Goal: Task Accomplishment & Management: Manage account settings

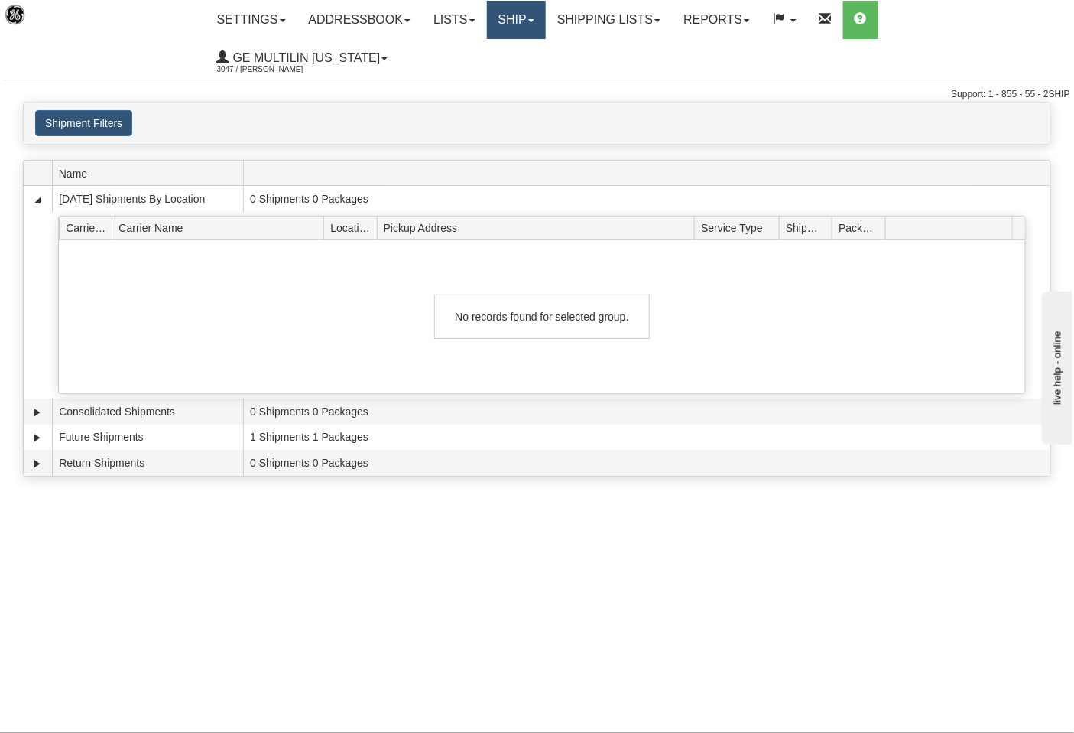
click at [516, 25] on link "Ship" at bounding box center [516, 20] width 59 height 38
click at [502, 57] on link "Ship Screen" at bounding box center [476, 54] width 138 height 20
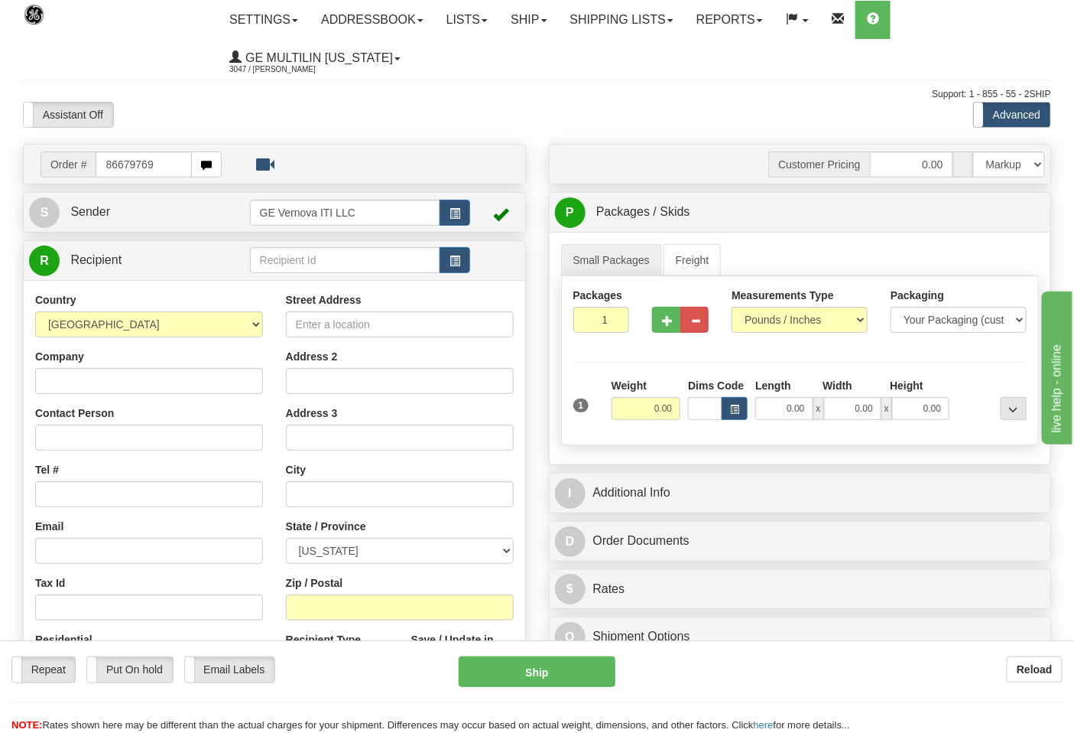
type input "86679769"
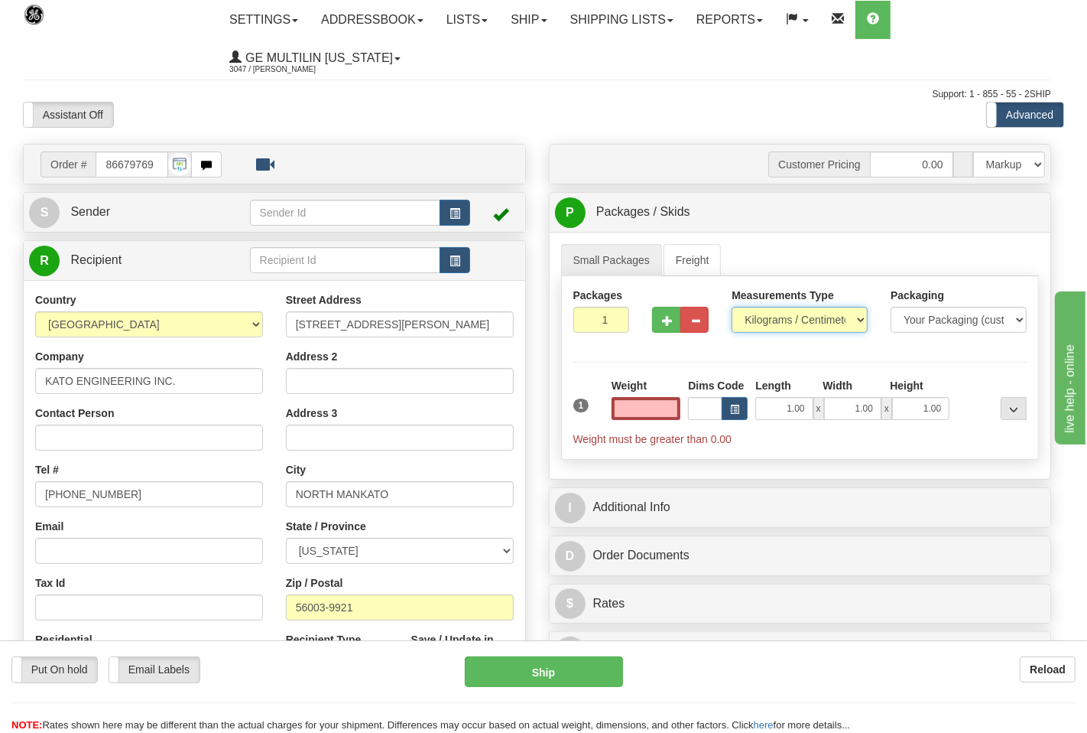
type input "0.00"
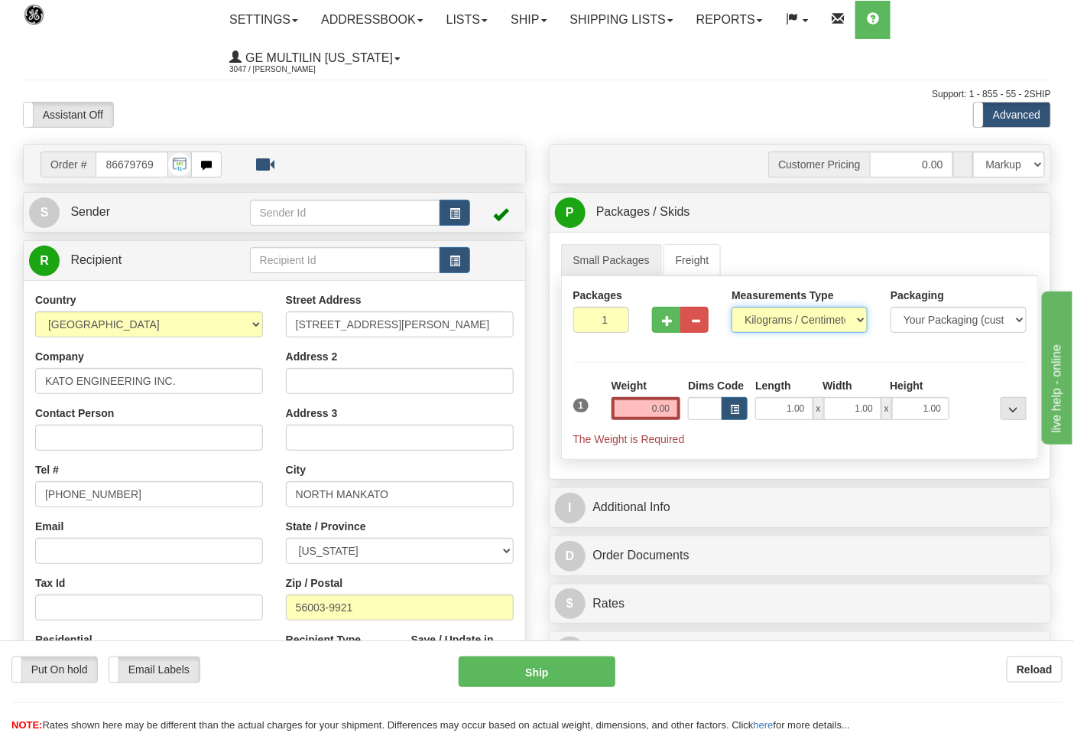
click at [771, 323] on select "Pounds / Inches Kilograms / Centimeters" at bounding box center [800, 320] width 136 height 26
select select "0"
click at [732, 307] on select "Pounds / Inches Kilograms / Centimeters" at bounding box center [800, 320] width 136 height 26
click at [671, 411] on input "0.00" at bounding box center [647, 408] width 70 height 23
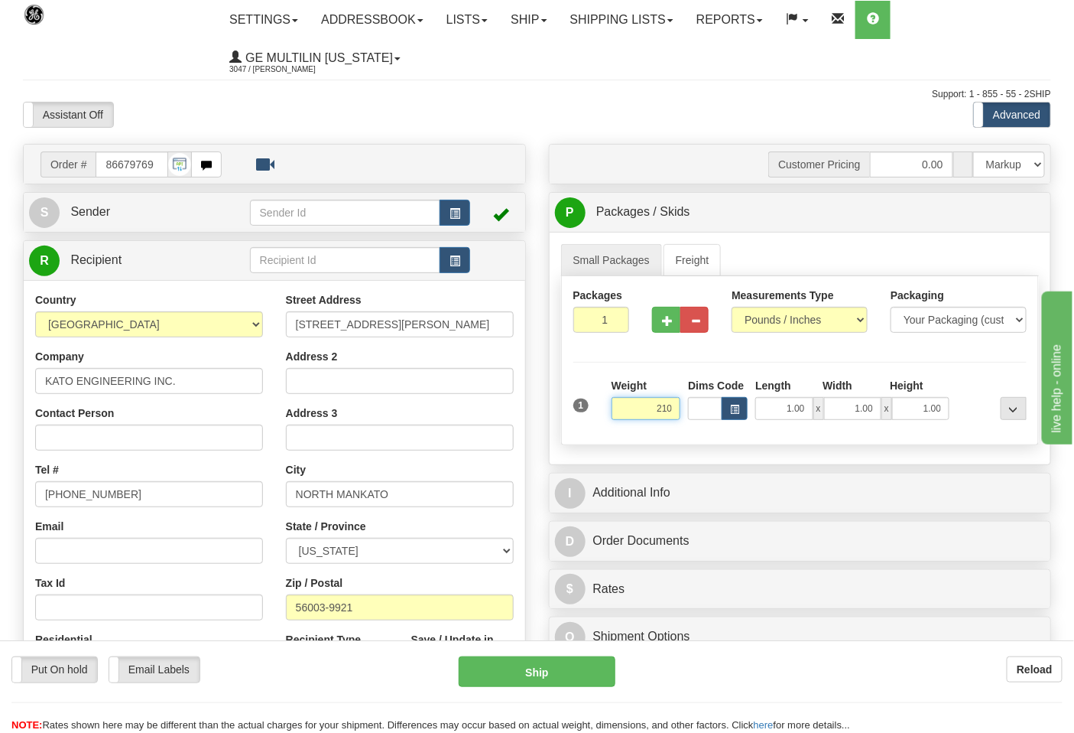
click button "Delete" at bounding box center [0, 0] width 0 height 0
type input "210.00"
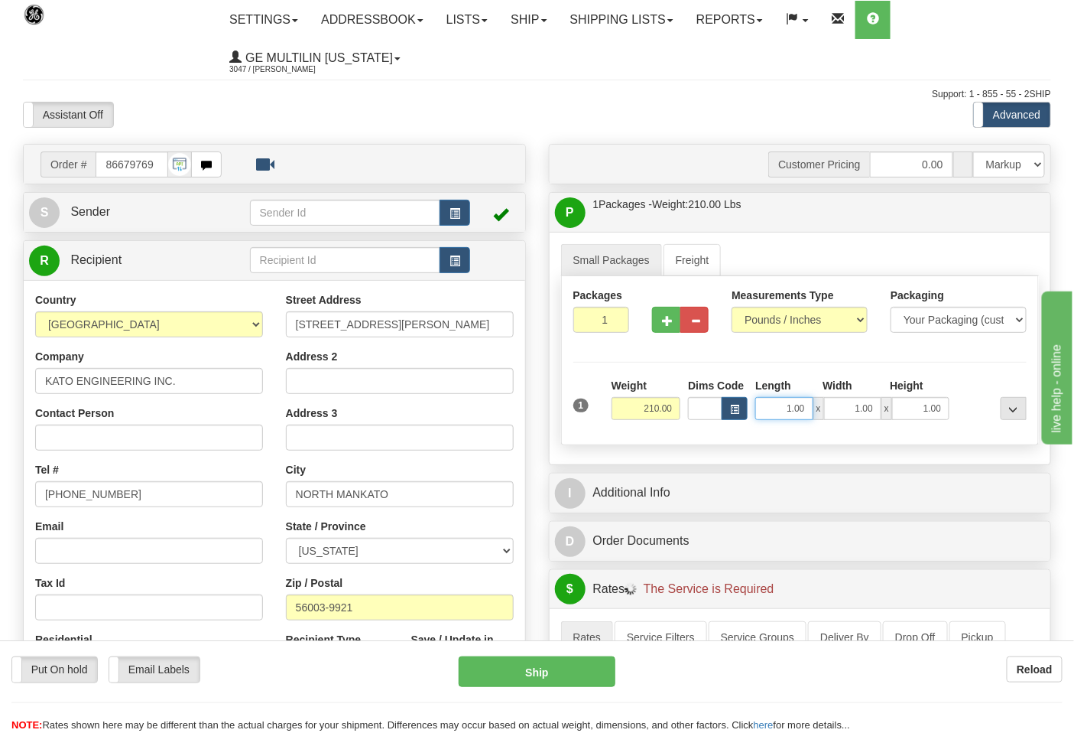
drag, startPoint x: 809, startPoint y: 414, endPoint x: 791, endPoint y: 401, distance: 22.9
click at [809, 414] on input "1.00" at bounding box center [784, 408] width 57 height 23
drag, startPoint x: 808, startPoint y: 410, endPoint x: 824, endPoint y: 411, distance: 16.1
click at [824, 411] on div "1.00 x 1.00 x 1.00" at bounding box center [853, 408] width 194 height 23
type input "24.00"
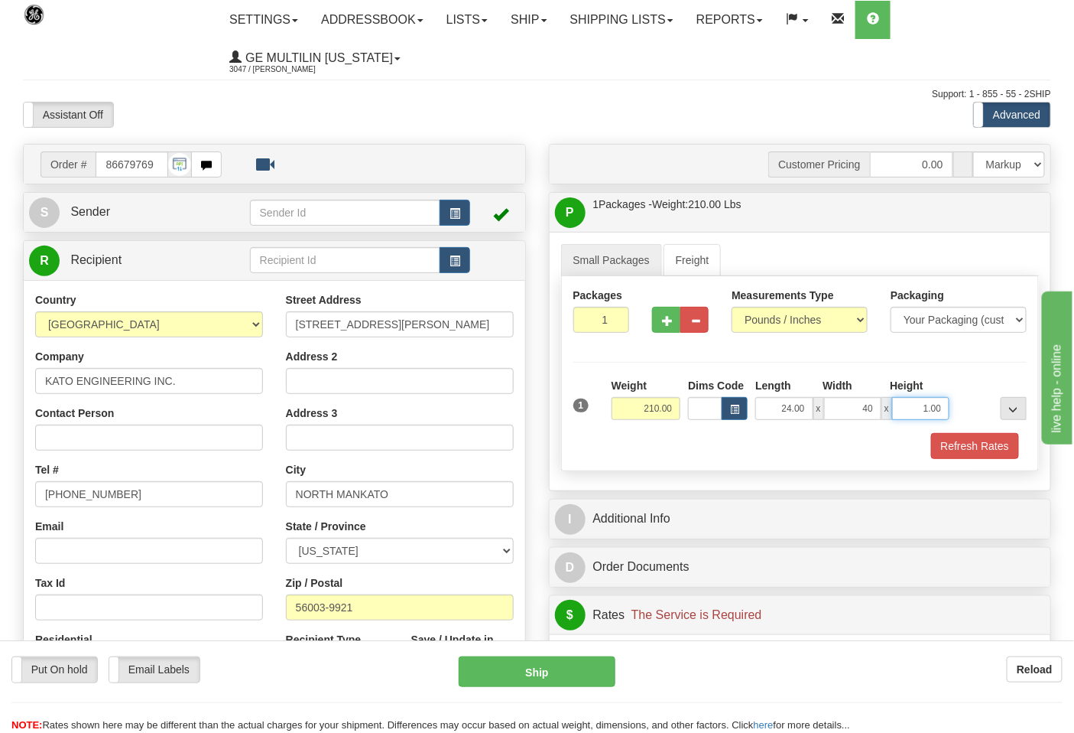
type input "40.00"
click button "Delete" at bounding box center [0, 0] width 0 height 0
type input "24.00"
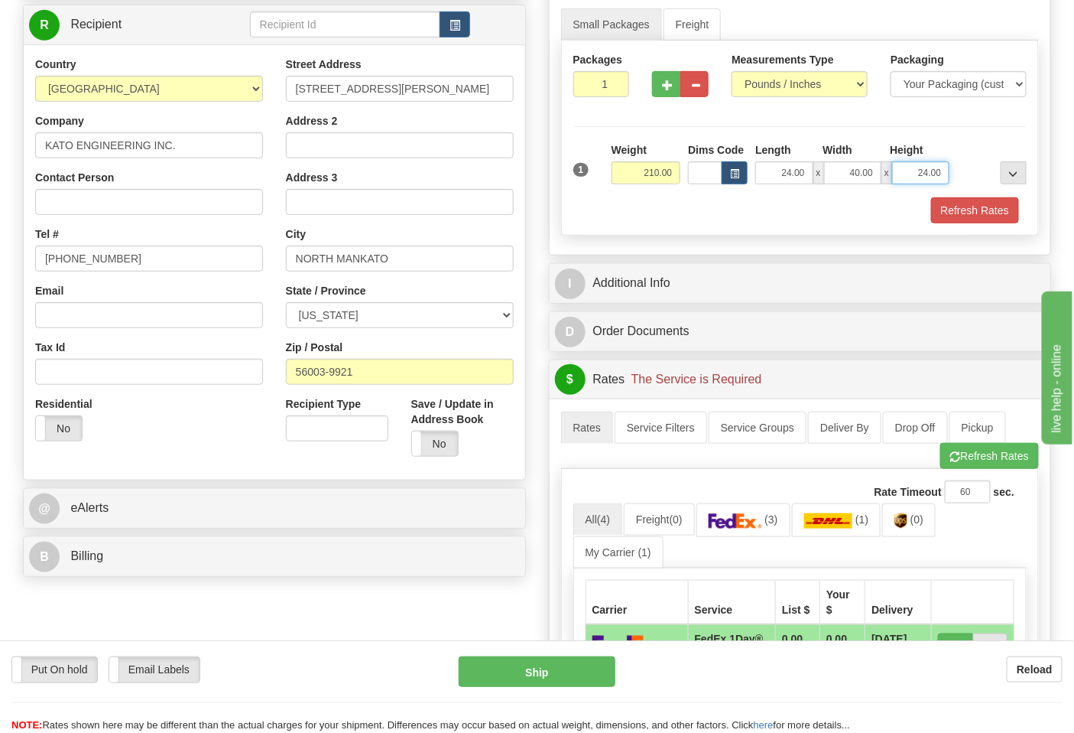
scroll to position [255, 0]
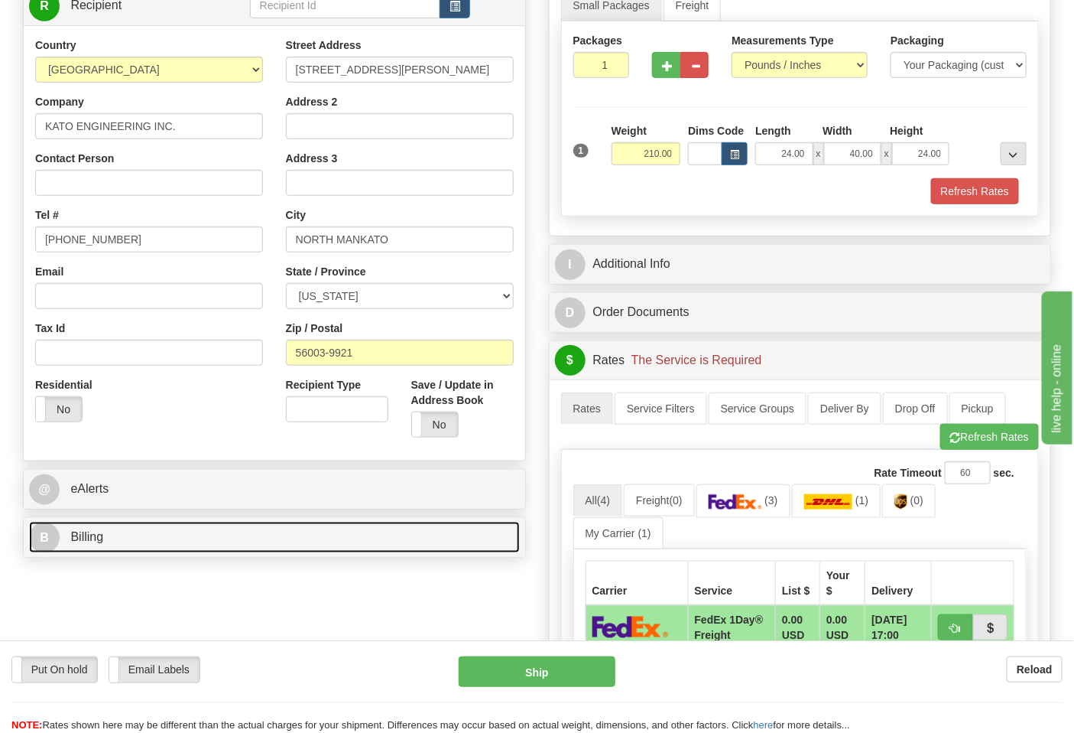
click at [154, 536] on link "B Billing" at bounding box center [274, 537] width 491 height 31
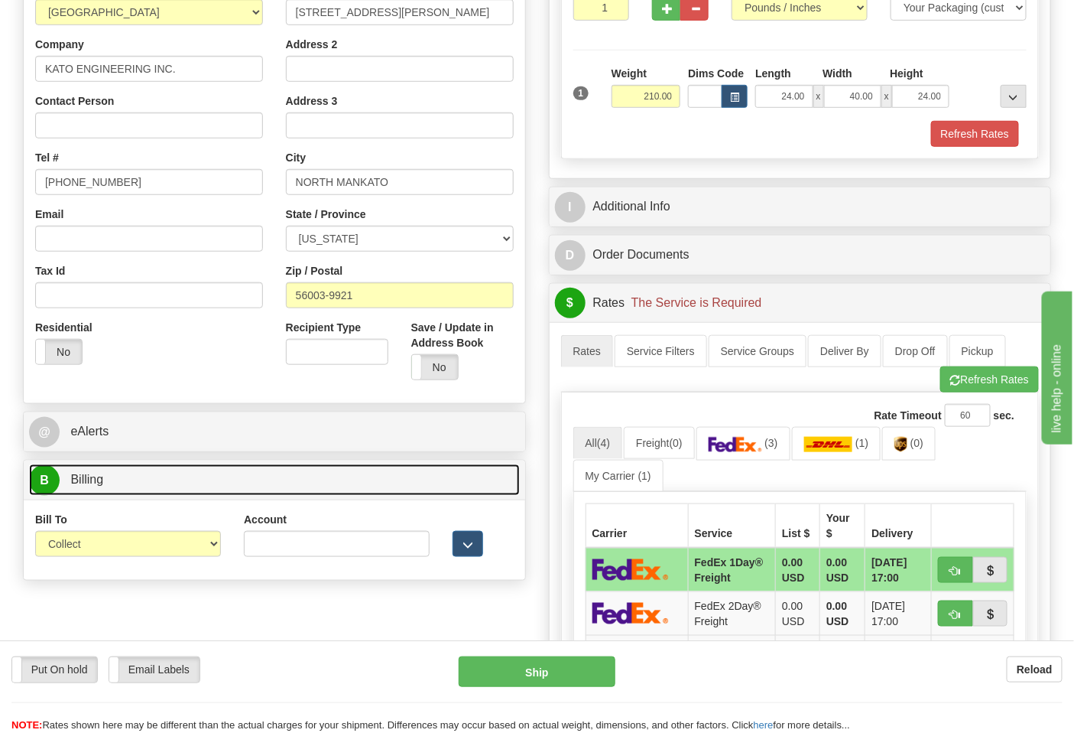
scroll to position [424, 0]
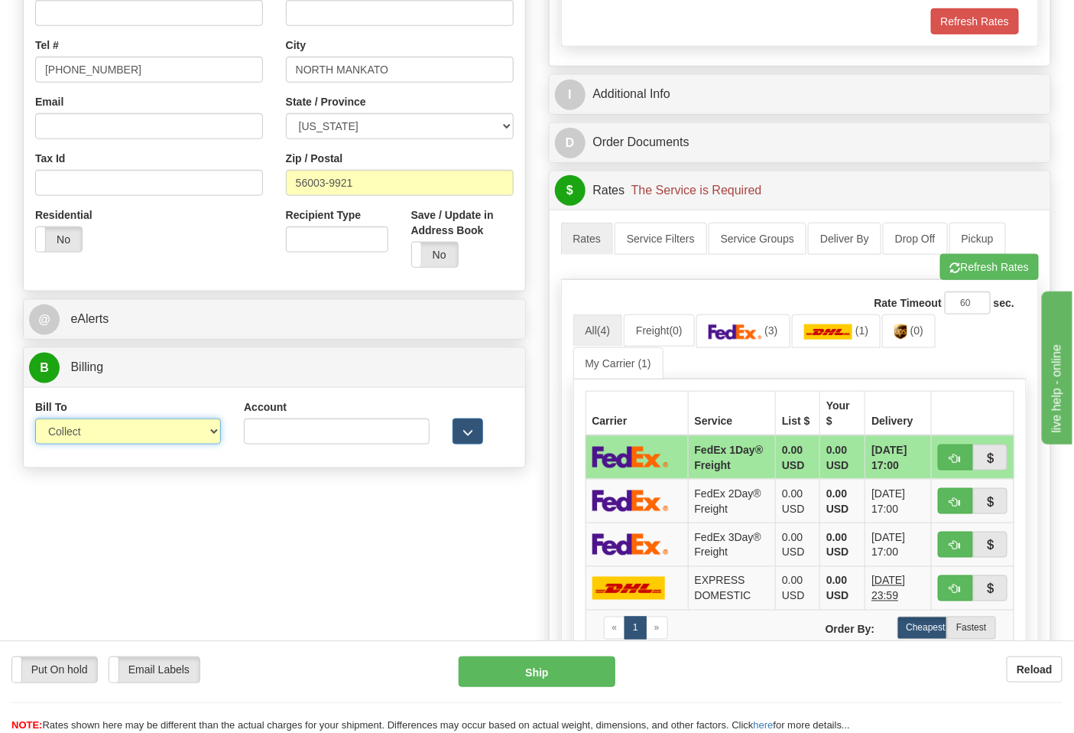
click at [104, 431] on select "Sender Recipient Third Party Collect" at bounding box center [128, 431] width 186 height 26
select select "2"
click at [35, 420] on select "Sender Recipient Third Party Collect" at bounding box center [128, 431] width 186 height 26
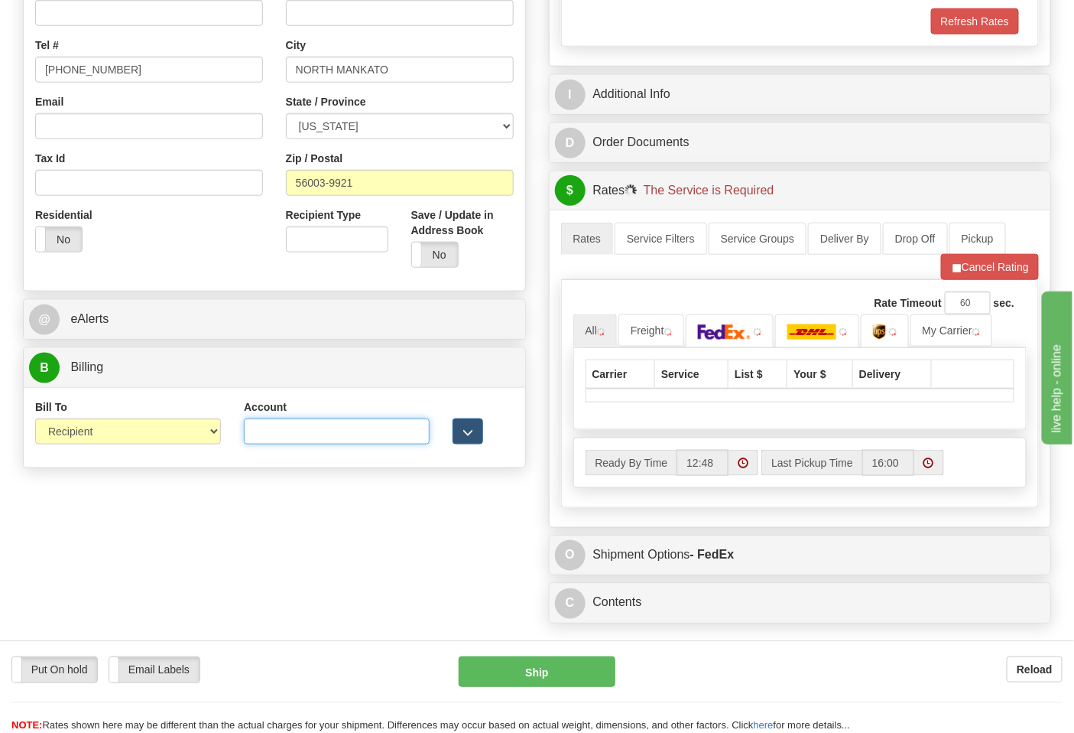
click at [269, 437] on input "Account" at bounding box center [337, 431] width 186 height 26
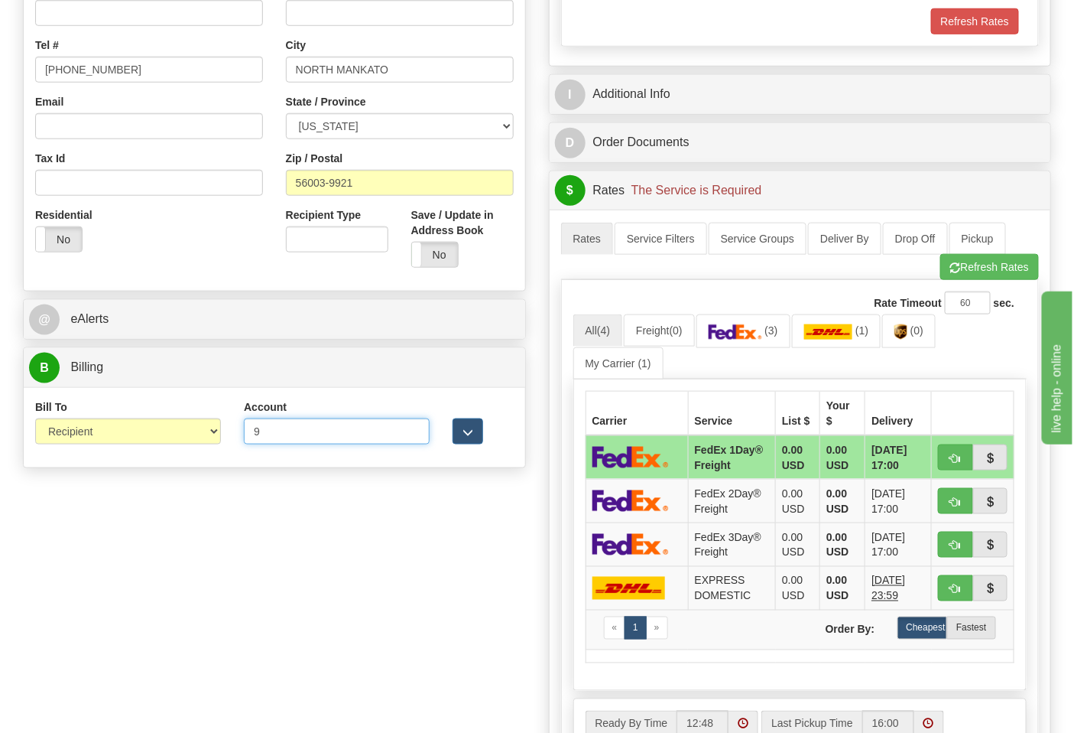
type input "970053395"
click at [760, 310] on div "Rate Timeout 60 sec." at bounding box center [801, 302] width 454 height 23
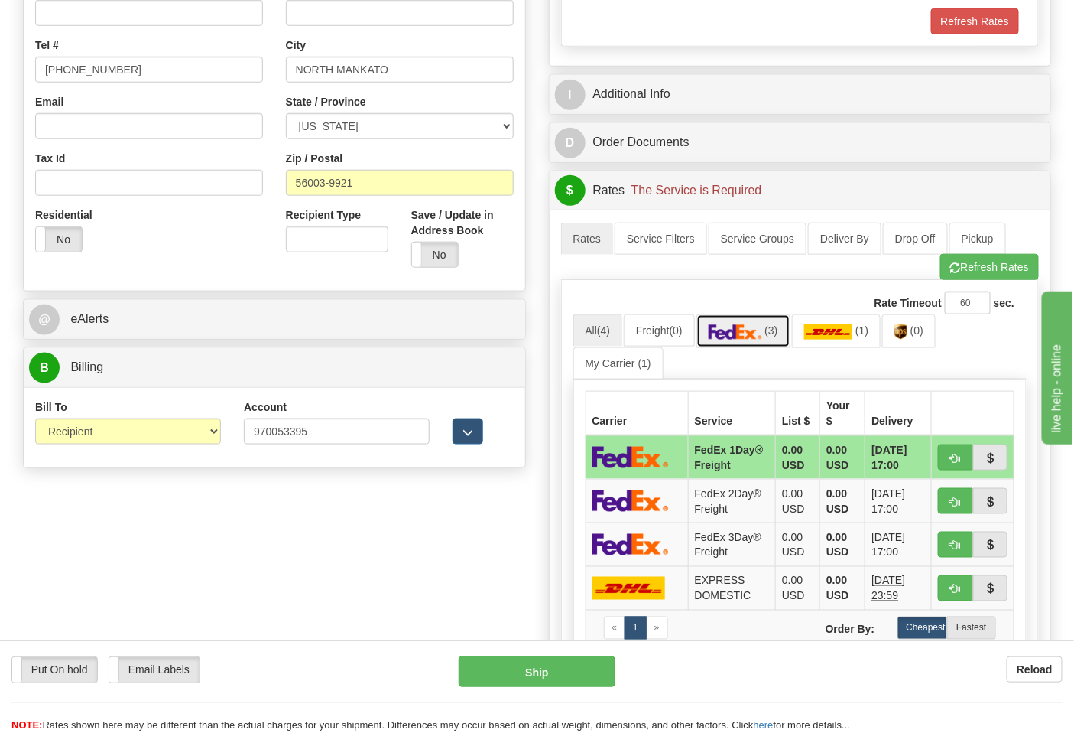
click at [756, 335] on img at bounding box center [736, 331] width 54 height 15
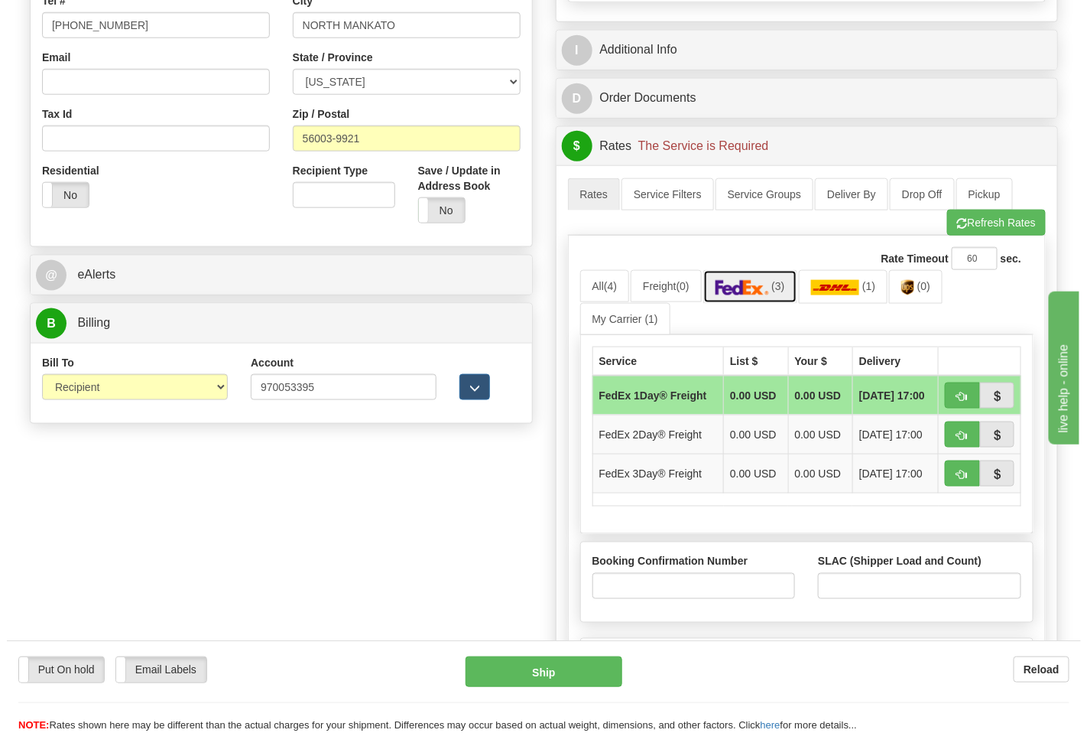
scroll to position [509, 0]
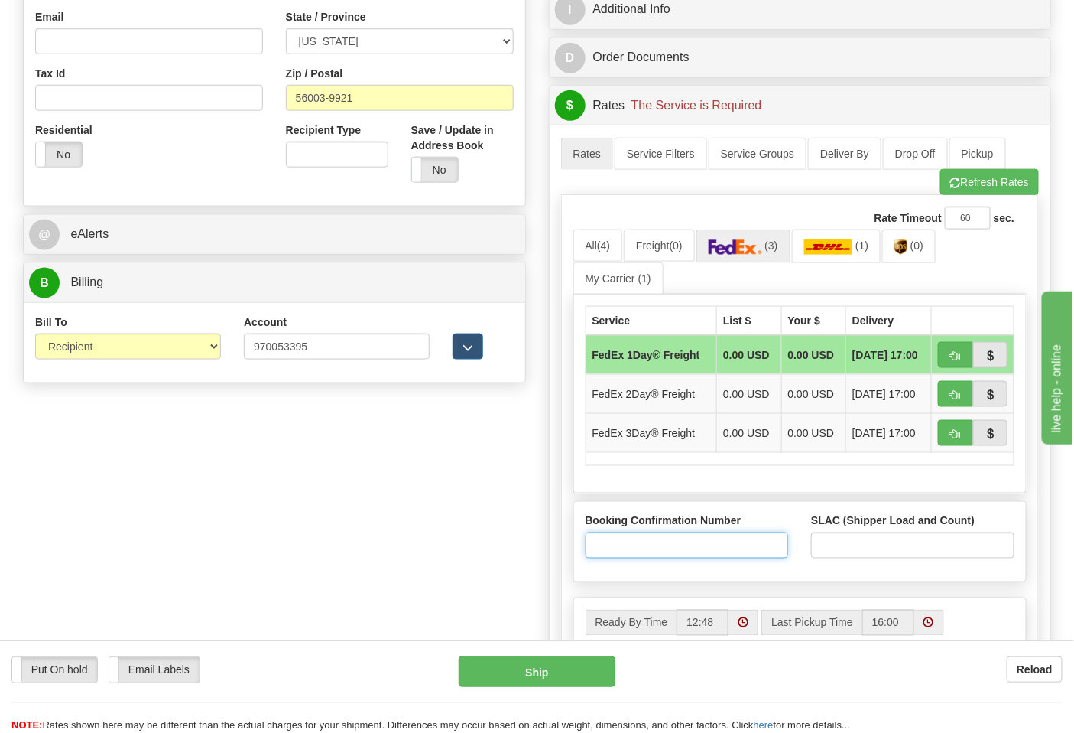
click at [639, 549] on input "Booking Confirmation Number" at bounding box center [687, 545] width 203 height 26
type input "N/A"
click at [846, 553] on input "SLAC (Shipper Load and Count)" at bounding box center [912, 545] width 203 height 26
type input "1"
click at [960, 344] on button "button" at bounding box center [955, 355] width 35 height 26
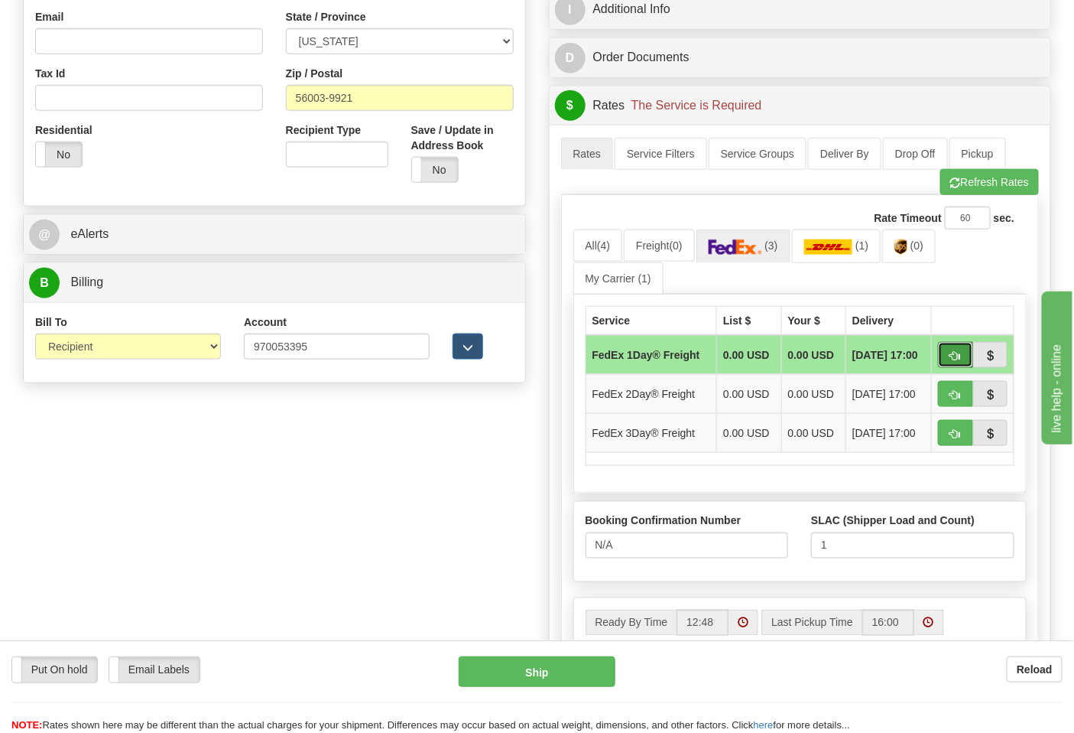
type input "70"
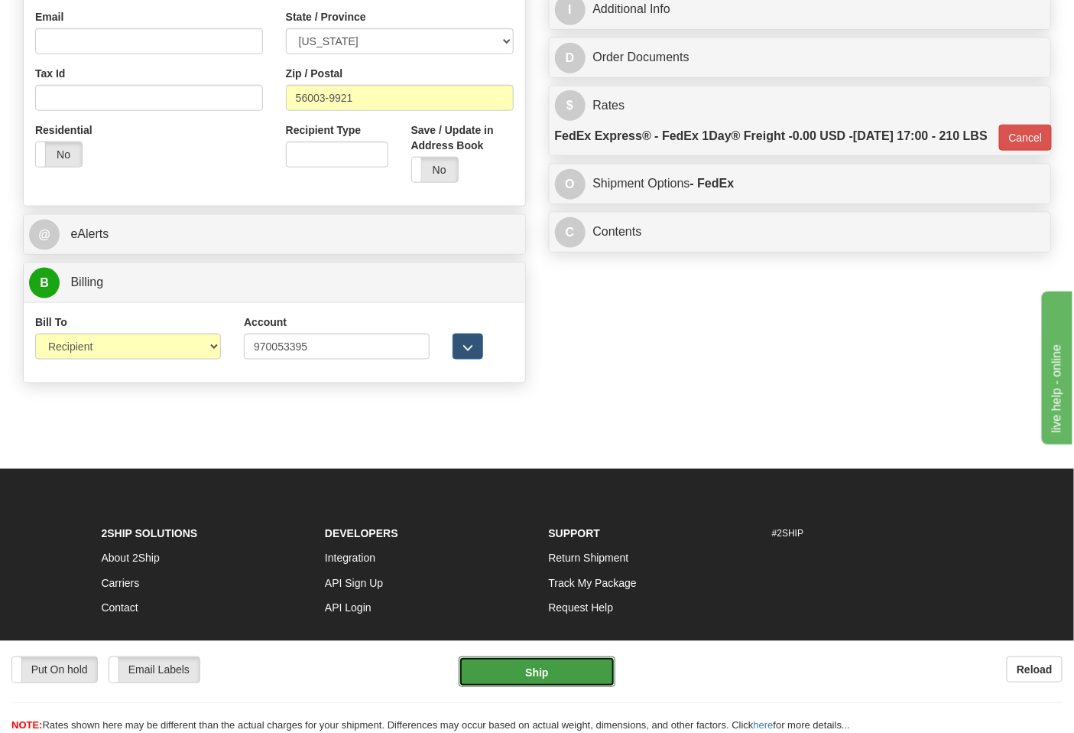
click at [564, 684] on button "Ship" at bounding box center [537, 671] width 156 height 31
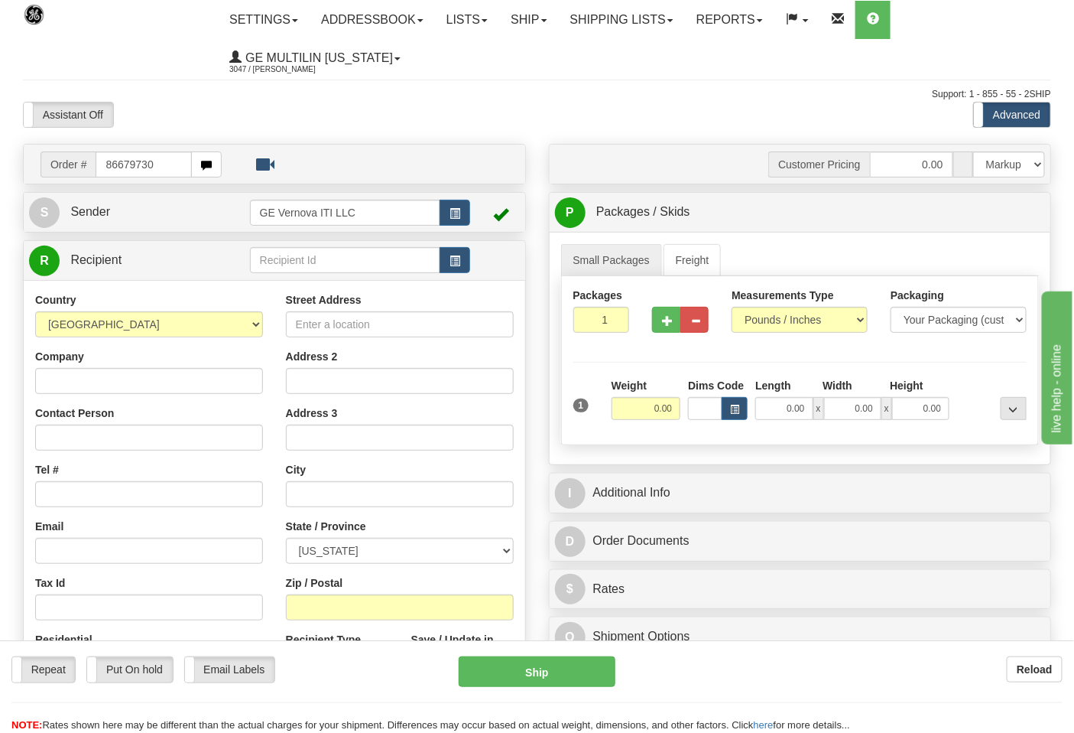
type input "86679730"
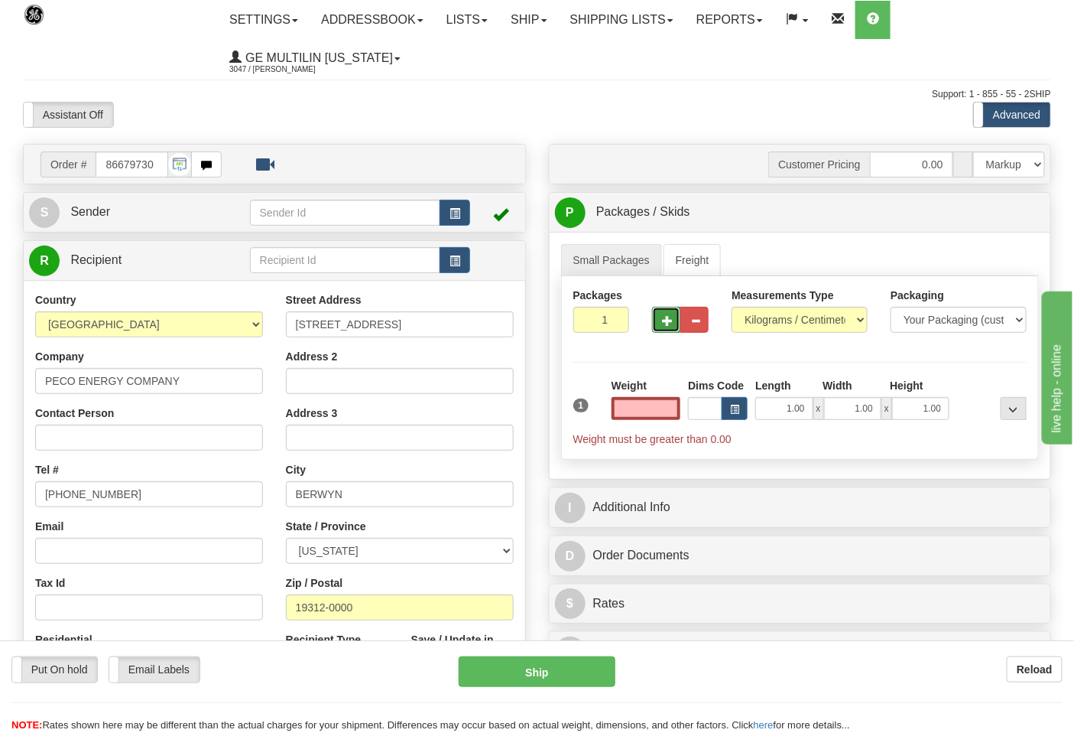
type input "0.00"
click at [663, 327] on button "button" at bounding box center [666, 320] width 28 height 26
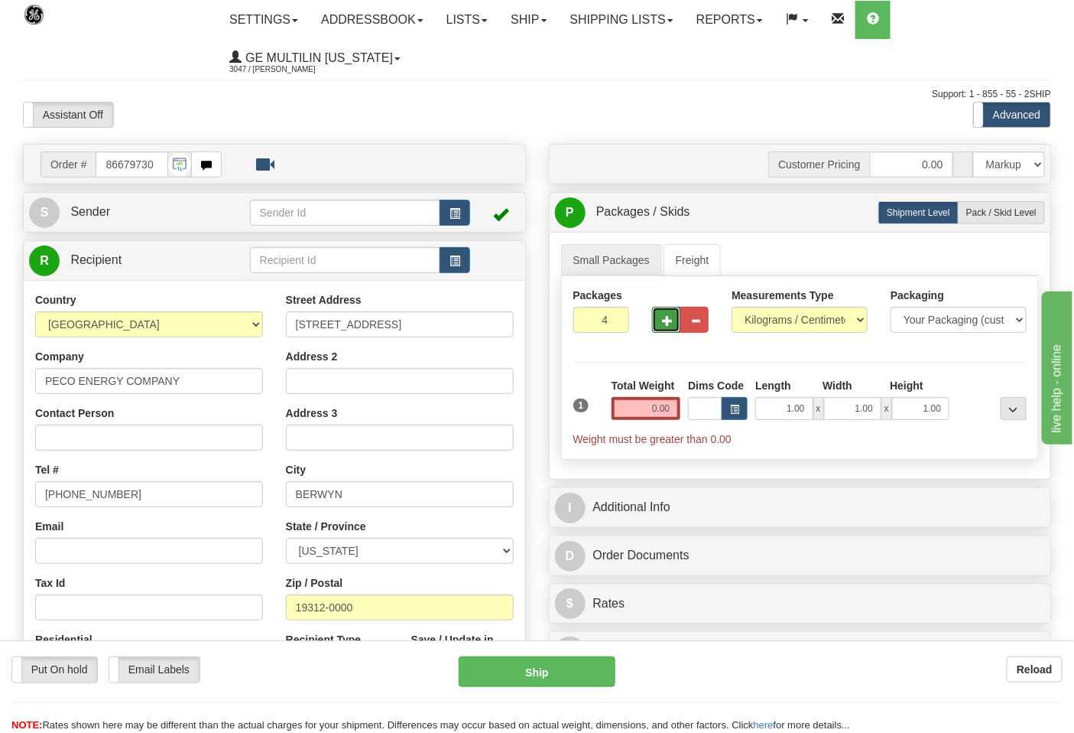
type input "5"
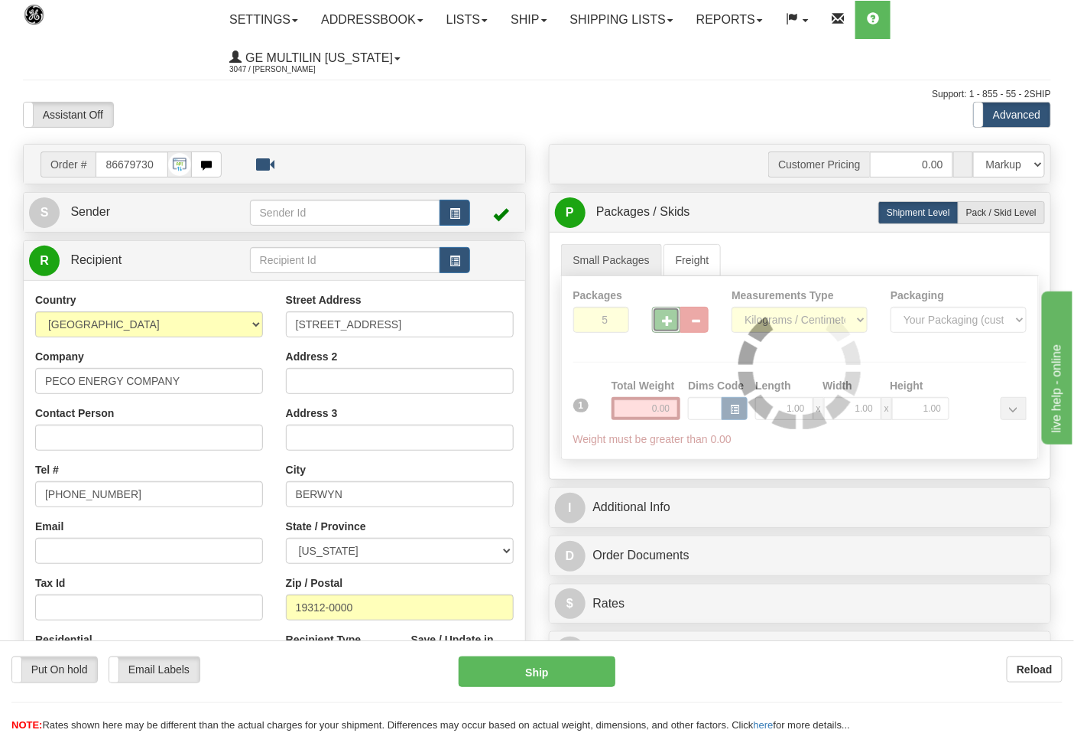
click at [765, 325] on div "Packages 5 1 Measurements Type" at bounding box center [800, 368] width 479 height 184
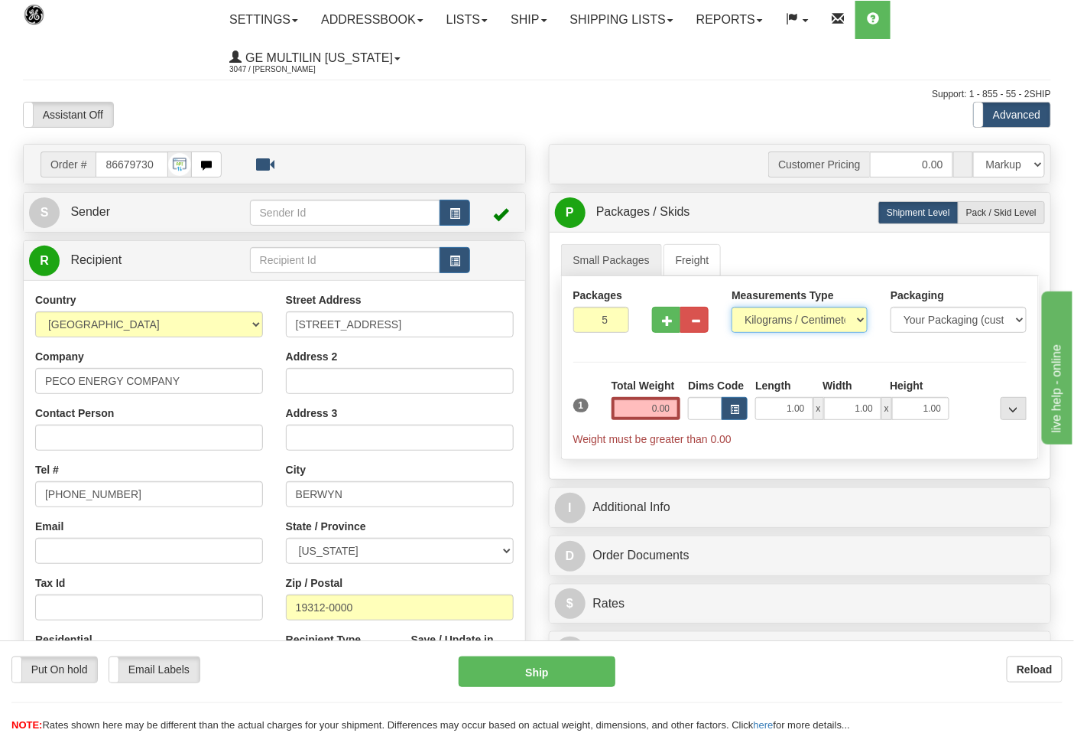
click at [765, 325] on select "Pounds / Inches Kilograms / Centimeters" at bounding box center [800, 320] width 136 height 26
select select "0"
click at [732, 307] on select "Pounds / Inches Kilograms / Centimeters" at bounding box center [800, 320] width 136 height 26
click at [677, 411] on input "0.00" at bounding box center [647, 408] width 70 height 23
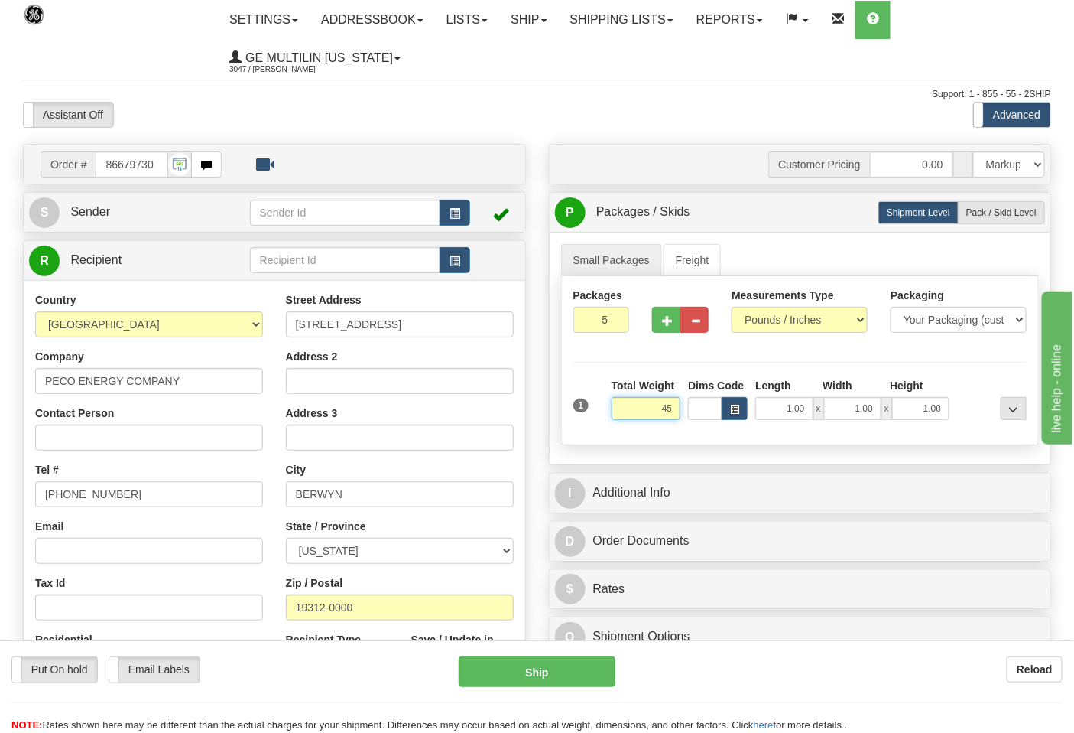
click button "Delete" at bounding box center [0, 0] width 0 height 0
type input "45.00"
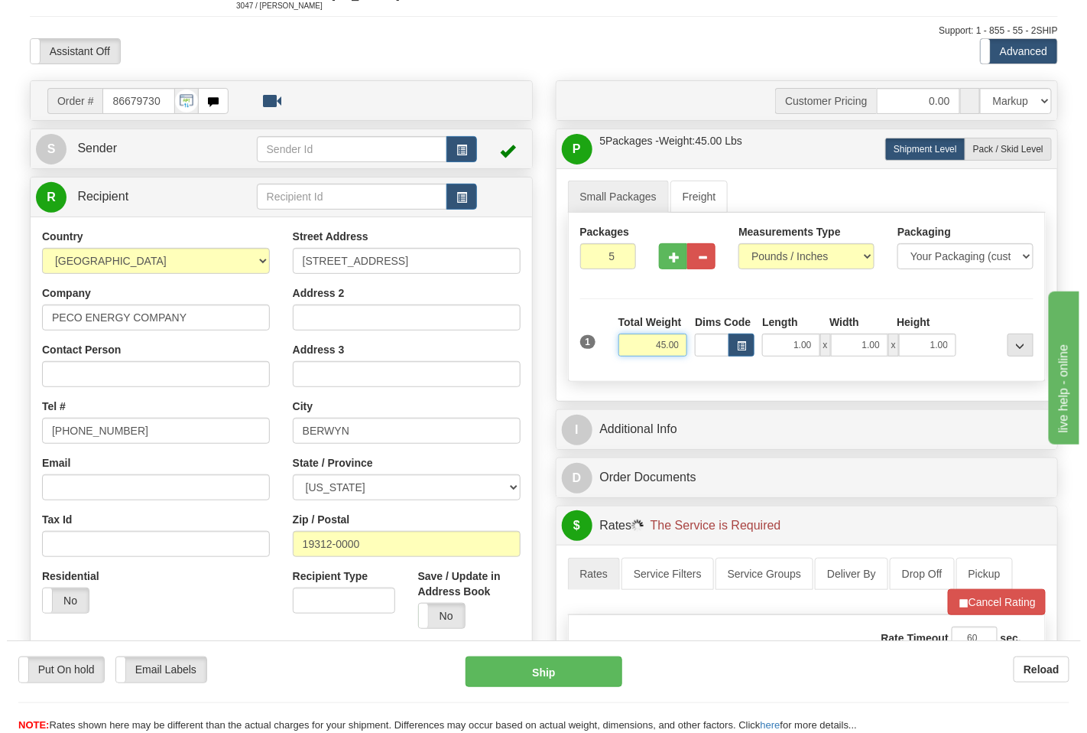
scroll to position [340, 0]
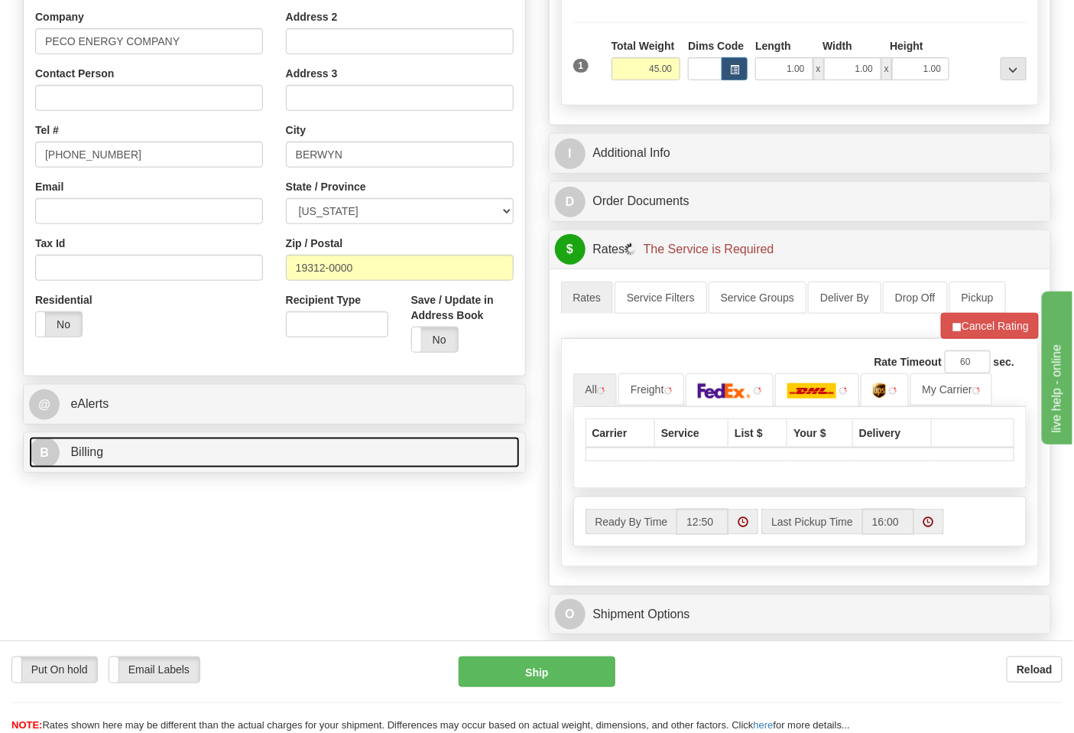
click at [153, 461] on link "B Billing" at bounding box center [274, 452] width 491 height 31
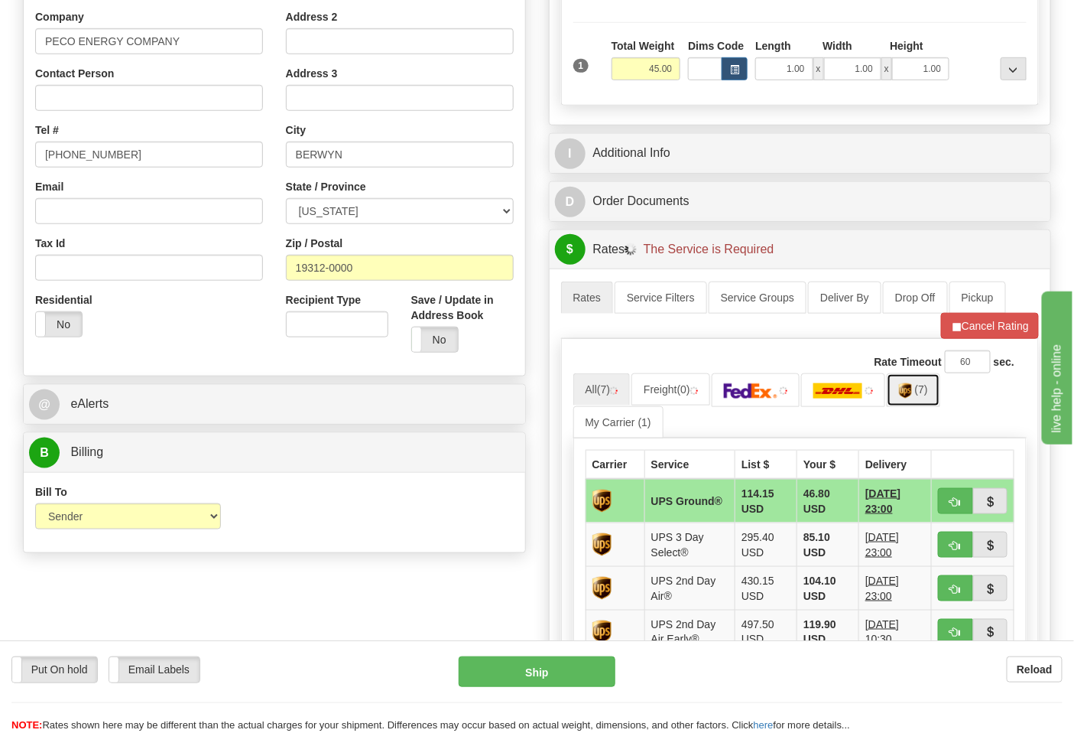
click at [912, 395] on img at bounding box center [905, 390] width 13 height 15
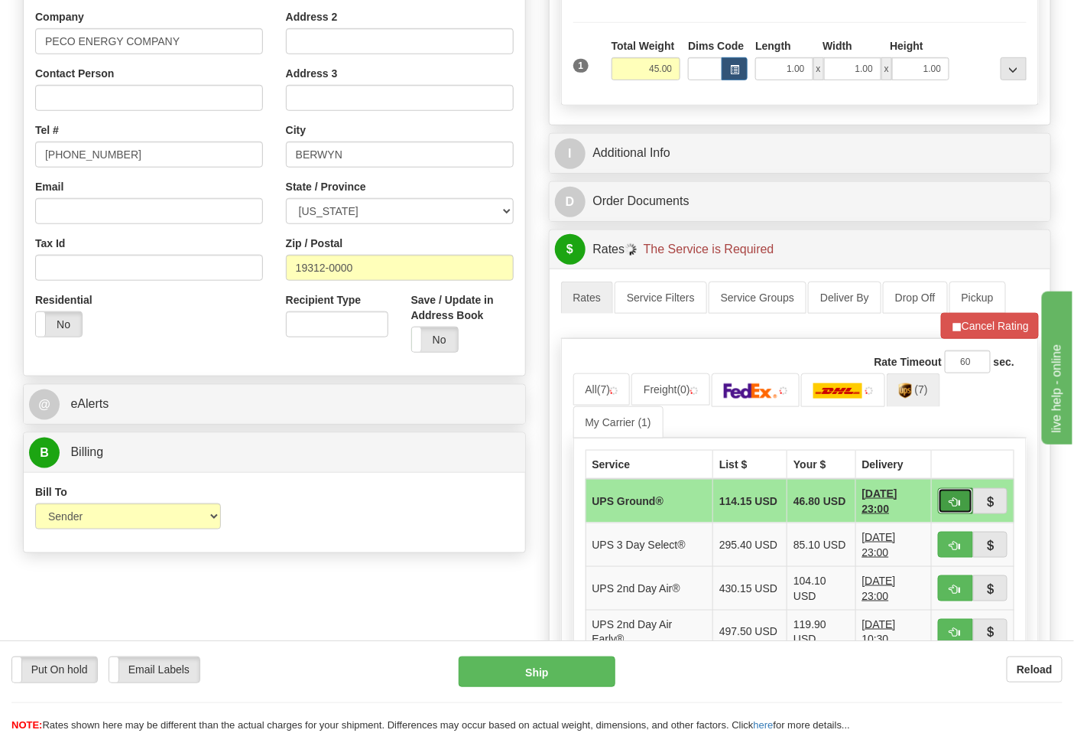
click at [957, 509] on button "button" at bounding box center [955, 501] width 35 height 26
click at [954, 502] on span "button" at bounding box center [956, 502] width 11 height 10
click at [964, 498] on button "button" at bounding box center [955, 501] width 35 height 26
type input "03"
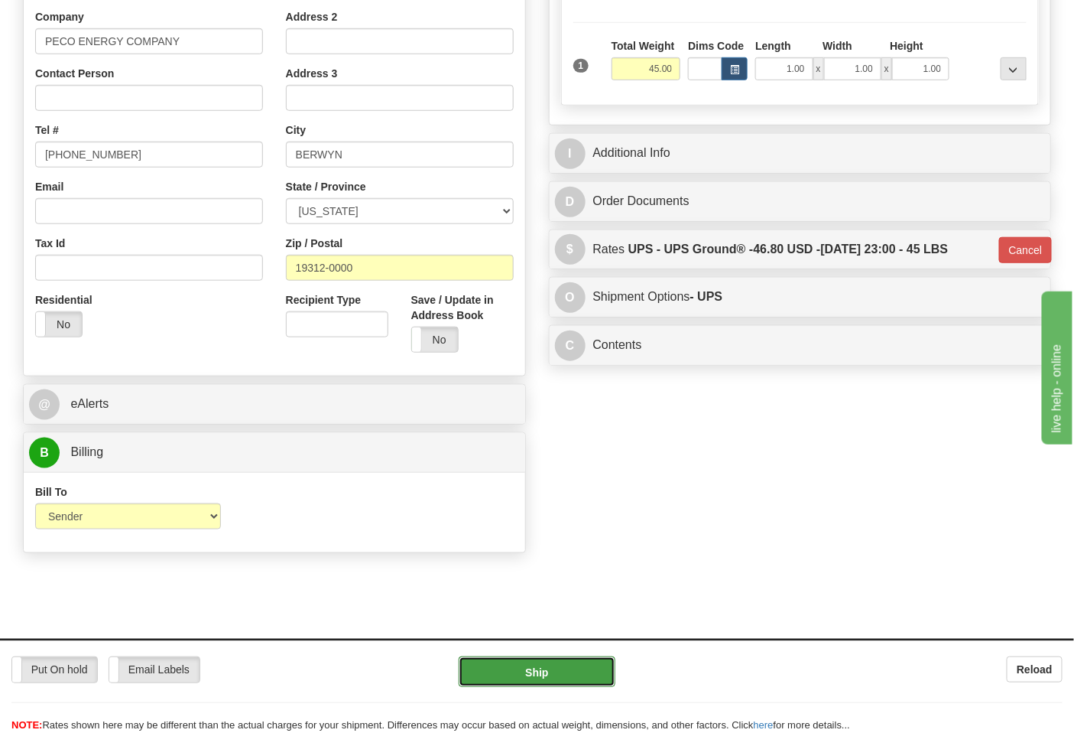
click at [551, 681] on button "Ship" at bounding box center [537, 671] width 156 height 31
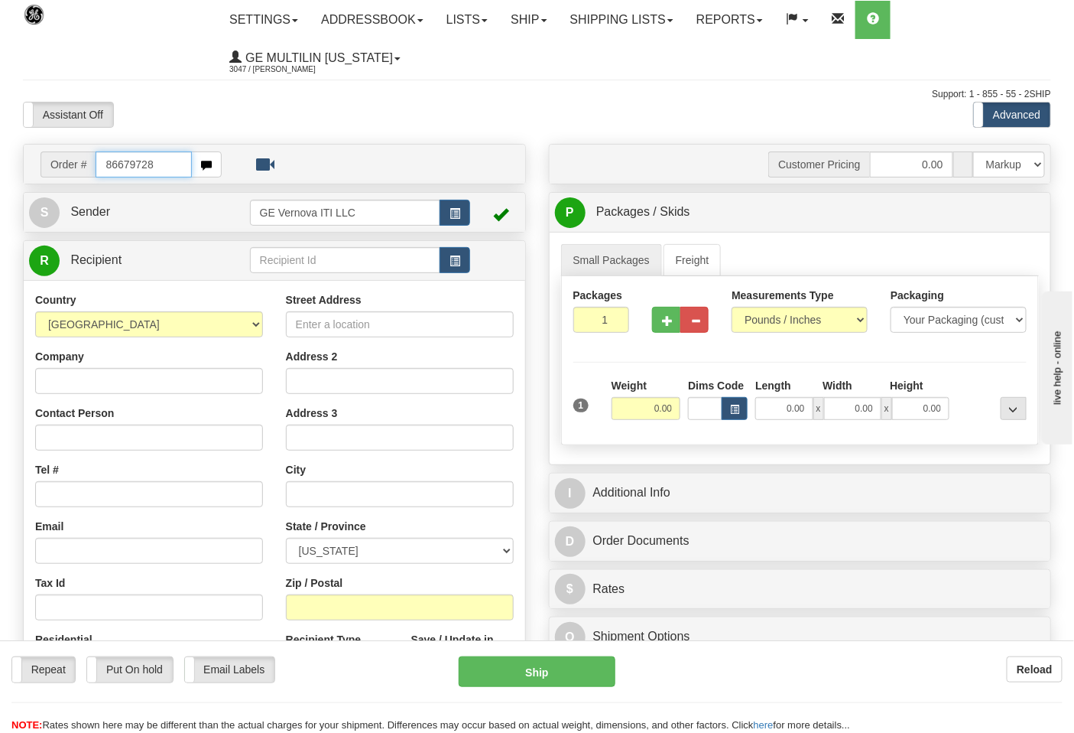
type input "86679728"
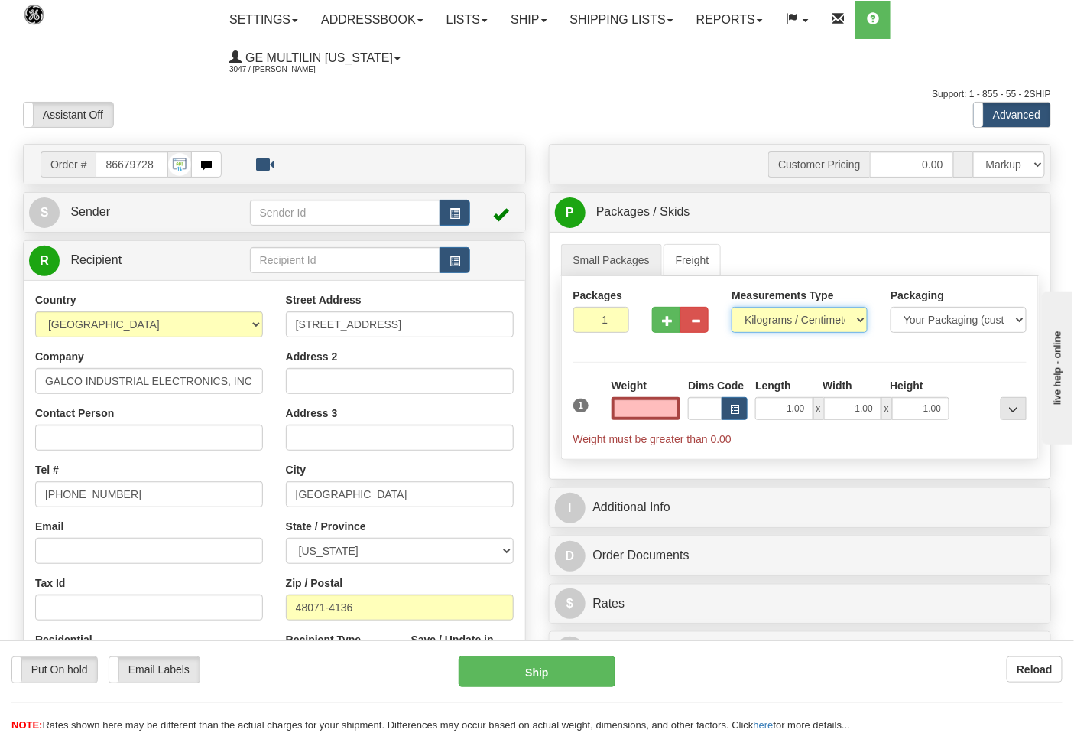
type input "0.00"
click at [751, 333] on select "Pounds / Inches Kilograms / Centimeters" at bounding box center [800, 320] width 136 height 26
select select "0"
click at [732, 307] on select "Pounds / Inches Kilograms / Centimeters" at bounding box center [800, 320] width 136 height 26
click at [660, 403] on input "0.00" at bounding box center [647, 408] width 70 height 23
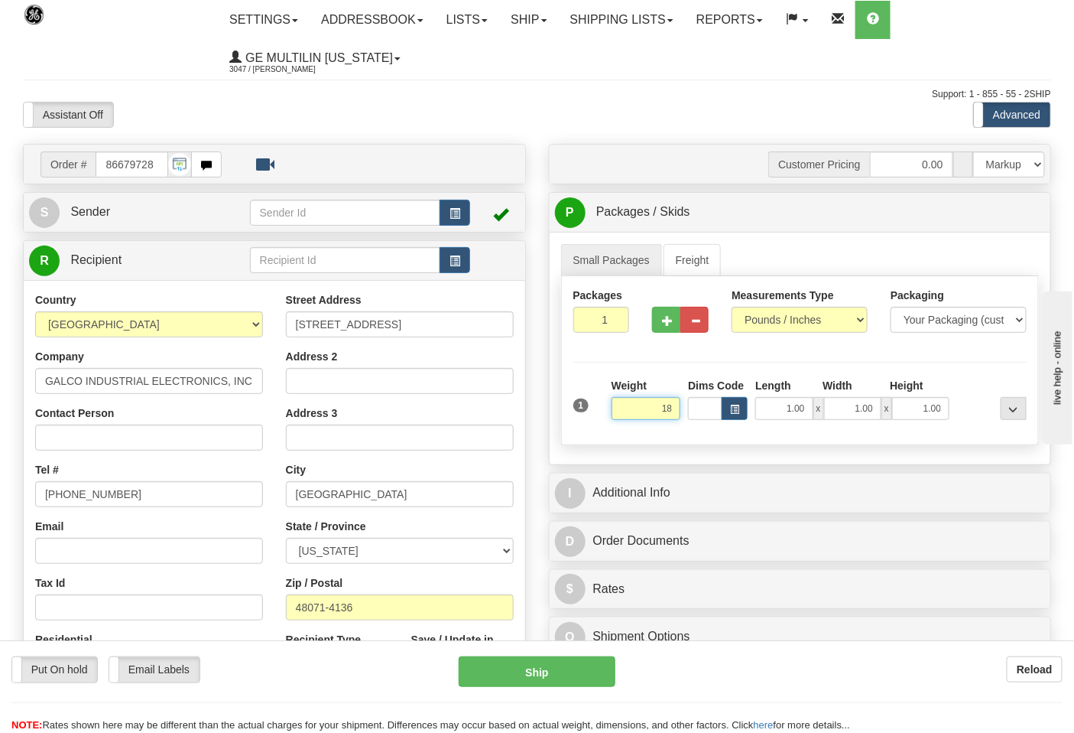
click button "Delete" at bounding box center [0, 0] width 0 height 0
type input "18.00"
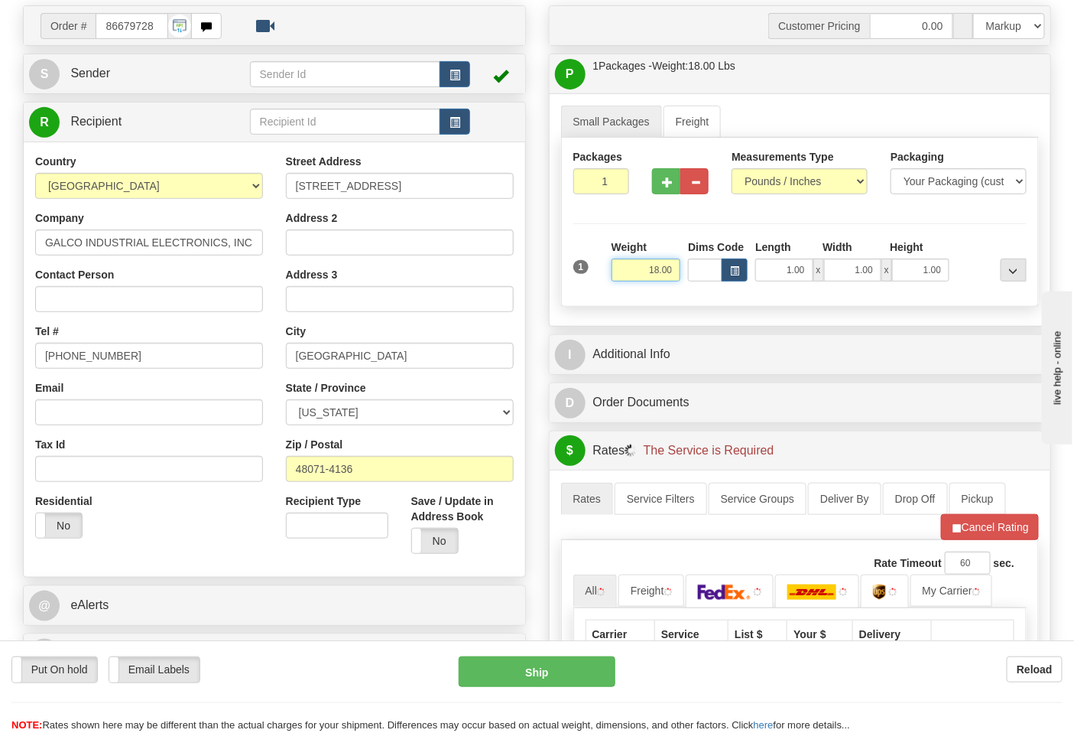
scroll to position [340, 0]
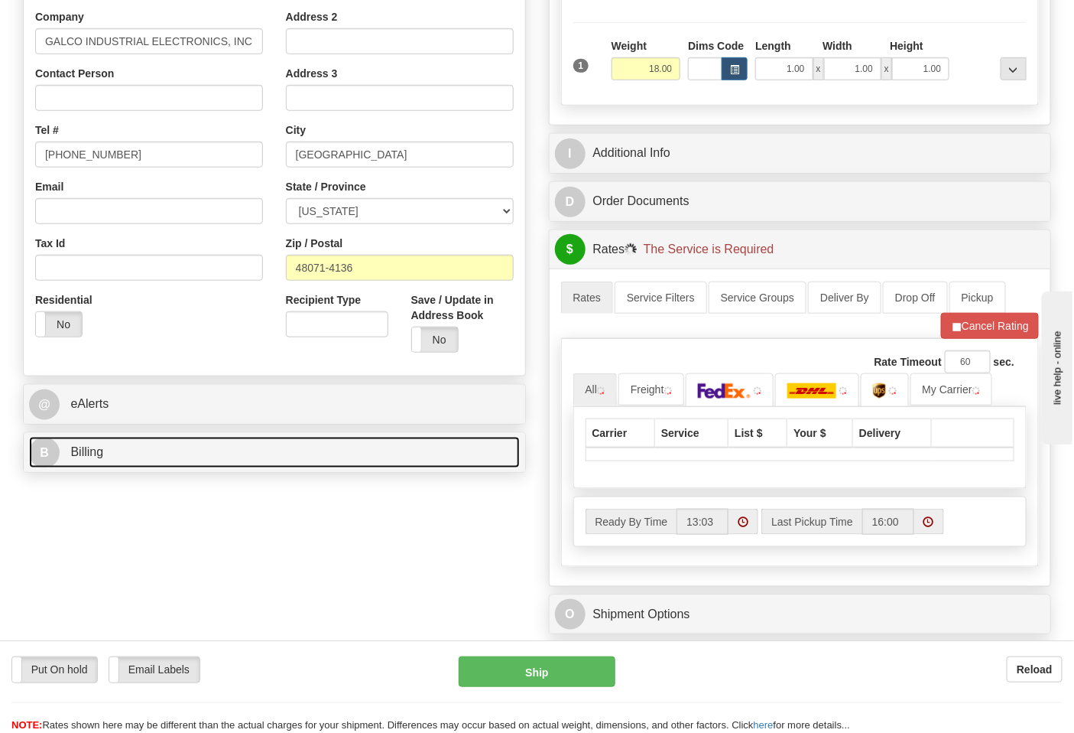
click at [121, 467] on link "B Billing" at bounding box center [274, 452] width 491 height 31
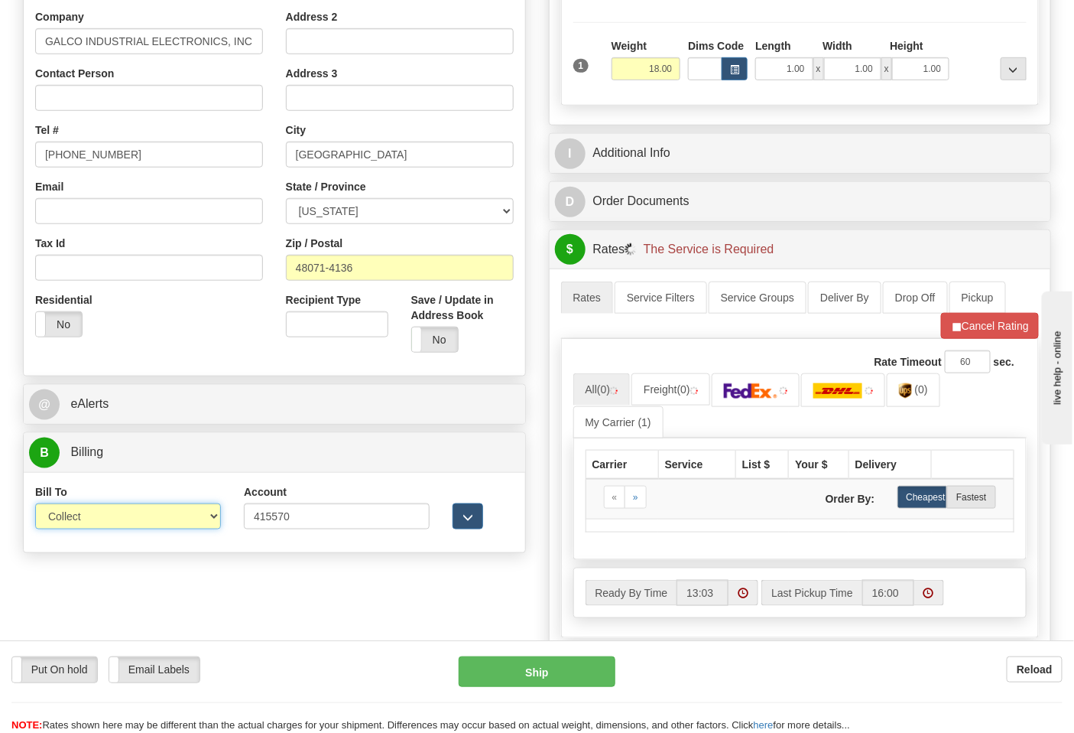
click at [131, 518] on select "Sender Recipient Third Party Collect" at bounding box center [128, 516] width 186 height 26
select select "2"
click at [35, 505] on select "Sender Recipient Third Party Collect" at bounding box center [128, 516] width 186 height 26
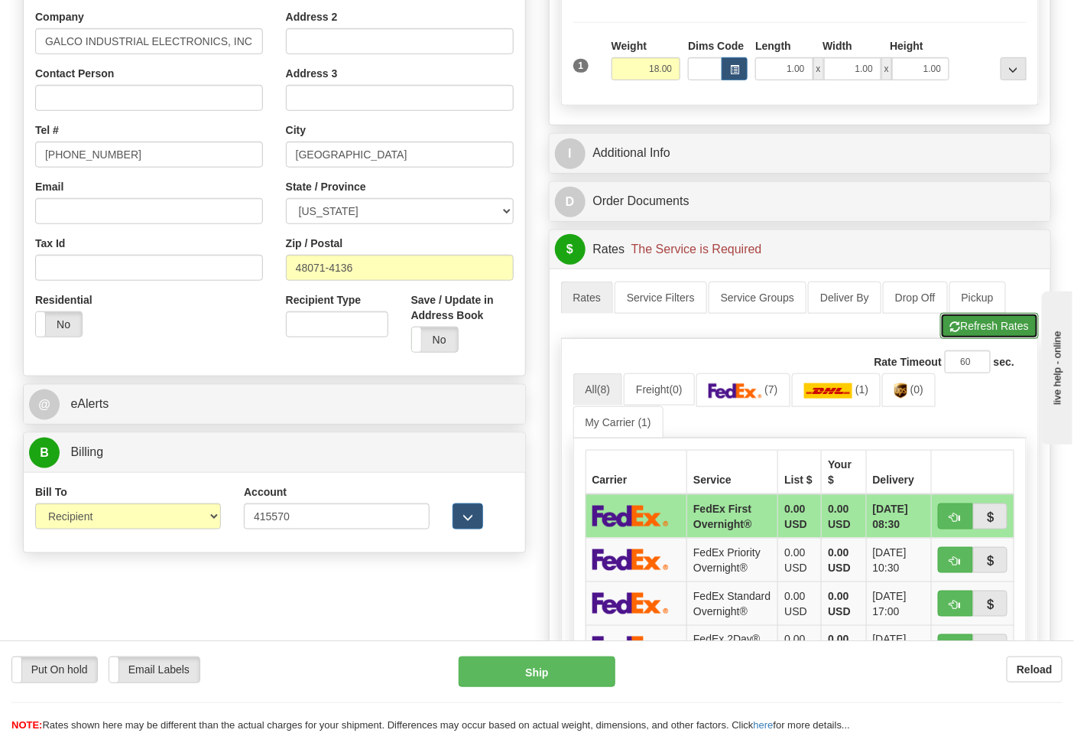
click at [953, 335] on button "Refresh Rates" at bounding box center [990, 326] width 99 height 26
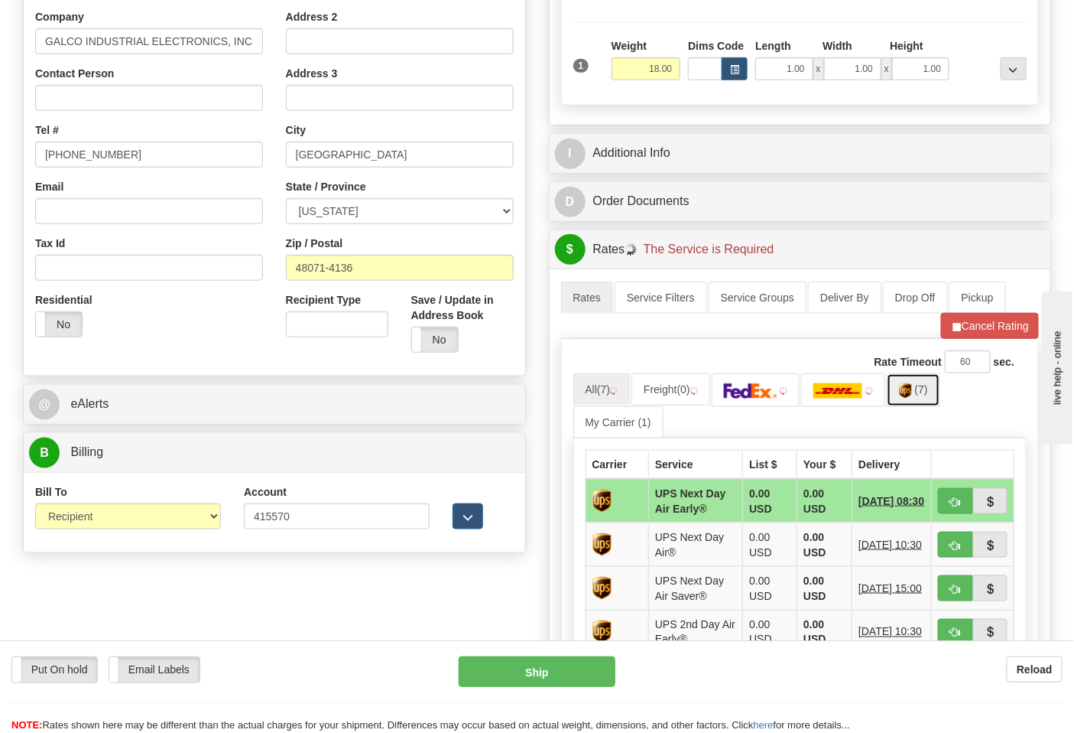
click at [920, 400] on link "(7)" at bounding box center [914, 389] width 54 height 33
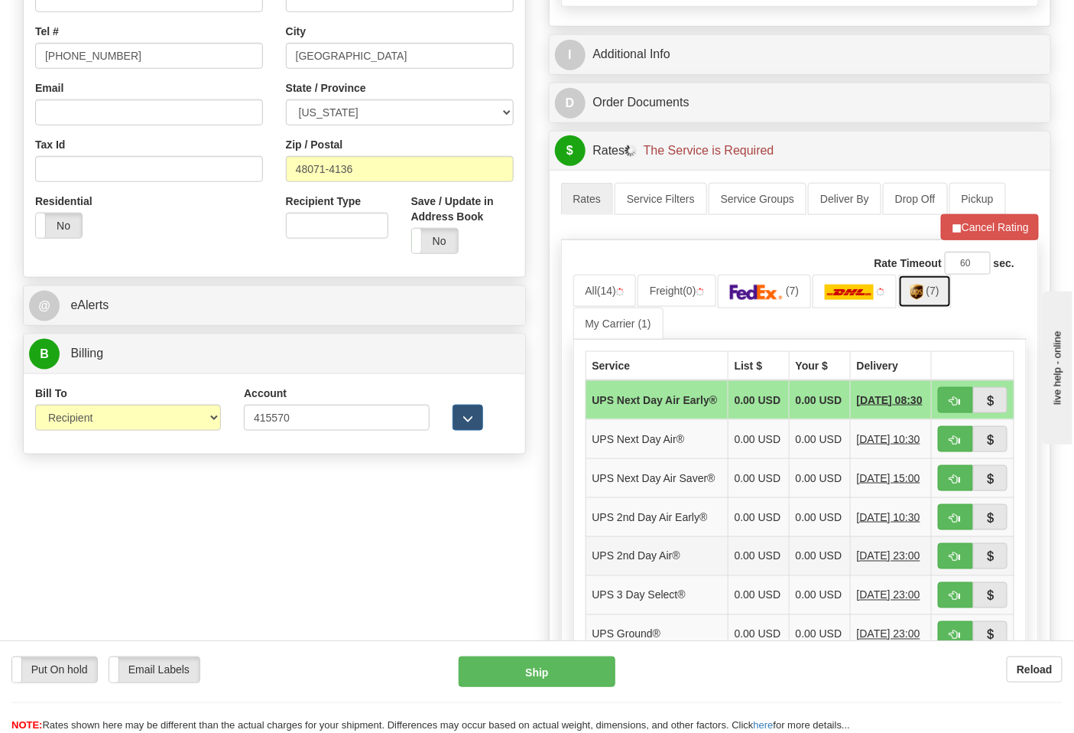
scroll to position [594, 0]
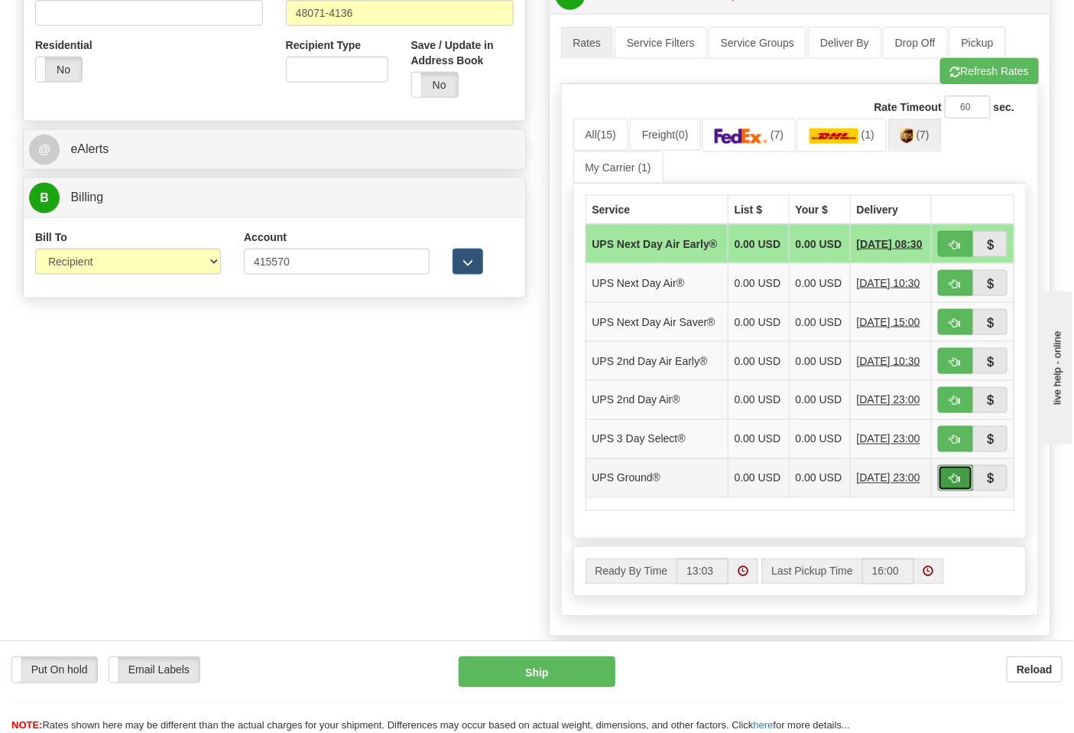
click at [954, 484] on span "button" at bounding box center [956, 479] width 11 height 10
type input "03"
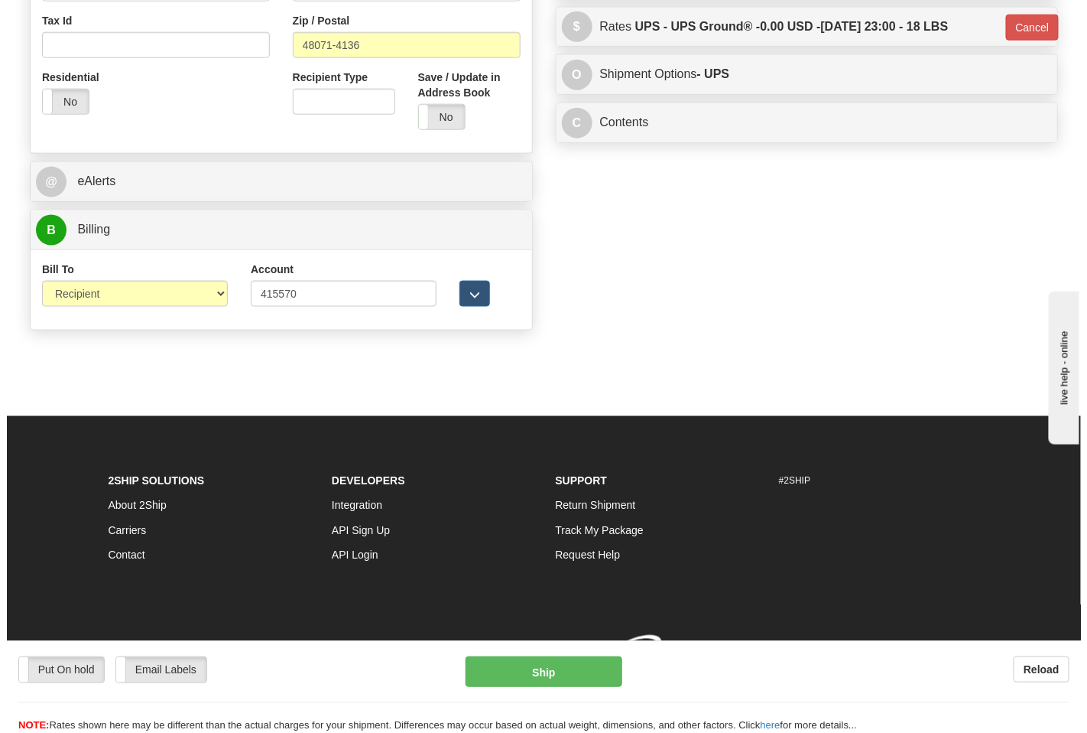
scroll to position [564, 0]
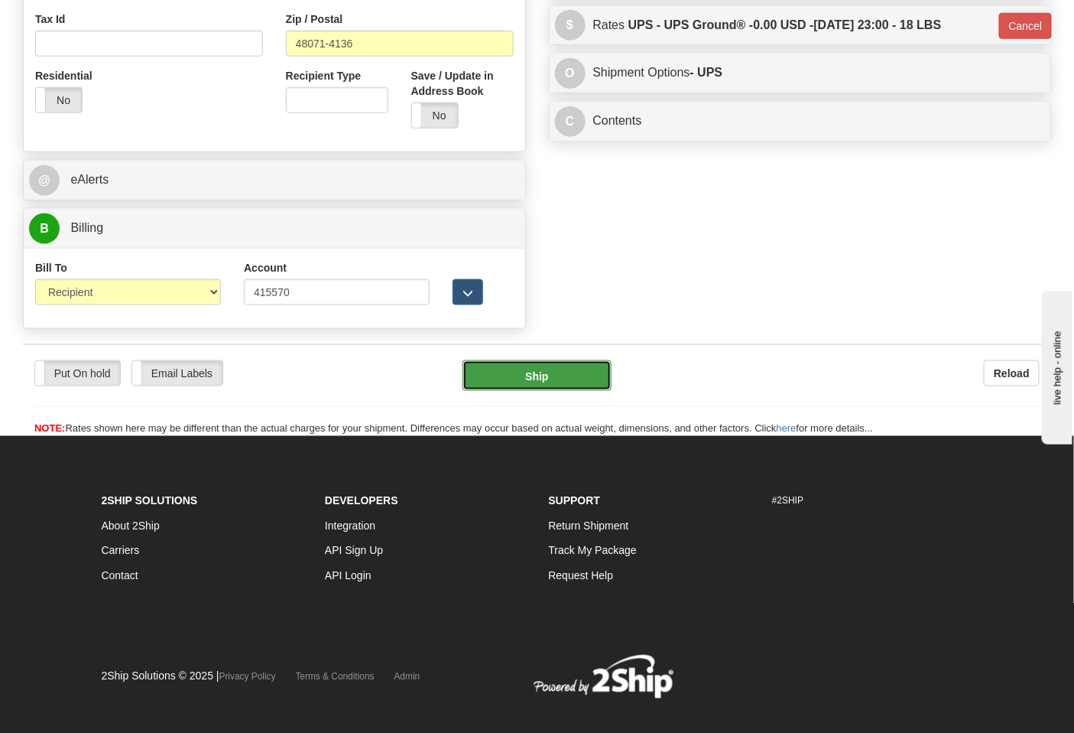
click at [559, 383] on button "Ship" at bounding box center [537, 375] width 148 height 31
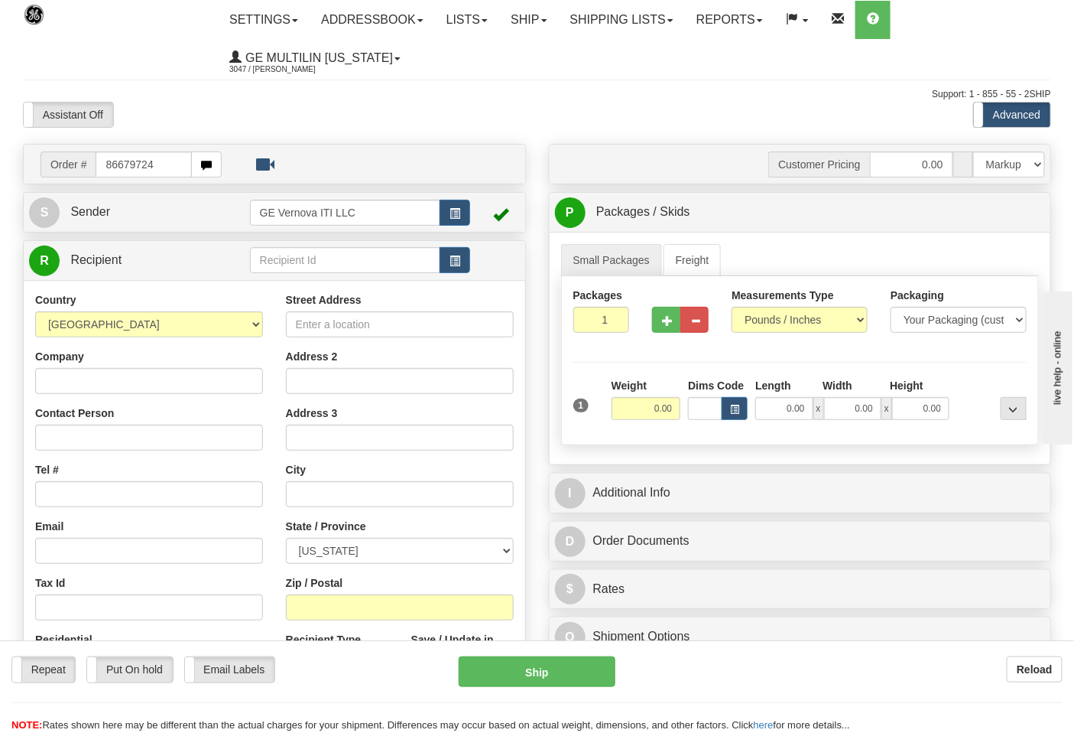
type input "86679724"
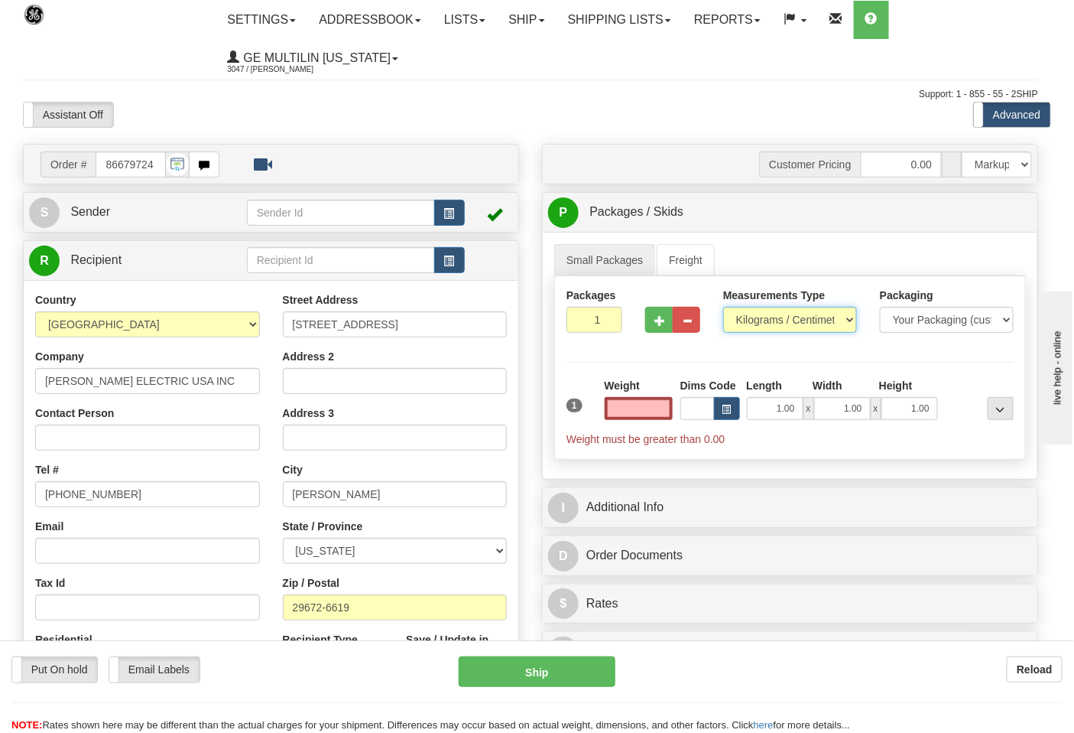
type input "0.00"
drag, startPoint x: 775, startPoint y: 316, endPoint x: 776, endPoint y: 324, distance: 8.4
click at [776, 317] on select "Pounds / Inches Kilograms / Centimeters" at bounding box center [790, 320] width 134 height 26
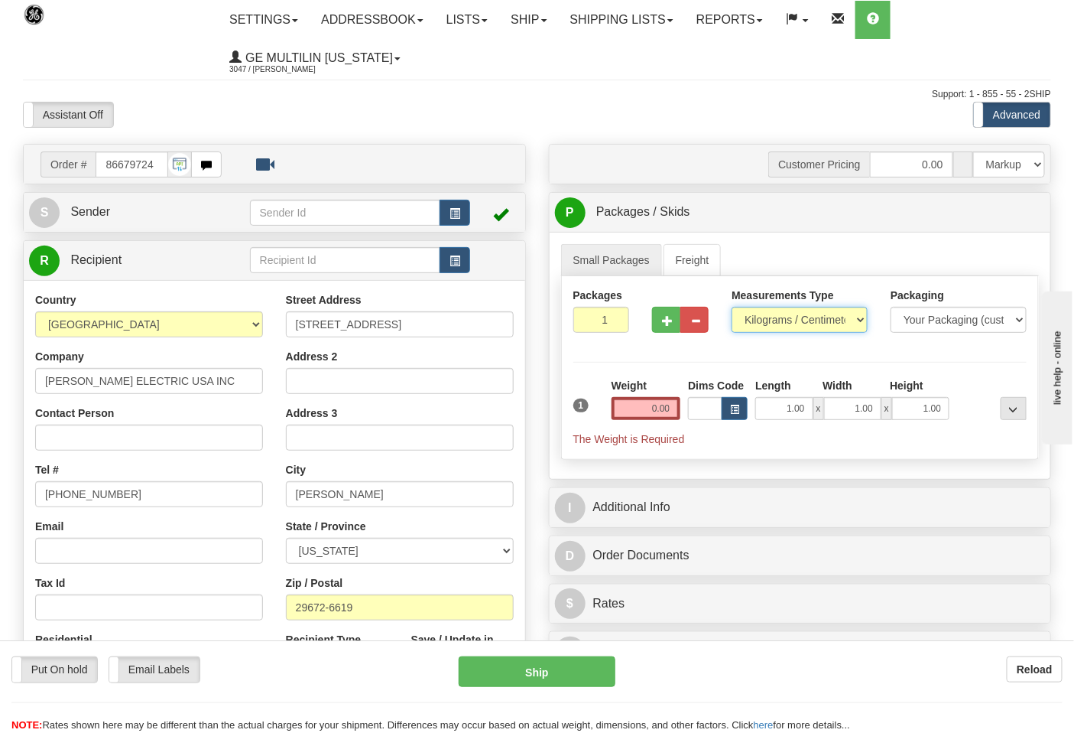
select select "0"
click at [732, 307] on select "Pounds / Inches Kilograms / Centimeters" at bounding box center [800, 320] width 136 height 26
click at [673, 410] on input "0.00" at bounding box center [647, 408] width 70 height 23
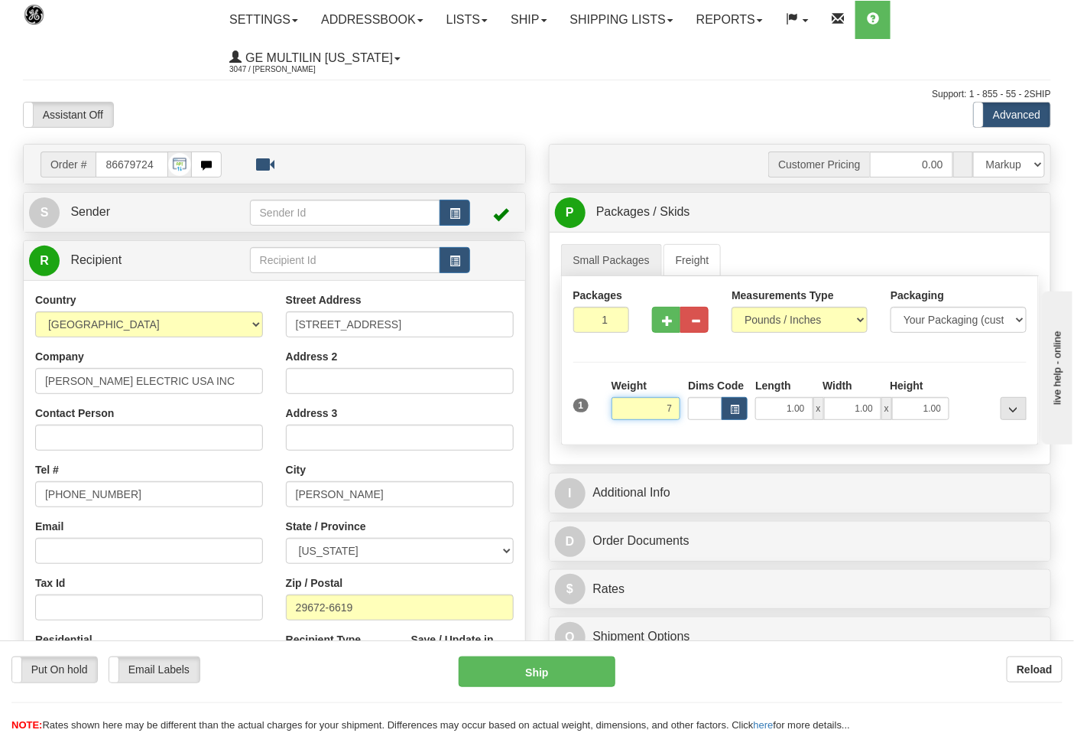
click button "Delete" at bounding box center [0, 0] width 0 height 0
type input "7.00"
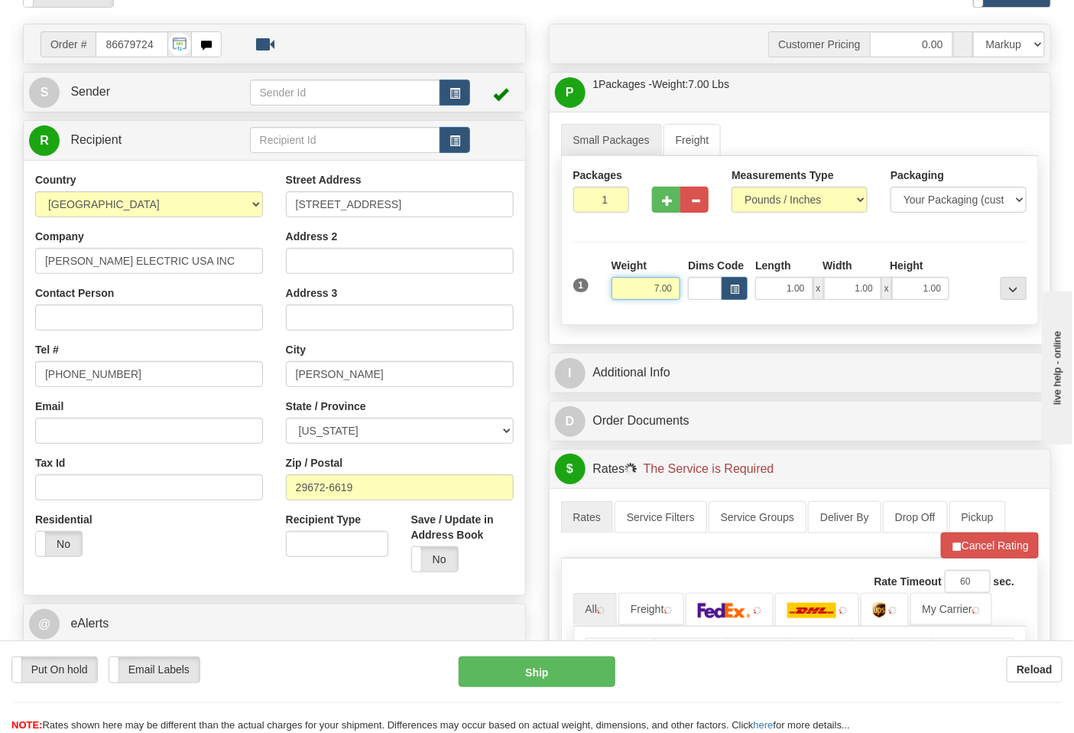
scroll to position [340, 0]
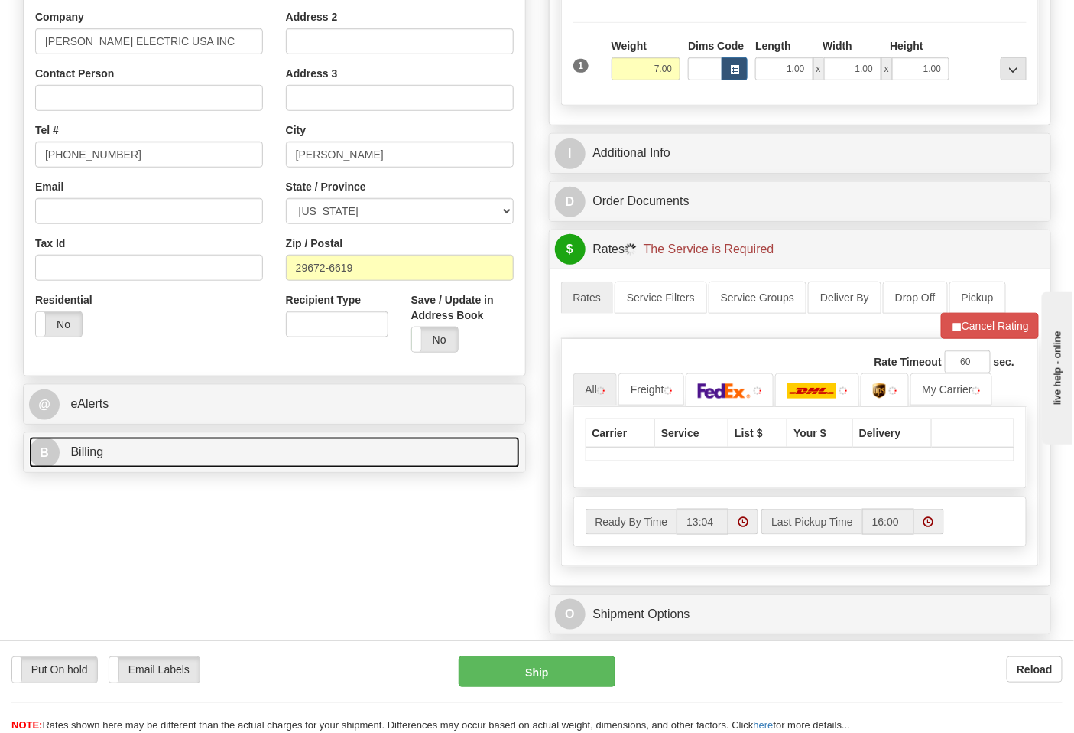
click at [163, 463] on link "B Billing" at bounding box center [274, 452] width 491 height 31
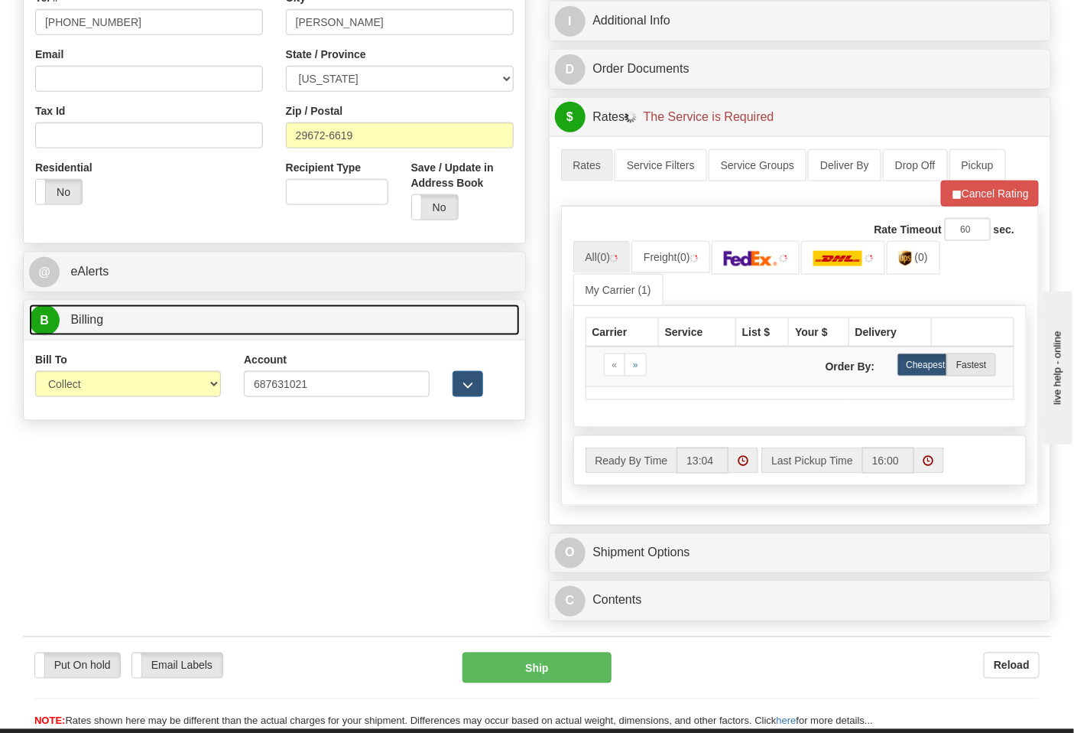
scroll to position [594, 0]
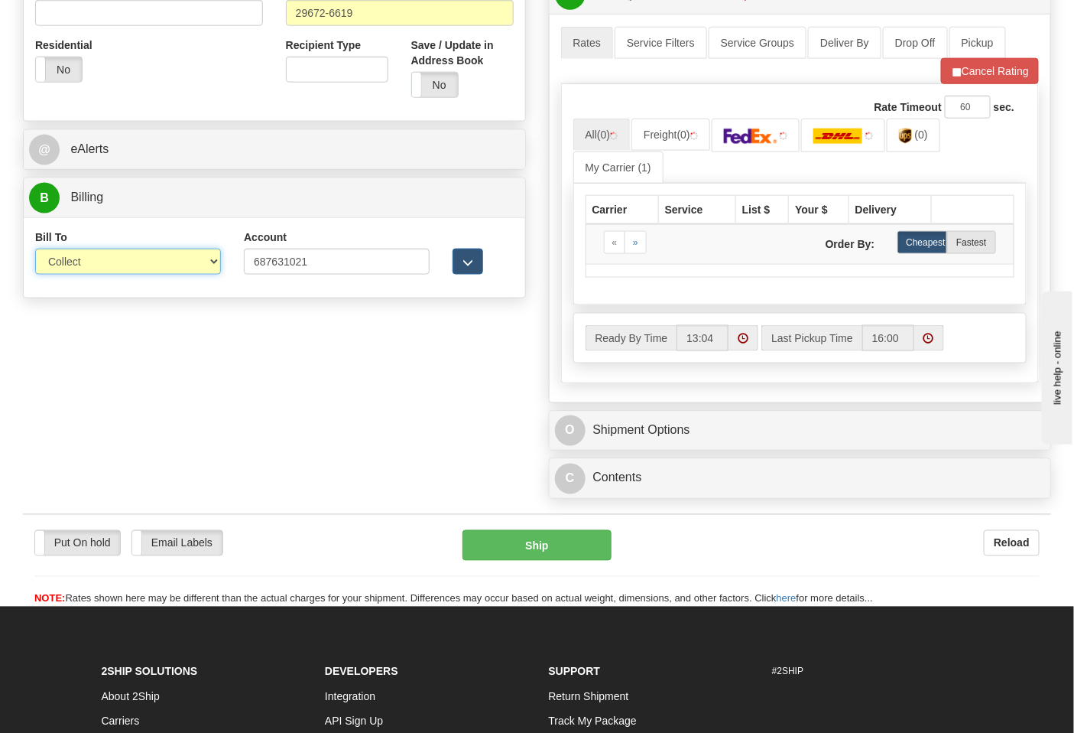
drag, startPoint x: 112, startPoint y: 265, endPoint x: 109, endPoint y: 274, distance: 9.9
click at [112, 265] on select "Sender Recipient Third Party Collect" at bounding box center [128, 262] width 186 height 26
select select "2"
click at [35, 250] on select "Sender Recipient Third Party Collect" at bounding box center [128, 262] width 186 height 26
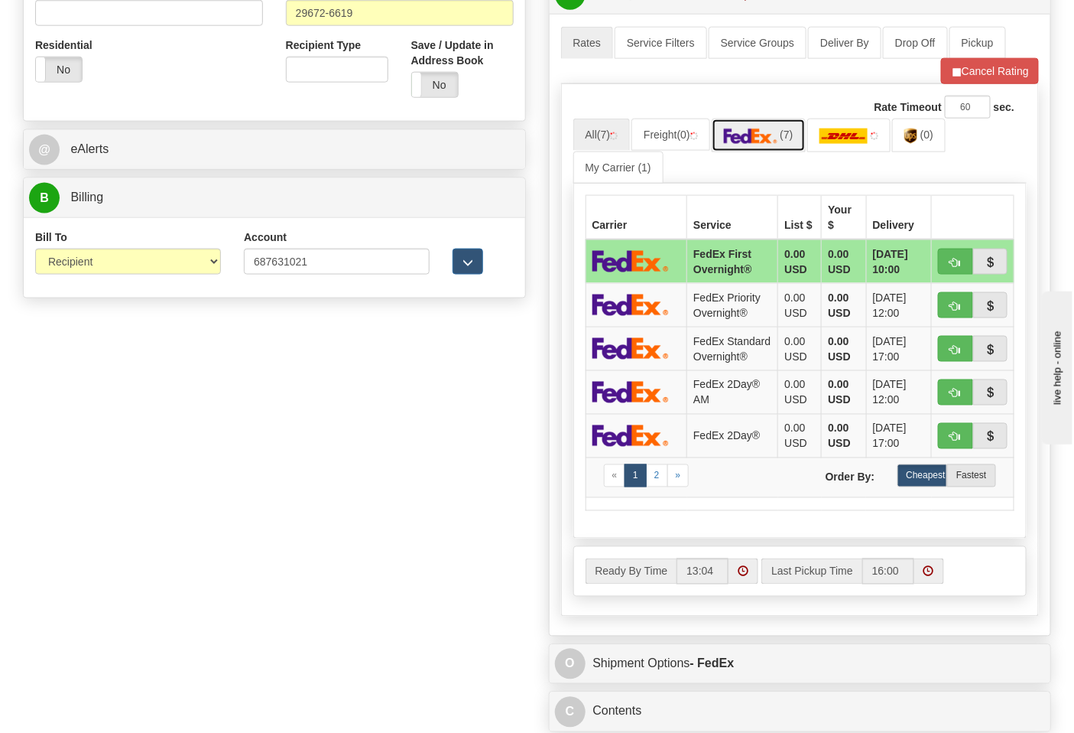
click at [766, 148] on link "(7)" at bounding box center [759, 135] width 94 height 33
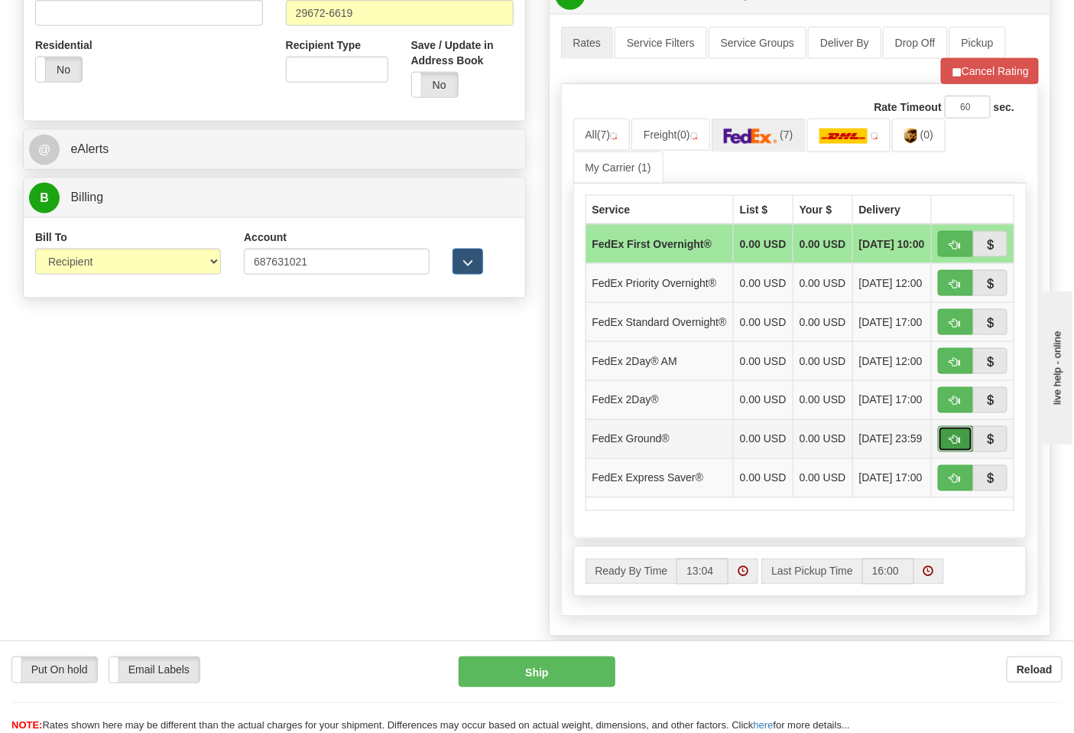
click at [961, 452] on button "button" at bounding box center [955, 439] width 35 height 26
type input "92"
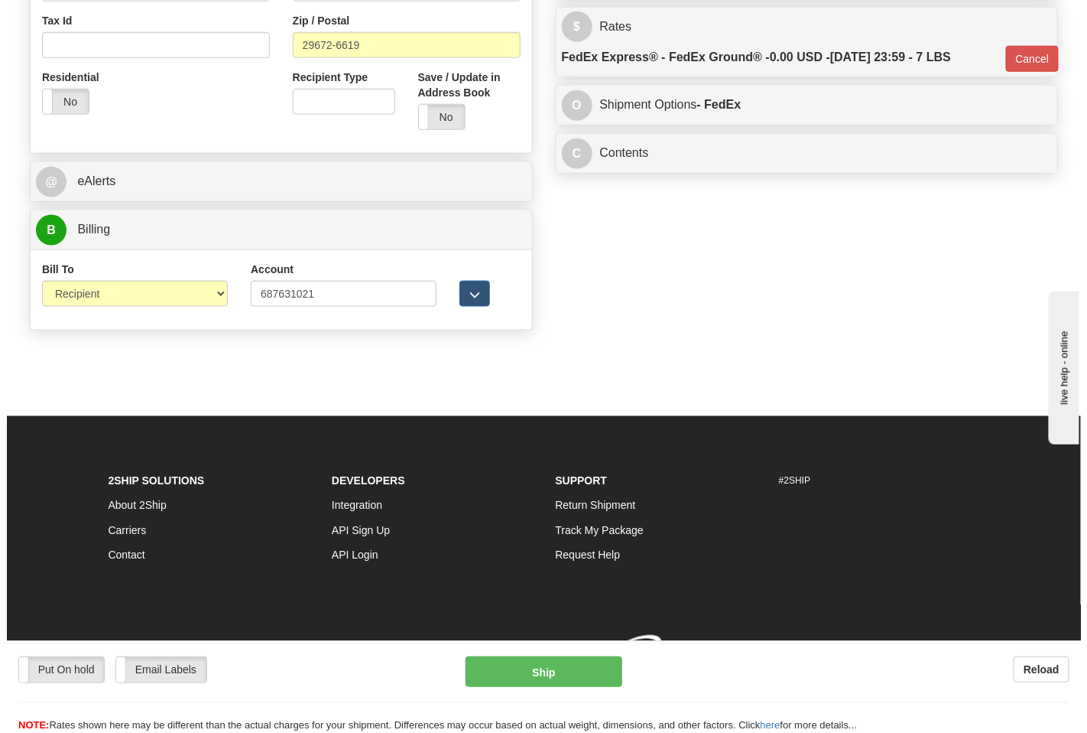
scroll to position [586, 0]
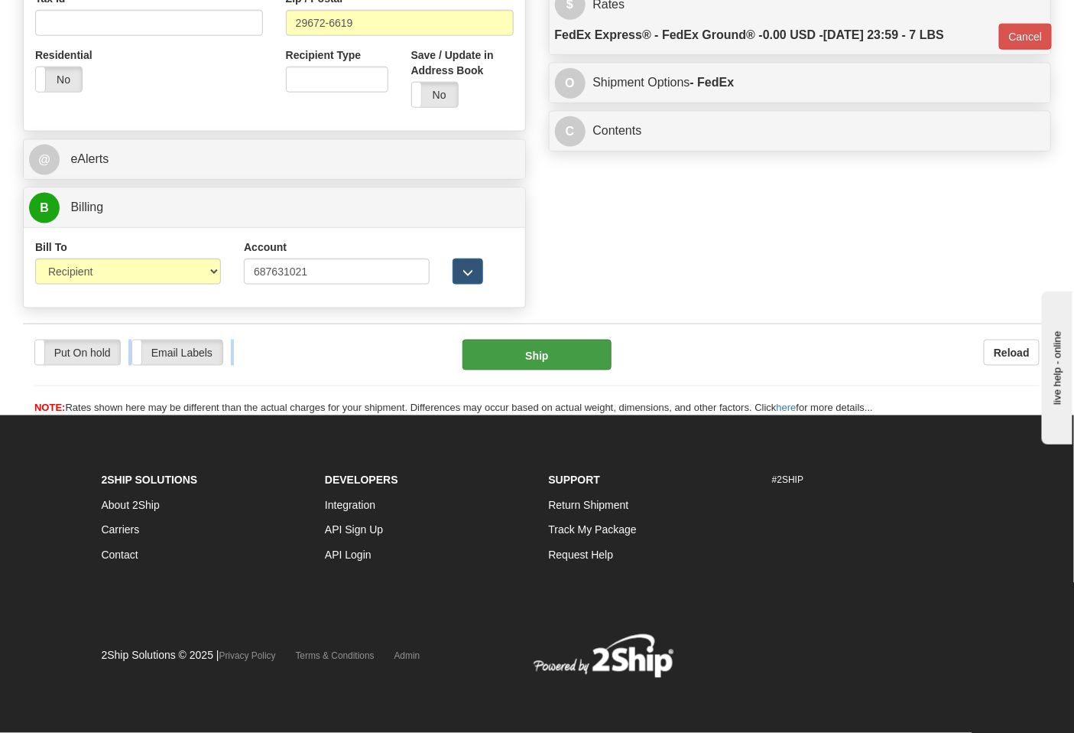
click at [560, 344] on div "Put On hold Put On hold Email Labels Email Labels Edit Reload Ship Reload" at bounding box center [537, 369] width 1029 height 93
click at [561, 345] on button "Ship" at bounding box center [537, 355] width 148 height 31
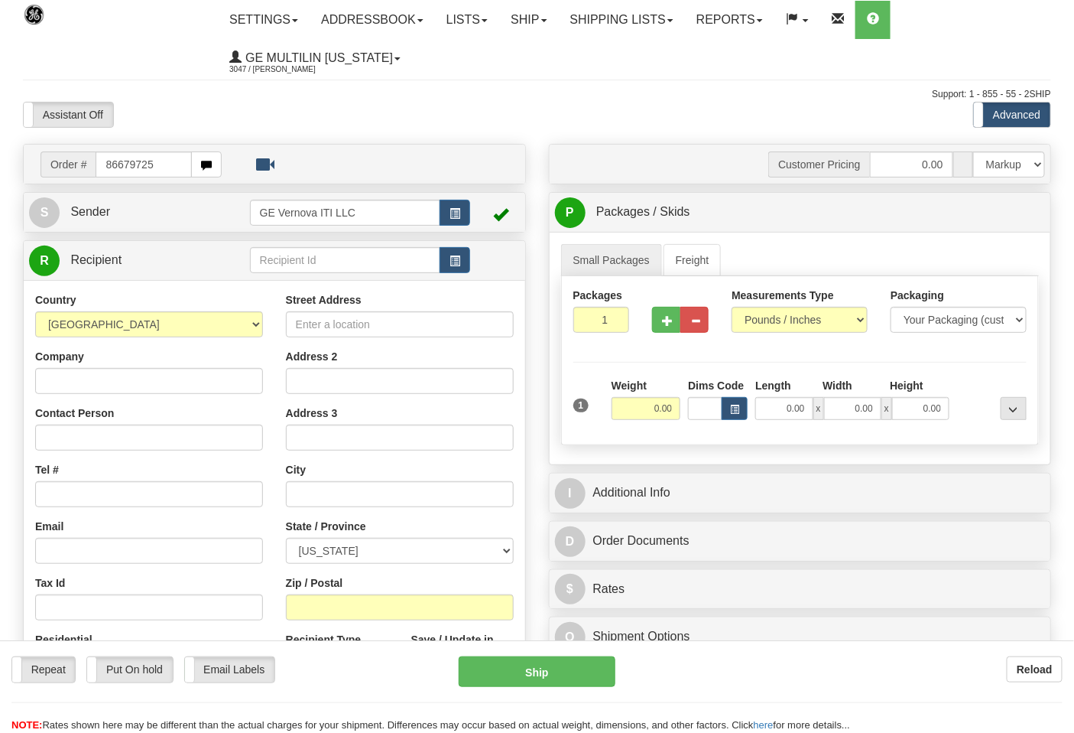
type input "86679725"
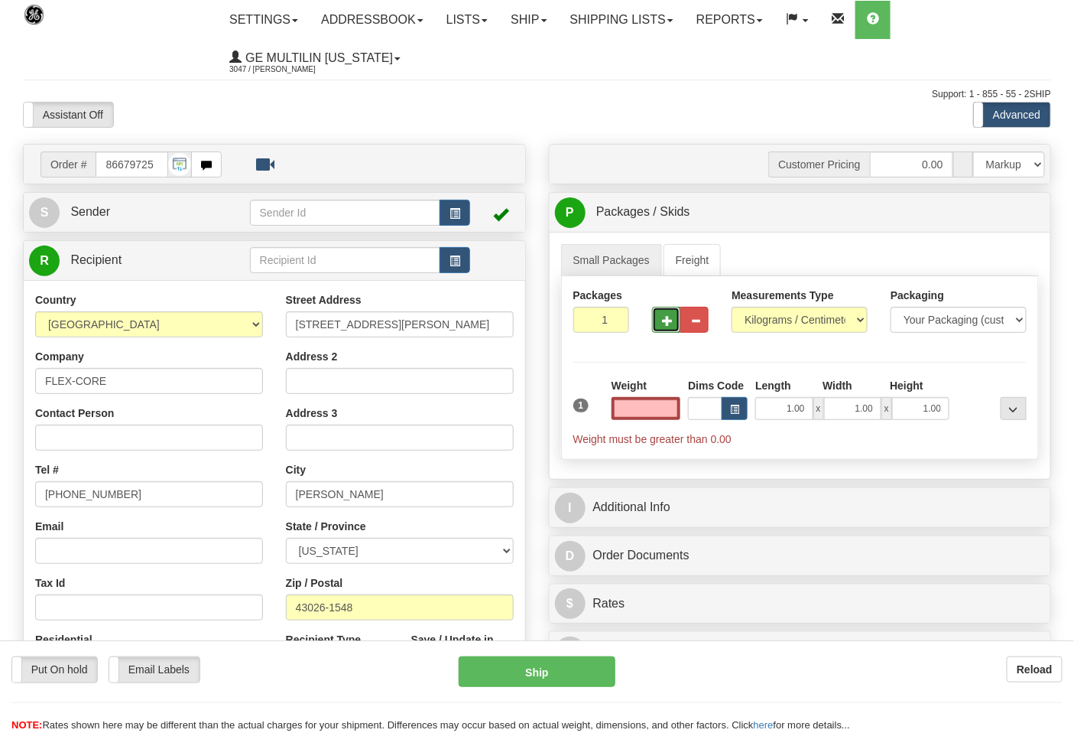
type input "0.00"
click at [661, 329] on button "button" at bounding box center [666, 320] width 28 height 26
type input "2"
click at [781, 324] on select "Pounds / Inches Kilograms / Centimeters" at bounding box center [800, 320] width 136 height 26
select select "0"
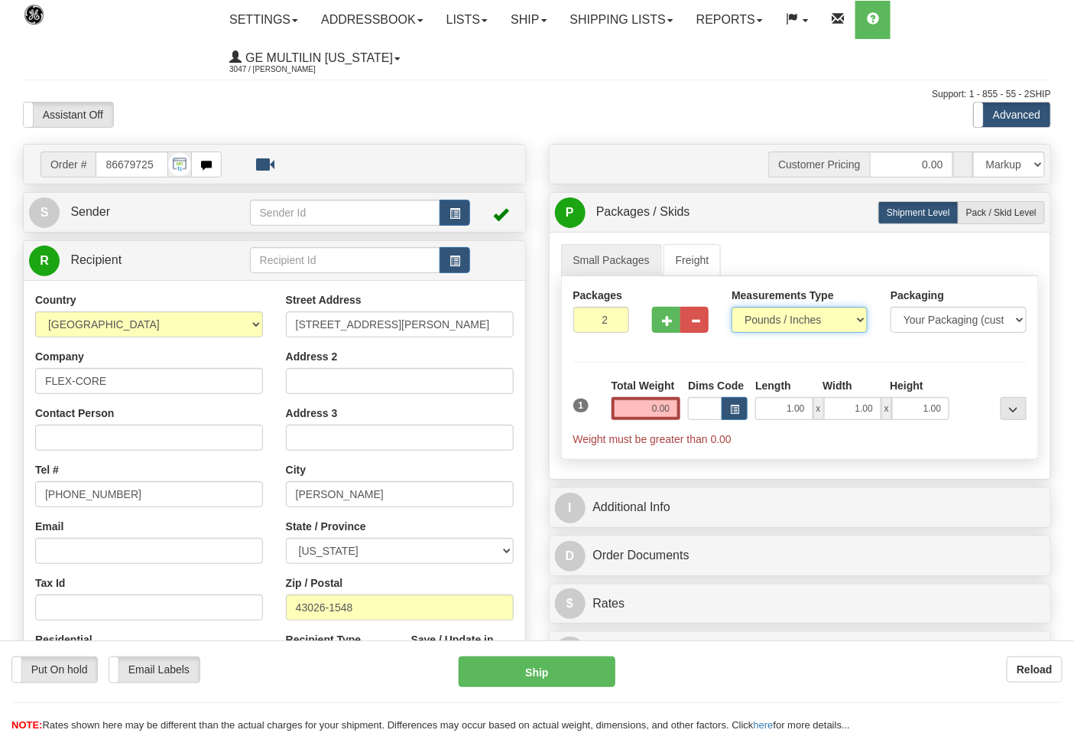
click at [732, 307] on select "Pounds / Inches Kilograms / Centimeters" at bounding box center [800, 320] width 136 height 26
click at [1014, 208] on span "Pack / Skid Level" at bounding box center [1002, 212] width 70 height 11
radio input "true"
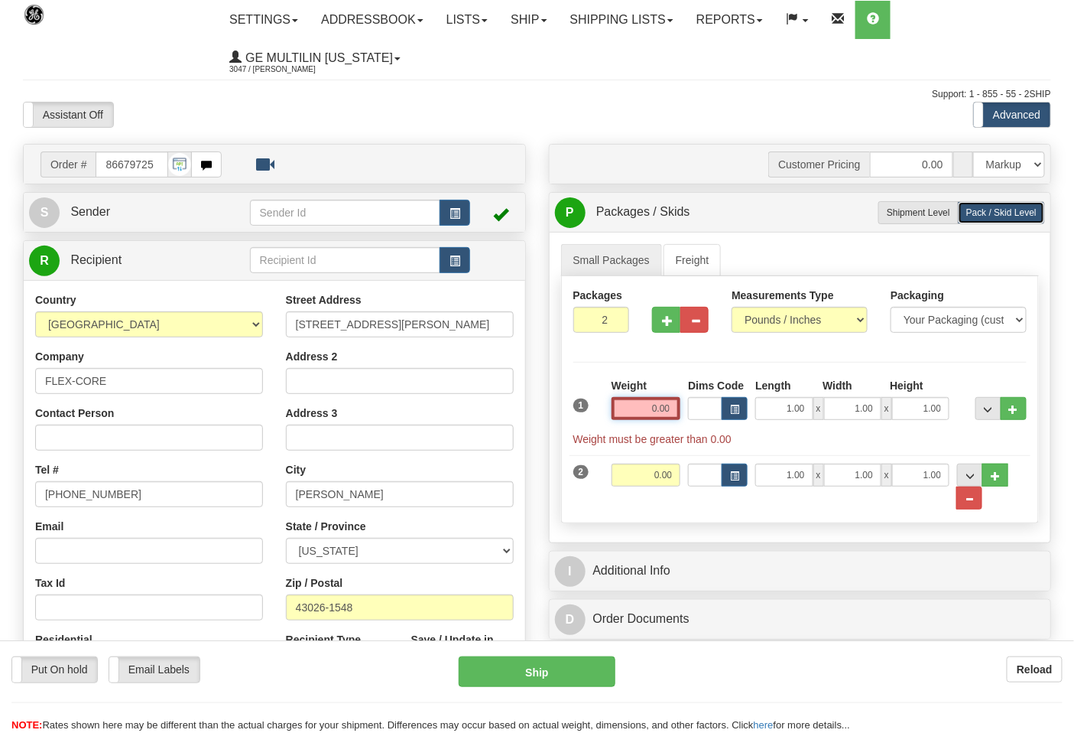
click at [670, 410] on input "0.00" at bounding box center [647, 408] width 70 height 23
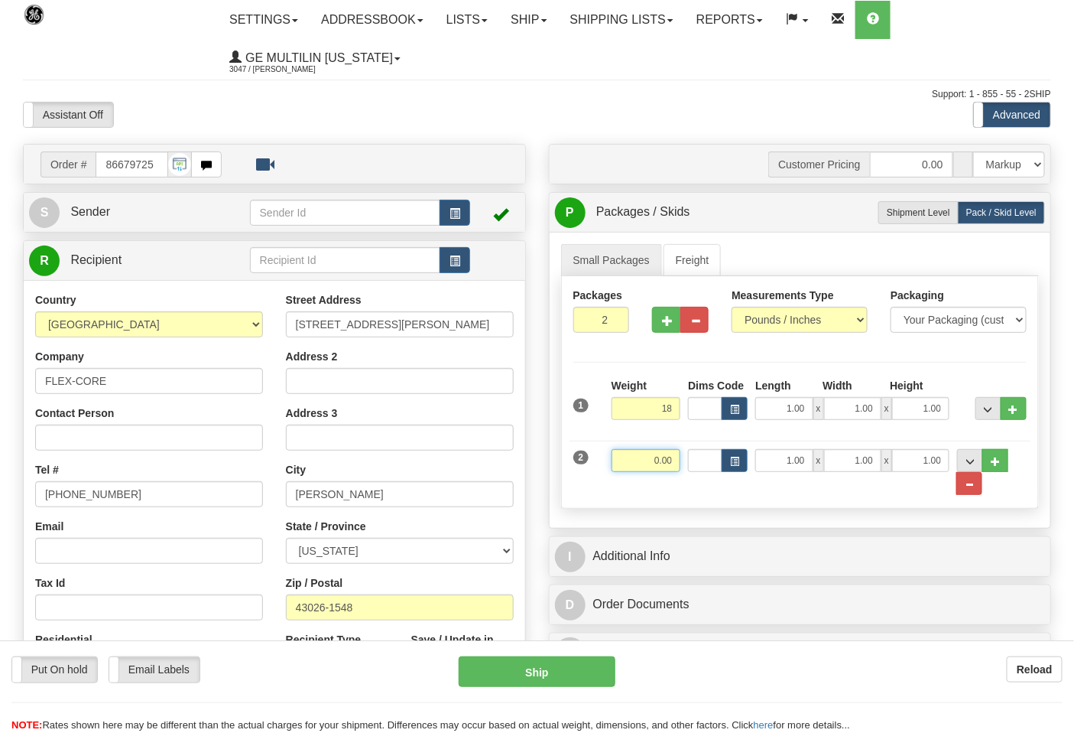
type input "18.00"
click at [678, 464] on input "0.00" at bounding box center [647, 460] width 70 height 23
click button "Delete" at bounding box center [0, 0] width 0 height 0
type input "35.00"
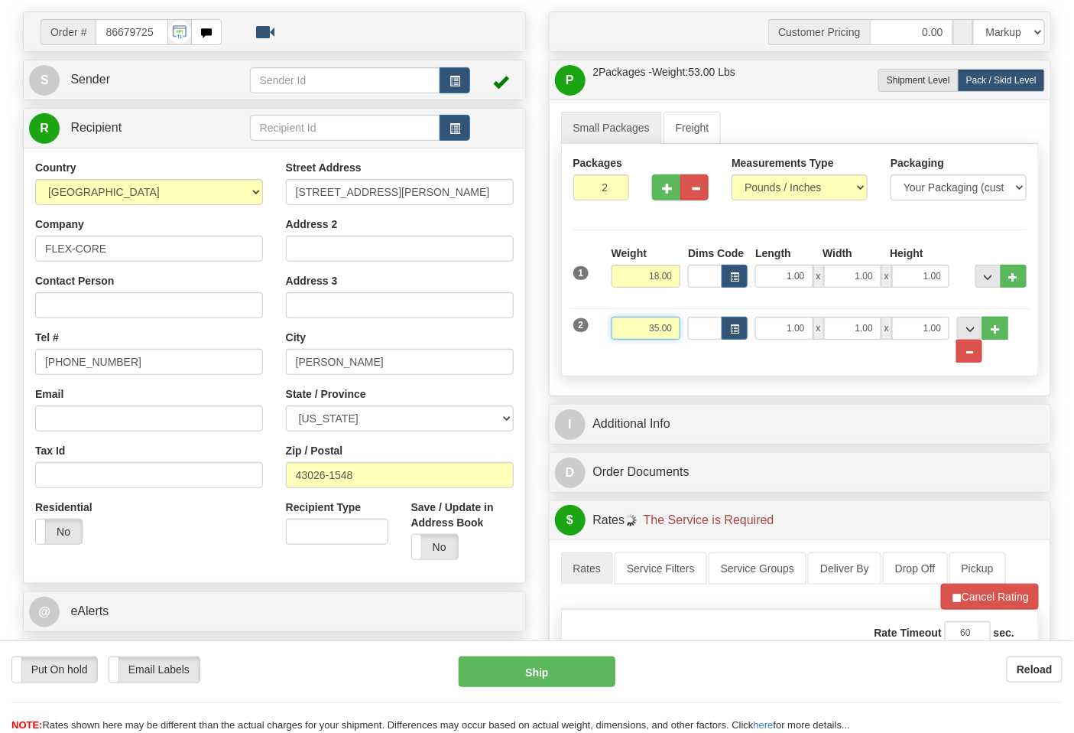
scroll to position [340, 0]
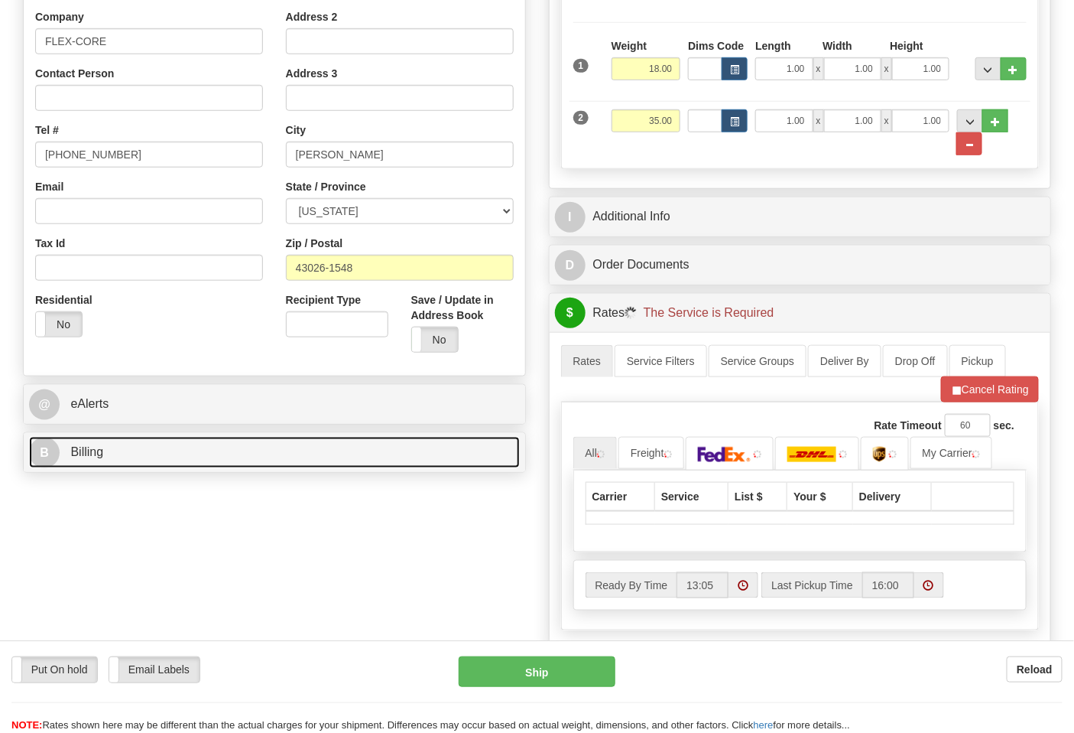
click at [203, 445] on link "B Billing" at bounding box center [274, 452] width 491 height 31
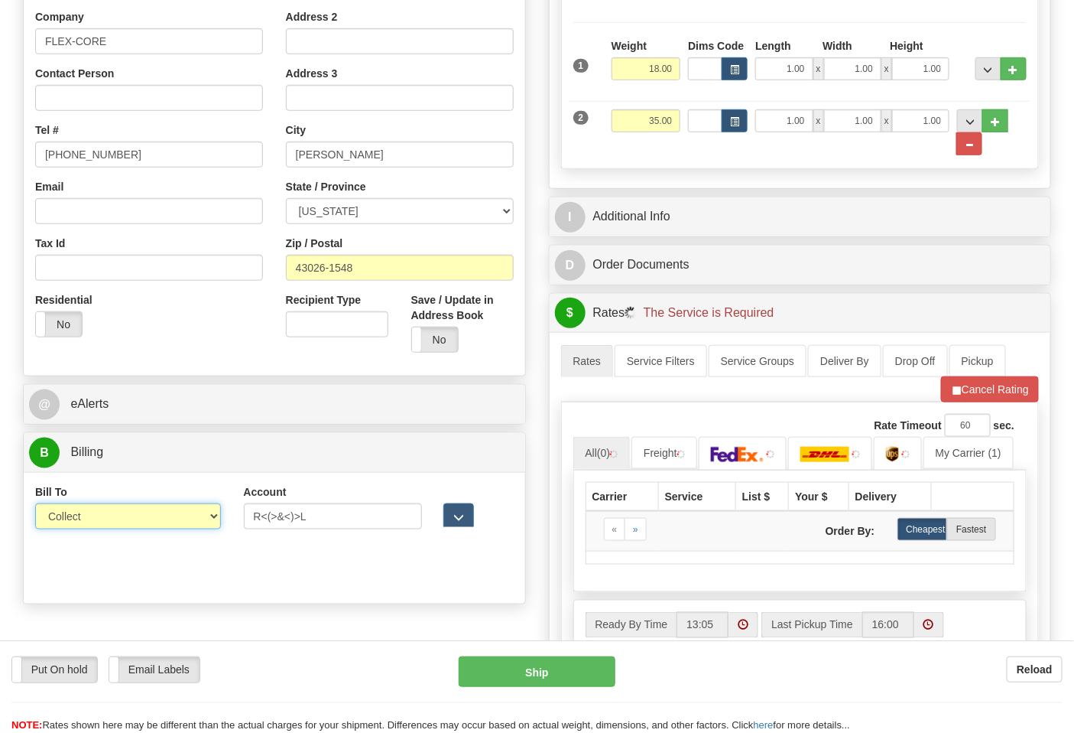
drag, startPoint x: 115, startPoint y: 526, endPoint x: 99, endPoint y: 530, distance: 15.8
click at [100, 523] on select "Sender Recipient Third Party Collect" at bounding box center [128, 516] width 186 height 26
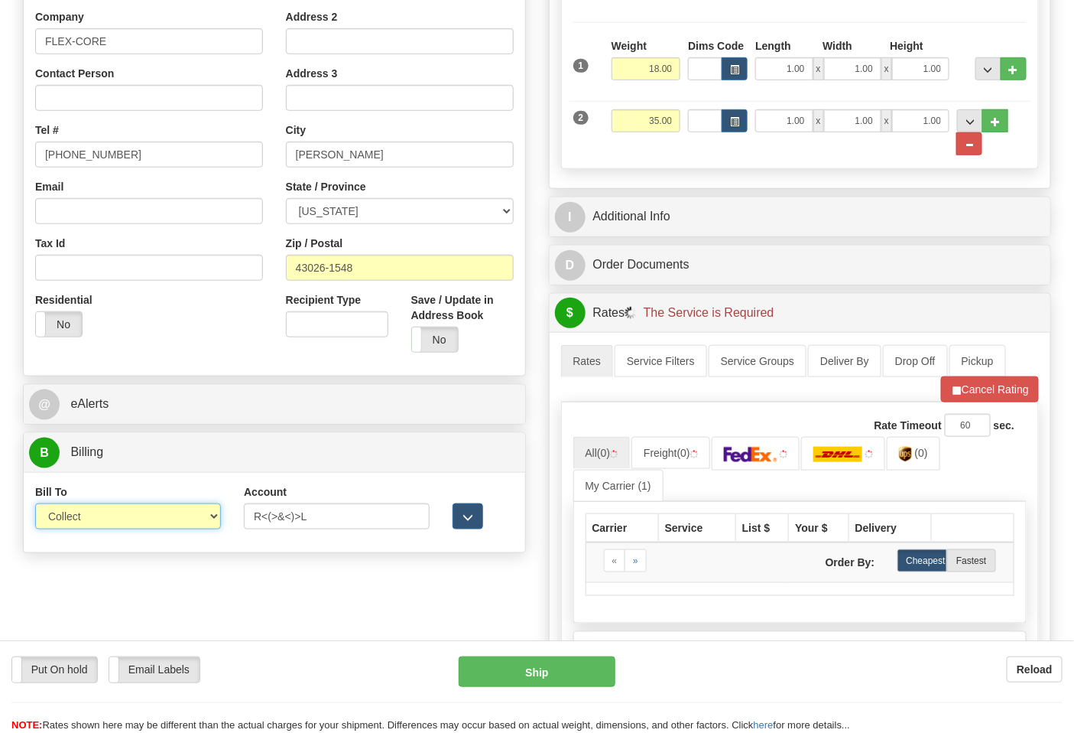
select select "2"
click at [35, 505] on select "Sender Recipient Third Party Collect" at bounding box center [128, 516] width 186 height 26
drag, startPoint x: 350, startPoint y: 511, endPoint x: 205, endPoint y: 514, distance: 145.3
click at [205, 514] on div "Bill To Sender Recipient Third Party Collect Account R<(>&<)>L 3rd Party Accoun…" at bounding box center [275, 512] width 502 height 57
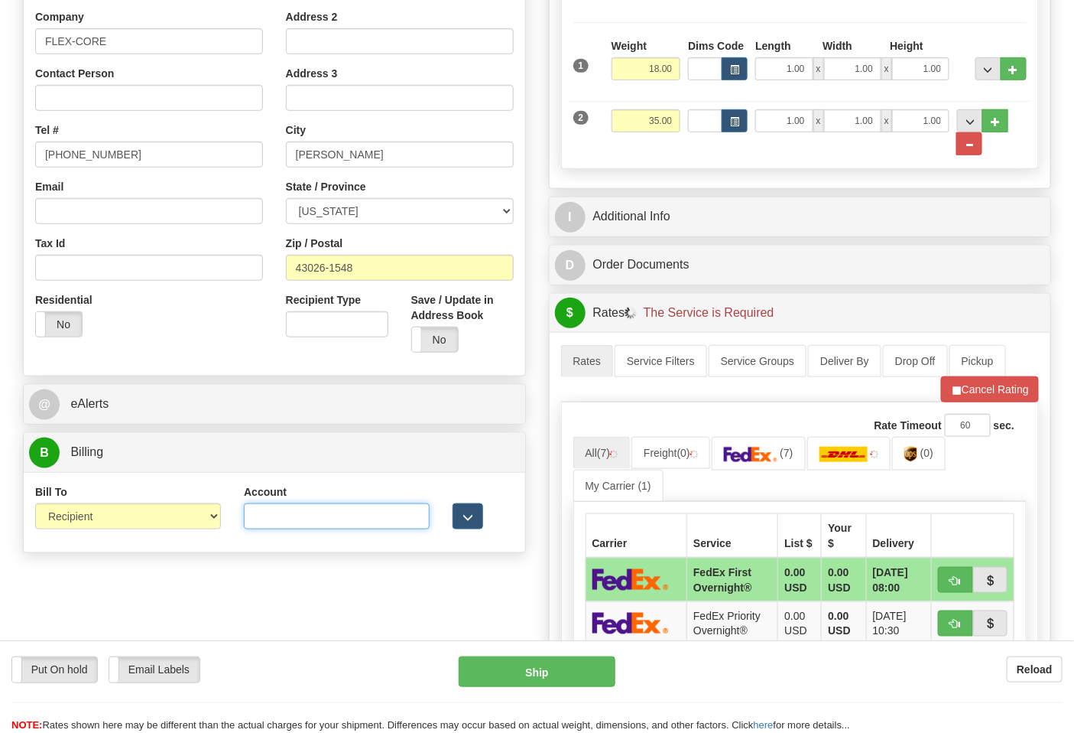
click at [289, 522] on input "Account" at bounding box center [337, 516] width 186 height 26
type input "473367"
click at [997, 399] on button "Cancel Rating" at bounding box center [990, 389] width 98 height 26
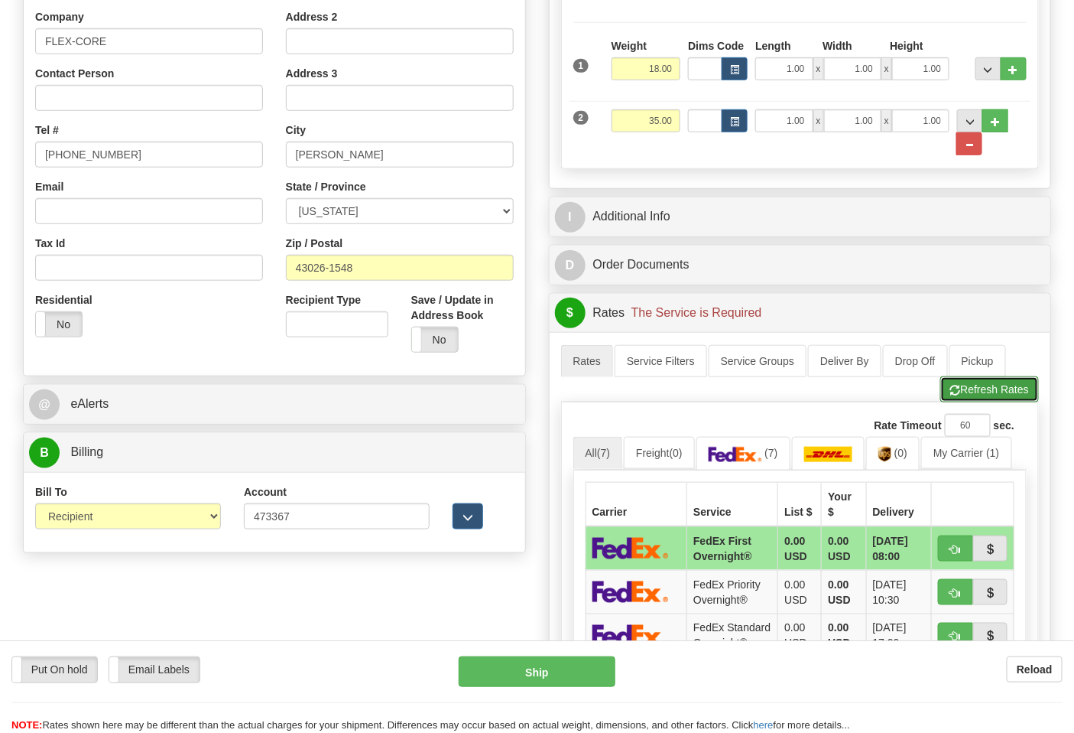
click at [992, 402] on button "Refresh Rates" at bounding box center [990, 389] width 99 height 26
click at [908, 461] on img at bounding box center [901, 454] width 13 height 15
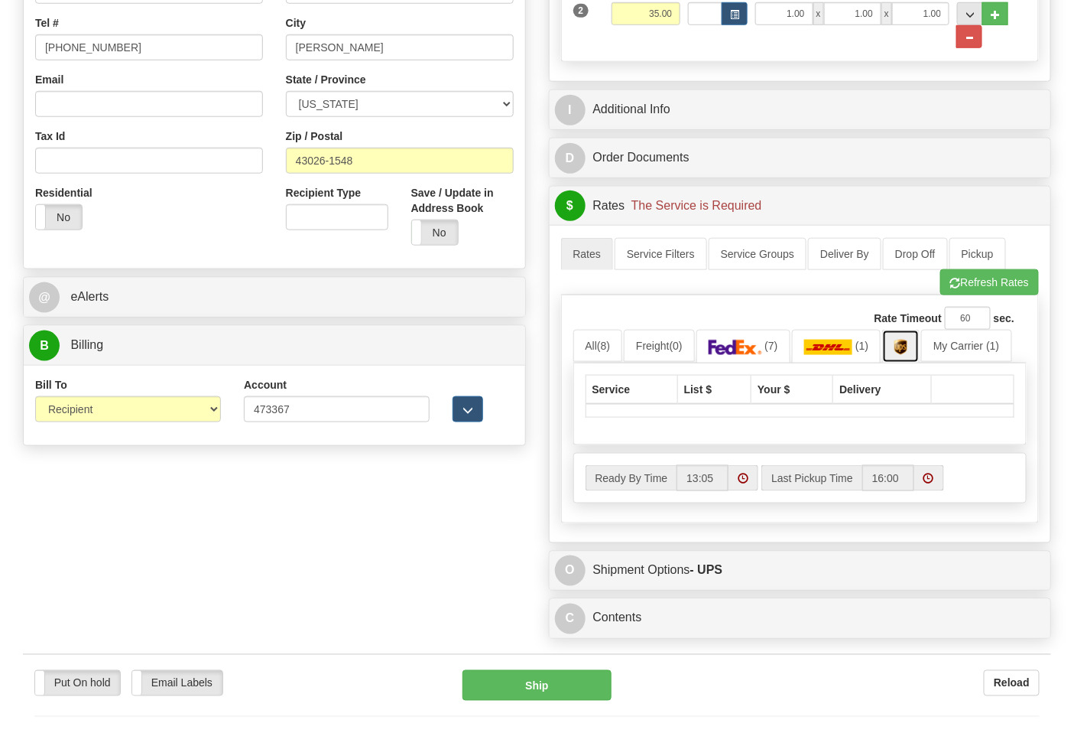
scroll to position [594, 0]
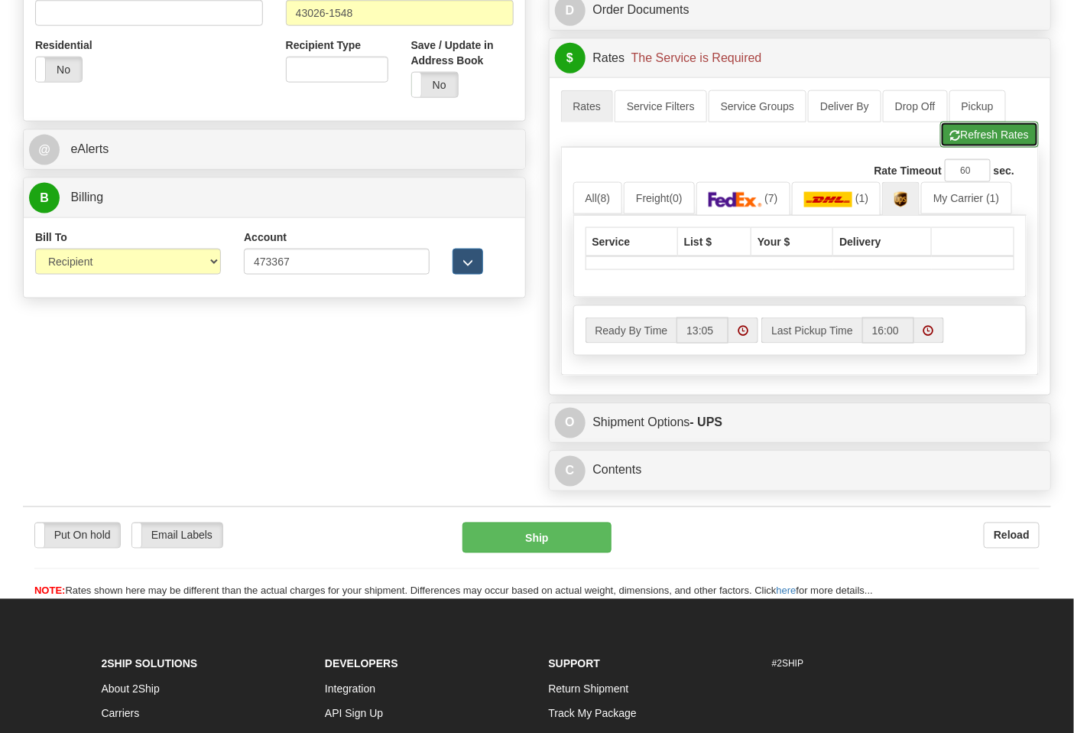
click at [972, 141] on button "Refresh Rates" at bounding box center [990, 135] width 99 height 26
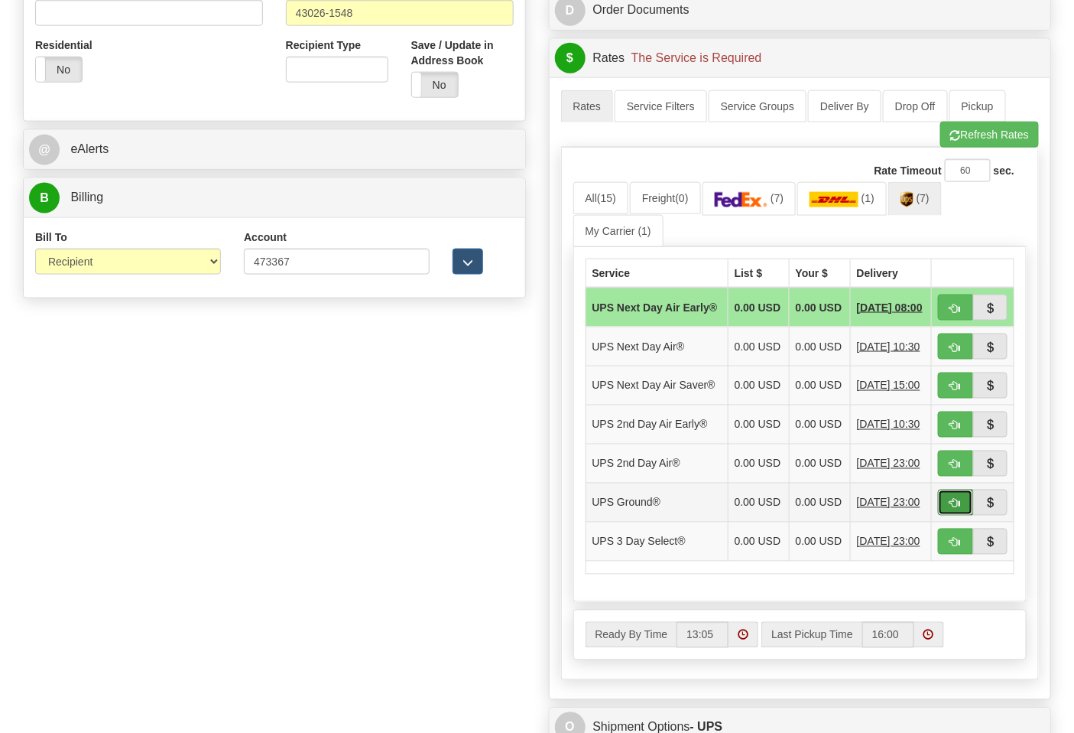
click at [951, 515] on button "button" at bounding box center [955, 502] width 35 height 26
type input "03"
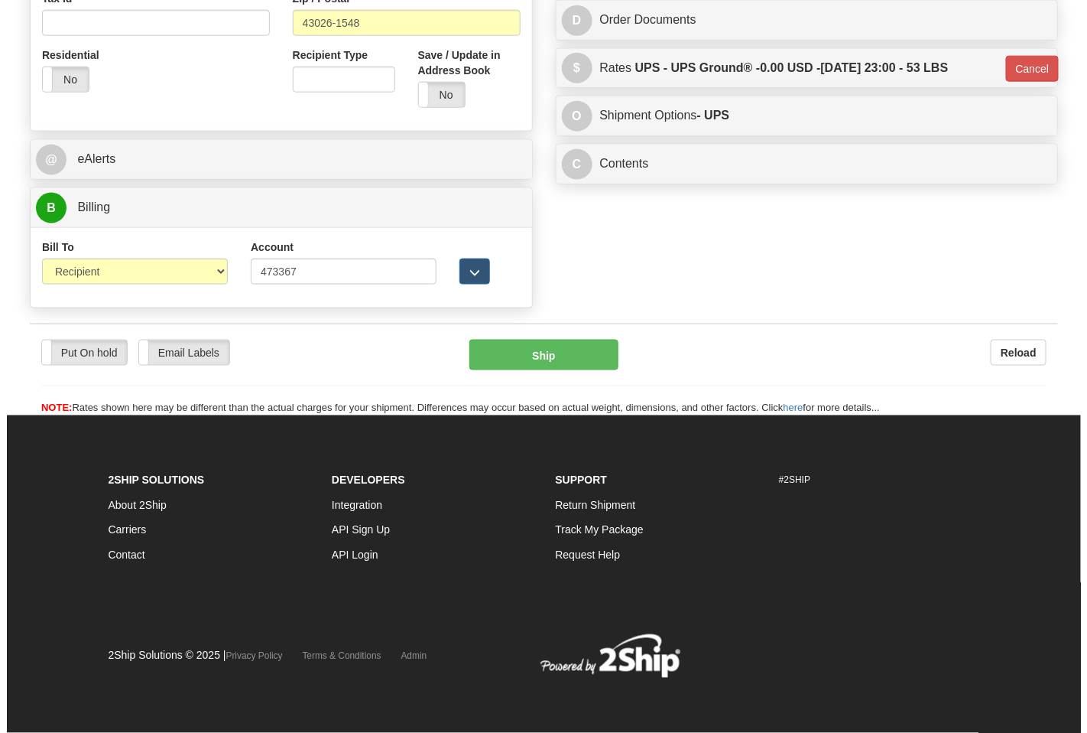
scroll to position [564, 0]
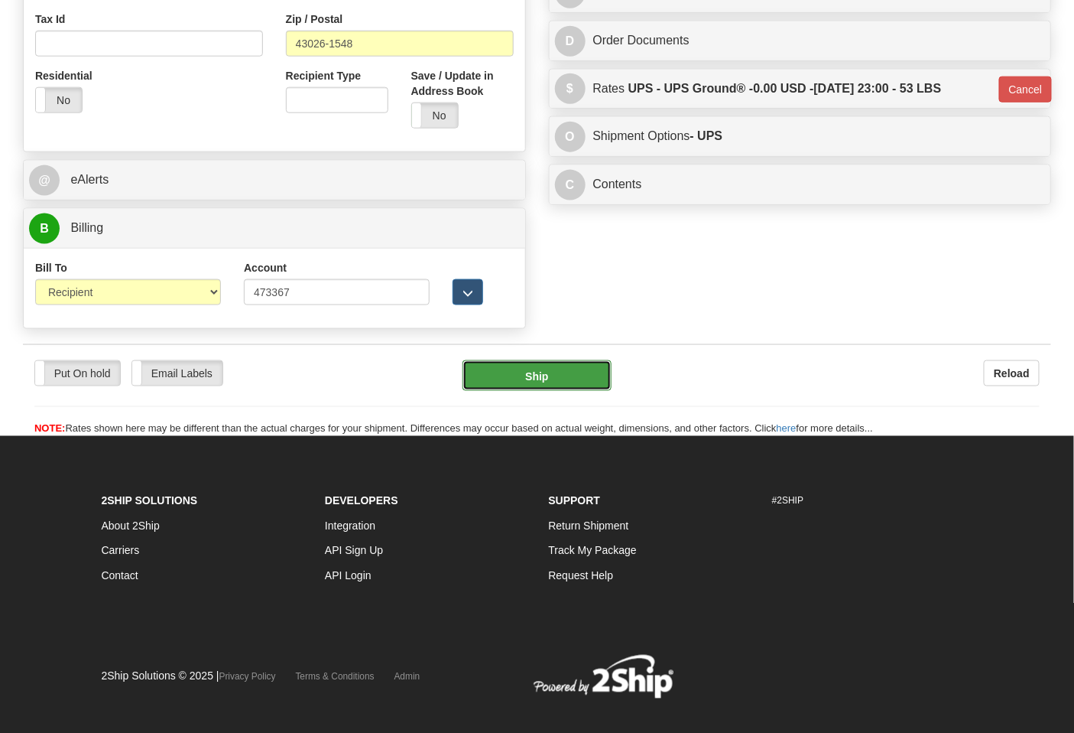
click at [529, 382] on button "Ship" at bounding box center [537, 375] width 148 height 31
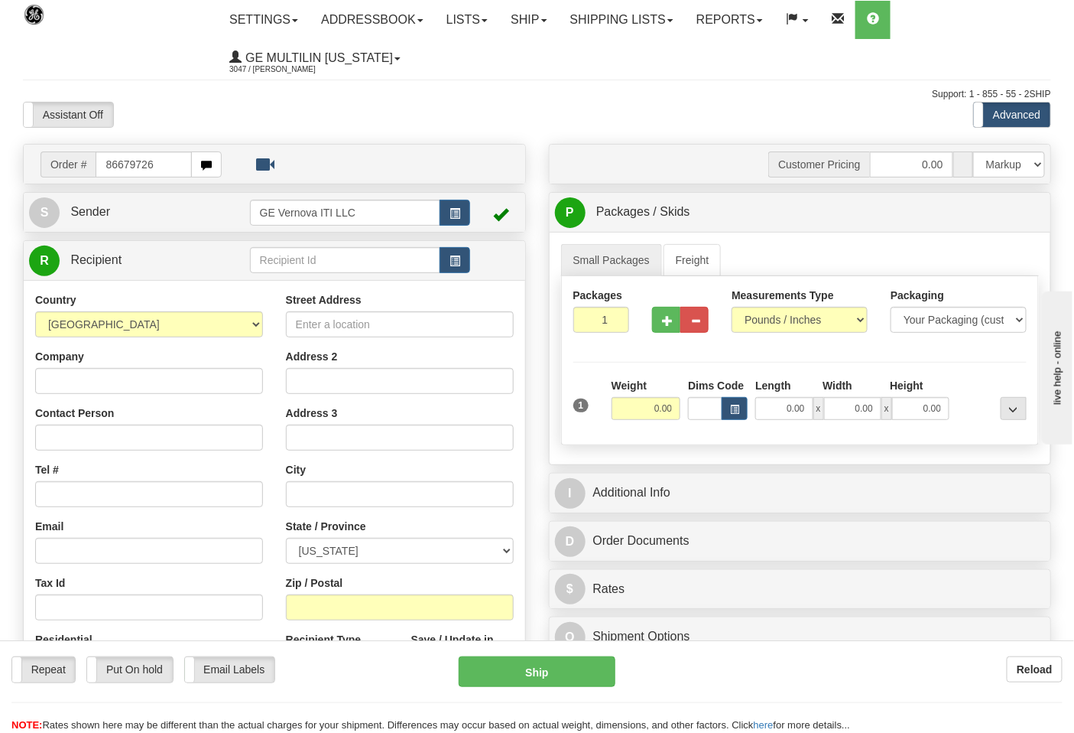
type input "86679726"
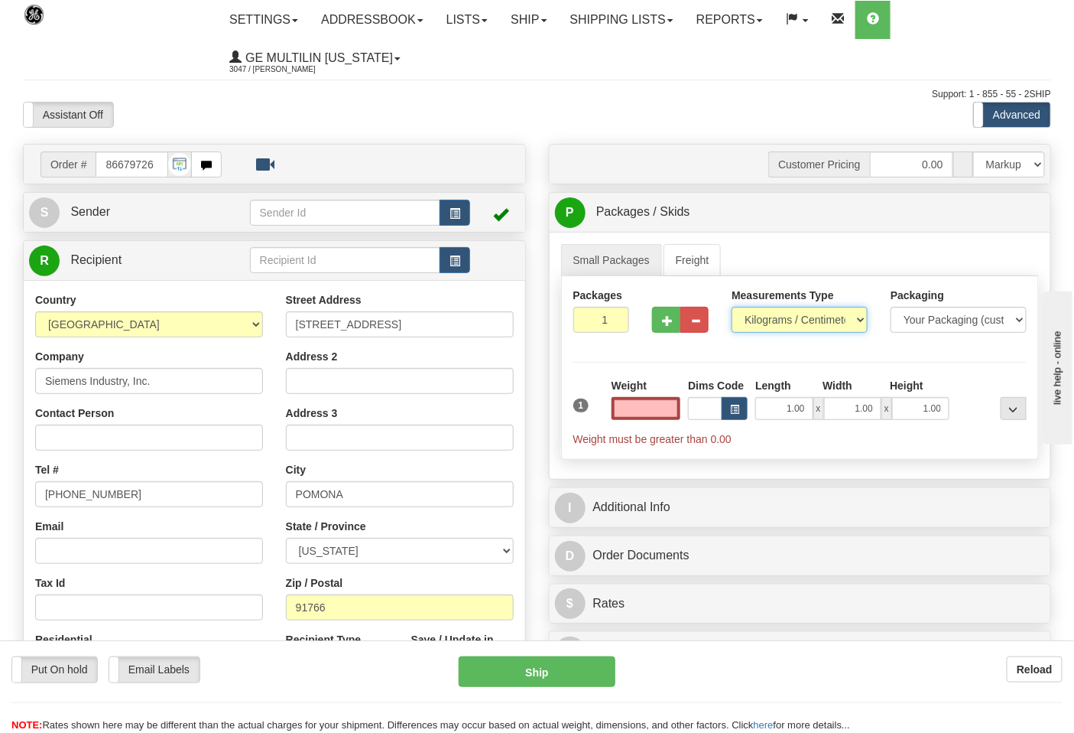
type input "0.00"
click at [761, 322] on select "Pounds / Inches Kilograms / Centimeters" at bounding box center [800, 320] width 136 height 26
select select "0"
click at [732, 307] on select "Pounds / Inches Kilograms / Centimeters" at bounding box center [800, 320] width 136 height 26
click at [675, 407] on input "0.00" at bounding box center [647, 408] width 70 height 23
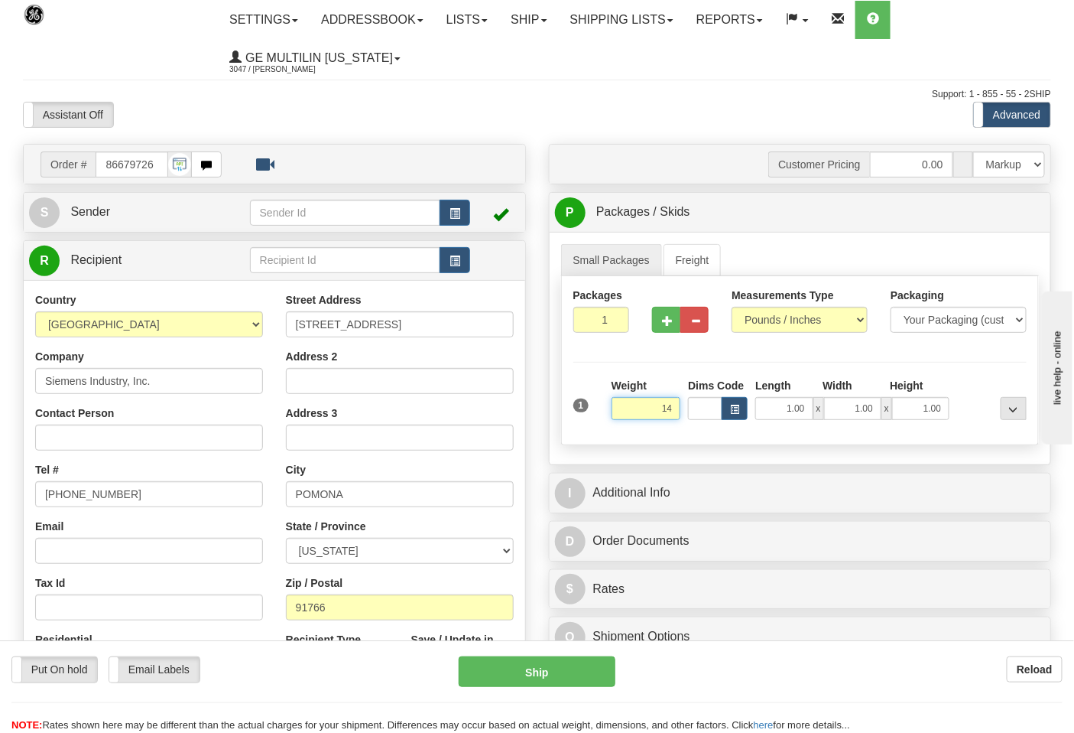
click button "Delete" at bounding box center [0, 0] width 0 height 0
type input "14.00"
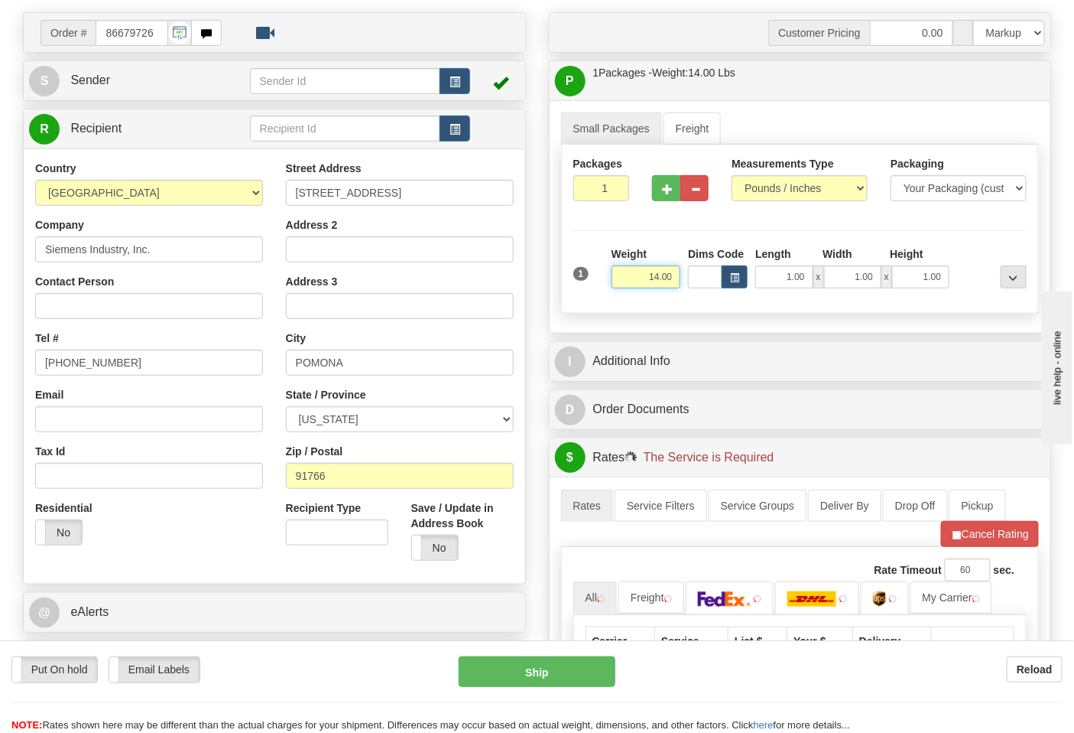
scroll to position [340, 0]
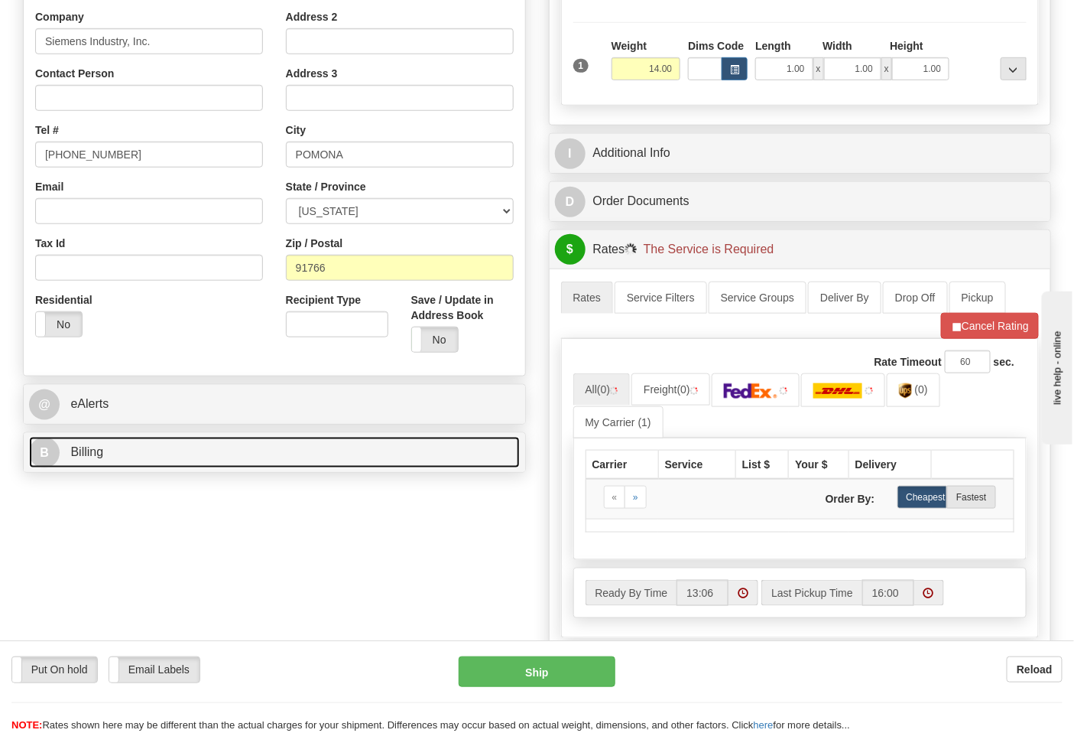
click at [153, 452] on link "B Billing" at bounding box center [274, 452] width 491 height 31
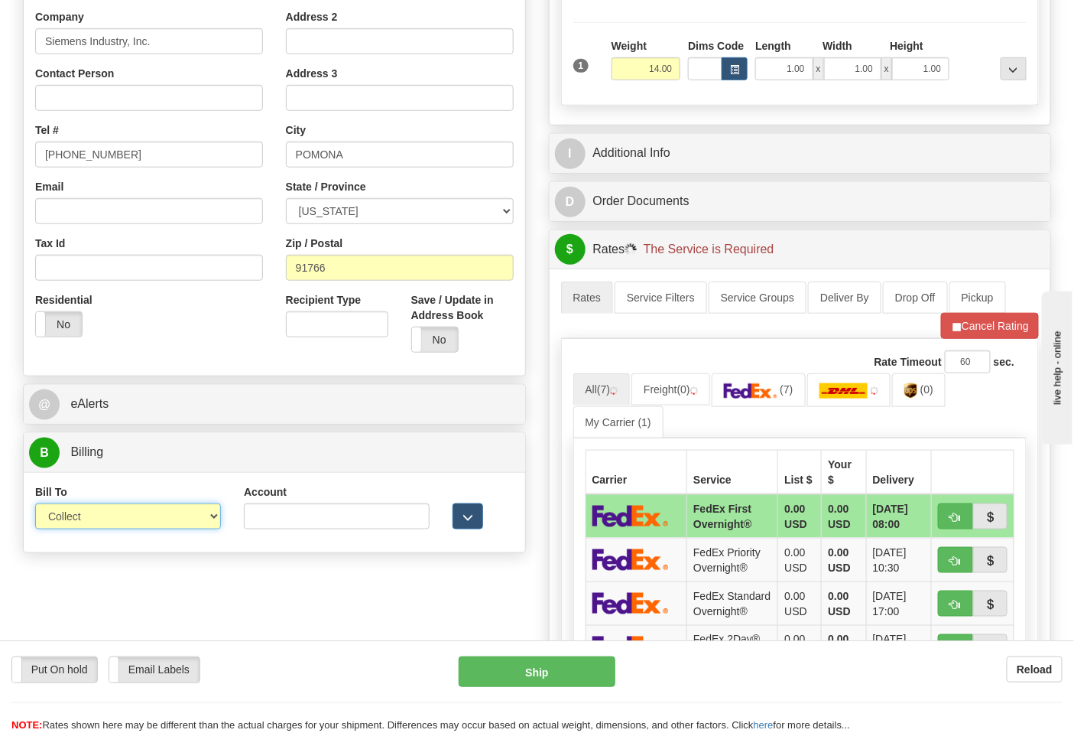
click at [97, 516] on select "Sender Recipient Third Party Collect" at bounding box center [128, 516] width 186 height 26
select select "2"
click at [35, 505] on select "Sender Recipient Third Party Collect" at bounding box center [128, 516] width 186 height 26
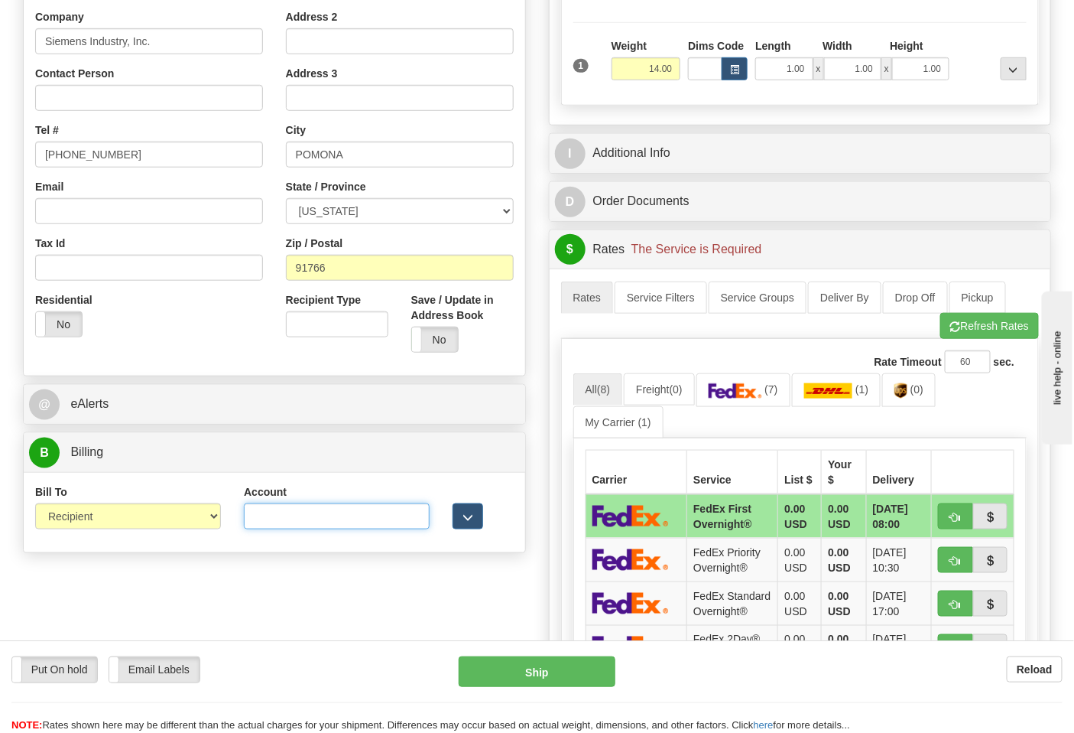
click at [363, 515] on input "Account" at bounding box center [337, 516] width 186 height 26
paste input "244984347"
type input "244984347"
click at [758, 395] on img at bounding box center [736, 390] width 54 height 15
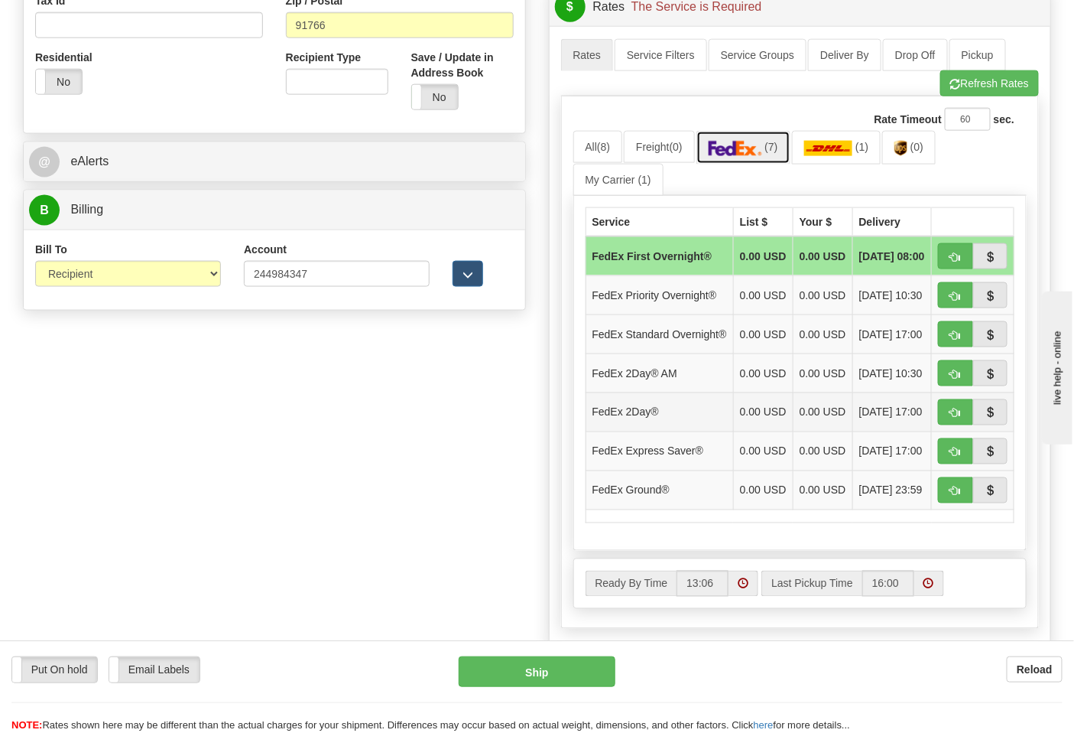
scroll to position [594, 0]
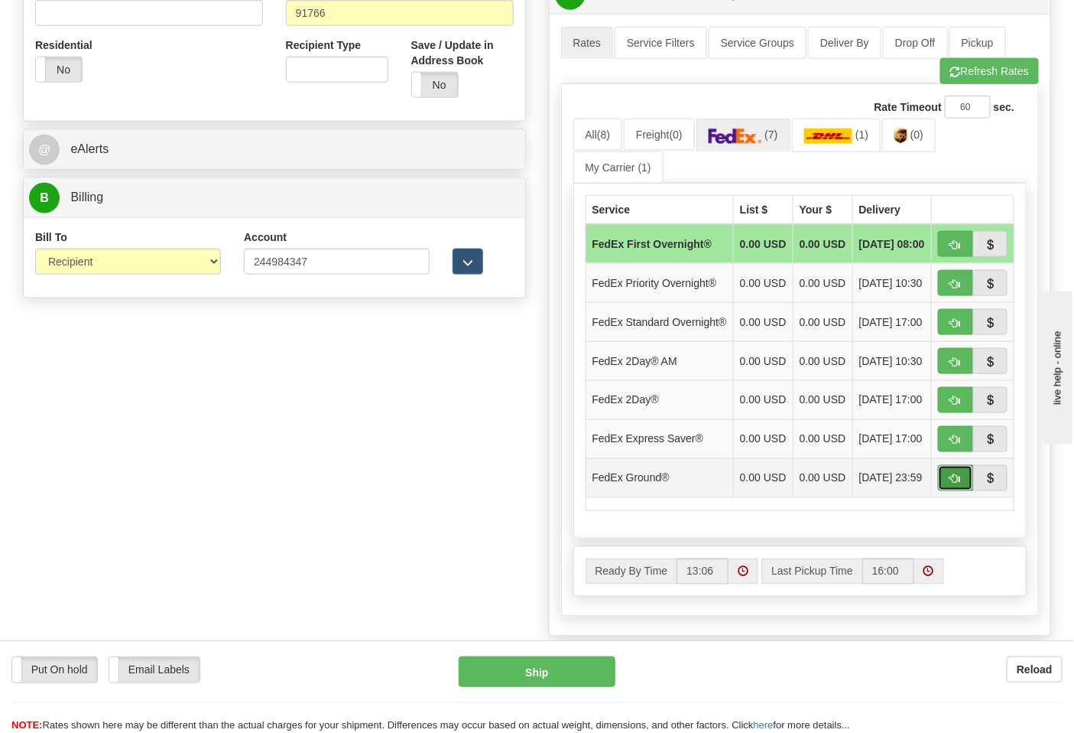
click at [942, 491] on button "button" at bounding box center [955, 478] width 35 height 26
type input "92"
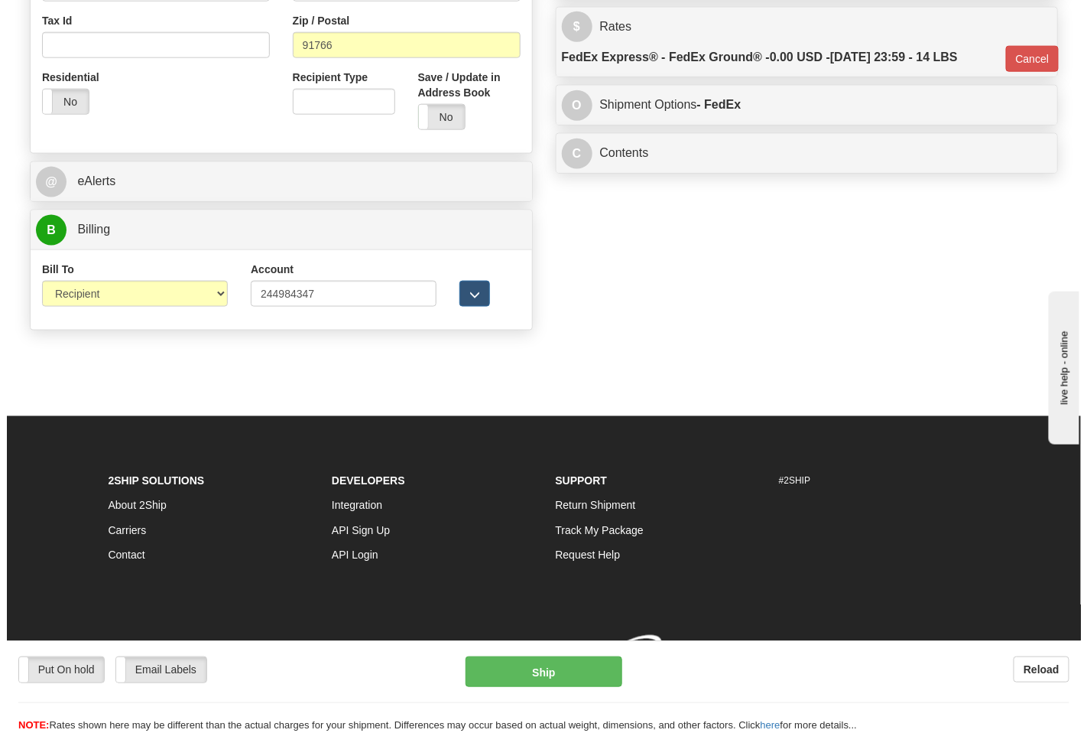
scroll to position [586, 0]
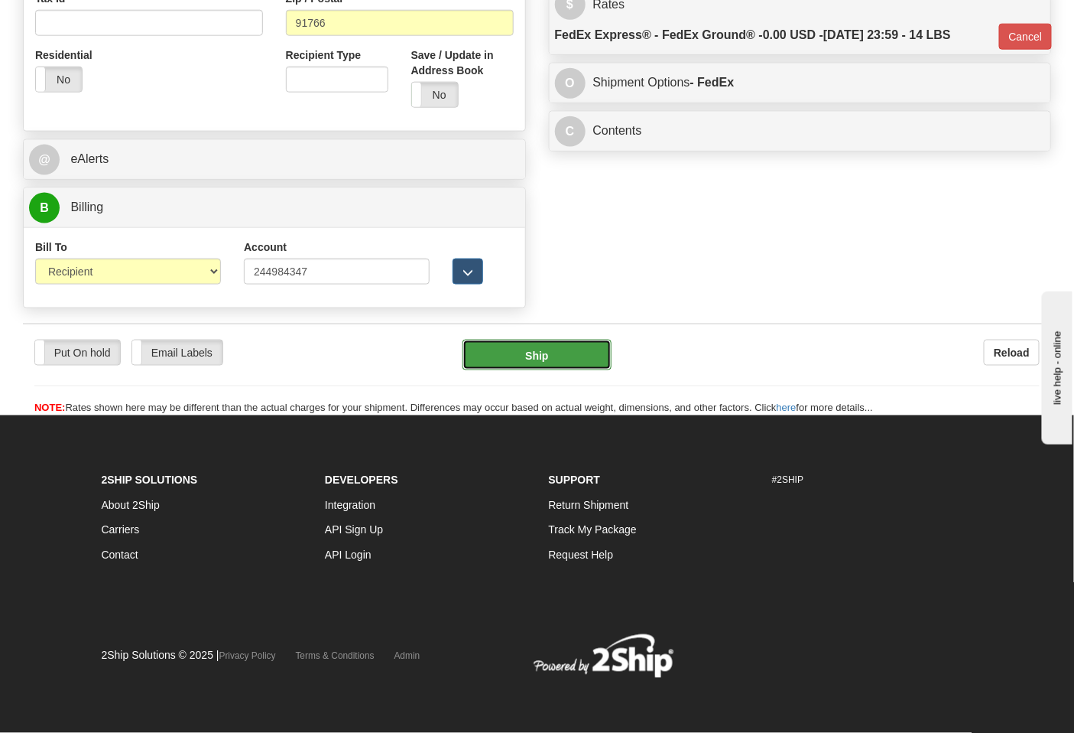
click at [553, 362] on button "Ship" at bounding box center [537, 355] width 148 height 31
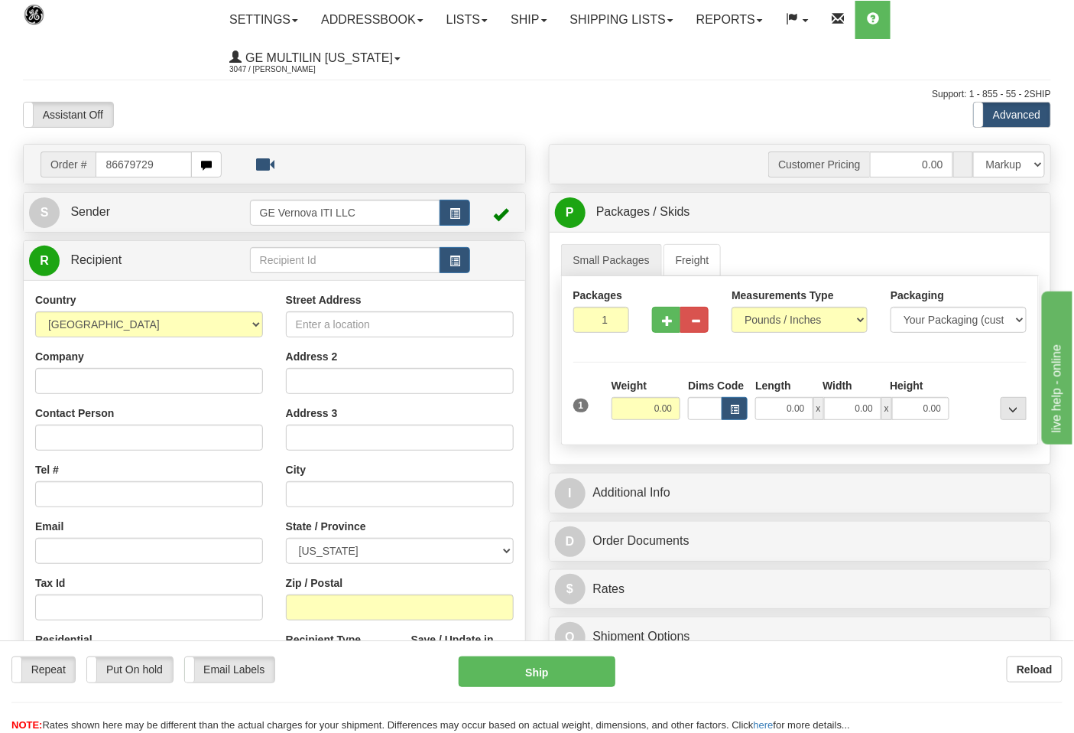
type input "86679729."
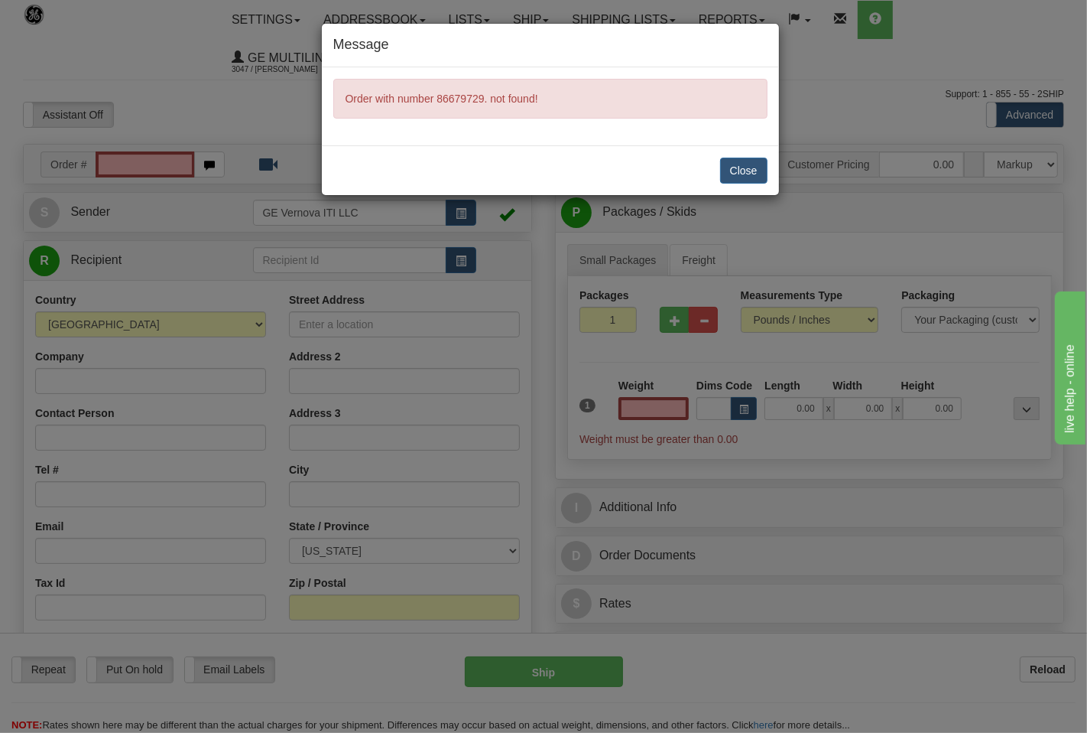
type input "0.00"
click at [759, 163] on button "Close" at bounding box center [743, 171] width 47 height 26
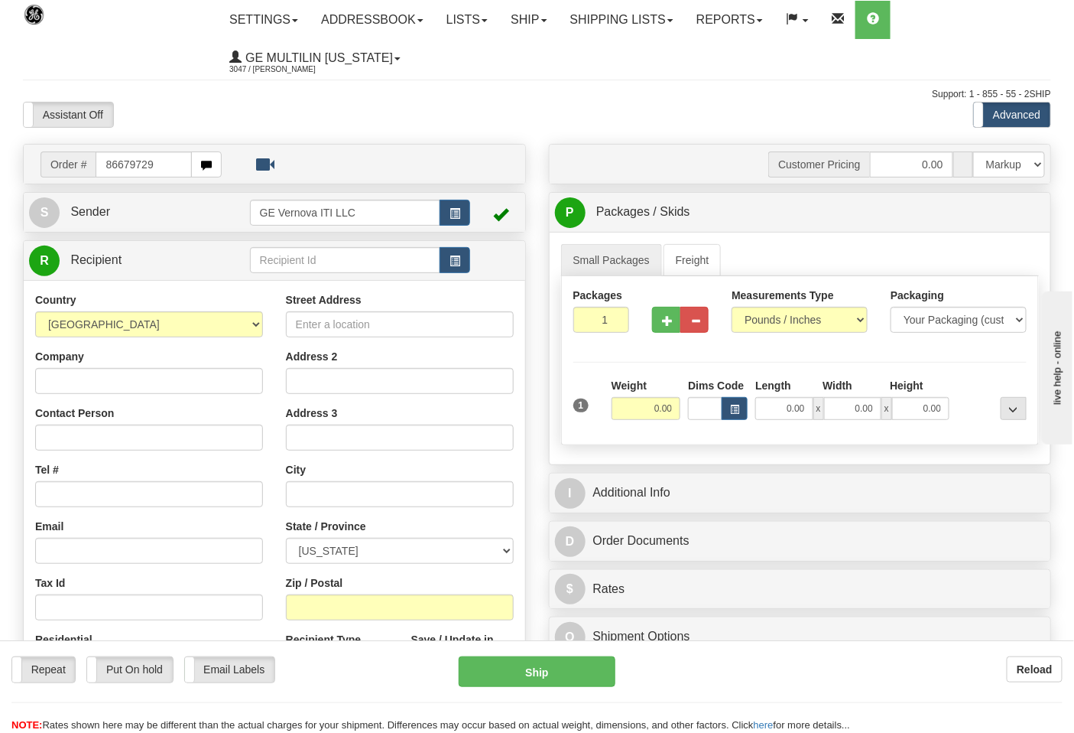
type input "86679729"
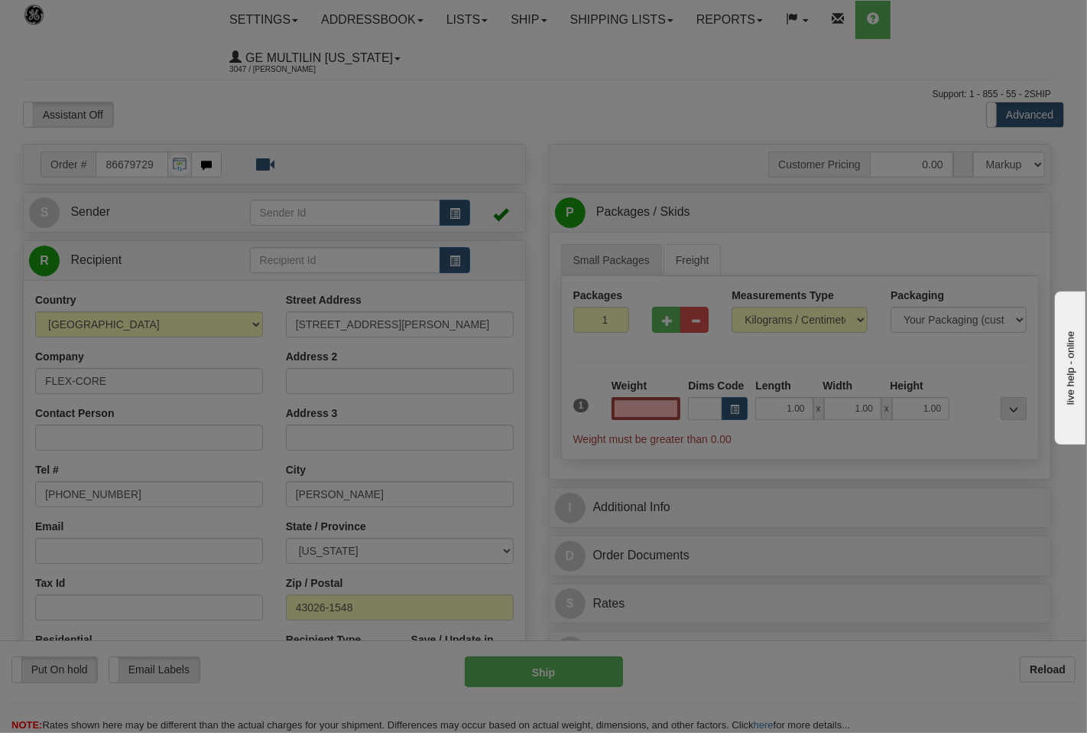
type input "0.00"
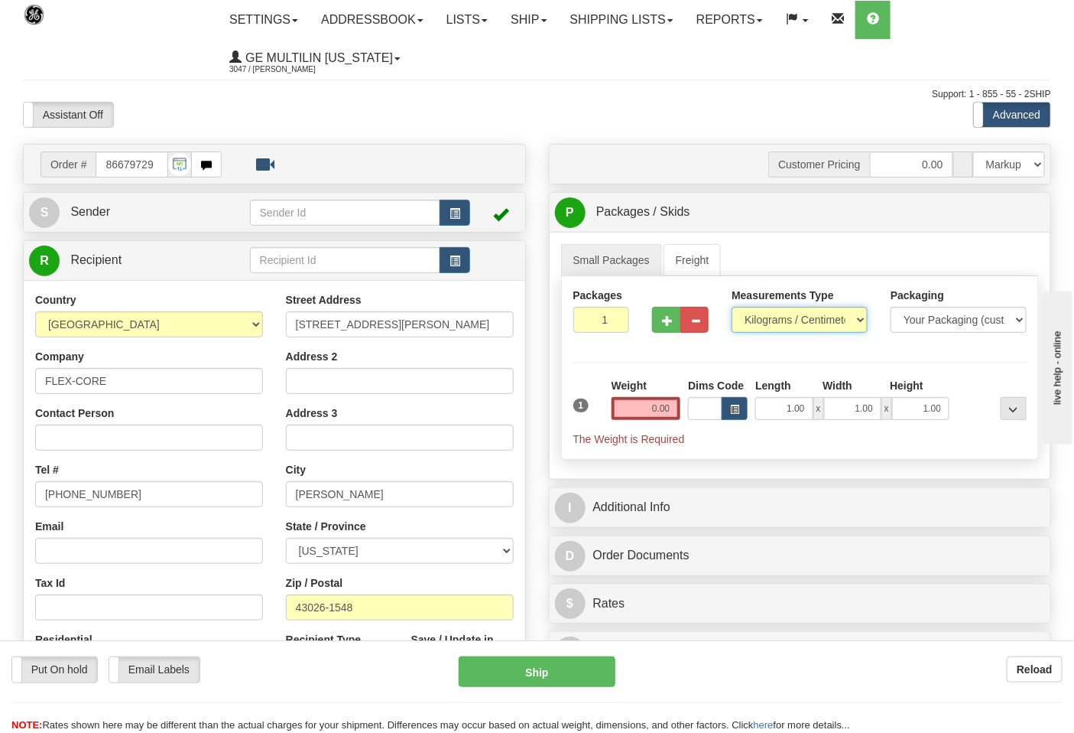
click at [767, 326] on select "Pounds / Inches Kilograms / Centimeters" at bounding box center [800, 320] width 136 height 26
select select "0"
click at [732, 307] on select "Pounds / Inches Kilograms / Centimeters" at bounding box center [800, 320] width 136 height 26
click at [676, 409] on input "0.00" at bounding box center [647, 408] width 70 height 23
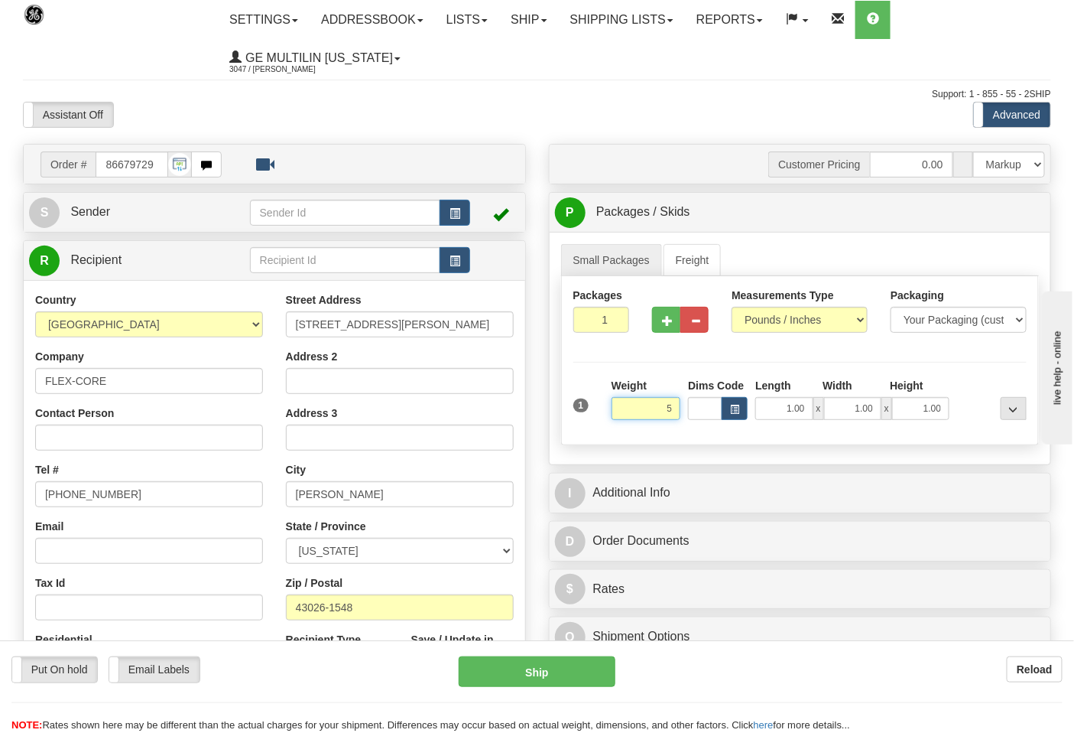
click button "Delete" at bounding box center [0, 0] width 0 height 0
type input "5.00"
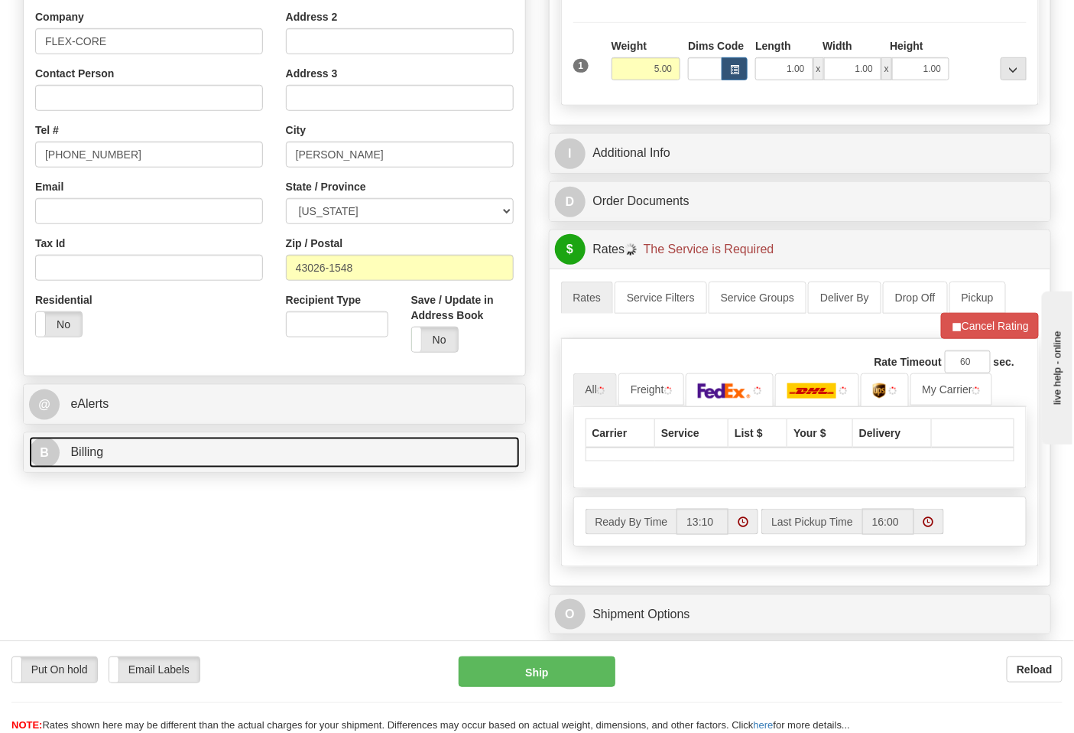
click at [181, 452] on link "B Billing" at bounding box center [274, 452] width 491 height 31
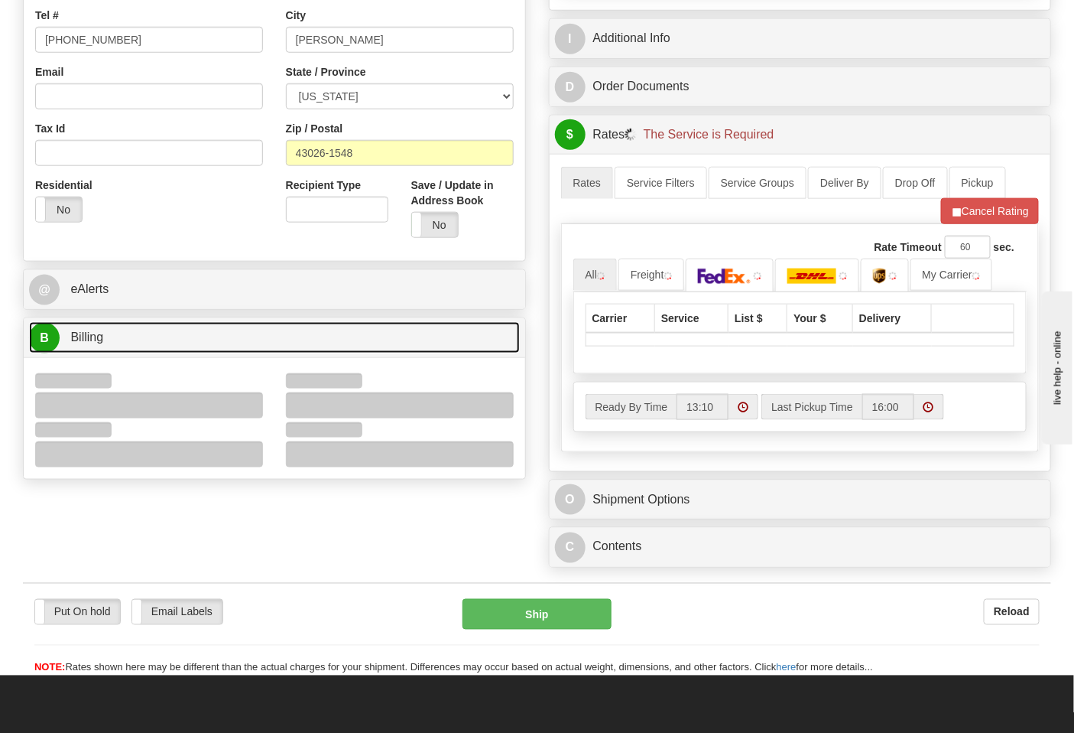
scroll to position [594, 0]
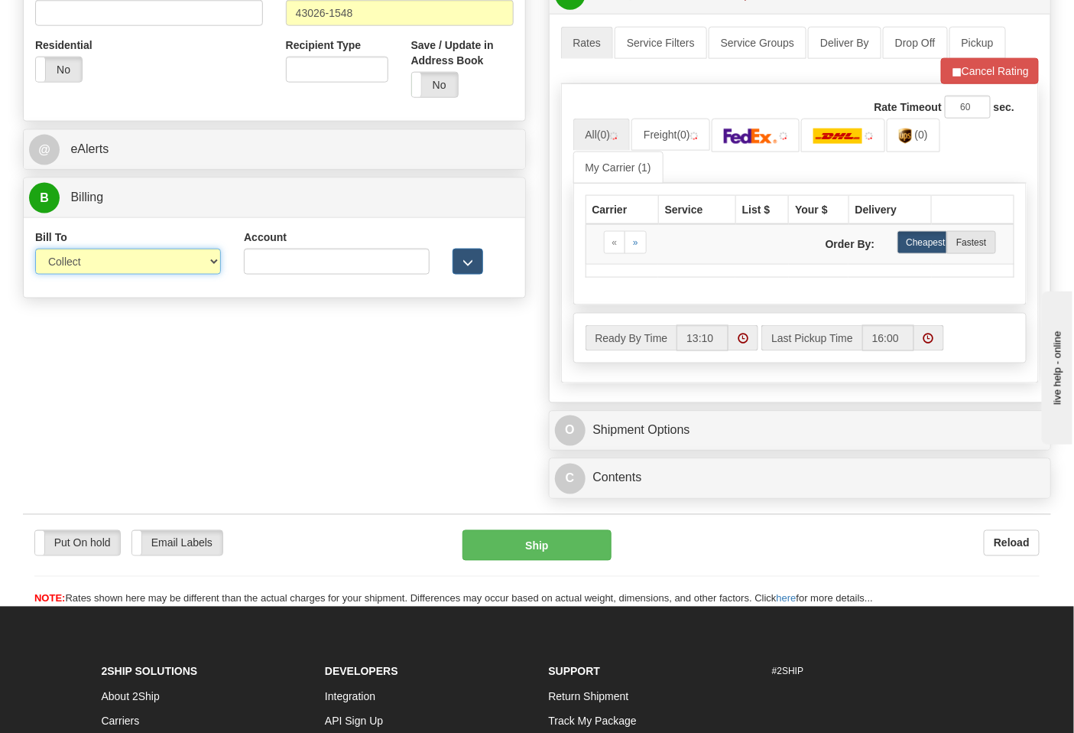
click at [69, 273] on select "Sender Recipient Third Party Collect" at bounding box center [128, 262] width 186 height 26
select select "2"
click at [35, 250] on select "Sender Recipient Third Party Collect" at bounding box center [128, 262] width 186 height 26
click at [265, 265] on input "Account" at bounding box center [337, 262] width 186 height 26
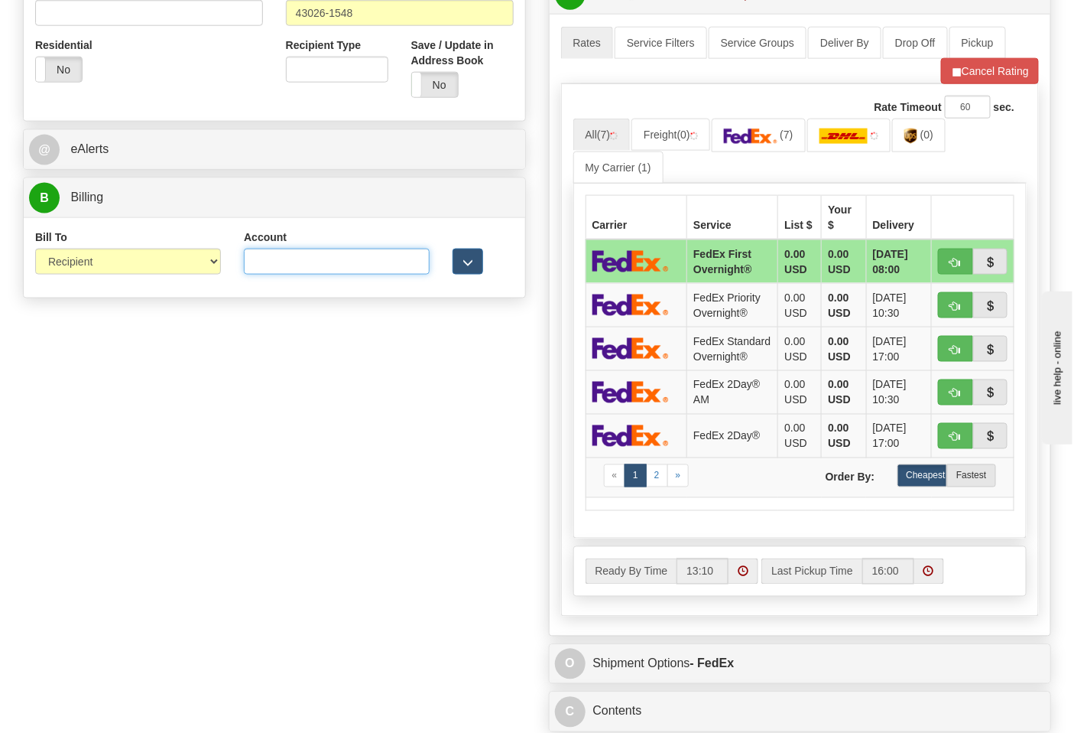
type input "473367"
click at [966, 88] on div "Rate Timeout 60 sec. All (7) Freight (0) (7) (0)" at bounding box center [800, 349] width 479 height 531
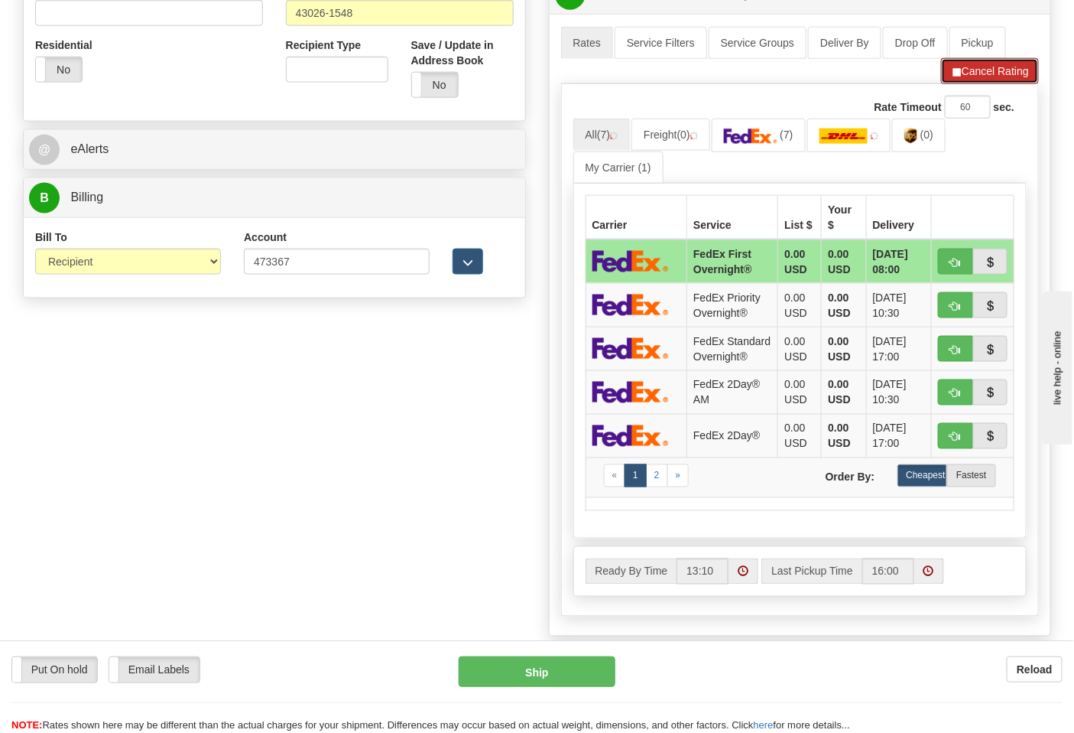
click at [968, 83] on button "Cancel Rating" at bounding box center [990, 71] width 98 height 26
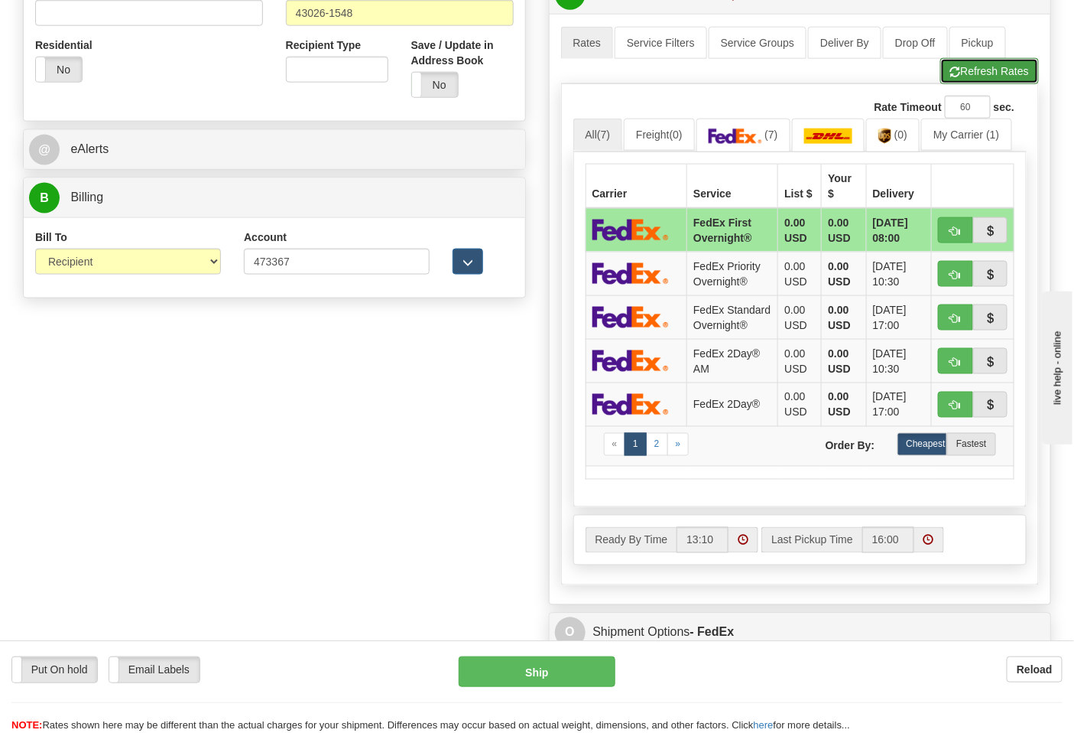
click at [968, 83] on button "Refresh Rates" at bounding box center [990, 71] width 99 height 26
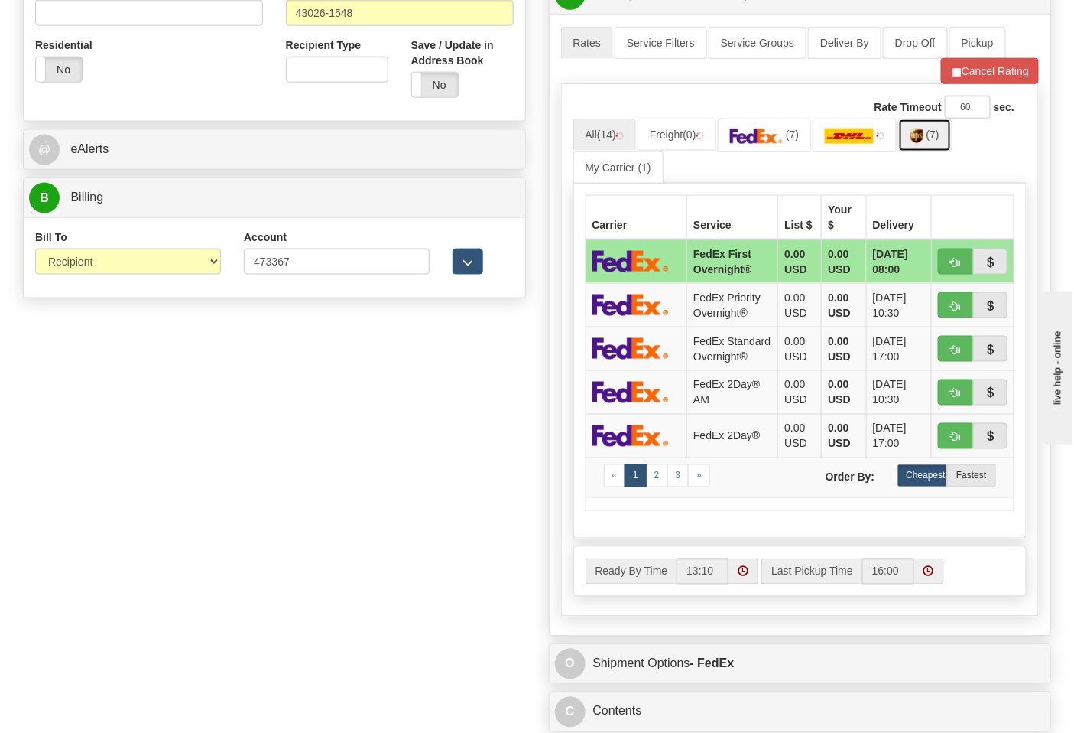
click at [923, 145] on link "(7)" at bounding box center [926, 135] width 54 height 33
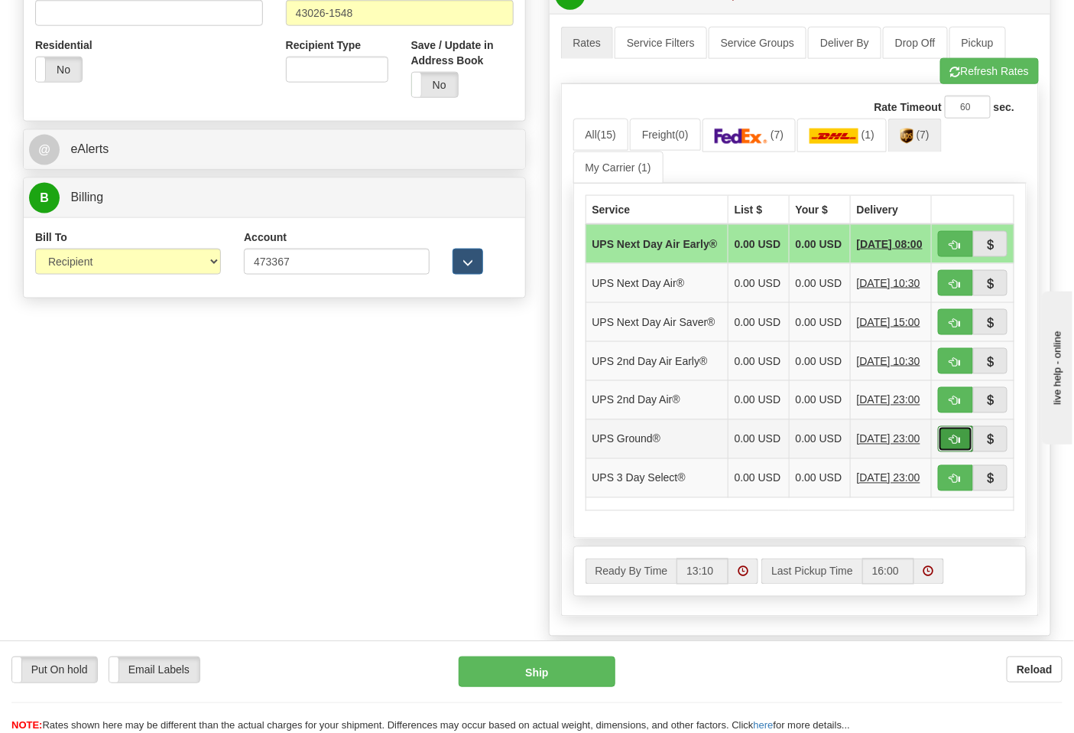
click at [957, 445] on span "button" at bounding box center [956, 440] width 11 height 10
type input "03"
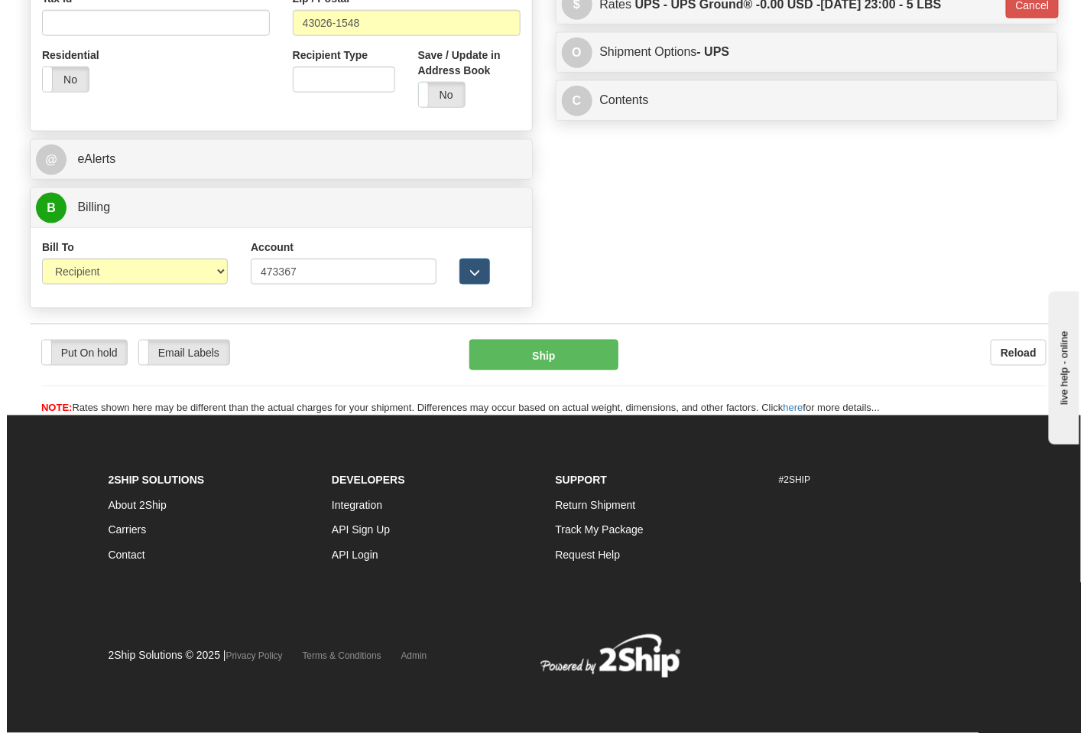
scroll to position [564, 0]
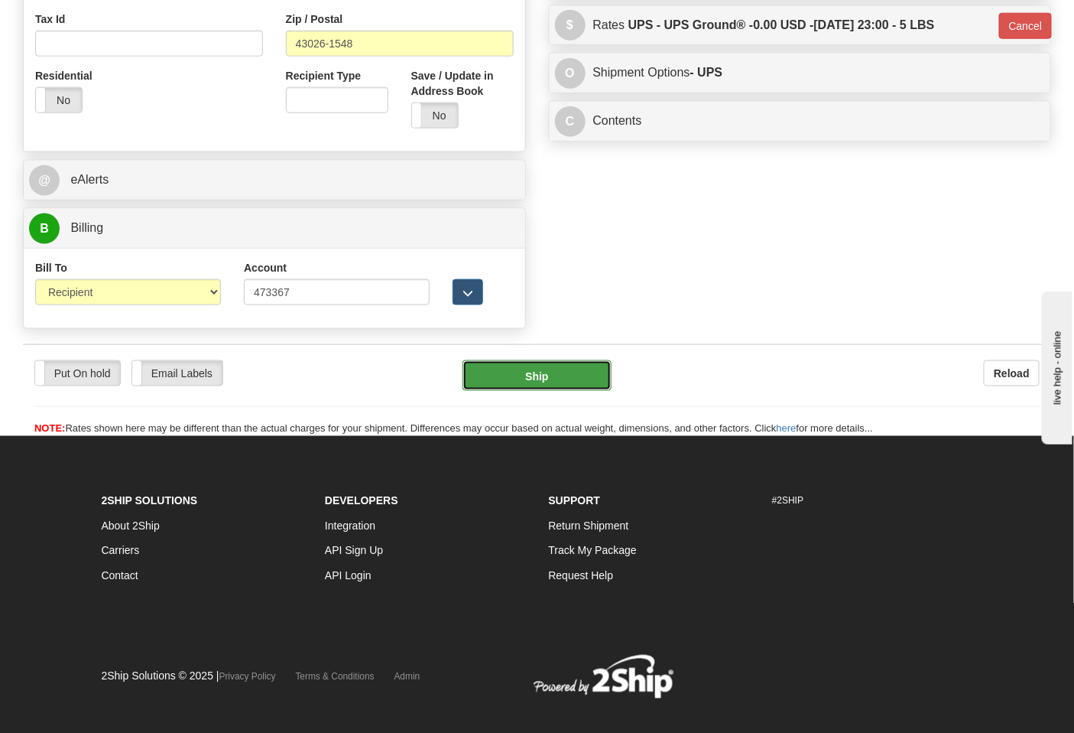
click at [552, 382] on button "Ship" at bounding box center [537, 375] width 148 height 31
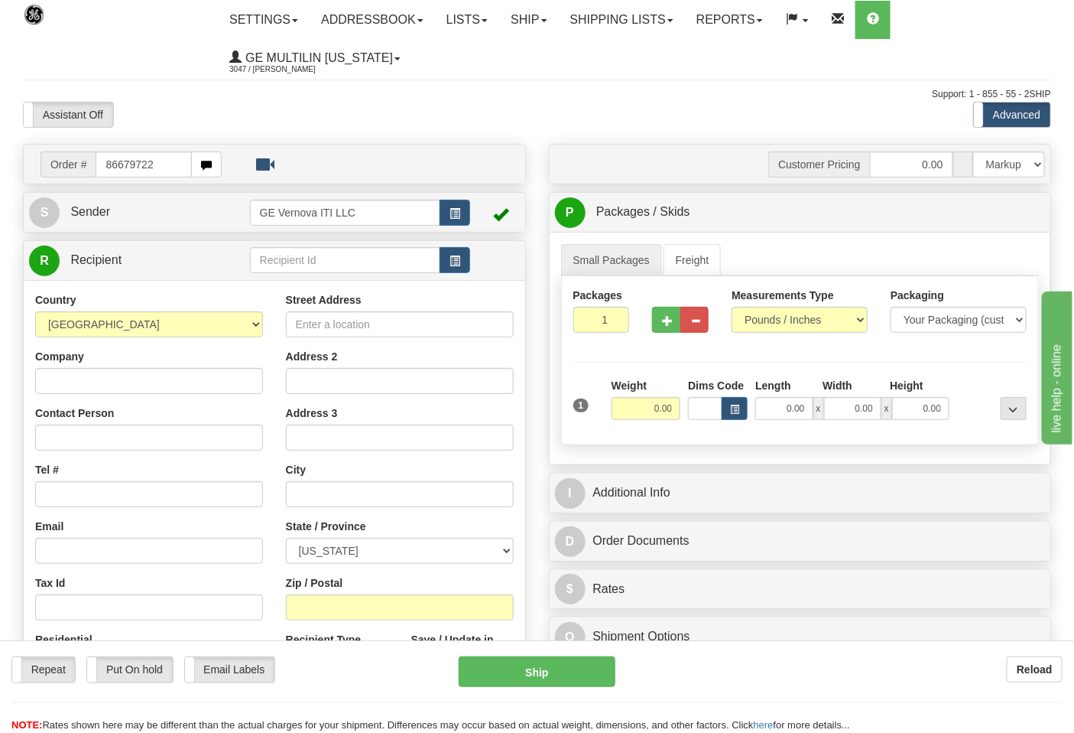
type input "86679722"
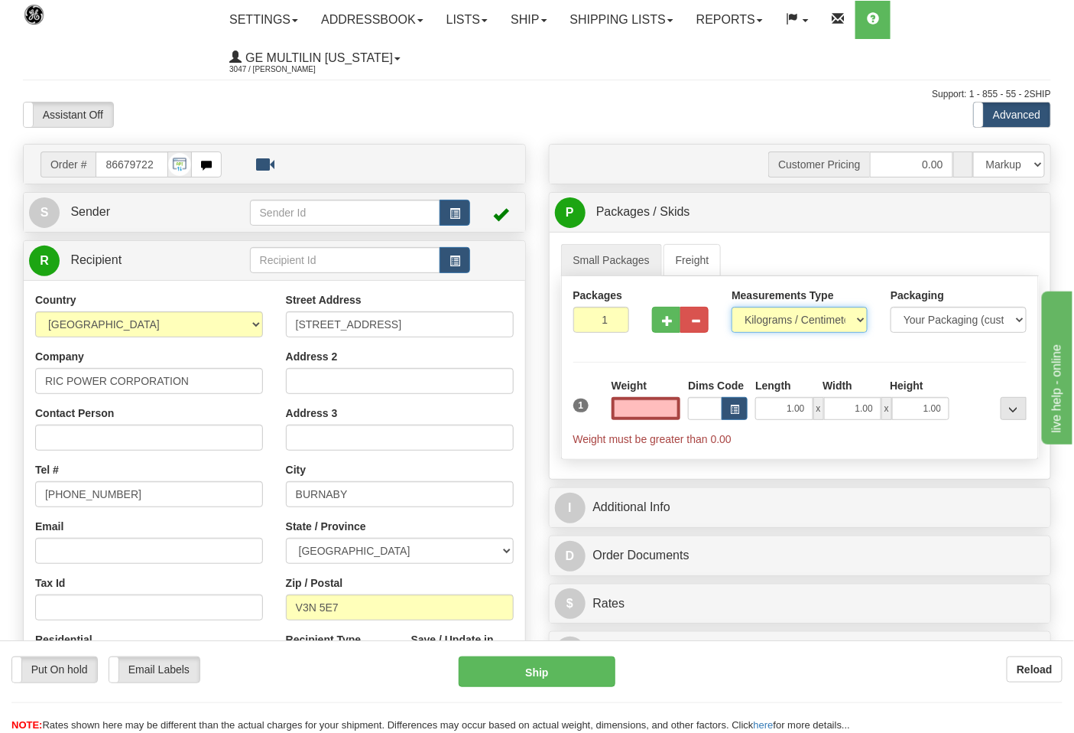
type input "0.00"
click at [767, 322] on select "Pounds / Inches Kilograms / Centimeters" at bounding box center [800, 320] width 136 height 26
select select "0"
click at [732, 307] on select "Pounds / Inches Kilograms / Centimeters" at bounding box center [800, 320] width 136 height 26
click at [678, 410] on input "0.00" at bounding box center [647, 408] width 70 height 23
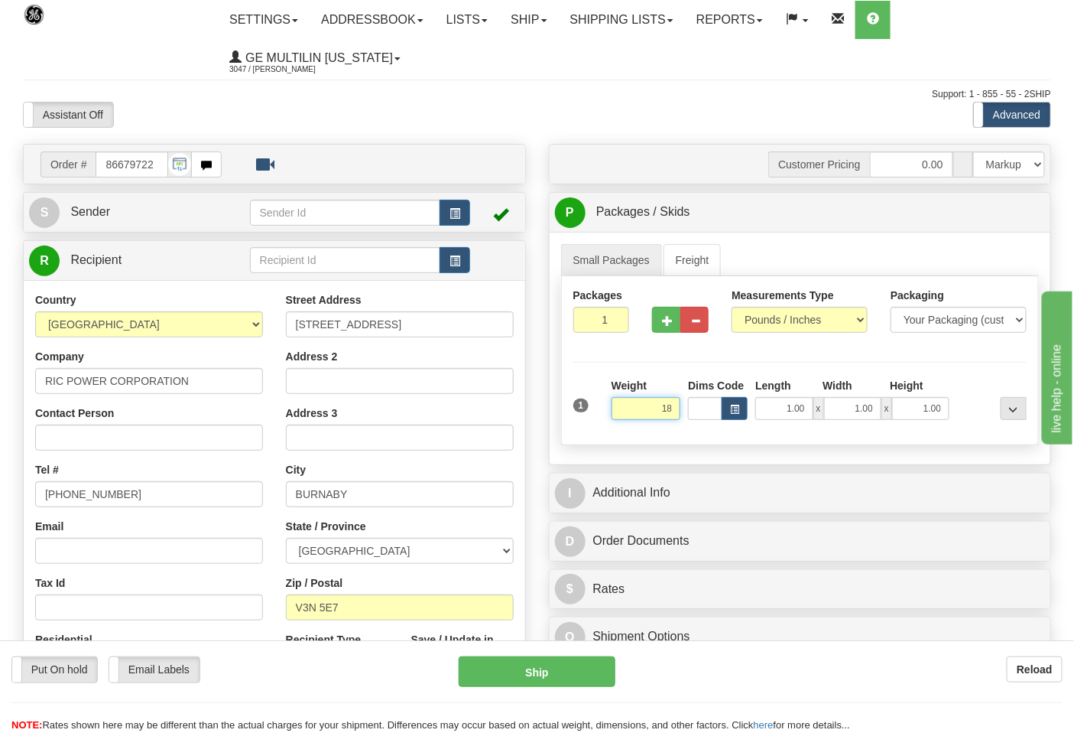
click button "Delete" at bounding box center [0, 0] width 0 height 0
type input "18.00"
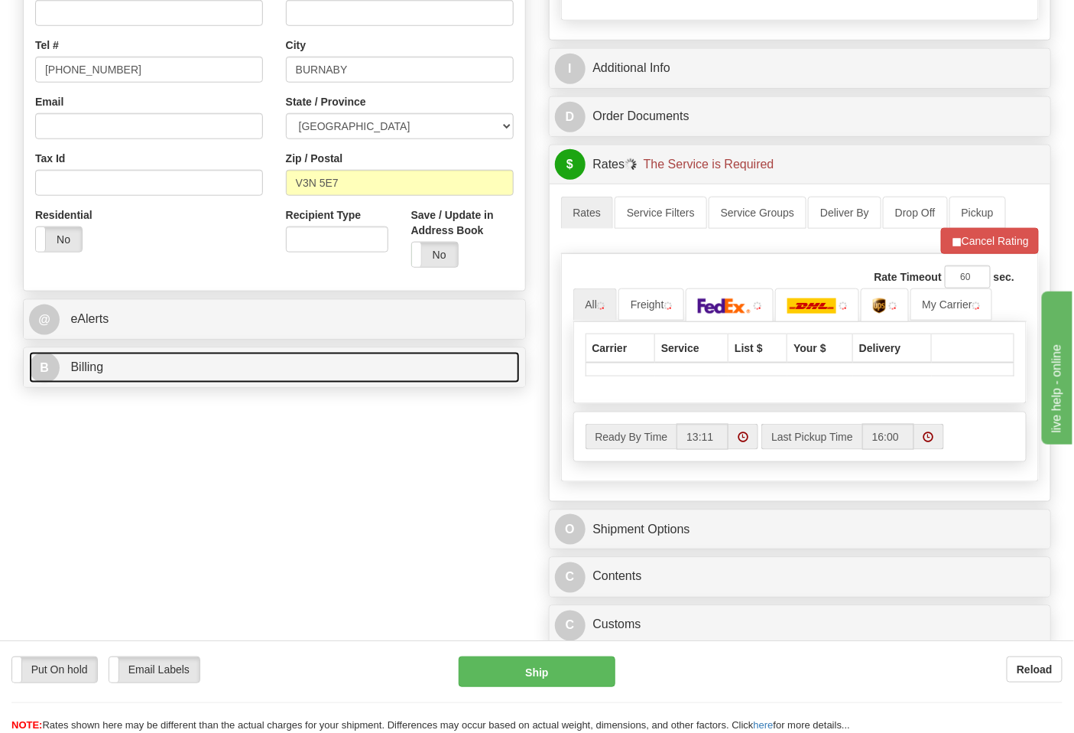
click at [134, 369] on link "B Billing" at bounding box center [274, 367] width 491 height 31
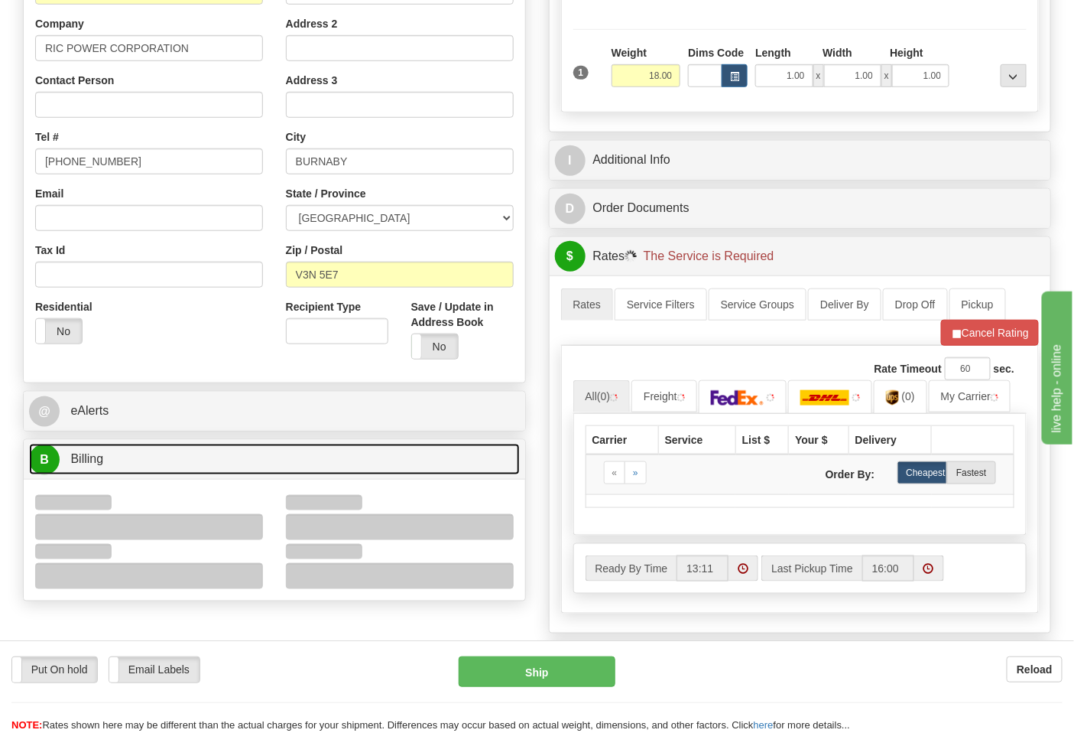
scroll to position [509, 0]
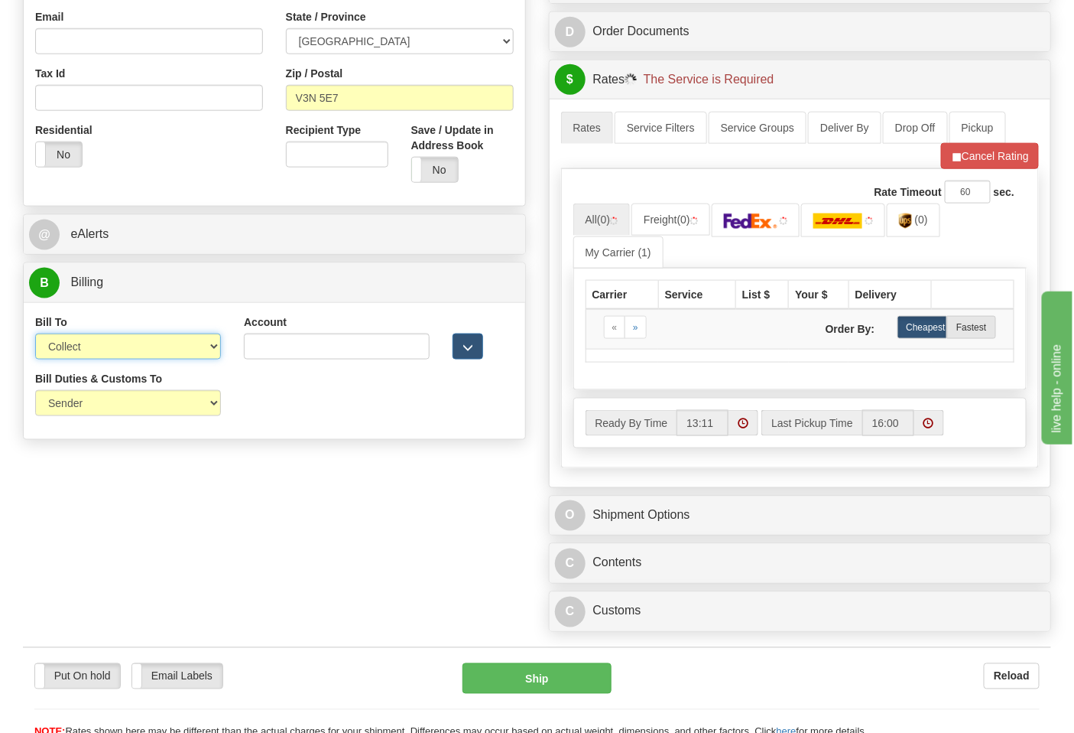
click at [84, 352] on select "Sender Recipient Third Party Collect" at bounding box center [128, 346] width 186 height 26
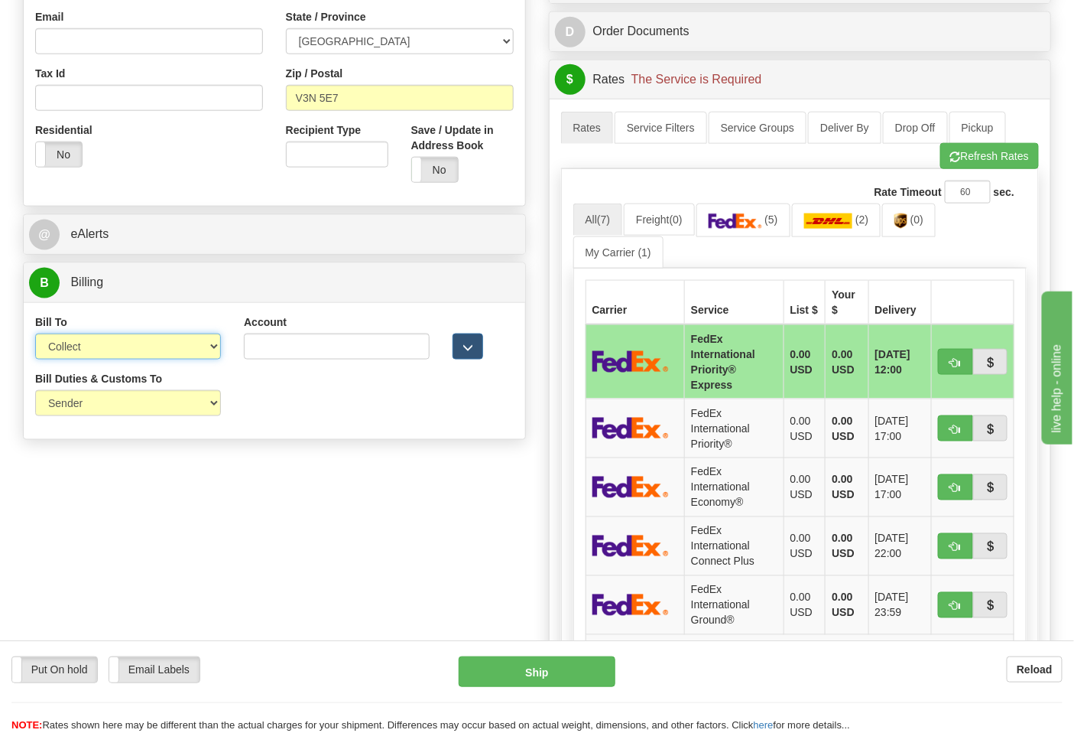
select select "2"
click at [35, 335] on select "Sender Recipient Third Party Collect" at bounding box center [128, 346] width 186 height 26
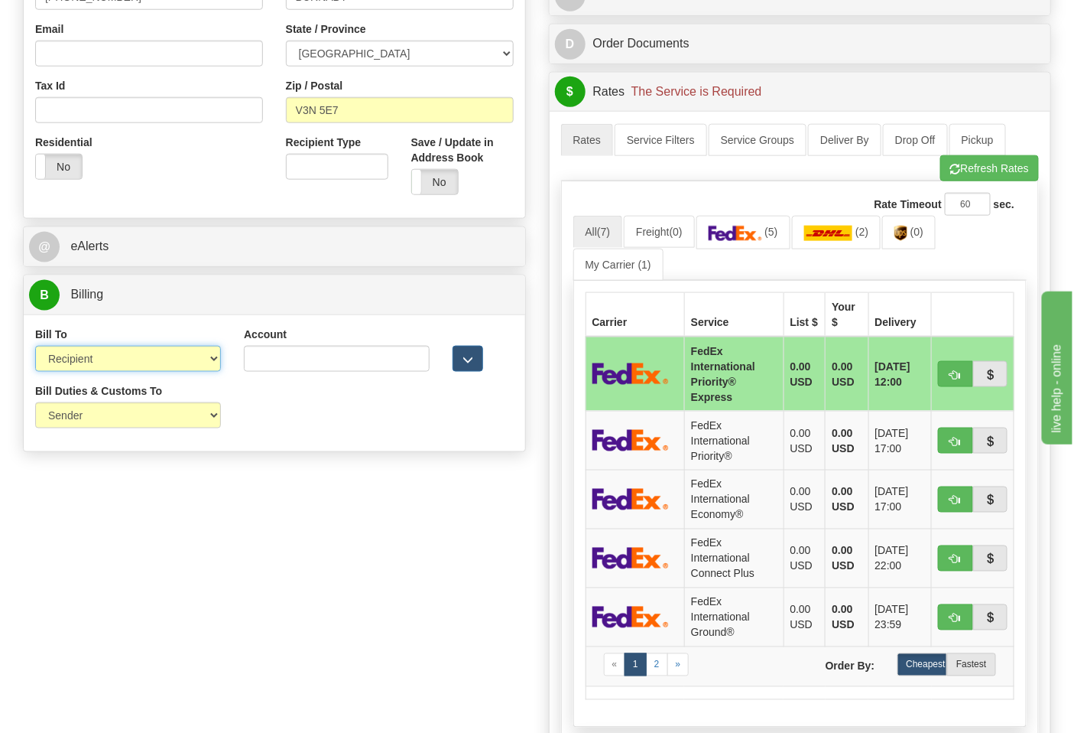
scroll to position [0, 0]
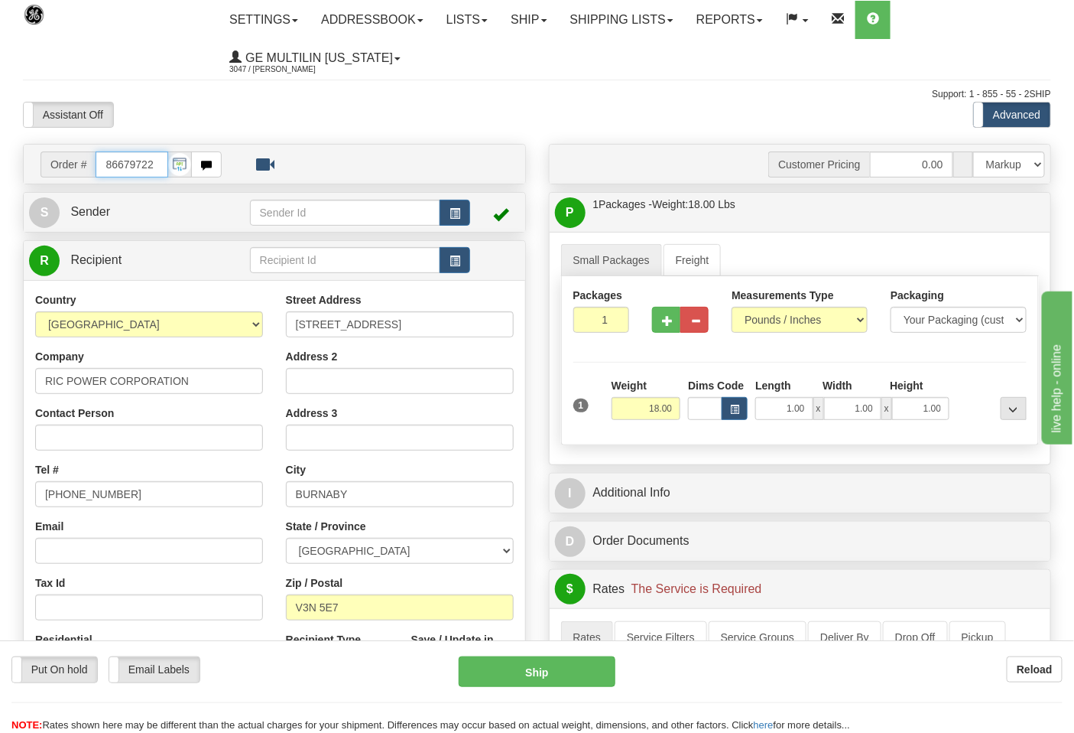
drag, startPoint x: 154, startPoint y: 167, endPoint x: 55, endPoint y: 161, distance: 98.8
click at [55, 161] on div "Order # 86679722" at bounding box center [131, 164] width 181 height 26
type input "86679743"
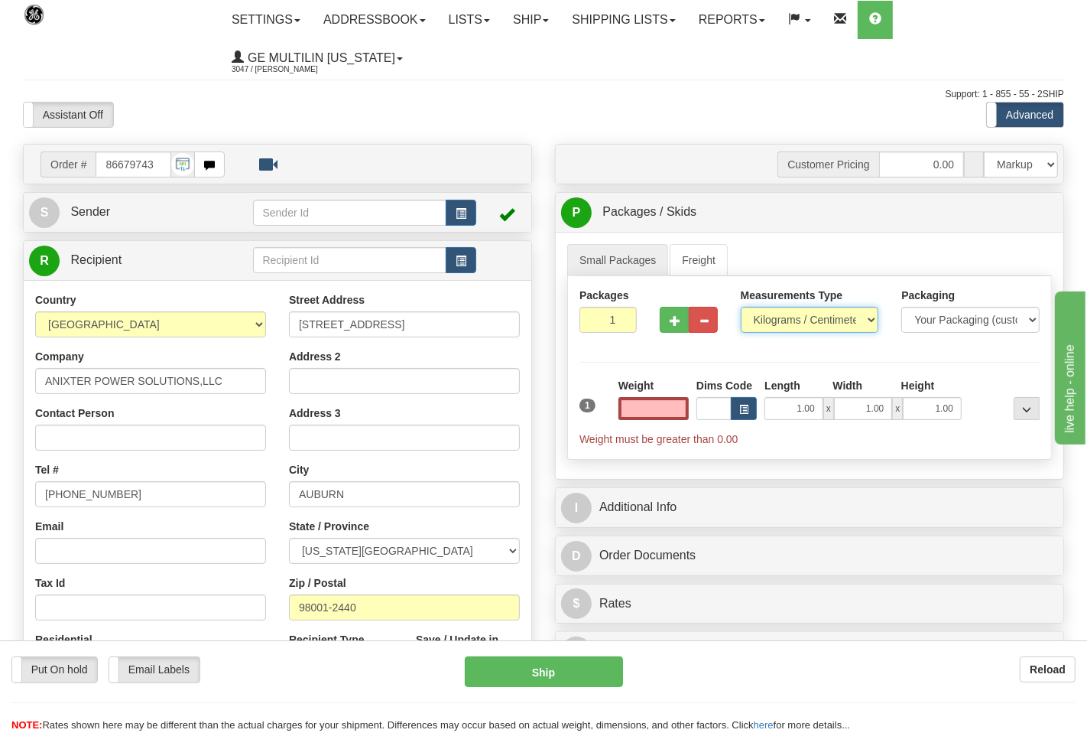
type input "0.00"
click at [775, 322] on select "Pounds / Inches Kilograms / Centimeters" at bounding box center [800, 320] width 136 height 26
select select "0"
click at [732, 307] on select "Pounds / Inches Kilograms / Centimeters" at bounding box center [800, 320] width 136 height 26
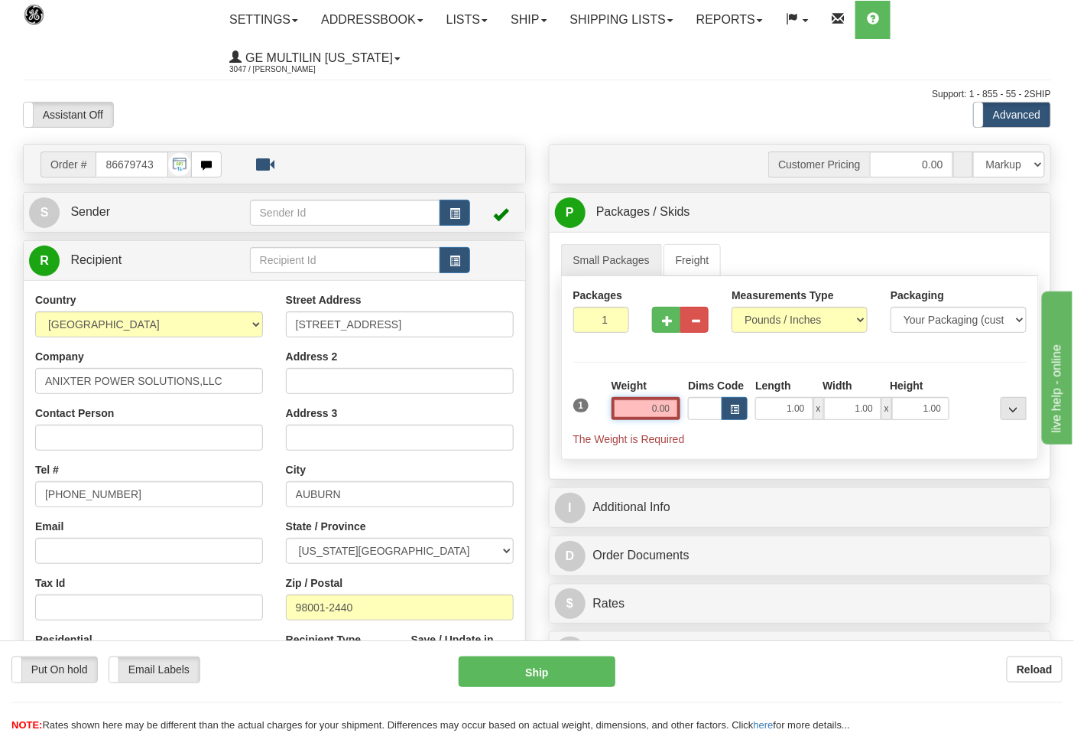
click at [671, 407] on input "0.00" at bounding box center [647, 408] width 70 height 23
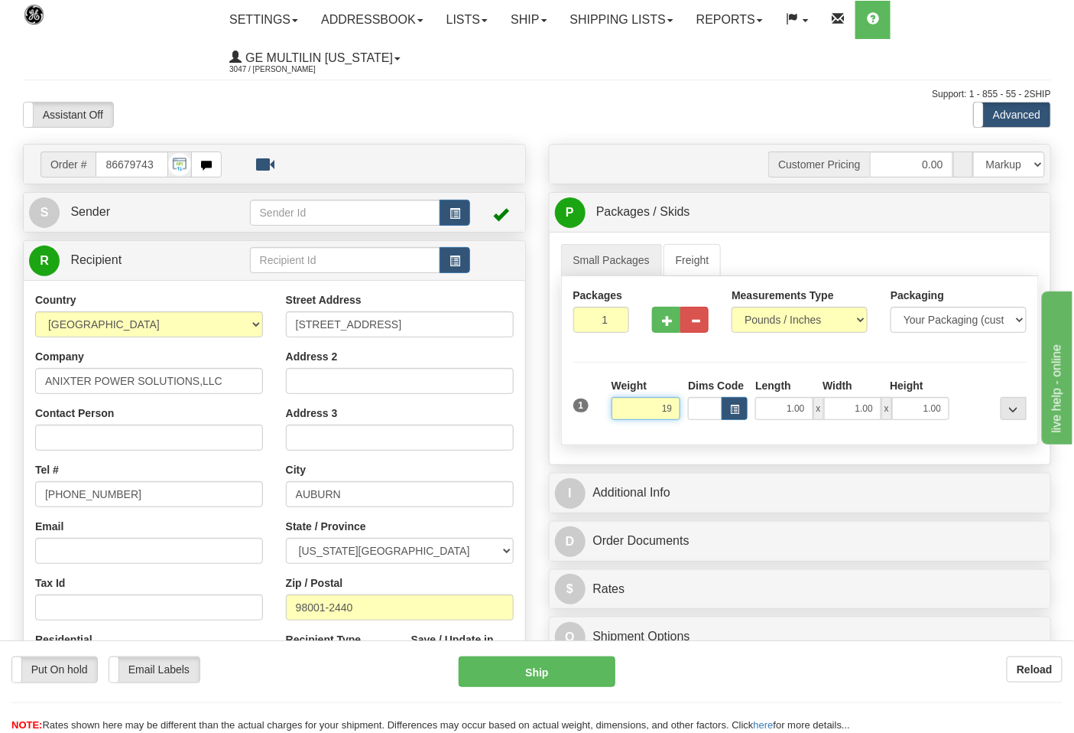
click button "Delete" at bounding box center [0, 0] width 0 height 0
type input "19.00"
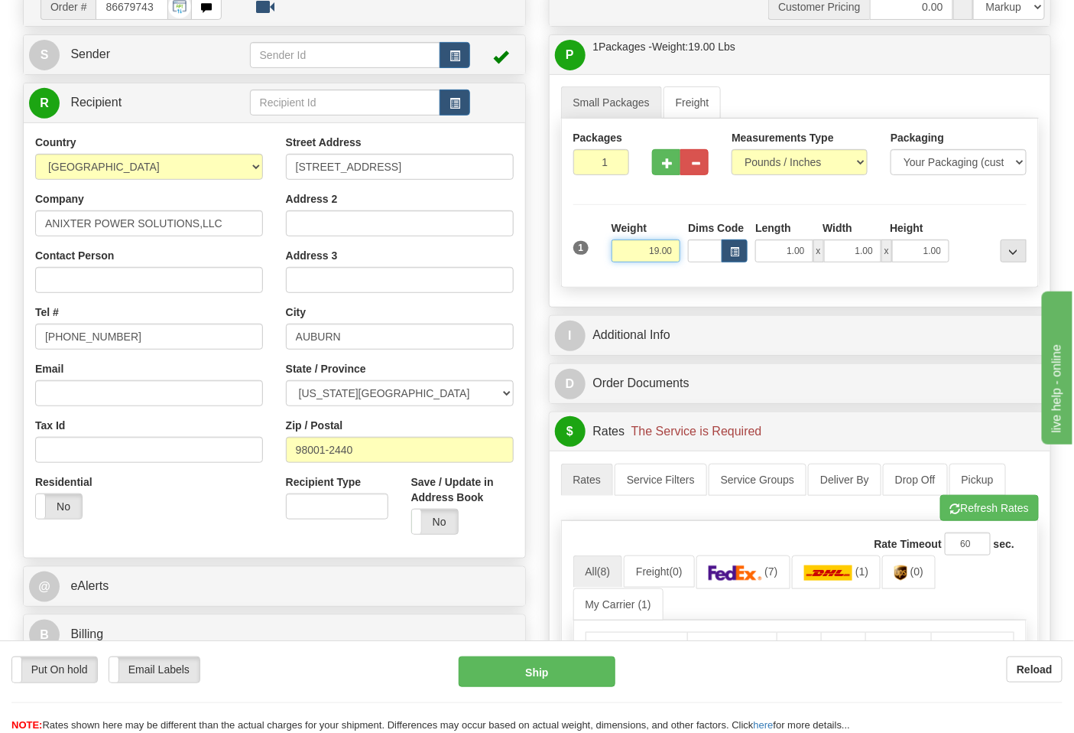
scroll to position [424, 0]
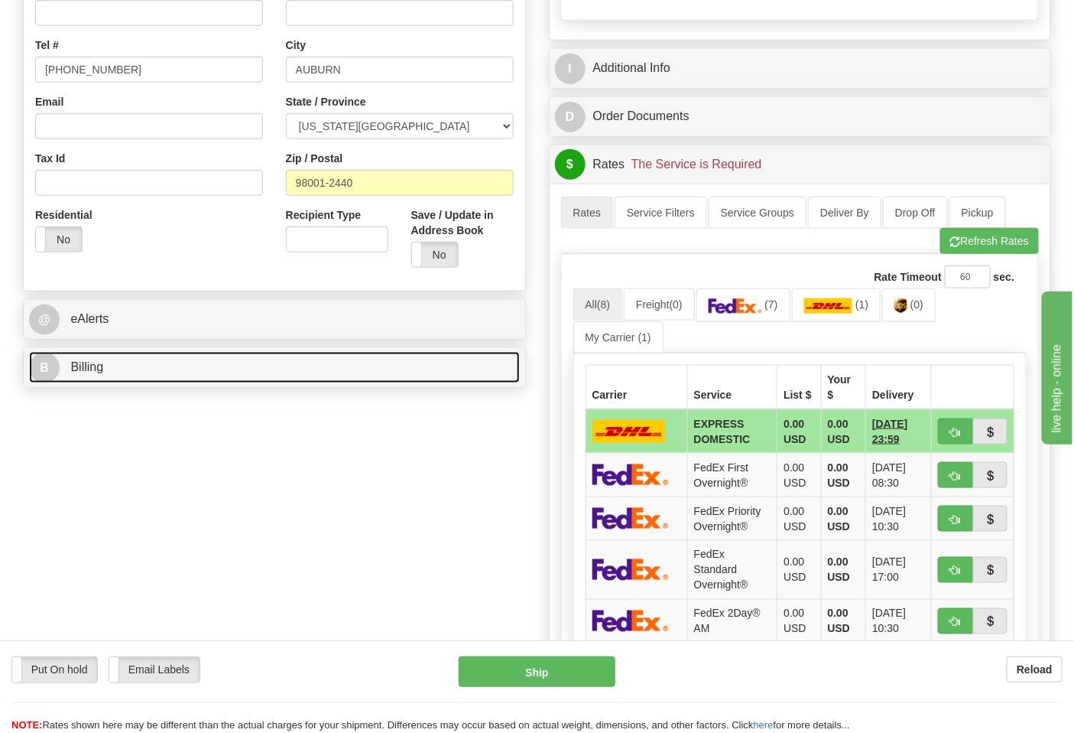
click at [171, 378] on link "B Billing" at bounding box center [274, 367] width 491 height 31
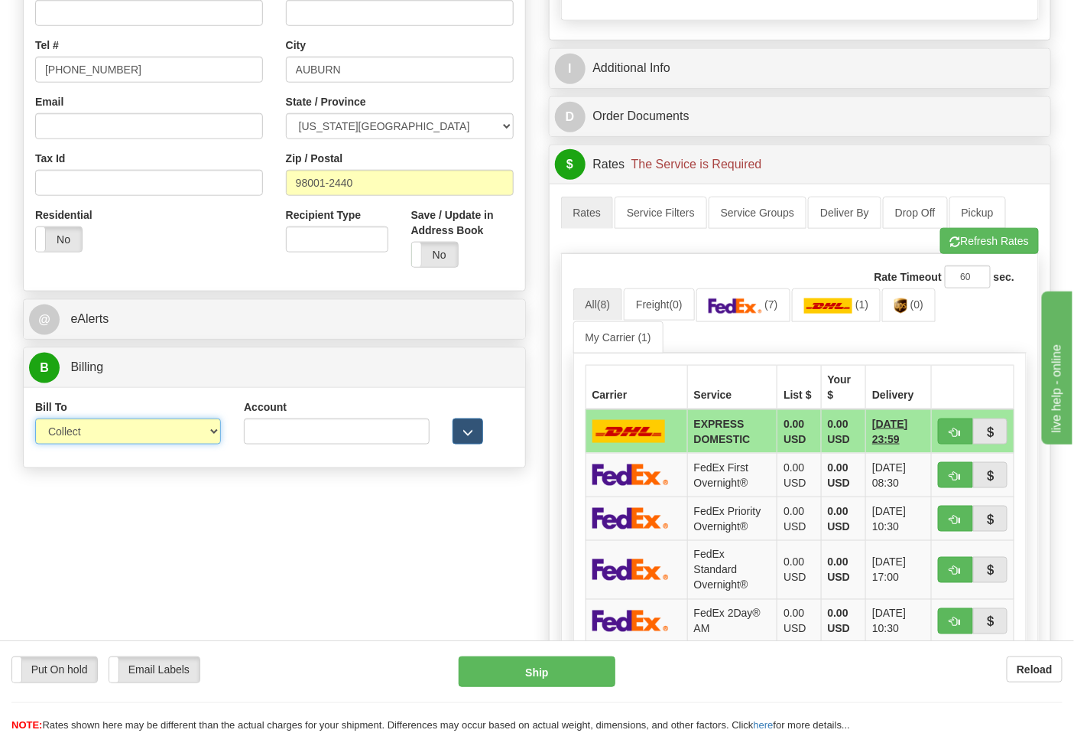
click at [119, 428] on select "Sender Recipient Third Party Collect" at bounding box center [128, 431] width 186 height 26
select select "2"
click at [35, 420] on select "Sender Recipient Third Party Collect" at bounding box center [128, 431] width 186 height 26
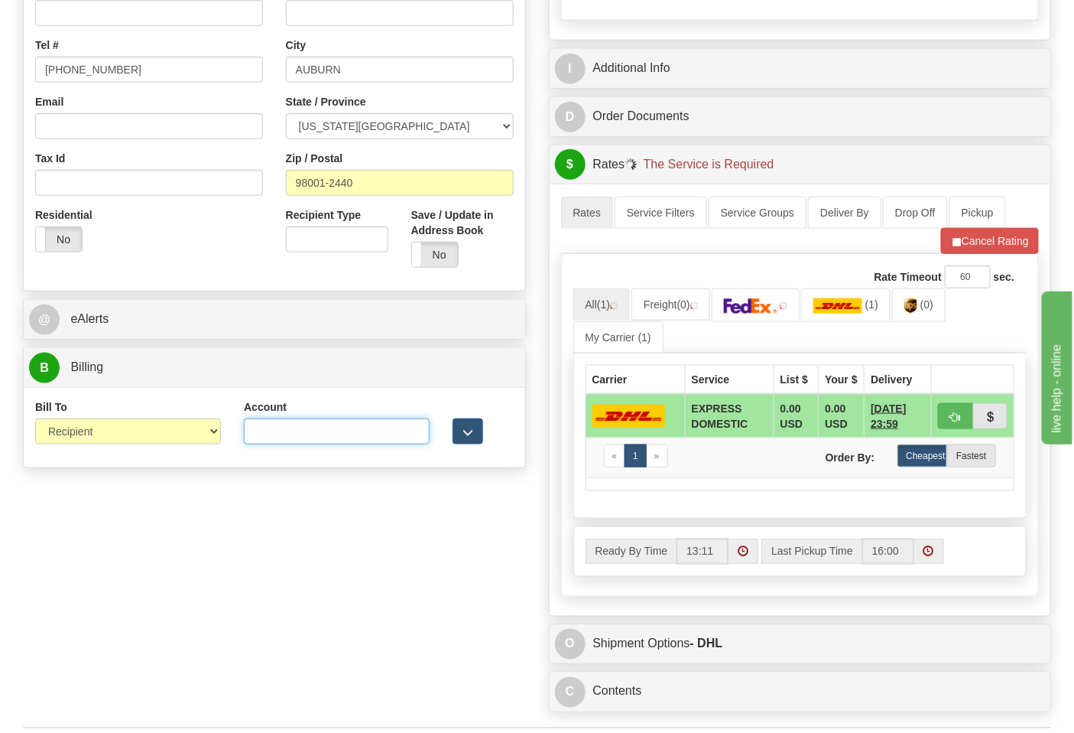
click at [264, 434] on input "Account" at bounding box center [337, 431] width 186 height 26
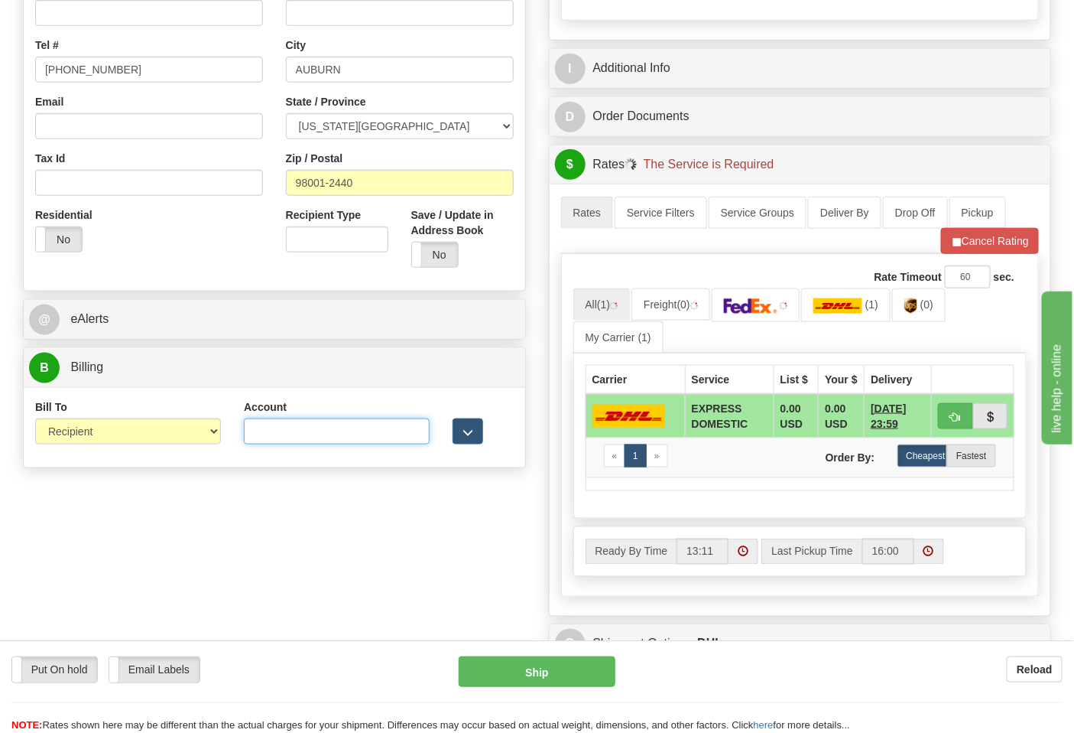
paste input "595A46"
type input "595A46"
click at [960, 243] on button "Cancel Rating" at bounding box center [990, 241] width 98 height 26
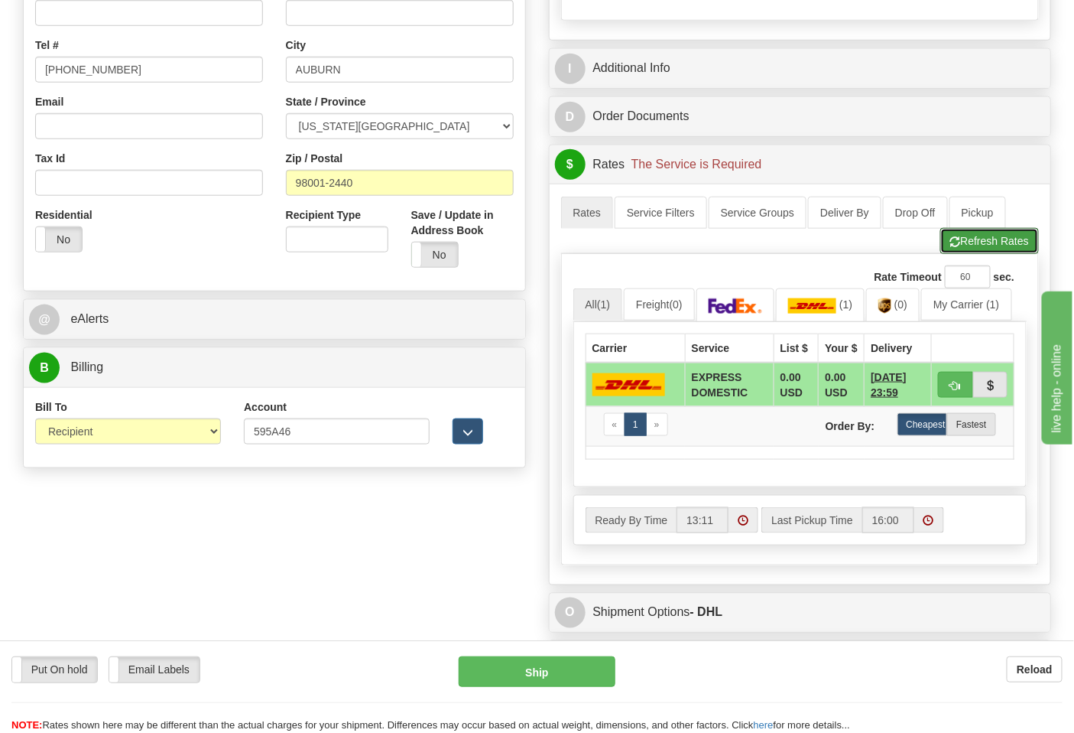
click at [951, 237] on button "Refresh Rates" at bounding box center [990, 241] width 99 height 26
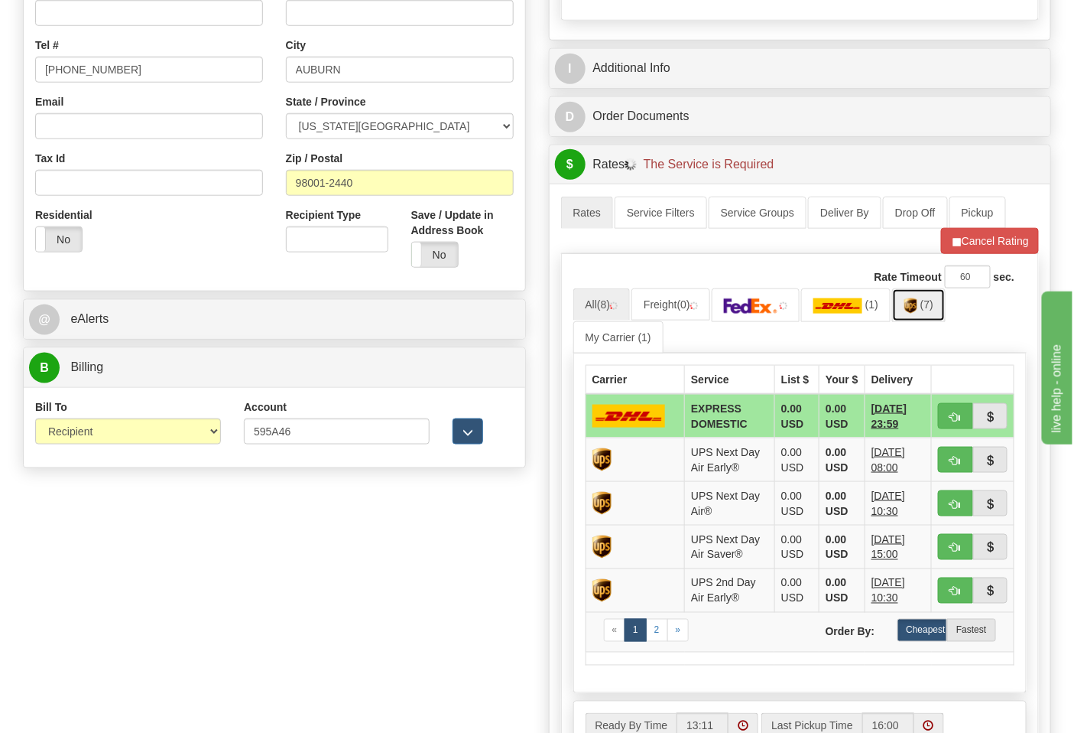
click at [928, 314] on link "(7)" at bounding box center [919, 304] width 54 height 33
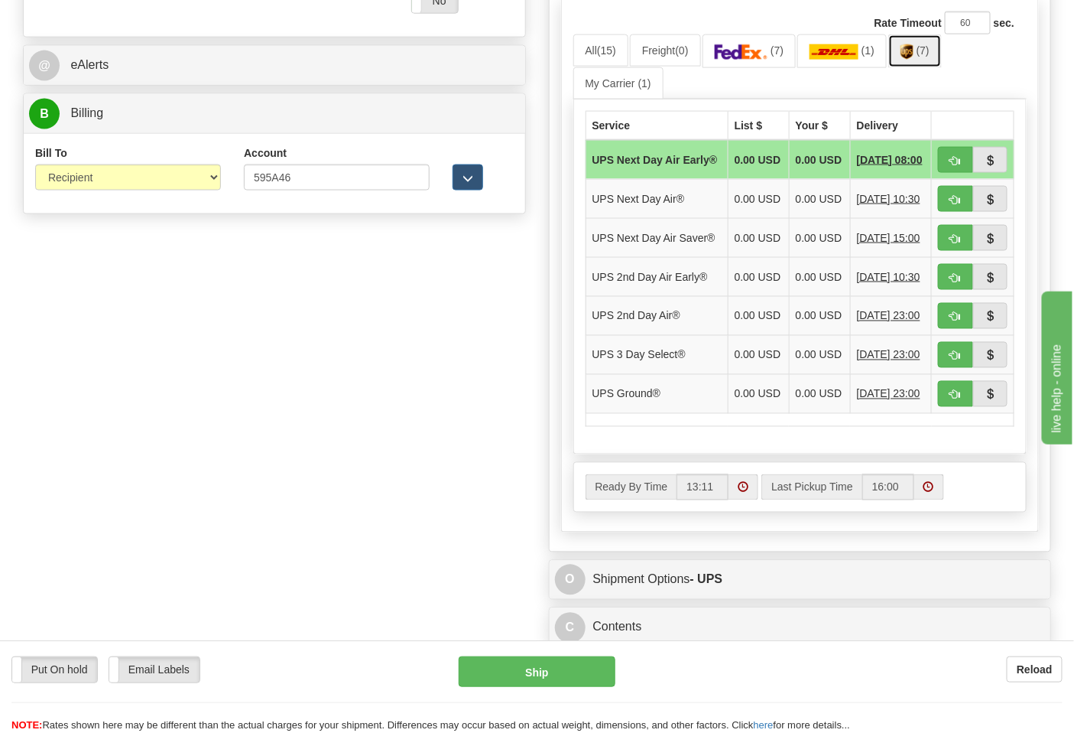
scroll to position [679, 0]
click at [953, 399] on span "button" at bounding box center [956, 394] width 11 height 10
type input "03"
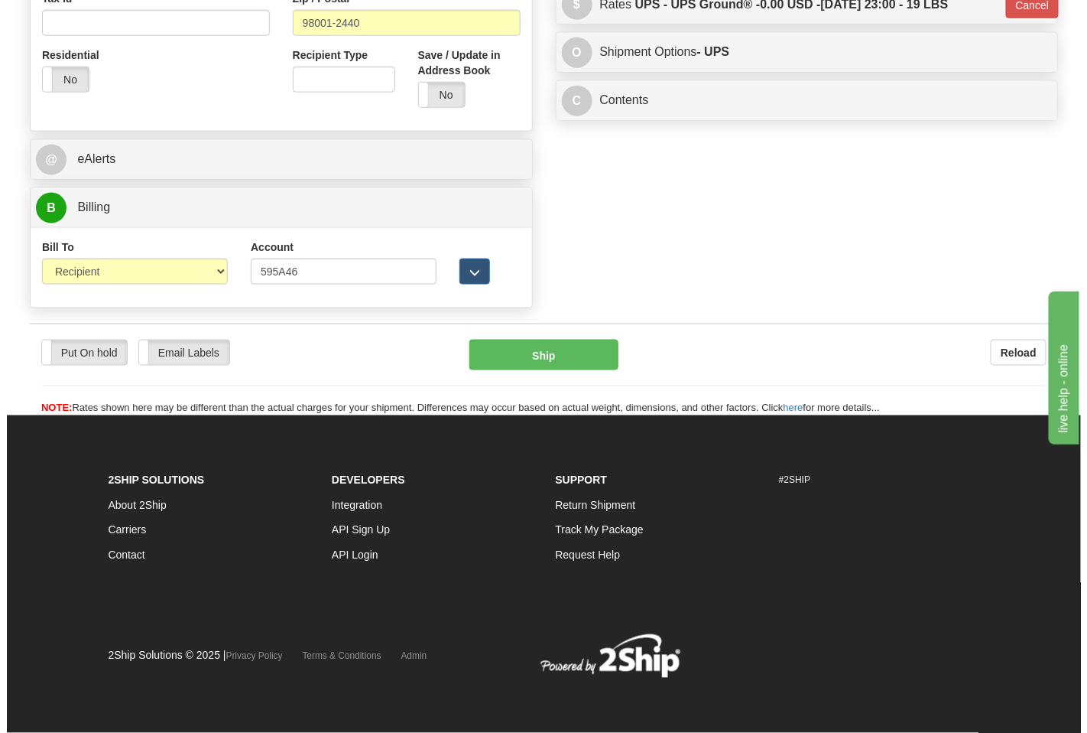
scroll to position [586, 0]
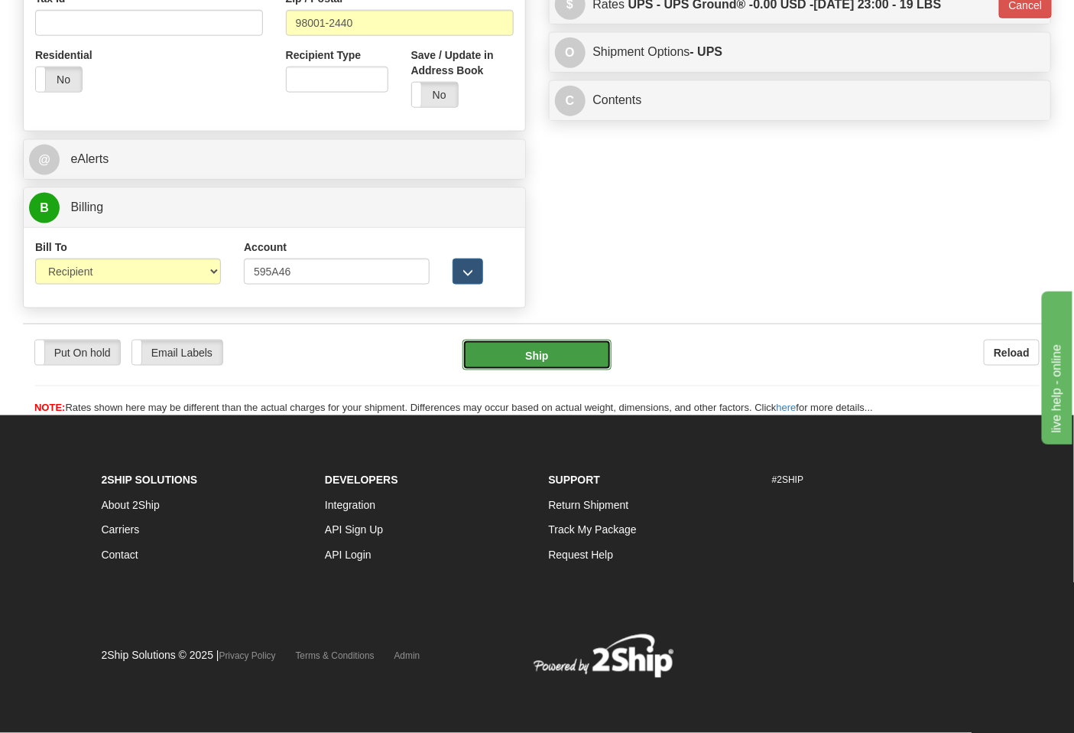
click at [583, 345] on button "Ship" at bounding box center [537, 355] width 148 height 31
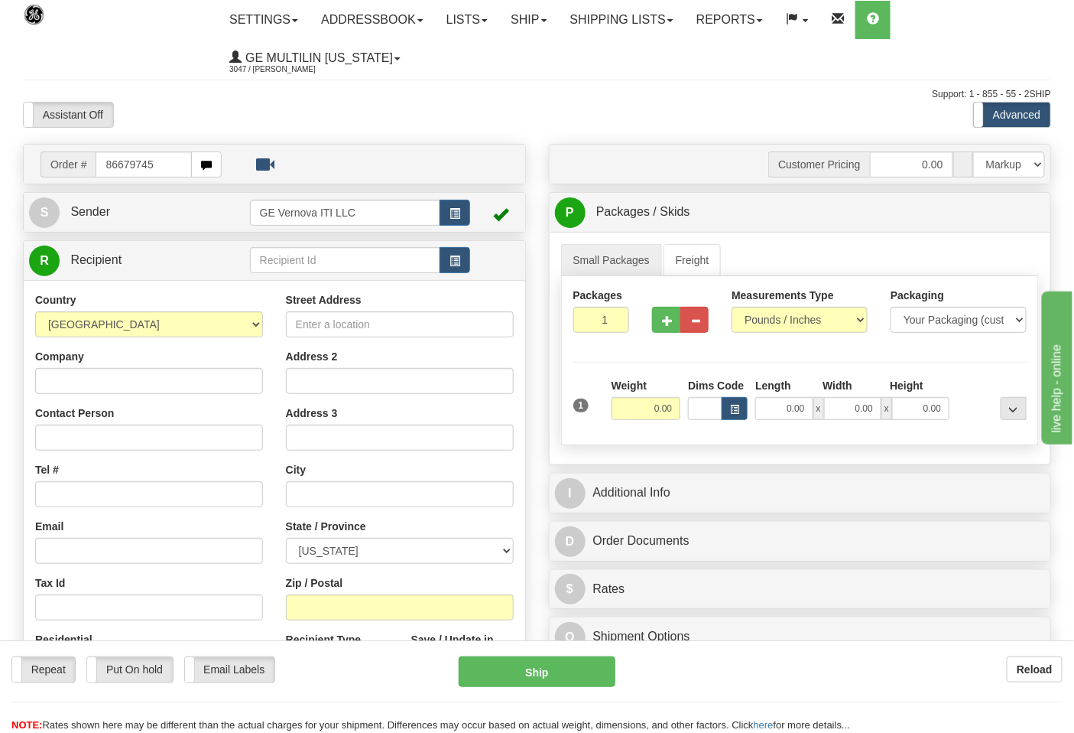
type input "86679745"
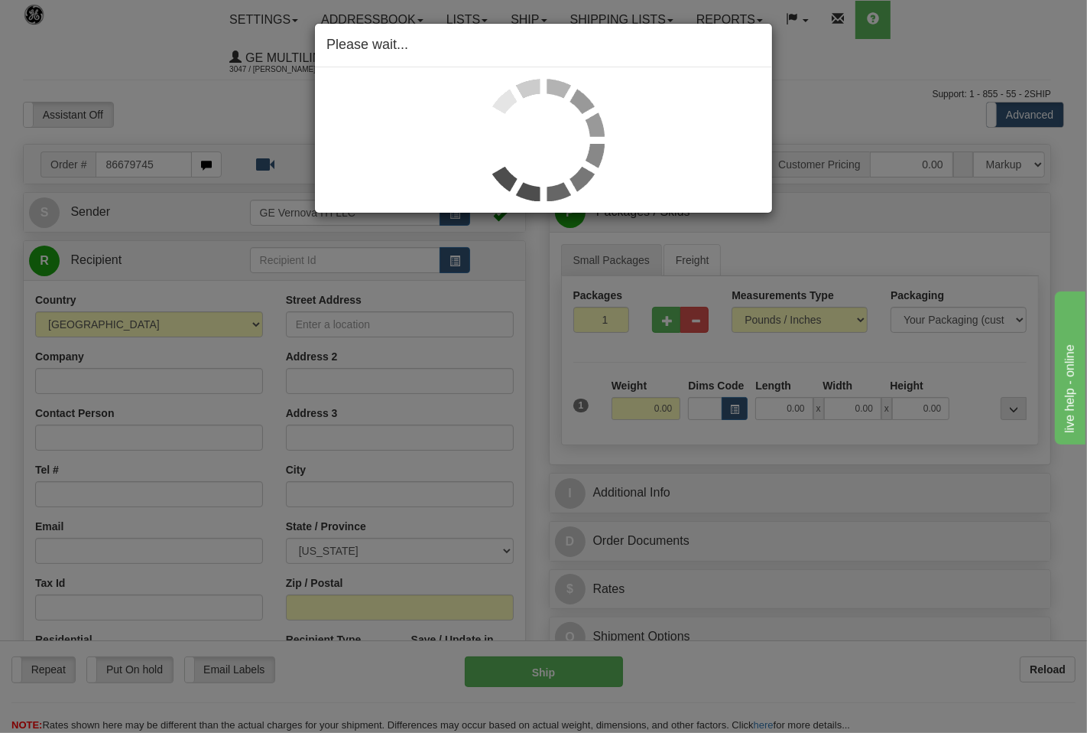
click at [793, 324] on div "Please wait..." at bounding box center [543, 366] width 1087 height 733
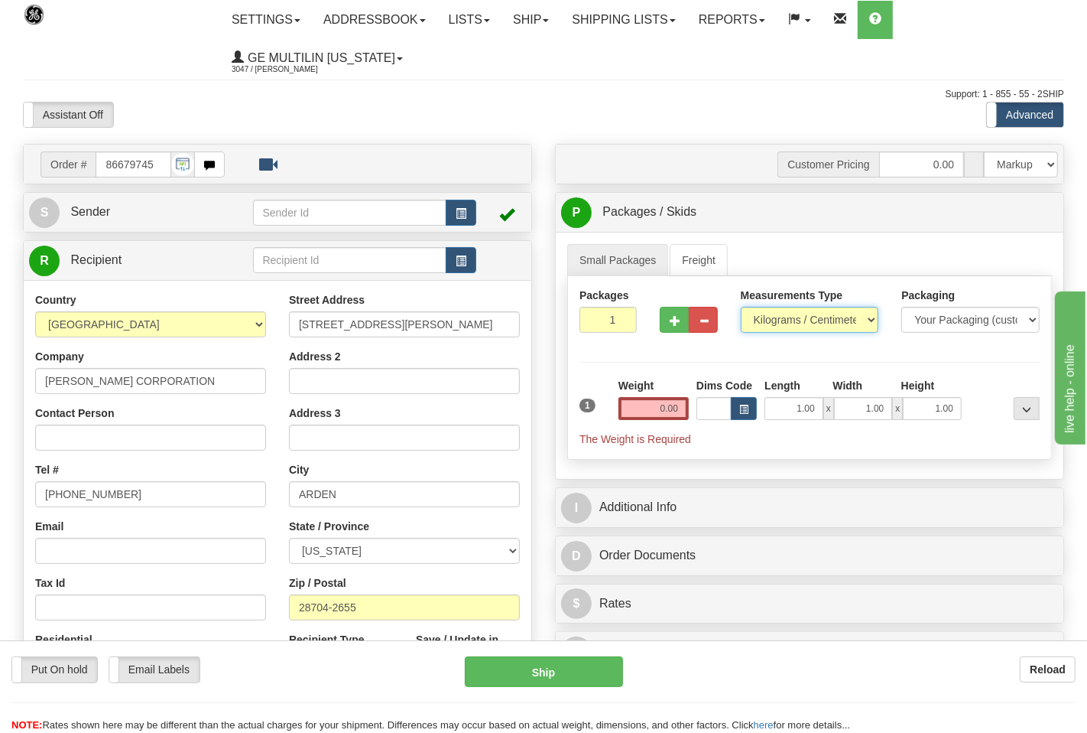
click at [793, 324] on select "Pounds / Inches Kilograms / Centimeters" at bounding box center [810, 320] width 138 height 26
select select "0"
click at [732, 307] on select "Pounds / Inches Kilograms / Centimeters" at bounding box center [800, 320] width 136 height 26
click at [670, 408] on input "0.00" at bounding box center [647, 408] width 70 height 23
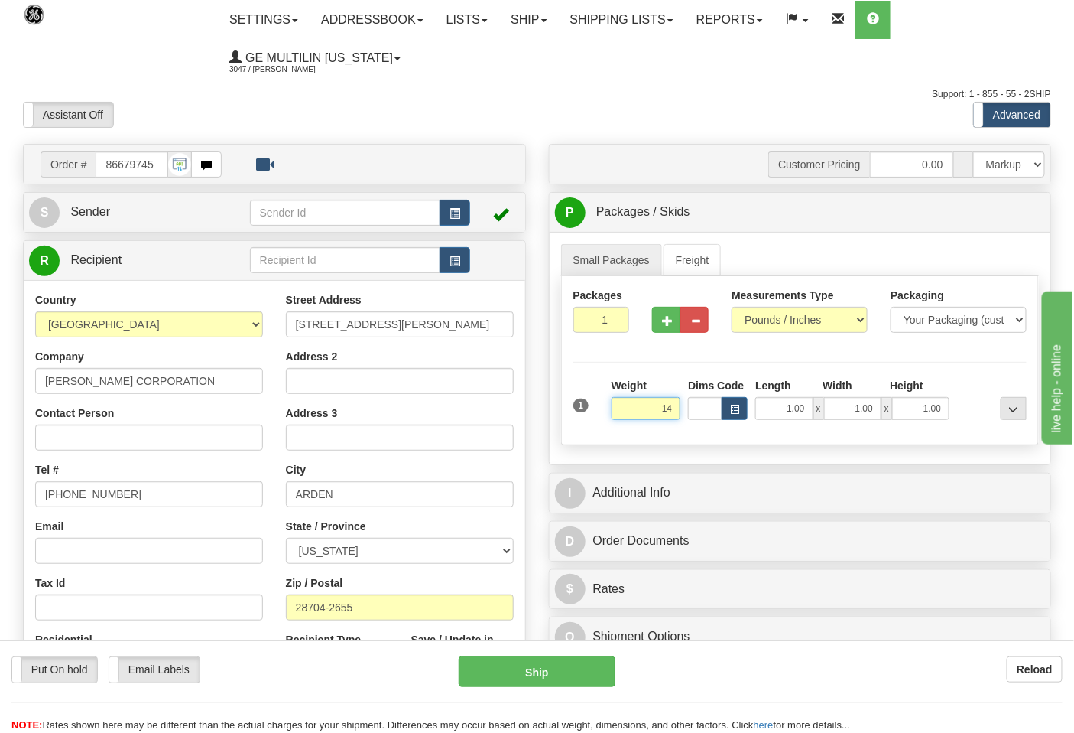
click button "Delete" at bounding box center [0, 0] width 0 height 0
type input "14.00"
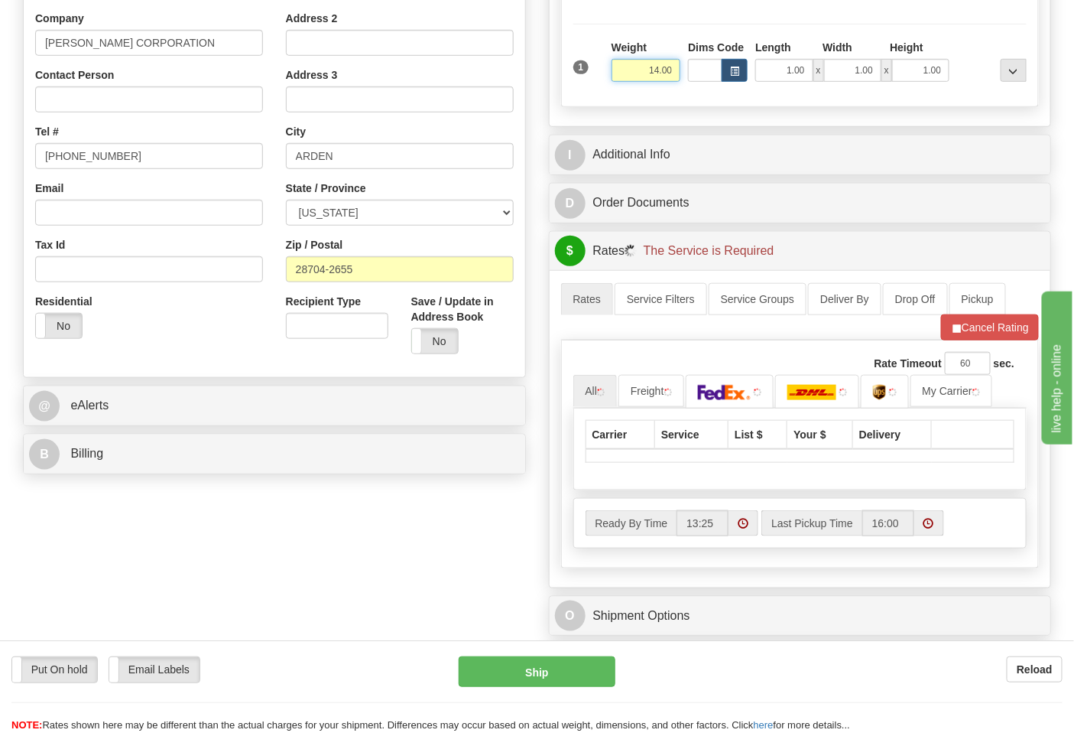
scroll to position [340, 0]
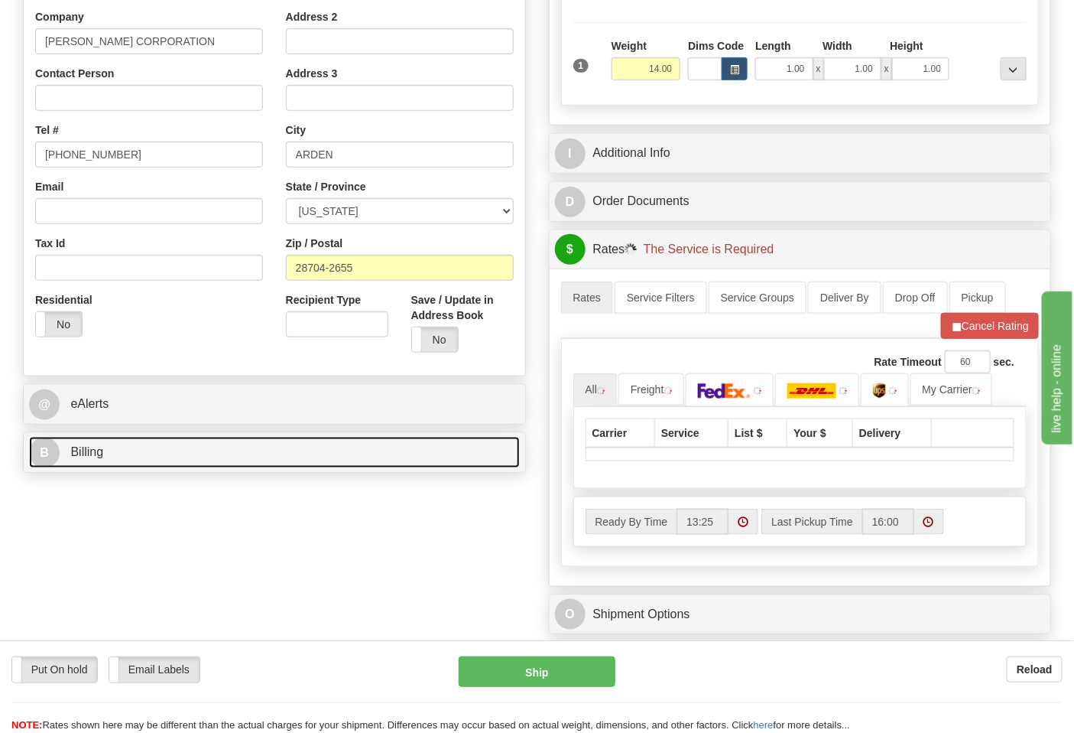
click at [142, 450] on link "B Billing" at bounding box center [274, 452] width 491 height 31
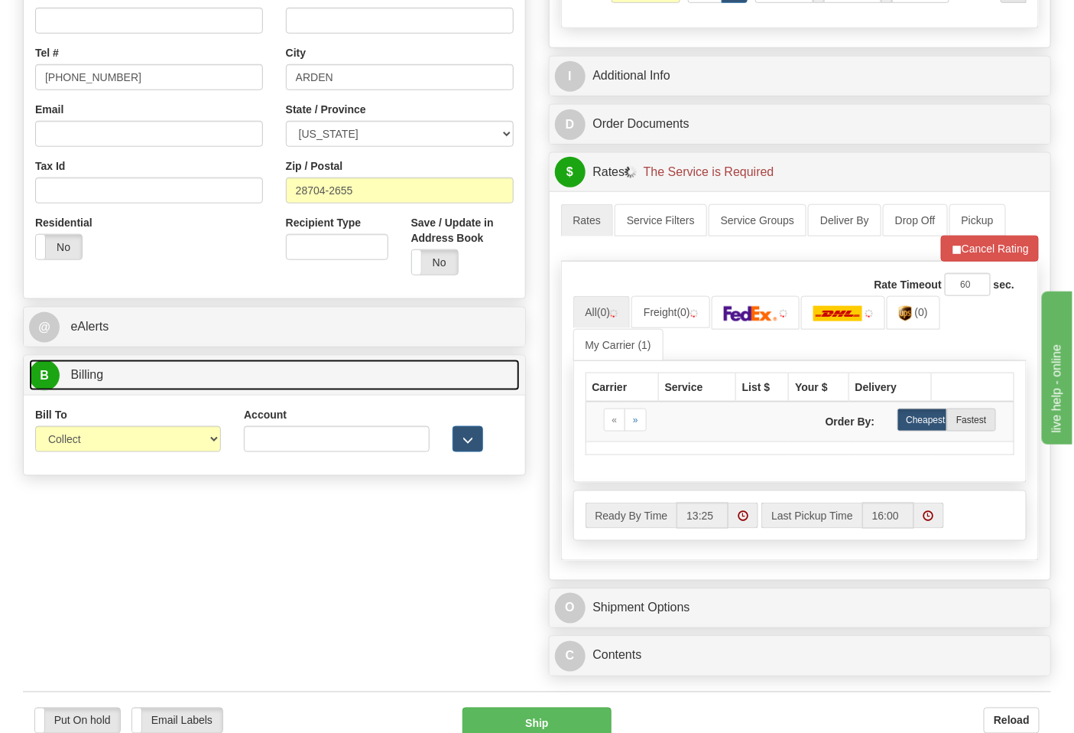
scroll to position [509, 0]
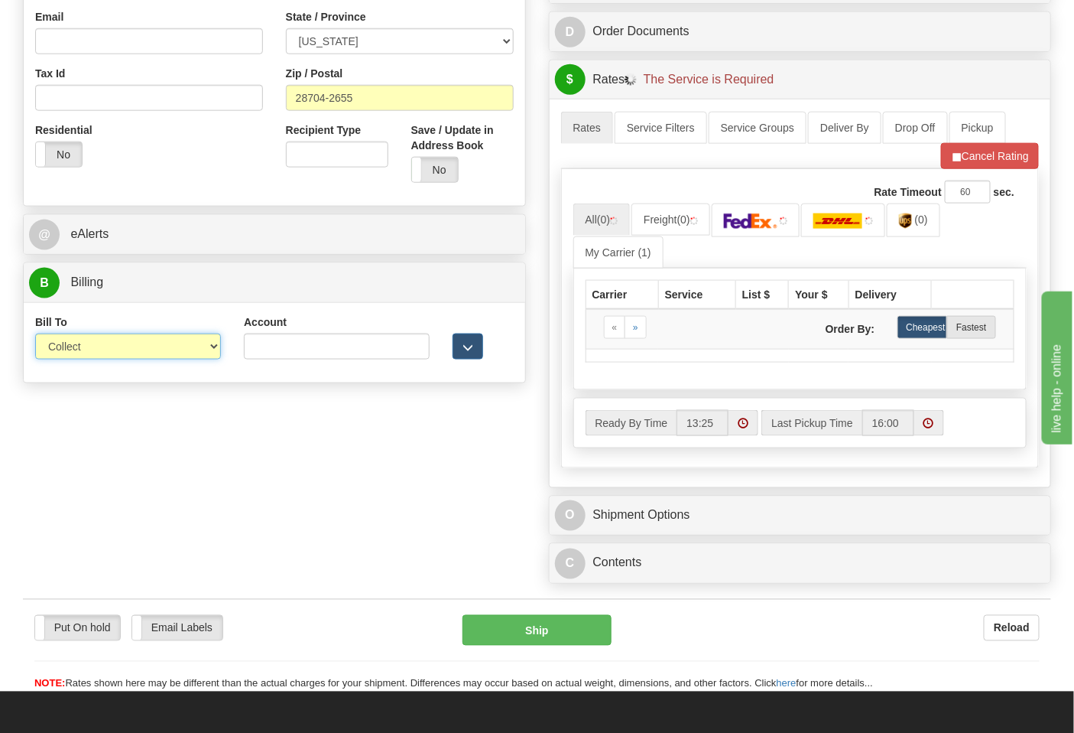
click at [101, 344] on select "Sender Recipient Third Party Collect" at bounding box center [128, 346] width 186 height 26
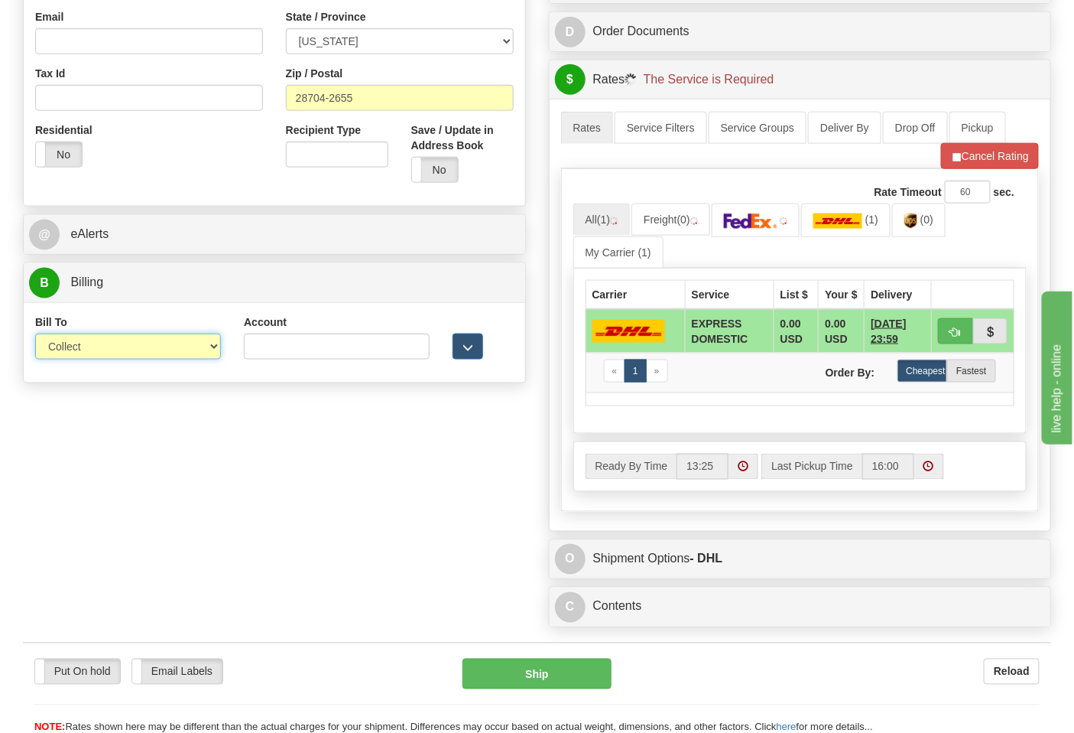
select select "2"
click at [35, 335] on select "Sender Recipient Third Party Collect" at bounding box center [128, 346] width 186 height 26
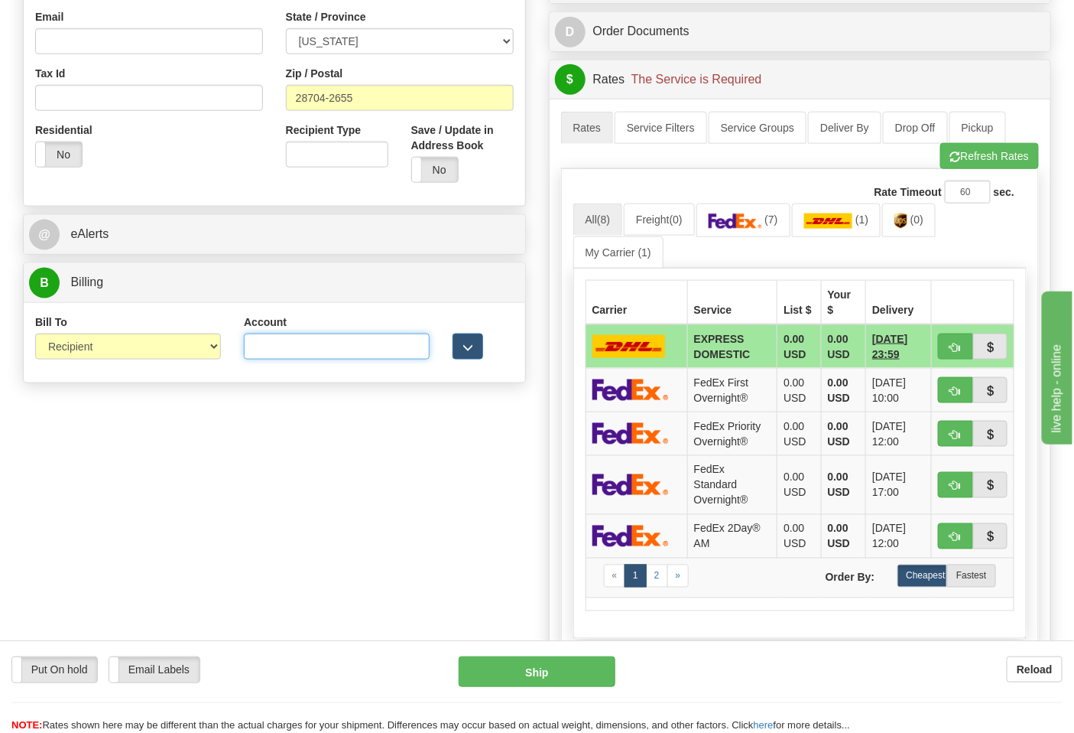
click at [344, 355] on input "Account" at bounding box center [337, 346] width 186 height 26
paste input "103014760"
type input "103014760"
click at [731, 216] on img at bounding box center [736, 220] width 54 height 15
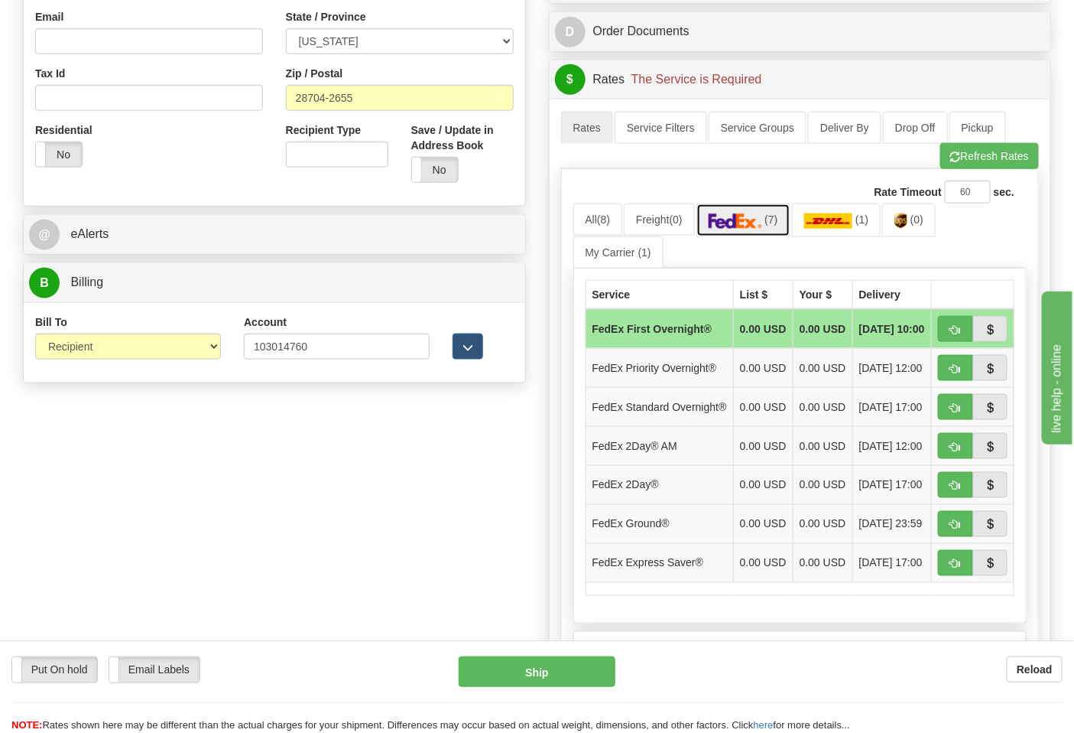
scroll to position [679, 0]
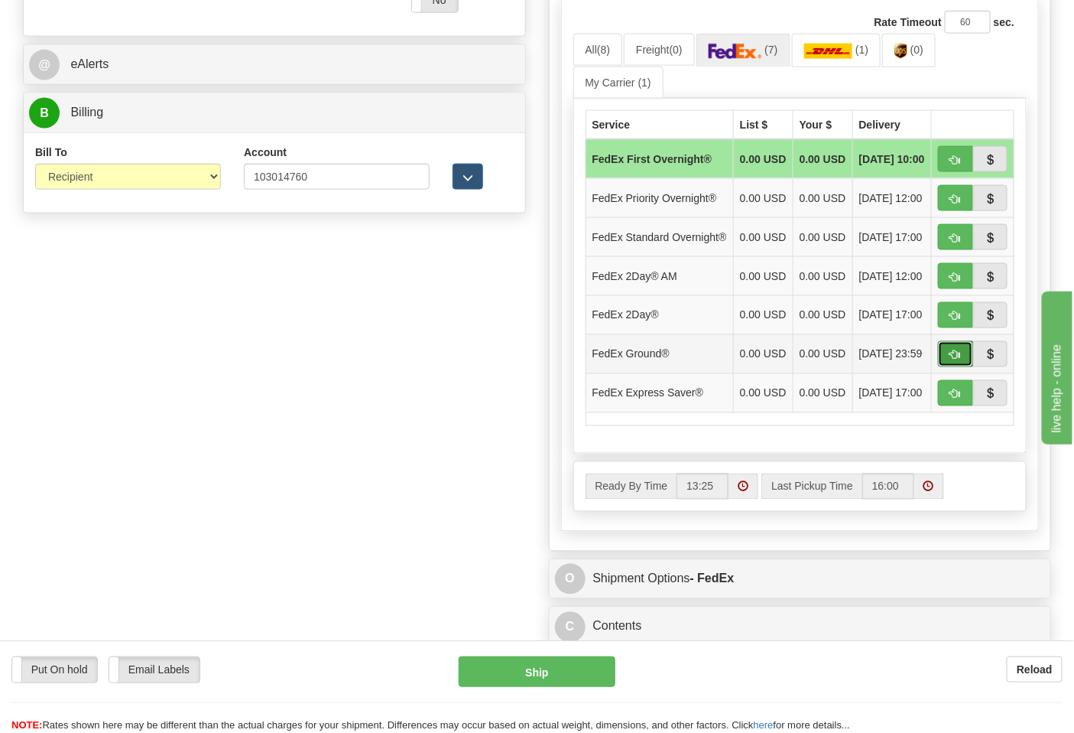
click at [951, 360] on span "button" at bounding box center [956, 355] width 11 height 10
type input "92"
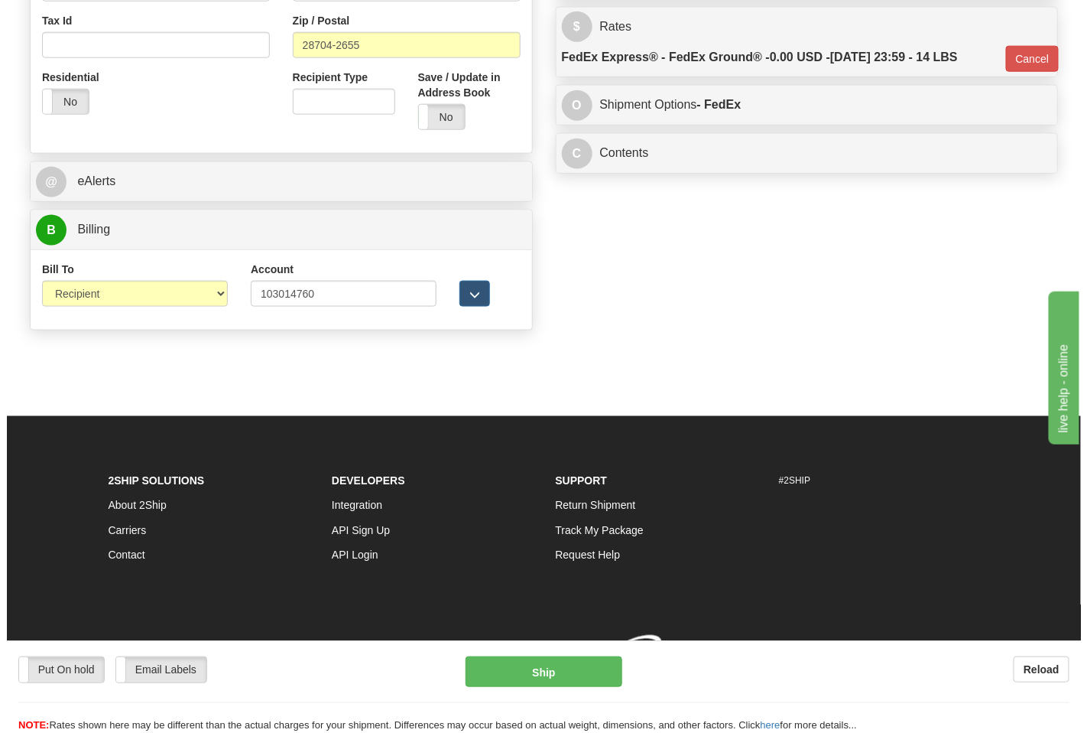
scroll to position [586, 0]
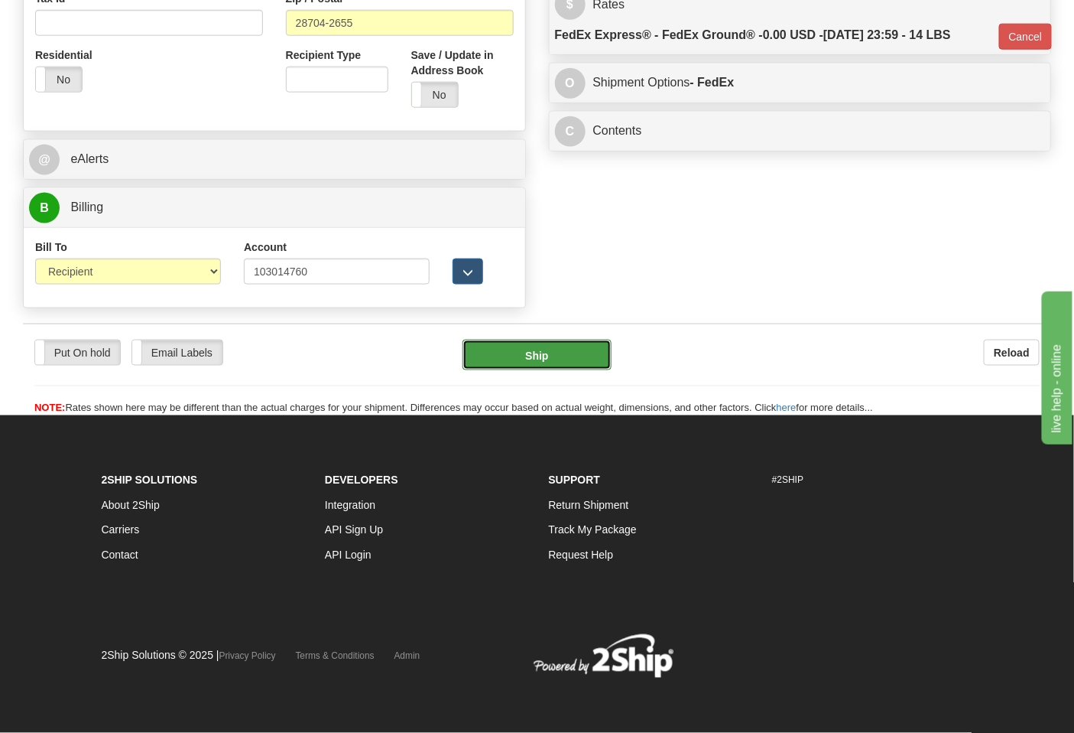
click at [576, 363] on button "Ship" at bounding box center [537, 355] width 148 height 31
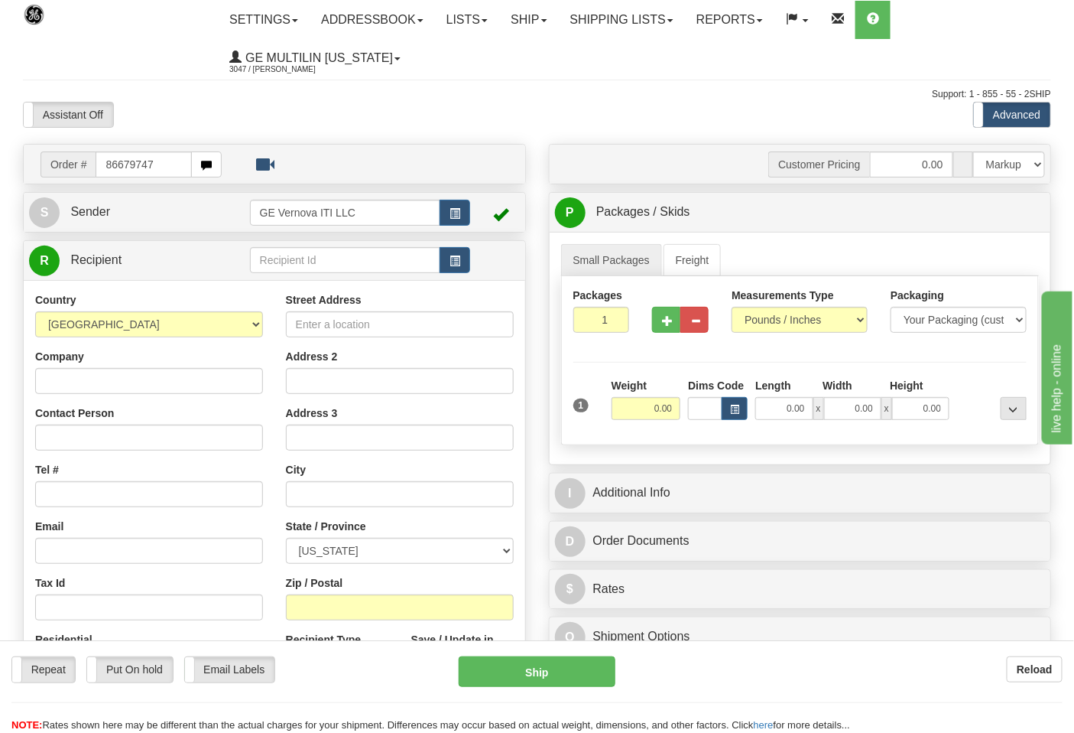
type input "86679747"
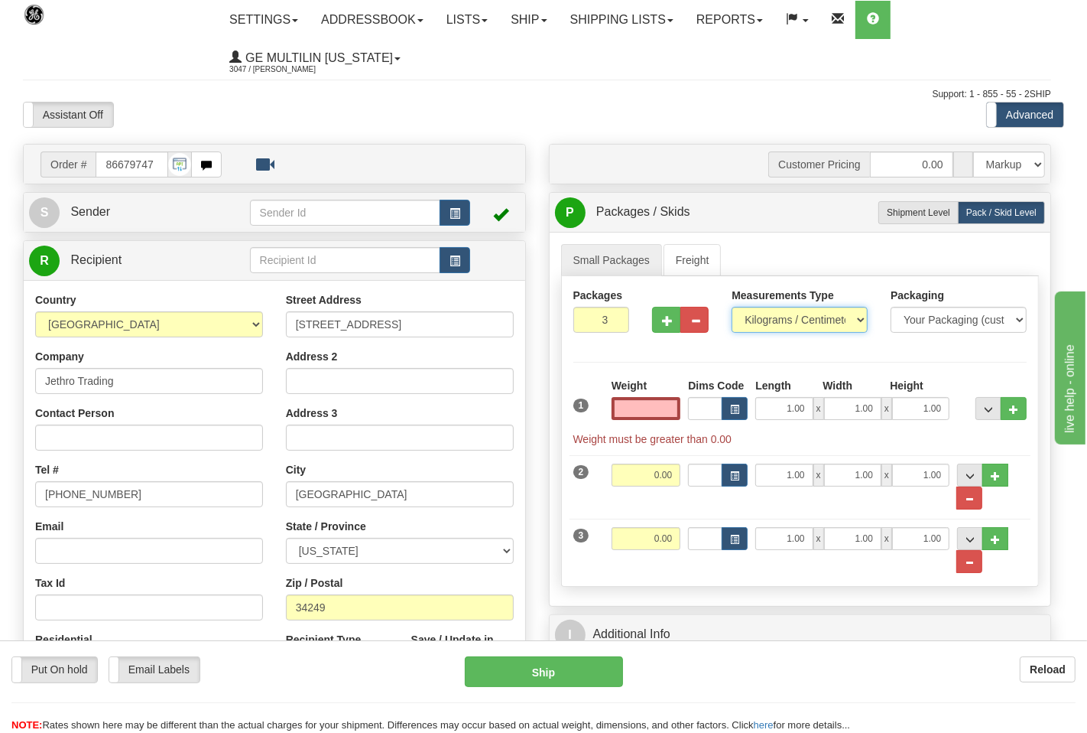
type input "0.00"
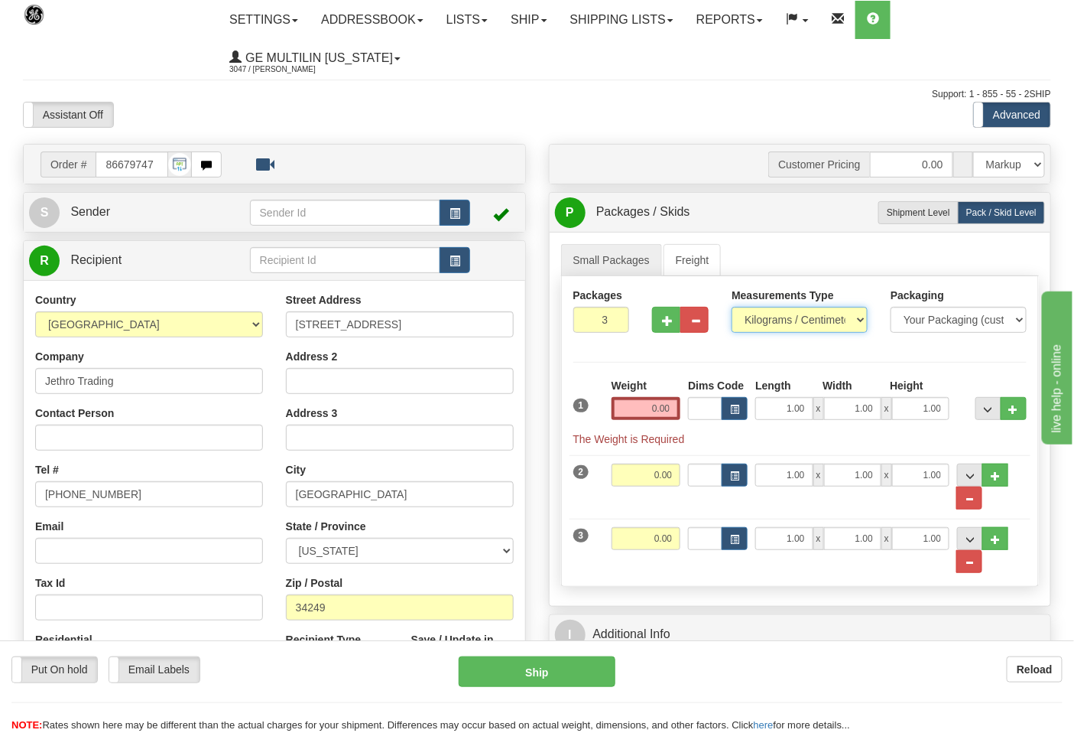
drag, startPoint x: 771, startPoint y: 316, endPoint x: 775, endPoint y: 330, distance: 15.2
click at [771, 316] on select "Pounds / Inches Kilograms / Centimeters" at bounding box center [800, 320] width 136 height 26
select select "0"
click at [732, 307] on select "Pounds / Inches Kilograms / Centimeters" at bounding box center [800, 320] width 136 height 26
click at [676, 408] on input "0.00" at bounding box center [647, 408] width 70 height 23
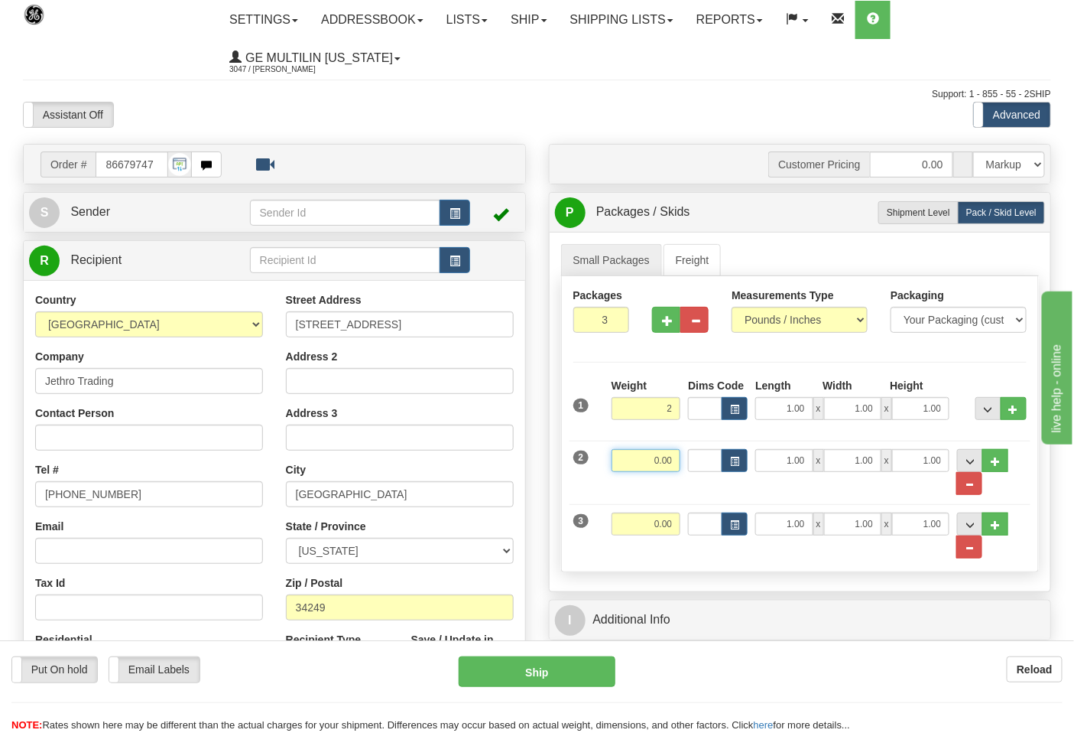
type input "2.00"
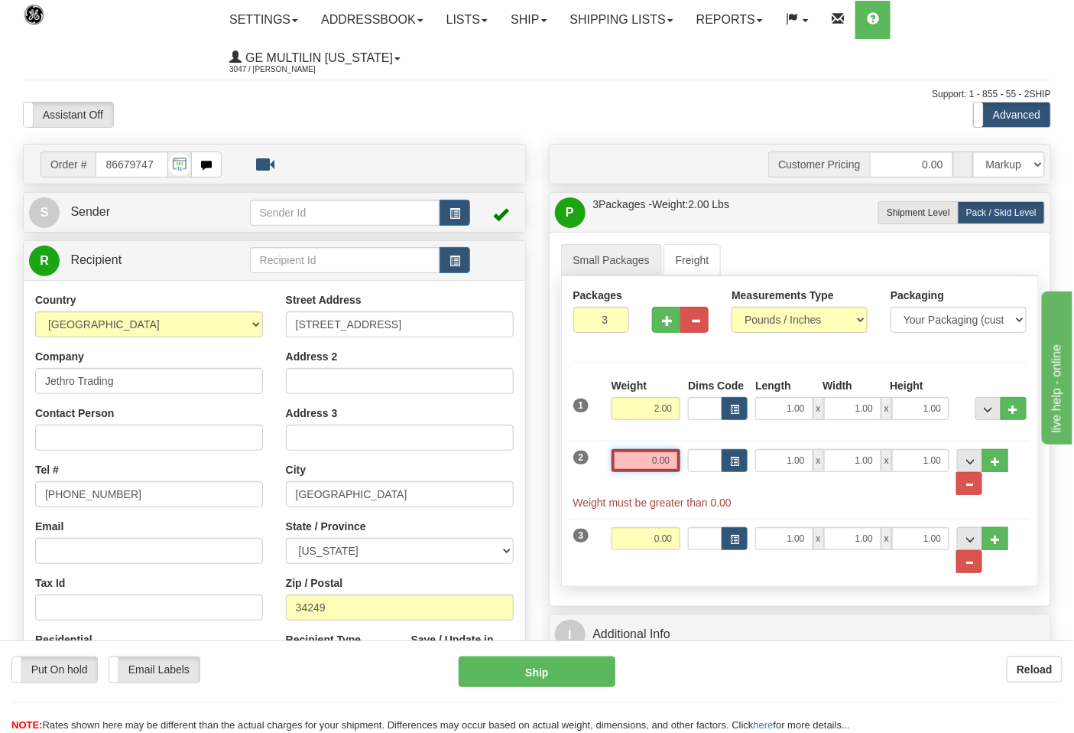
click at [678, 461] on input "0.00" at bounding box center [647, 460] width 70 height 23
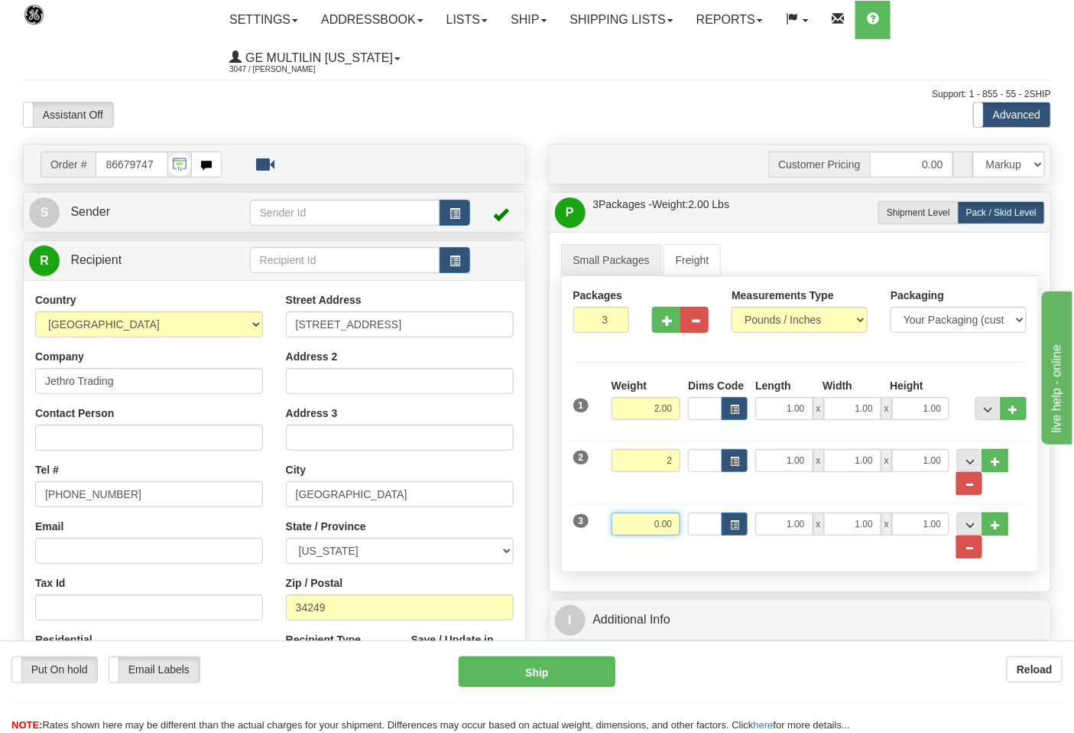
type input "2.00"
click at [671, 525] on input "0.00" at bounding box center [647, 523] width 70 height 23
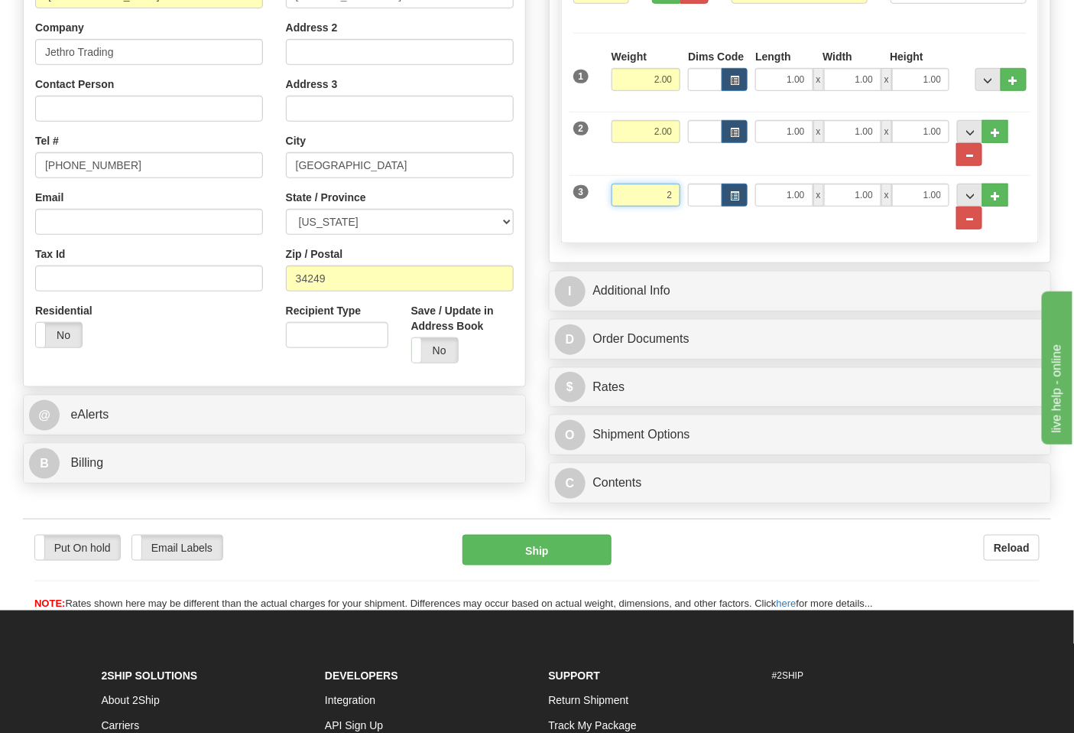
scroll to position [340, 0]
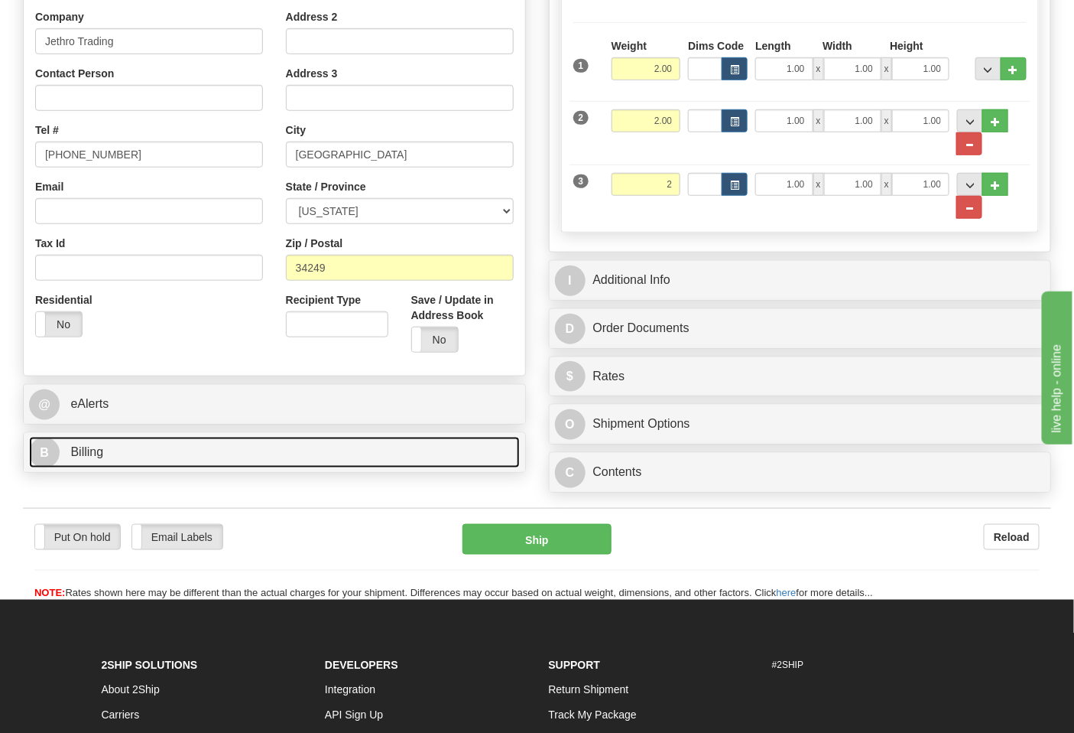
type input "2.00"
click at [143, 461] on link "B Billing" at bounding box center [274, 452] width 491 height 31
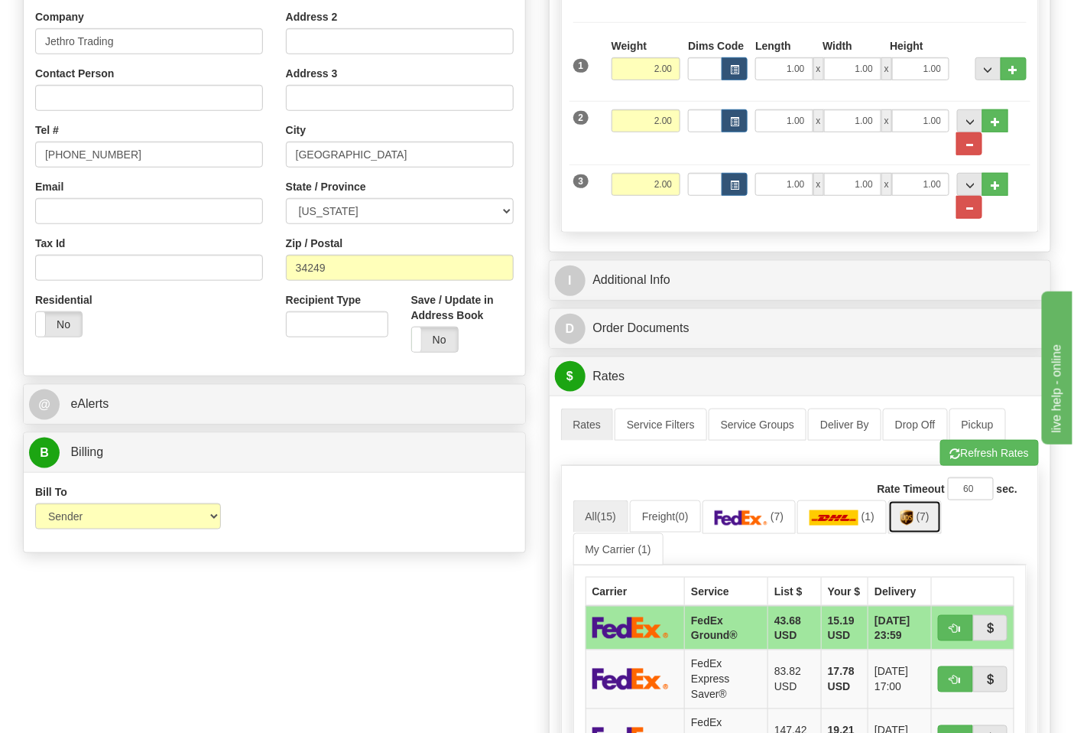
click at [922, 523] on link "(7)" at bounding box center [916, 516] width 54 height 33
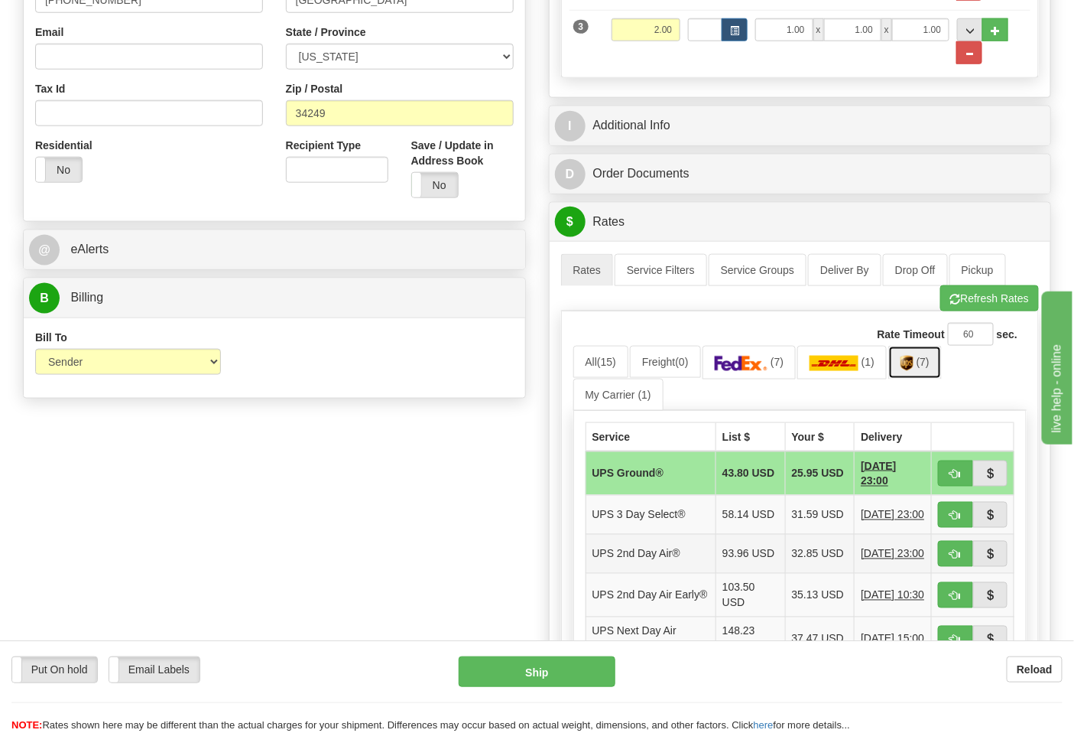
scroll to position [679, 0]
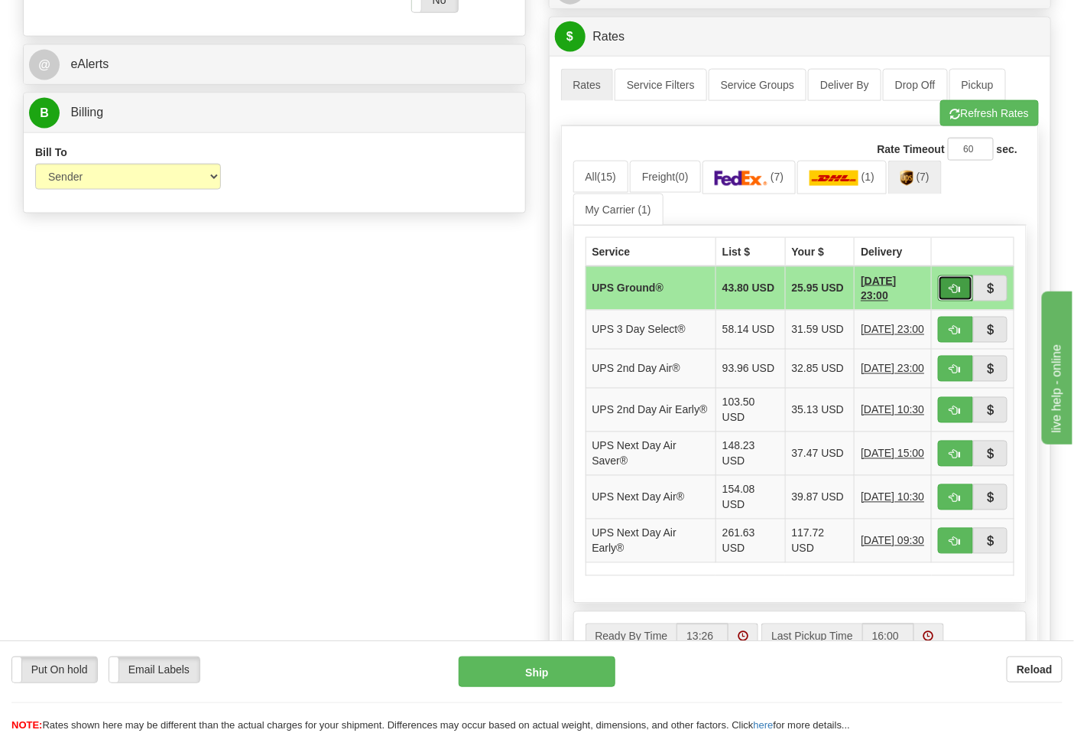
click at [957, 281] on button "button" at bounding box center [955, 288] width 35 height 26
type input "03"
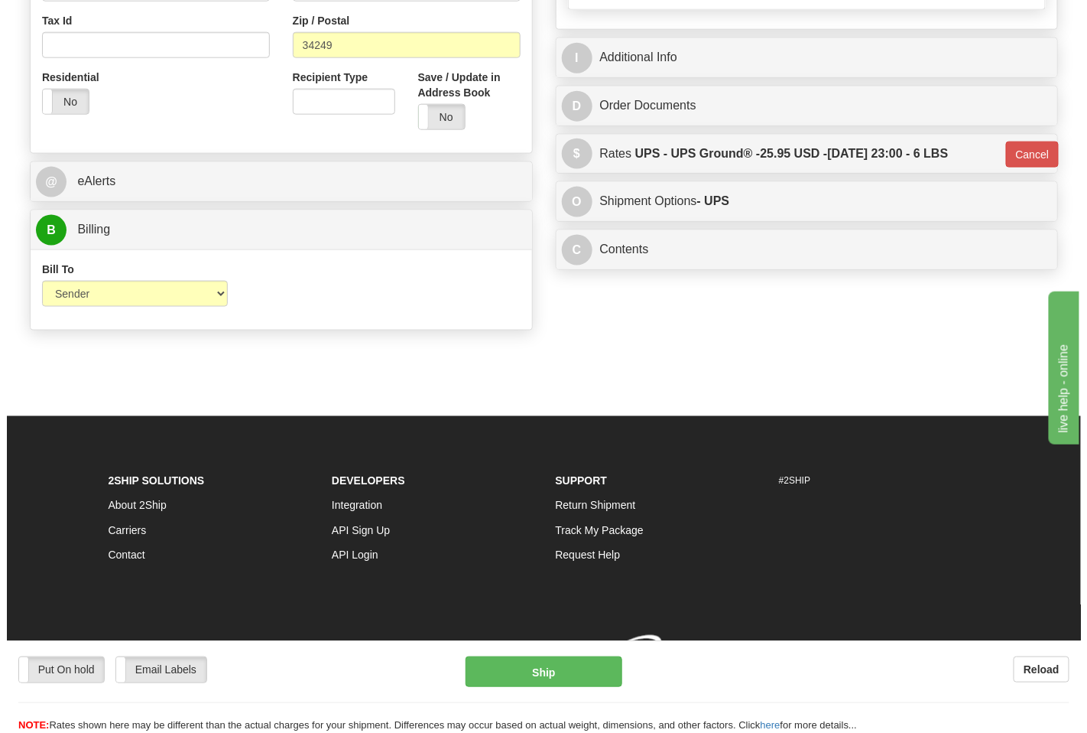
scroll to position [586, 0]
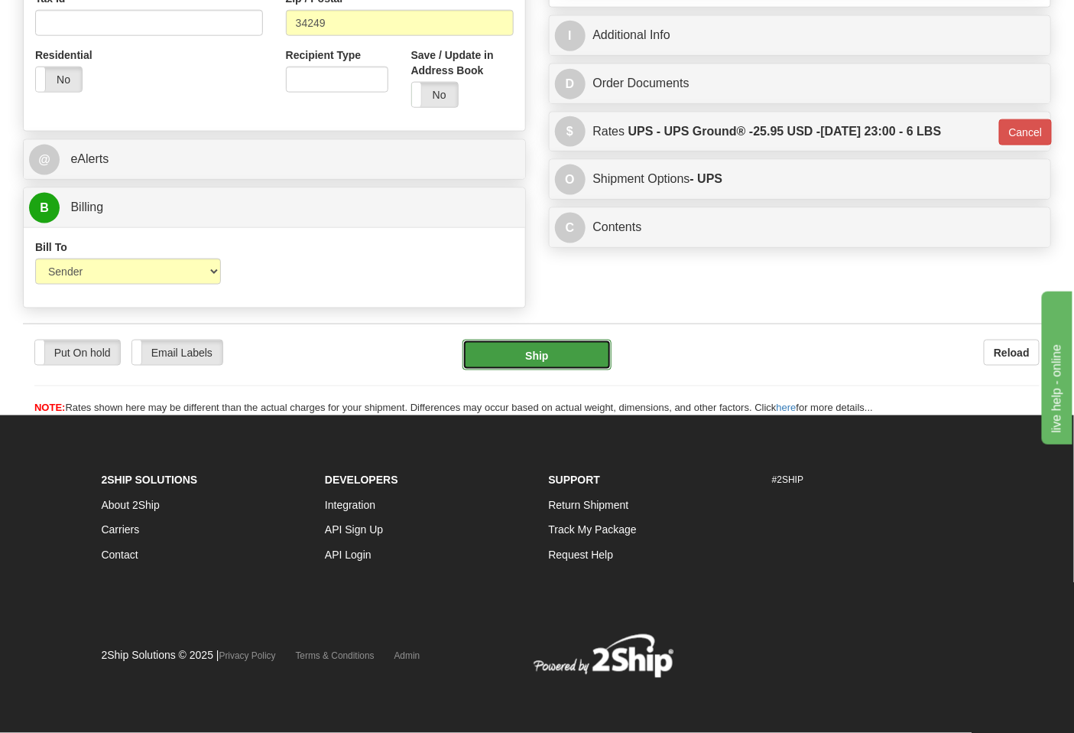
click at [560, 343] on button "Ship" at bounding box center [537, 355] width 148 height 31
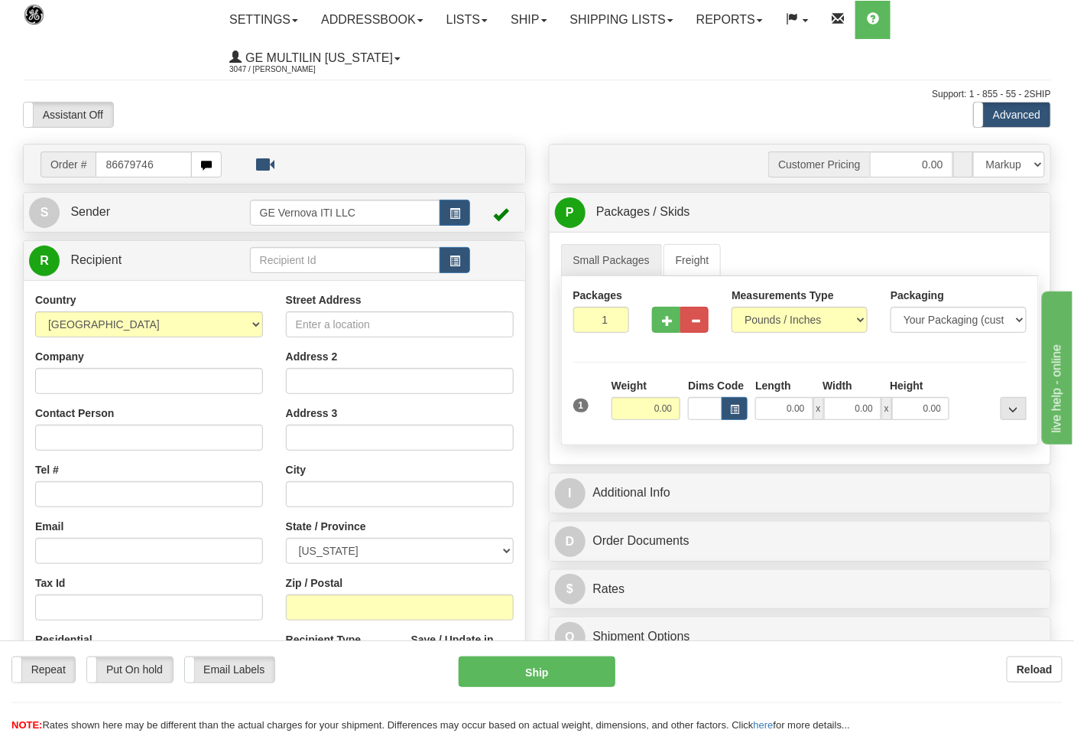
type input "86679746"
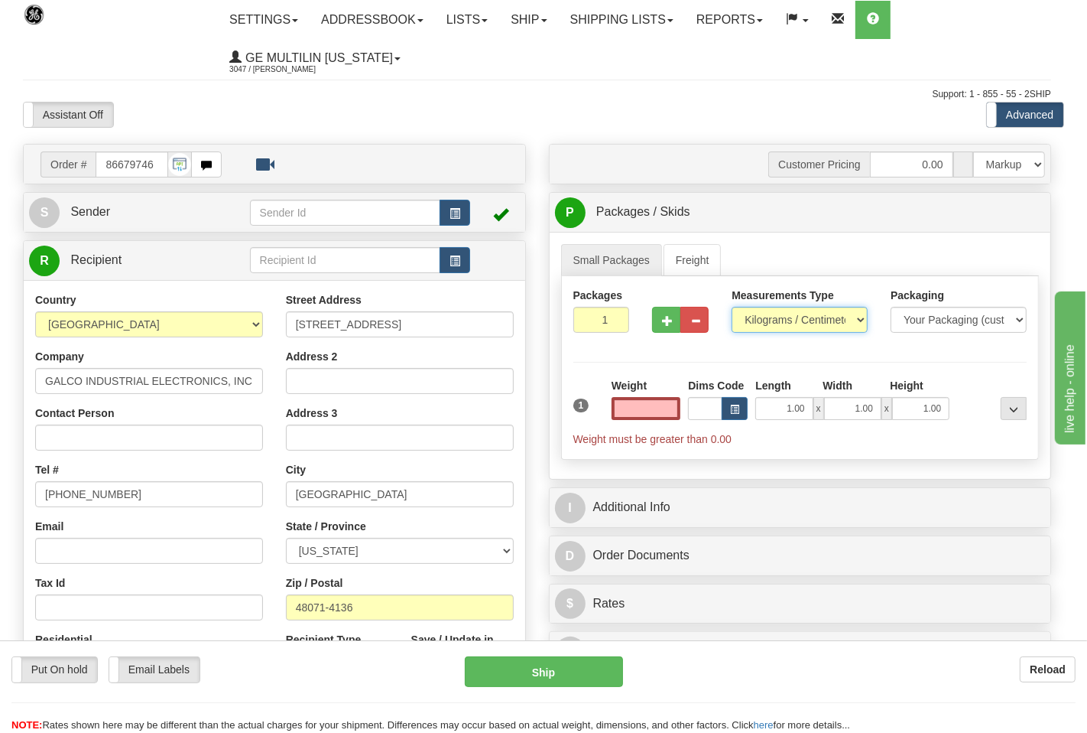
type input "0.00"
click at [756, 327] on select "Pounds / Inches Kilograms / Centimeters" at bounding box center [790, 320] width 134 height 26
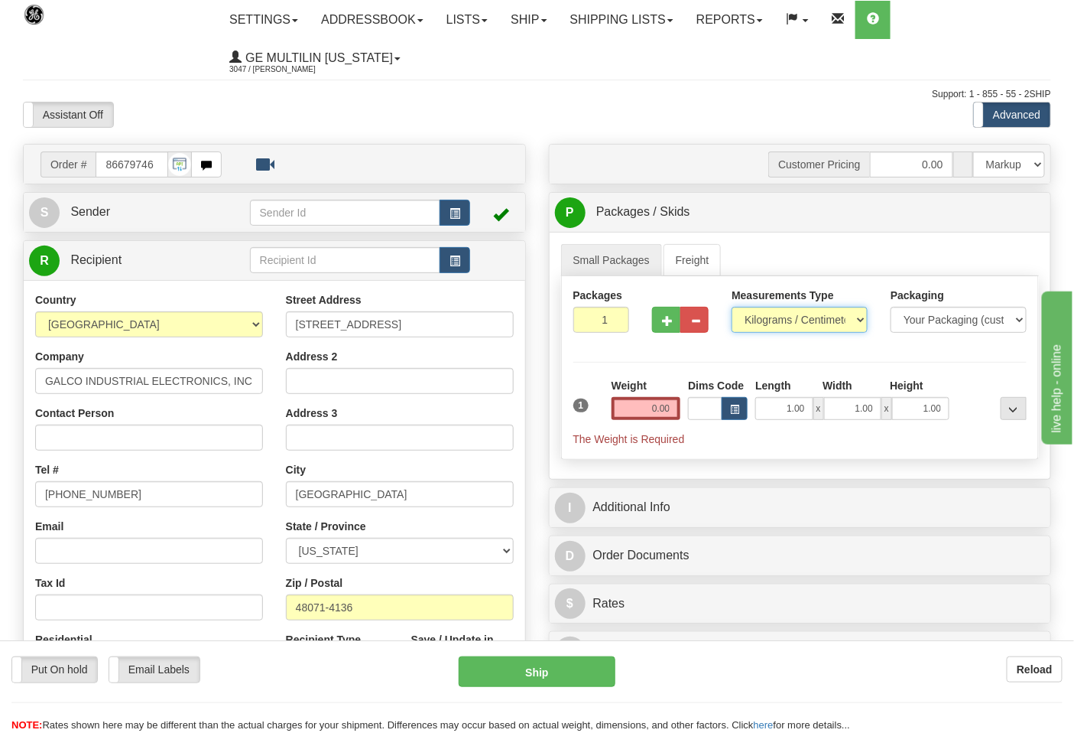
select select "0"
click at [732, 307] on select "Pounds / Inches Kilograms / Centimeters" at bounding box center [800, 320] width 136 height 26
click at [666, 411] on input "0.00" at bounding box center [647, 408] width 70 height 23
click button "Delete" at bounding box center [0, 0] width 0 height 0
type input "8.00"
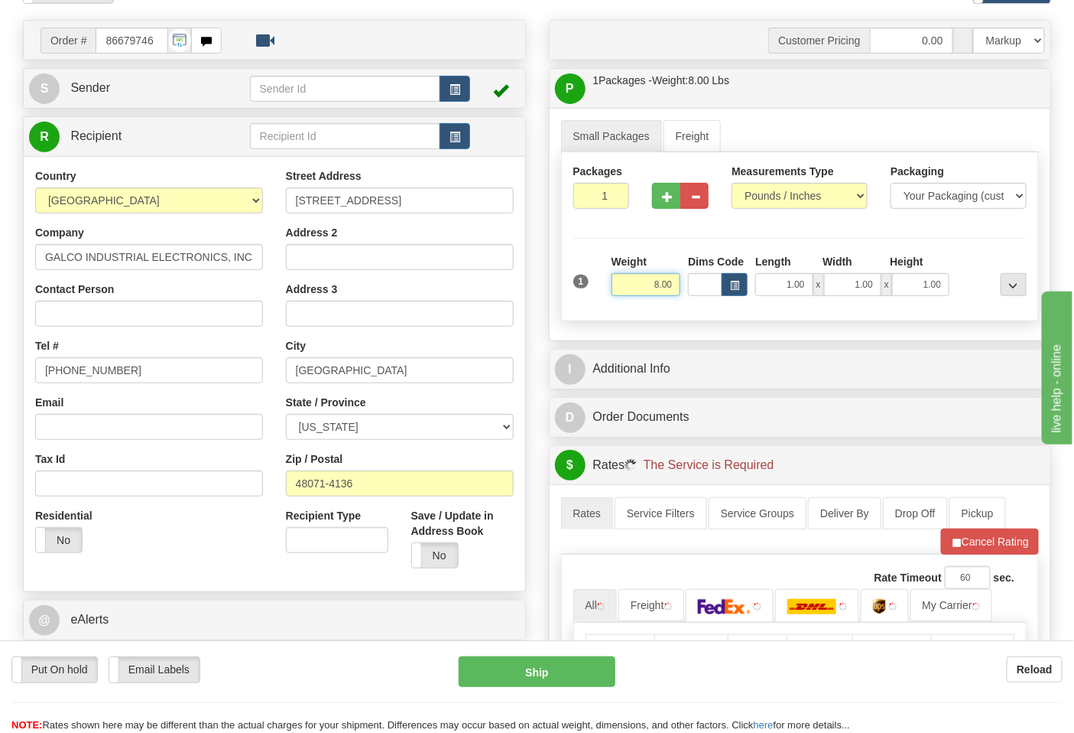
scroll to position [255, 0]
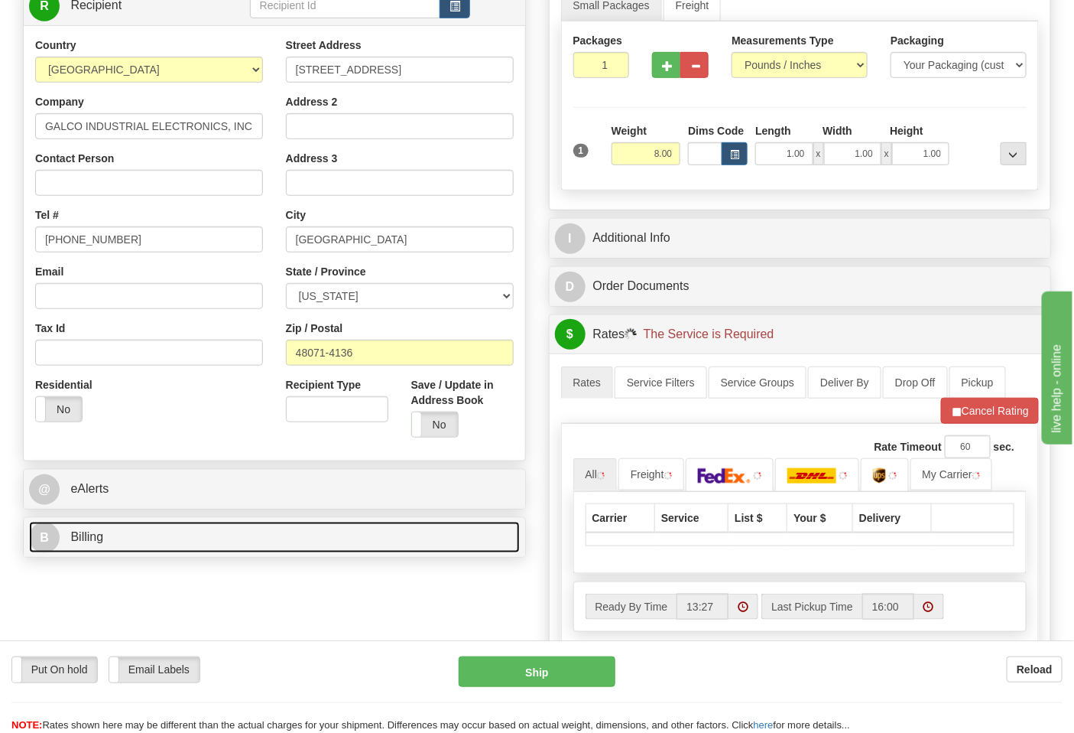
click at [136, 536] on link "B Billing" at bounding box center [274, 537] width 491 height 31
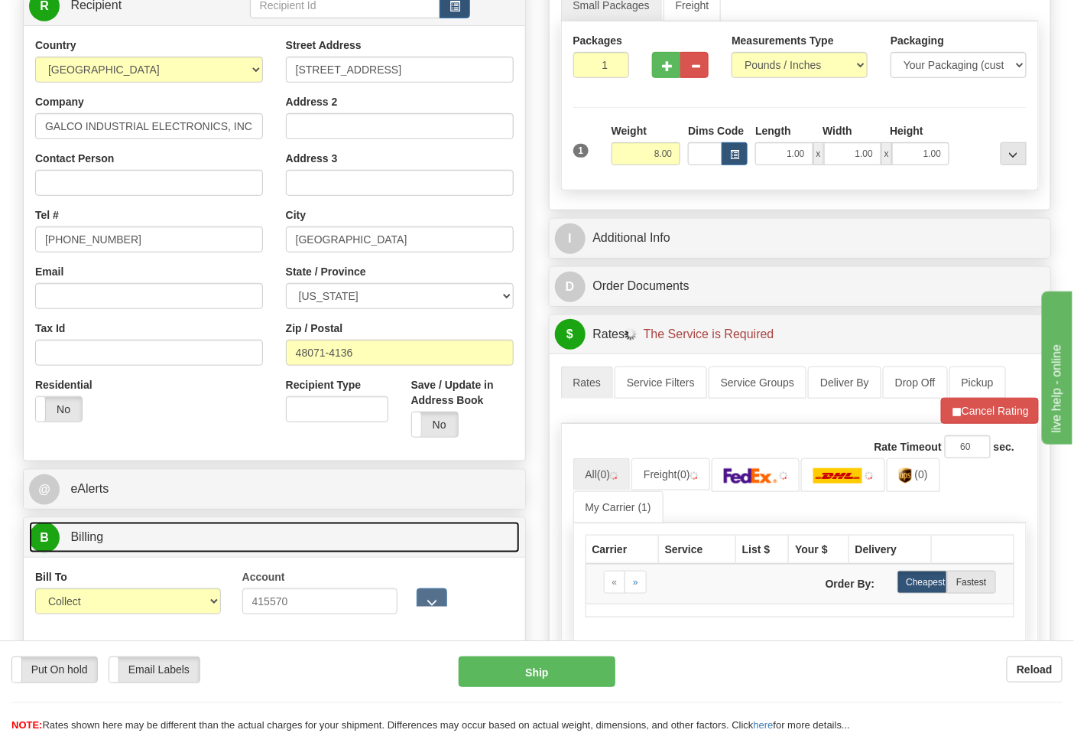
scroll to position [340, 0]
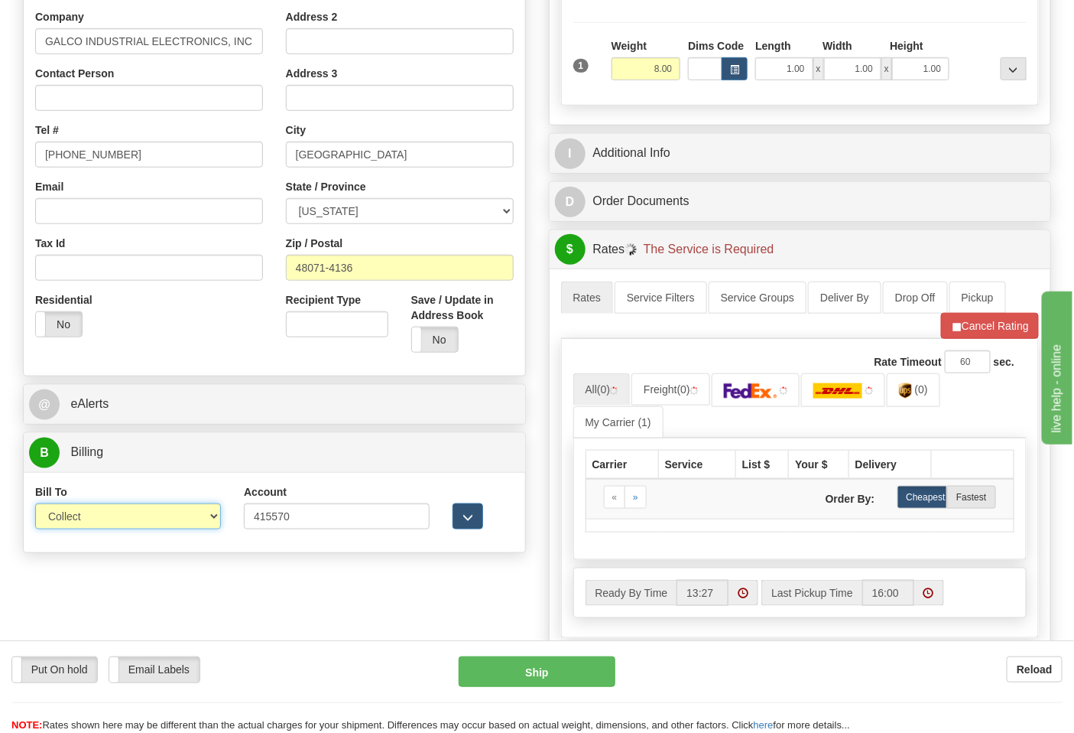
click at [101, 509] on select "Sender Recipient Third Party Collect" at bounding box center [128, 516] width 186 height 26
select select "2"
click at [35, 505] on select "Sender Recipient Third Party Collect" at bounding box center [128, 516] width 186 height 26
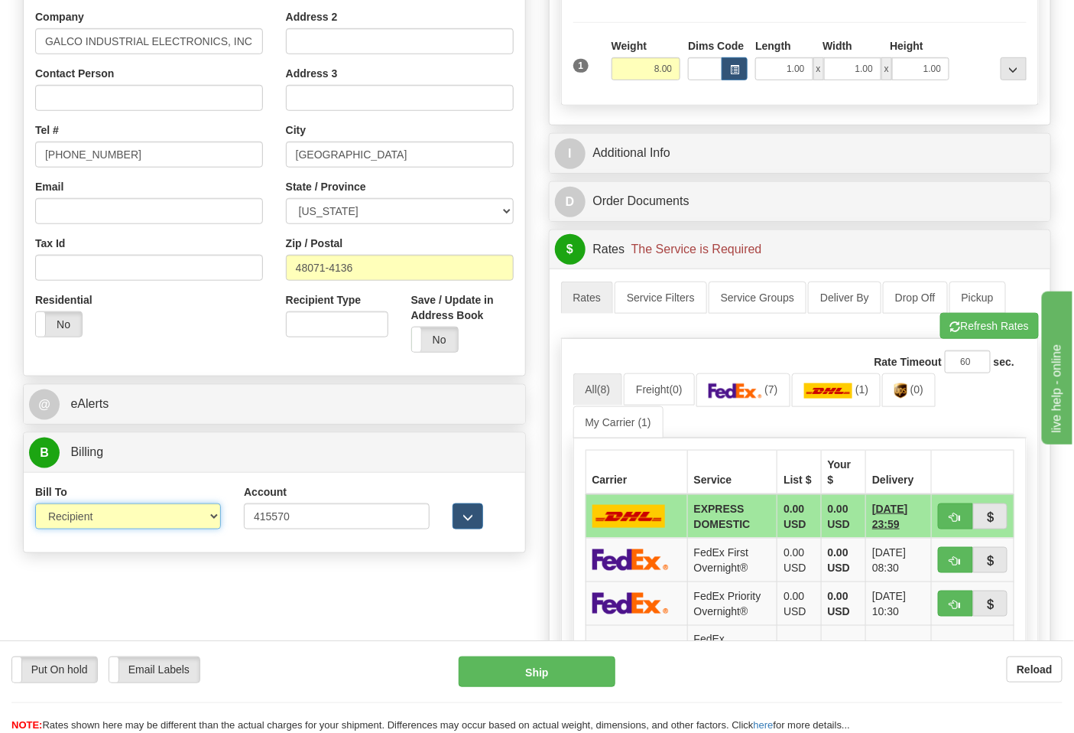
drag, startPoint x: 92, startPoint y: 518, endPoint x: 89, endPoint y: 530, distance: 11.9
click at [92, 518] on select "Sender Recipient Third Party Collect" at bounding box center [128, 516] width 186 height 26
click at [35, 505] on select "Sender Recipient Third Party Collect" at bounding box center [128, 516] width 186 height 26
click at [949, 338] on button "Refresh Rates" at bounding box center [990, 326] width 99 height 26
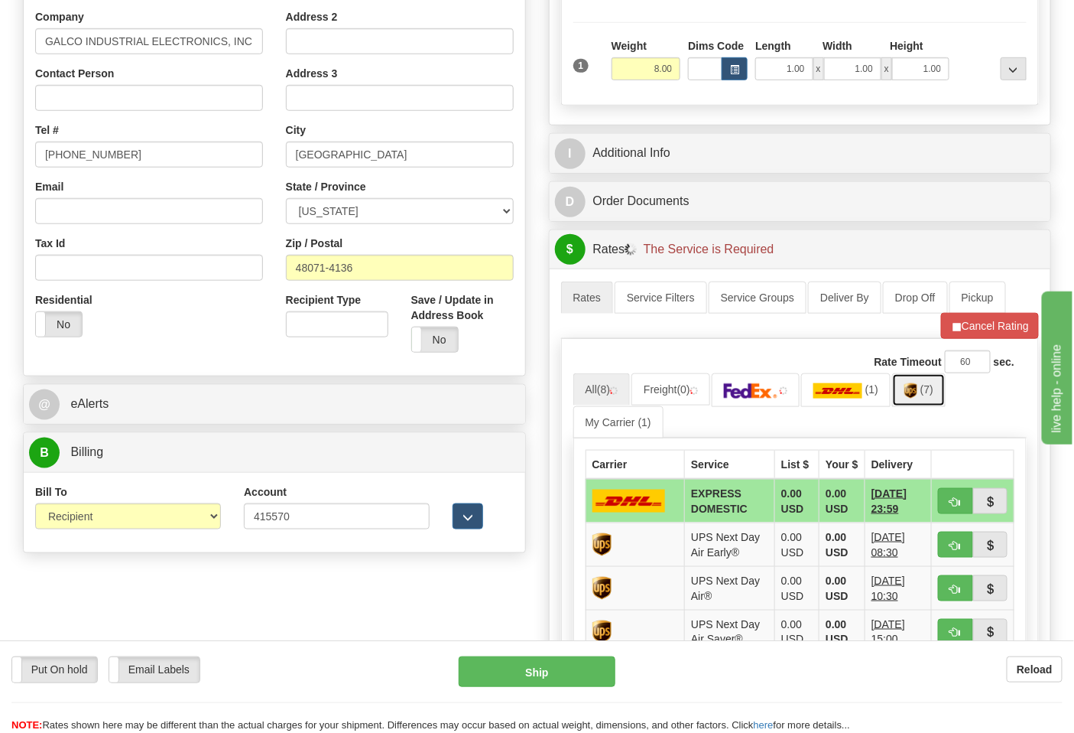
click at [913, 396] on img at bounding box center [911, 390] width 13 height 15
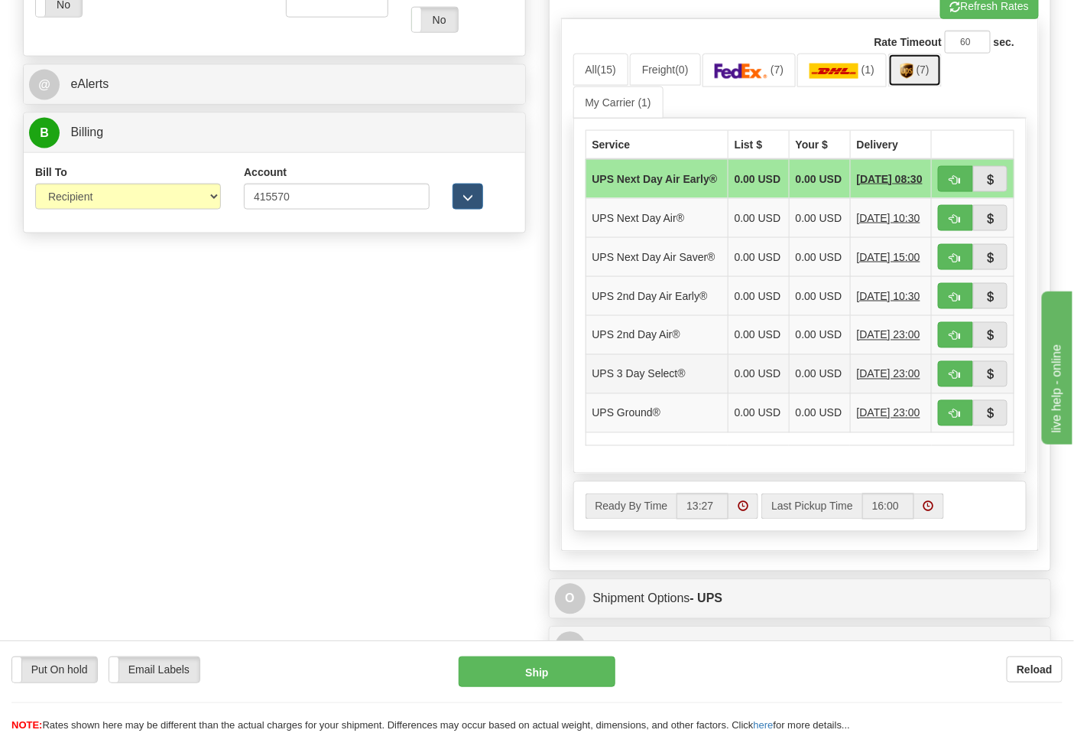
scroll to position [679, 0]
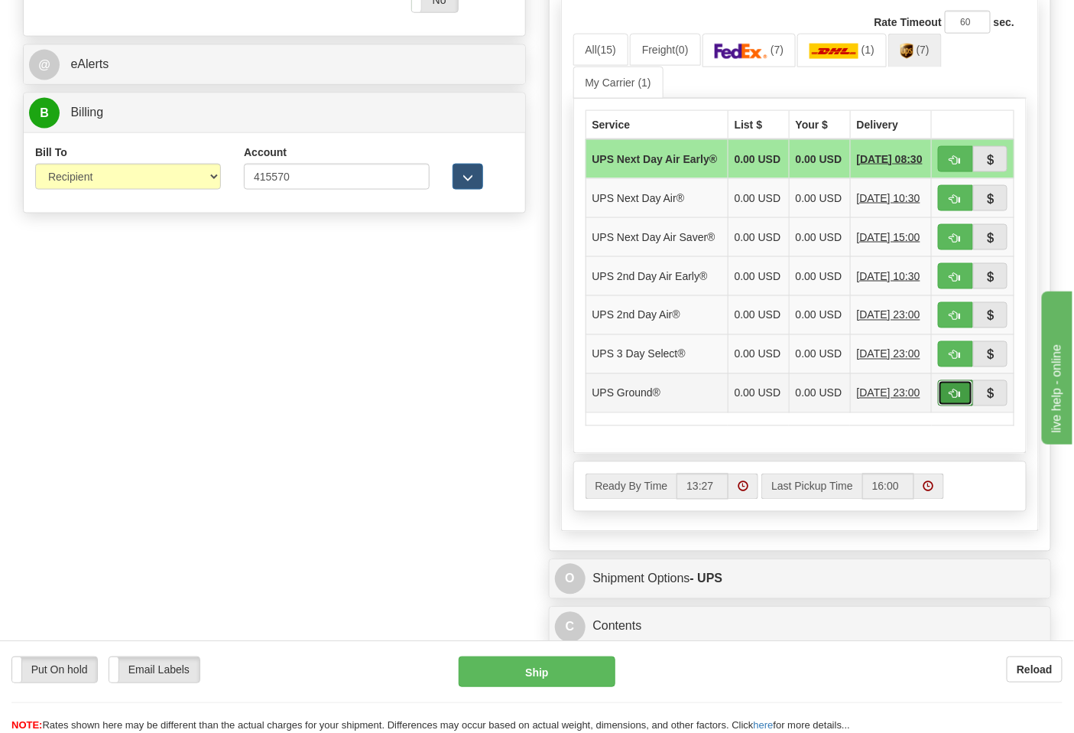
click at [948, 406] on button "button" at bounding box center [955, 393] width 35 height 26
type input "03"
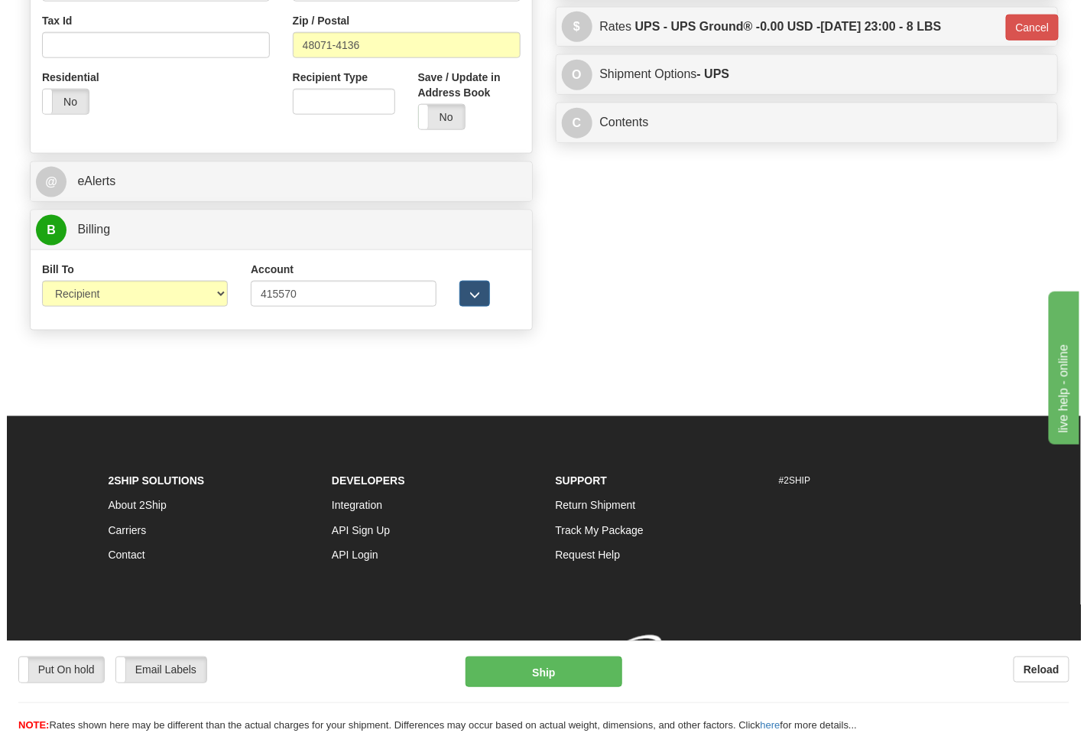
scroll to position [586, 0]
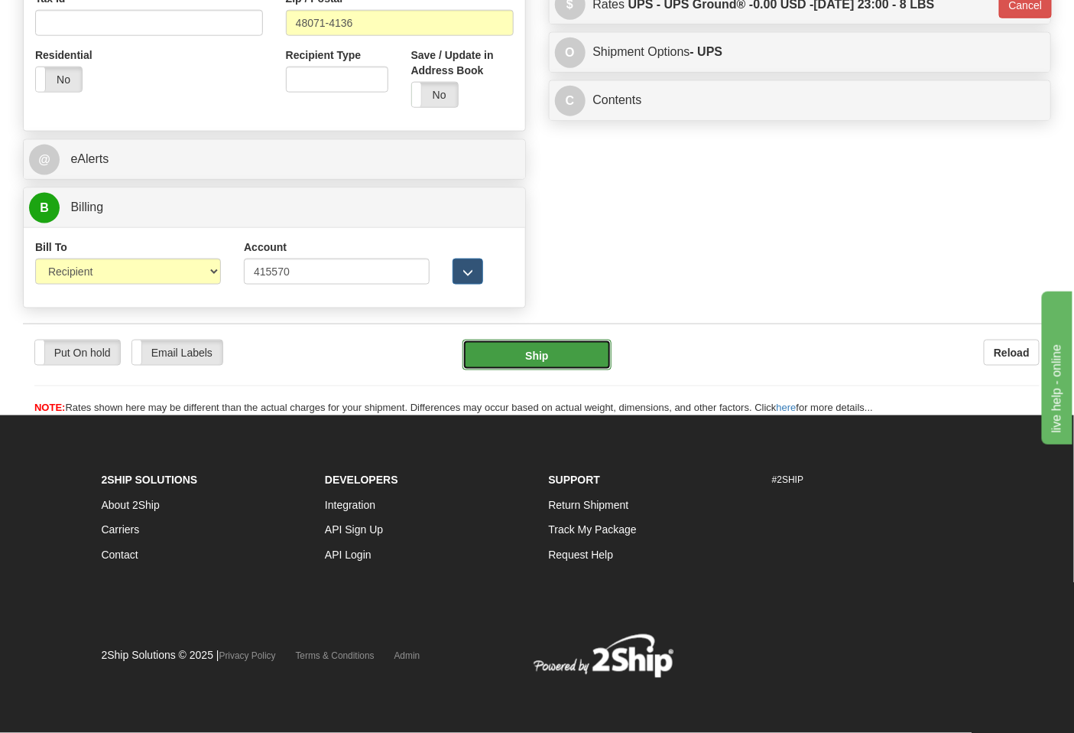
click at [548, 353] on button "Ship" at bounding box center [537, 355] width 148 height 31
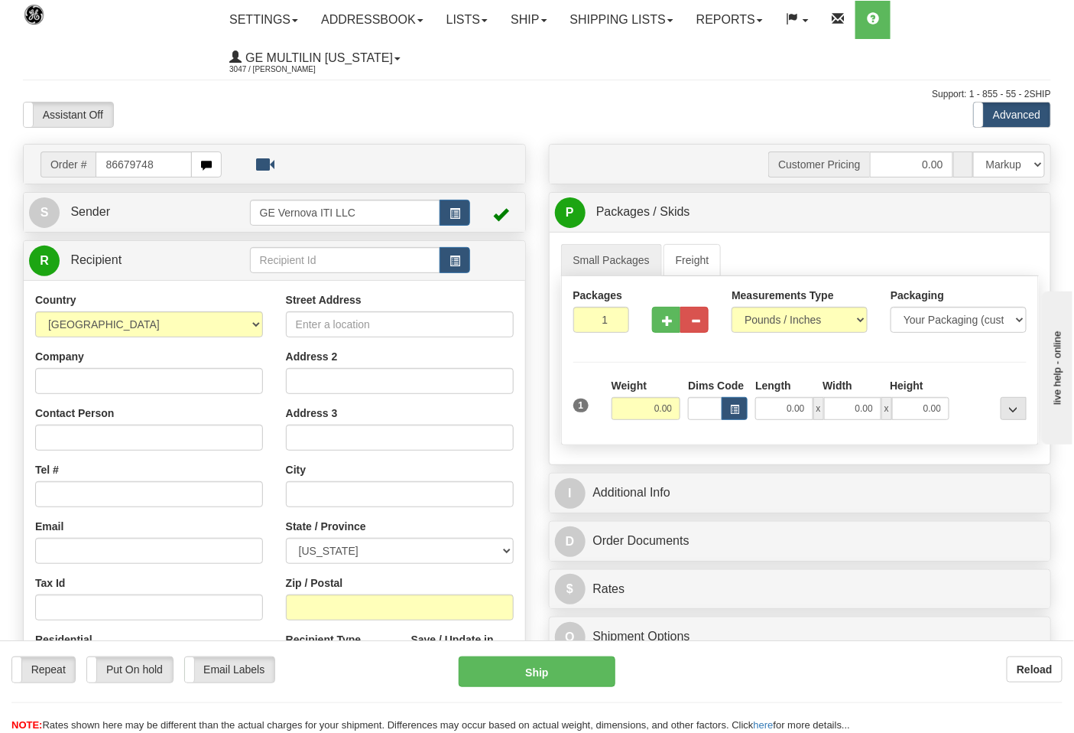
type input "86679748"
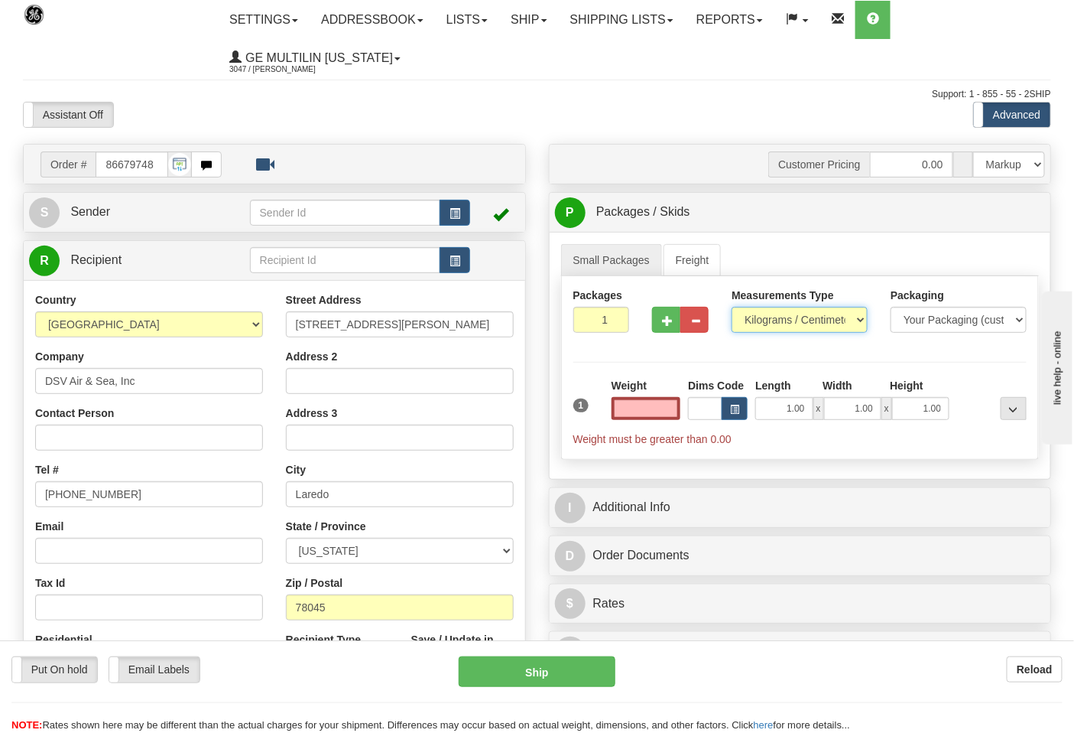
type input "0.00"
click at [783, 327] on select "Pounds / Inches Kilograms / Centimeters" at bounding box center [800, 320] width 136 height 26
select select "0"
click at [732, 307] on select "Pounds / Inches Kilograms / Centimeters" at bounding box center [800, 320] width 136 height 26
click at [678, 408] on input "0.00" at bounding box center [647, 408] width 70 height 23
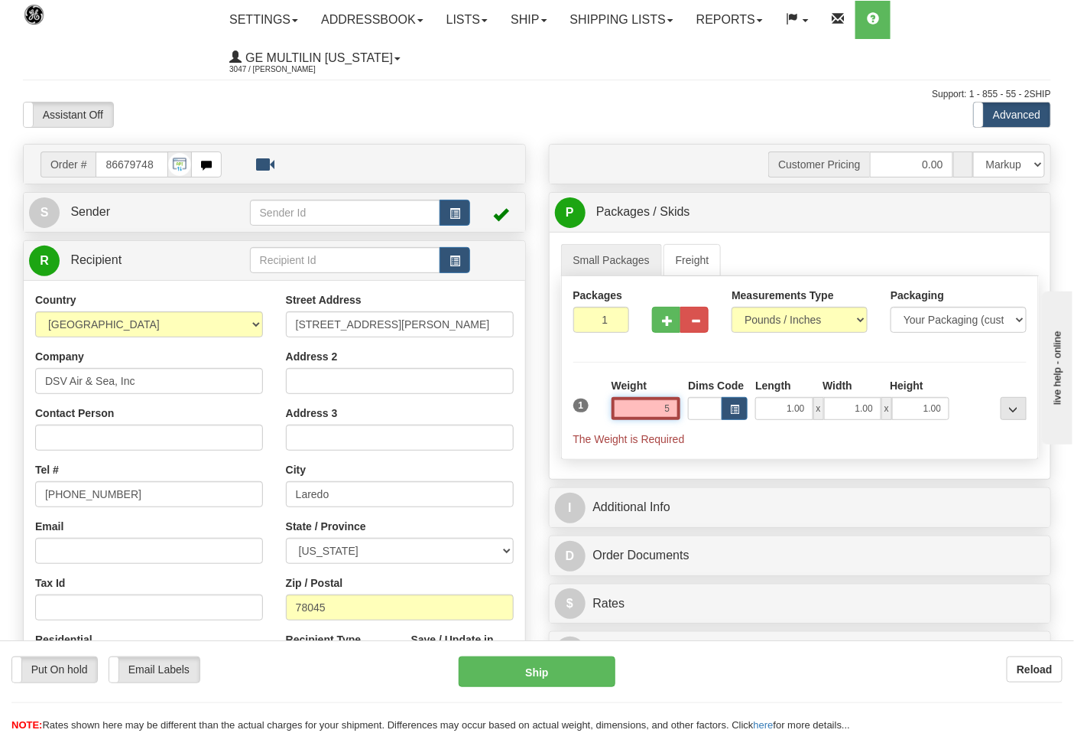
click button "Delete" at bounding box center [0, 0] width 0 height 0
type input "5.00"
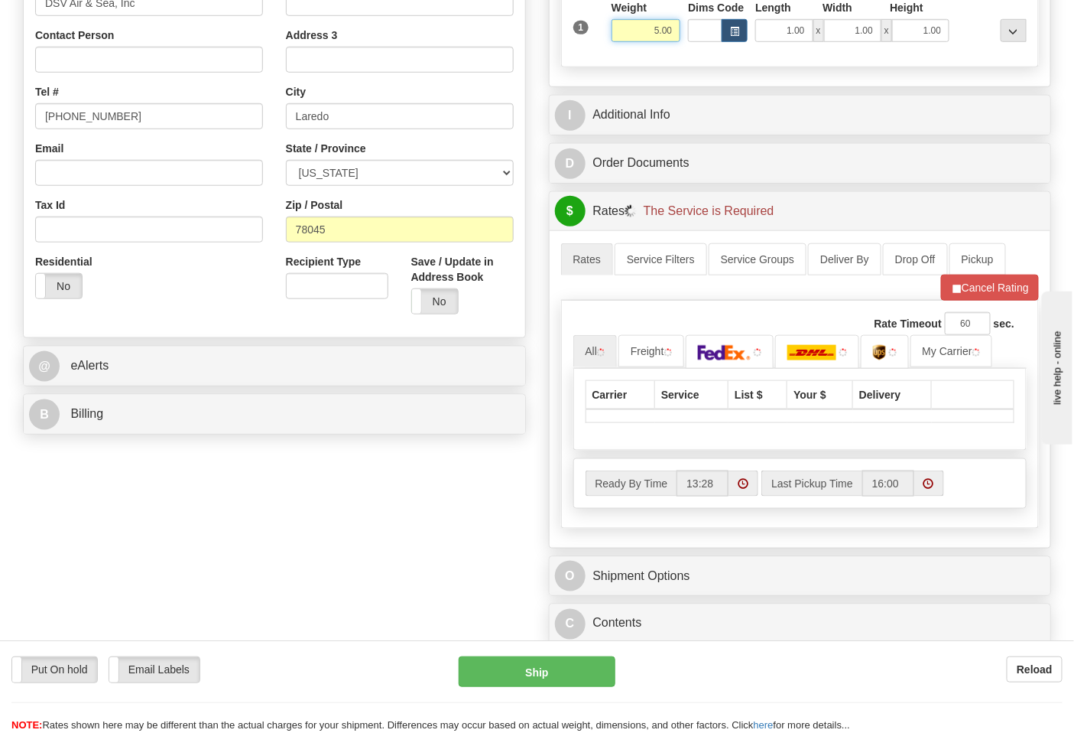
scroll to position [424, 0]
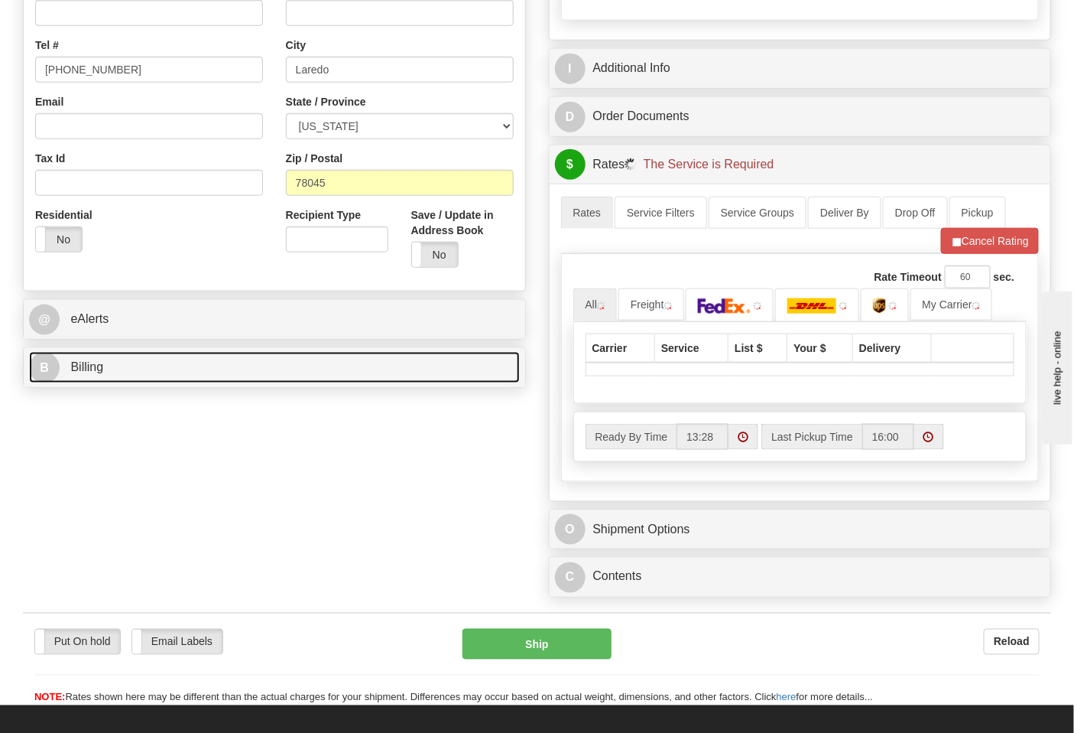
click at [242, 381] on link "B Billing" at bounding box center [274, 367] width 491 height 31
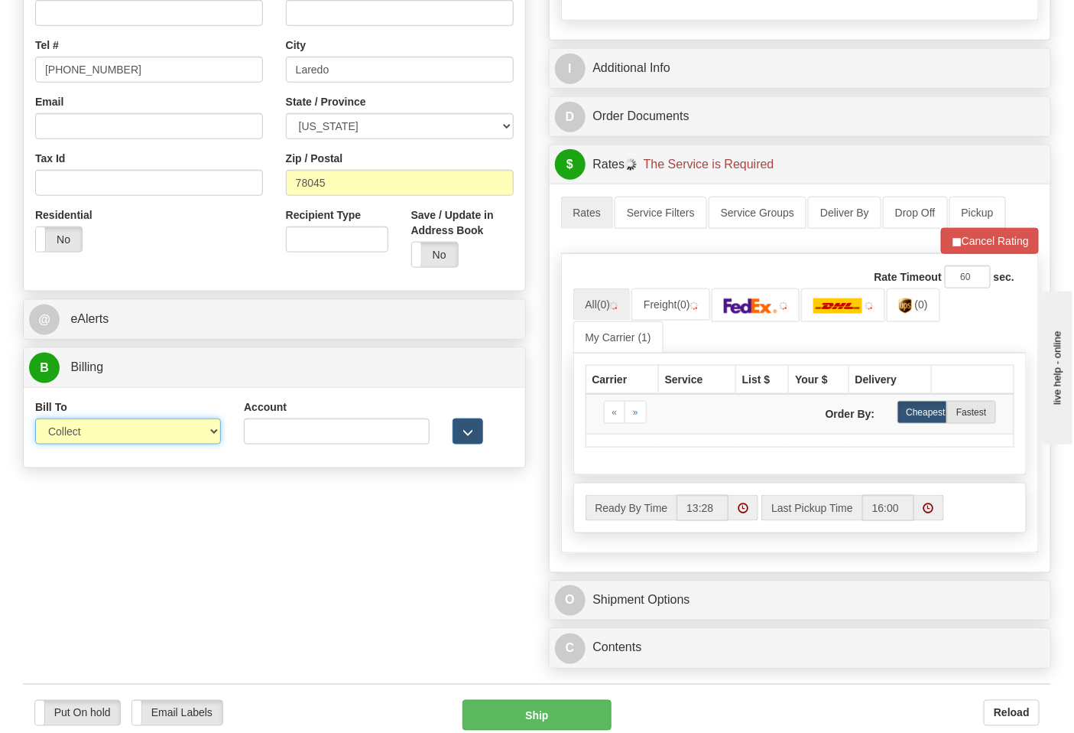
click at [93, 438] on select "Sender Recipient Third Party Collect" at bounding box center [128, 431] width 186 height 26
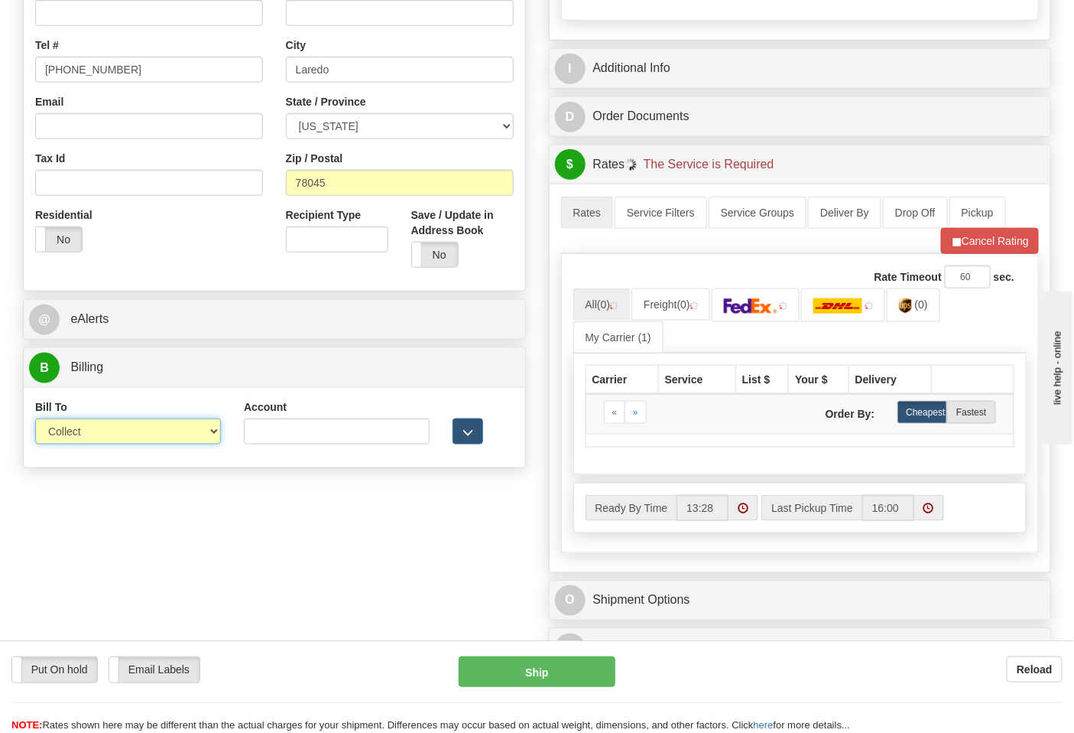
select select "2"
click at [35, 420] on select "Sender Recipient Third Party Collect" at bounding box center [128, 431] width 186 height 26
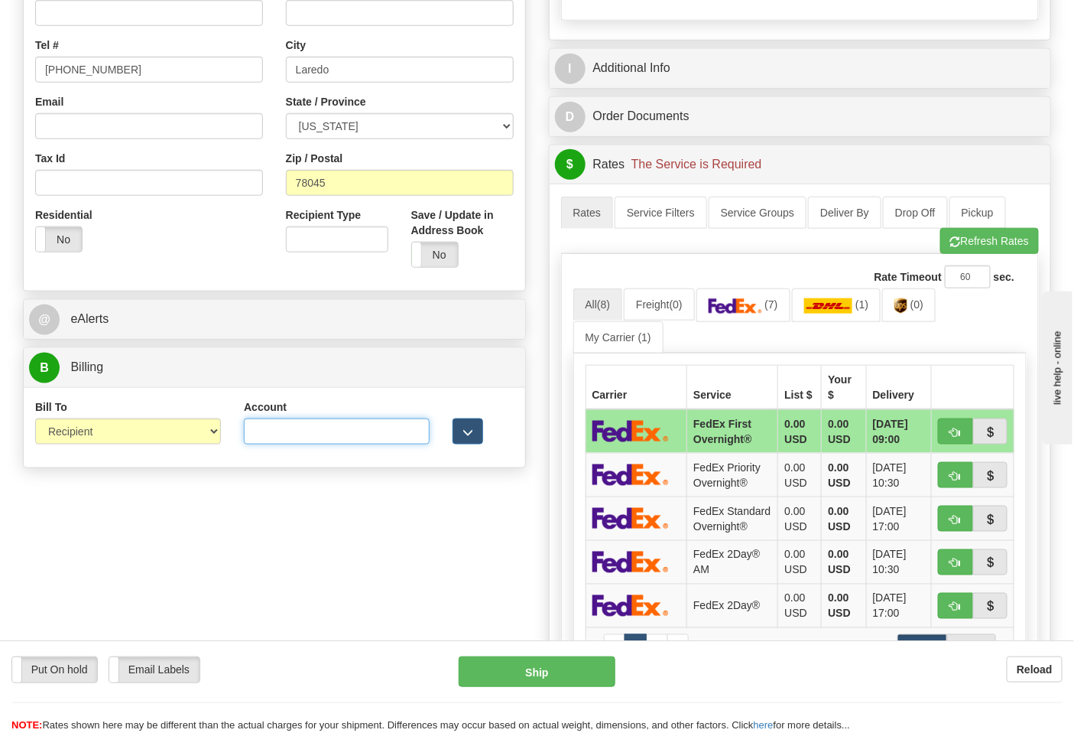
click at [319, 442] on input "Account" at bounding box center [337, 431] width 186 height 26
paste input "587102"
type input "587102"
click at [947, 243] on button "Refresh Rates" at bounding box center [990, 241] width 99 height 26
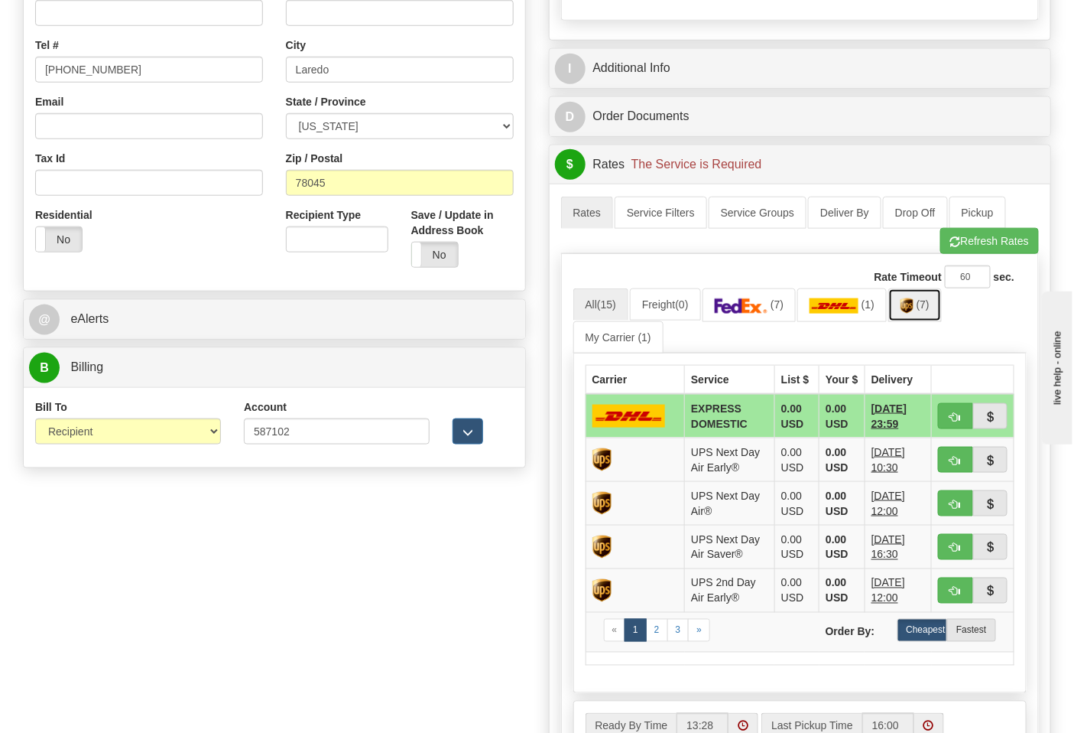
click at [910, 317] on link "(7)" at bounding box center [916, 304] width 54 height 33
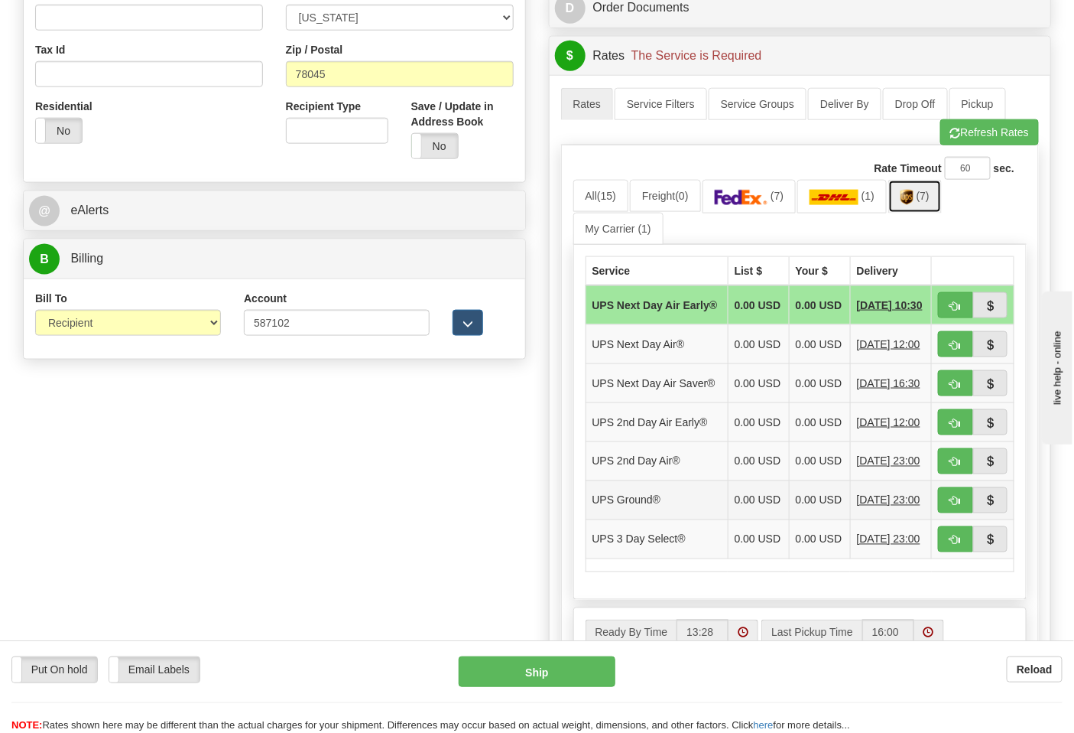
scroll to position [679, 0]
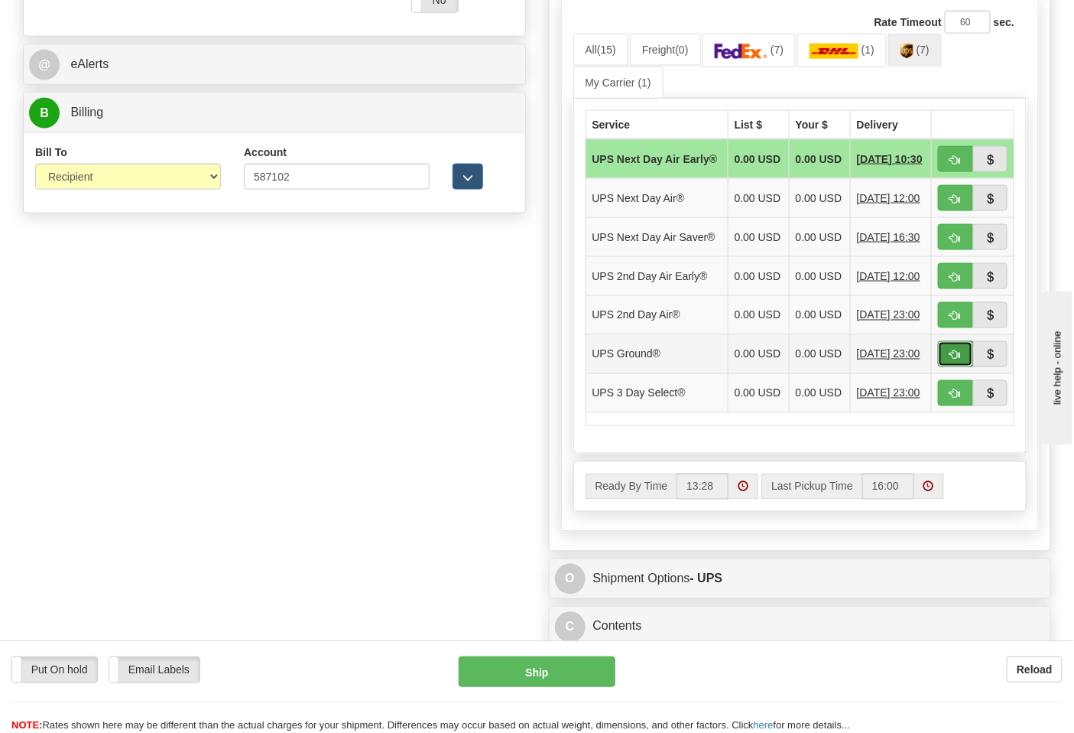
click at [951, 360] on span "button" at bounding box center [956, 355] width 11 height 10
type input "03"
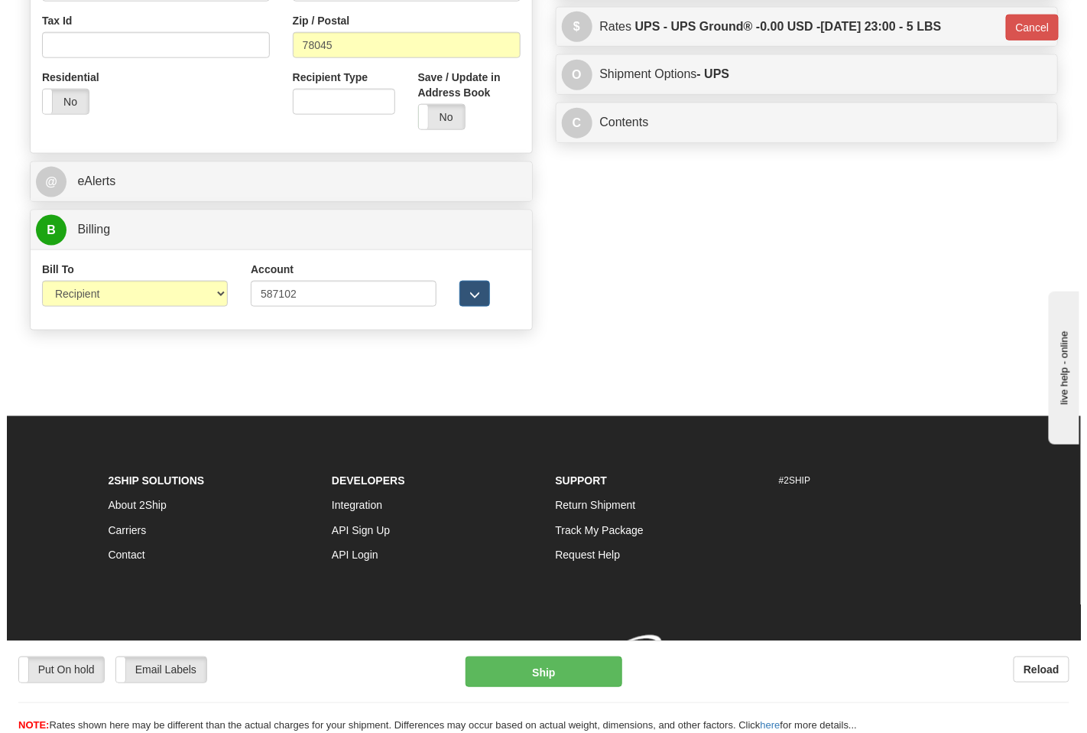
scroll to position [586, 0]
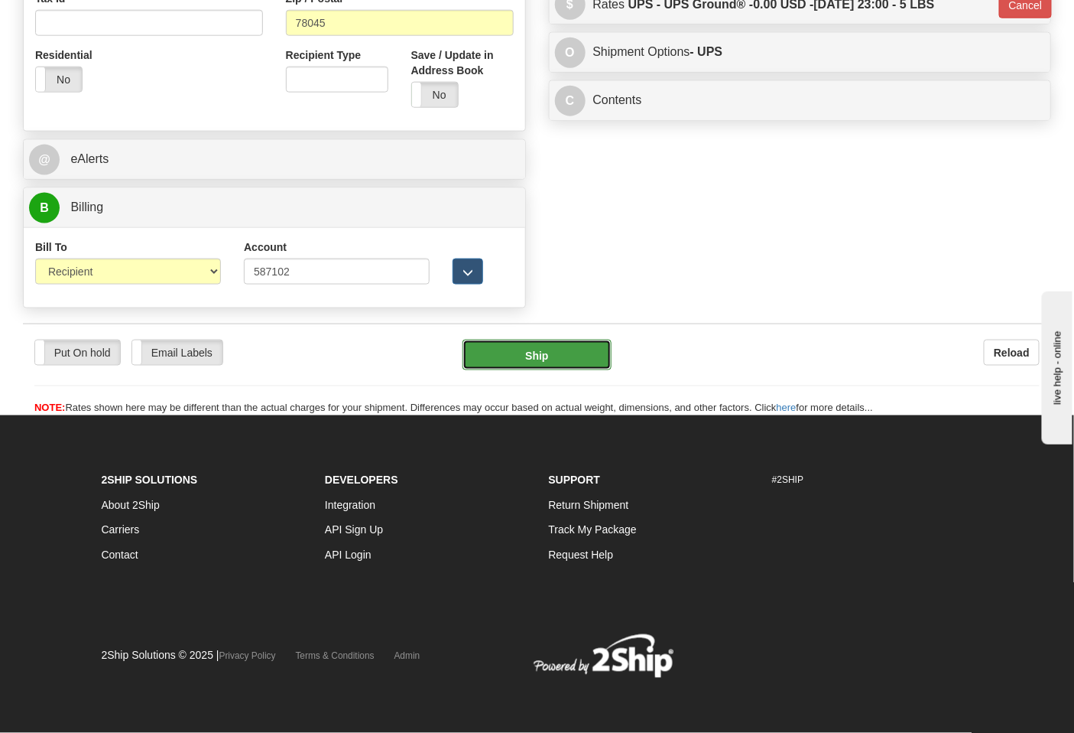
click at [538, 358] on button "Ship" at bounding box center [537, 355] width 148 height 31
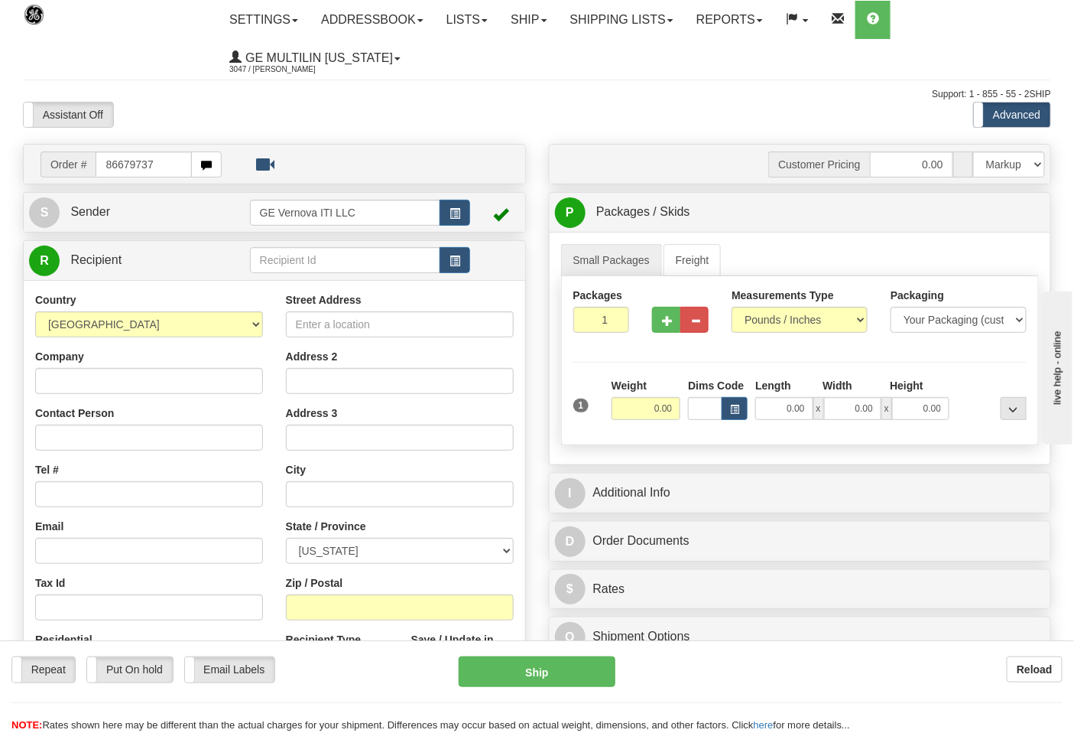
type input "86679737"
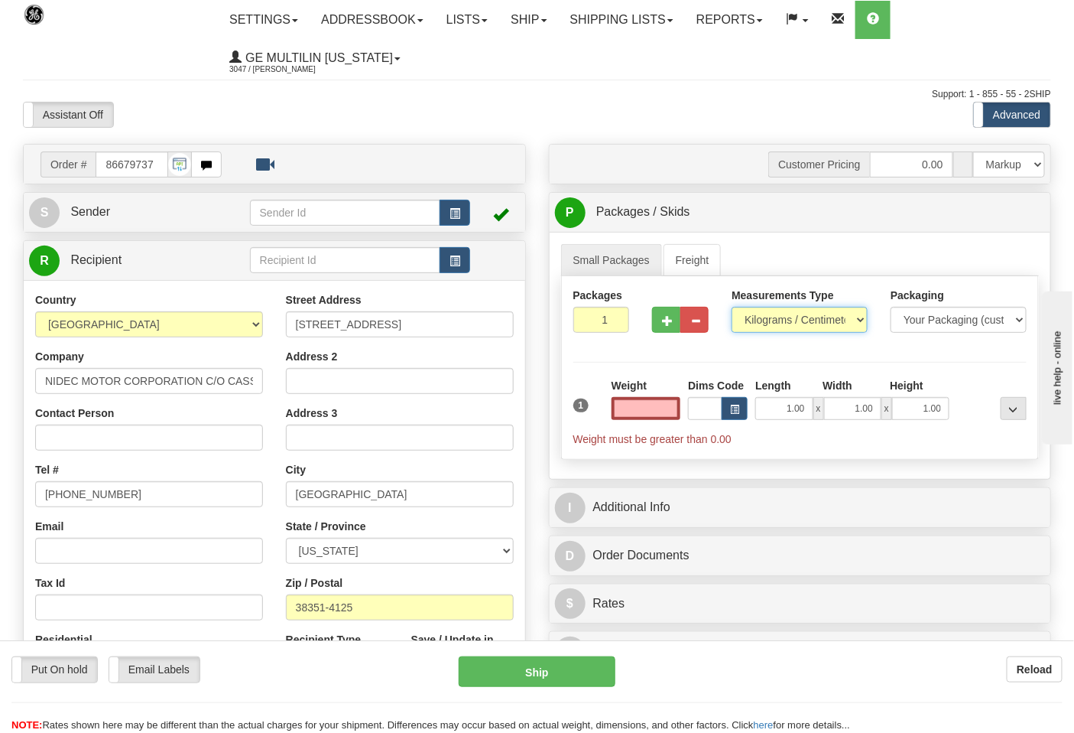
type input "0.00"
click at [772, 320] on select "Pounds / Inches Kilograms / Centimeters" at bounding box center [800, 320] width 136 height 26
select select "0"
click at [732, 307] on select "Pounds / Inches Kilograms / Centimeters" at bounding box center [800, 320] width 136 height 26
click at [669, 326] on span "button" at bounding box center [667, 321] width 11 height 10
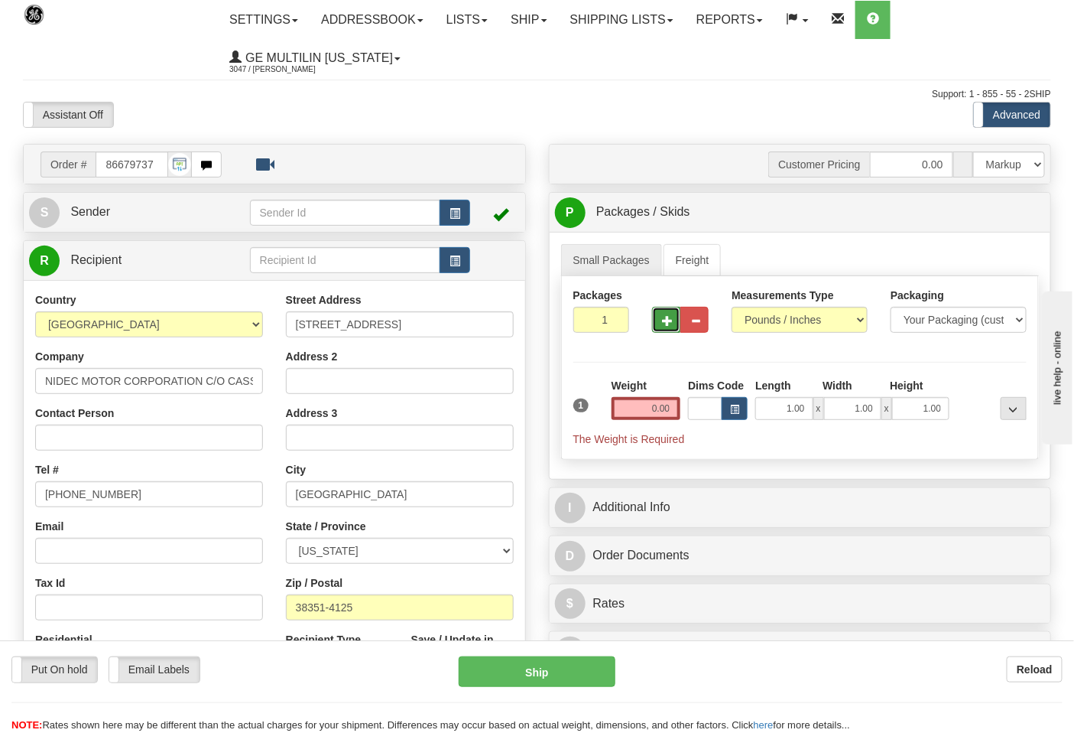
type input "2"
click at [674, 411] on input "0.00" at bounding box center [647, 408] width 70 height 23
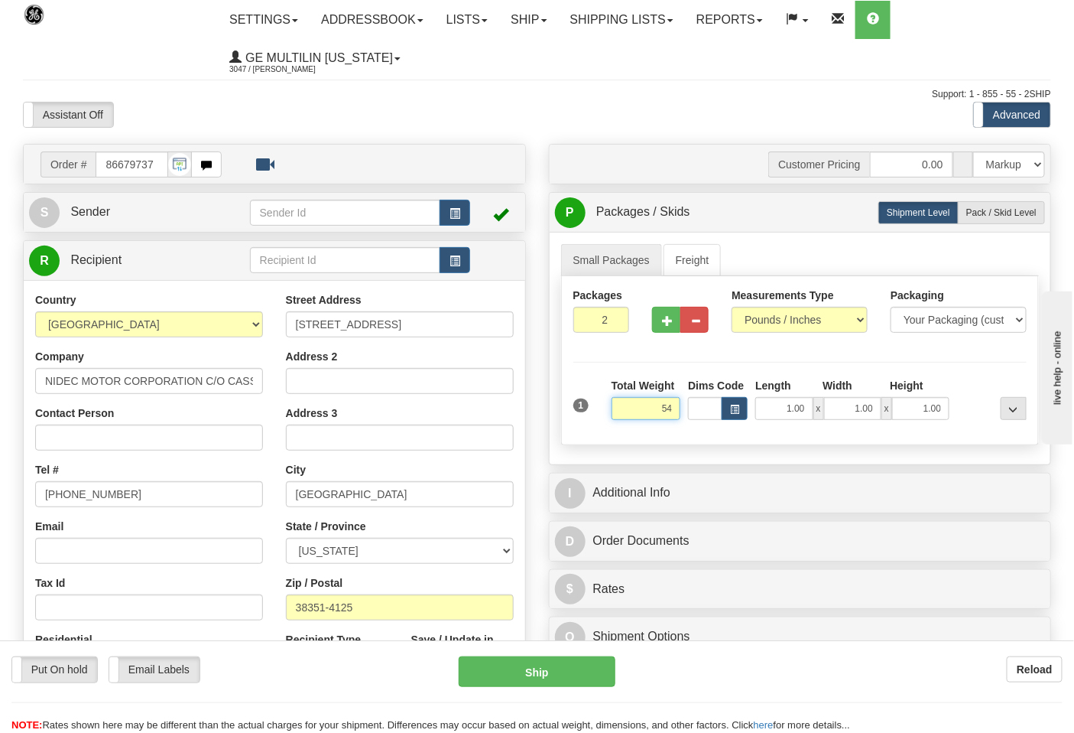
click button "Delete" at bounding box center [0, 0] width 0 height 0
type input "54.00"
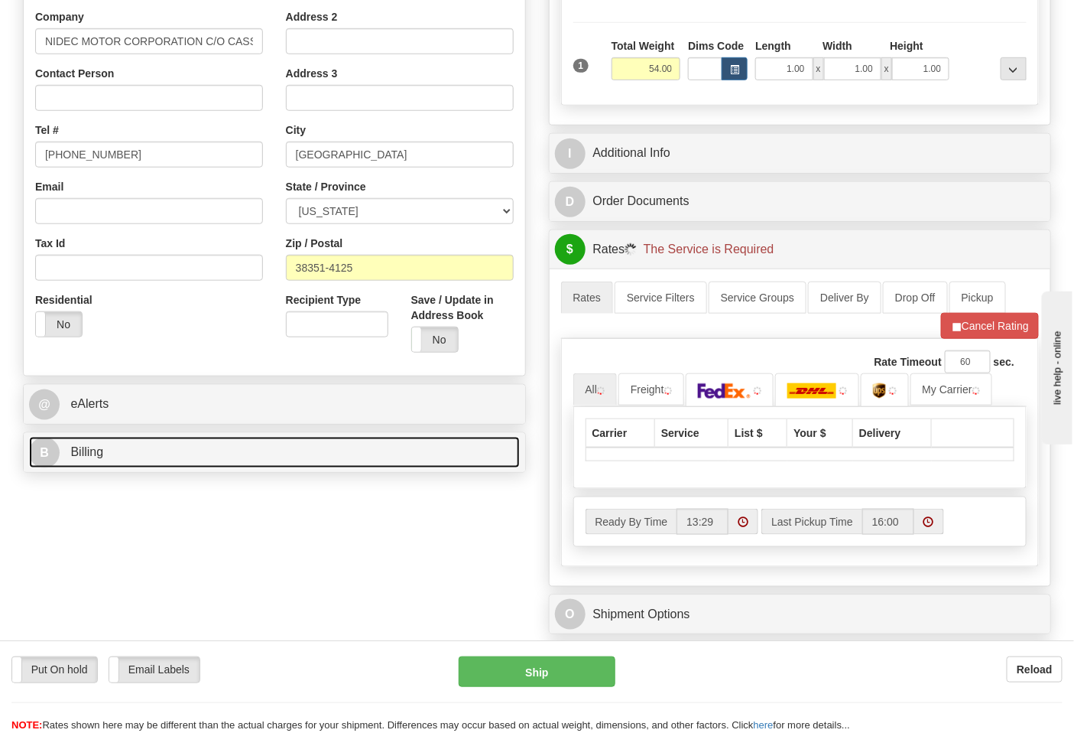
click at [204, 452] on link "B Billing" at bounding box center [274, 452] width 491 height 31
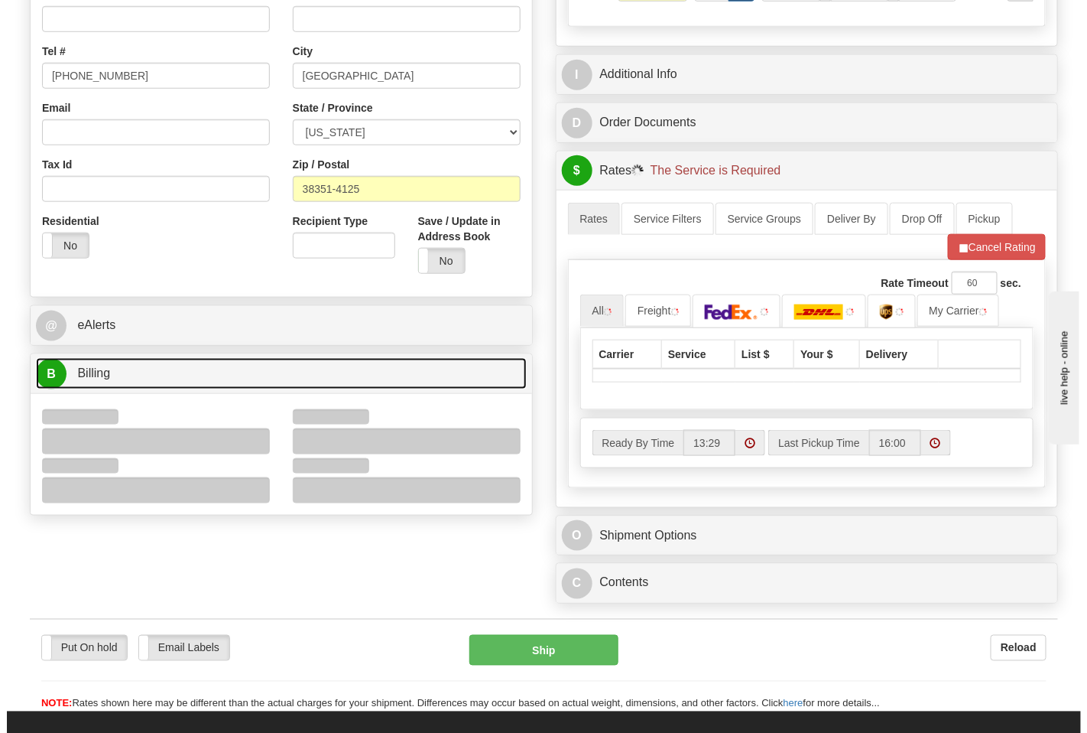
scroll to position [509, 0]
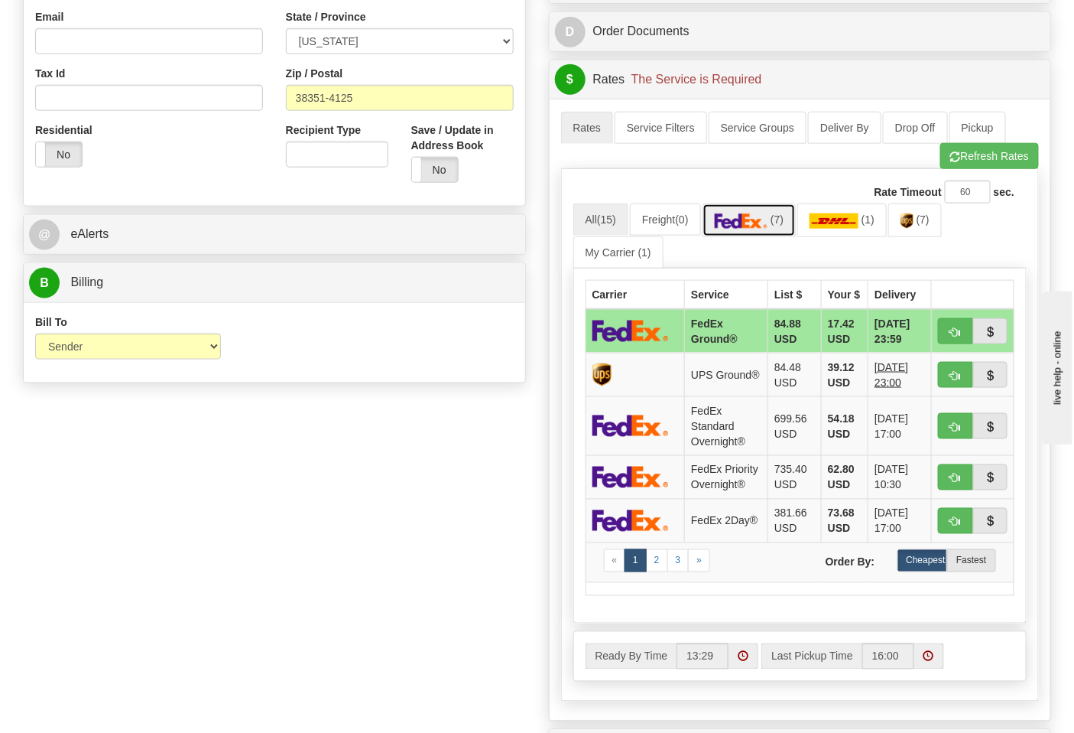
click at [769, 216] on img at bounding box center [742, 220] width 54 height 15
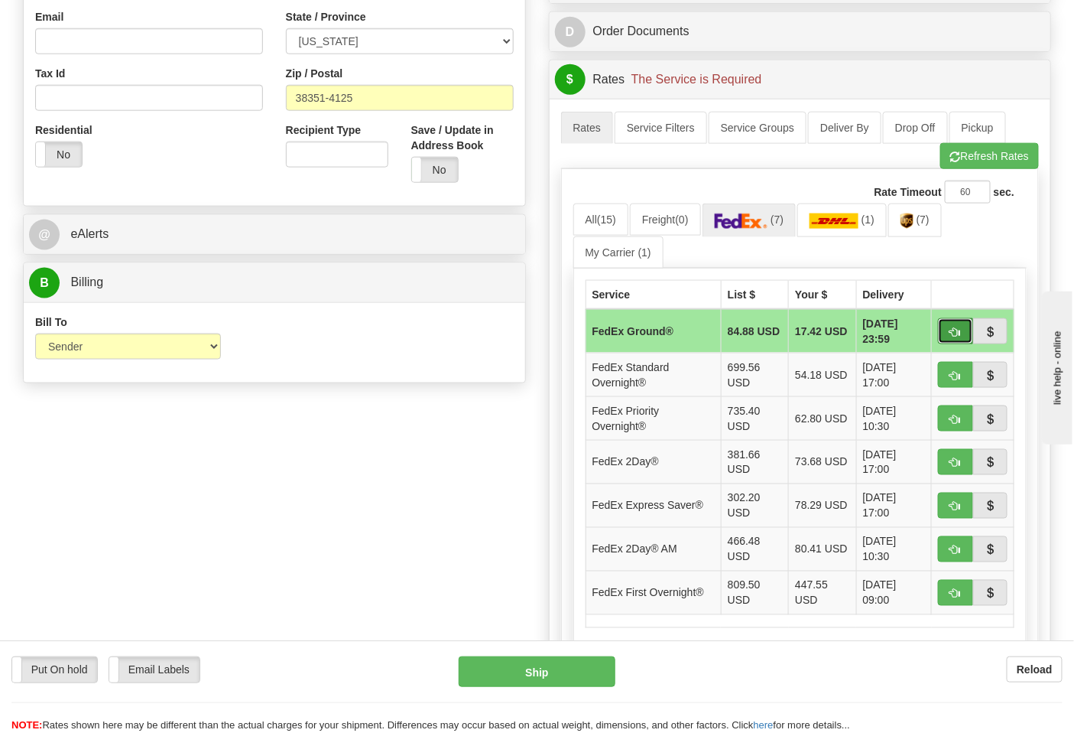
click at [960, 332] on span "button" at bounding box center [956, 332] width 11 height 10
type input "92"
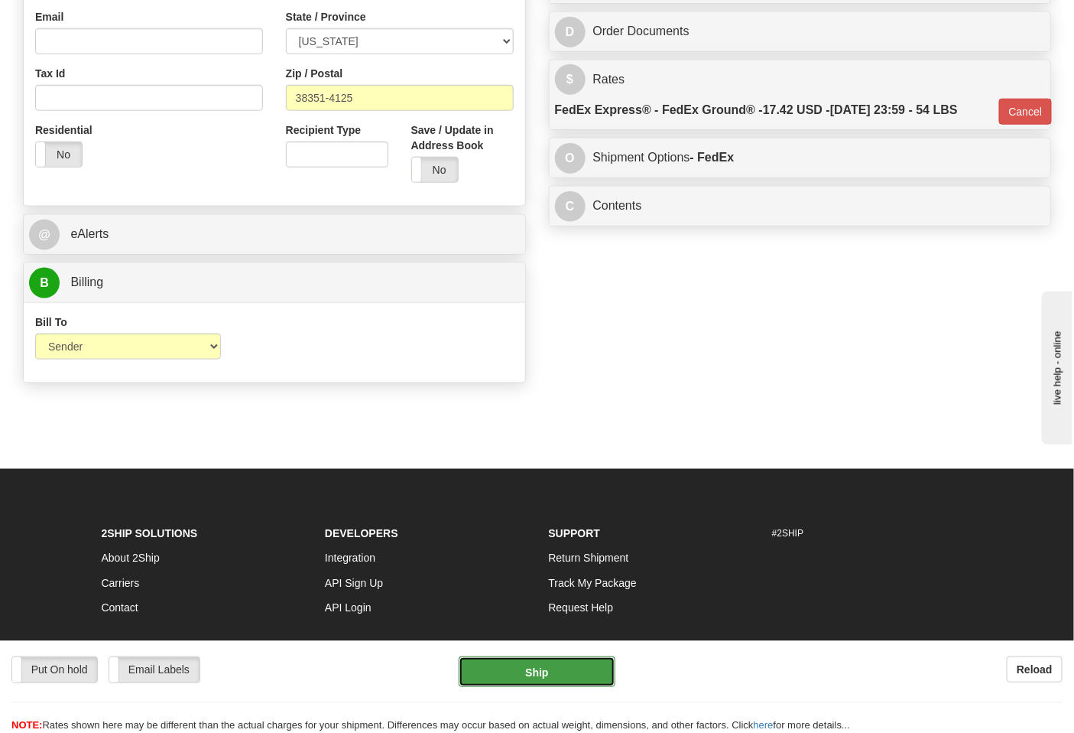
click at [545, 665] on button "Ship" at bounding box center [537, 671] width 156 height 31
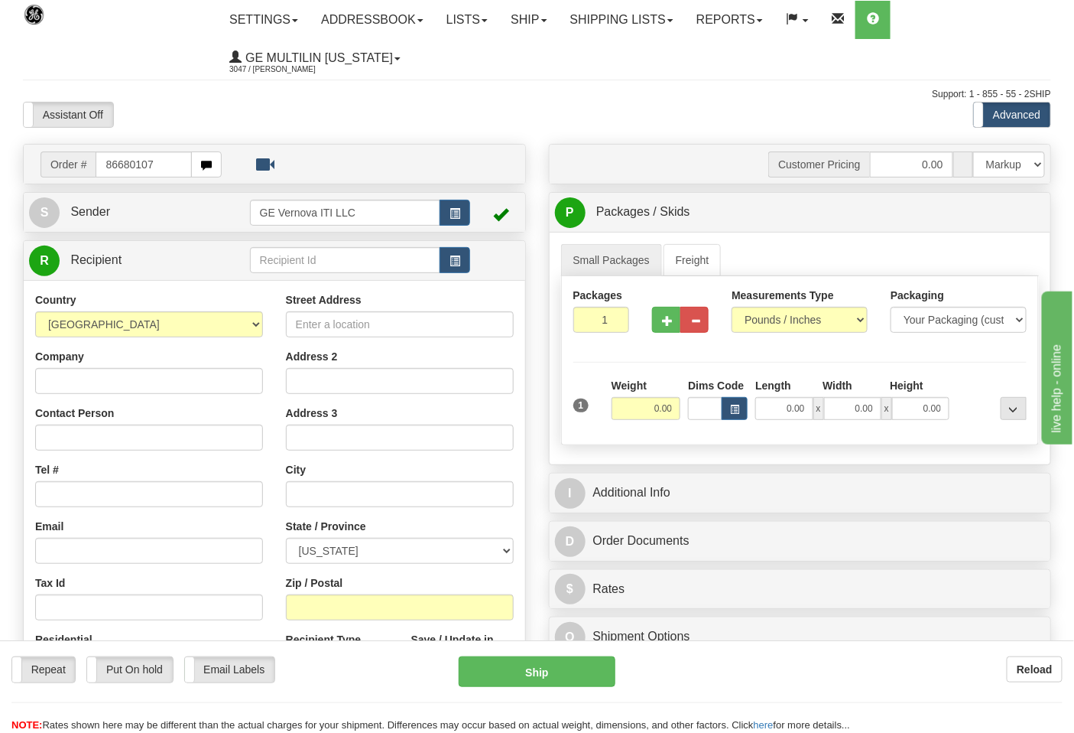
type input "86680107"
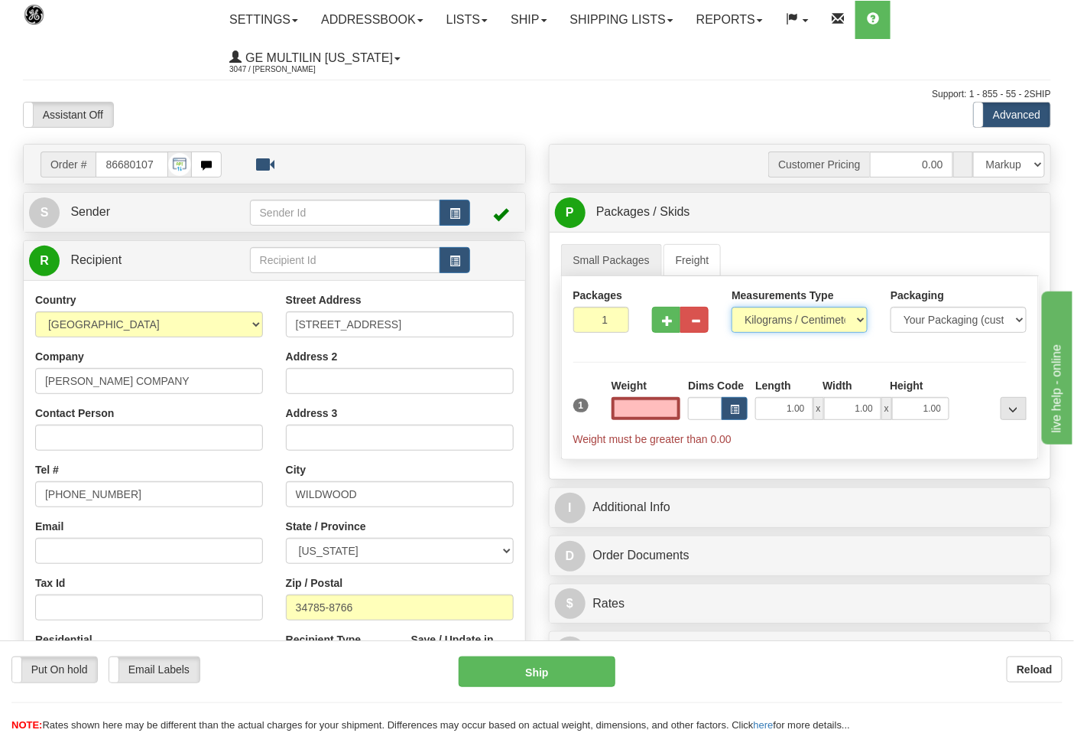
type input "0.00"
click at [785, 323] on select "Pounds / Inches Kilograms / Centimeters" at bounding box center [800, 320] width 136 height 26
select select "0"
click at [732, 307] on select "Pounds / Inches Kilograms / Centimeters" at bounding box center [800, 320] width 136 height 26
click at [674, 411] on input "0.00" at bounding box center [647, 408] width 70 height 23
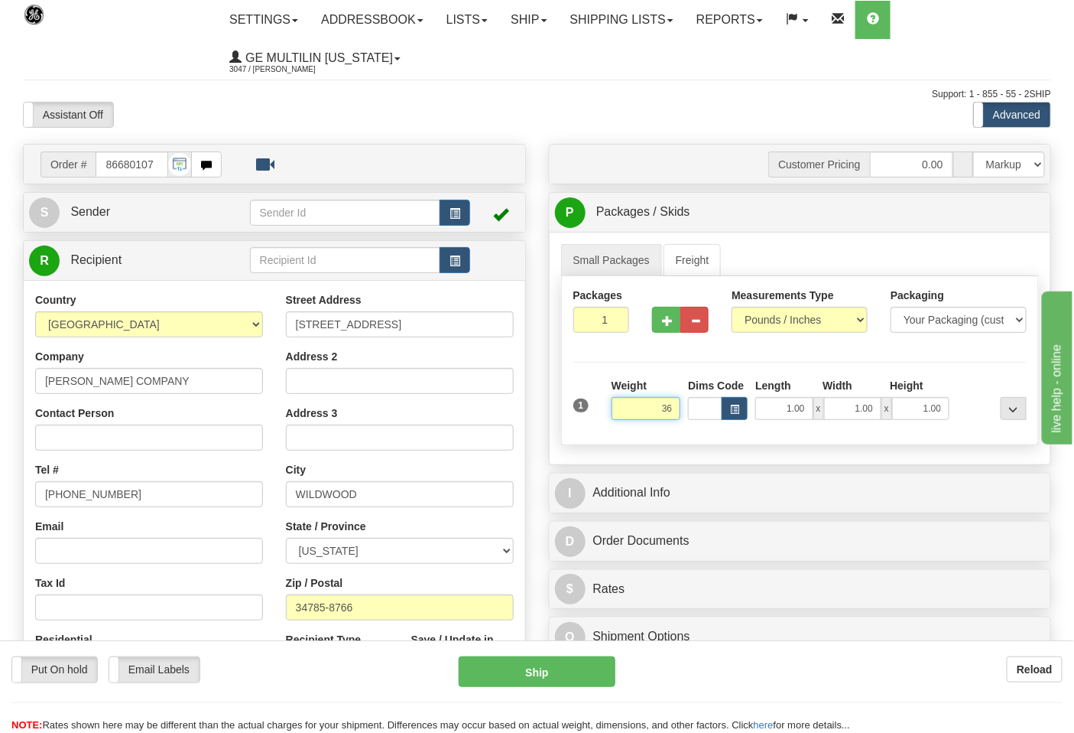
click button "Delete" at bounding box center [0, 0] width 0 height 0
type input "36.00"
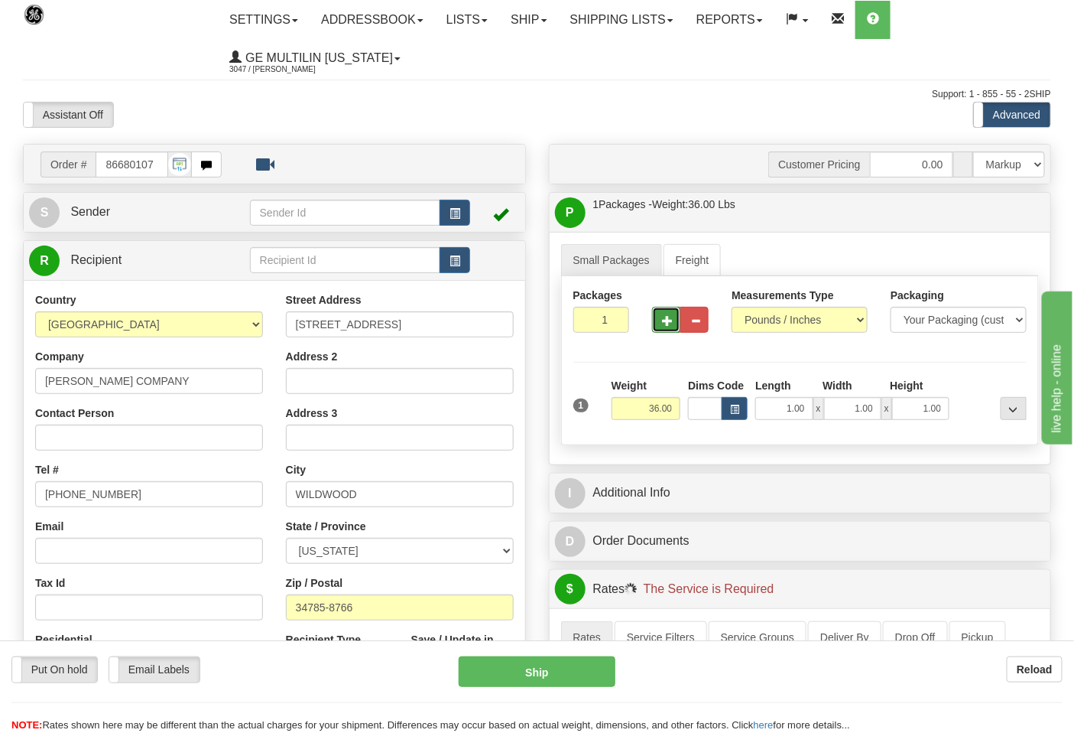
click at [666, 319] on span "button" at bounding box center [667, 321] width 11 height 10
click at [668, 320] on span "button" at bounding box center [667, 321] width 11 height 10
type input "3"
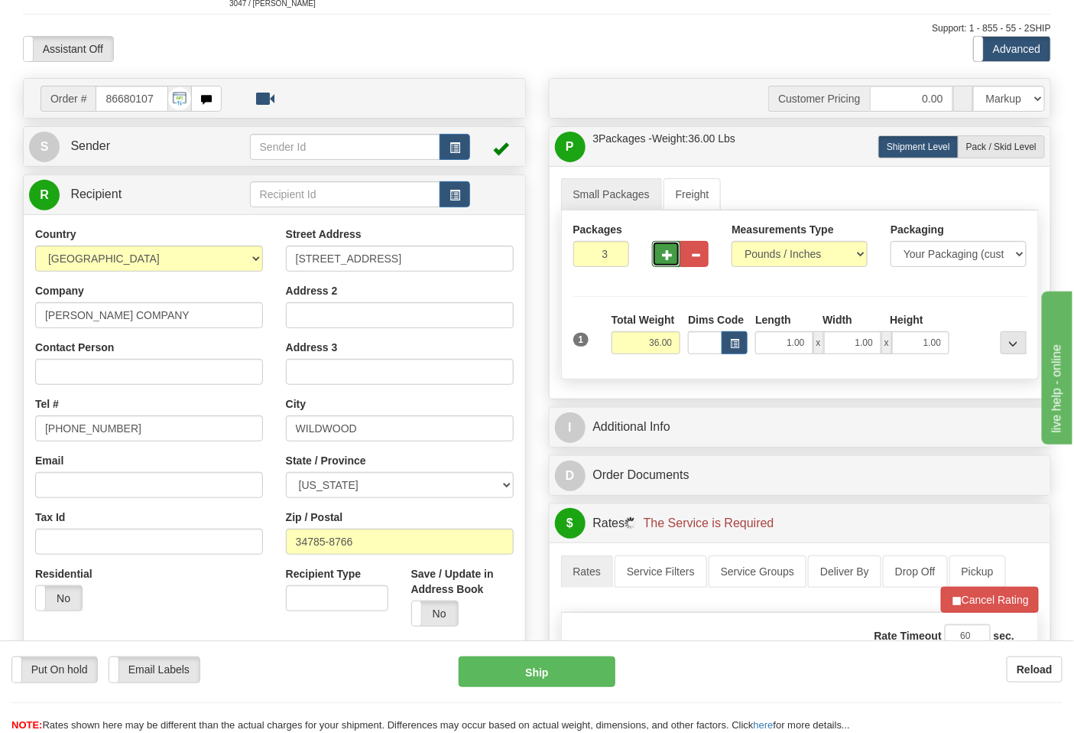
scroll to position [255, 0]
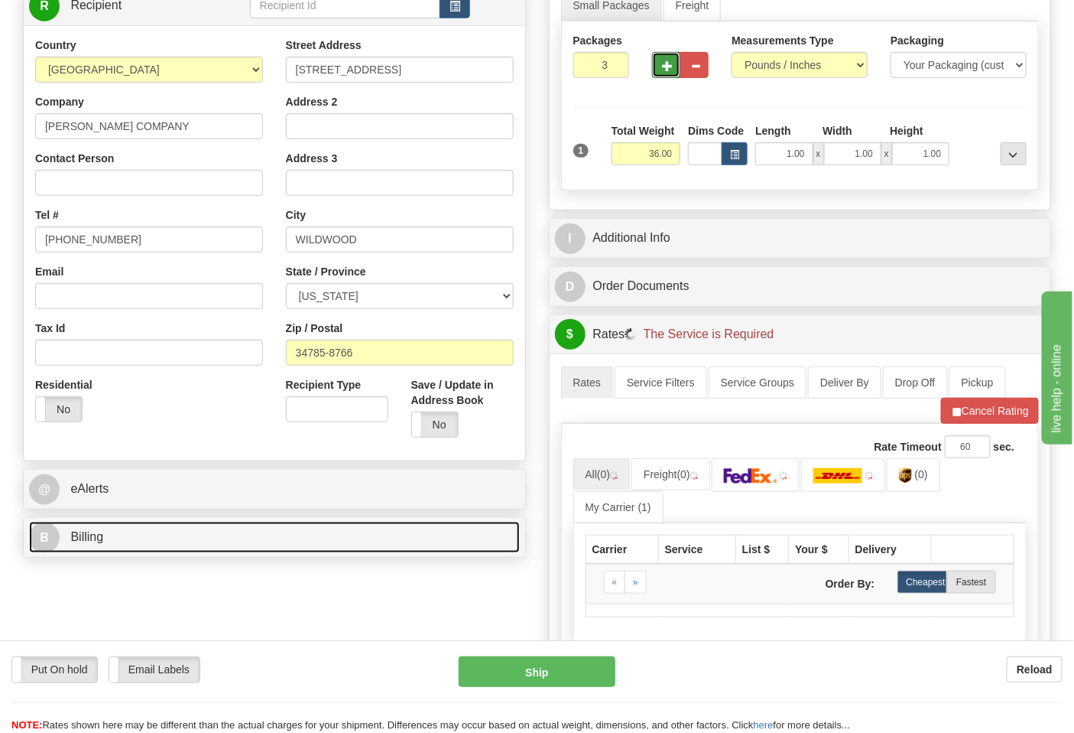
click at [154, 530] on link "B Billing" at bounding box center [274, 537] width 491 height 31
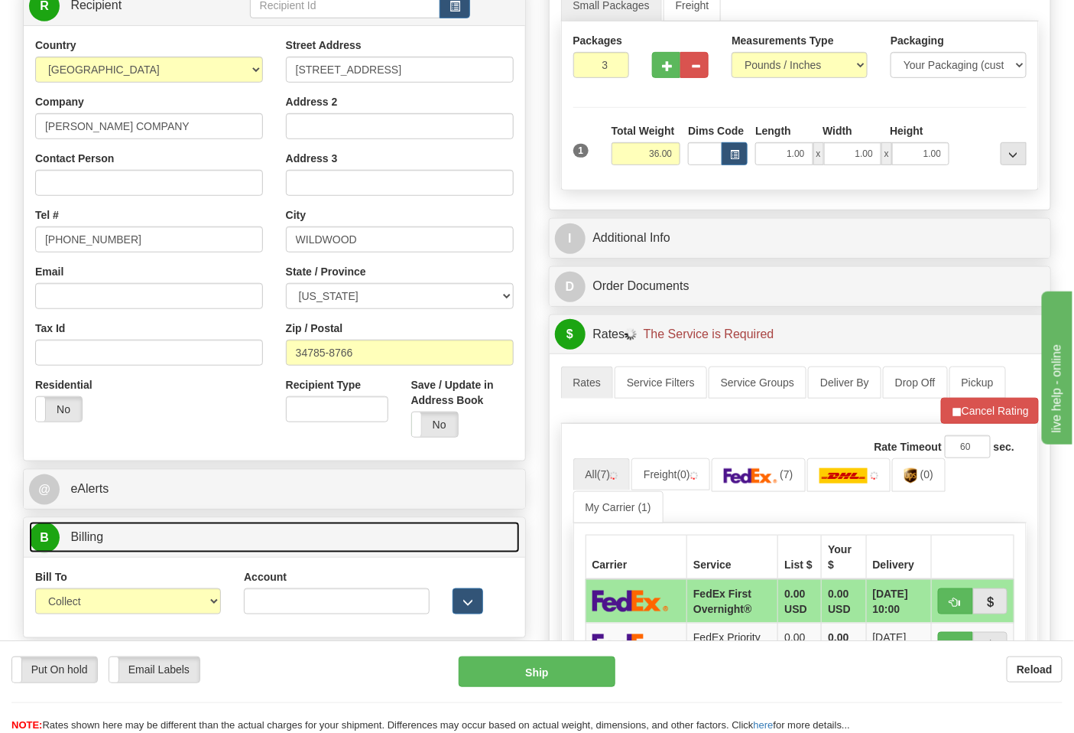
scroll to position [340, 0]
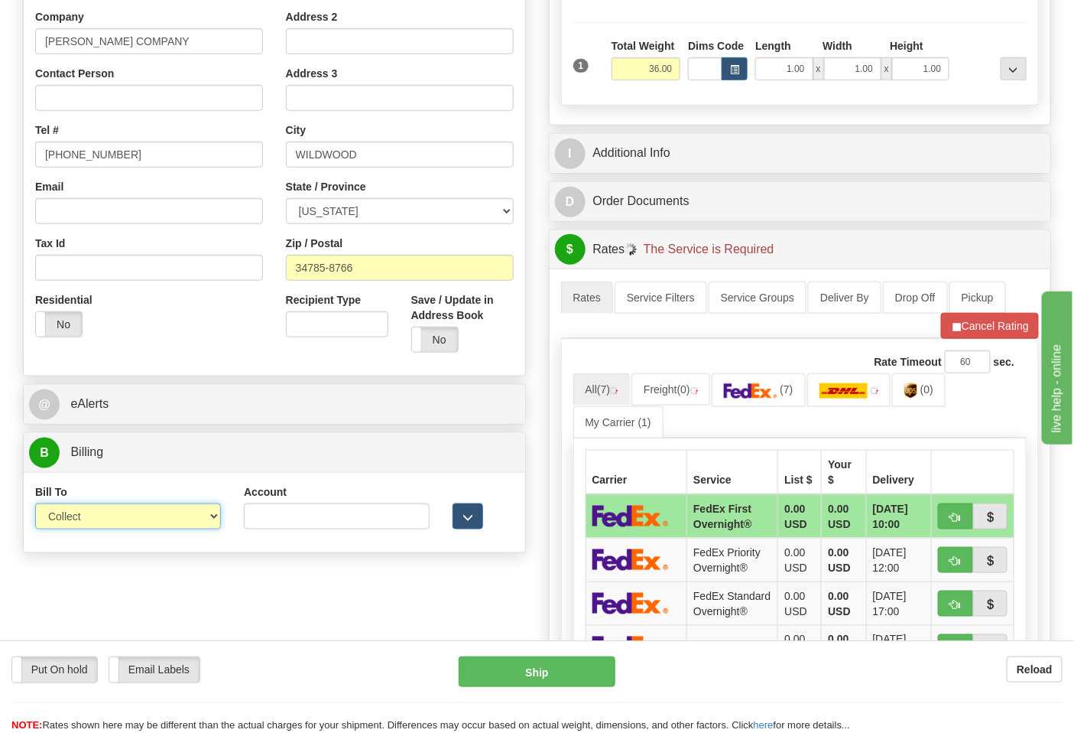
drag, startPoint x: 110, startPoint y: 522, endPoint x: 102, endPoint y: 528, distance: 10.9
click at [109, 522] on select "Sender Recipient Third Party Collect" at bounding box center [128, 516] width 186 height 26
select select "2"
click at [35, 505] on select "Sender Recipient Third Party Collect" at bounding box center [128, 516] width 186 height 26
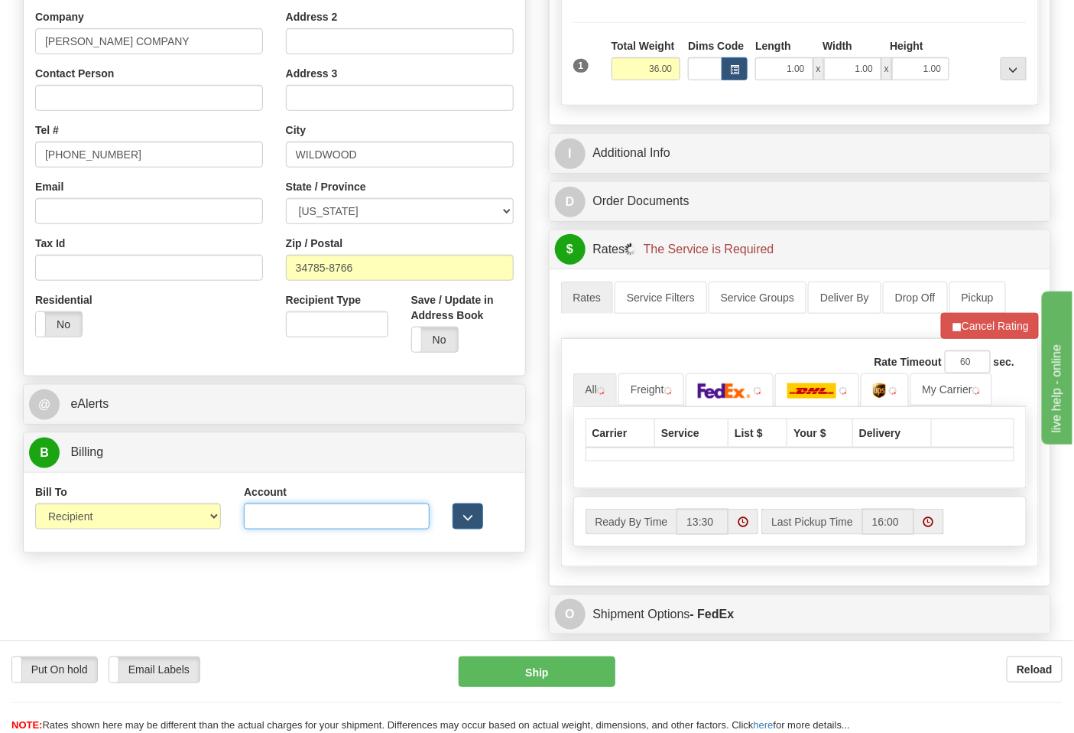
click at [279, 521] on input "Account" at bounding box center [337, 516] width 186 height 26
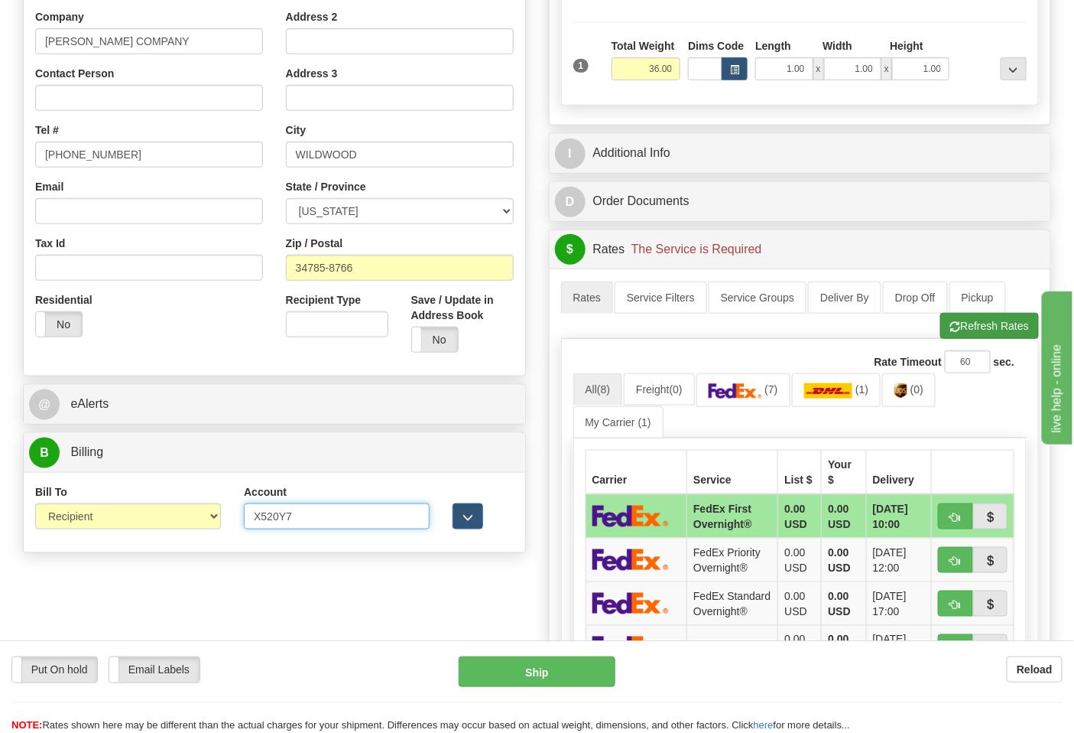
type input "X520Y7"
click at [958, 332] on button "Refresh Rates" at bounding box center [990, 326] width 99 height 26
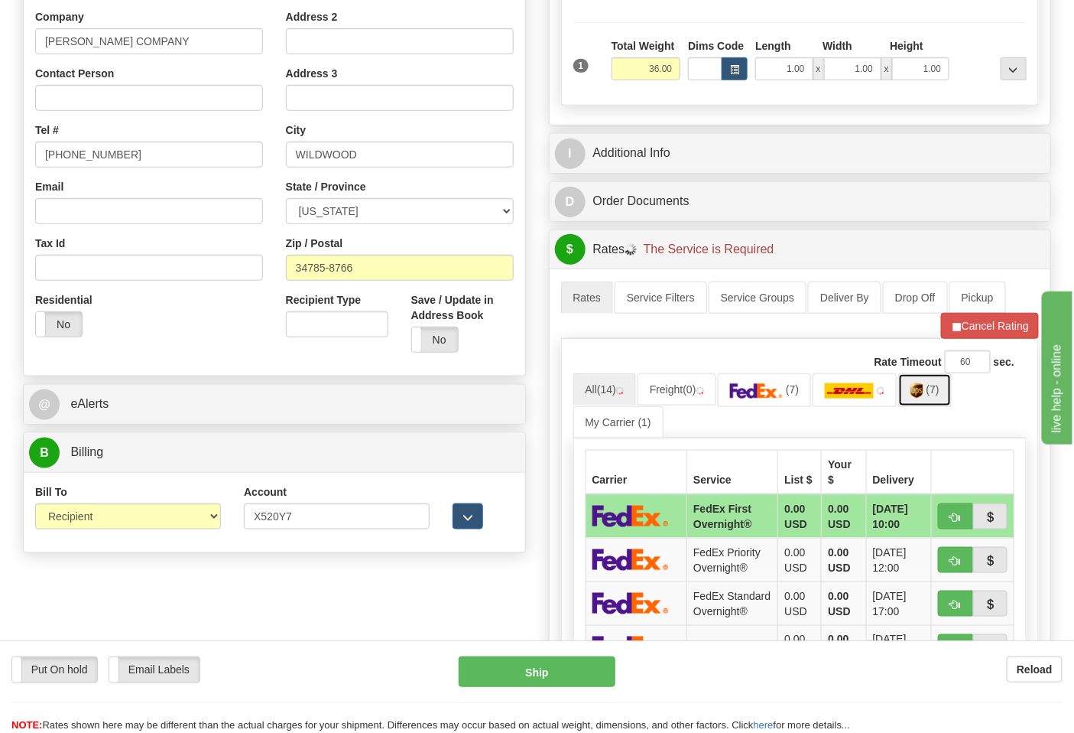
click at [924, 394] on img at bounding box center [917, 390] width 13 height 15
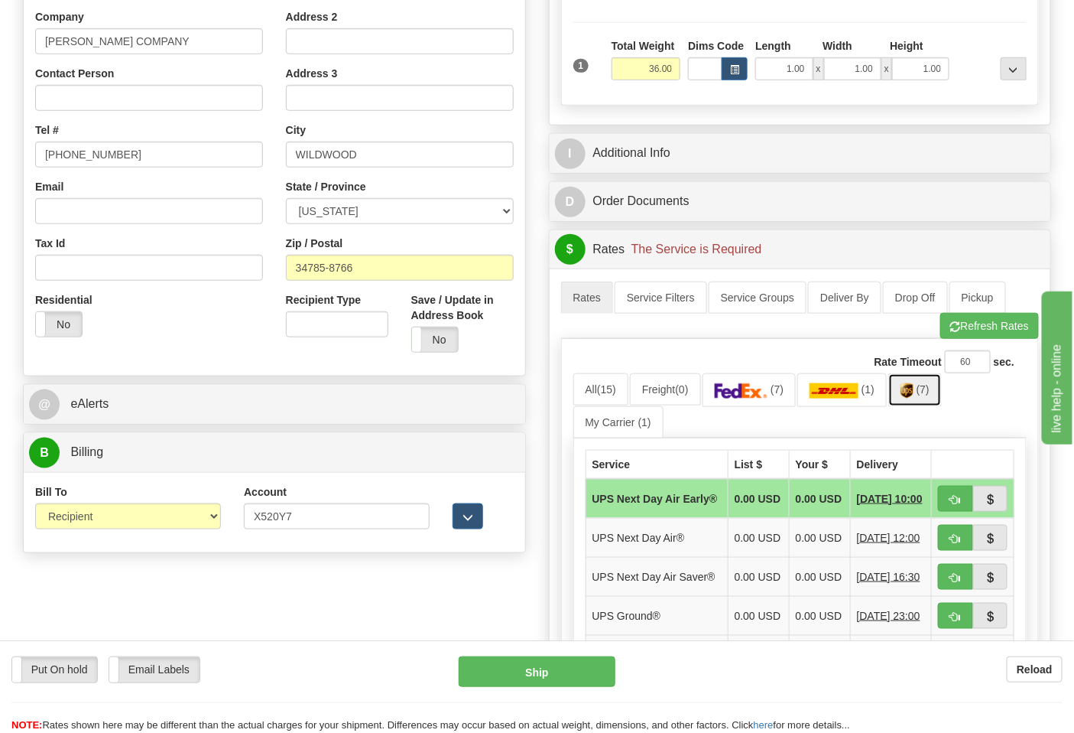
scroll to position [679, 0]
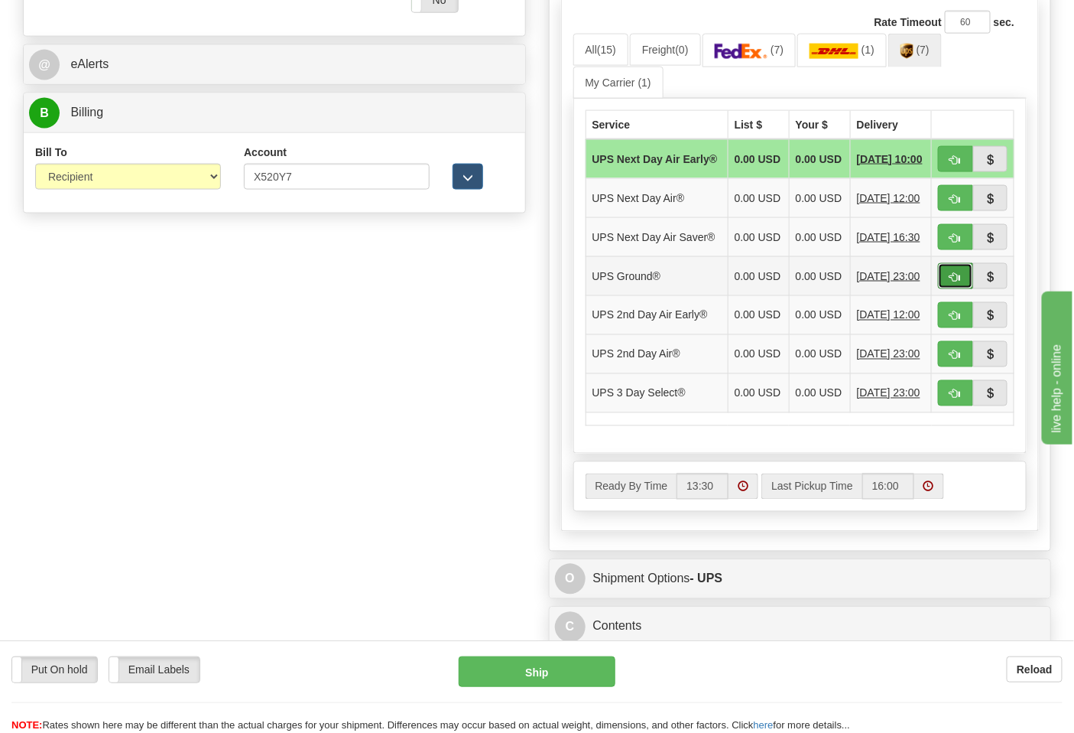
click at [951, 282] on span "button" at bounding box center [956, 277] width 11 height 10
type input "03"
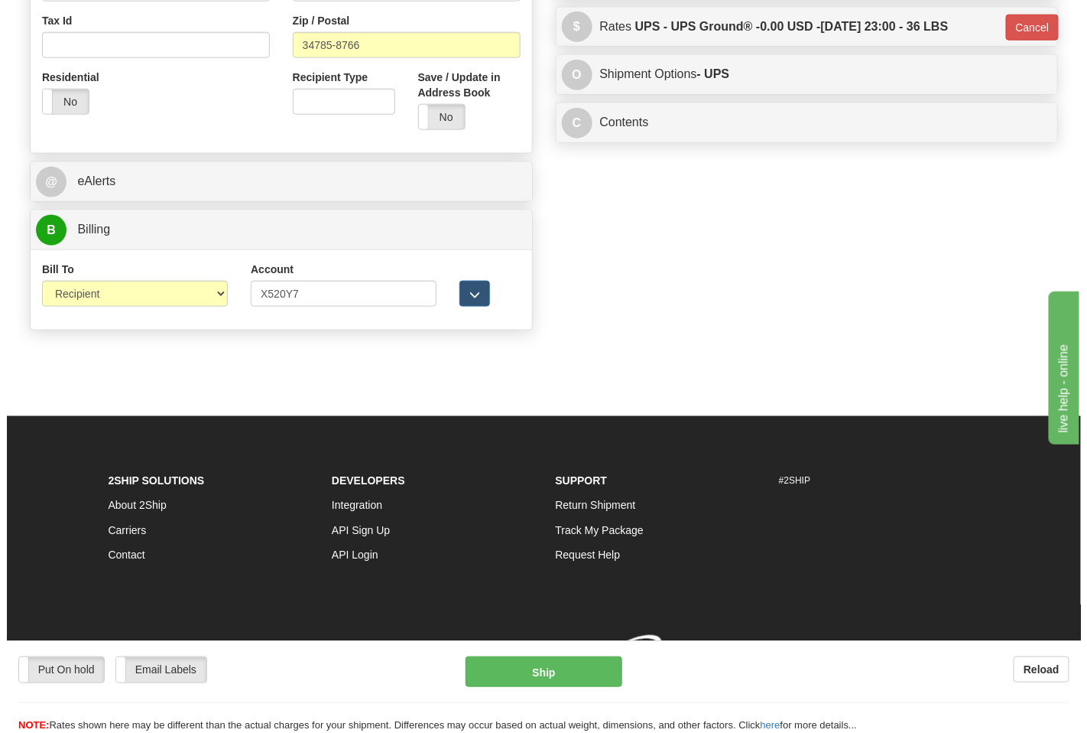
scroll to position [586, 0]
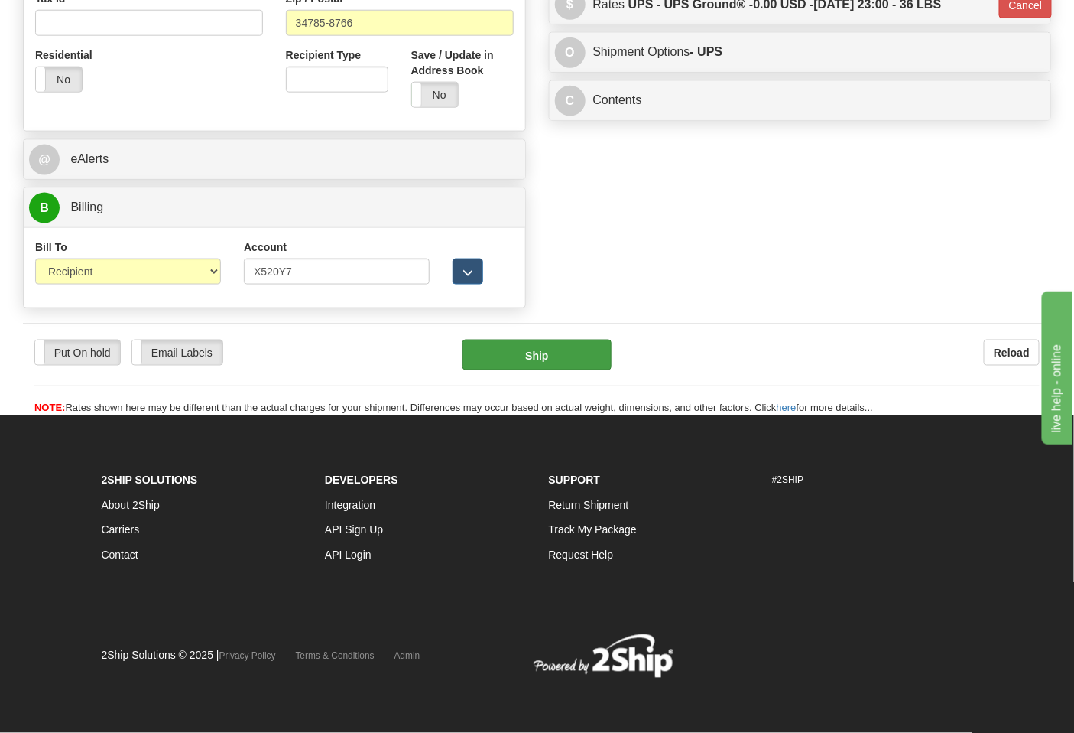
click at [561, 372] on div "Put On hold Put On hold Email Labels Email Labels Edit Reload Ship" at bounding box center [537, 378] width 1029 height 76
click at [564, 368] on button "Ship" at bounding box center [537, 355] width 148 height 31
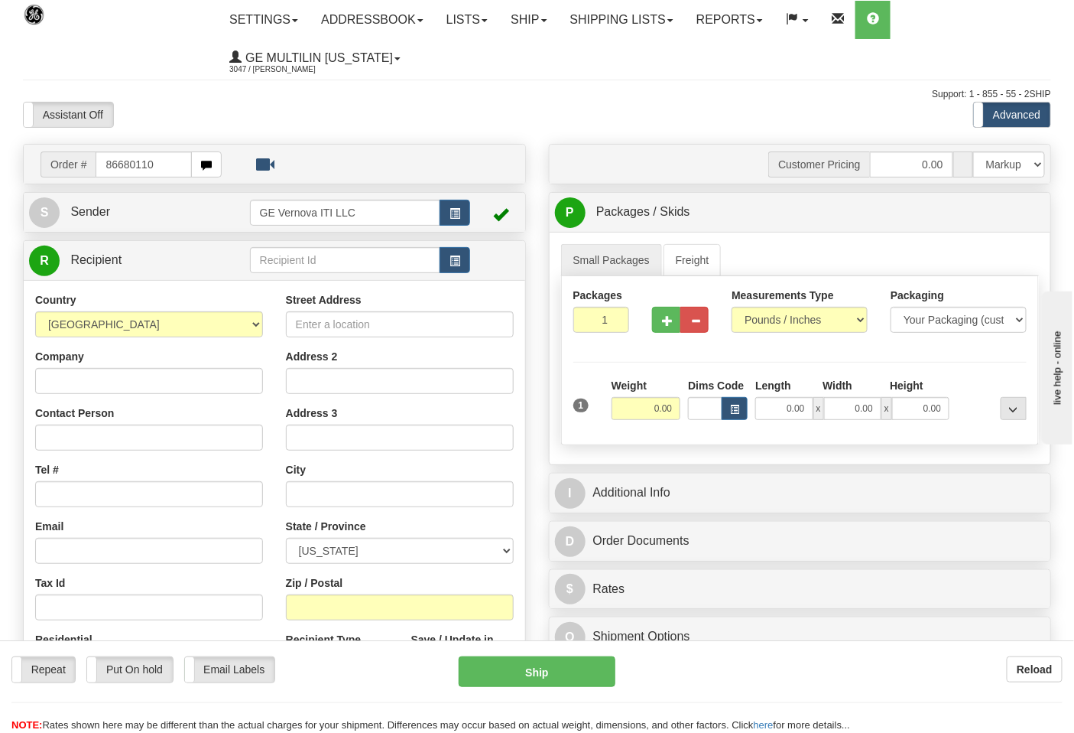
type input "86680110"
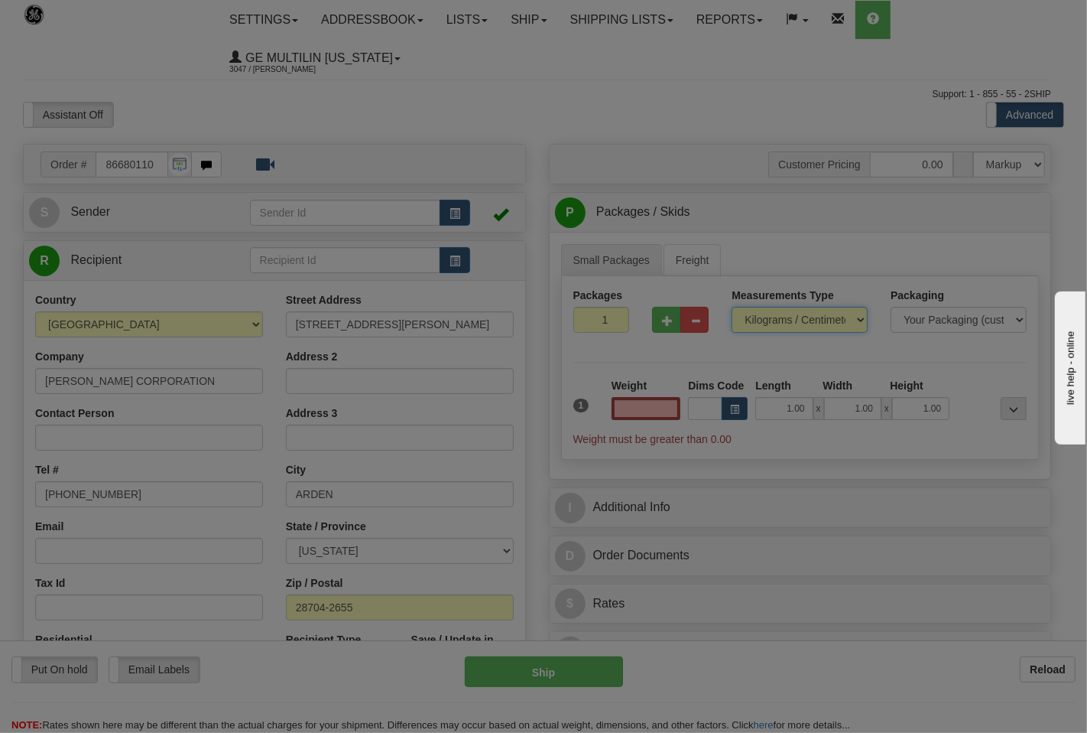
type input "0.00"
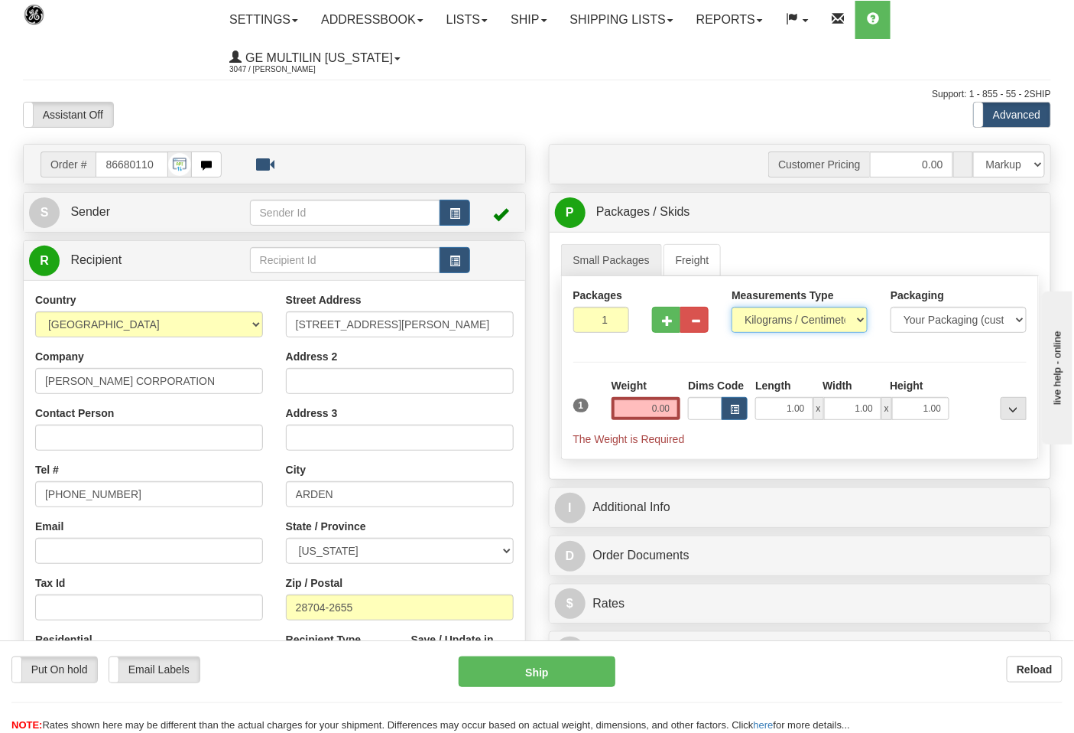
drag, startPoint x: 775, startPoint y: 319, endPoint x: 773, endPoint y: 330, distance: 10.8
click at [775, 319] on select "Pounds / Inches Kilograms / Centimeters" at bounding box center [800, 320] width 136 height 26
select select "0"
click at [732, 307] on select "Pounds / Inches Kilograms / Centimeters" at bounding box center [800, 320] width 136 height 26
click at [658, 329] on button "button" at bounding box center [666, 320] width 28 height 26
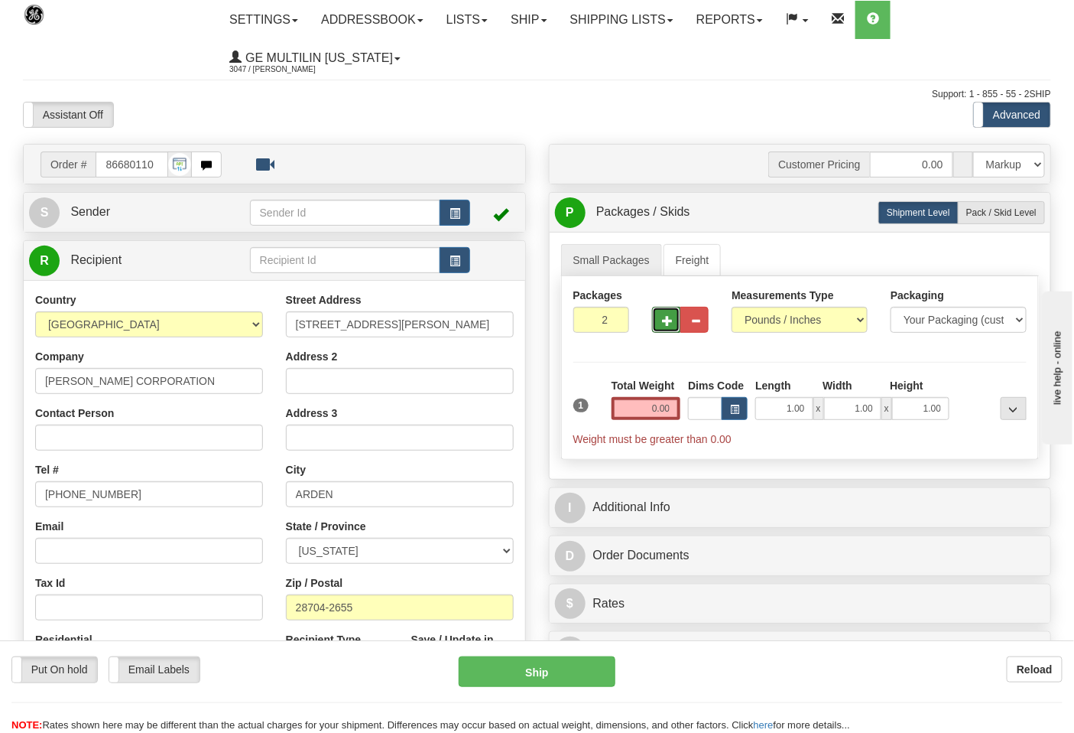
click at [658, 329] on button "button" at bounding box center [666, 320] width 28 height 26
type input "3"
click at [674, 405] on input "0.00" at bounding box center [647, 408] width 70 height 23
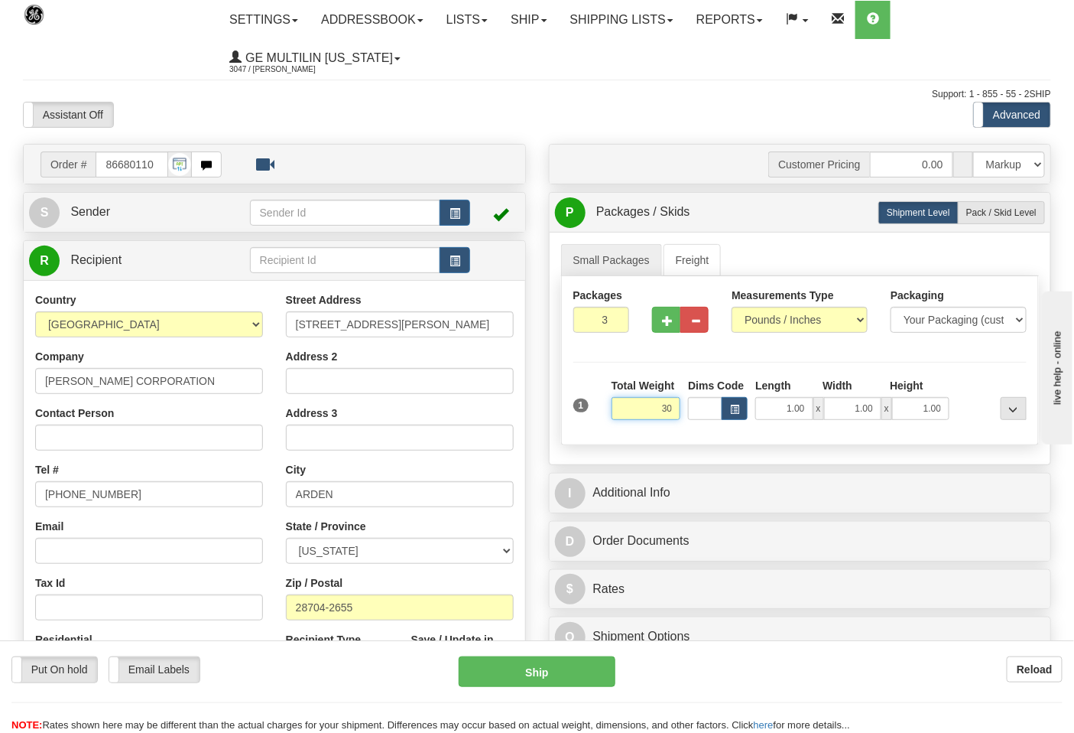
click button "Delete" at bounding box center [0, 0] width 0 height 0
type input "30.00"
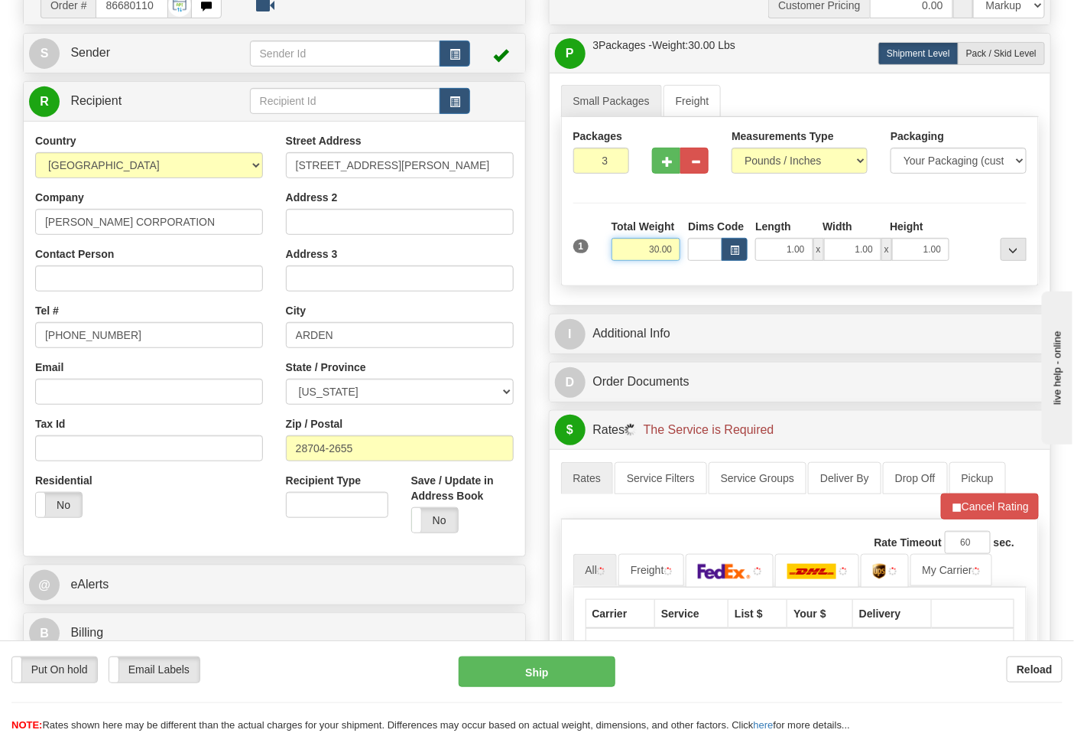
scroll to position [424, 0]
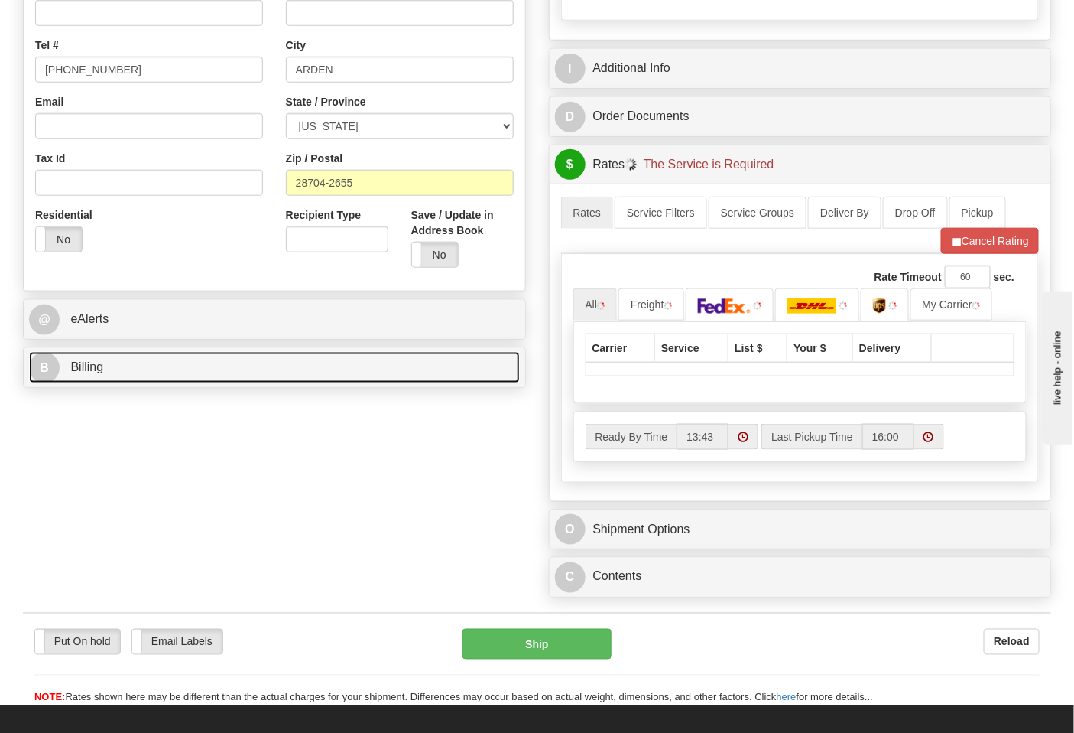
click at [189, 375] on link "B Billing" at bounding box center [274, 367] width 491 height 31
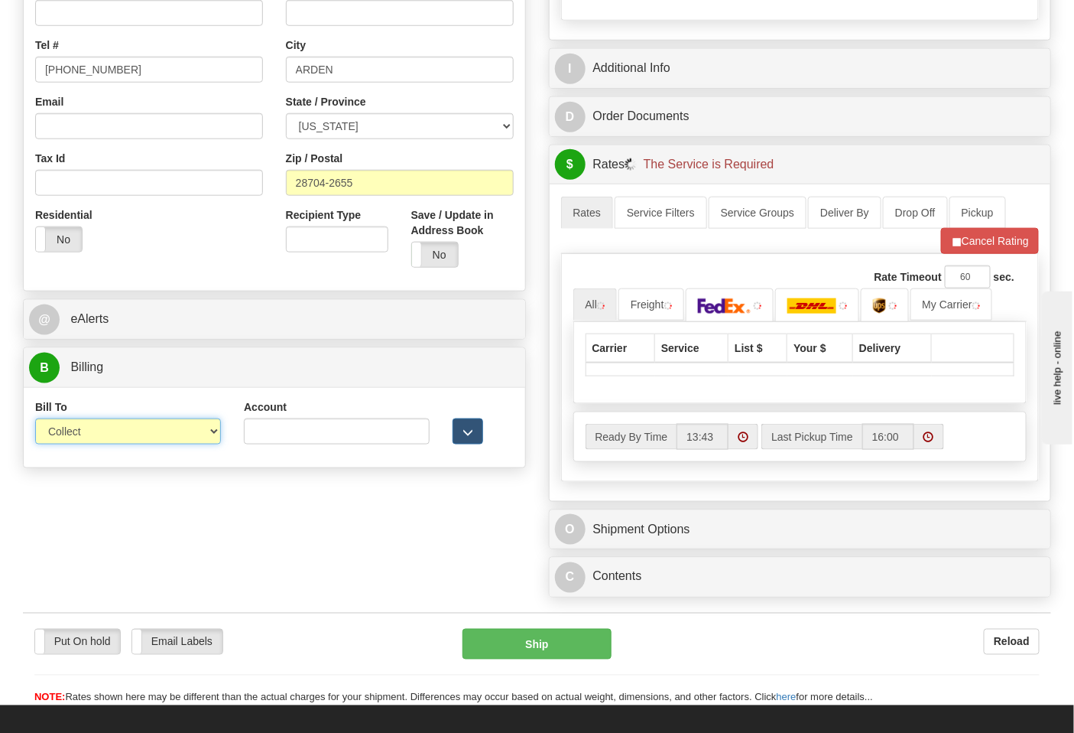
click at [108, 433] on select "Sender Recipient Third Party Collect" at bounding box center [128, 431] width 186 height 26
select select "2"
click at [35, 420] on select "Sender Recipient Third Party Collect" at bounding box center [128, 431] width 186 height 26
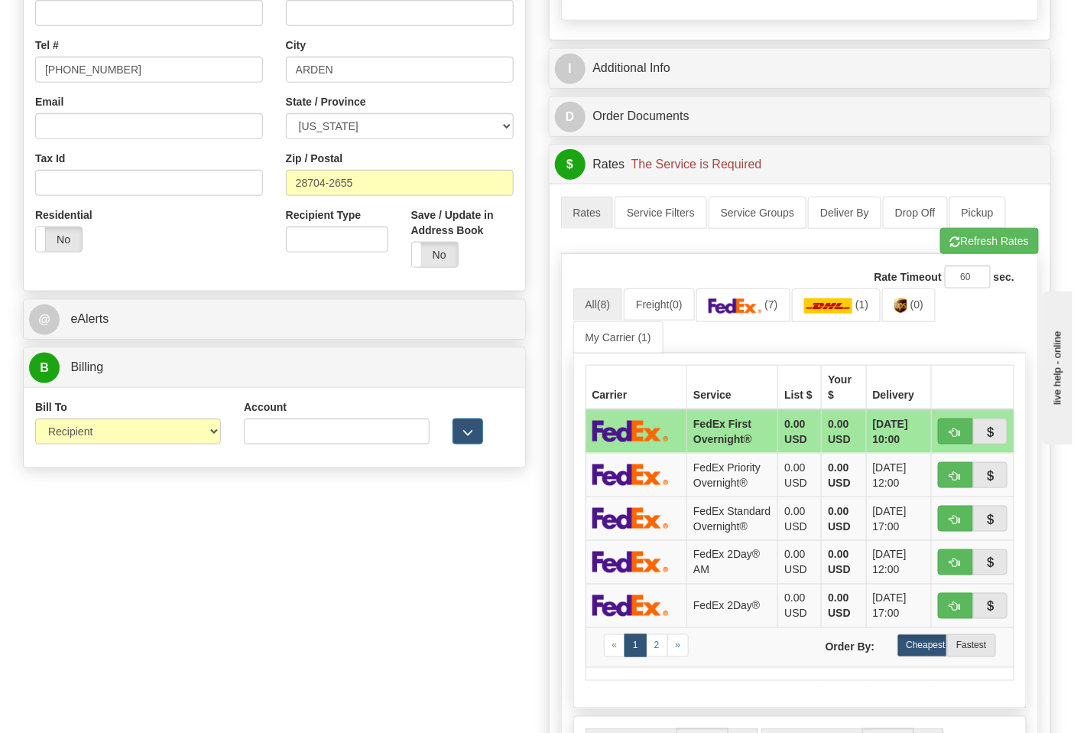
click at [310, 418] on div "Account" at bounding box center [337, 421] width 186 height 45
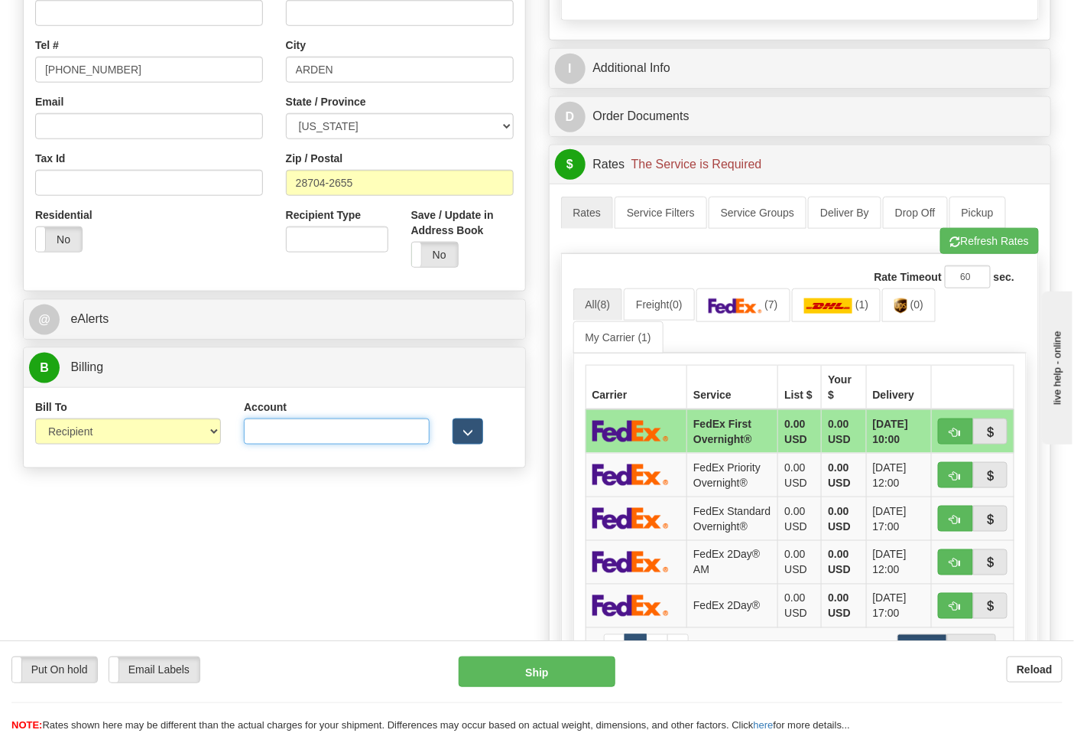
click at [311, 421] on input "Account" at bounding box center [337, 431] width 186 height 26
paste input "103014760"
type input "103014760"
click at [733, 321] on link "(7)" at bounding box center [744, 304] width 94 height 33
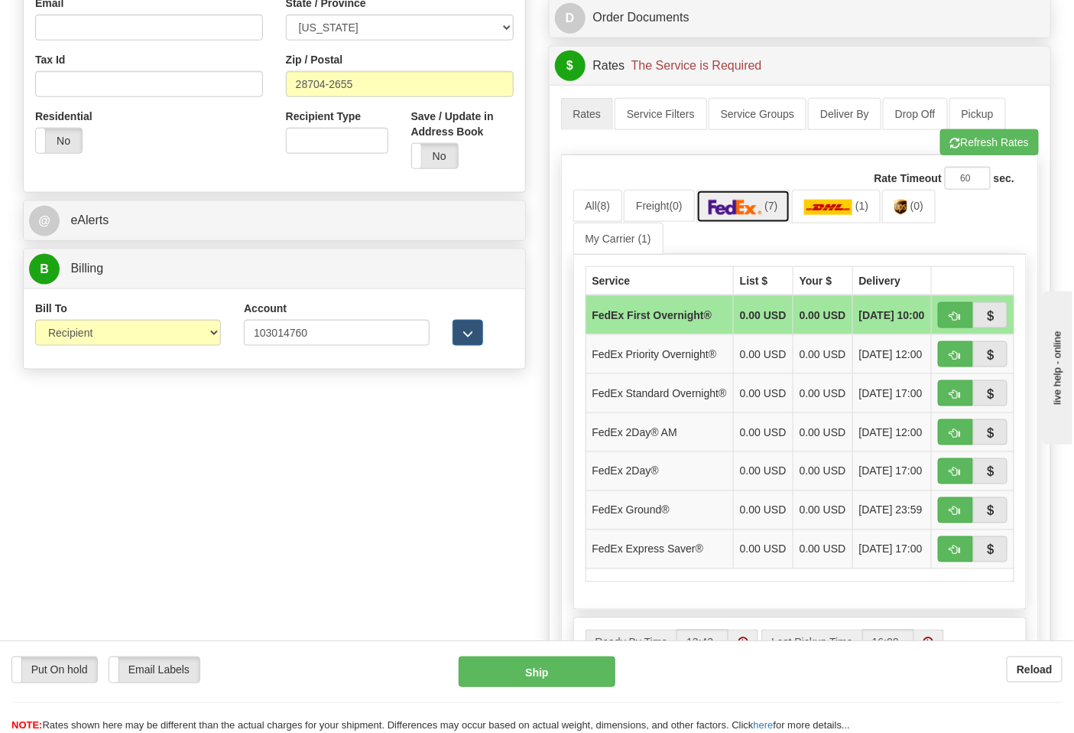
scroll to position [679, 0]
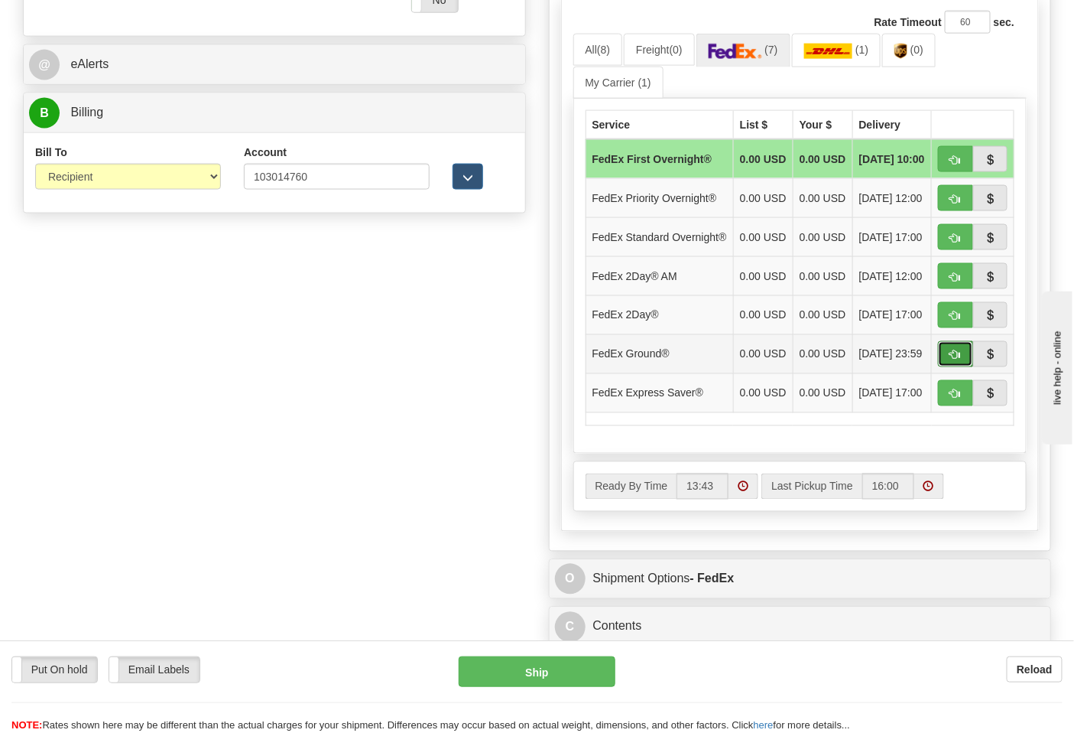
click at [957, 360] on span "button" at bounding box center [956, 355] width 11 height 10
type input "92"
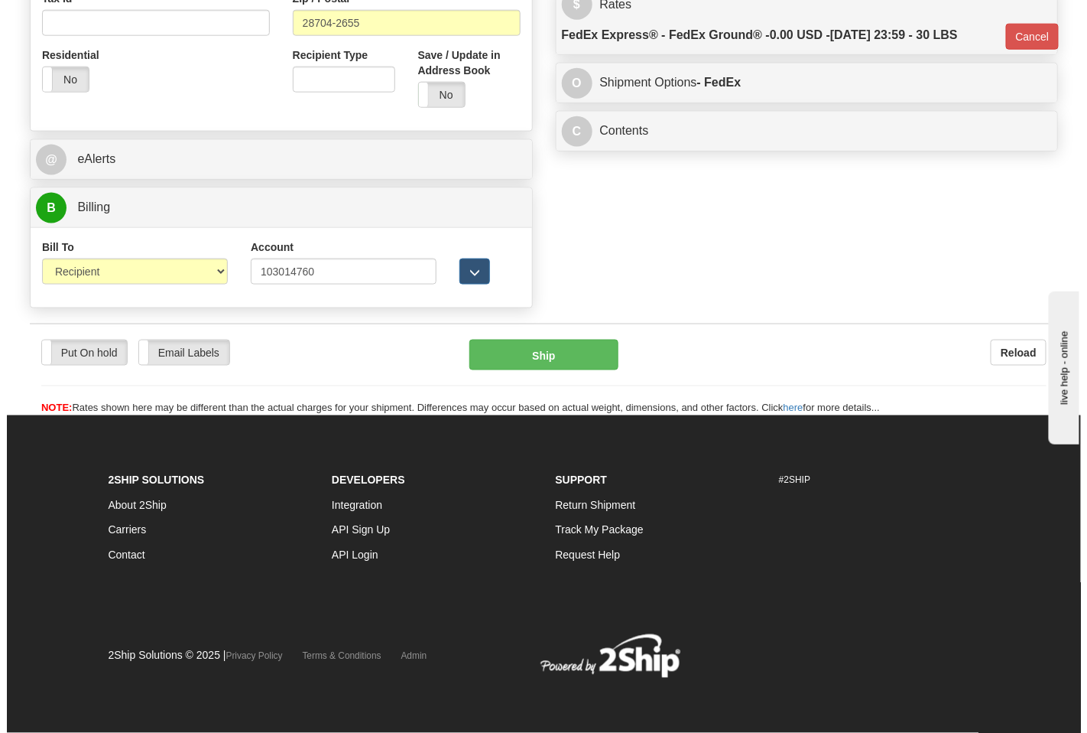
scroll to position [586, 0]
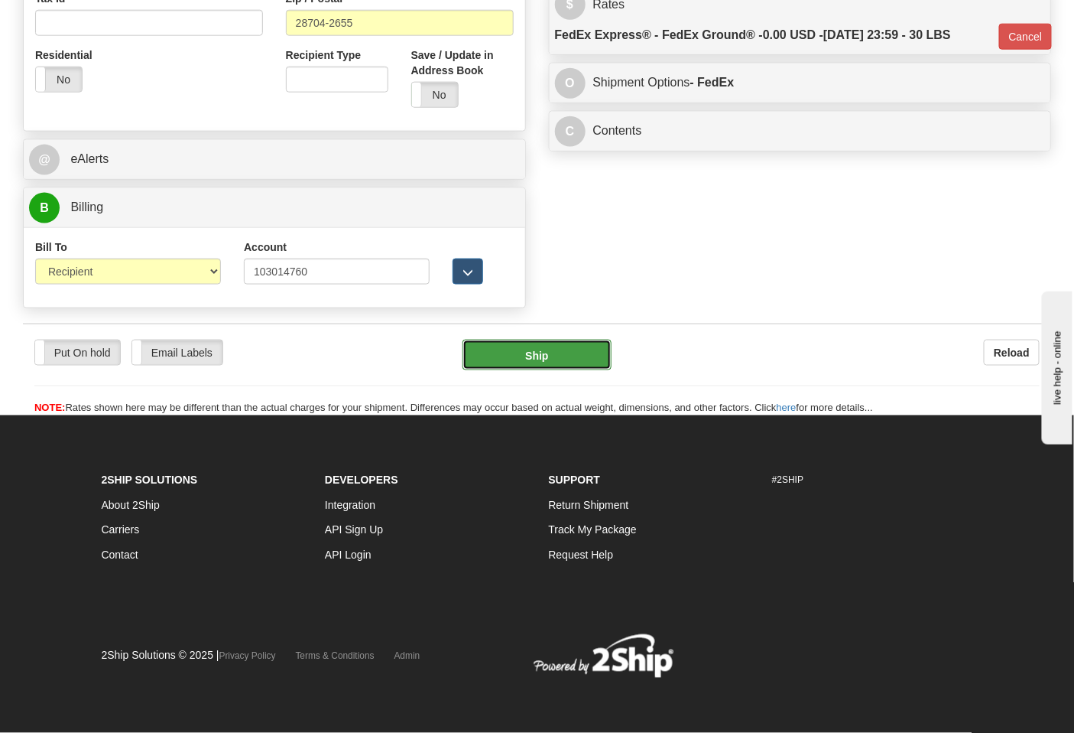
click at [539, 348] on button "Ship" at bounding box center [537, 355] width 148 height 31
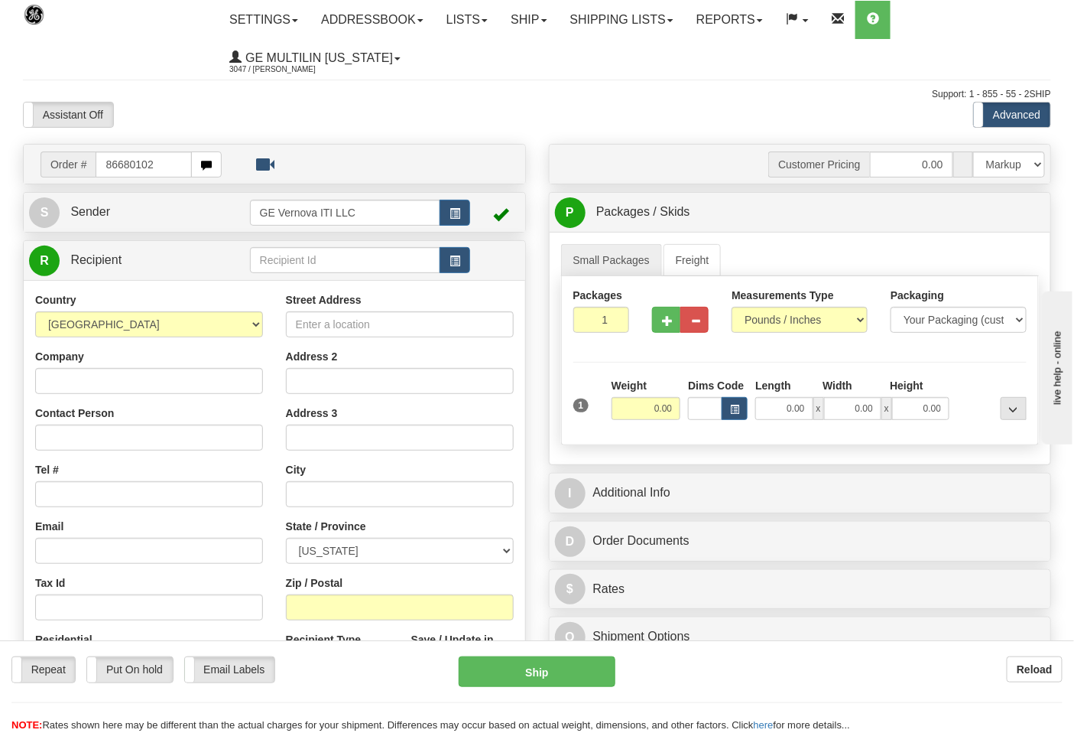
type input "86680102"
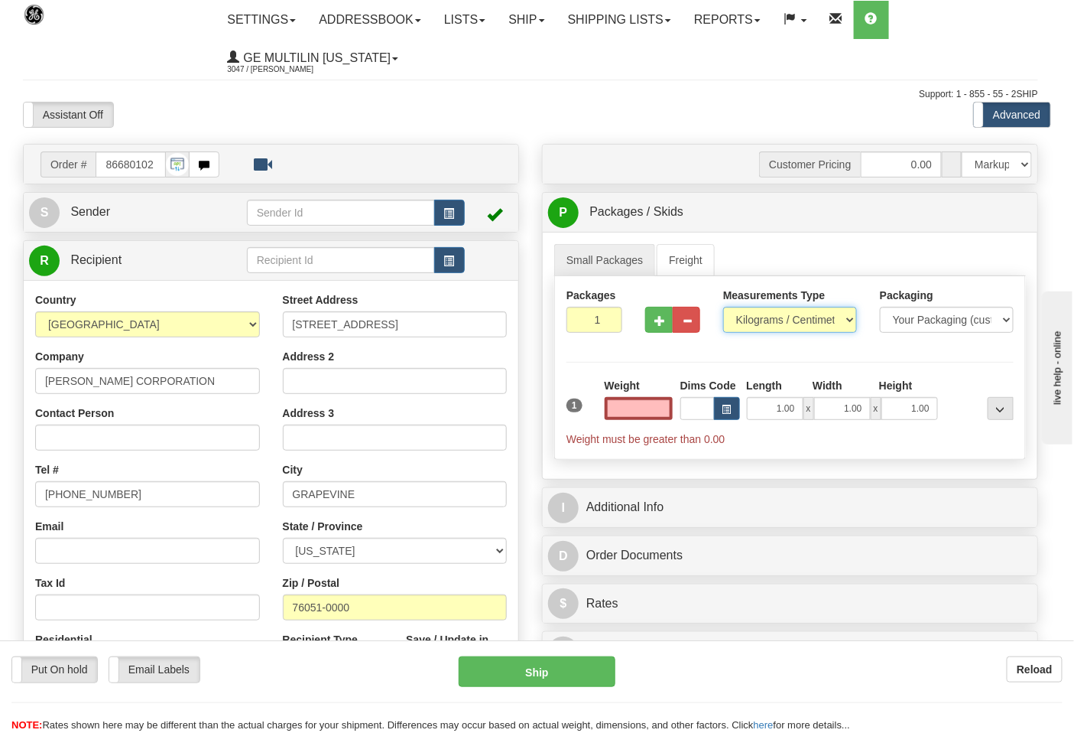
type input "0.00"
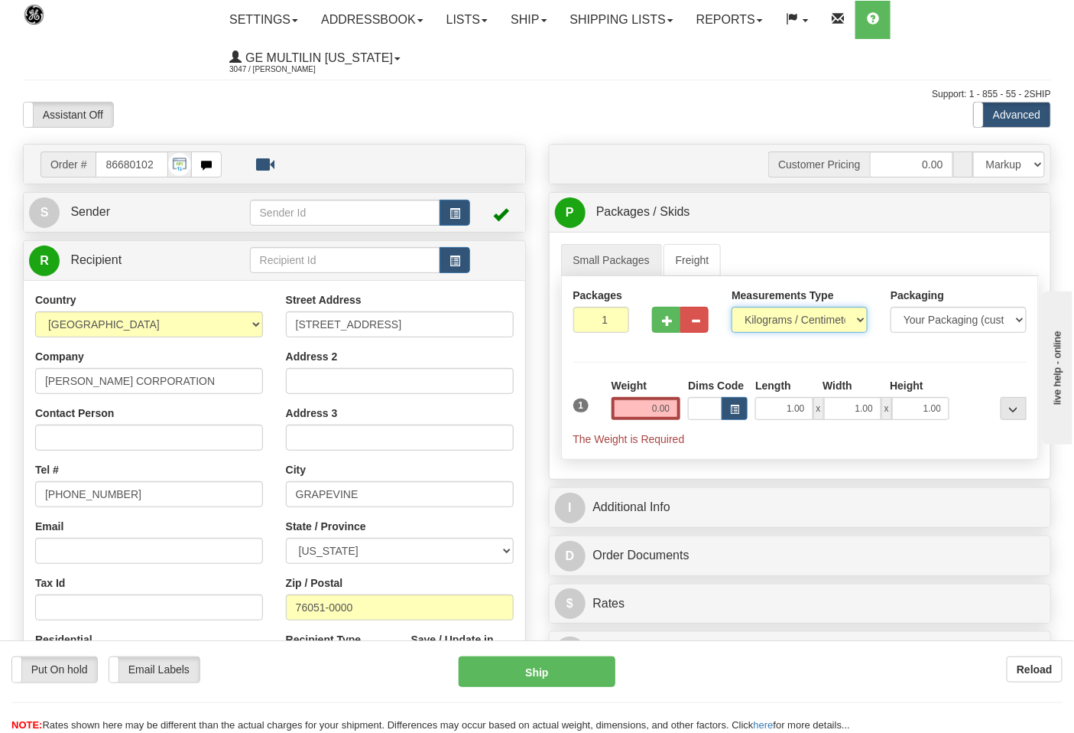
click at [772, 319] on select "Pounds / Inches Kilograms / Centimeters" at bounding box center [800, 320] width 136 height 26
select select "0"
click at [732, 307] on select "Pounds / Inches Kilograms / Centimeters" at bounding box center [800, 320] width 136 height 26
click at [679, 411] on input "0.00" at bounding box center [647, 408] width 70 height 23
click button "Delete" at bounding box center [0, 0] width 0 height 0
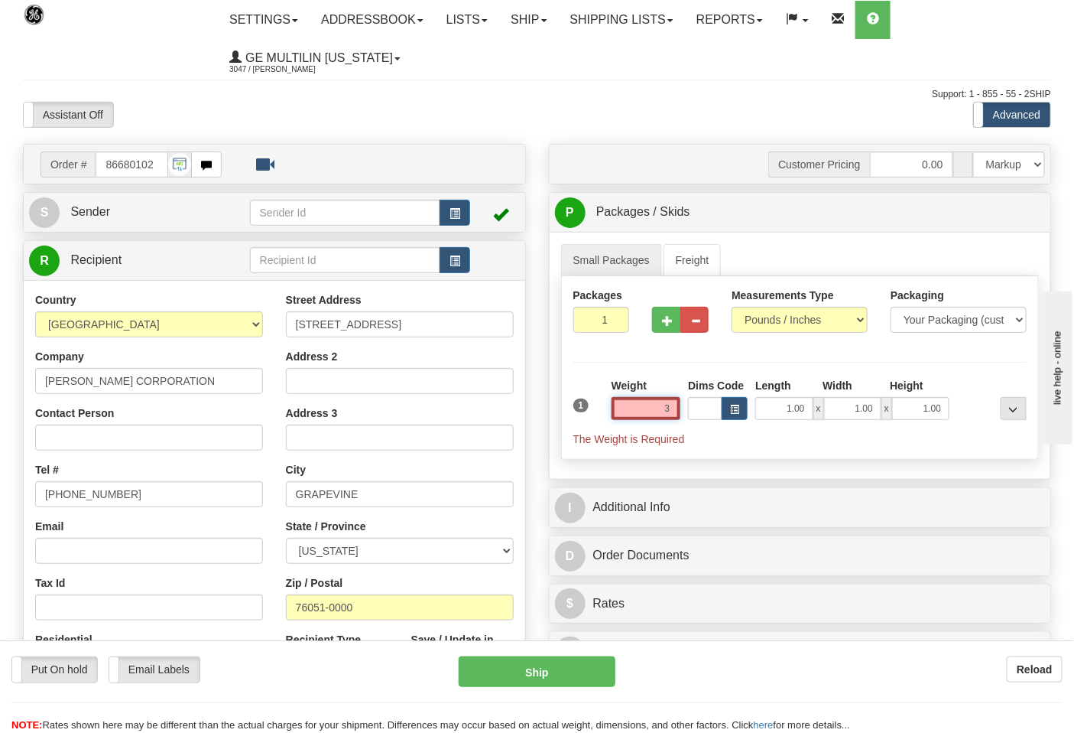
type input "3.00"
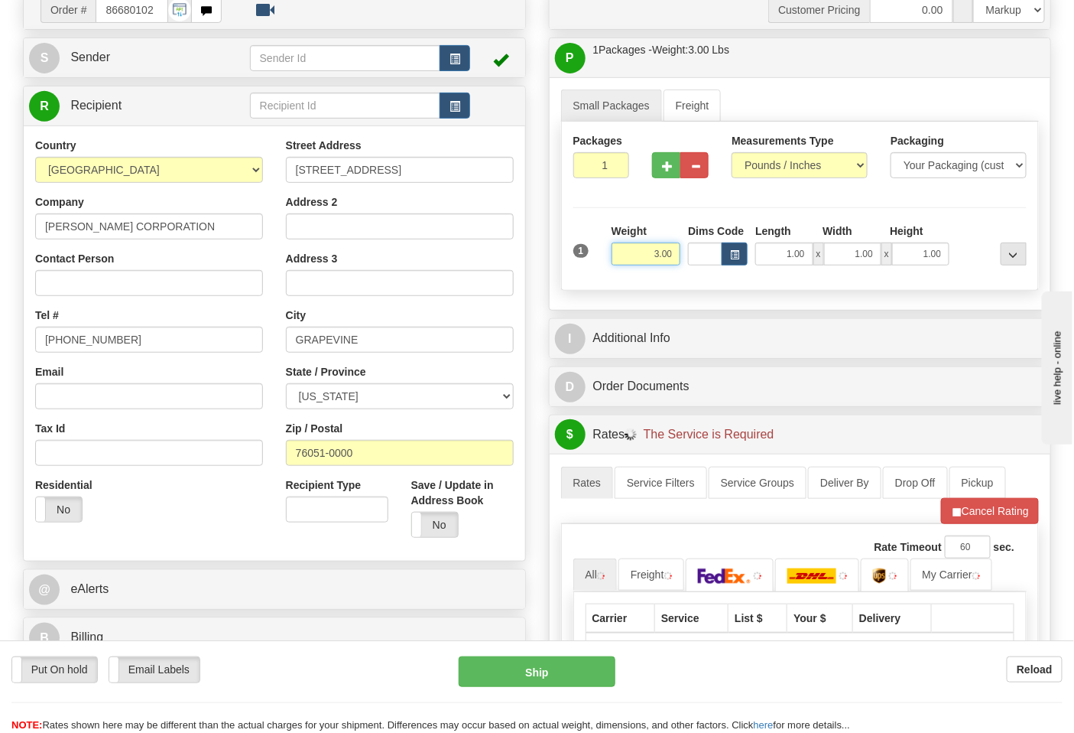
scroll to position [340, 0]
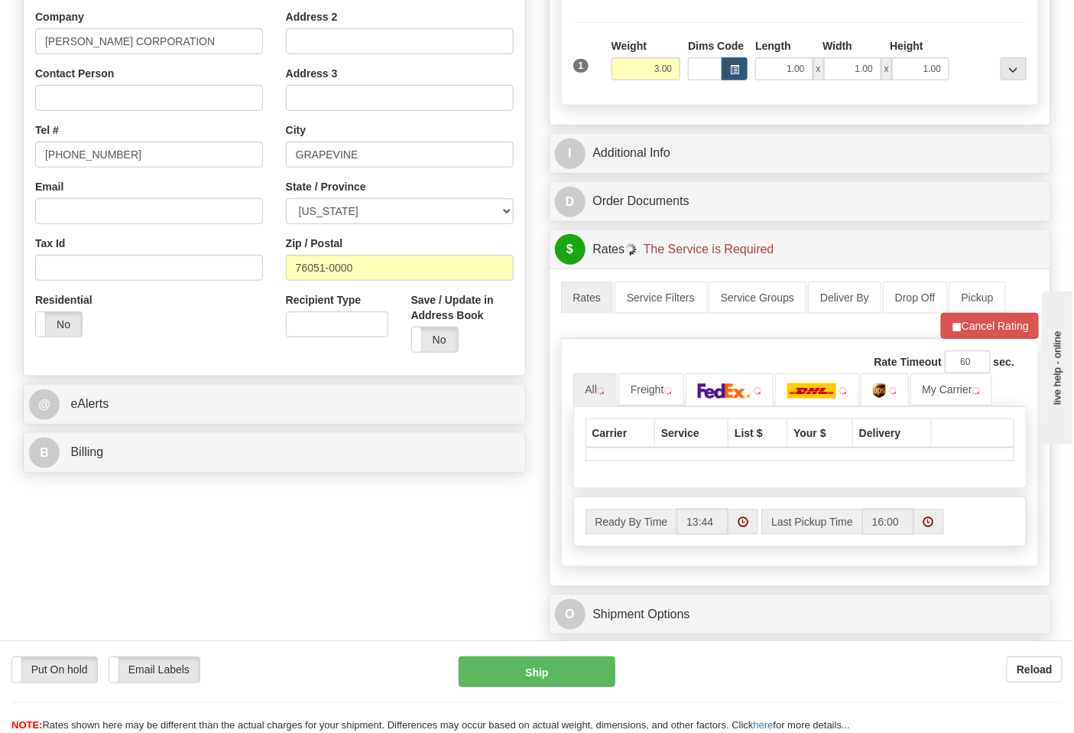
click at [187, 470] on div "B Billing" at bounding box center [275, 452] width 502 height 39
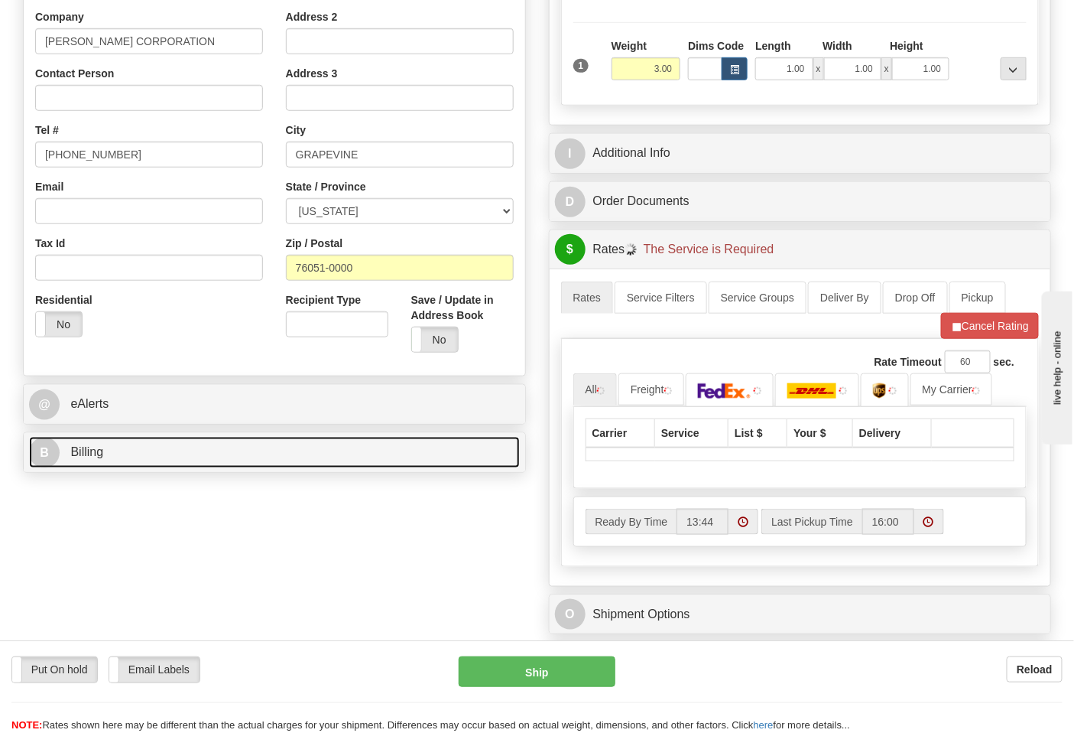
click at [189, 453] on link "B Billing" at bounding box center [274, 452] width 491 height 31
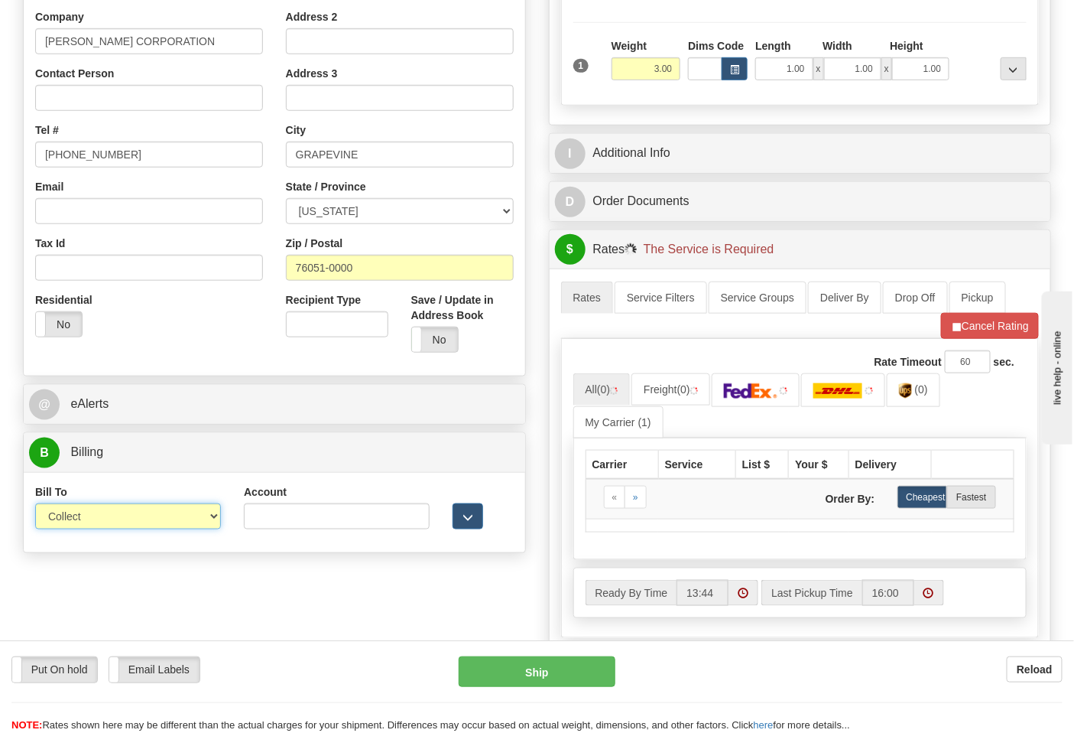
click at [138, 515] on select "Sender Recipient Third Party Collect" at bounding box center [128, 516] width 186 height 26
select select "2"
click at [35, 505] on select "Sender Recipient Third Party Collect" at bounding box center [128, 516] width 186 height 26
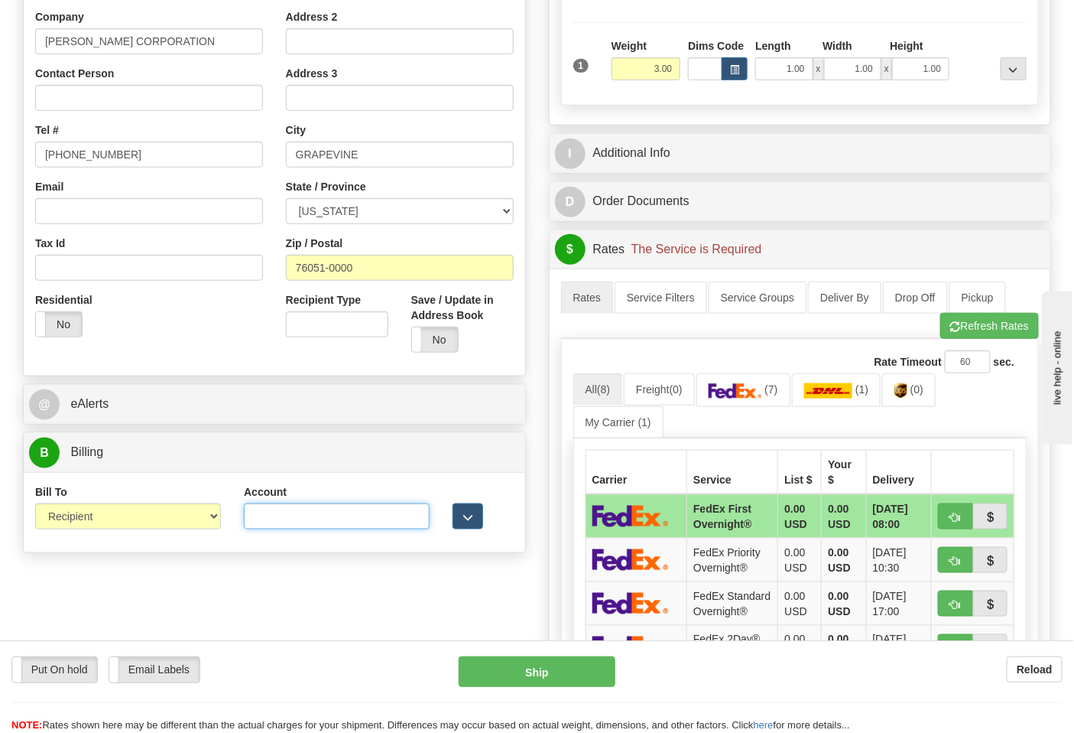
click at [333, 523] on input "Account" at bounding box center [337, 516] width 186 height 26
paste input "103538629"
type input "103538629"
click at [731, 385] on img at bounding box center [736, 390] width 54 height 15
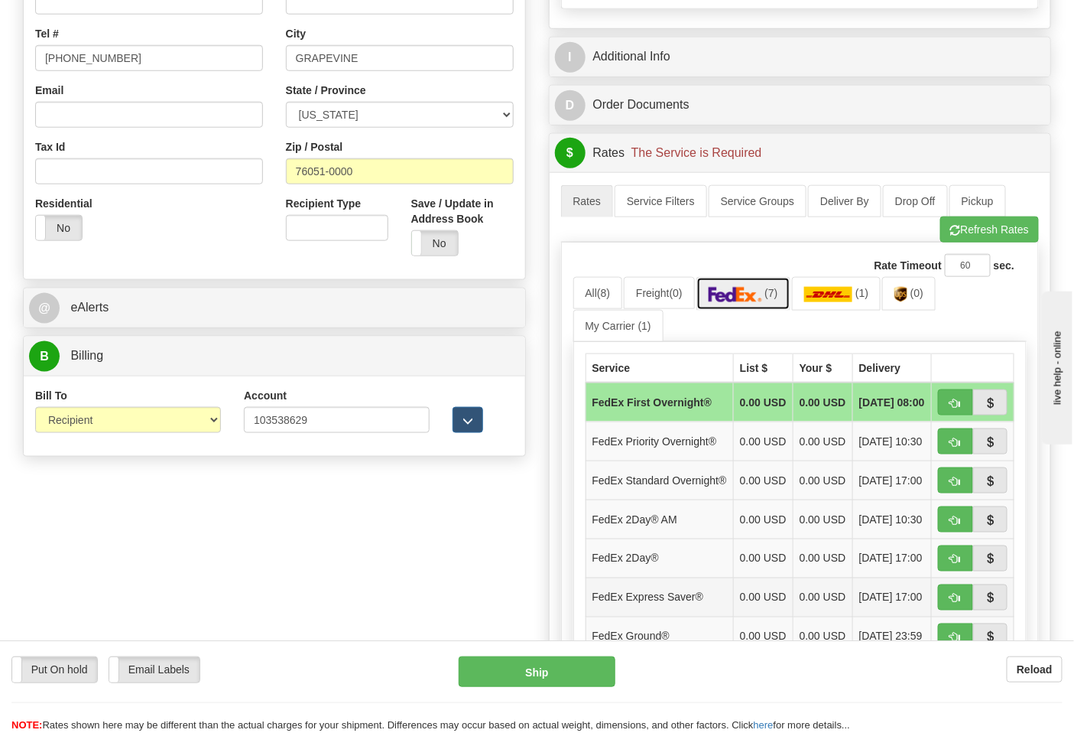
scroll to position [679, 0]
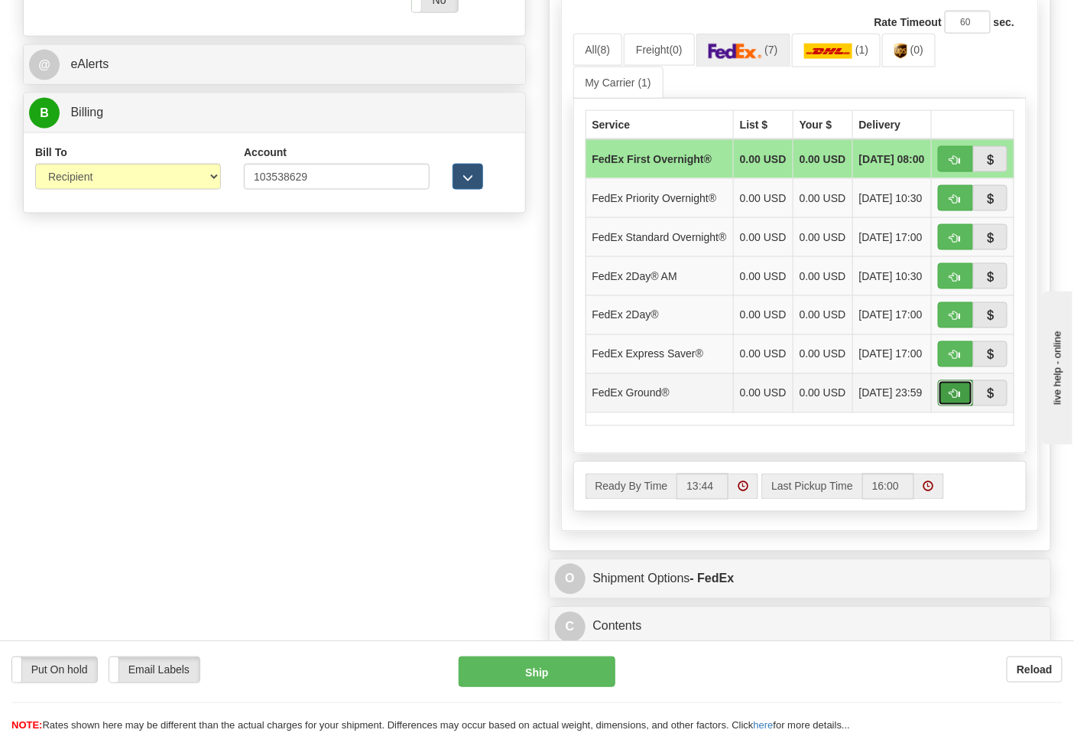
click at [941, 406] on button "button" at bounding box center [955, 393] width 35 height 26
type input "92"
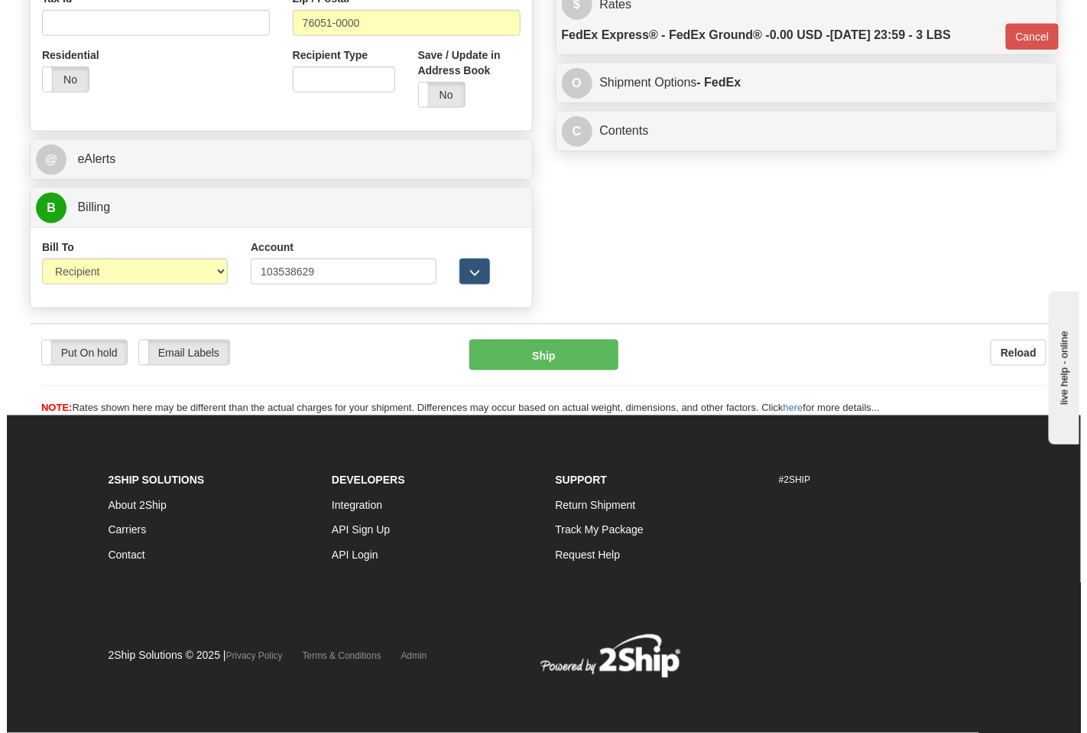
scroll to position [586, 0]
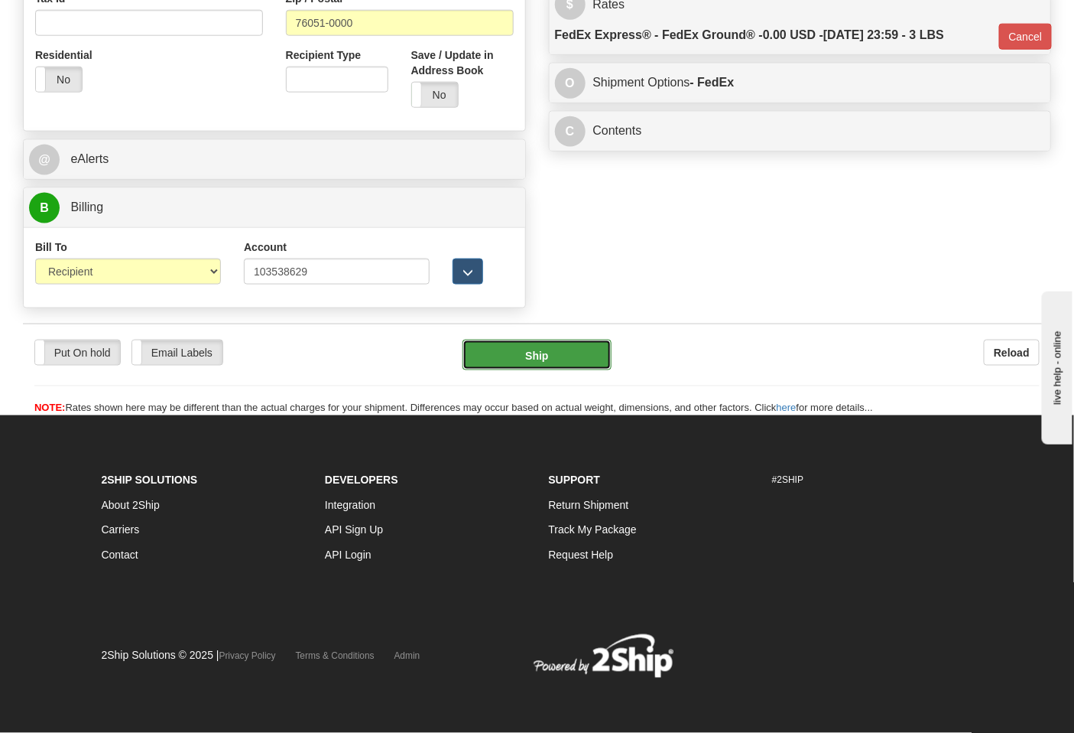
click at [572, 345] on button "Ship" at bounding box center [537, 355] width 148 height 31
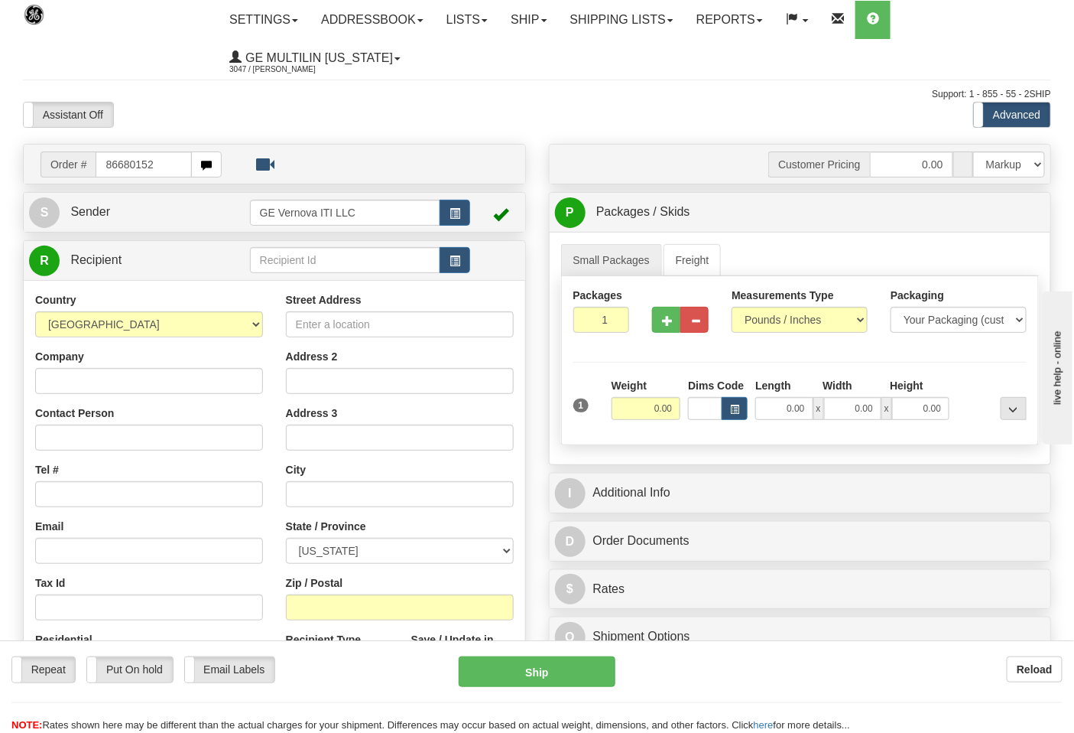
type input "86680152"
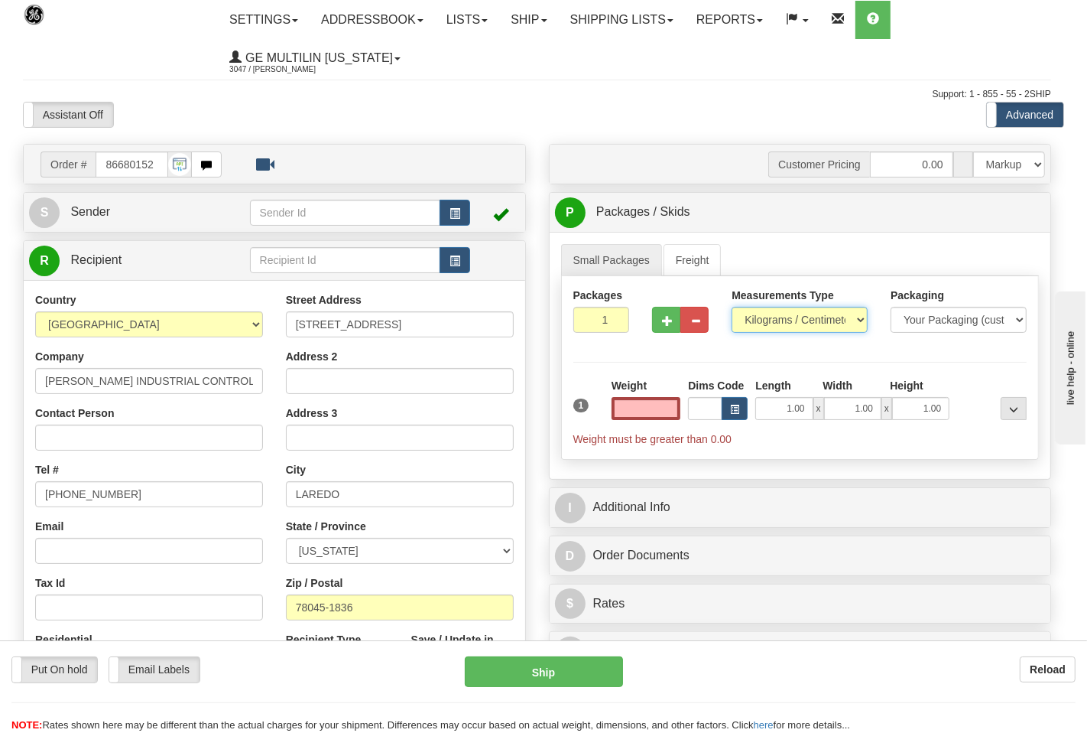
type input "0.00"
click at [781, 327] on select "Pounds / Inches Kilograms / Centimeters" at bounding box center [790, 320] width 134 height 26
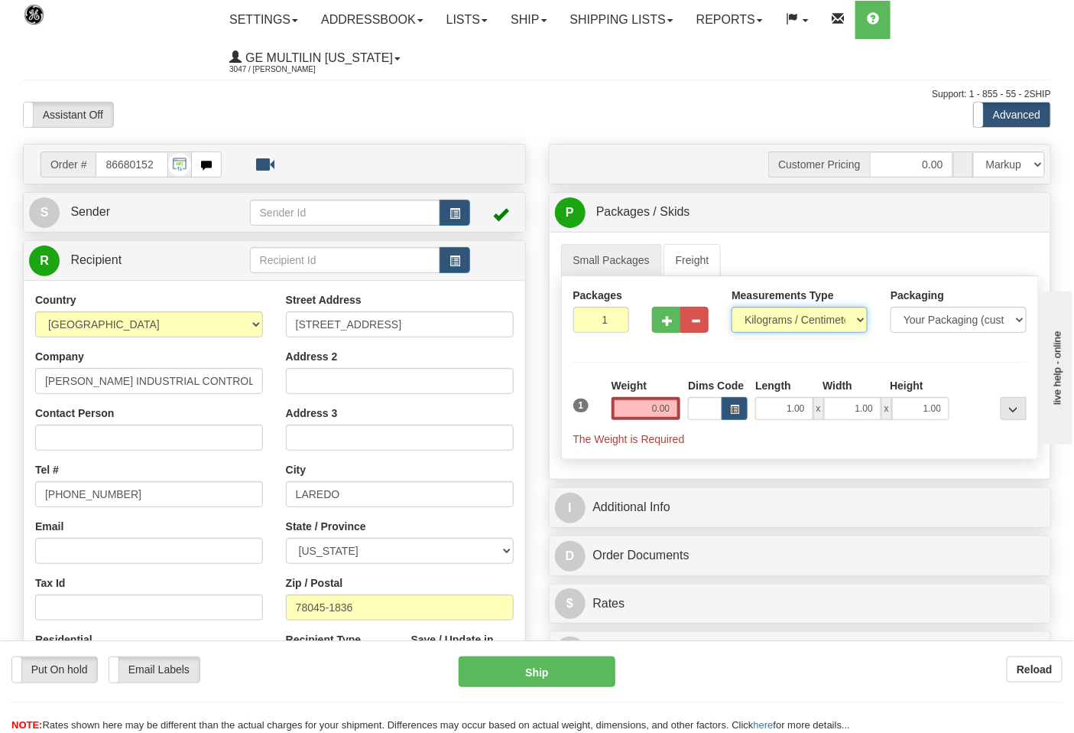
select select "0"
click at [732, 307] on select "Pounds / Inches Kilograms / Centimeters" at bounding box center [800, 320] width 136 height 26
click at [668, 411] on input "0.00" at bounding box center [647, 408] width 70 height 23
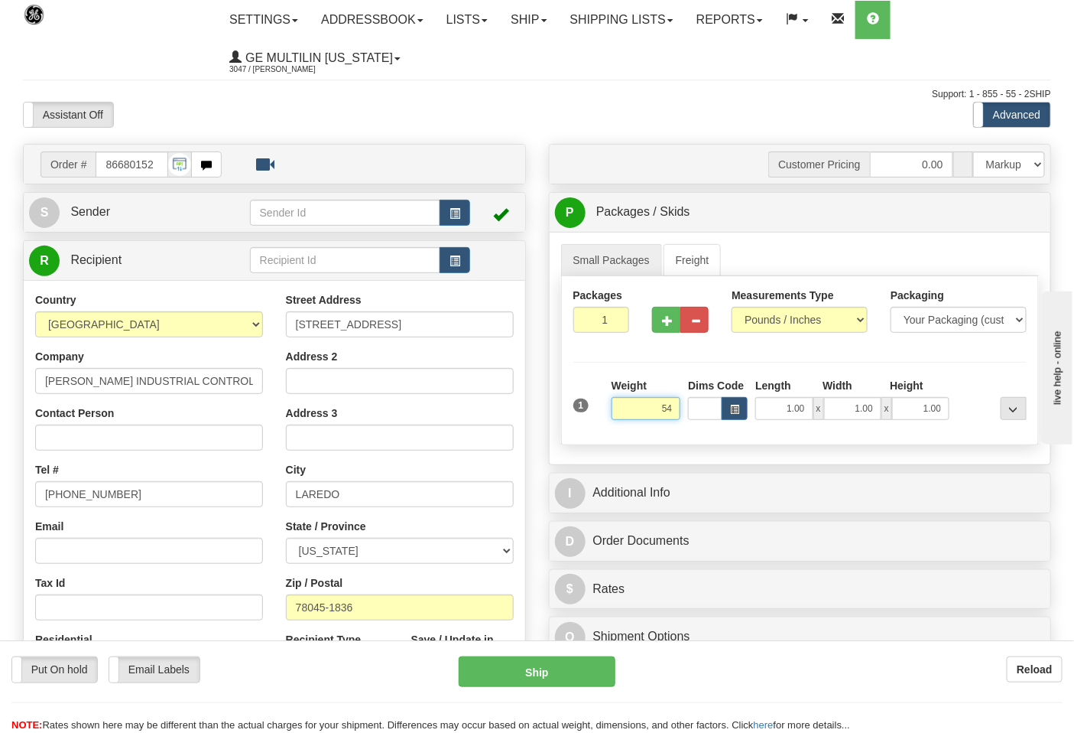
click button "Delete" at bounding box center [0, 0] width 0 height 0
type input "54.00"
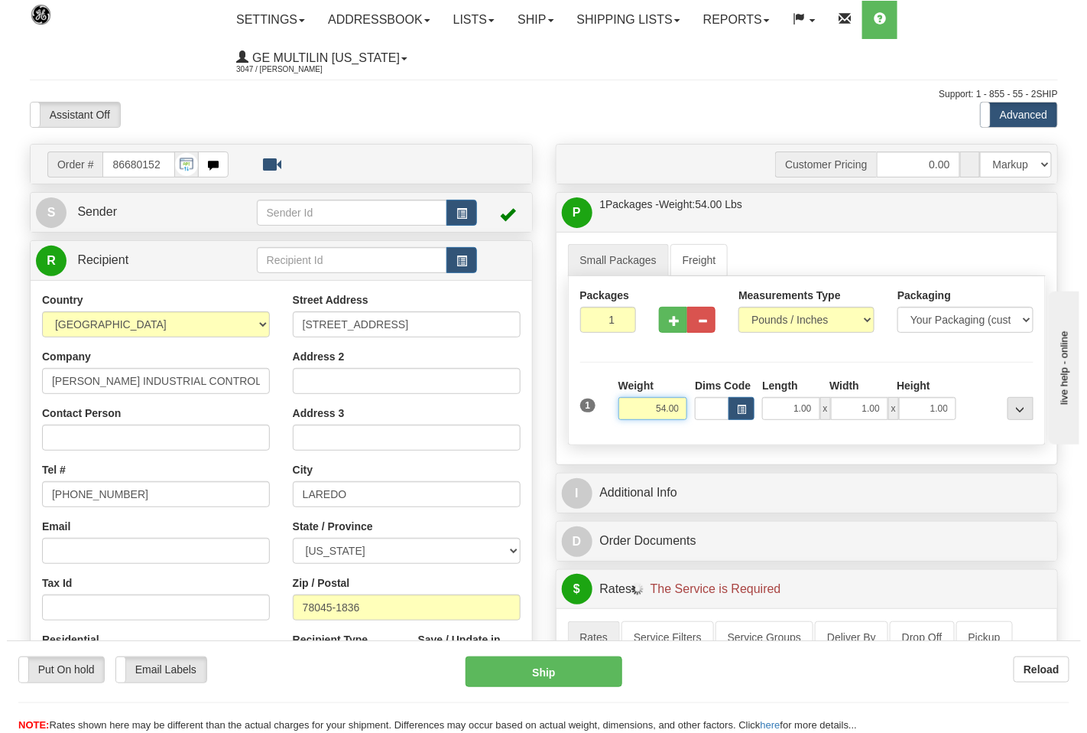
scroll to position [424, 0]
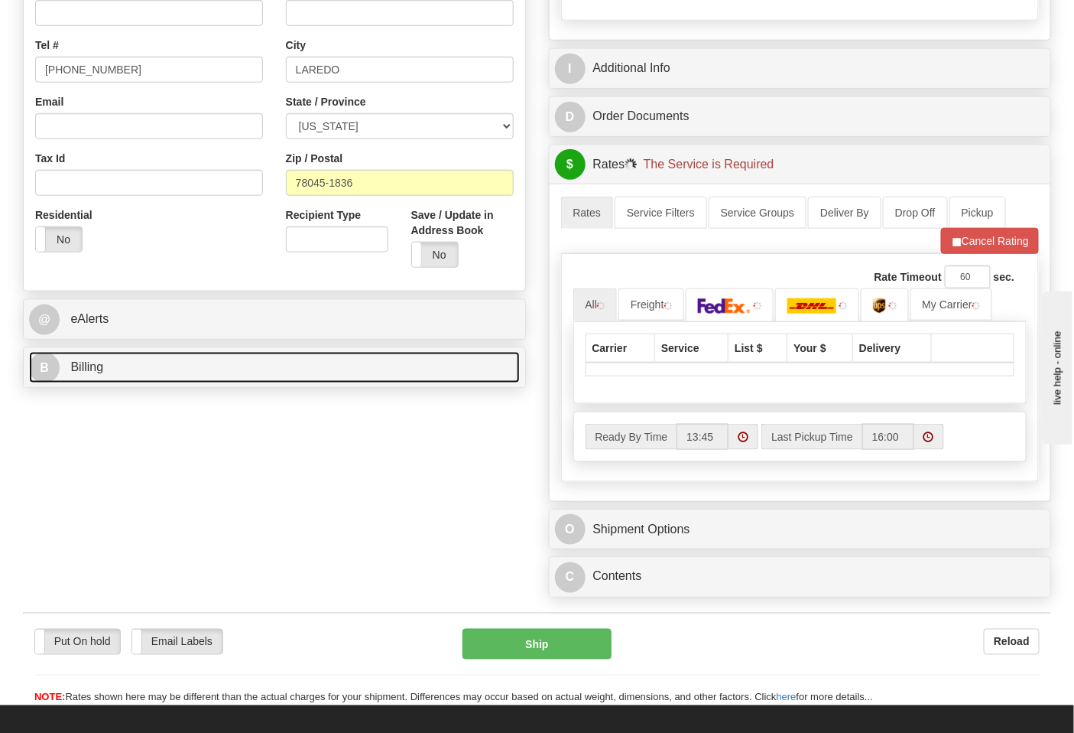
click at [159, 369] on link "B Billing" at bounding box center [274, 367] width 491 height 31
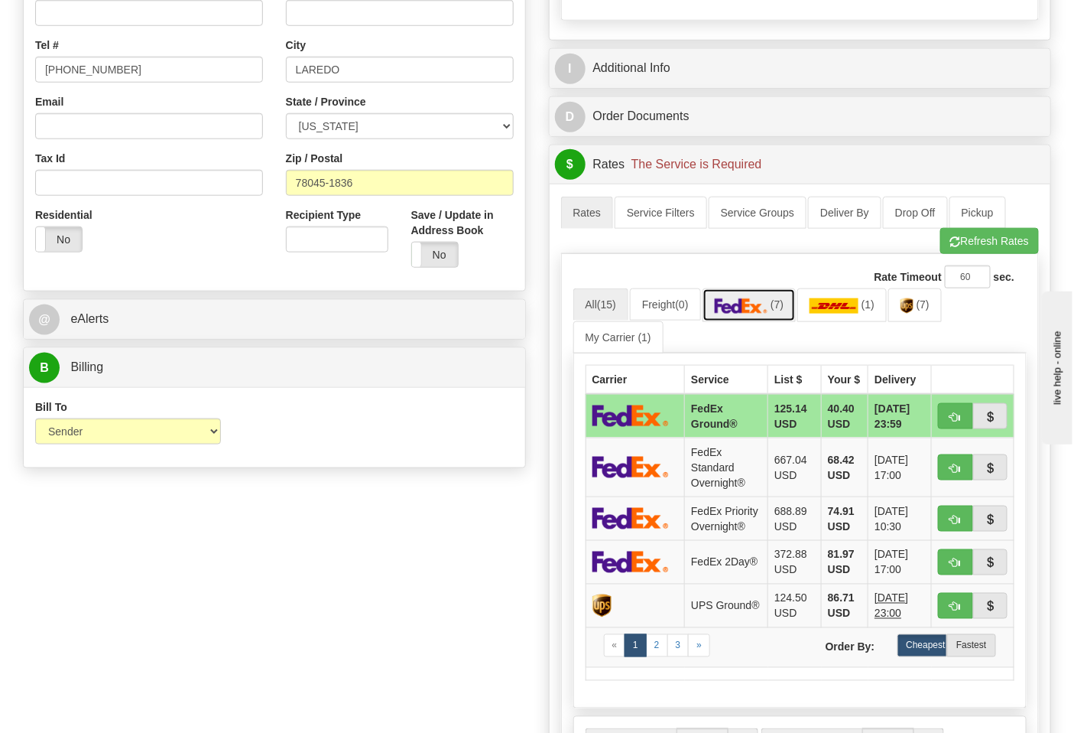
click at [734, 321] on link "(7)" at bounding box center [750, 304] width 94 height 33
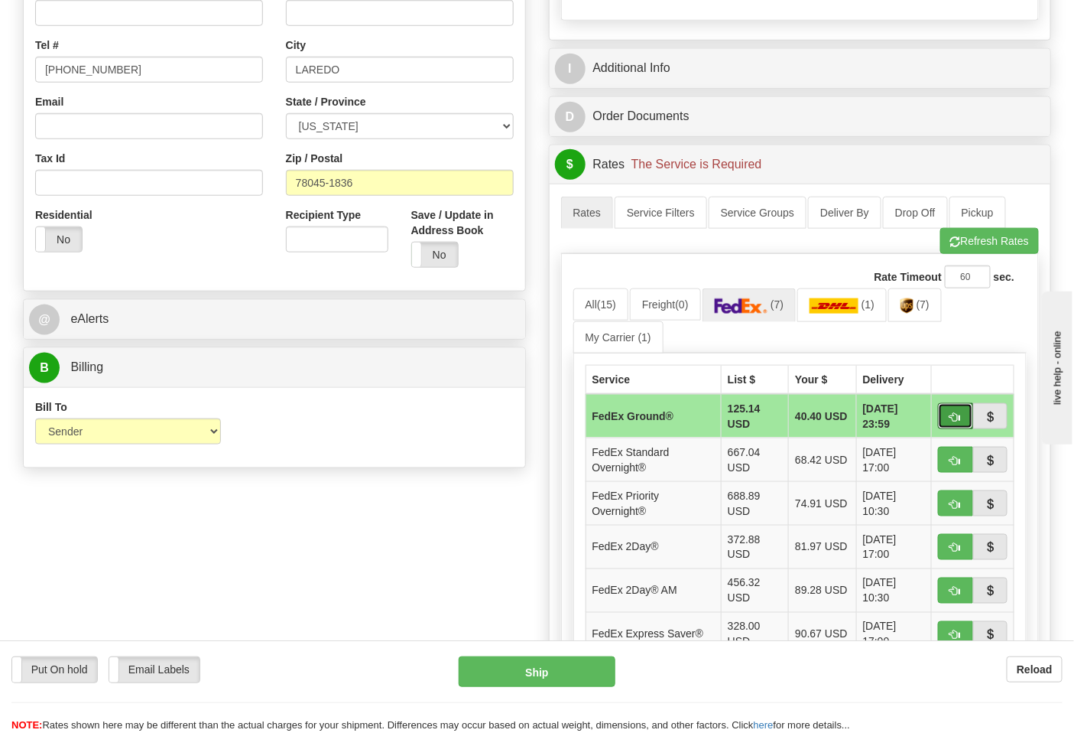
click at [951, 414] on span "button" at bounding box center [956, 417] width 11 height 10
type input "92"
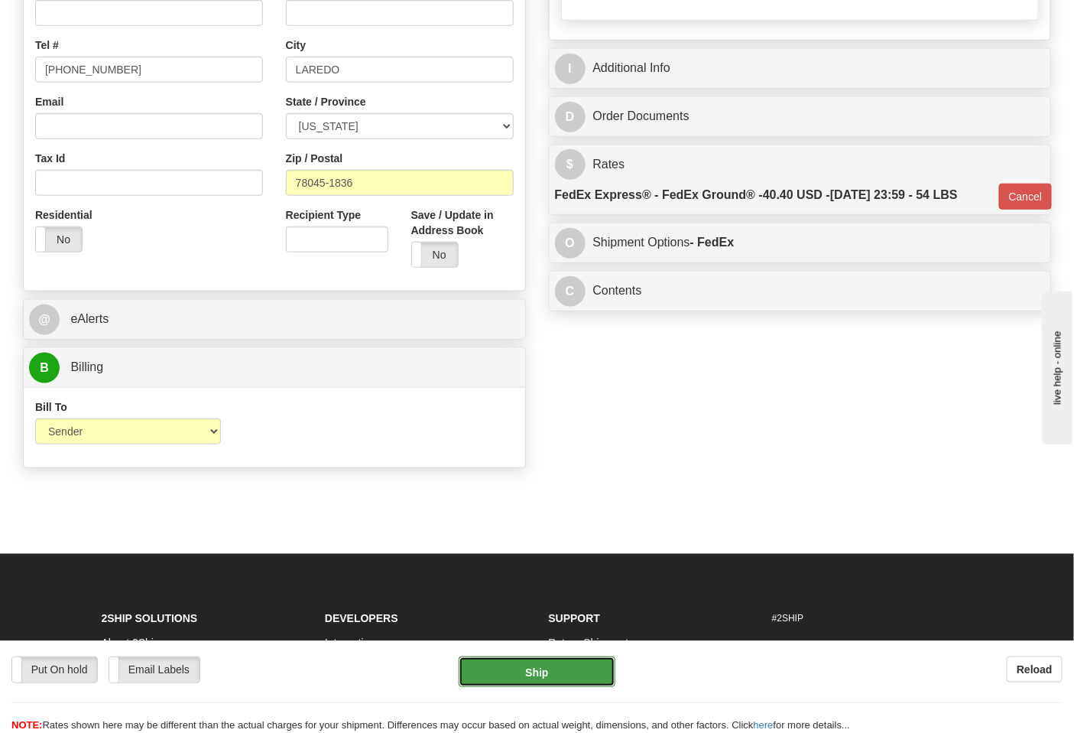
click at [541, 665] on button "Ship" at bounding box center [537, 671] width 156 height 31
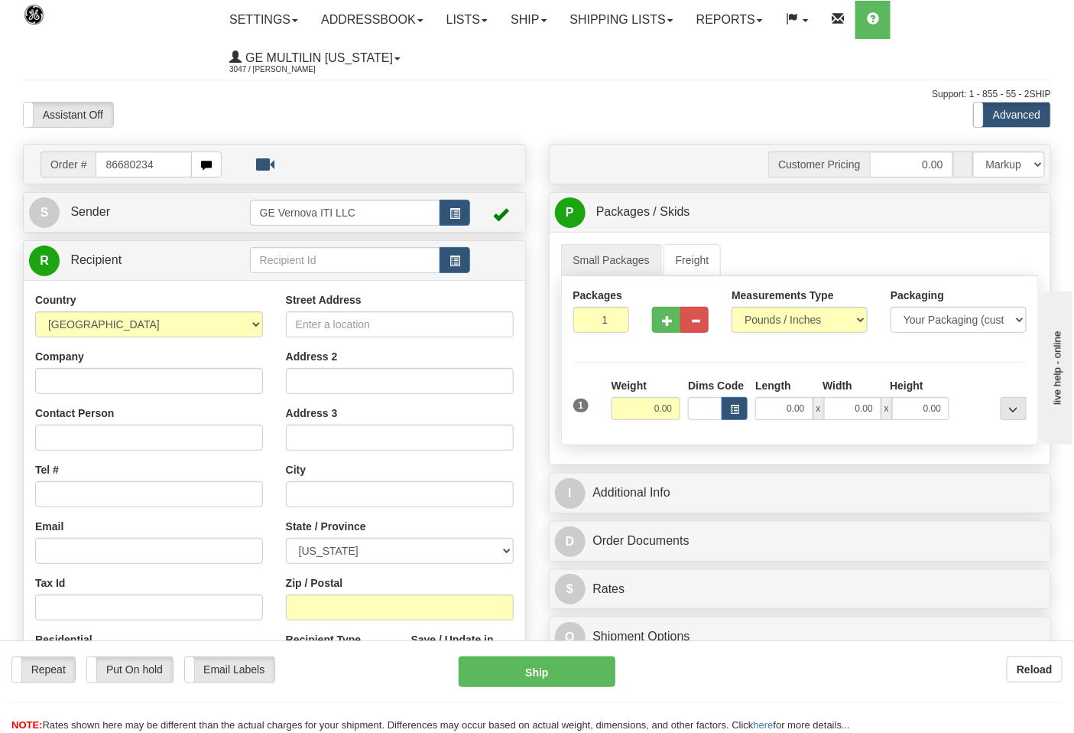
type input "86680234"
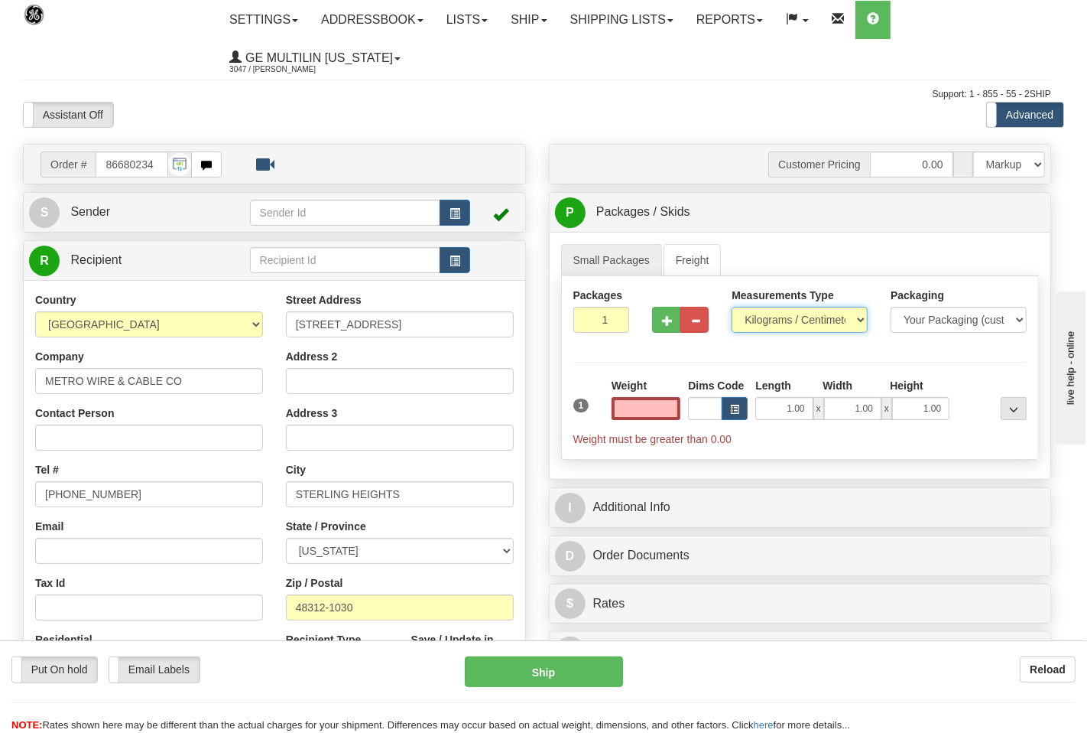
type input "0.00"
click at [776, 317] on select "Pounds / Inches Kilograms / Centimeters" at bounding box center [790, 320] width 134 height 26
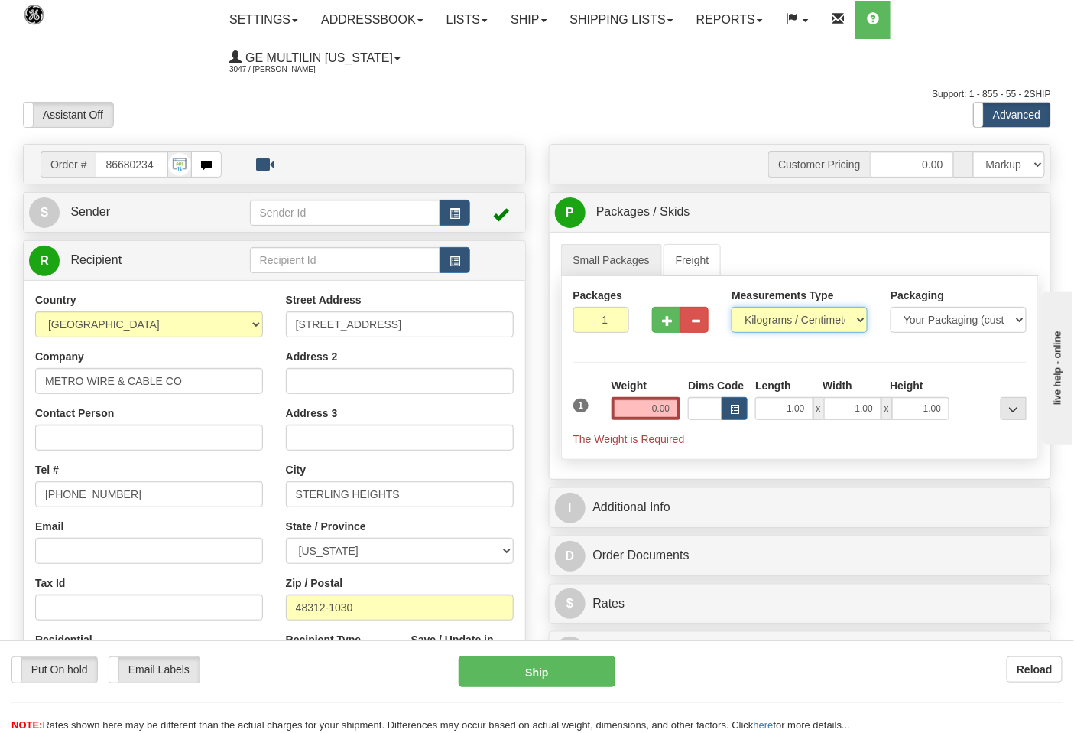
select select "0"
click at [732, 307] on select "Pounds / Inches Kilograms / Centimeters" at bounding box center [800, 320] width 136 height 26
click at [655, 323] on button "button" at bounding box center [666, 320] width 28 height 26
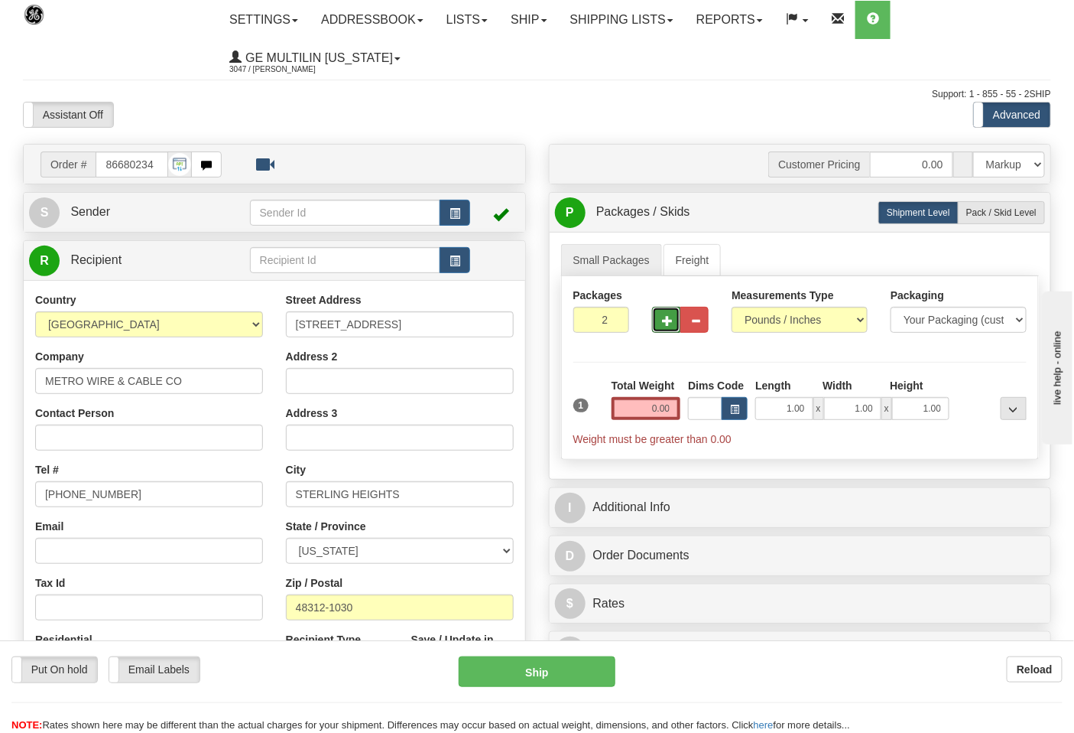
click at [664, 323] on span "button" at bounding box center [667, 321] width 11 height 10
type input "3"
click at [682, 403] on div "Total Weight 0.00" at bounding box center [646, 405] width 77 height 54
click at [677, 406] on input "0.00" at bounding box center [647, 408] width 70 height 23
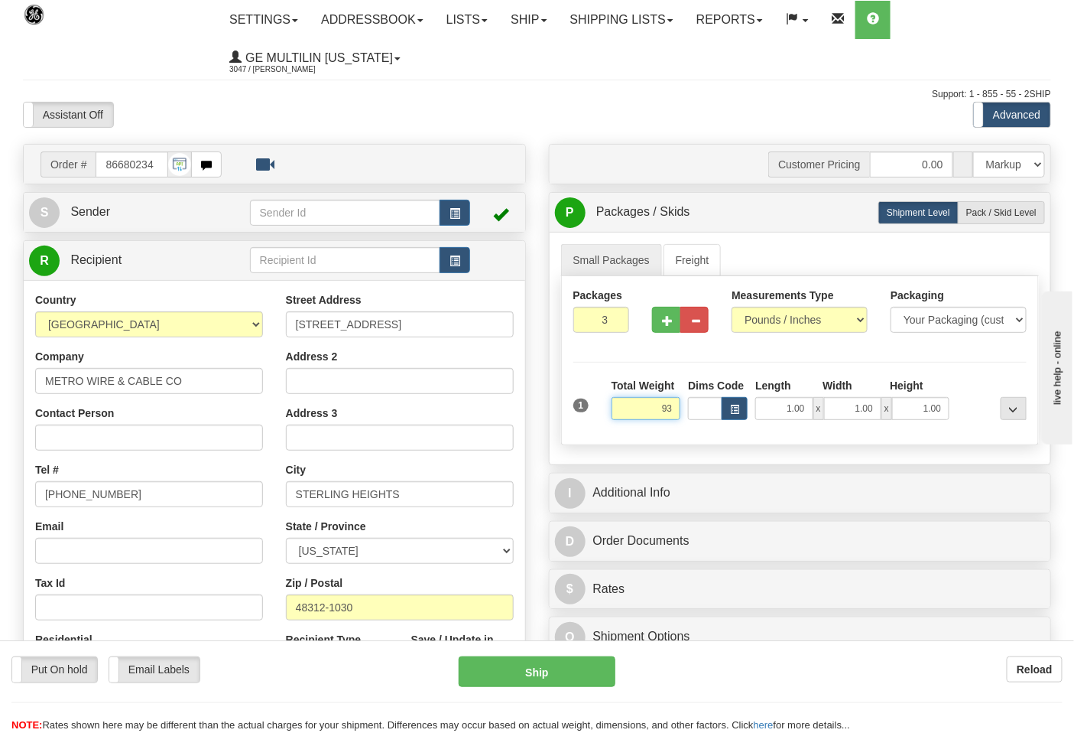
click button "Delete" at bounding box center [0, 0] width 0 height 0
type input "93.00"
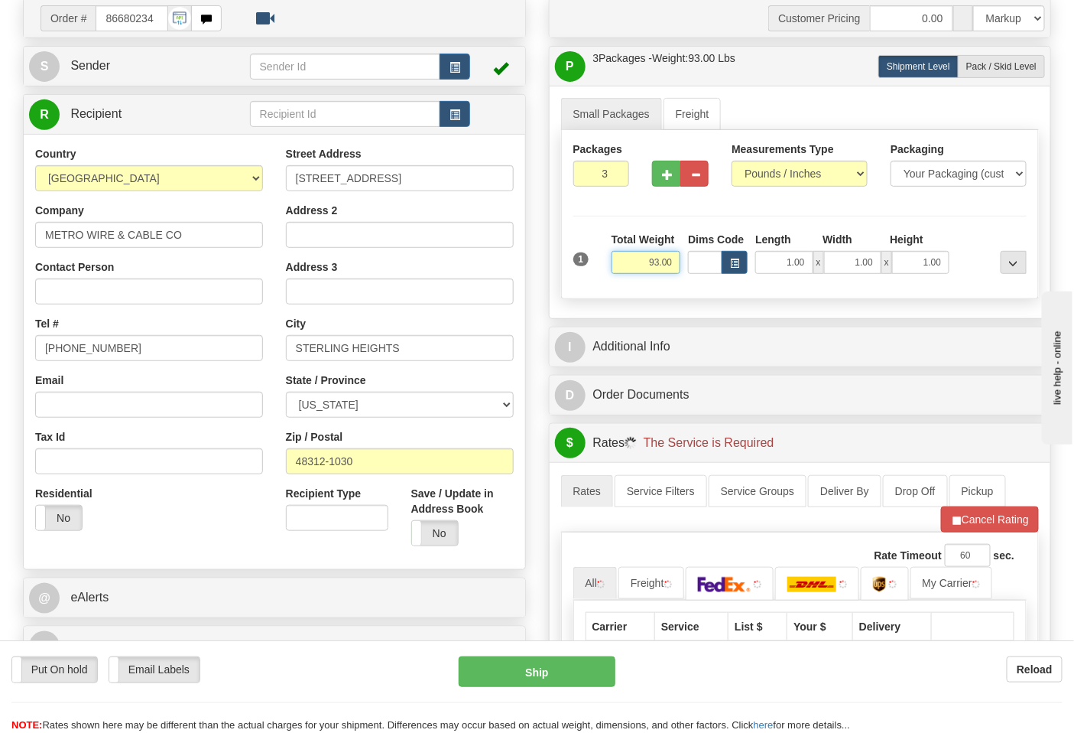
scroll to position [255, 0]
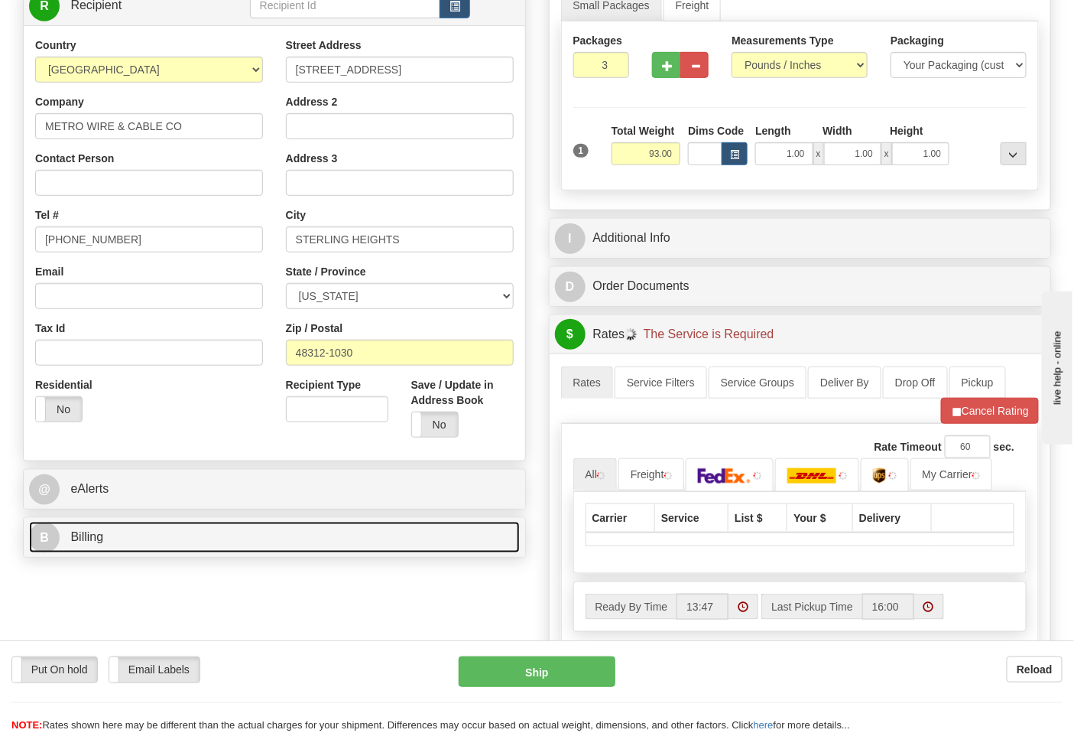
click at [213, 531] on link "B Billing" at bounding box center [274, 537] width 491 height 31
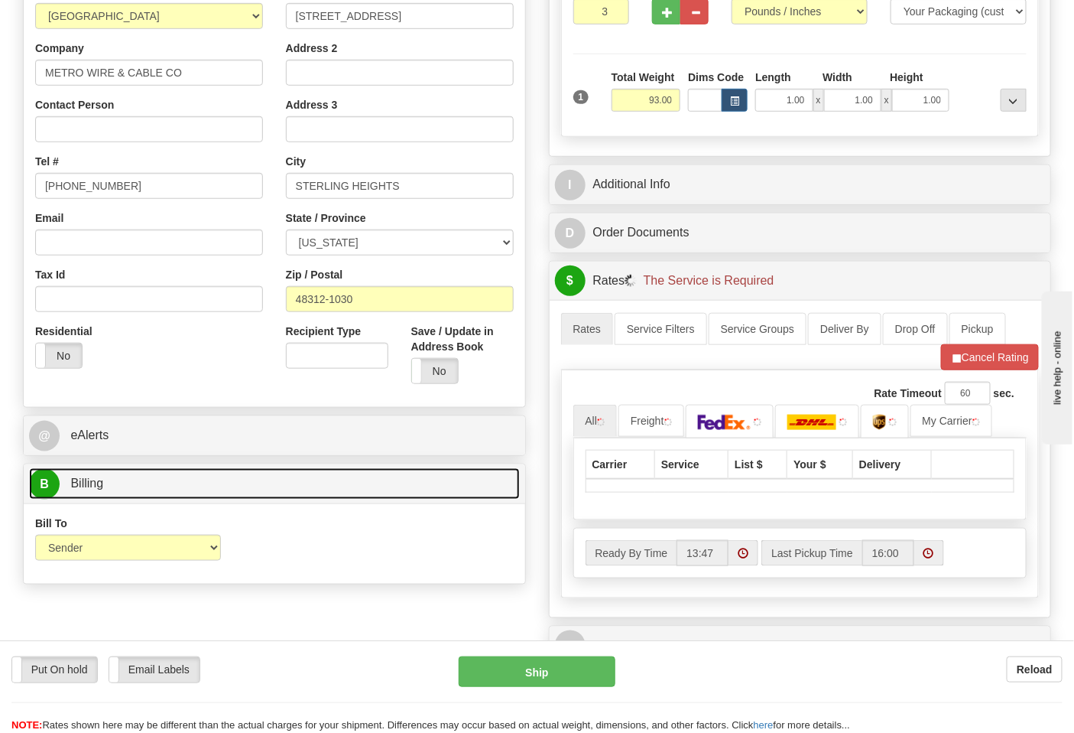
scroll to position [594, 0]
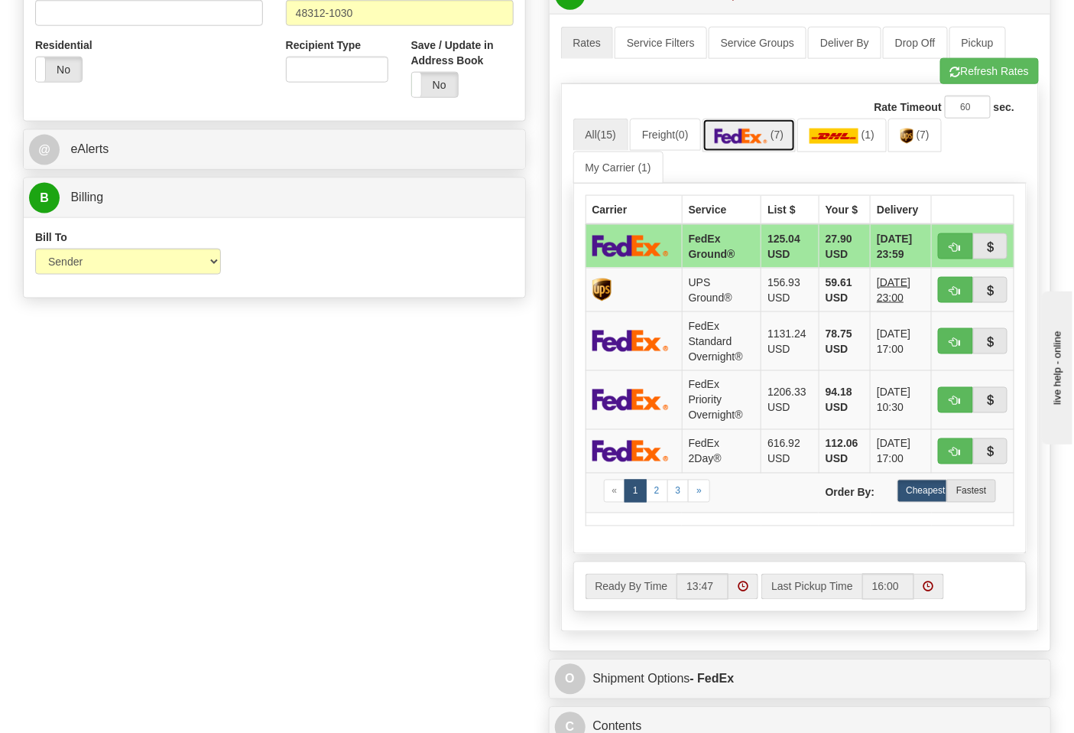
click at [738, 141] on img at bounding box center [742, 135] width 54 height 15
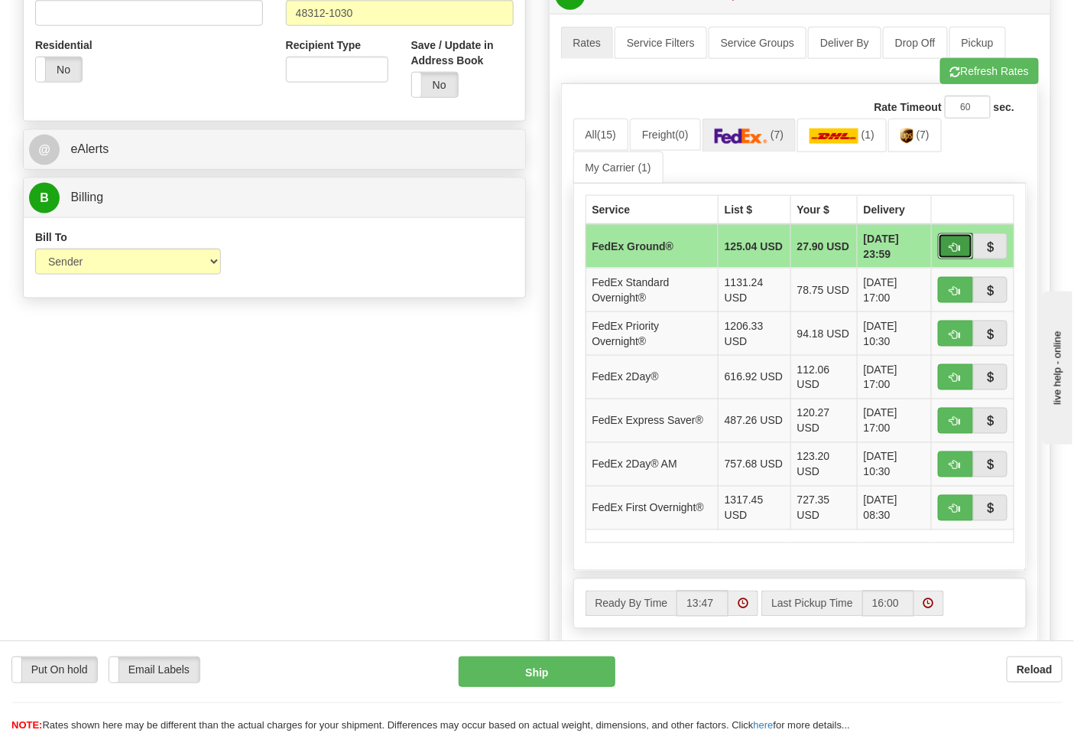
click at [957, 242] on span "button" at bounding box center [956, 247] width 11 height 10
type input "92"
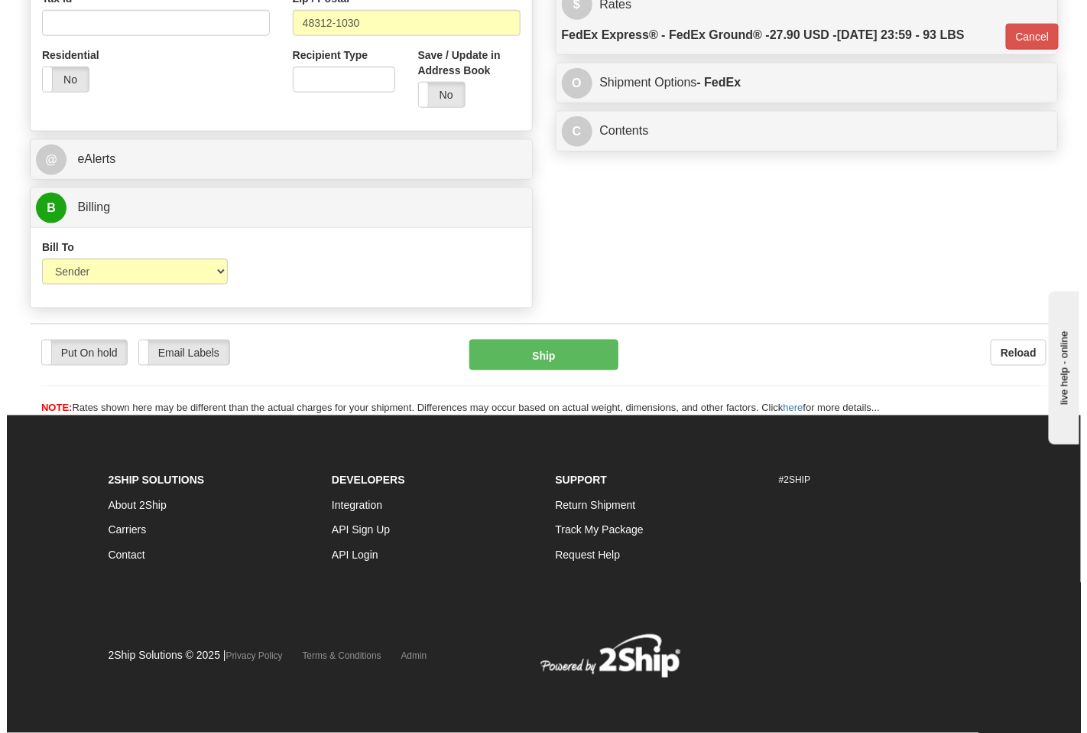
scroll to position [586, 0]
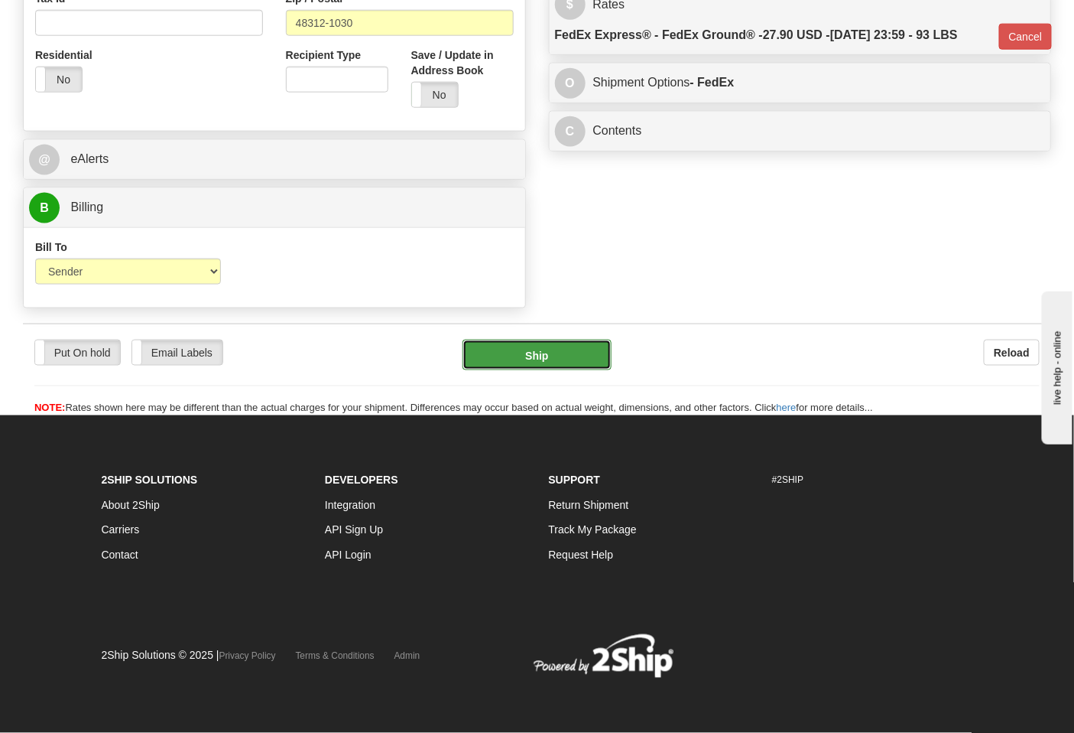
click at [538, 369] on button "Ship" at bounding box center [537, 355] width 148 height 31
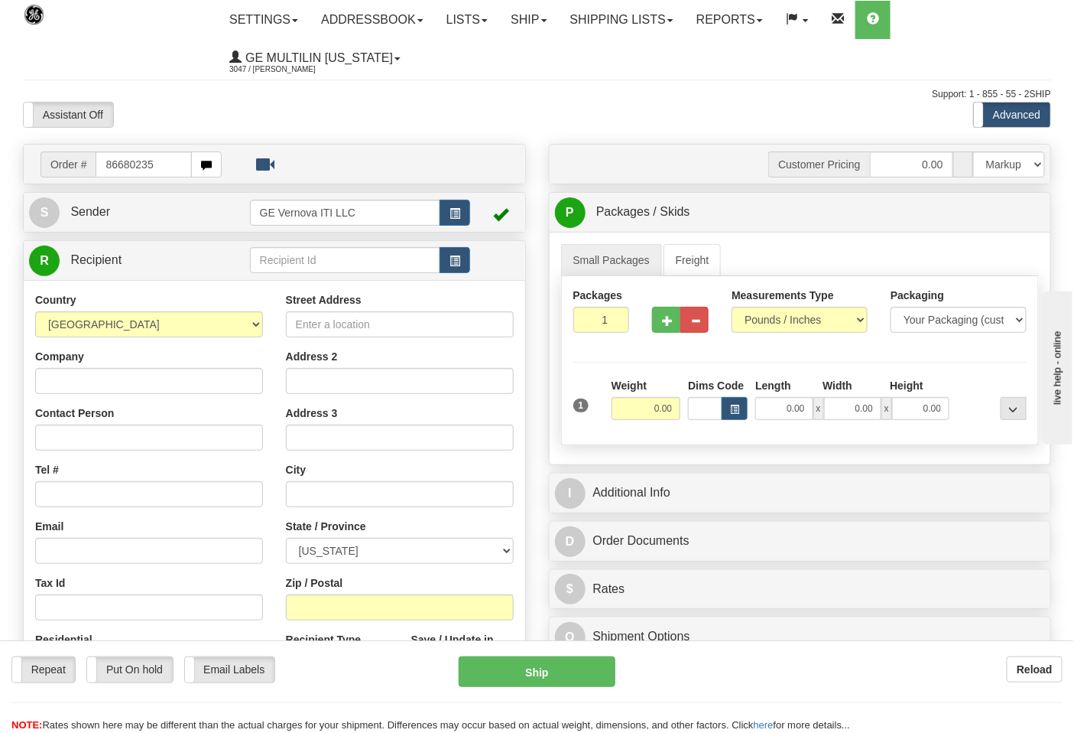
type input "86680235"
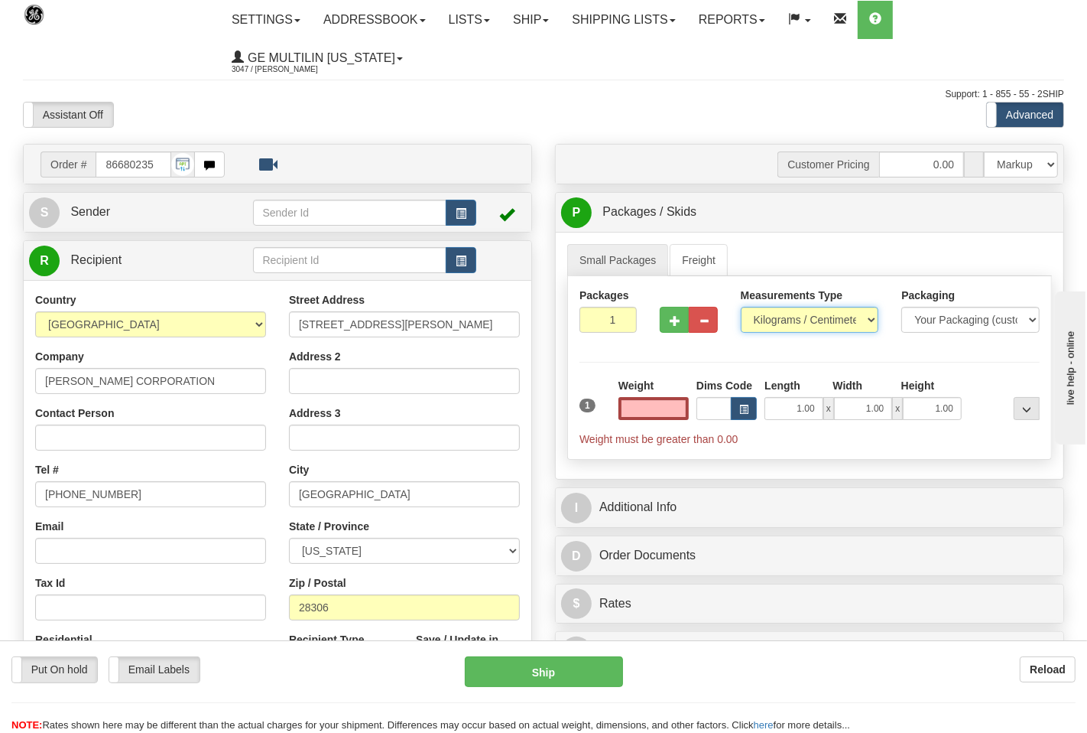
type input "0.00"
click at [769, 325] on select "Pounds / Inches Kilograms / Centimeters" at bounding box center [800, 320] width 136 height 26
select select "0"
click at [732, 307] on select "Pounds / Inches Kilograms / Centimeters" at bounding box center [800, 320] width 136 height 26
click at [670, 411] on input "0.00" at bounding box center [647, 408] width 70 height 23
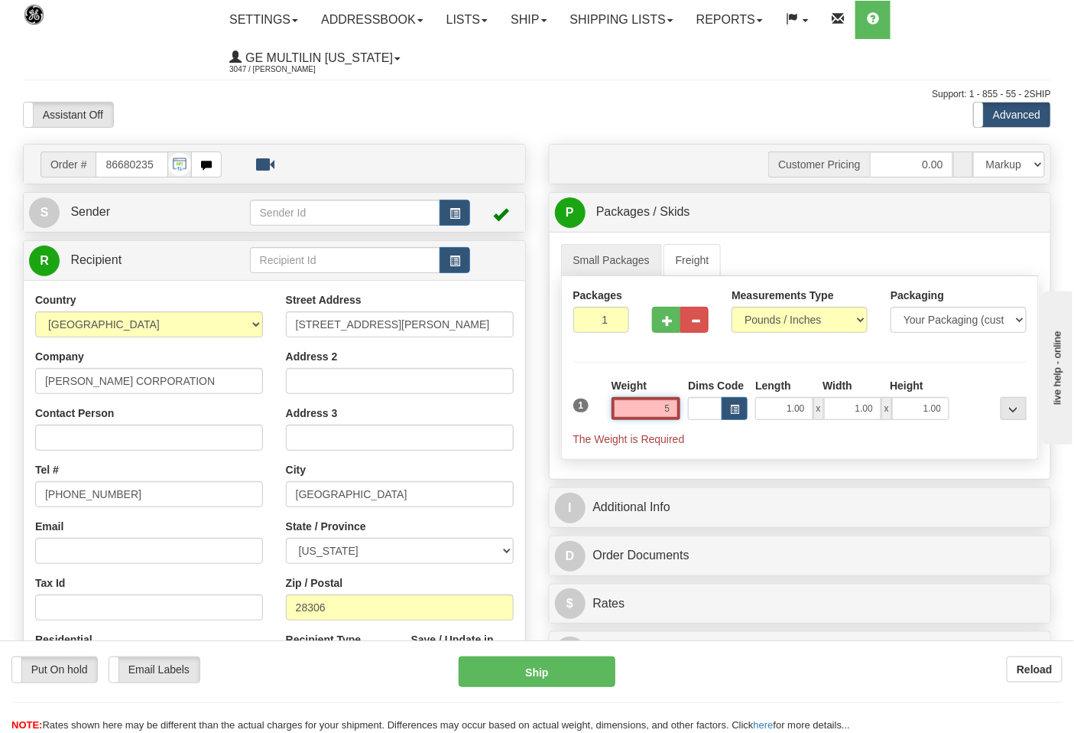
click button "Delete" at bounding box center [0, 0] width 0 height 0
type input "5.00"
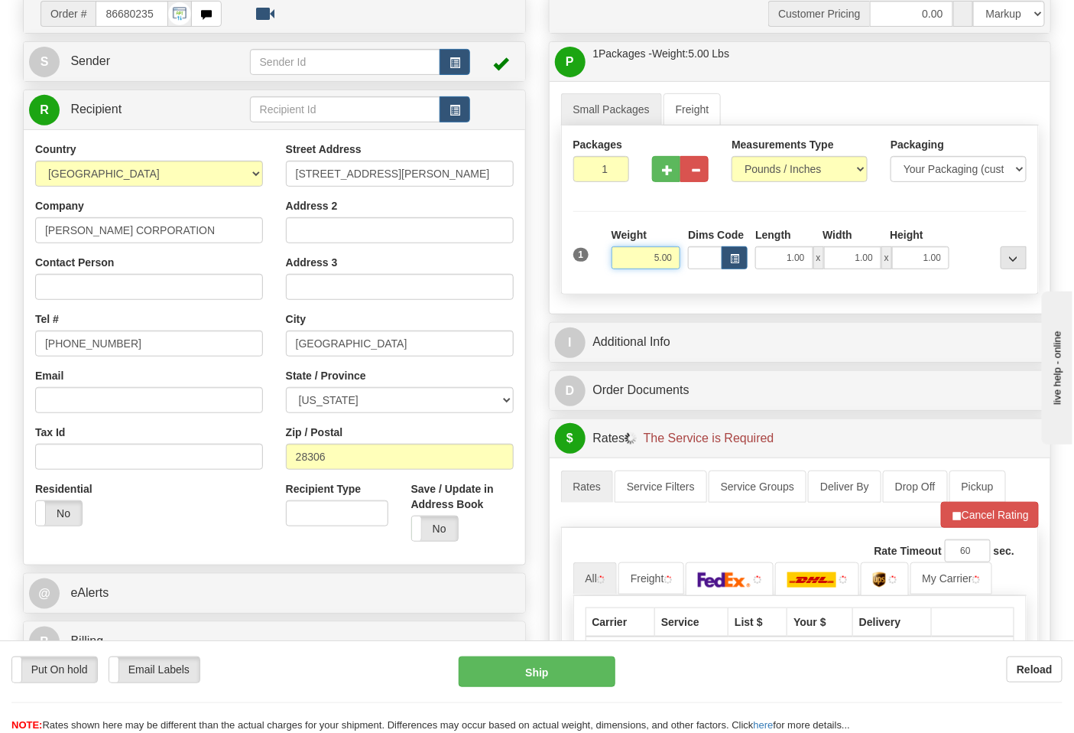
scroll to position [340, 0]
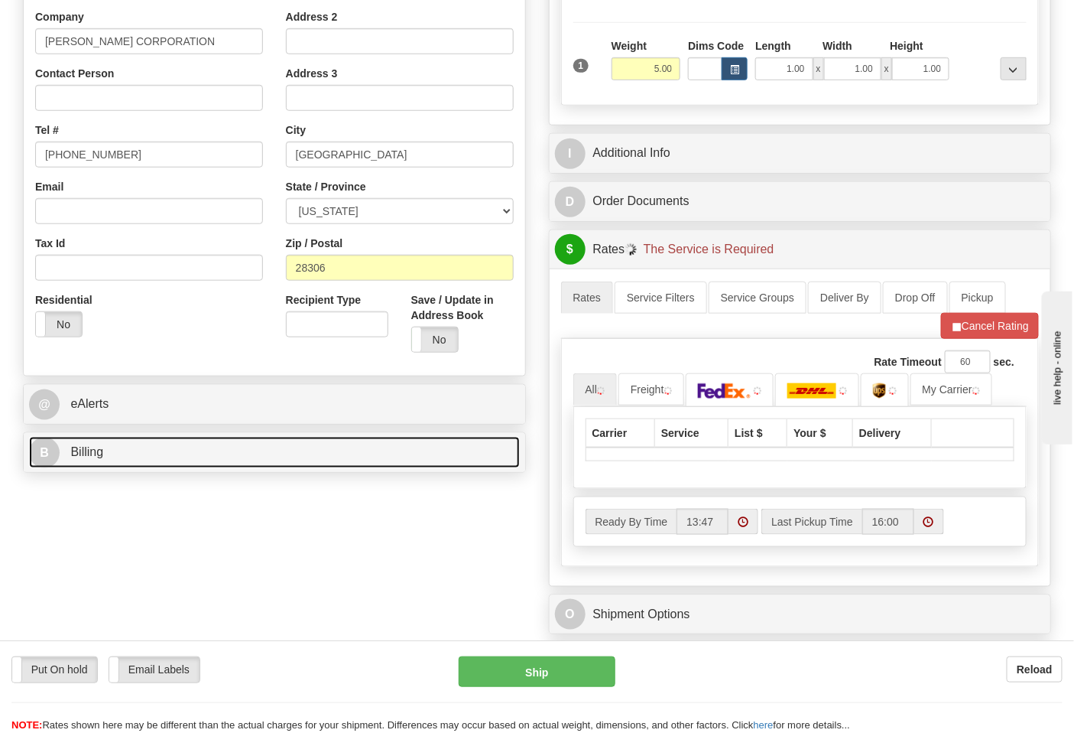
click at [200, 448] on link "B Billing" at bounding box center [274, 452] width 491 height 31
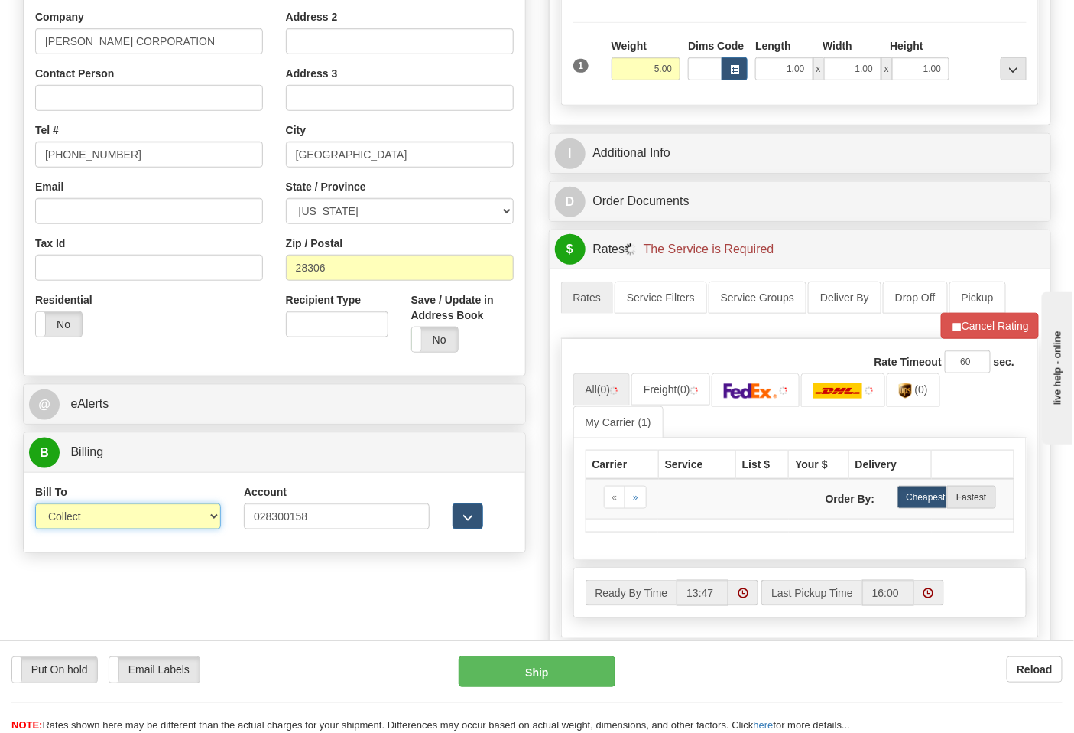
drag, startPoint x: 106, startPoint y: 515, endPoint x: 106, endPoint y: 525, distance: 10.7
click at [106, 515] on select "Sender Recipient Third Party Collect" at bounding box center [128, 516] width 186 height 26
click at [35, 505] on select "Sender Recipient Third Party Collect" at bounding box center [128, 516] width 186 height 26
drag, startPoint x: 110, startPoint y: 515, endPoint x: 106, endPoint y: 530, distance: 15.2
click at [110, 515] on select "Sender Recipient Third Party Collect" at bounding box center [128, 516] width 186 height 26
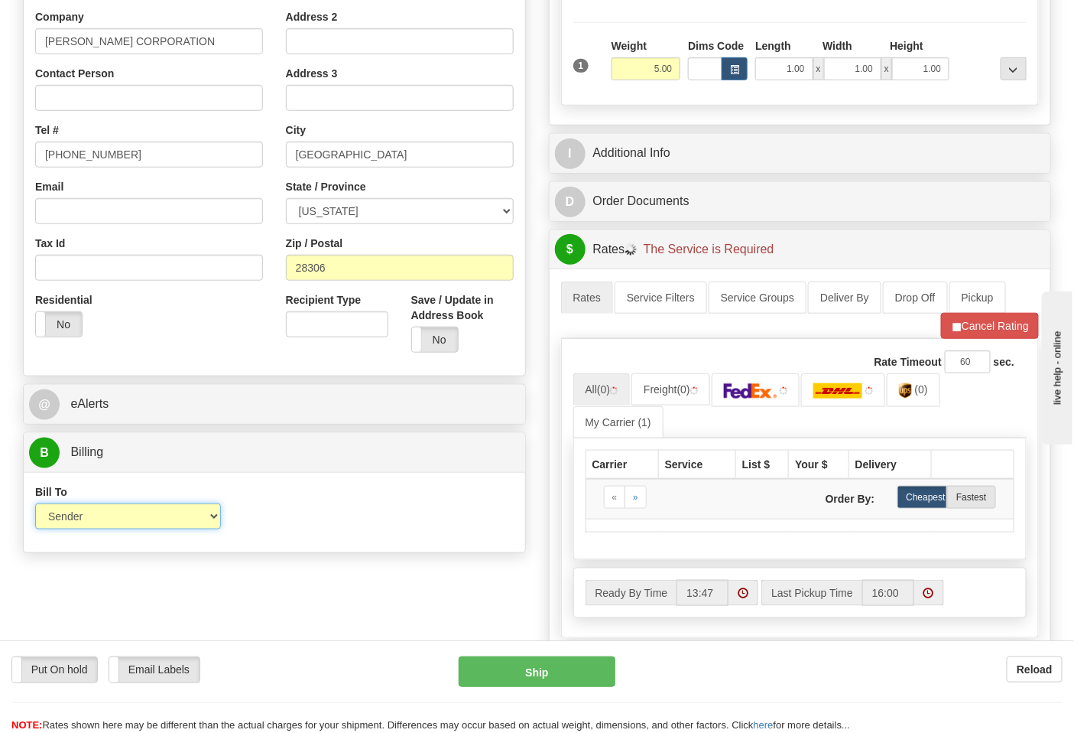
select select "2"
click at [35, 505] on select "Sender Recipient Third Party Collect" at bounding box center [128, 516] width 186 height 26
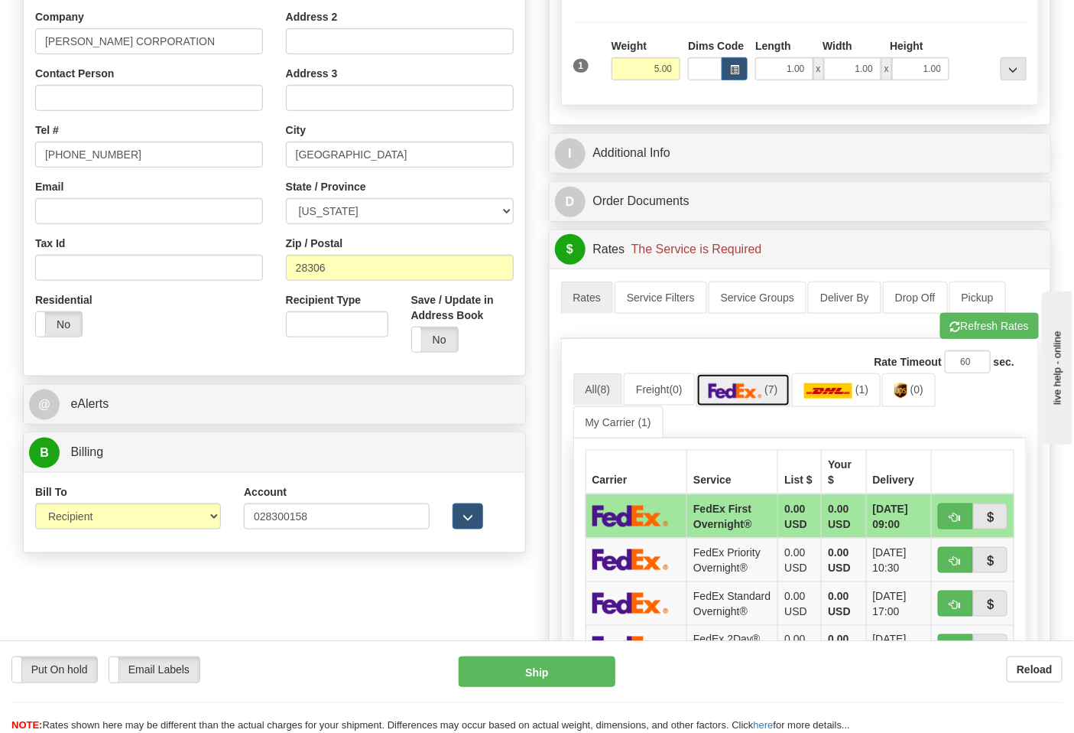
click at [742, 392] on img at bounding box center [736, 390] width 54 height 15
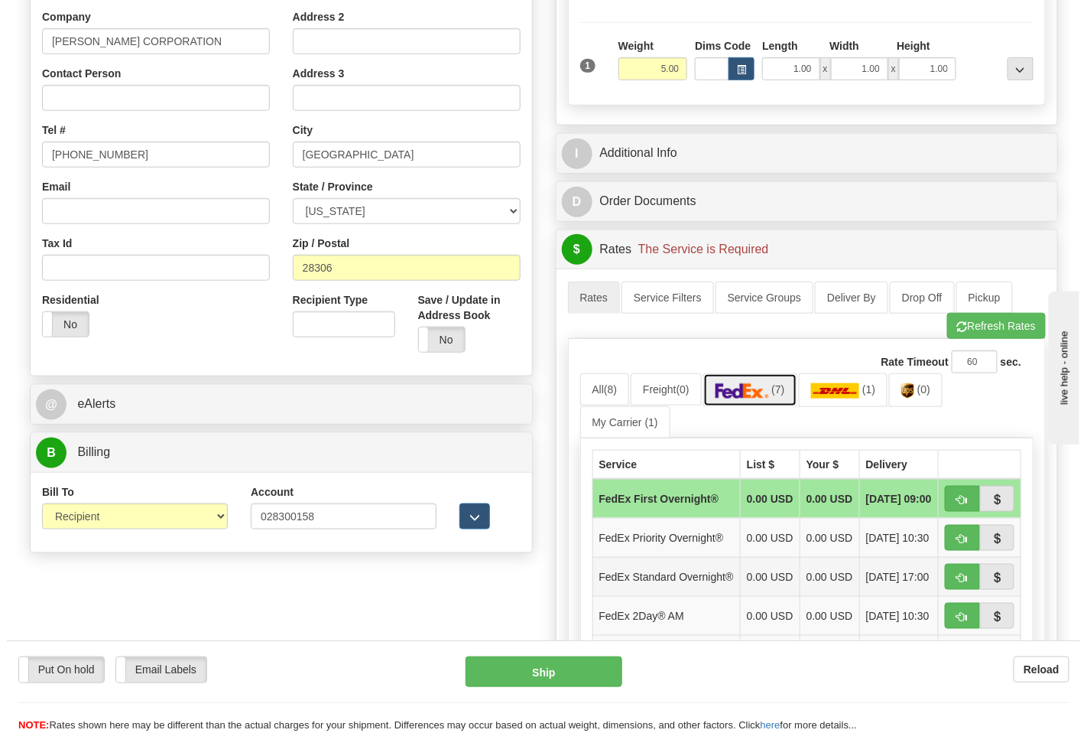
scroll to position [509, 0]
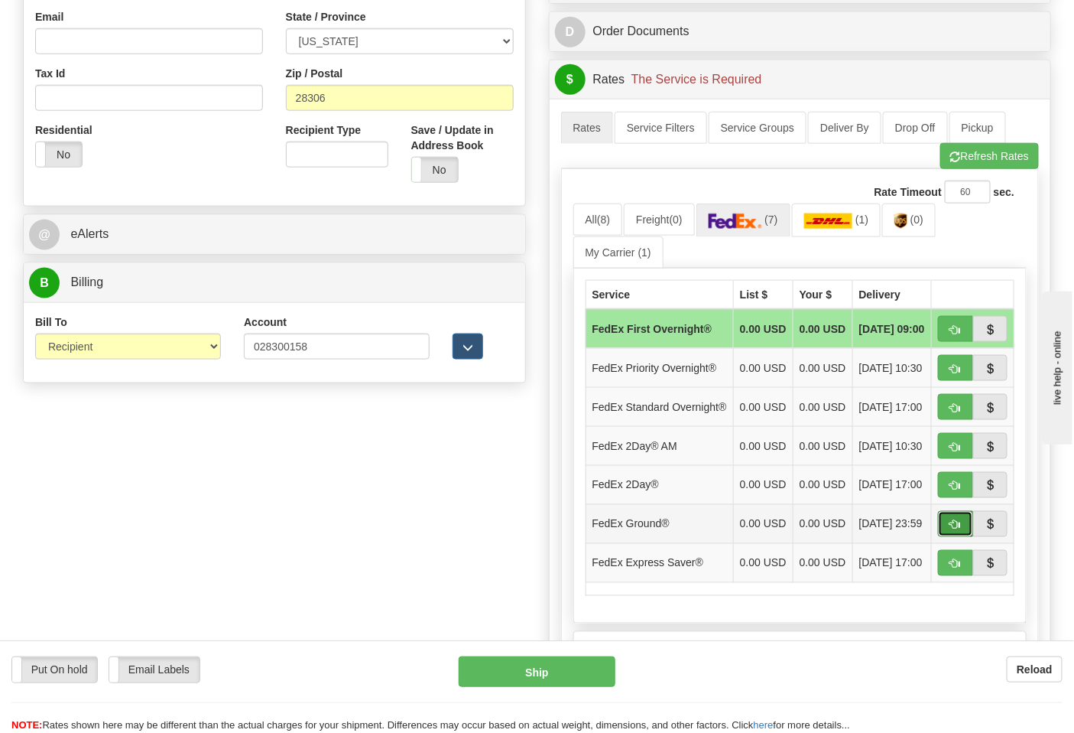
click at [948, 537] on button "button" at bounding box center [955, 524] width 35 height 26
type input "92"
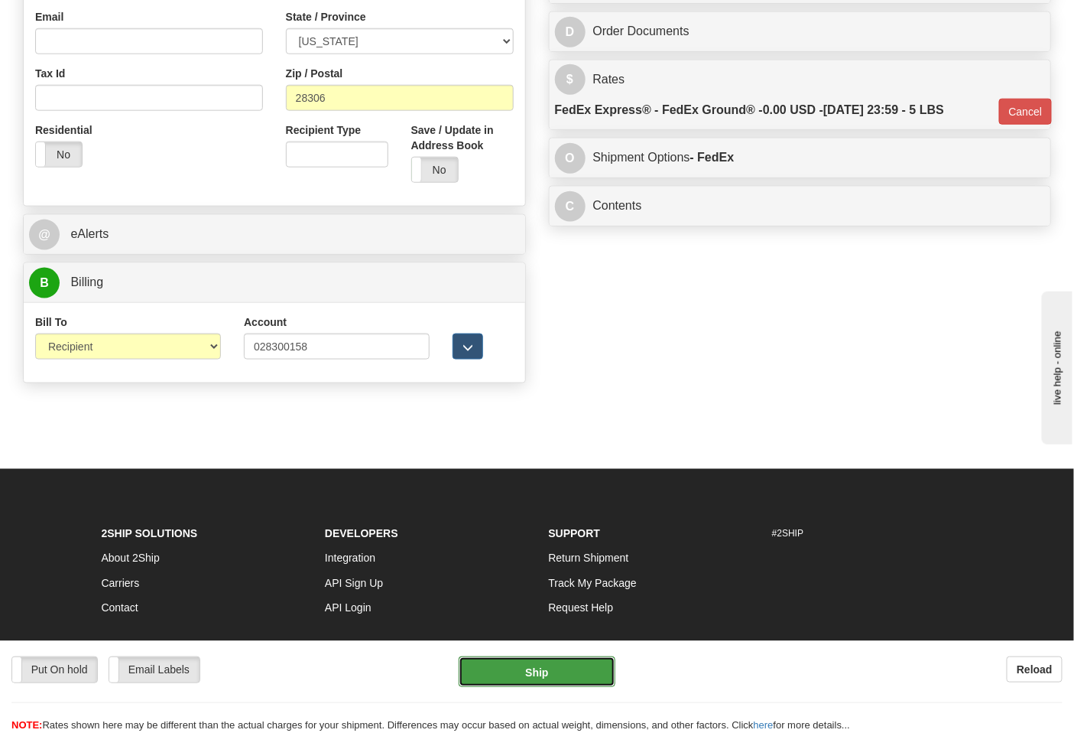
click at [548, 665] on button "Ship" at bounding box center [537, 671] width 156 height 31
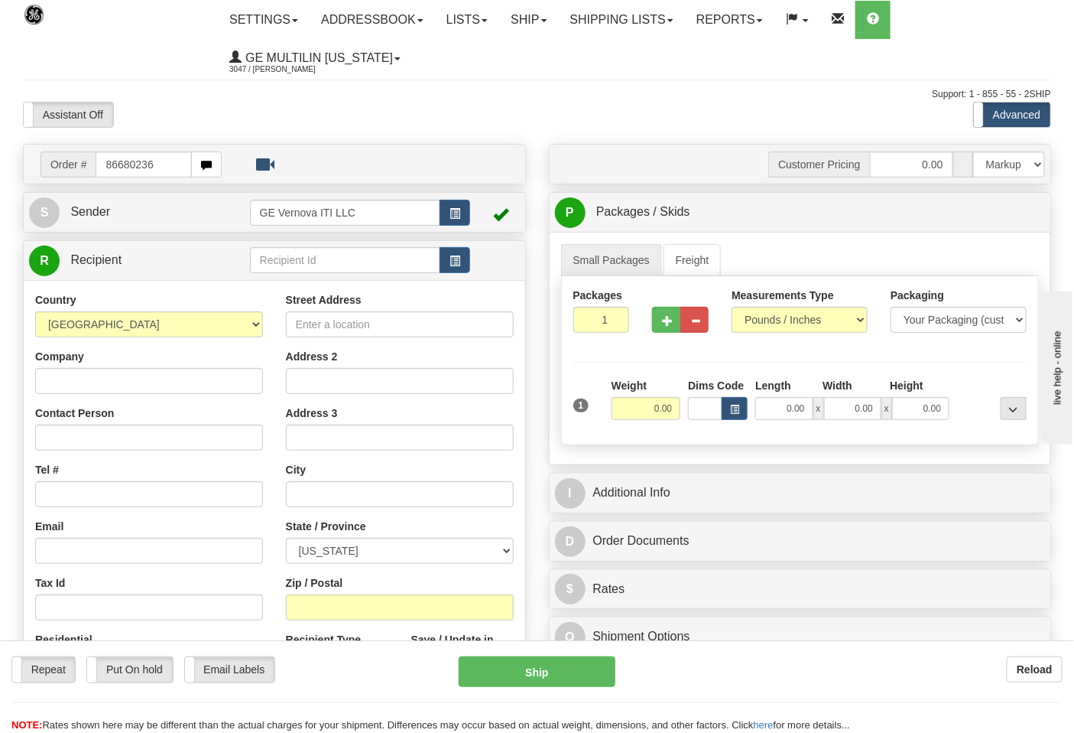
type input "86680236"
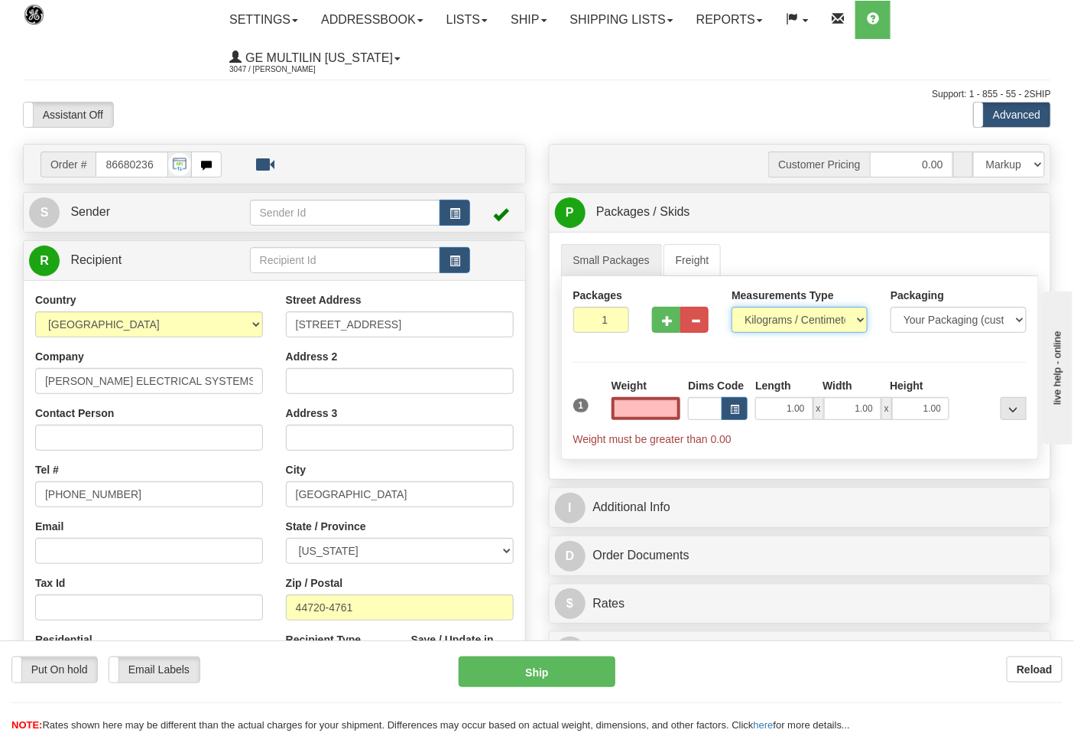
type input "0.00"
drag, startPoint x: 752, startPoint y: 322, endPoint x: 754, endPoint y: 333, distance: 10.9
click at [752, 322] on select "Pounds / Inches Kilograms / Centimeters" at bounding box center [800, 320] width 136 height 26
select select "0"
click at [732, 307] on select "Pounds / Inches Kilograms / Centimeters" at bounding box center [800, 320] width 136 height 26
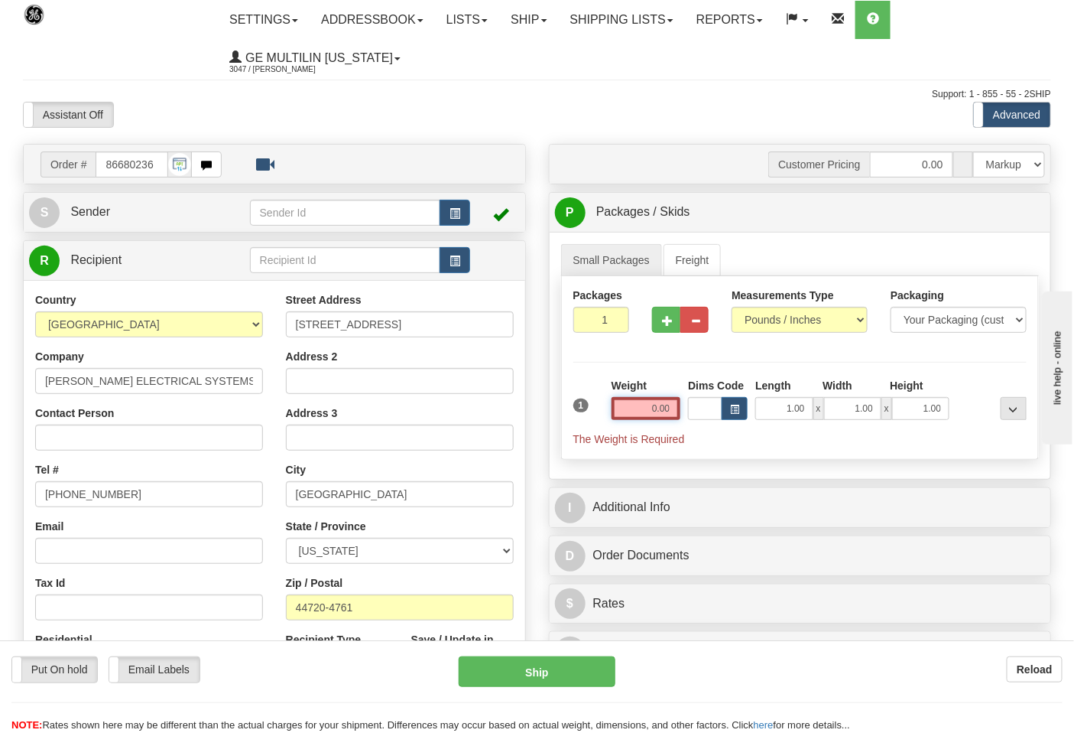
click at [675, 404] on input "0.00" at bounding box center [647, 408] width 70 height 23
click button "Delete" at bounding box center [0, 0] width 0 height 0
type input "4.00"
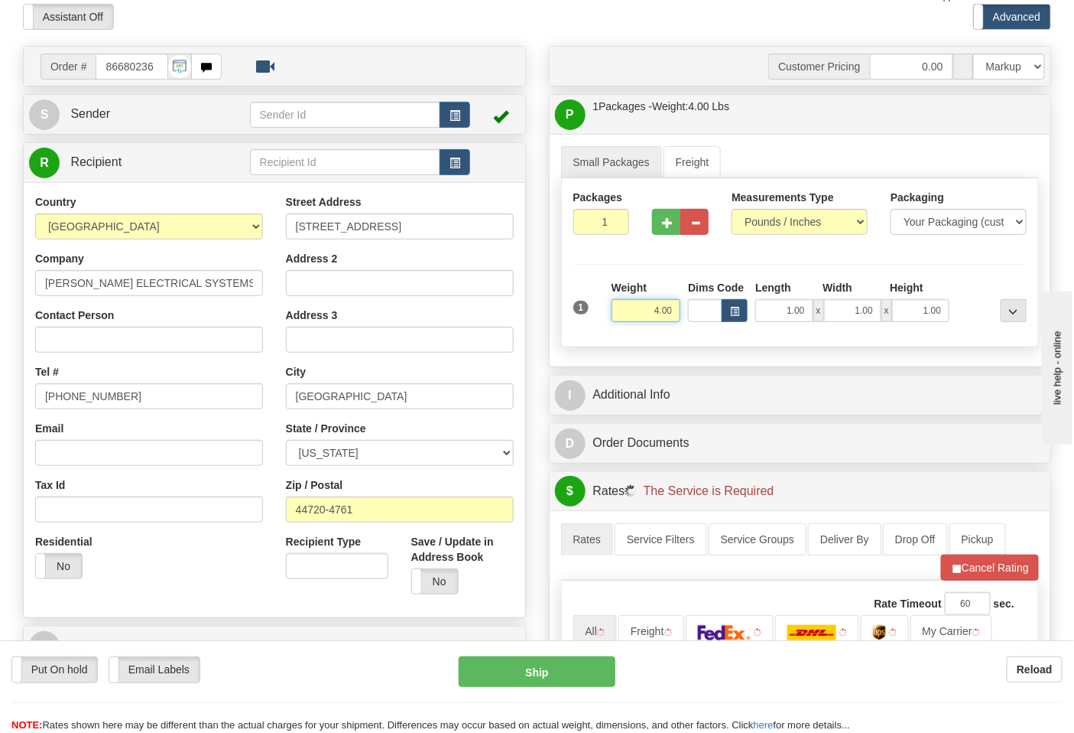
scroll to position [255, 0]
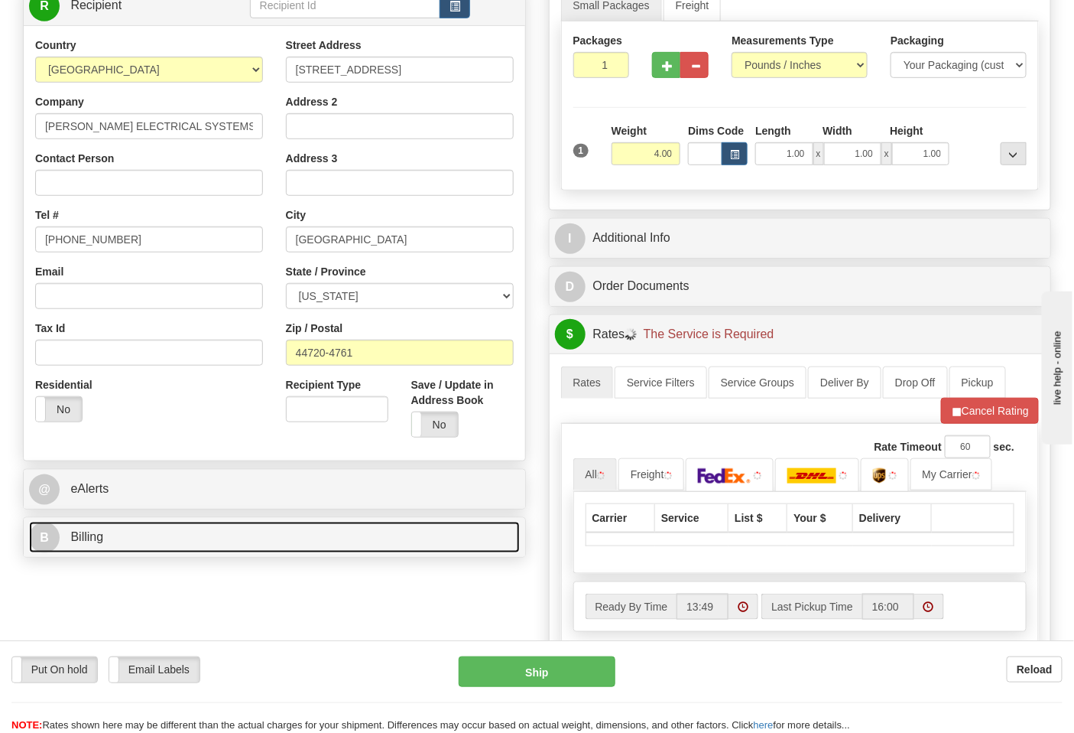
click at [200, 539] on link "B Billing" at bounding box center [274, 537] width 491 height 31
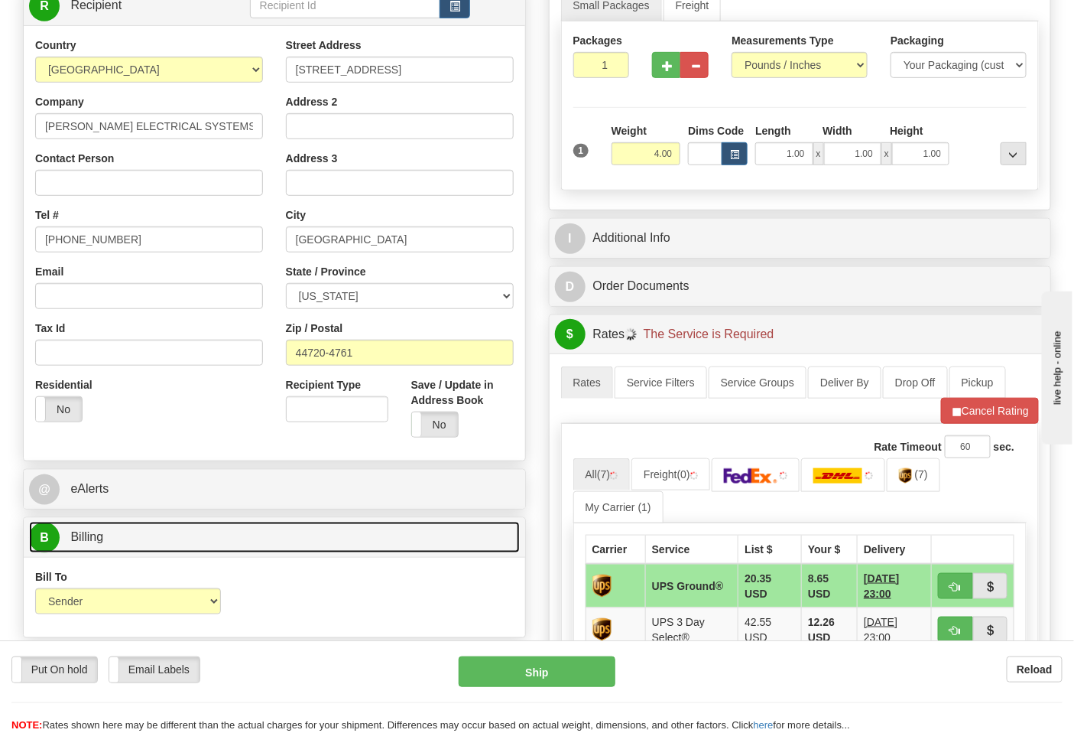
scroll to position [340, 0]
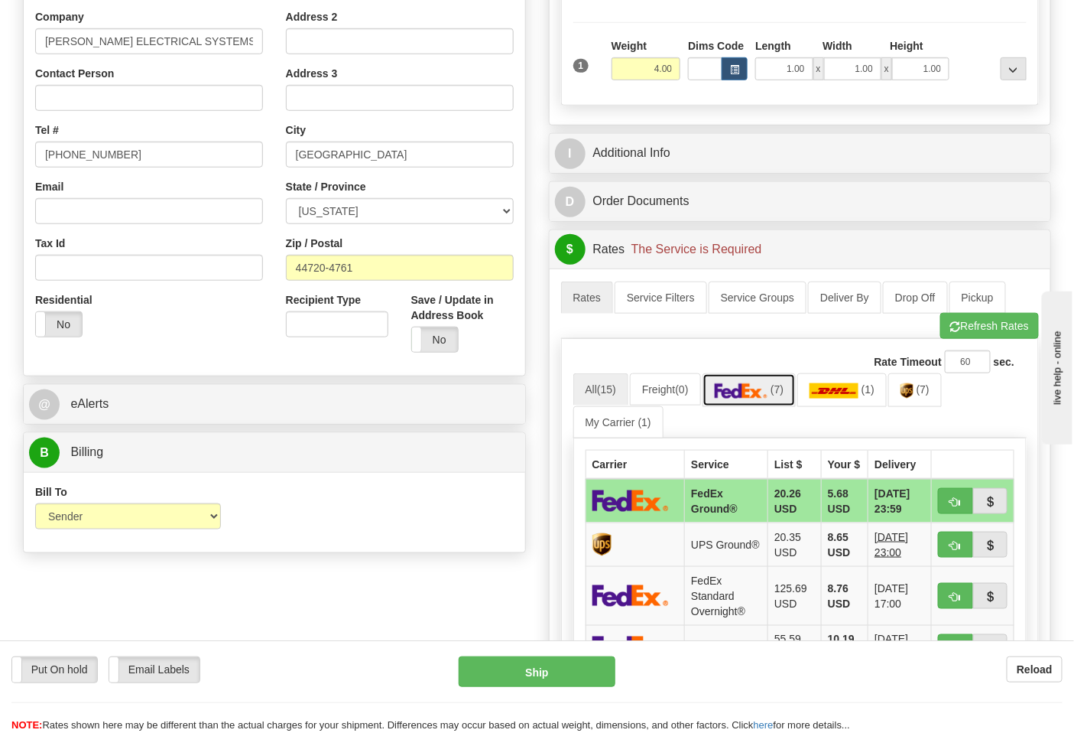
click at [778, 403] on link "(7)" at bounding box center [750, 389] width 94 height 33
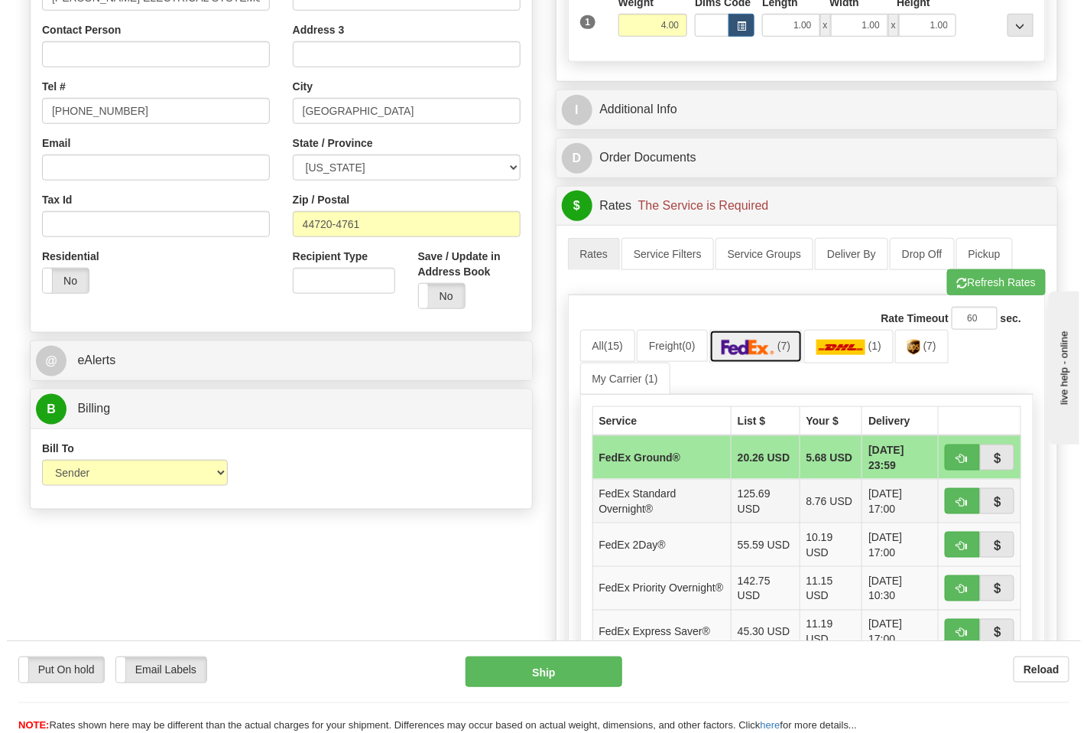
scroll to position [424, 0]
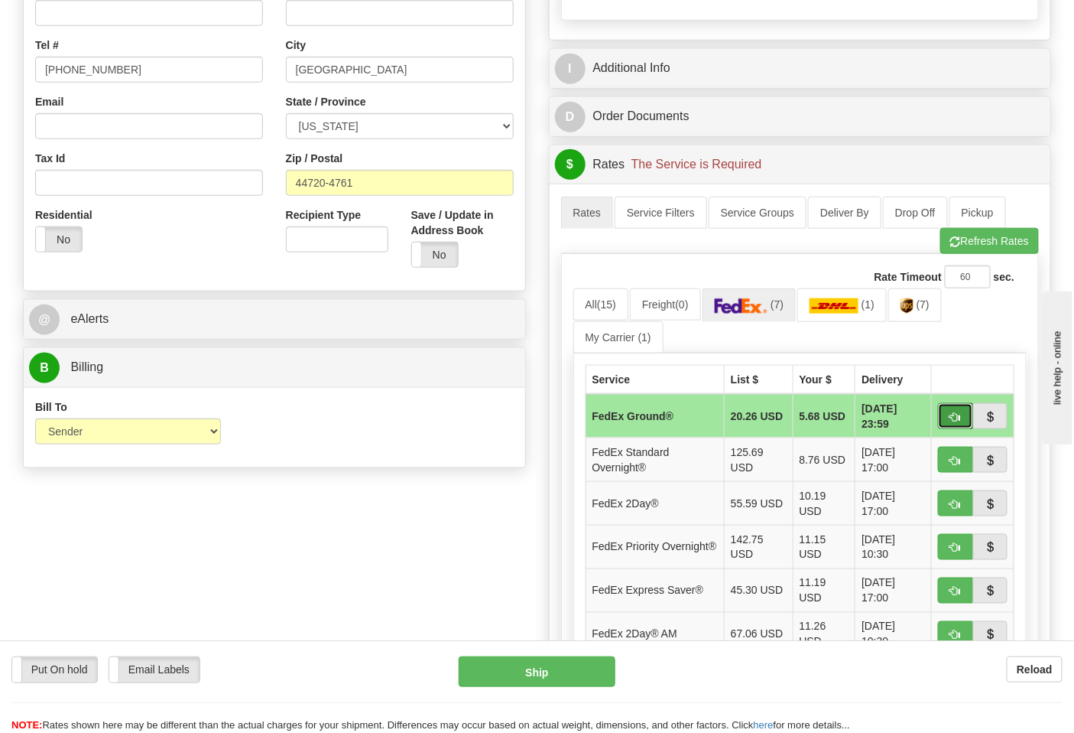
click at [945, 422] on button "button" at bounding box center [955, 416] width 35 height 26
type input "92"
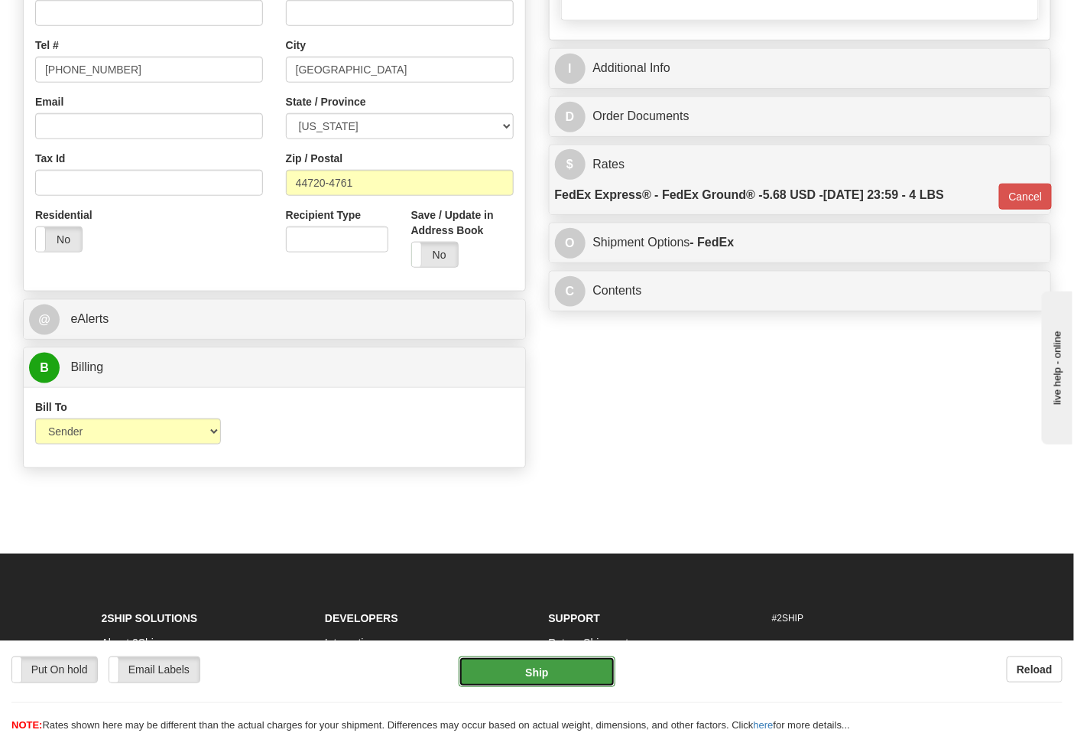
click at [547, 658] on button "Ship" at bounding box center [537, 671] width 156 height 31
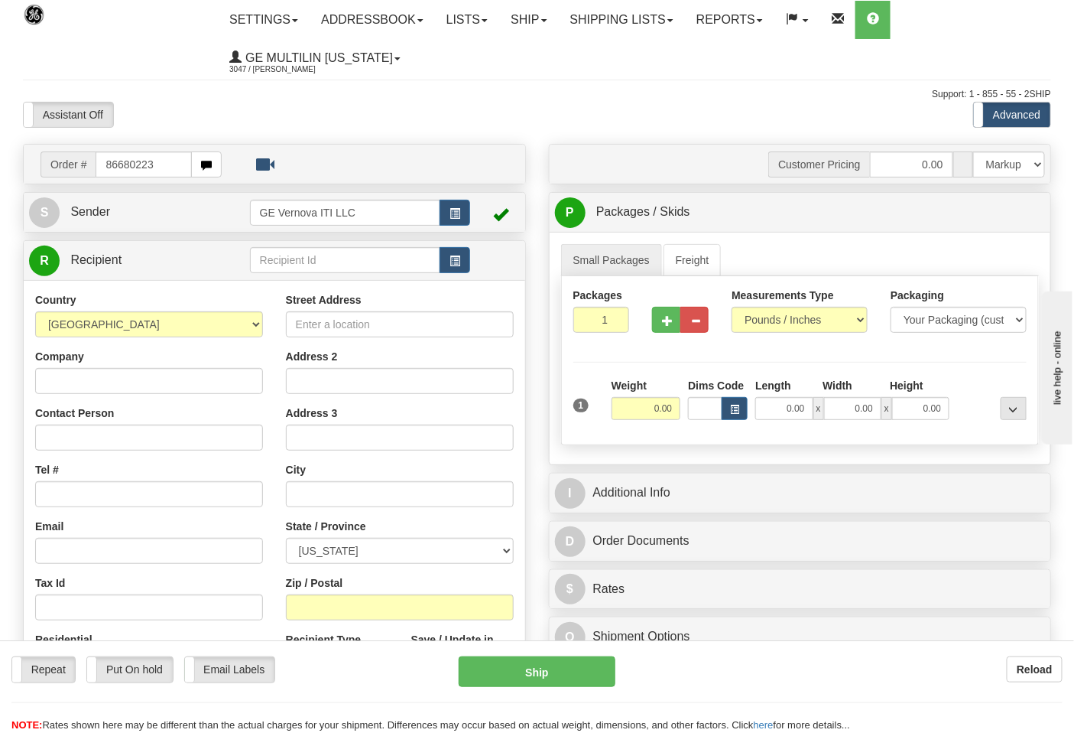
type input "86680223"
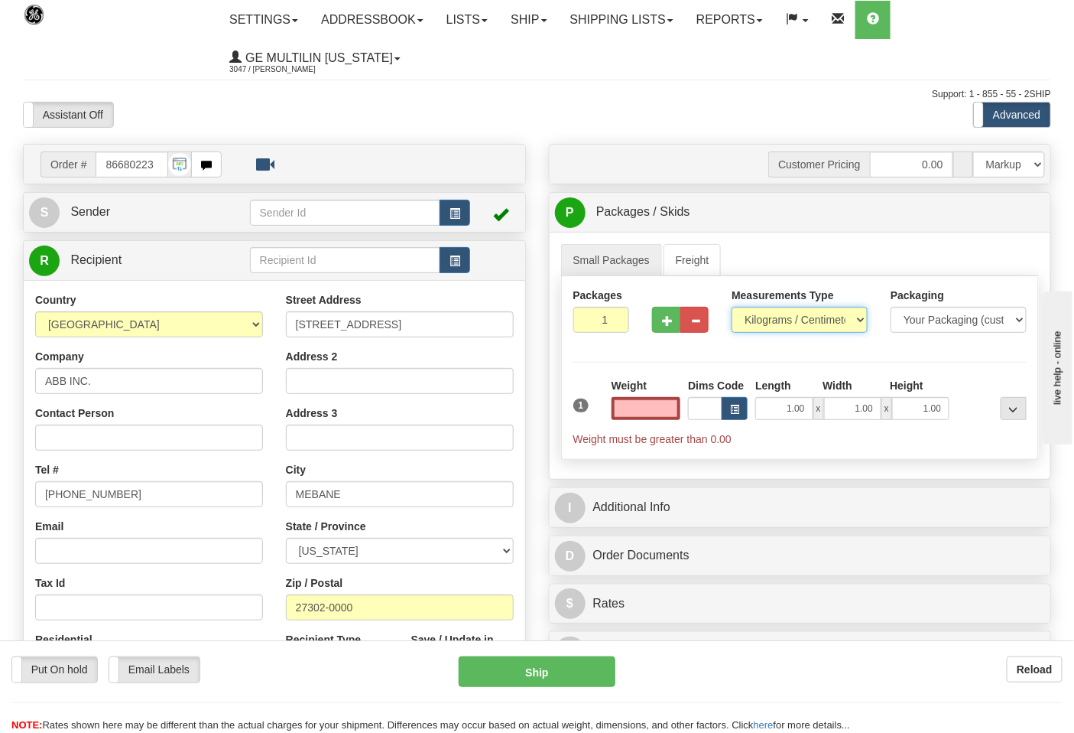
type input "0.00"
drag, startPoint x: 756, startPoint y: 327, endPoint x: 761, endPoint y: 333, distance: 8.1
click at [756, 327] on select "Pounds / Inches Kilograms / Centimeters" at bounding box center [800, 320] width 136 height 26
select select "0"
click at [732, 307] on select "Pounds / Inches Kilograms / Centimeters" at bounding box center [800, 320] width 136 height 26
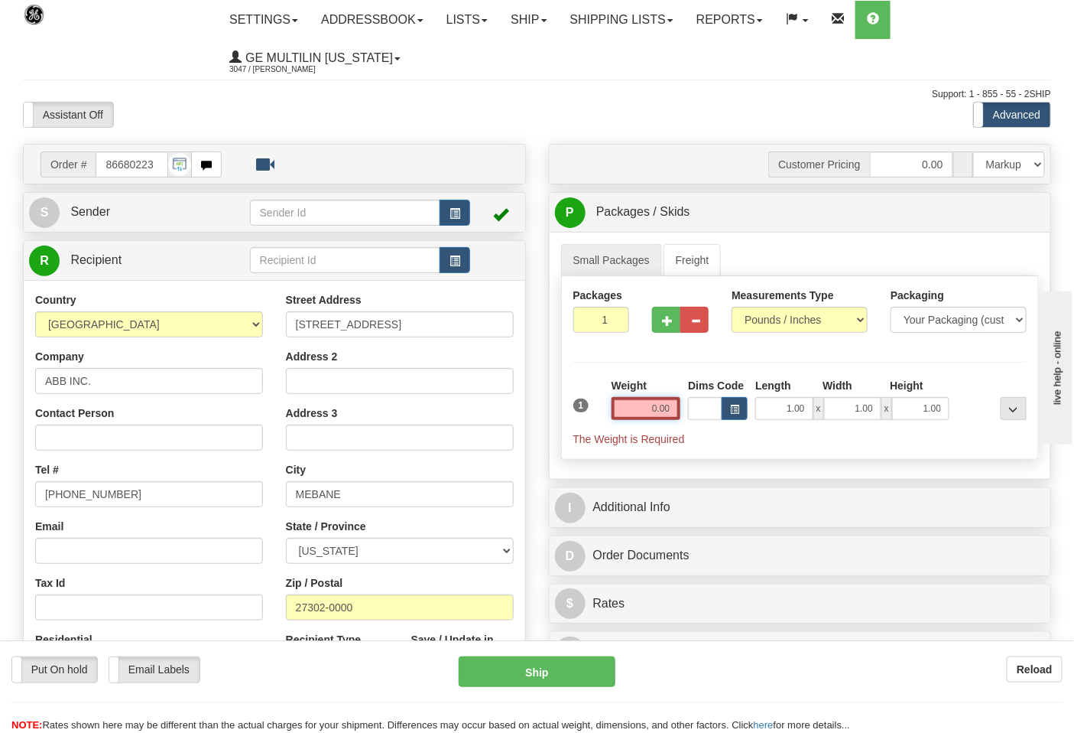
click at [667, 415] on input "0.00" at bounding box center [647, 408] width 70 height 23
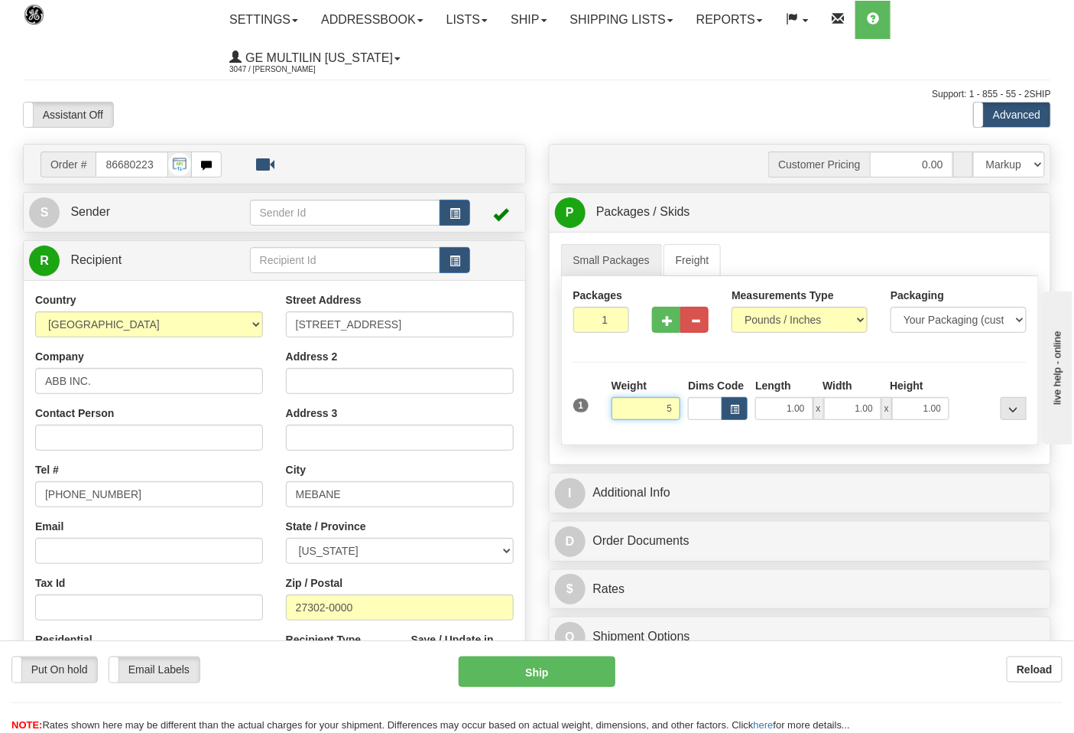
click button "Delete" at bounding box center [0, 0] width 0 height 0
type input "5.00"
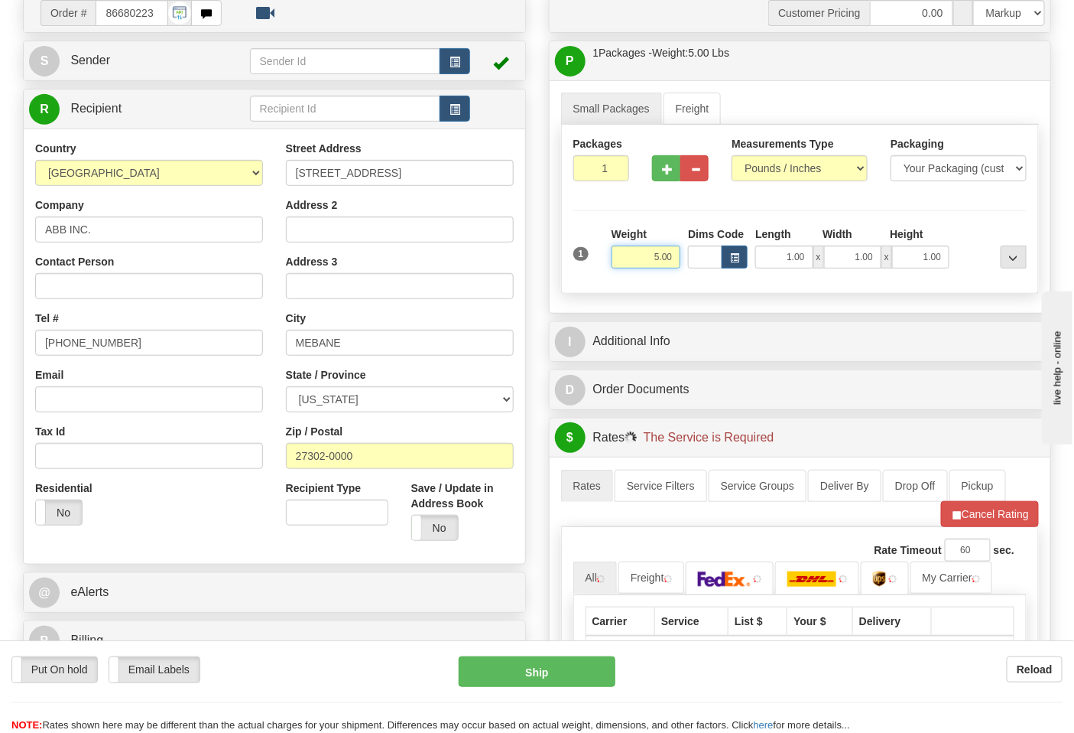
scroll to position [340, 0]
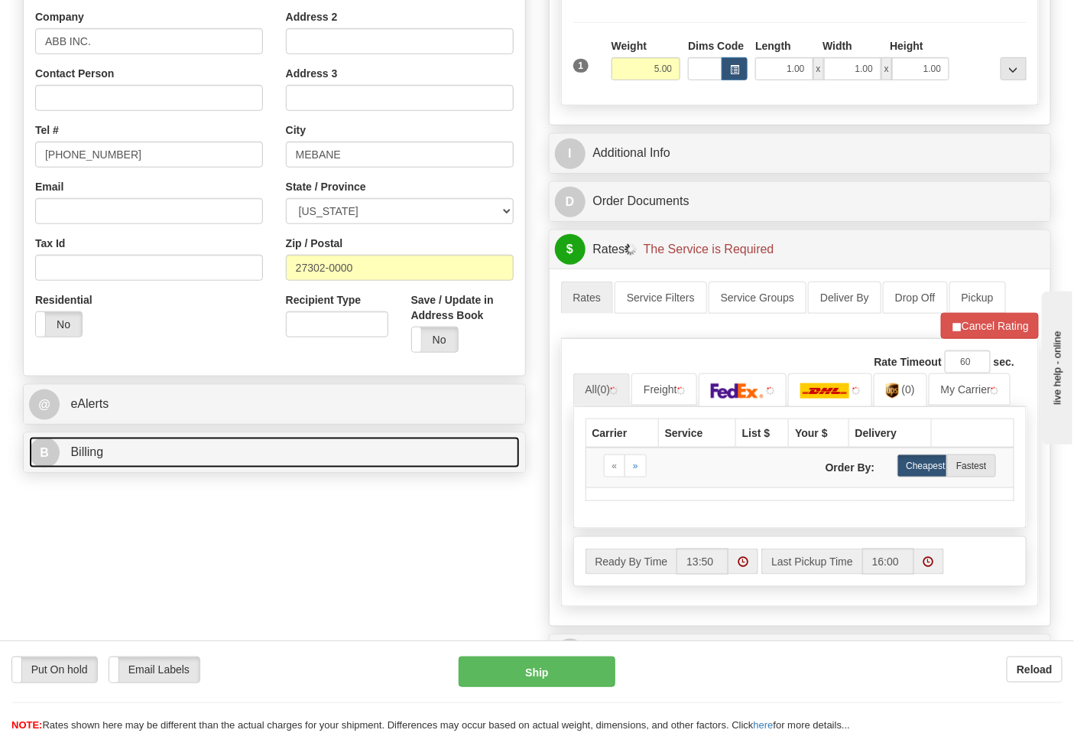
click at [158, 459] on link "B Billing" at bounding box center [274, 452] width 491 height 31
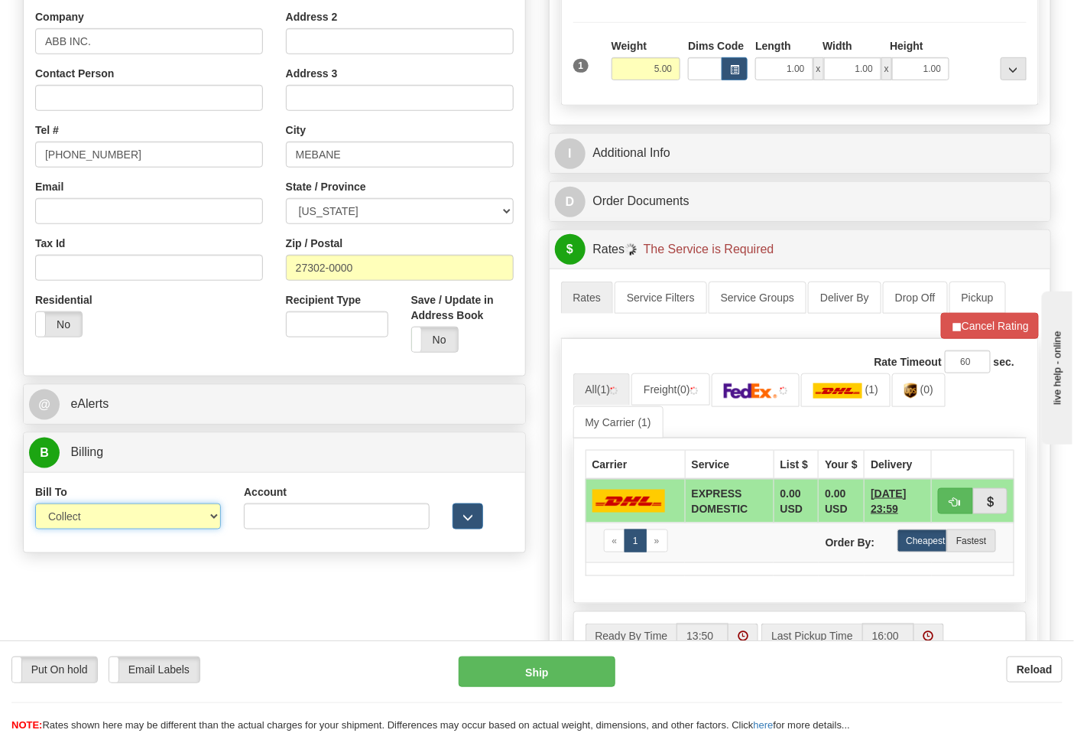
click at [81, 513] on select "Sender Recipient Third Party Collect" at bounding box center [128, 516] width 186 height 26
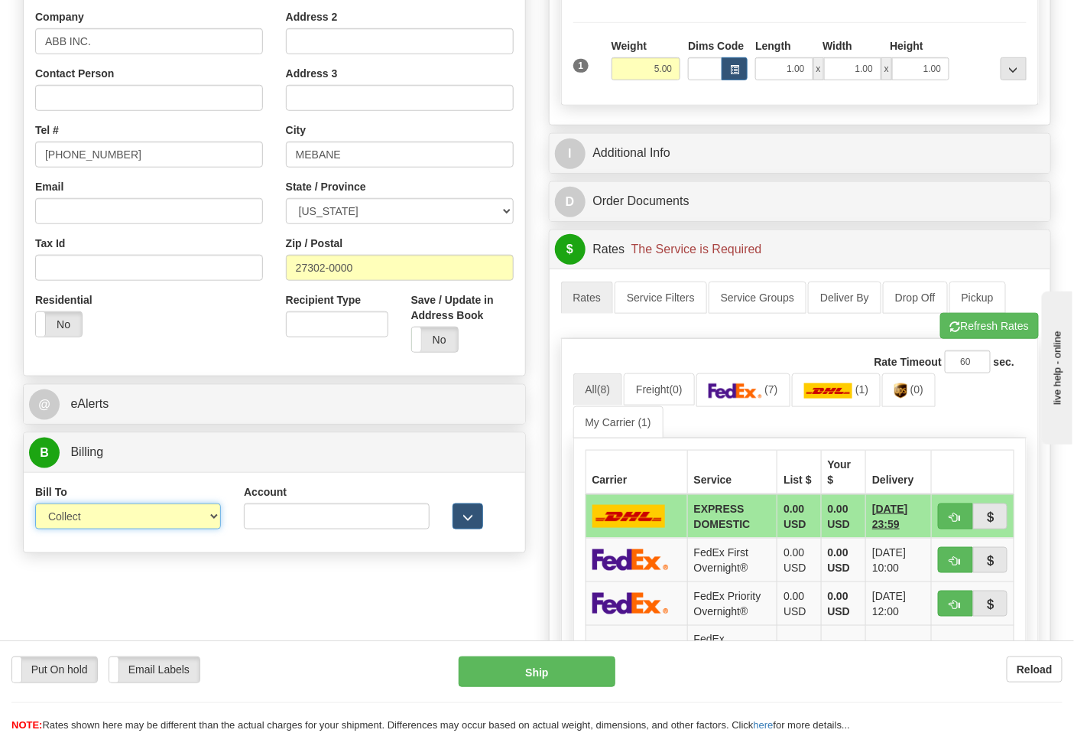
select select "2"
click at [35, 505] on select "Sender Recipient Third Party Collect" at bounding box center [128, 516] width 186 height 26
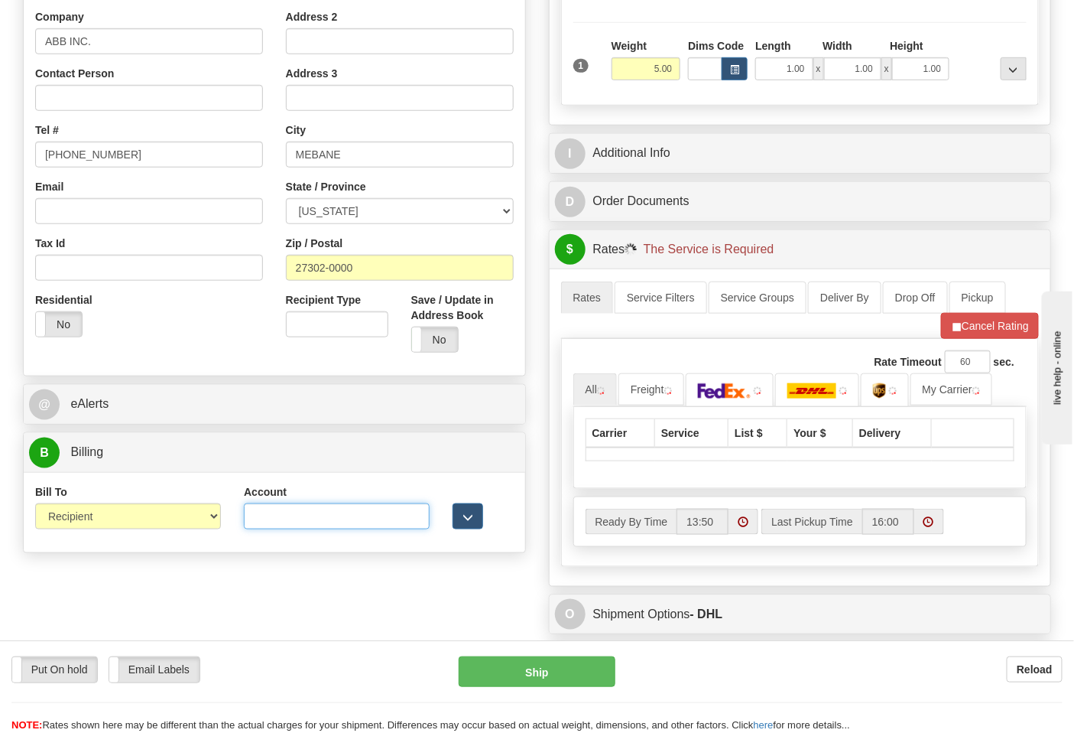
click at [317, 523] on input "Account" at bounding box center [337, 516] width 186 height 26
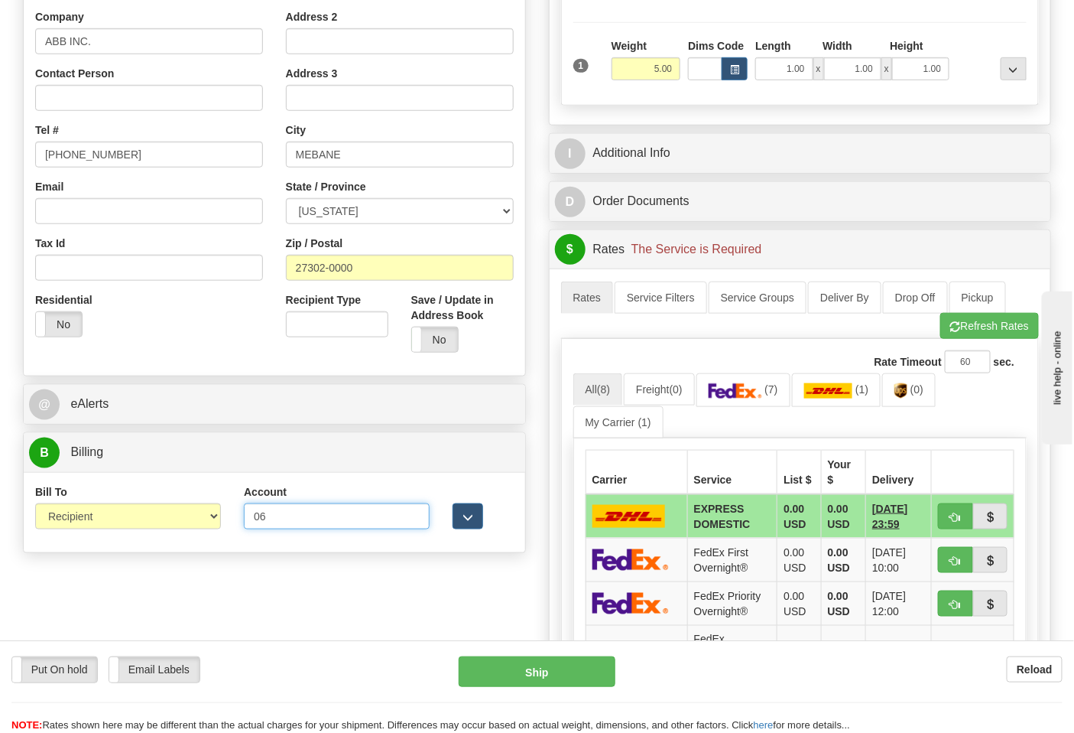
type input "0"
type input "027409806"
click button "Delete" at bounding box center [0, 0] width 0 height 0
drag, startPoint x: 768, startPoint y: 379, endPoint x: 759, endPoint y: 385, distance: 10.4
click at [769, 380] on link "(7)" at bounding box center [744, 389] width 94 height 33
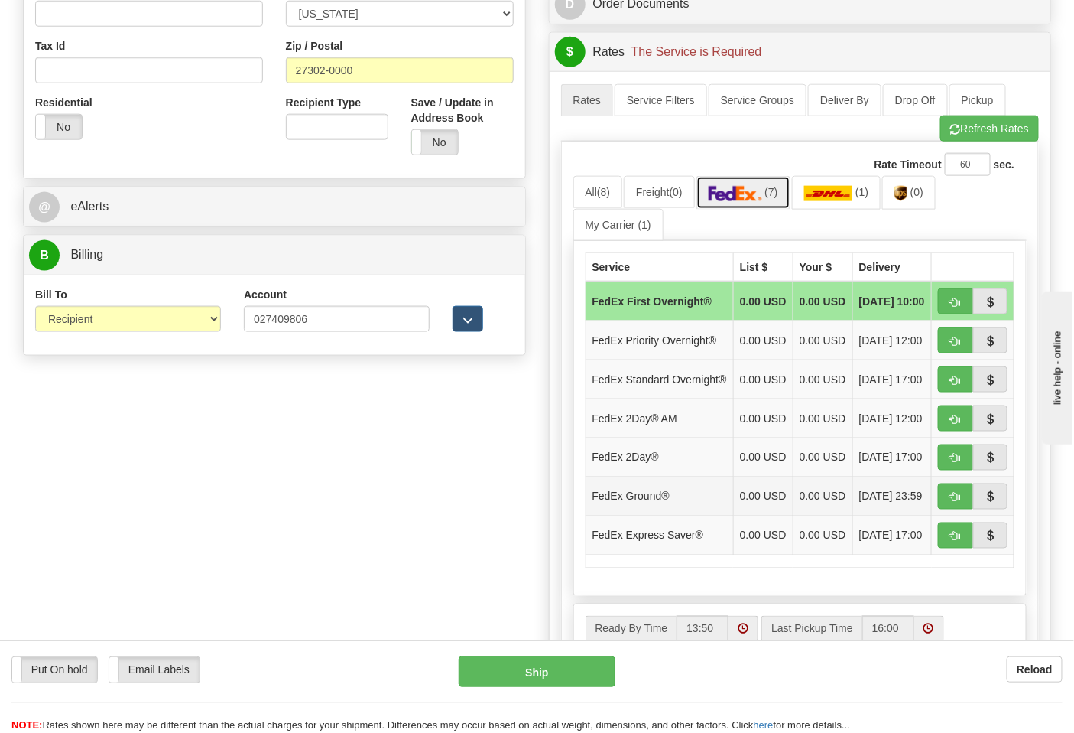
scroll to position [679, 0]
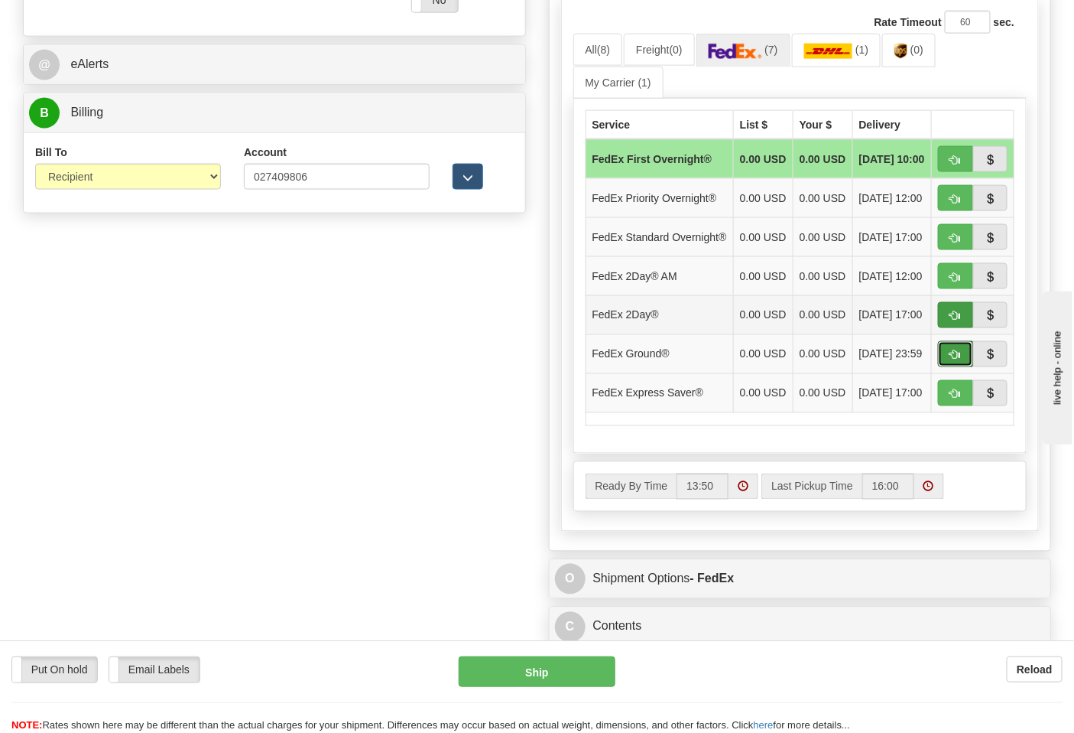
click at [953, 360] on span "button" at bounding box center [956, 355] width 11 height 10
type input "92"
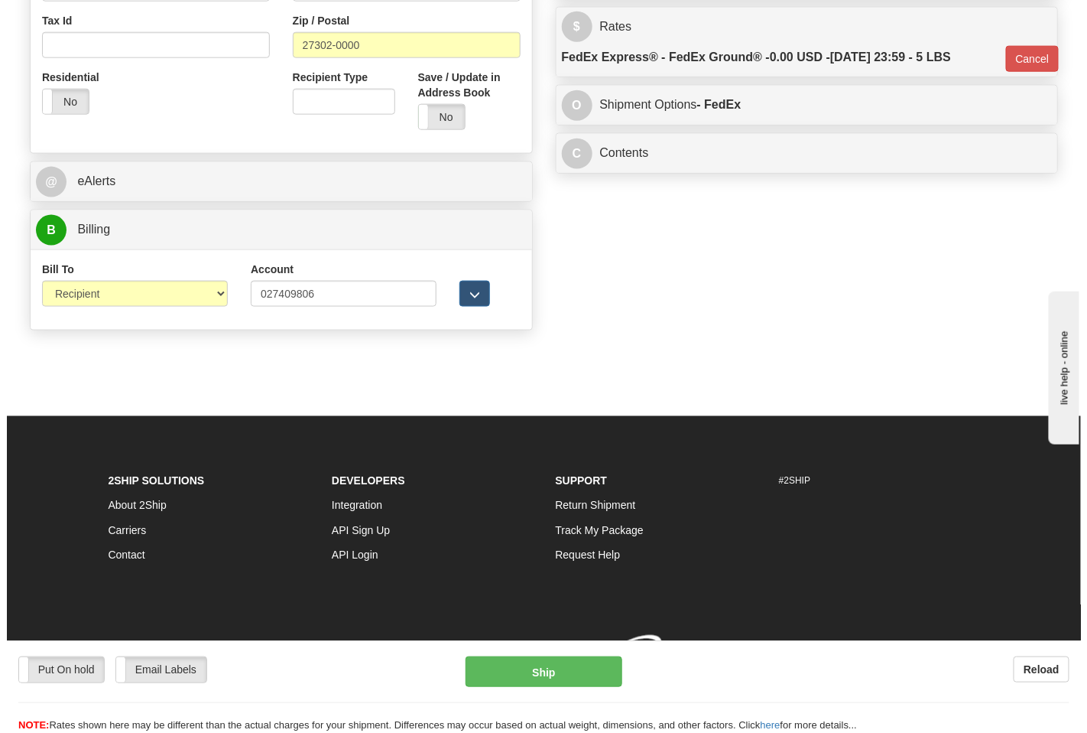
scroll to position [586, 0]
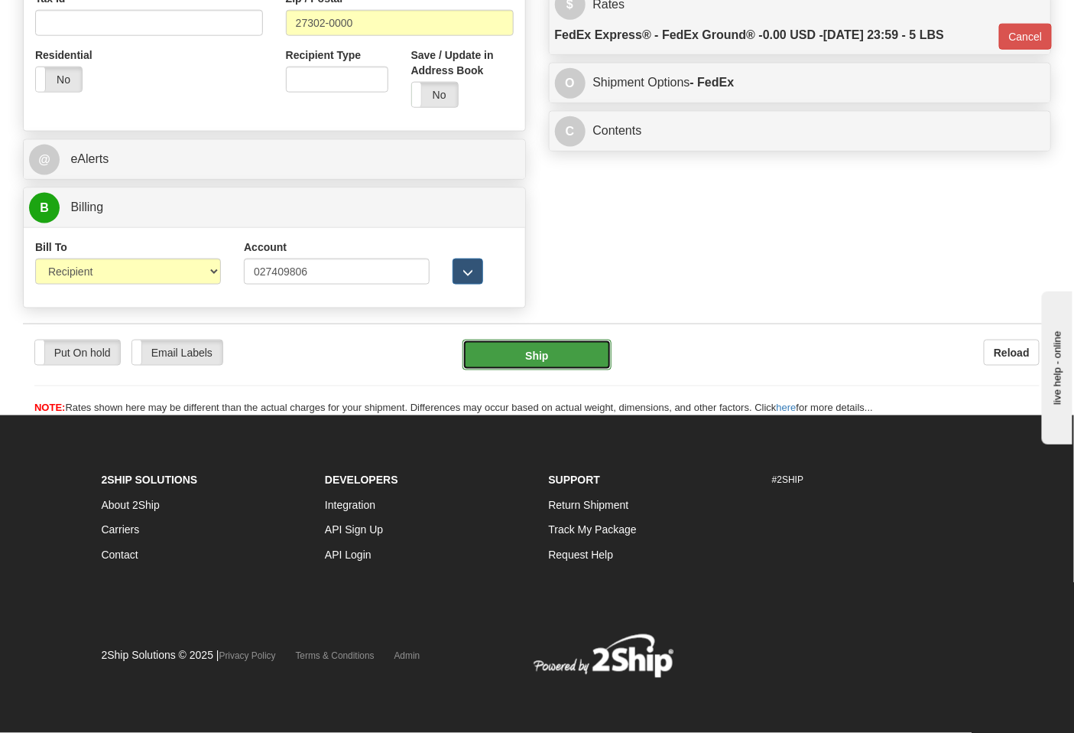
click at [558, 353] on button "Ship" at bounding box center [537, 355] width 148 height 31
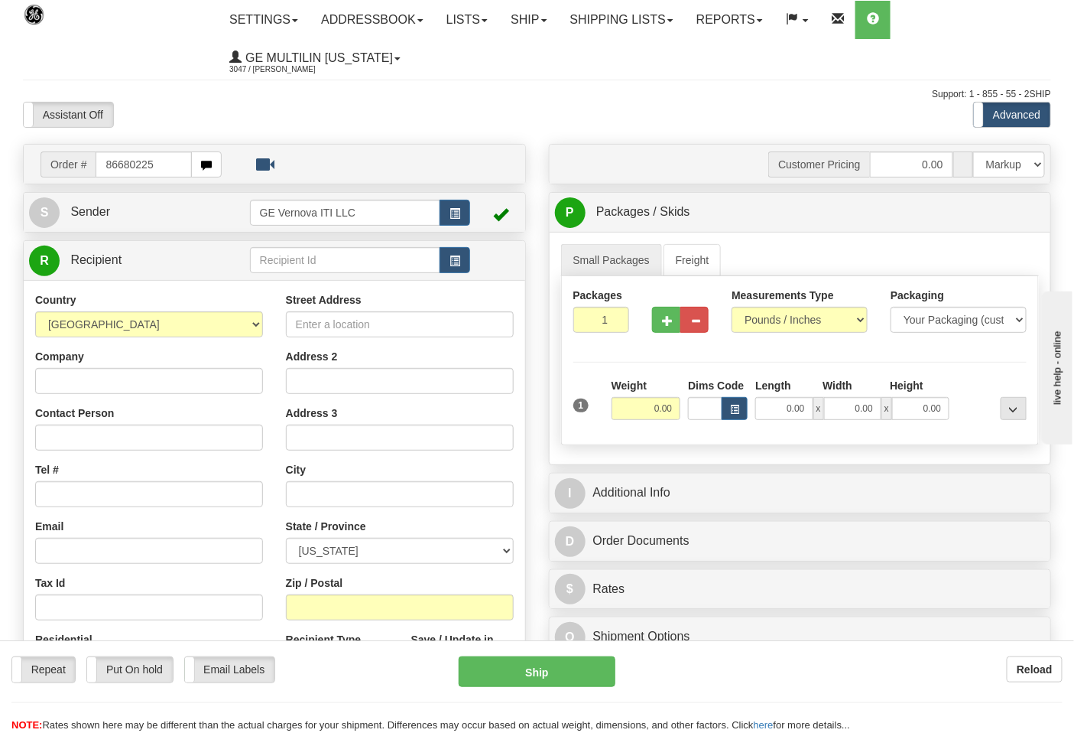
type input "86680225"
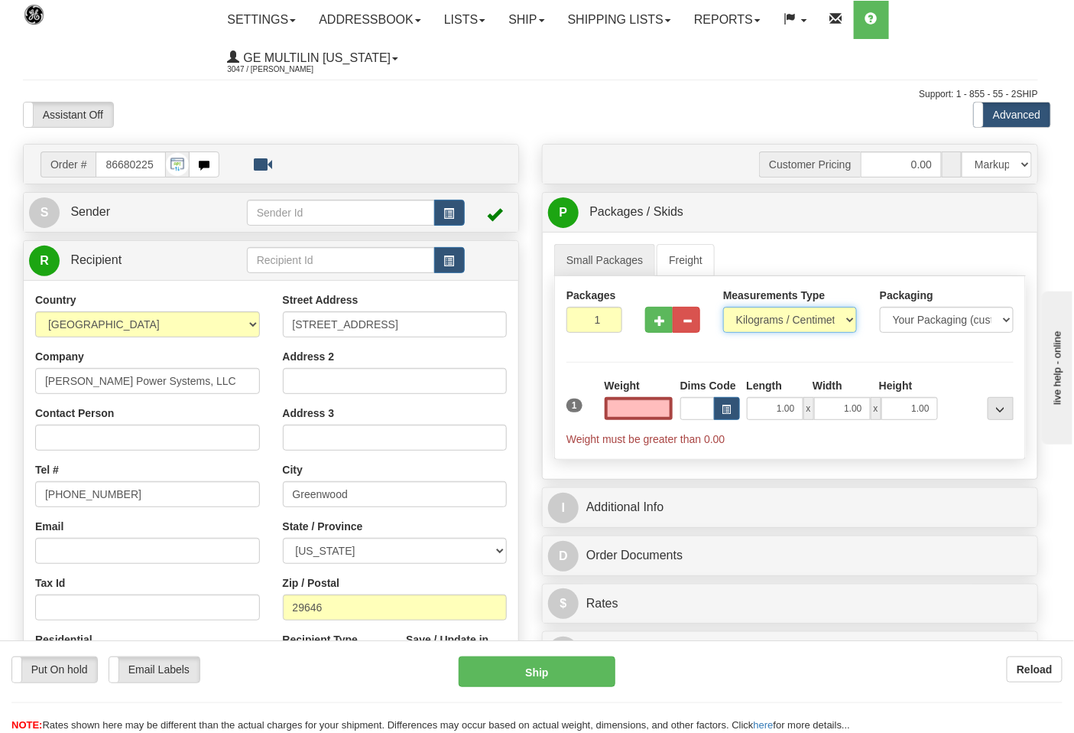
type input "0.00"
click at [771, 323] on select "Pounds / Inches Kilograms / Centimeters" at bounding box center [790, 320] width 134 height 26
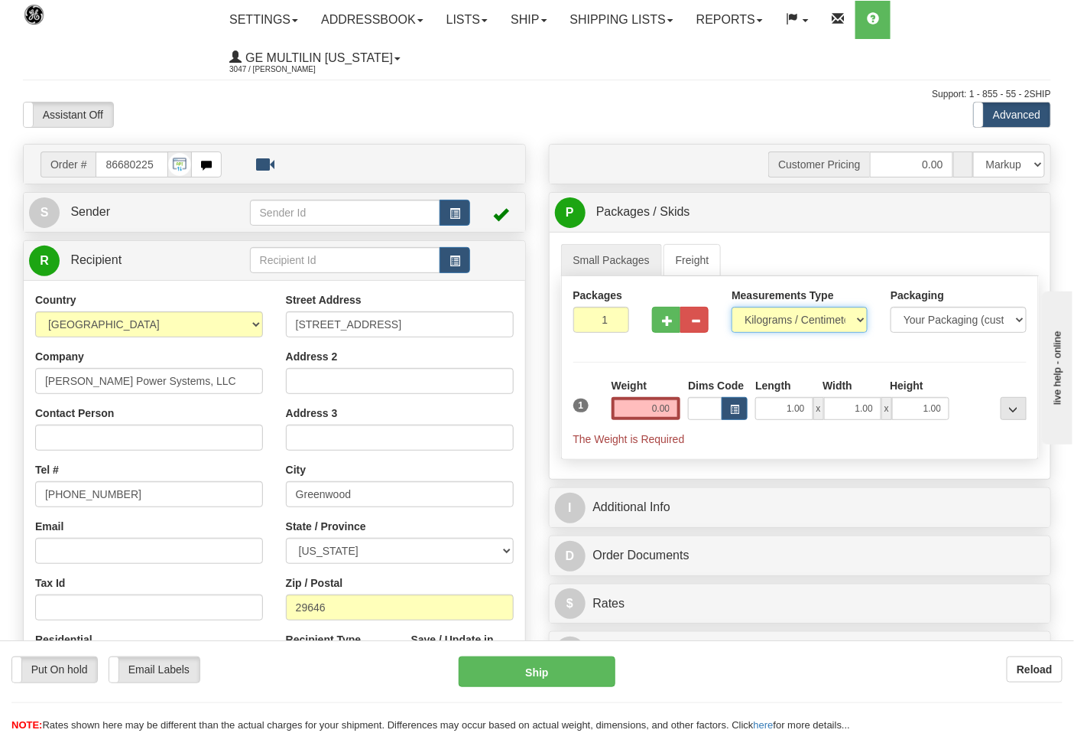
select select "0"
click at [732, 307] on select "Pounds / Inches Kilograms / Centimeters" at bounding box center [800, 320] width 136 height 26
click at [671, 414] on input "0.00" at bounding box center [647, 408] width 70 height 23
click button "Delete" at bounding box center [0, 0] width 0 height 0
type input "4.00"
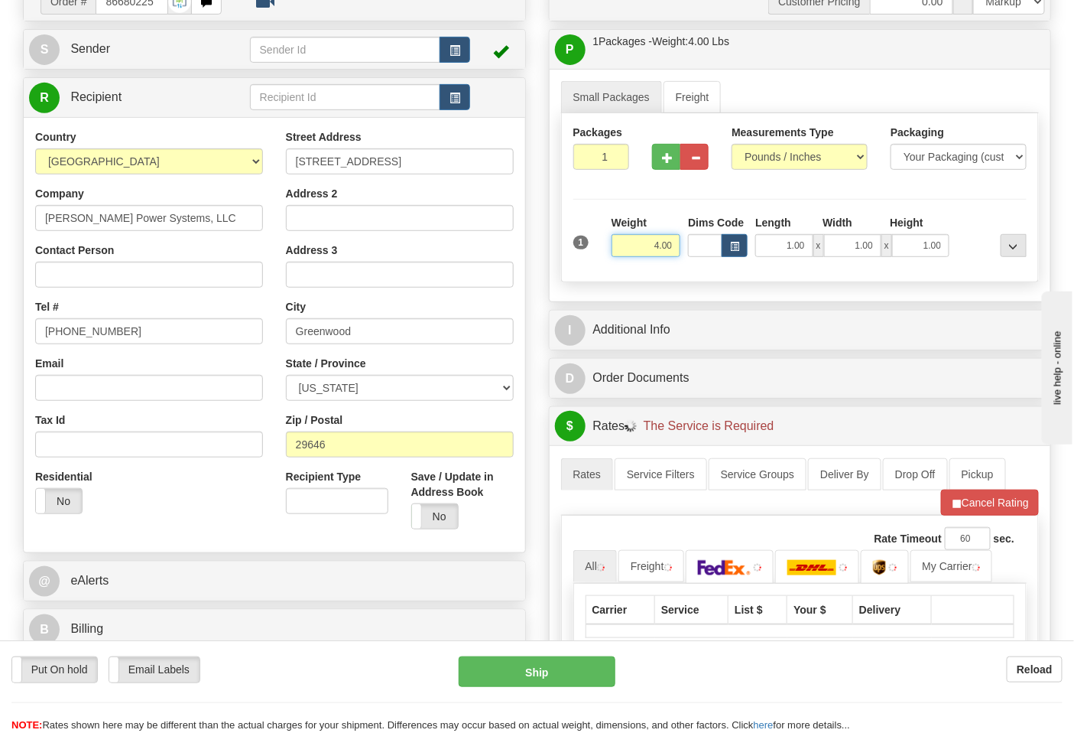
scroll to position [424, 0]
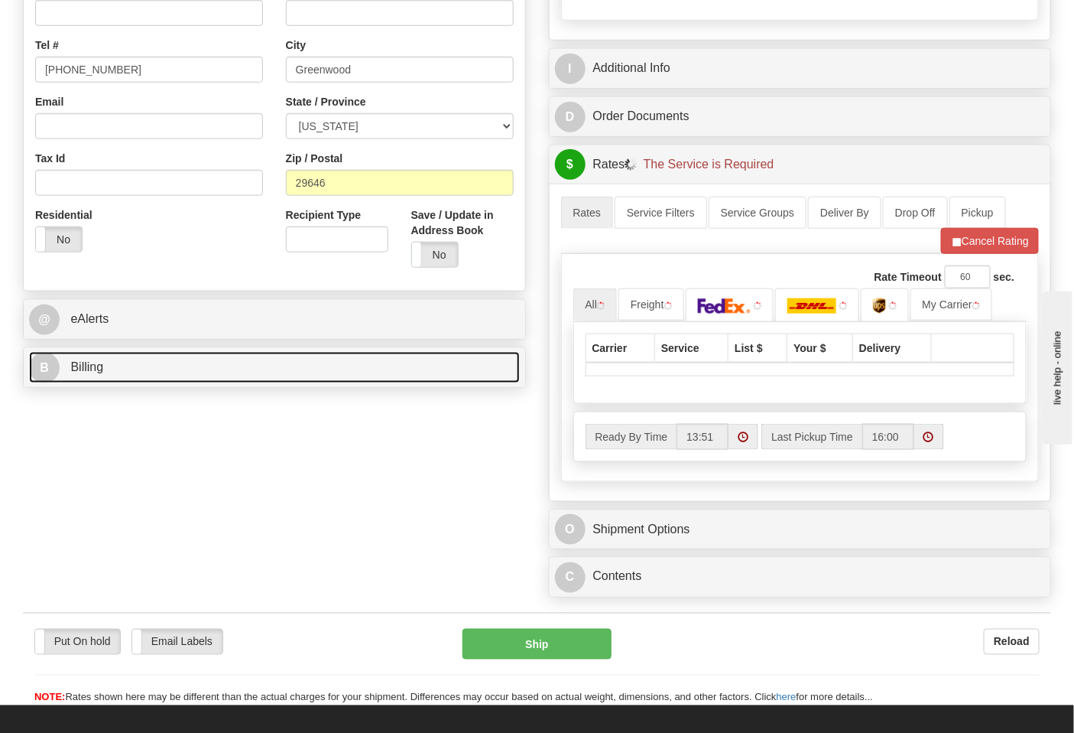
click at [103, 368] on link "B Billing" at bounding box center [274, 367] width 491 height 31
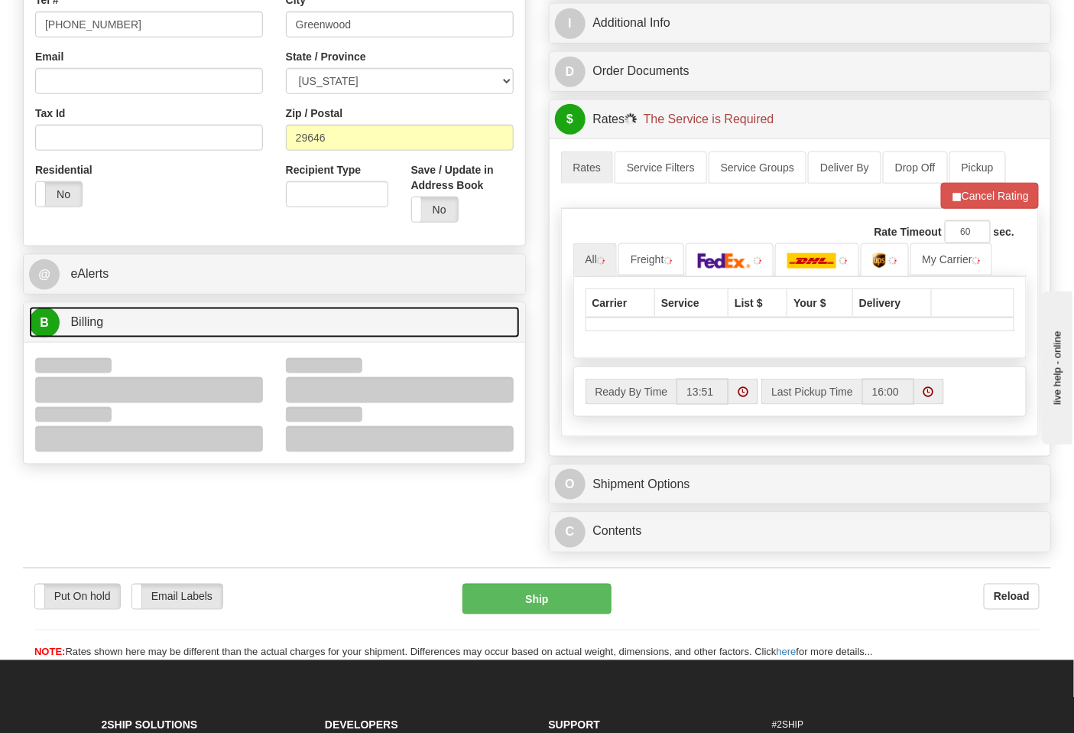
scroll to position [509, 0]
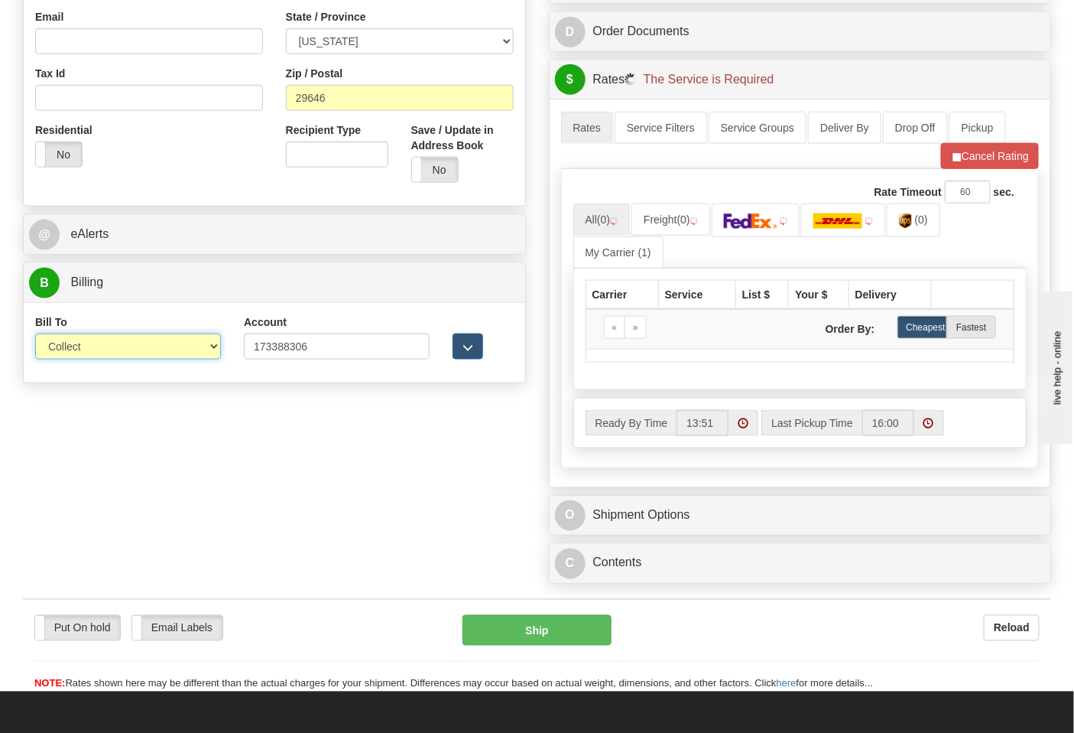
click at [83, 354] on select "Sender Recipient Third Party Collect" at bounding box center [128, 346] width 186 height 26
select select "2"
click at [35, 335] on select "Sender Recipient Third Party Collect" at bounding box center [128, 346] width 186 height 26
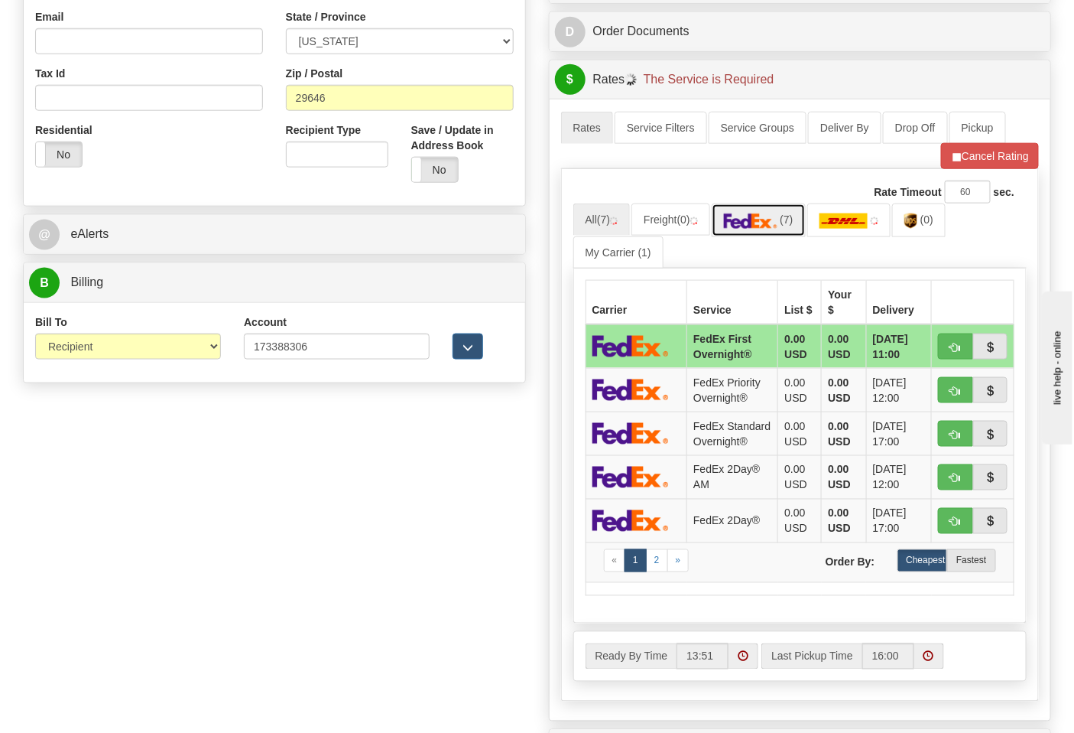
click at [770, 226] on img at bounding box center [751, 220] width 54 height 15
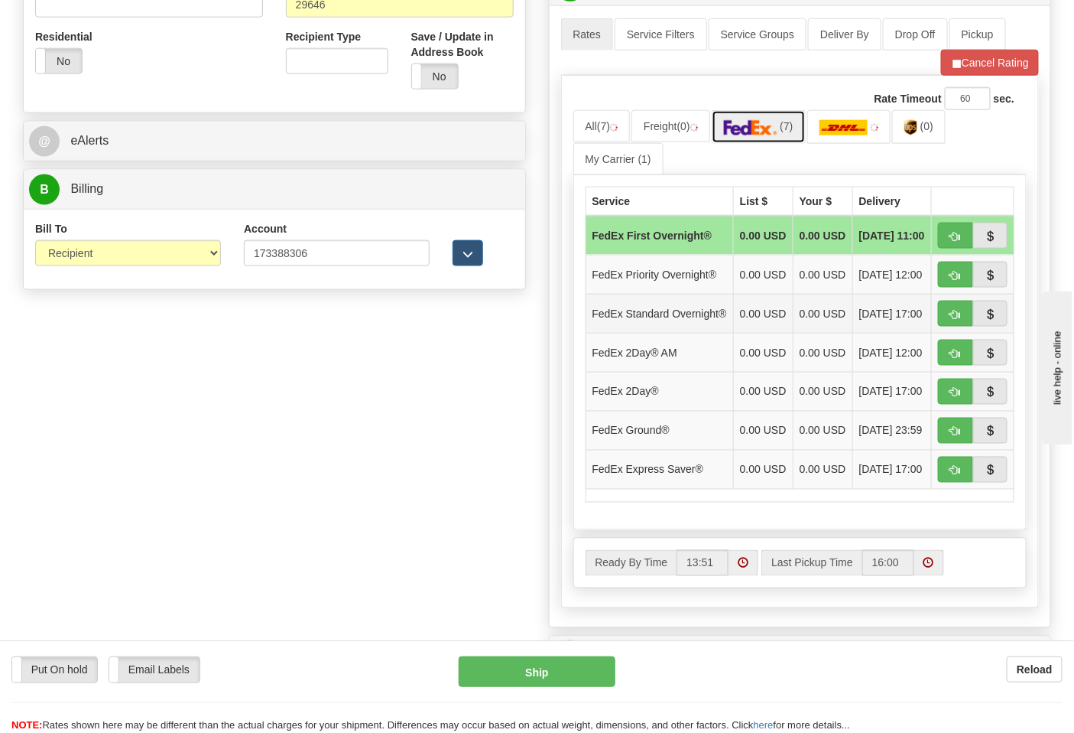
scroll to position [679, 0]
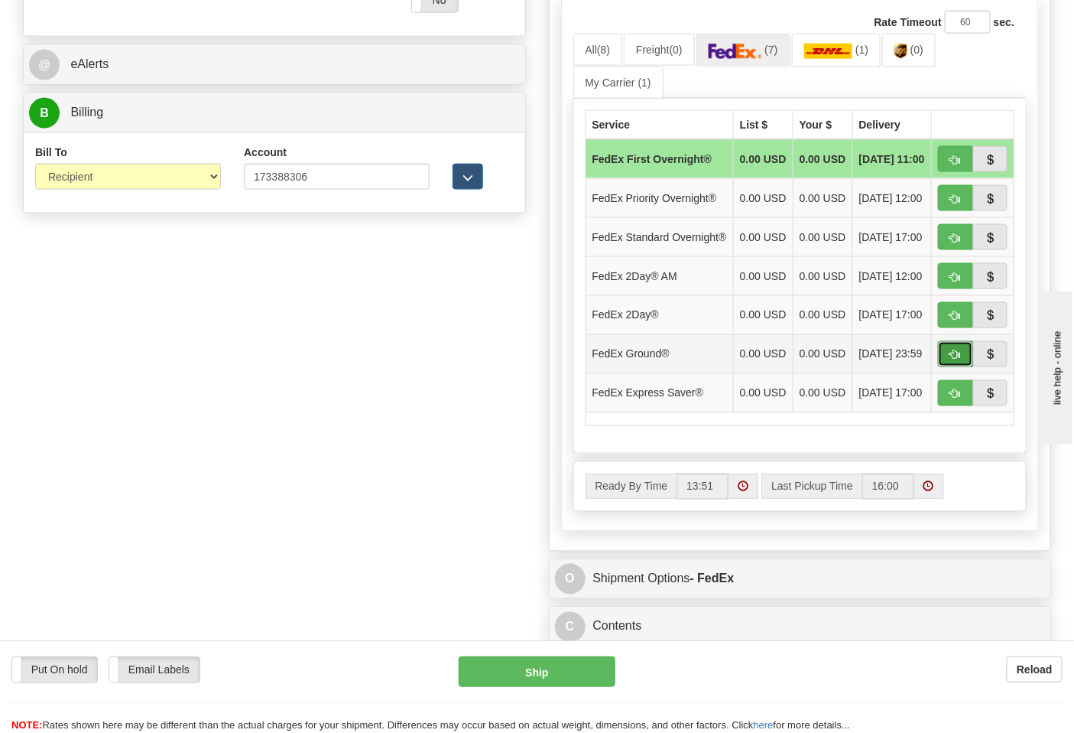
click at [945, 367] on button "button" at bounding box center [955, 354] width 35 height 26
type input "92"
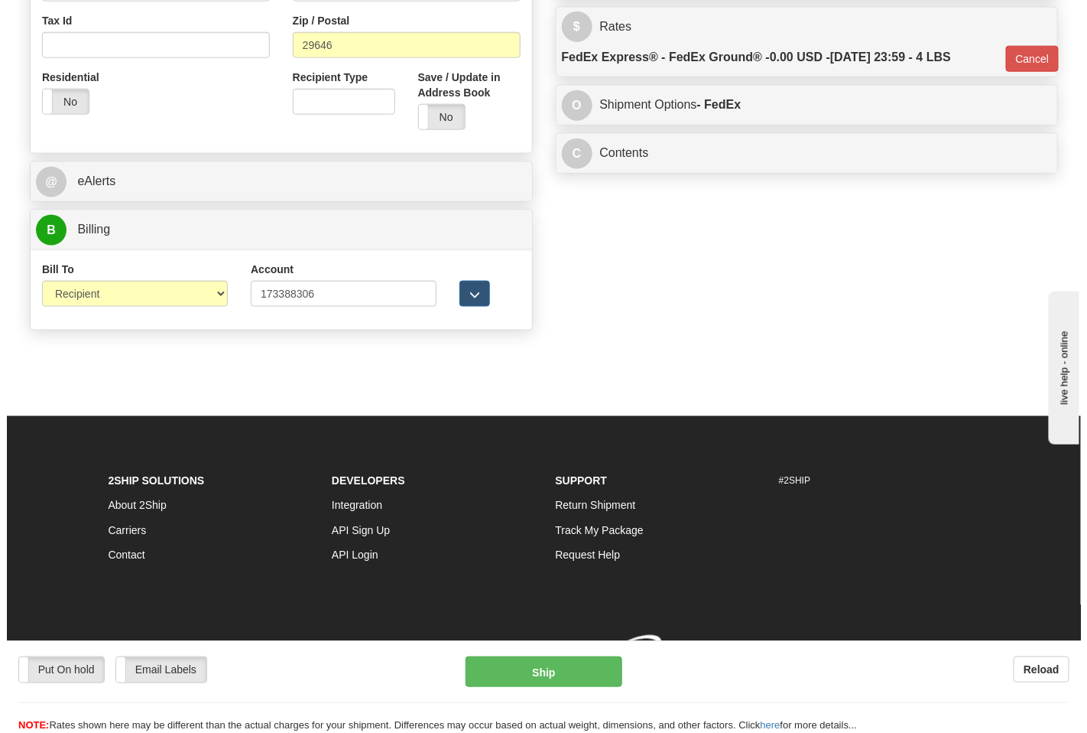
scroll to position [586, 0]
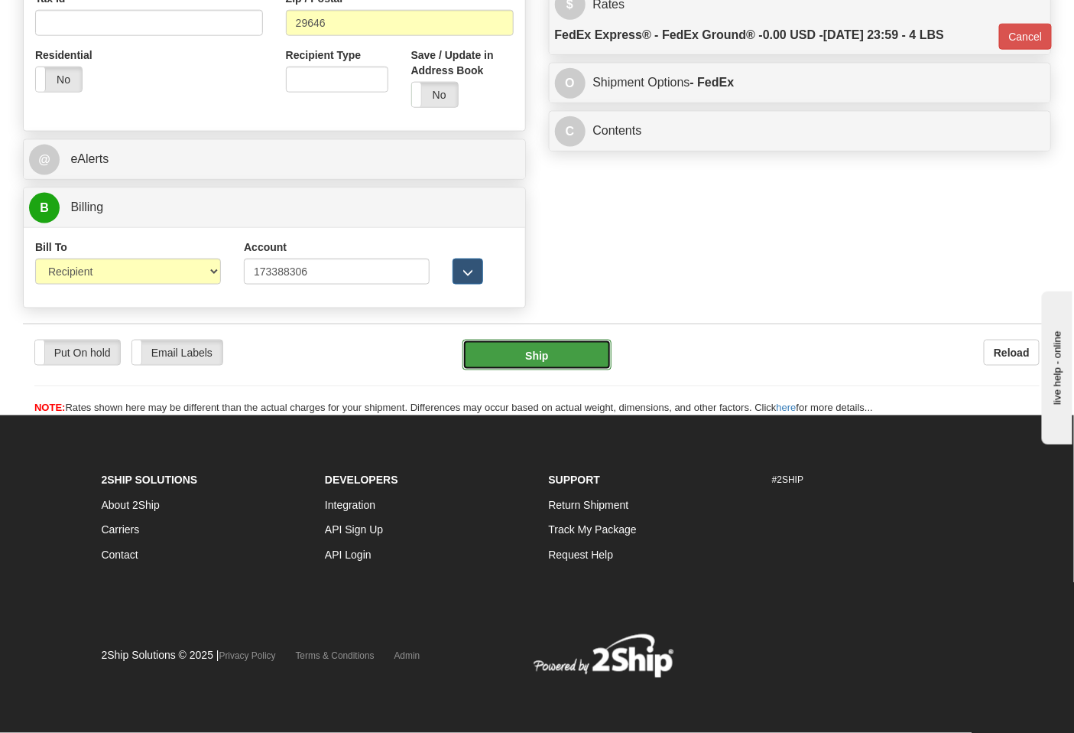
click at [533, 366] on button "Ship" at bounding box center [537, 355] width 148 height 31
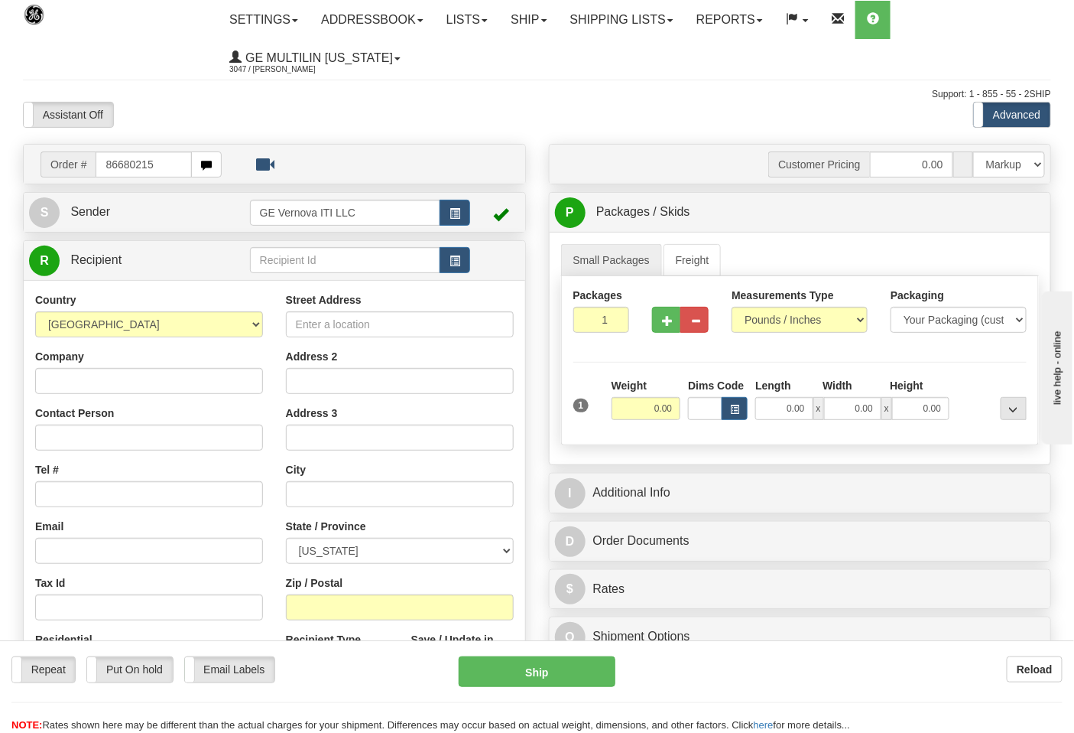
type input "86680215"
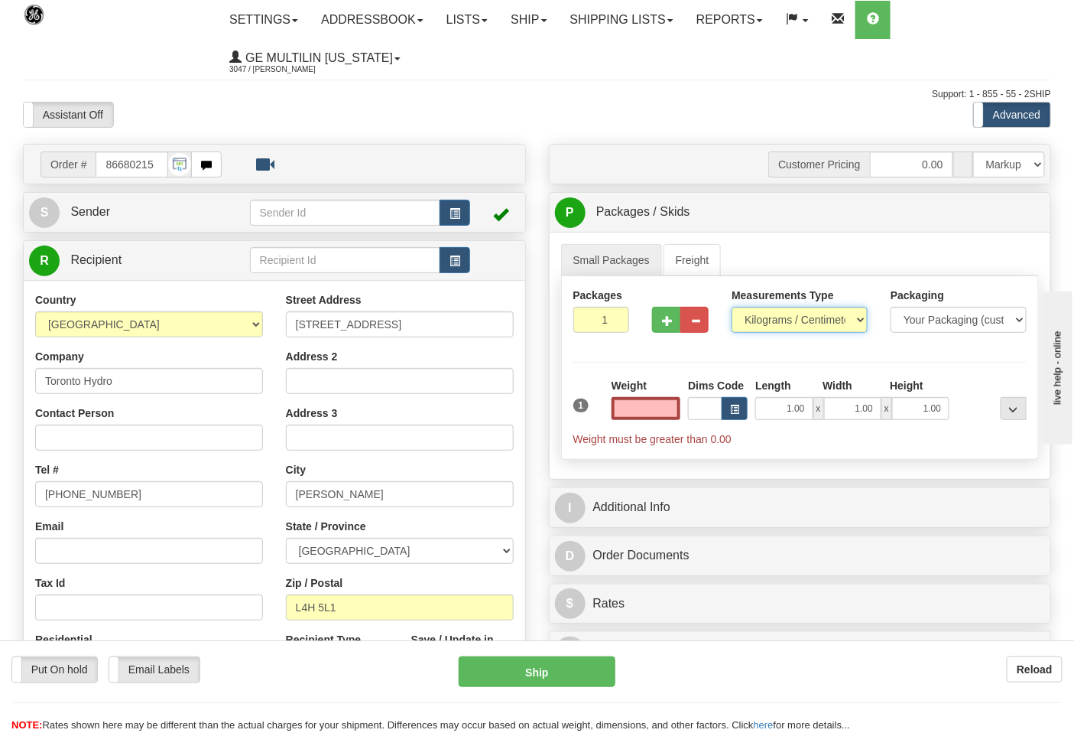
type input "0.00"
click at [754, 319] on select "Pounds / Inches Kilograms / Centimeters" at bounding box center [800, 320] width 136 height 26
select select "0"
click at [732, 307] on select "Pounds / Inches Kilograms / Centimeters" at bounding box center [800, 320] width 136 height 26
click at [677, 323] on button "button" at bounding box center [666, 320] width 28 height 26
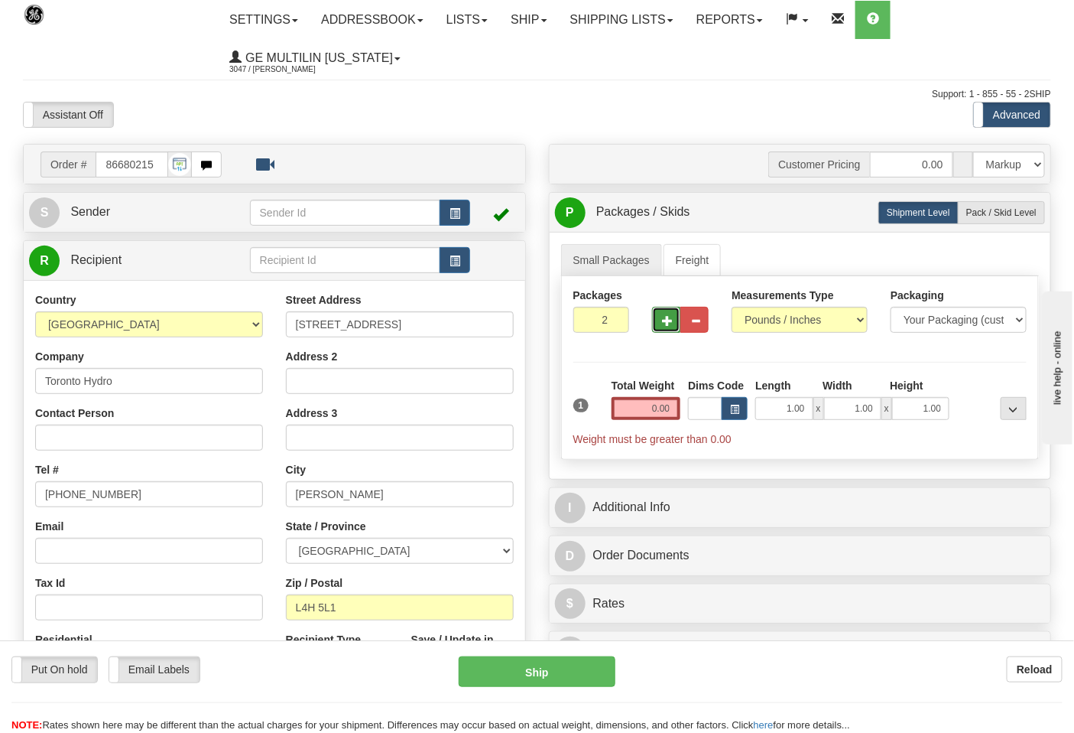
click at [677, 323] on button "button" at bounding box center [666, 320] width 28 height 26
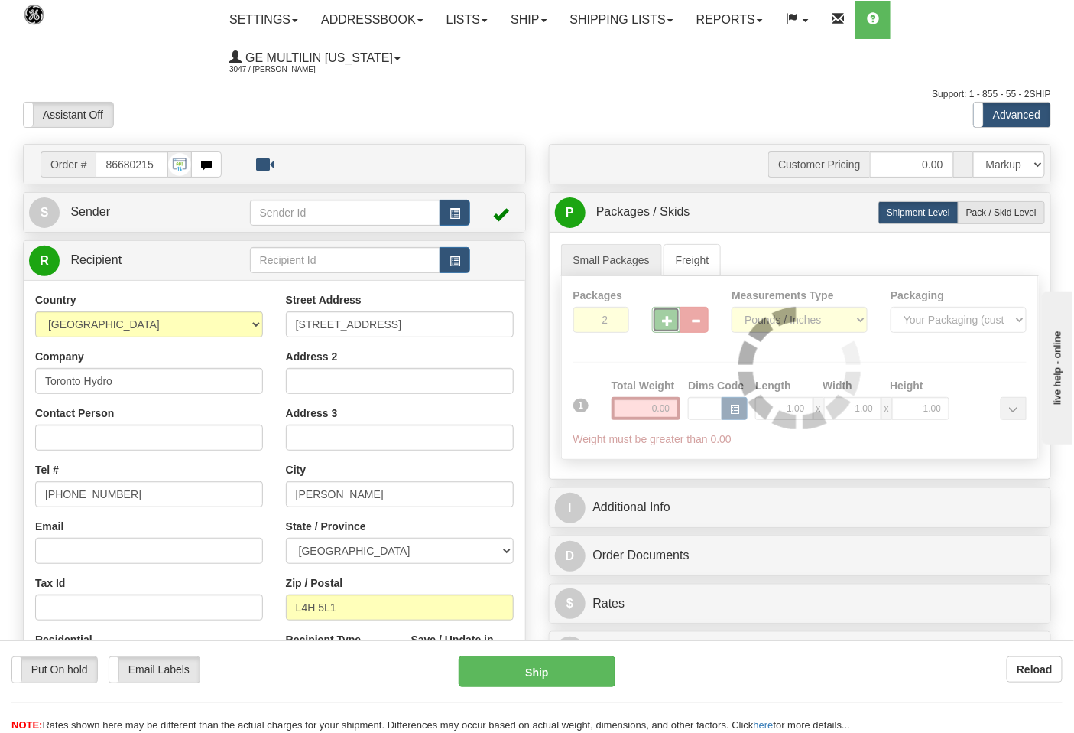
type input "3"
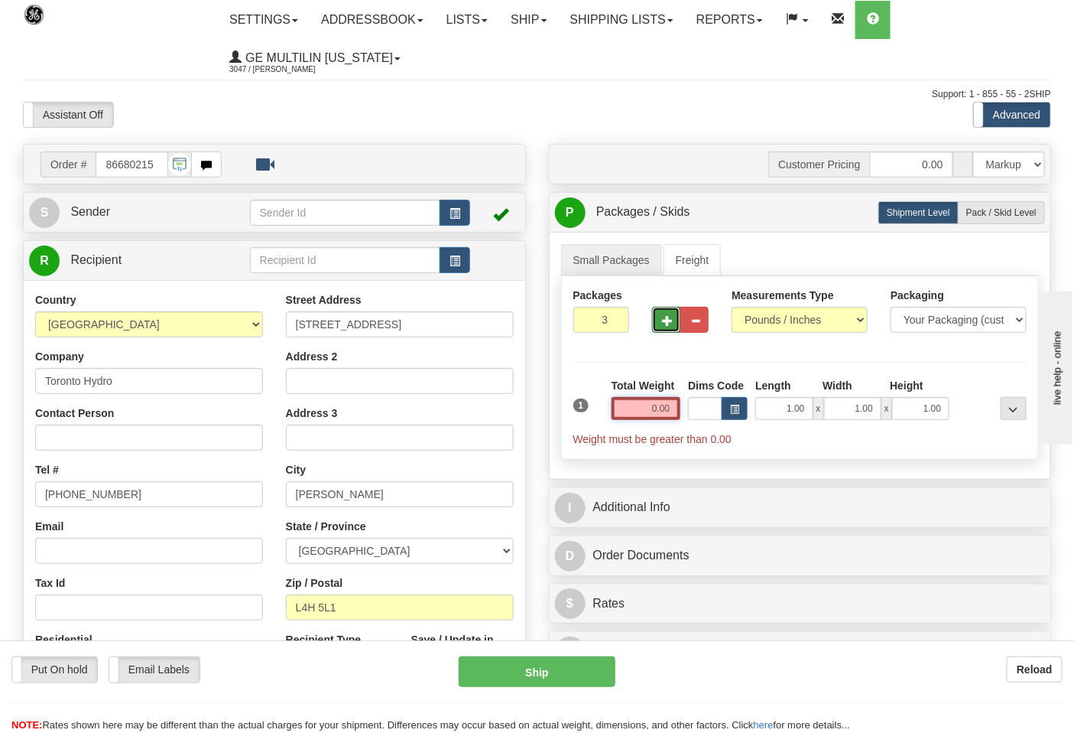
click at [669, 414] on input "0.00" at bounding box center [647, 408] width 70 height 23
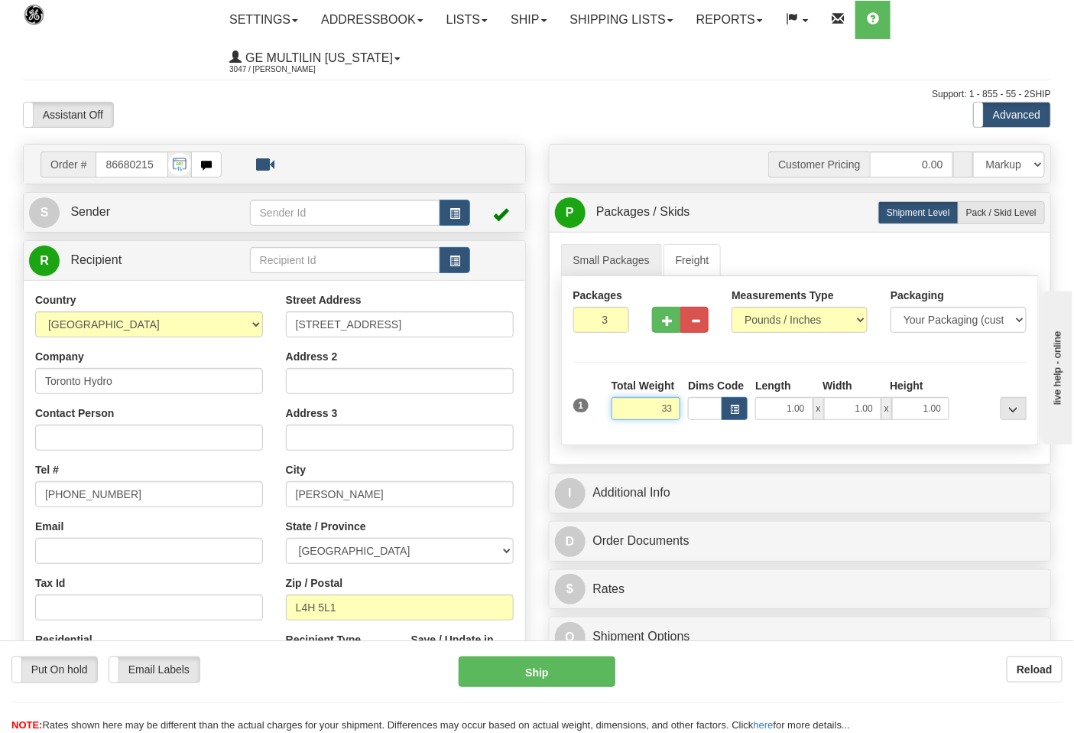
click button "Delete" at bounding box center [0, 0] width 0 height 0
type input "33.00"
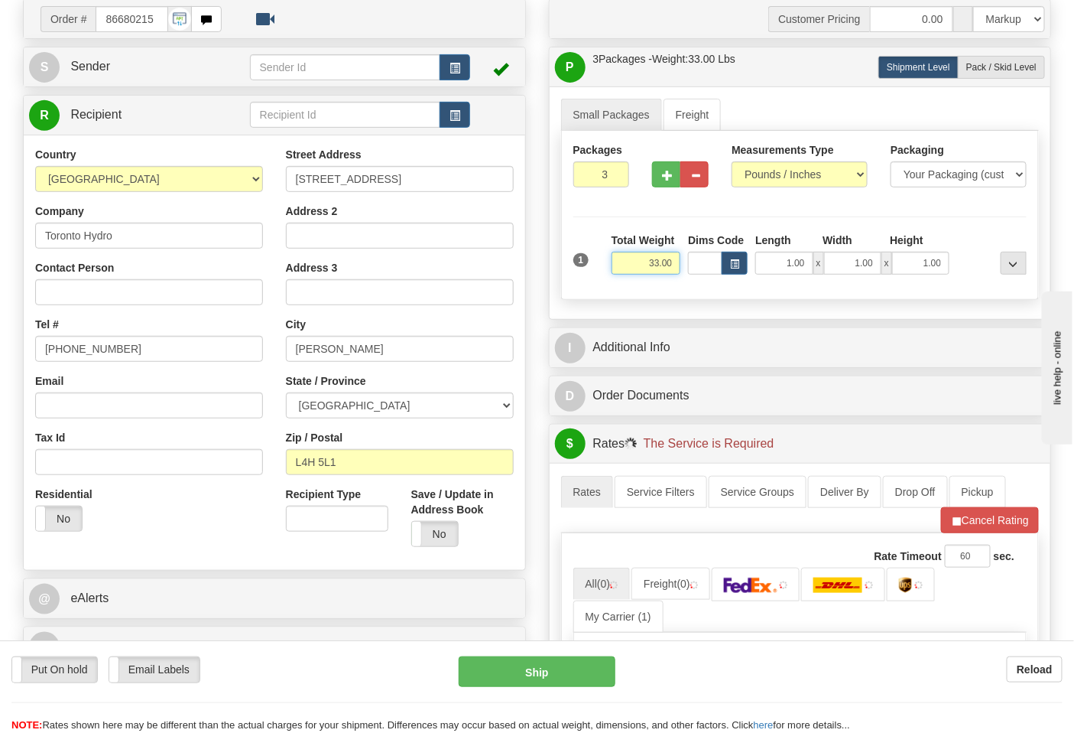
scroll to position [255, 0]
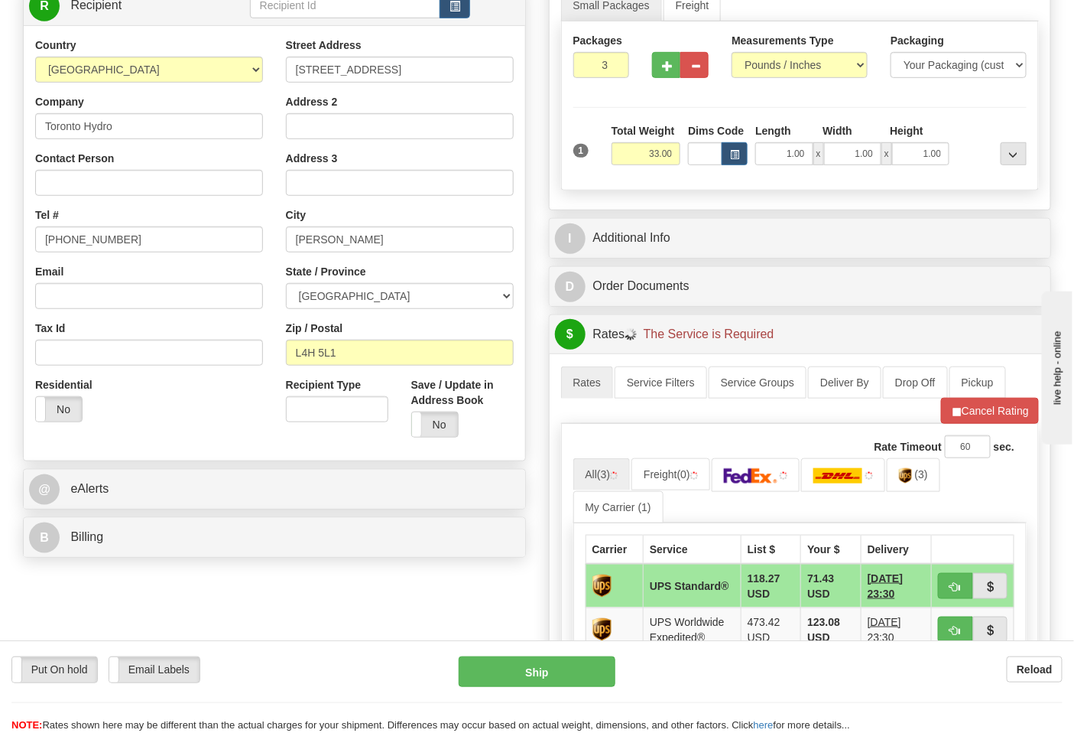
click at [153, 522] on div "B Billing" at bounding box center [275, 537] width 502 height 39
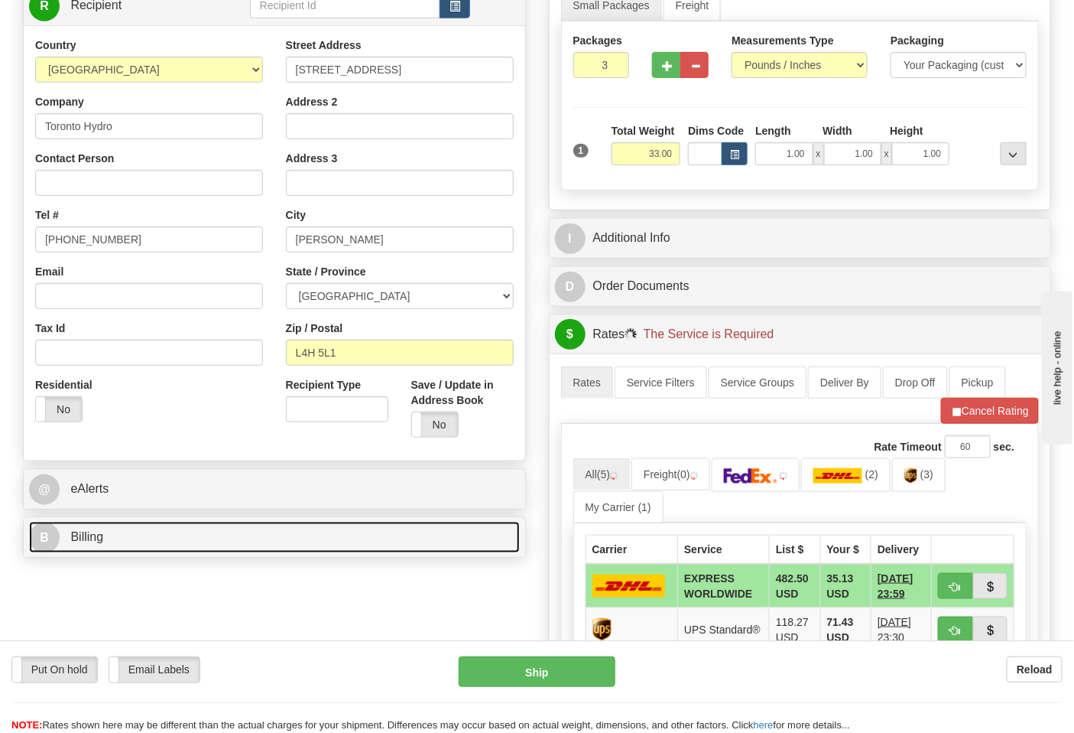
click at [158, 538] on link "B Billing" at bounding box center [274, 537] width 491 height 31
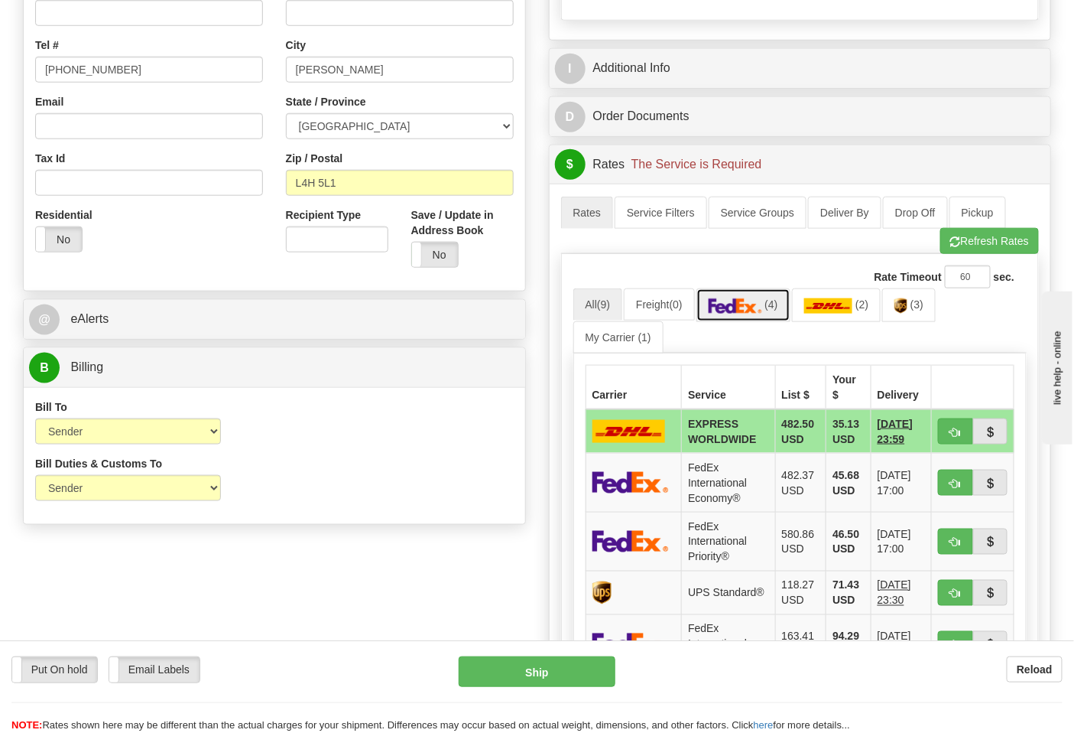
click at [769, 304] on link "(4)" at bounding box center [744, 304] width 94 height 33
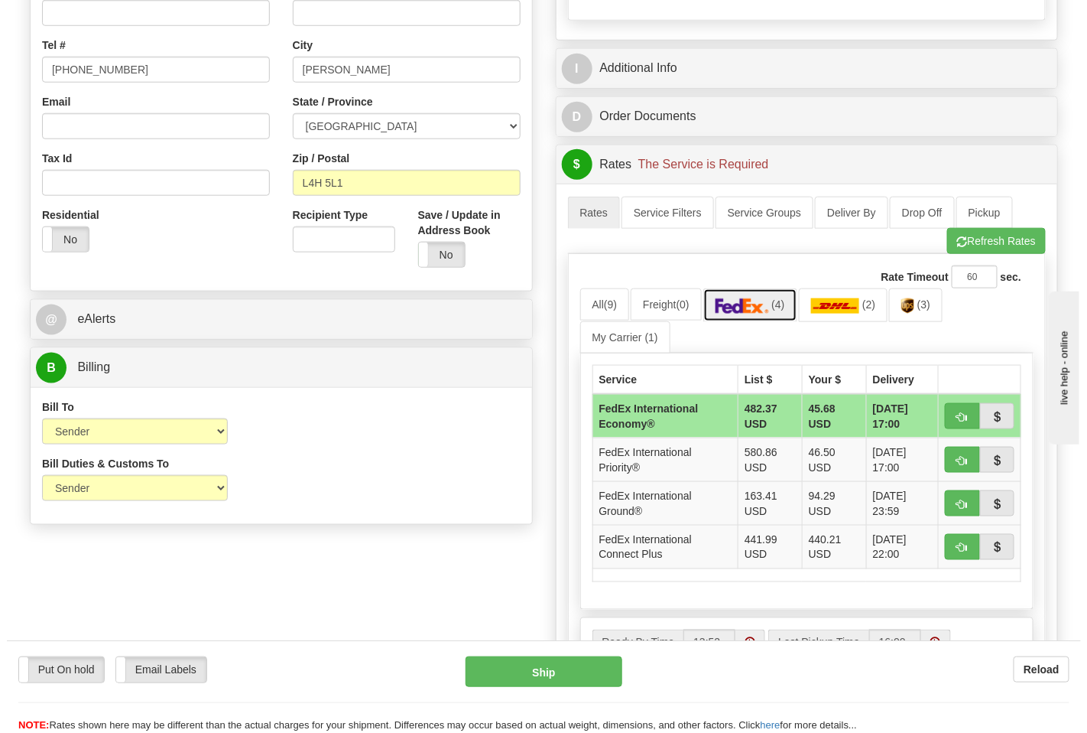
scroll to position [594, 0]
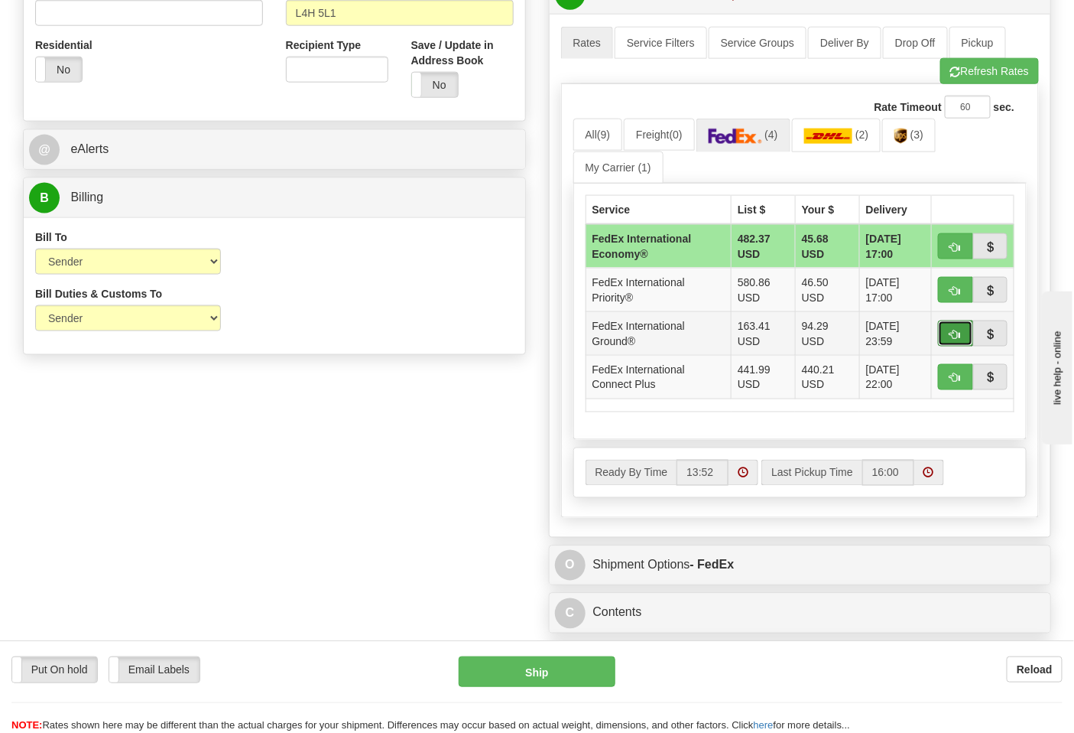
click at [951, 334] on span "button" at bounding box center [956, 335] width 11 height 10
type input "92"
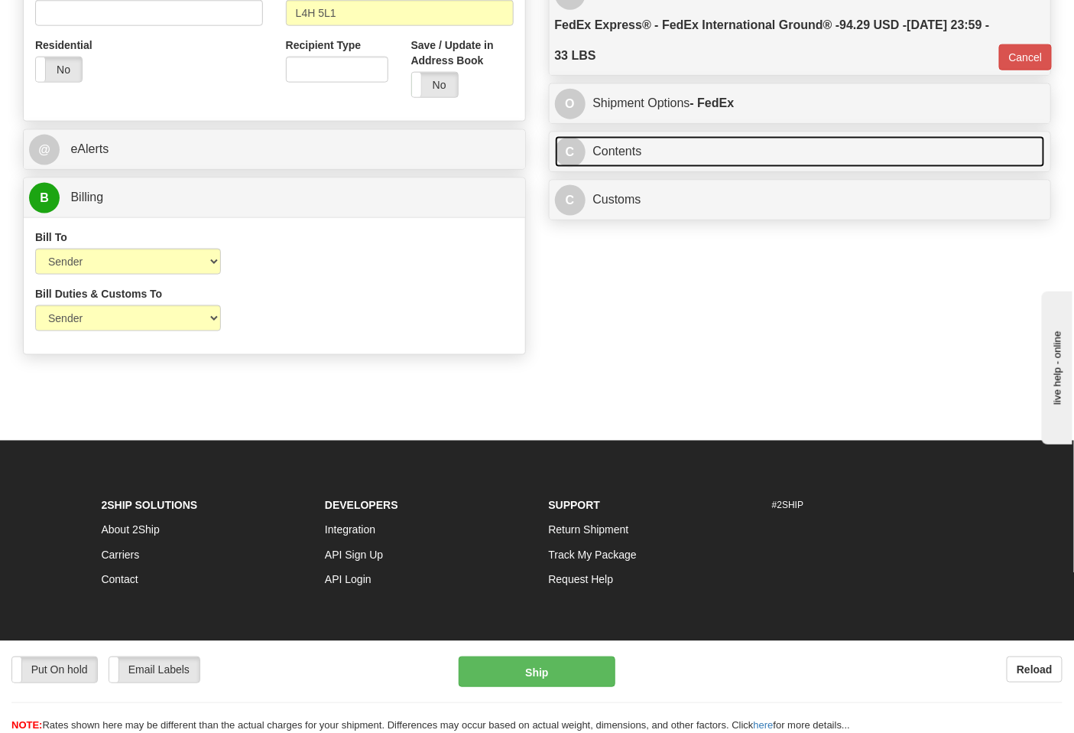
click at [660, 156] on link "C Contents" at bounding box center [800, 151] width 491 height 31
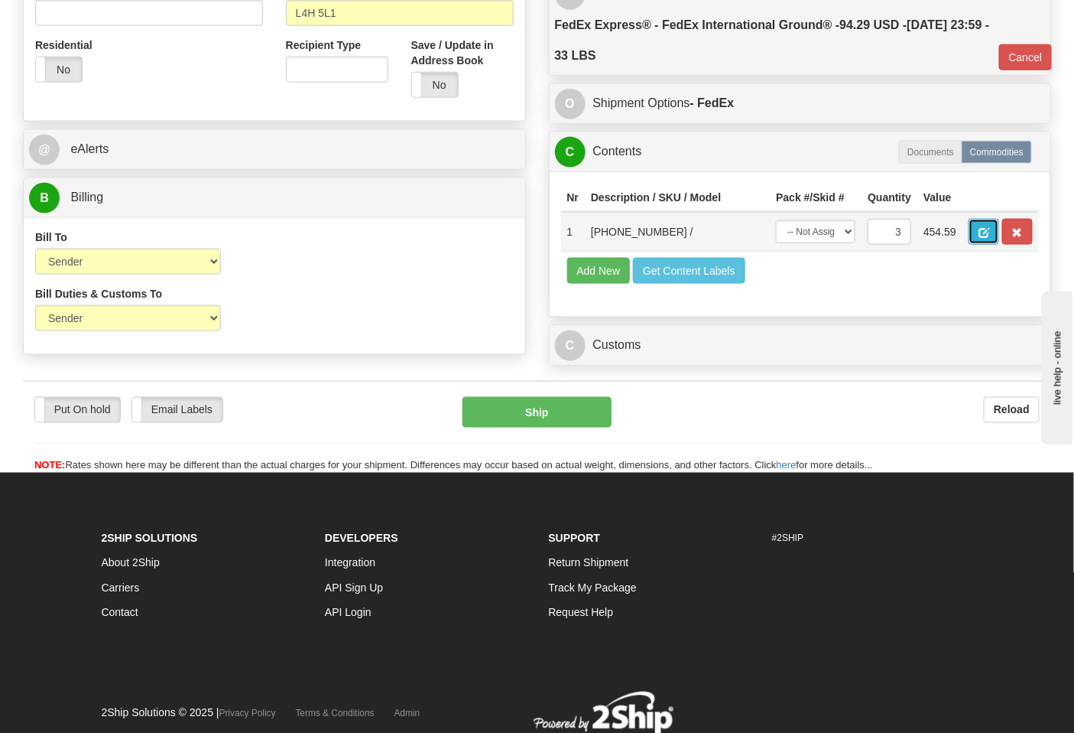
click at [990, 231] on span "button" at bounding box center [984, 233] width 11 height 10
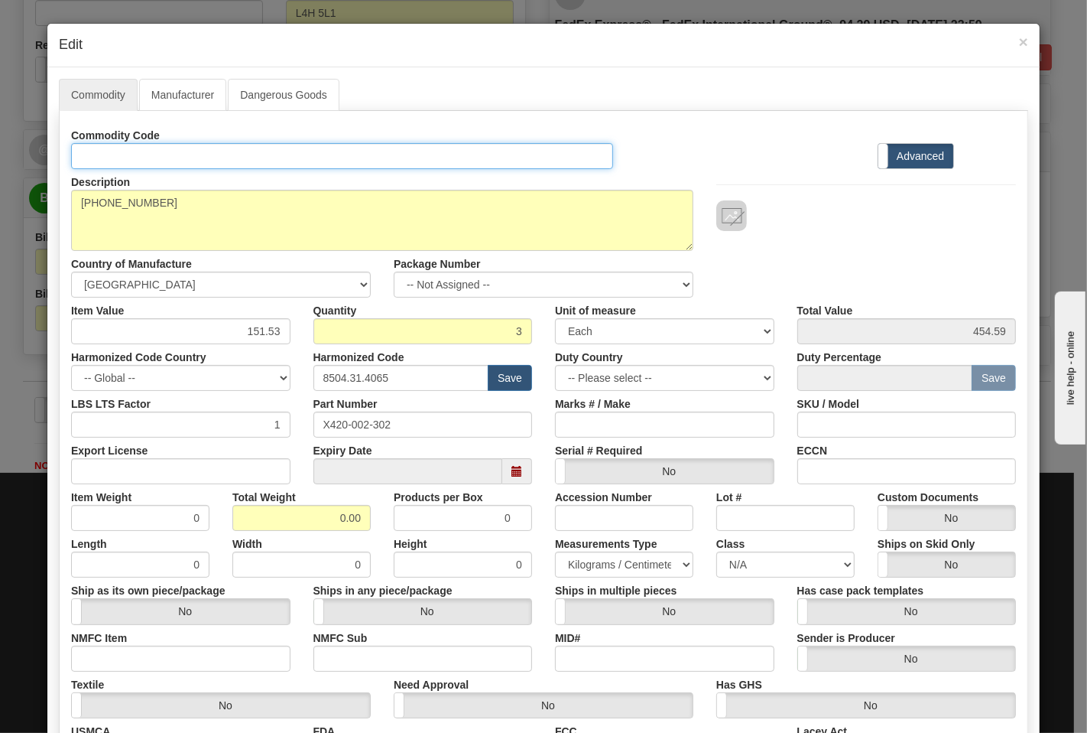
drag, startPoint x: 170, startPoint y: 158, endPoint x: 184, endPoint y: 169, distance: 18.5
click at [170, 158] on input "Id" at bounding box center [342, 156] width 542 height 26
type input "TRANSFORMERS"
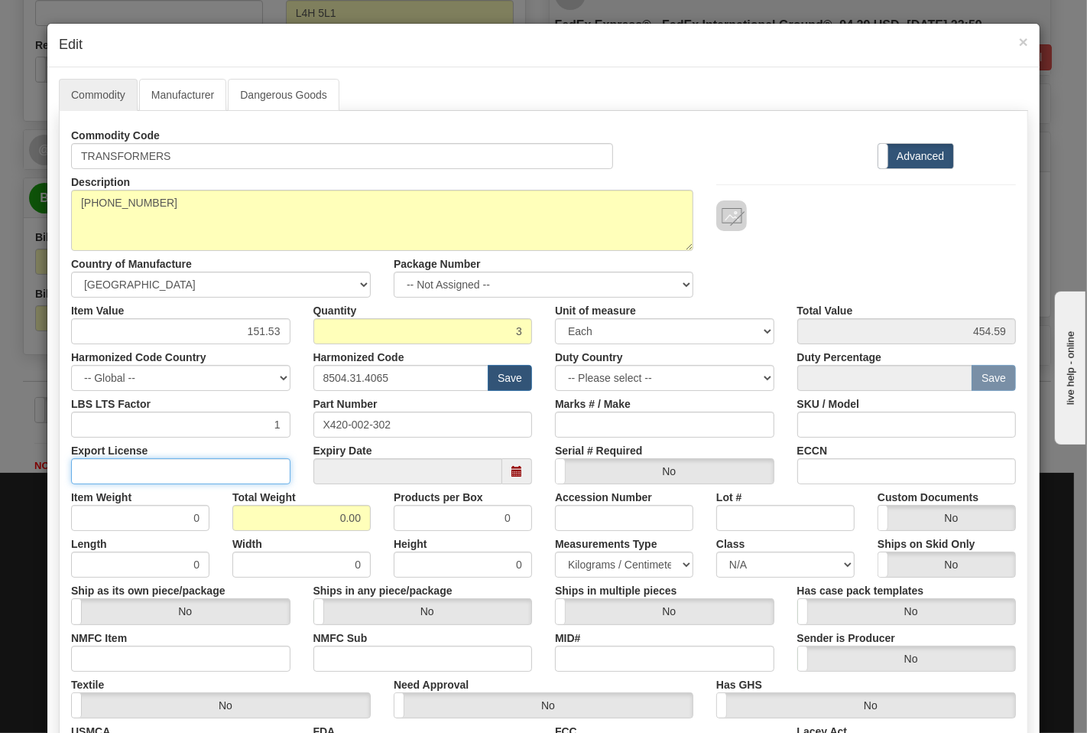
click at [216, 460] on input "Export License" at bounding box center [180, 471] width 219 height 26
type input "N/A"
drag, startPoint x: 339, startPoint y: 515, endPoint x: 380, endPoint y: 515, distance: 41.3
click at [380, 515] on div "Item Weight 0 Total Weight 0.00 Products per Box 0 Accession Number Lot # Custo…" at bounding box center [544, 507] width 968 height 47
type input "33"
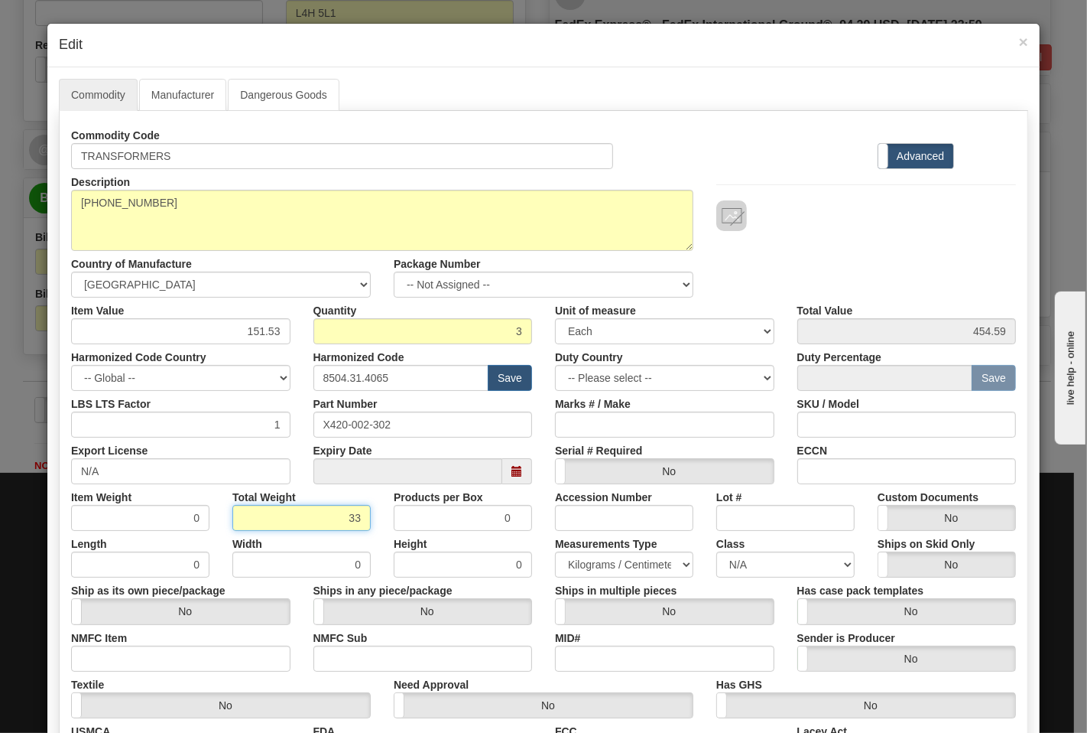
type input "11.0000"
drag, startPoint x: 249, startPoint y: 644, endPoint x: 245, endPoint y: 675, distance: 31.7
click at [245, 674] on div "Commodity Code TRANSFORMERS Standard Advanced Description 420-002-302 Country o…" at bounding box center [543, 443] width 945 height 642
click at [239, 674] on div "Textile Yes No" at bounding box center [221, 694] width 323 height 47
click at [232, 661] on input "NMFC Item" at bounding box center [180, 658] width 219 height 26
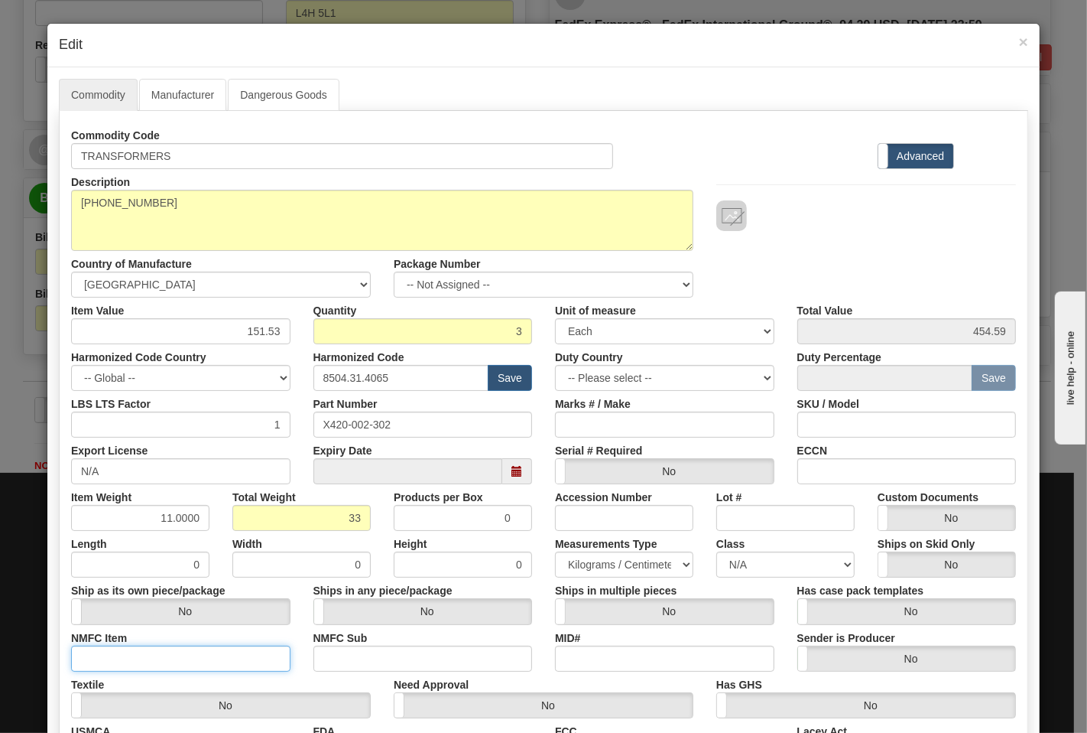
type input "63170"
drag, startPoint x: 348, startPoint y: 655, endPoint x: 369, endPoint y: 660, distance: 21.9
click at [348, 655] on input "NMFC Sub" at bounding box center [423, 658] width 219 height 26
type input "4"
click at [743, 568] on select "N/A 50.0 55.0 60.0 65.0 70.0 85.0 92.5 100.0 125.0 175.0 250.0 300.0 400.0" at bounding box center [786, 564] width 138 height 26
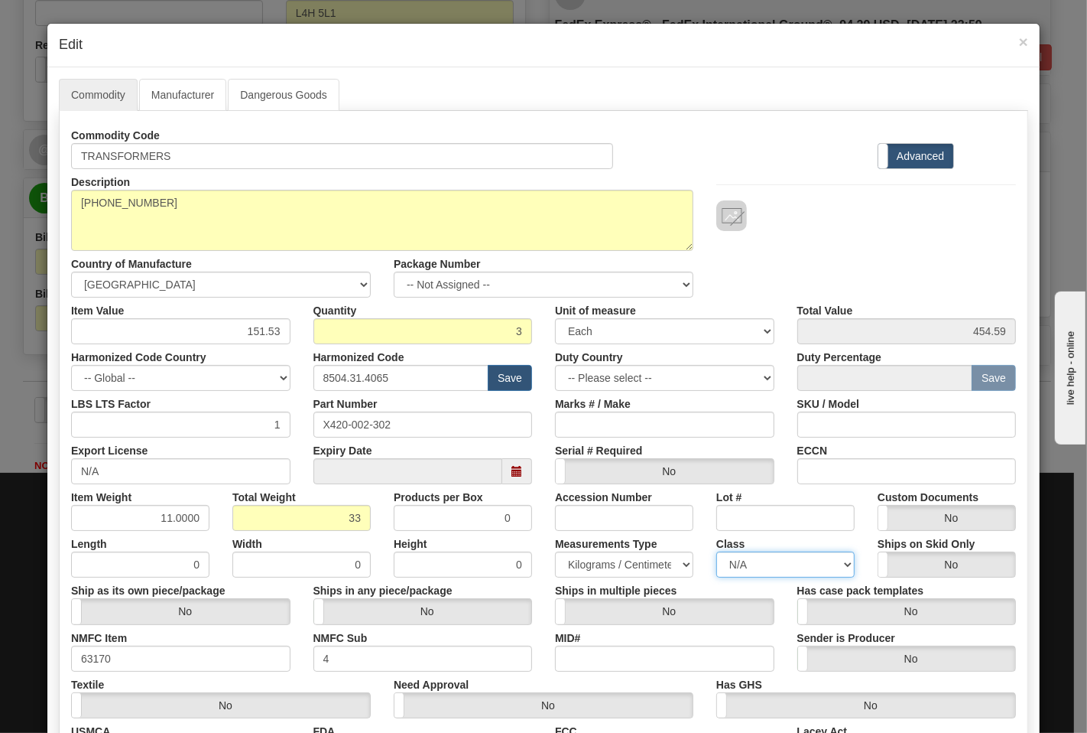
select select "70.0"
click at [717, 551] on select "N/A 50.0 55.0 60.0 65.0 70.0 85.0 92.5 100.0 125.0 175.0 250.0 300.0 400.0" at bounding box center [786, 564] width 138 height 26
click at [838, 477] on input "ECCN" at bounding box center [907, 471] width 219 height 26
type input "EAR99"
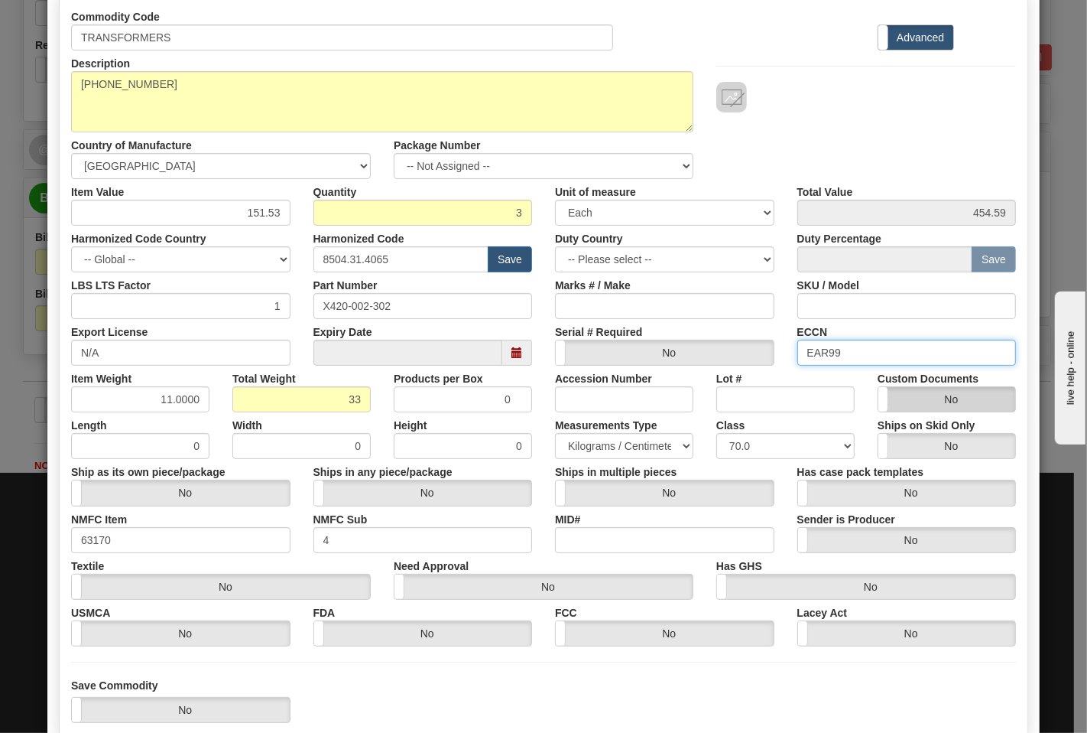
scroll to position [213, 0]
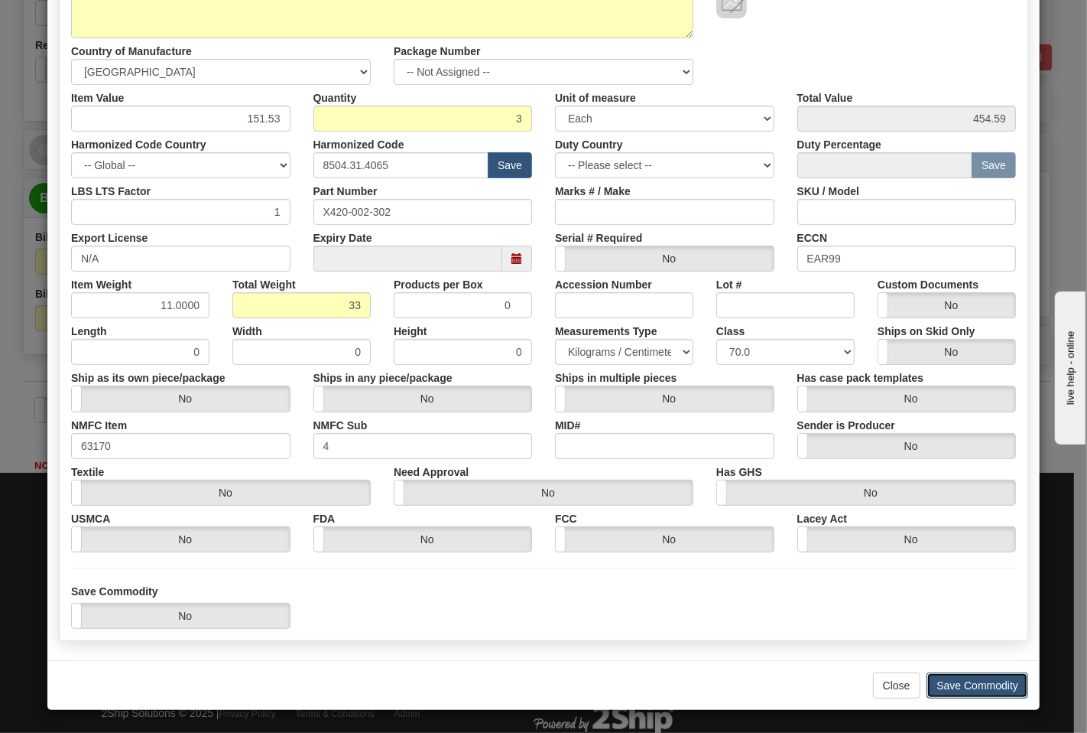
click at [958, 687] on button "Save Commodity" at bounding box center [978, 685] width 102 height 26
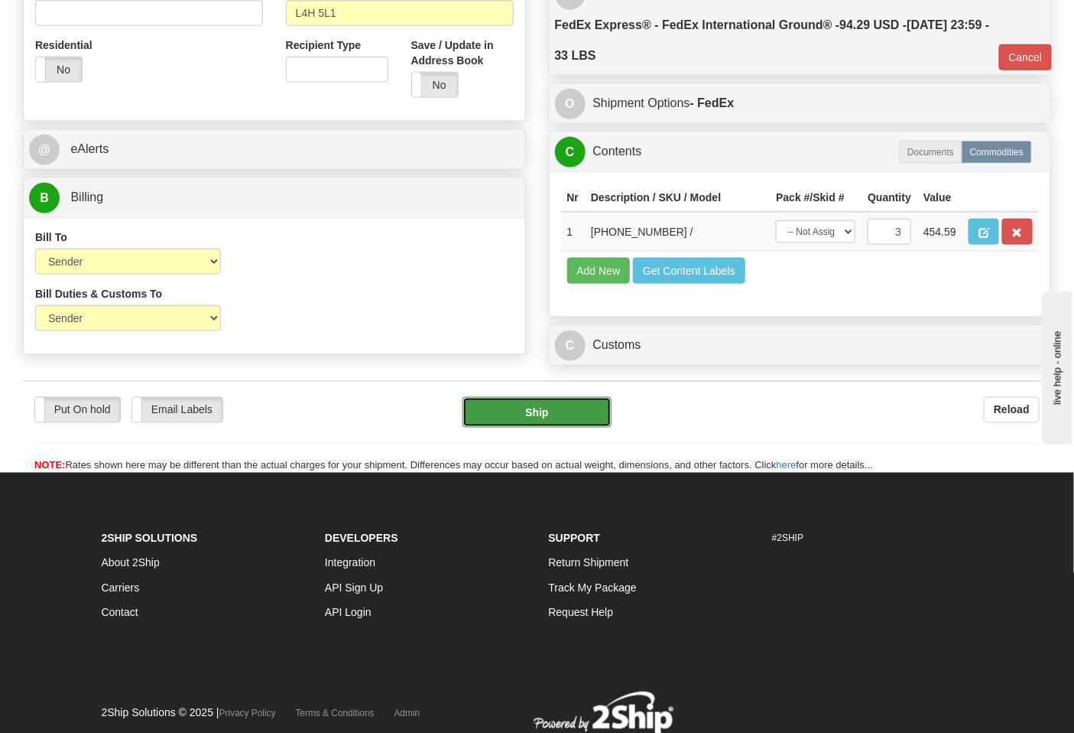
click at [503, 427] on button "Ship" at bounding box center [537, 412] width 148 height 31
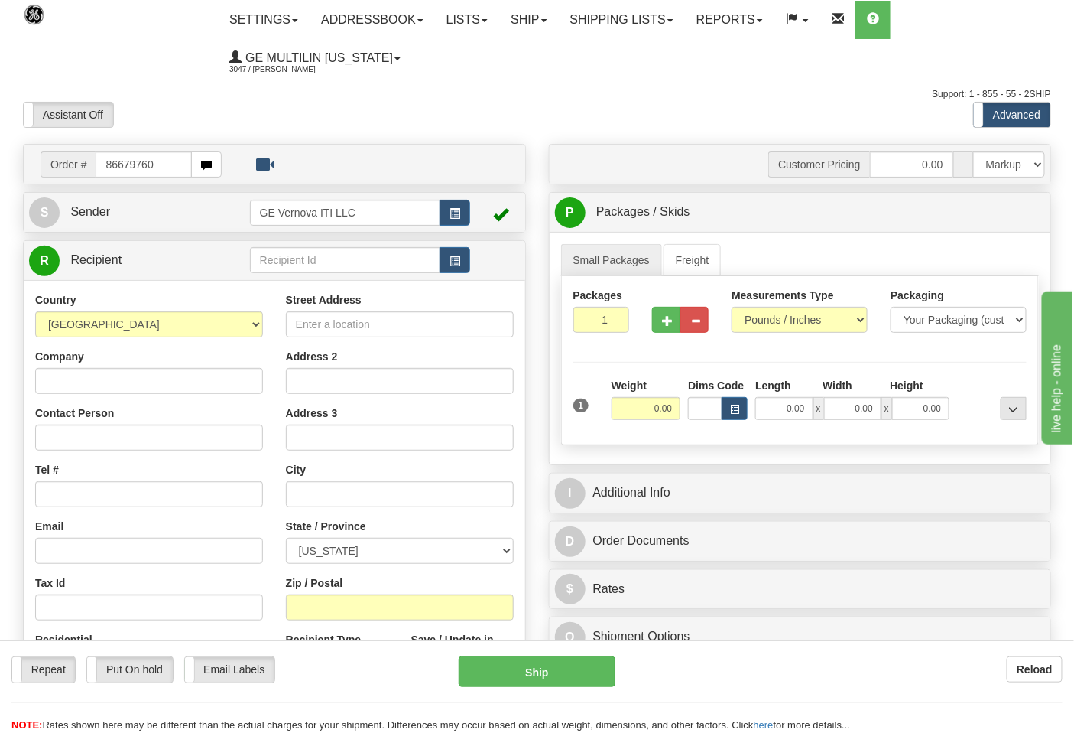
type input "86679760"
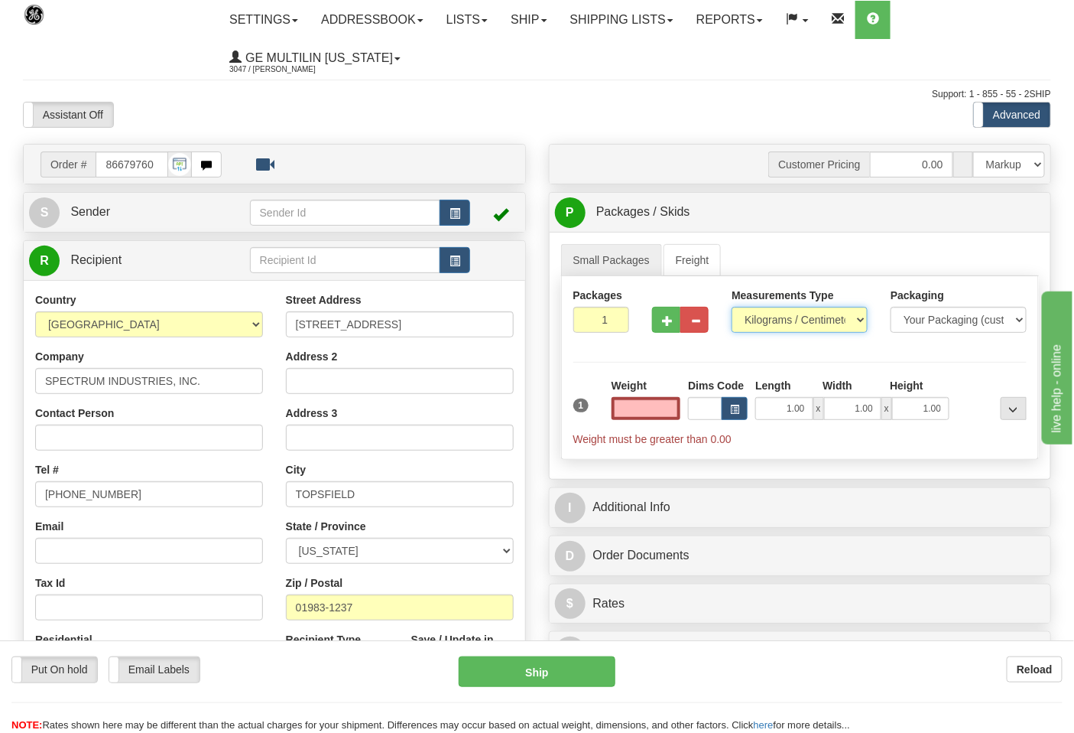
type input "0.00"
click at [782, 323] on select "Pounds / Inches Kilograms / Centimeters" at bounding box center [800, 320] width 136 height 26
select select "0"
click at [732, 307] on select "Pounds / Inches Kilograms / Centimeters" at bounding box center [800, 320] width 136 height 26
click at [659, 327] on button "button" at bounding box center [666, 320] width 28 height 26
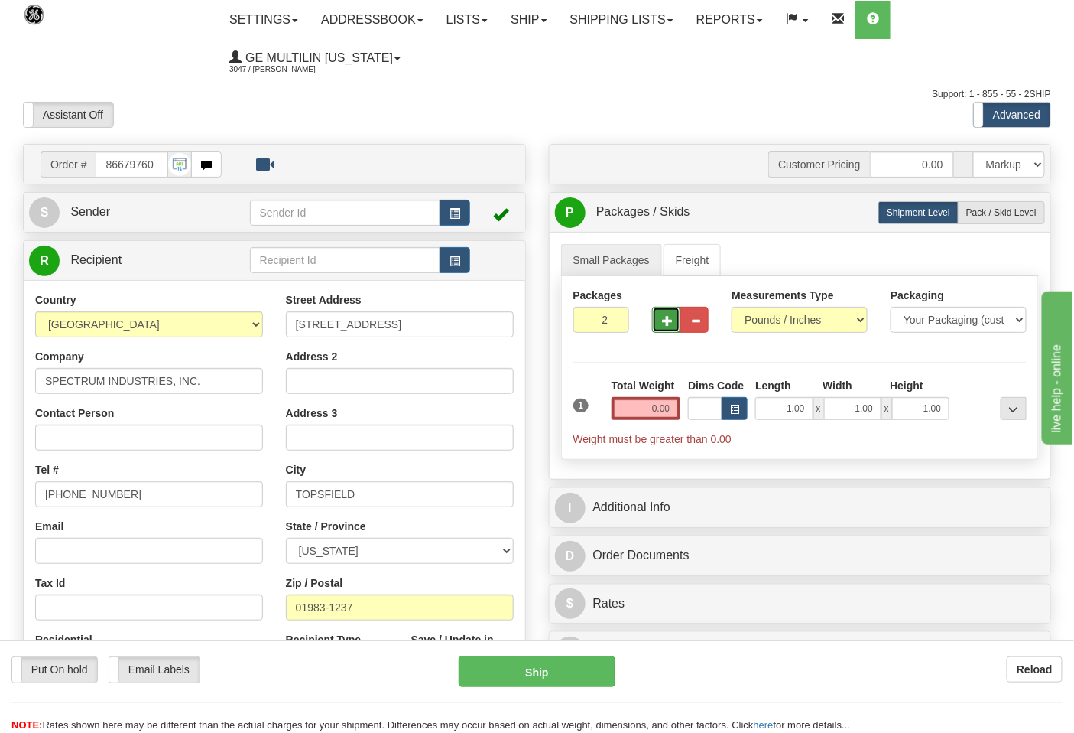
click at [661, 327] on button "button" at bounding box center [666, 320] width 28 height 26
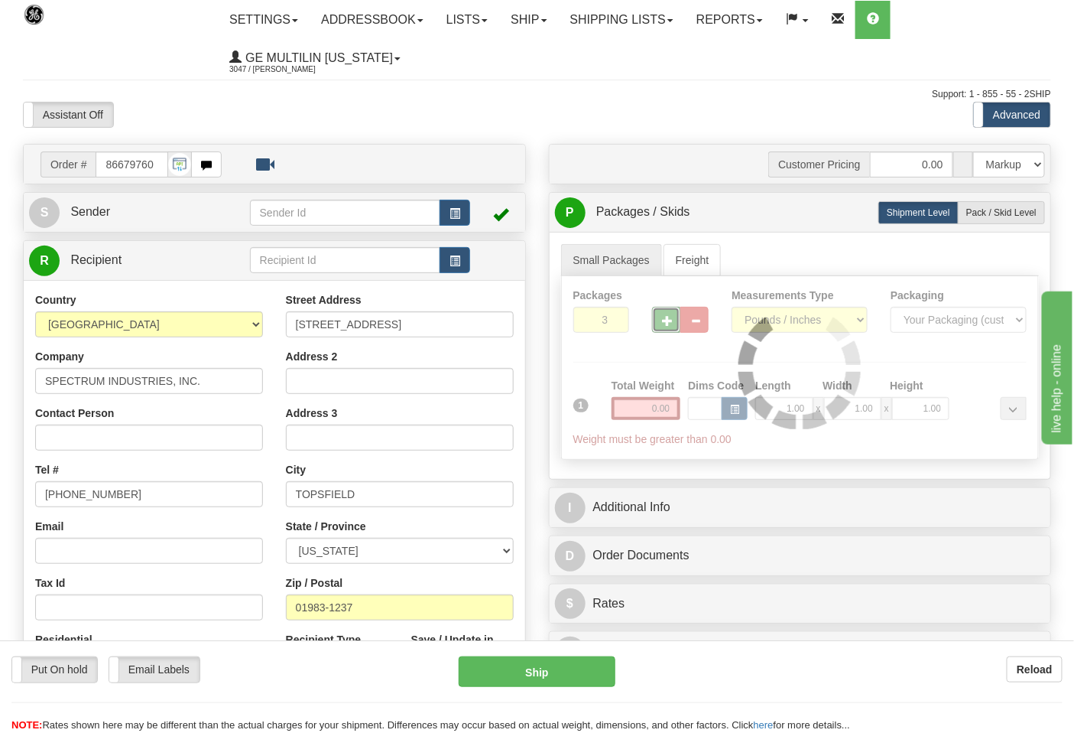
click at [661, 327] on div at bounding box center [800, 367] width 477 height 183
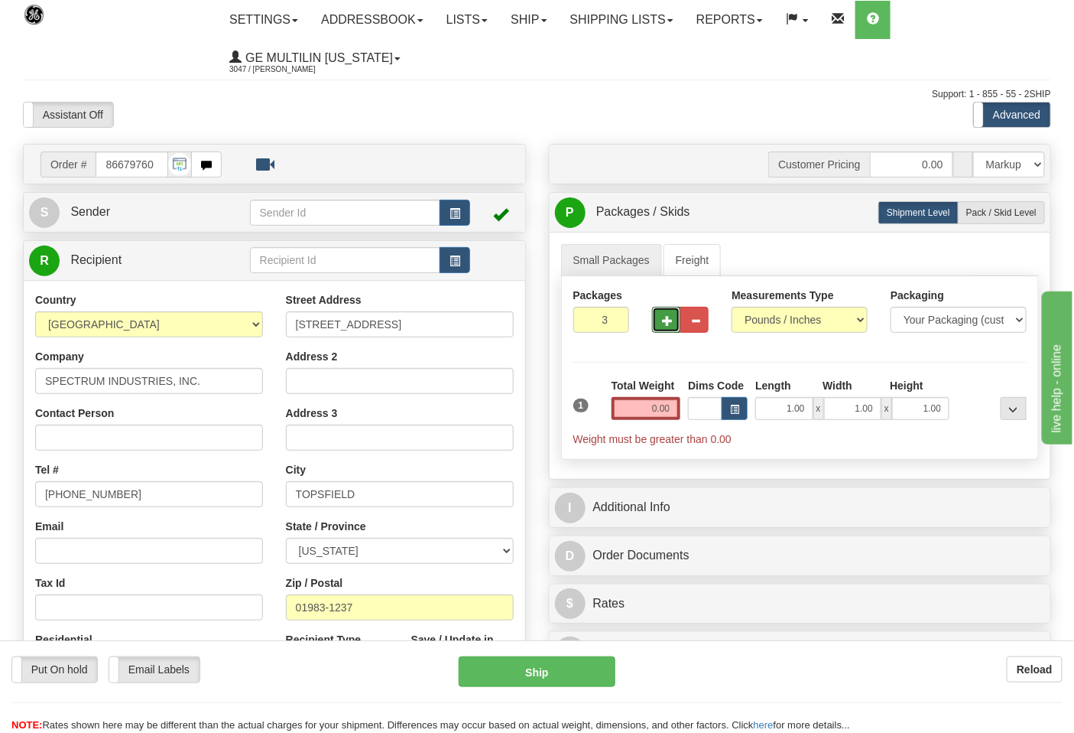
click at [661, 327] on button "button" at bounding box center [666, 320] width 28 height 26
type input "5"
click at [670, 408] on input "0.00" at bounding box center [647, 408] width 70 height 23
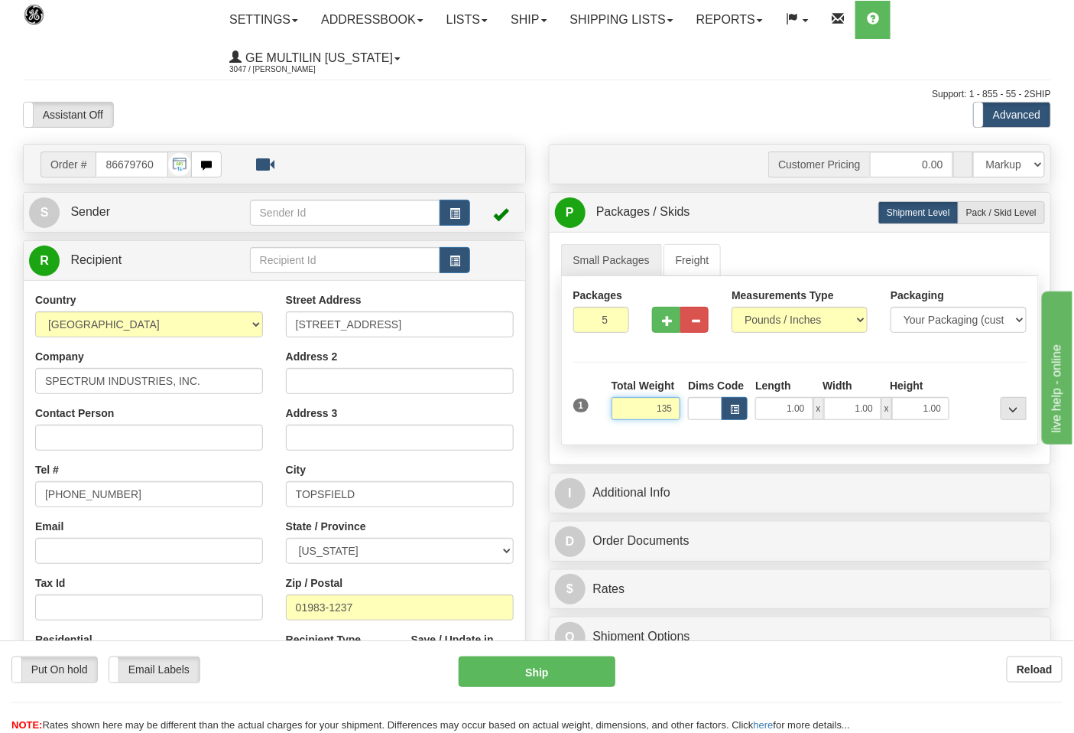
click button "Delete" at bounding box center [0, 0] width 0 height 0
type input "135.00"
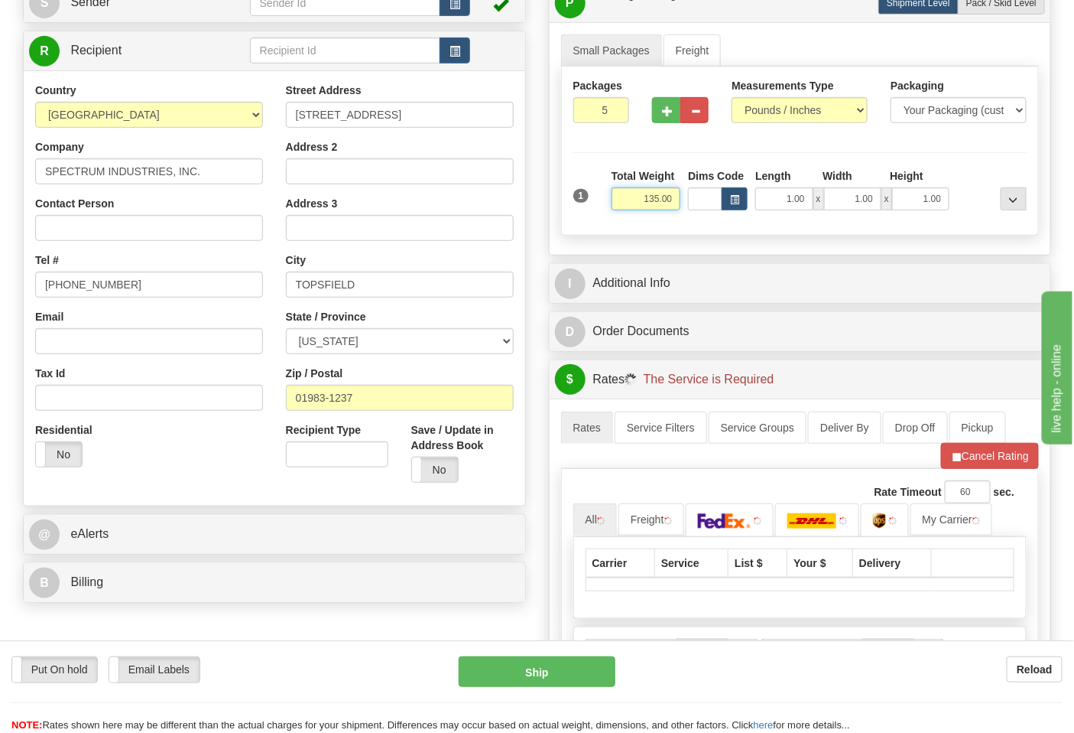
scroll to position [340, 0]
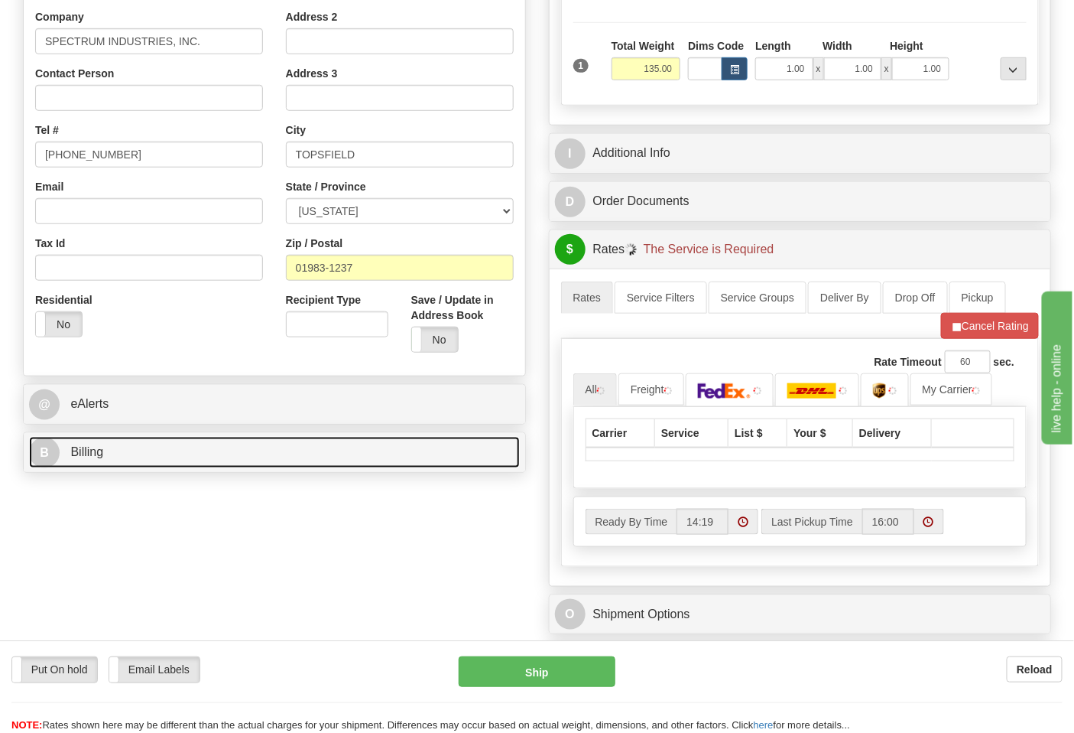
click at [157, 442] on link "B Billing" at bounding box center [274, 452] width 491 height 31
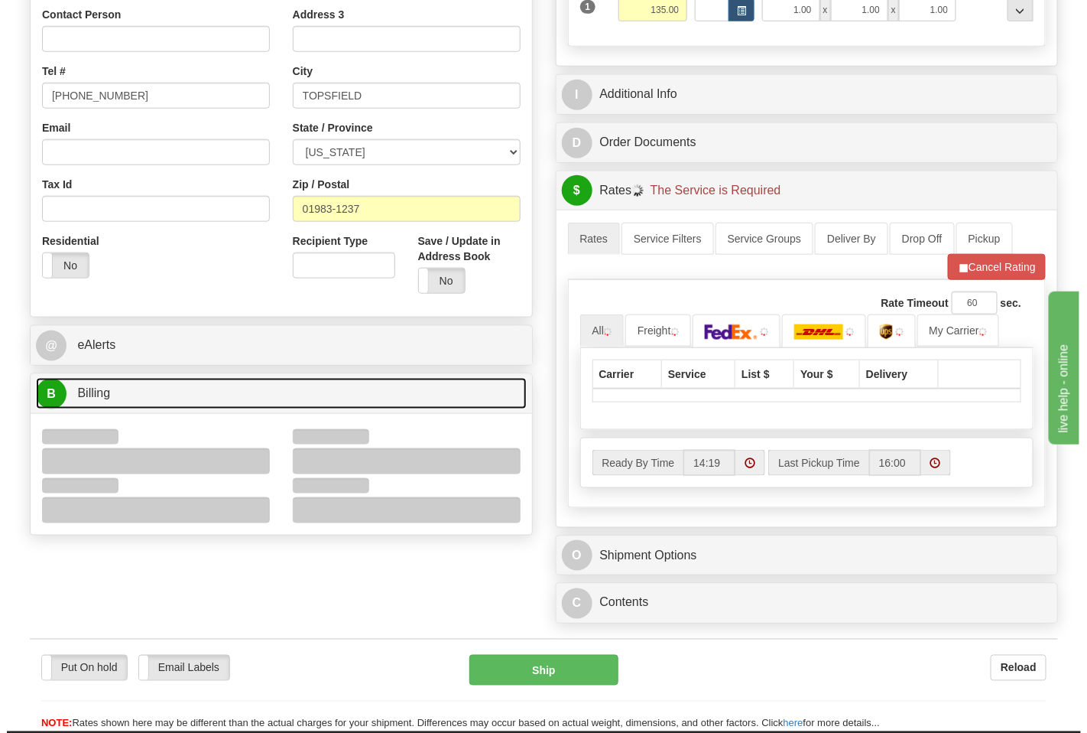
scroll to position [424, 0]
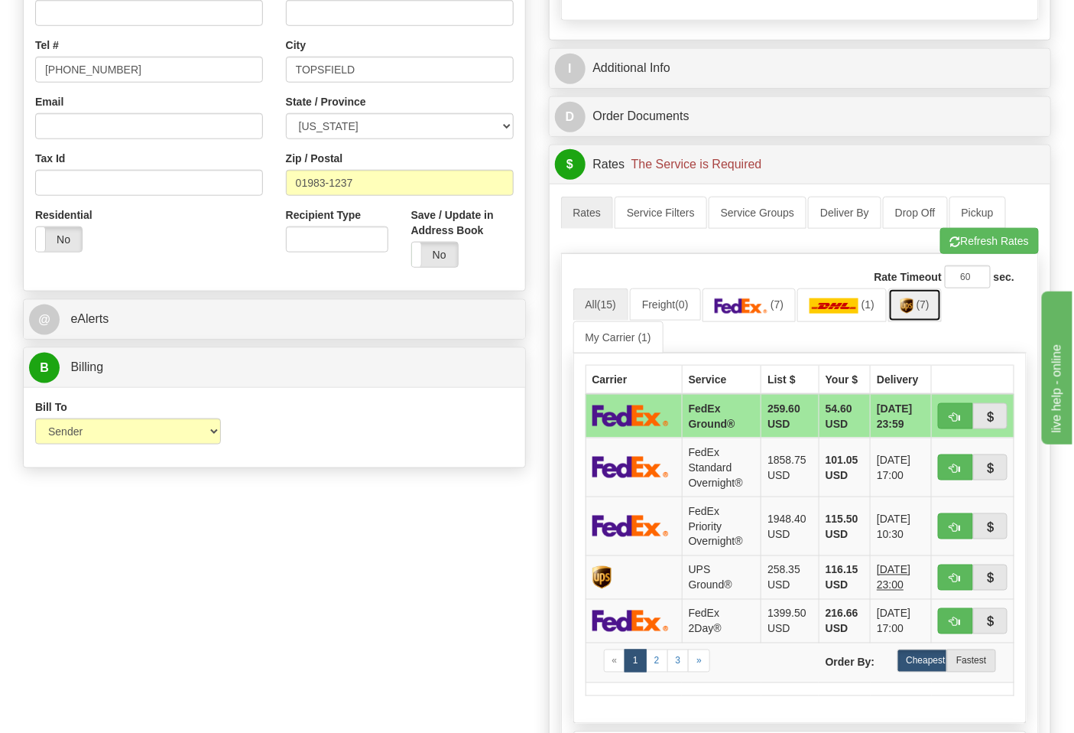
click at [910, 317] on link "(7)" at bounding box center [916, 304] width 54 height 33
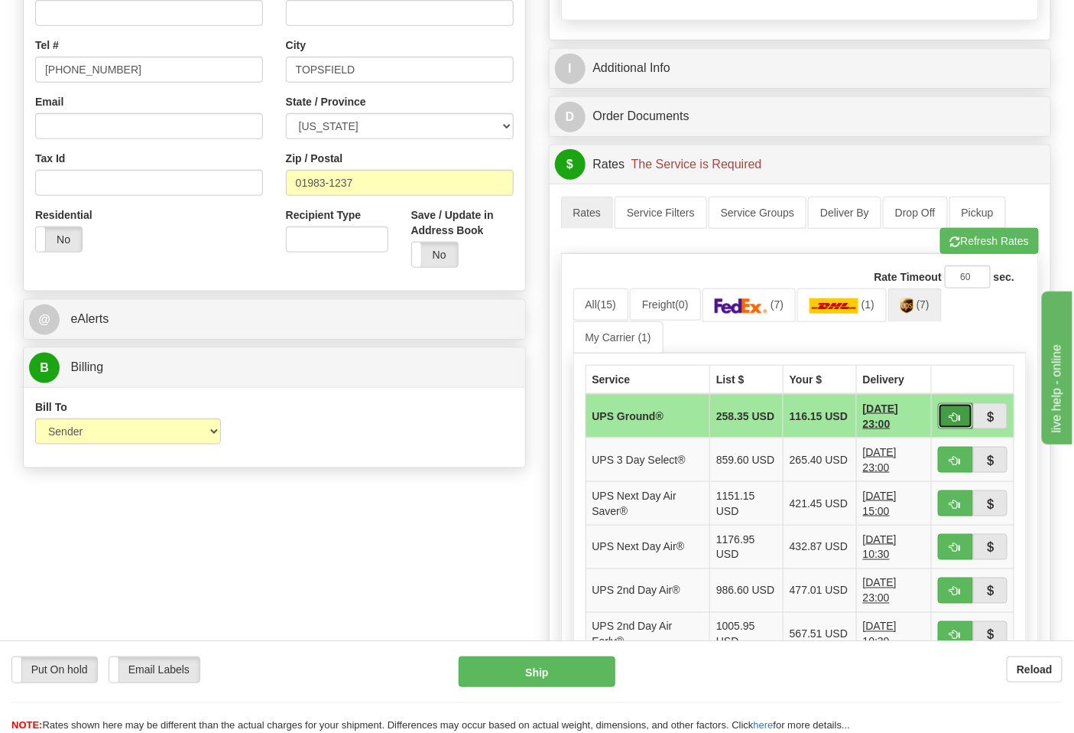
click at [959, 427] on button "button" at bounding box center [955, 416] width 35 height 26
type input "03"
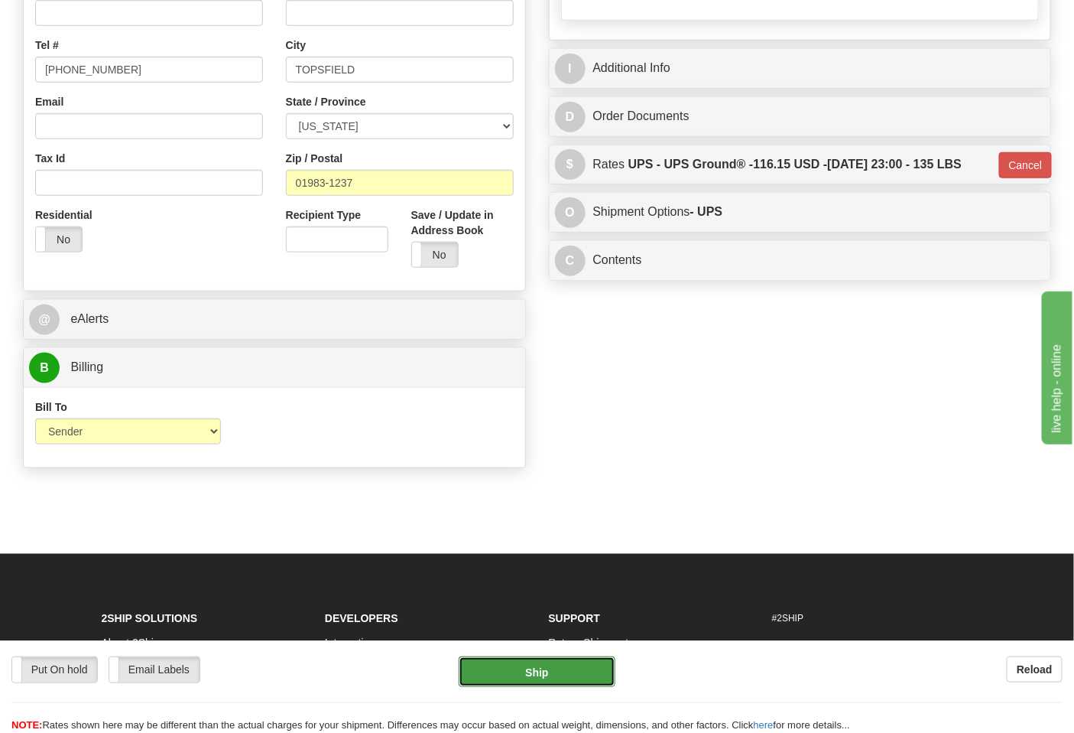
click at [569, 668] on button "Ship" at bounding box center [537, 671] width 156 height 31
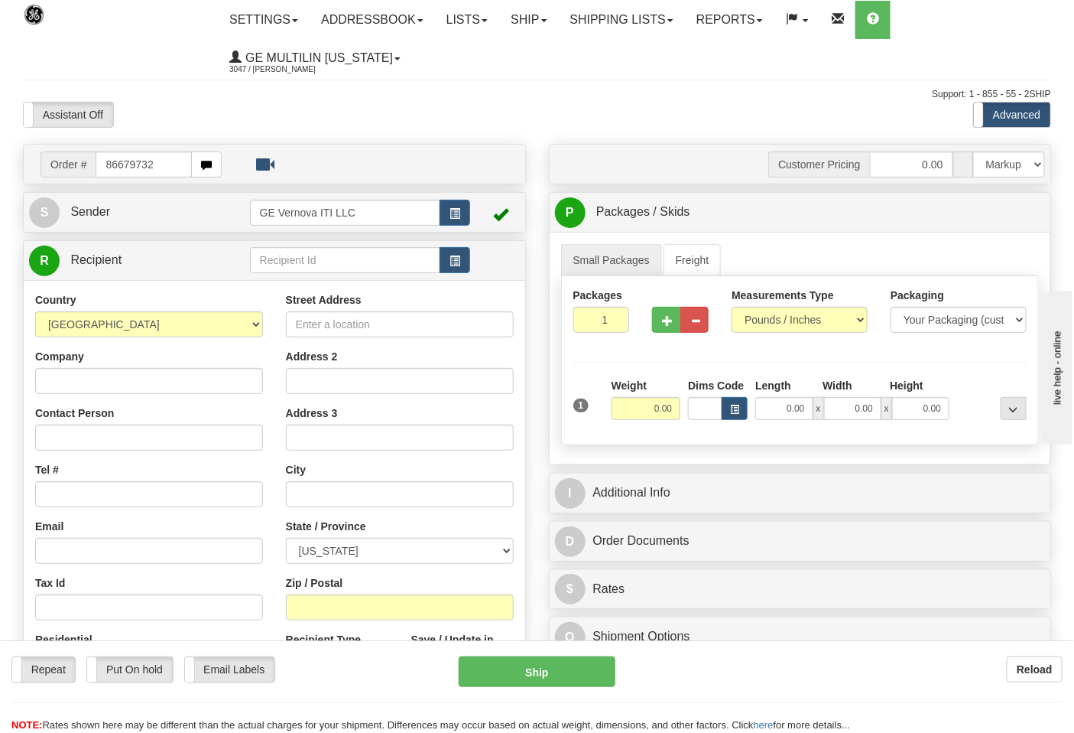
type input "86679732"
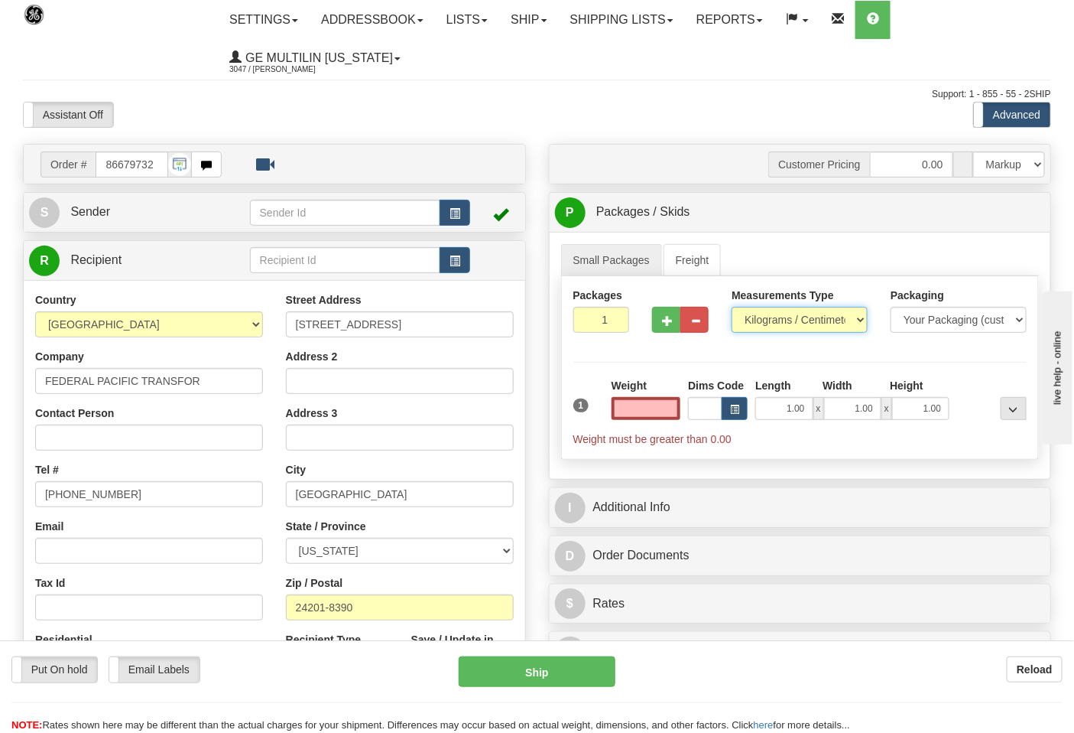
type input "0.00"
click at [769, 319] on select "Pounds / Inches Kilograms / Centimeters" at bounding box center [800, 320] width 136 height 26
select select "0"
click at [732, 307] on select "Pounds / Inches Kilograms / Centimeters" at bounding box center [800, 320] width 136 height 26
click at [670, 409] on input "0.00" at bounding box center [647, 408] width 70 height 23
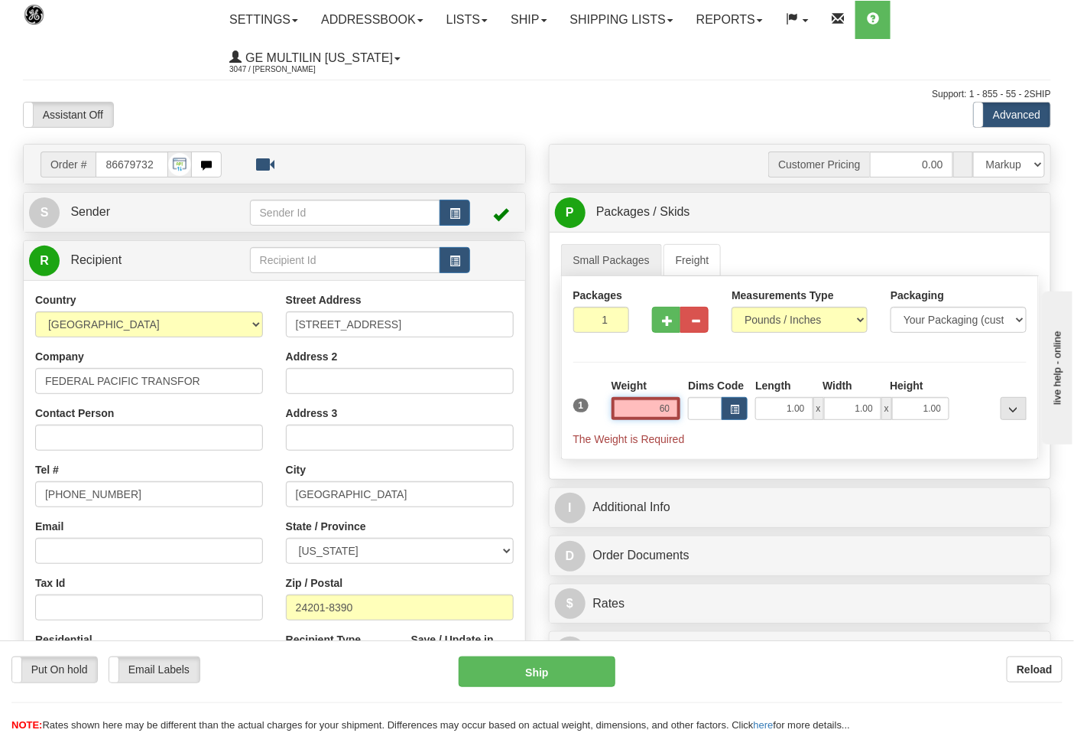
click button "Delete" at bounding box center [0, 0] width 0 height 0
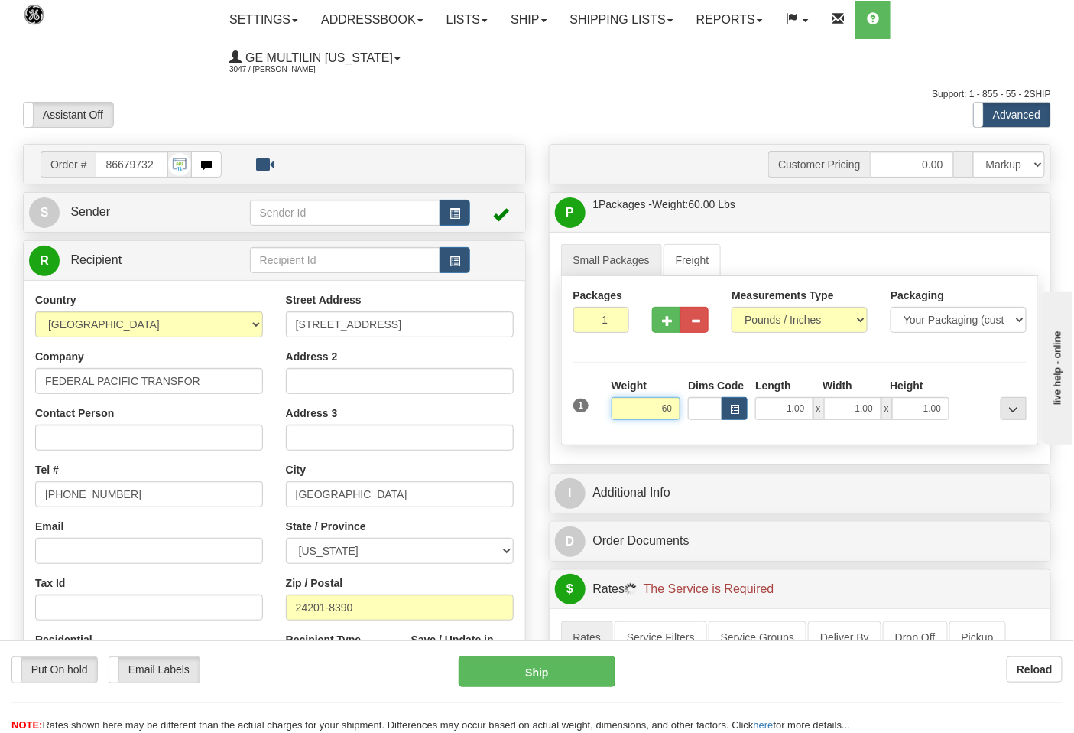
type input "60.00"
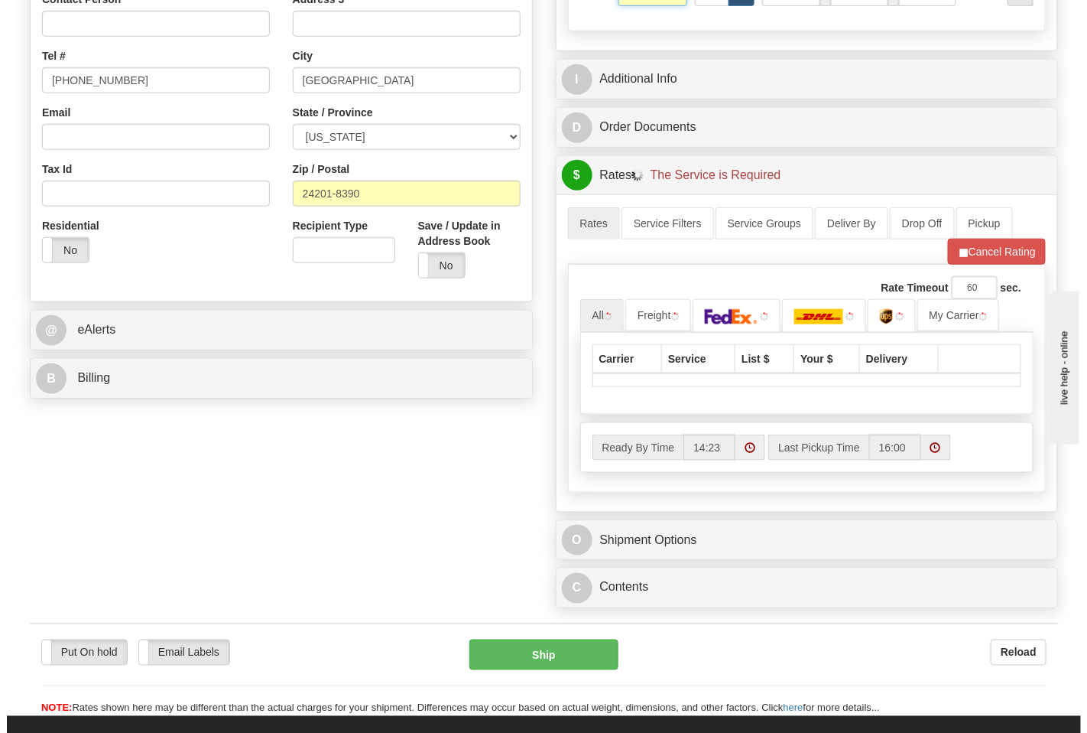
scroll to position [424, 0]
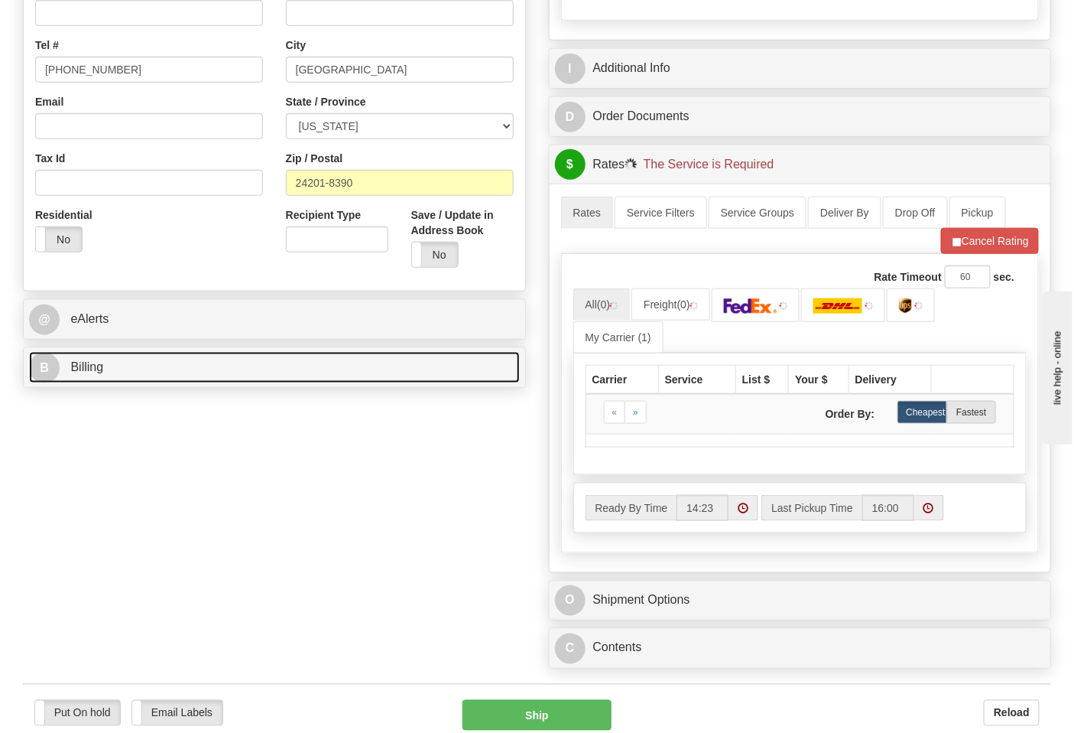
click at [144, 373] on link "B Billing" at bounding box center [274, 367] width 491 height 31
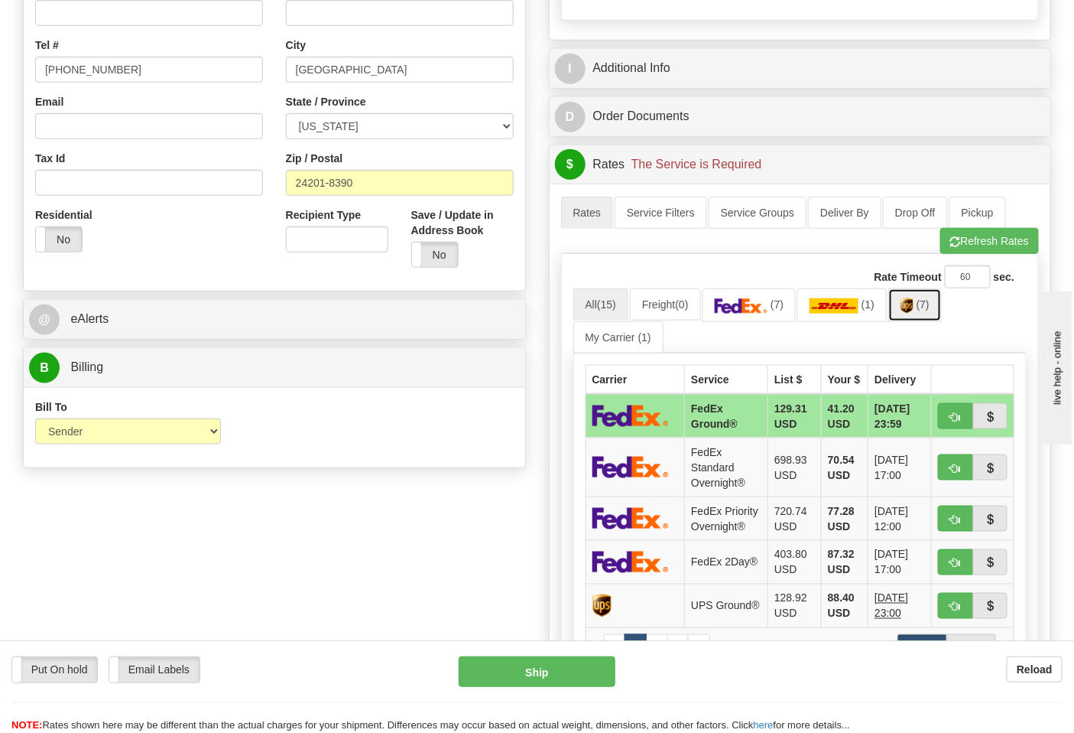
click at [923, 316] on link "(7)" at bounding box center [916, 304] width 54 height 33
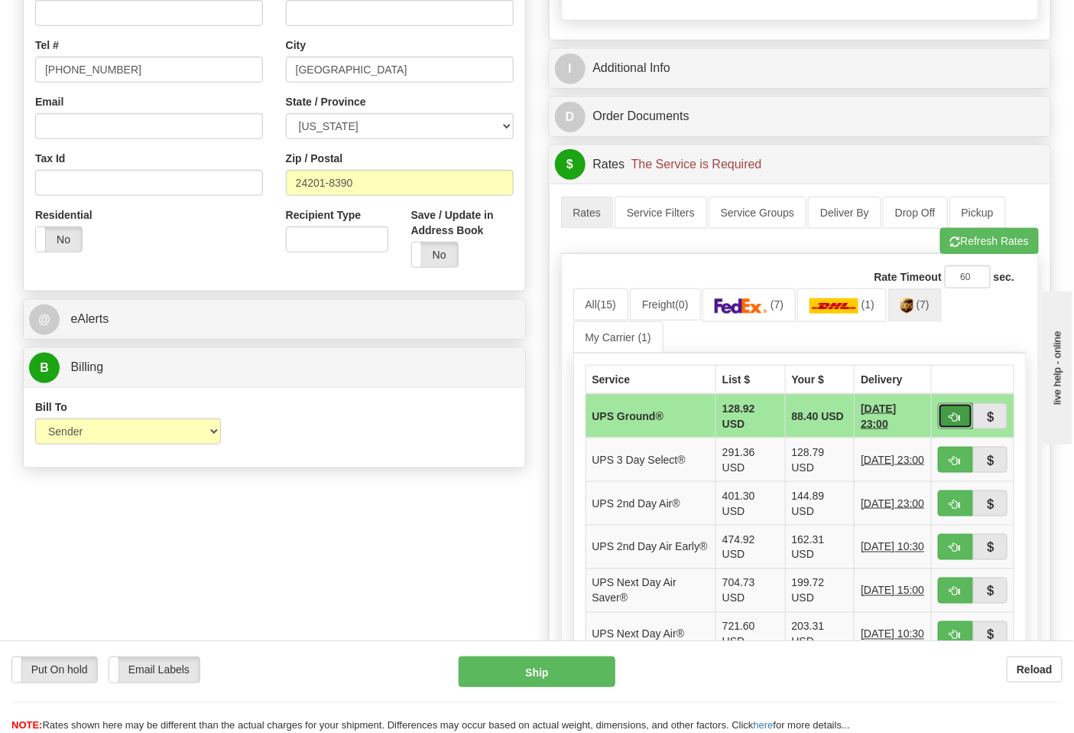
click at [947, 418] on button "button" at bounding box center [955, 416] width 35 height 26
type input "03"
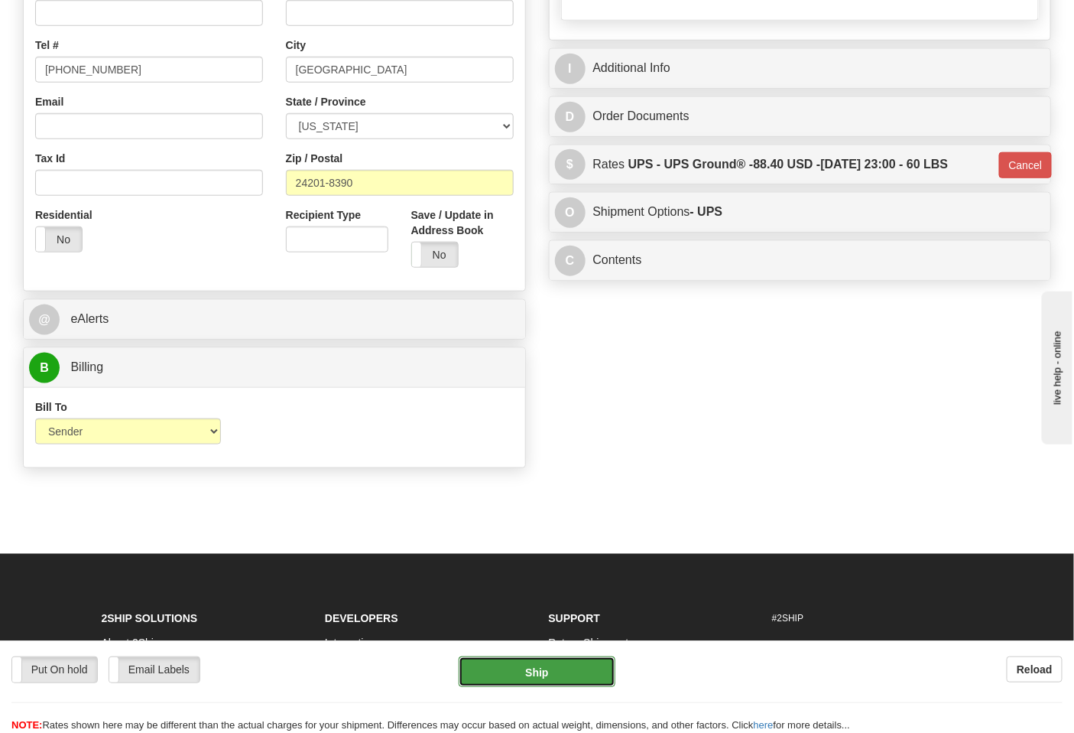
click at [503, 674] on button "Ship" at bounding box center [537, 671] width 156 height 31
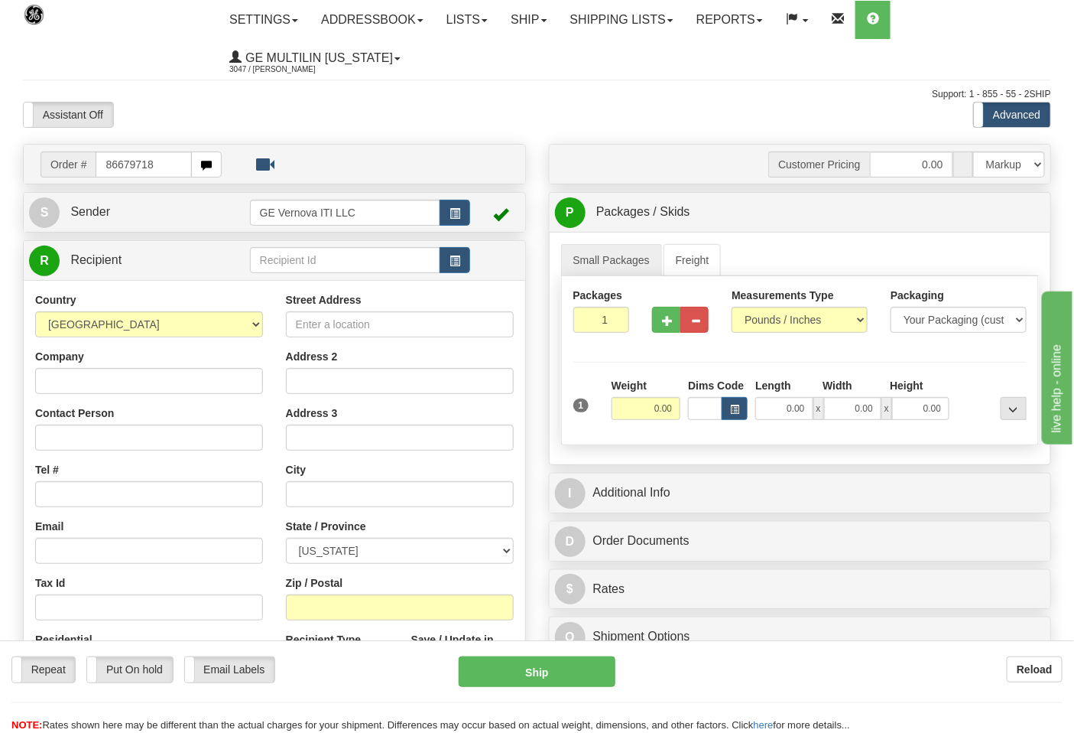
type input "86679718"
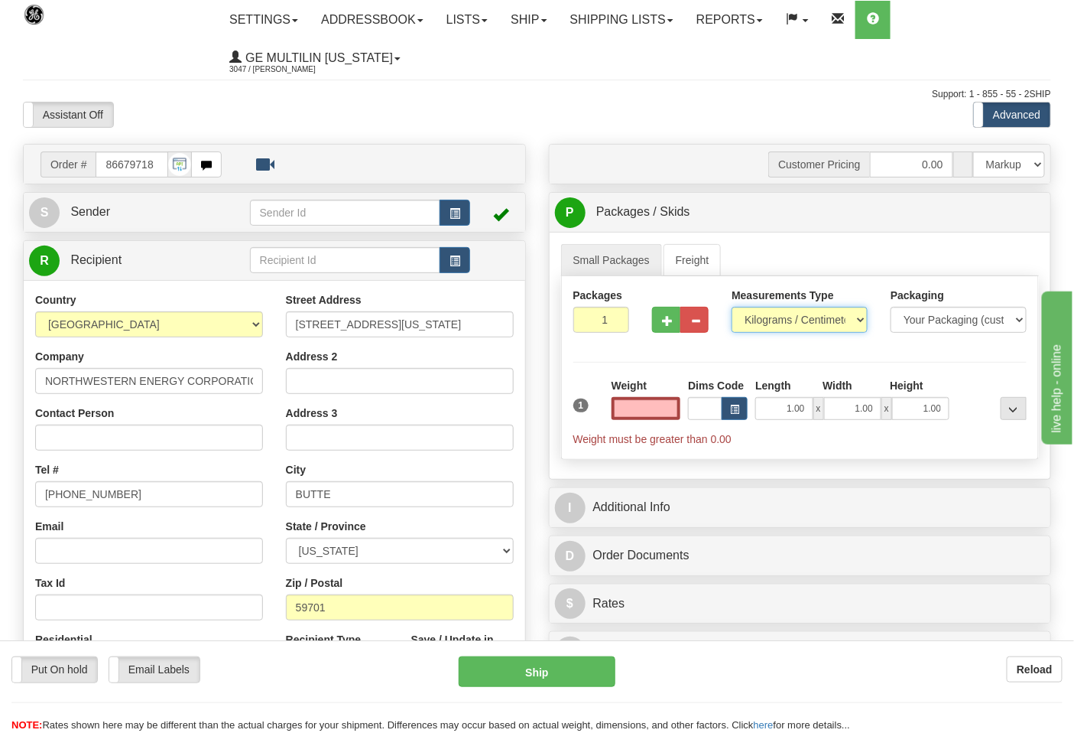
type input "0.00"
click at [766, 322] on select "Pounds / Inches Kilograms / Centimeters" at bounding box center [800, 320] width 136 height 26
select select "0"
click at [732, 307] on select "Pounds / Inches Kilograms / Centimeters" at bounding box center [800, 320] width 136 height 26
click at [669, 408] on input "0.00" at bounding box center [647, 408] width 70 height 23
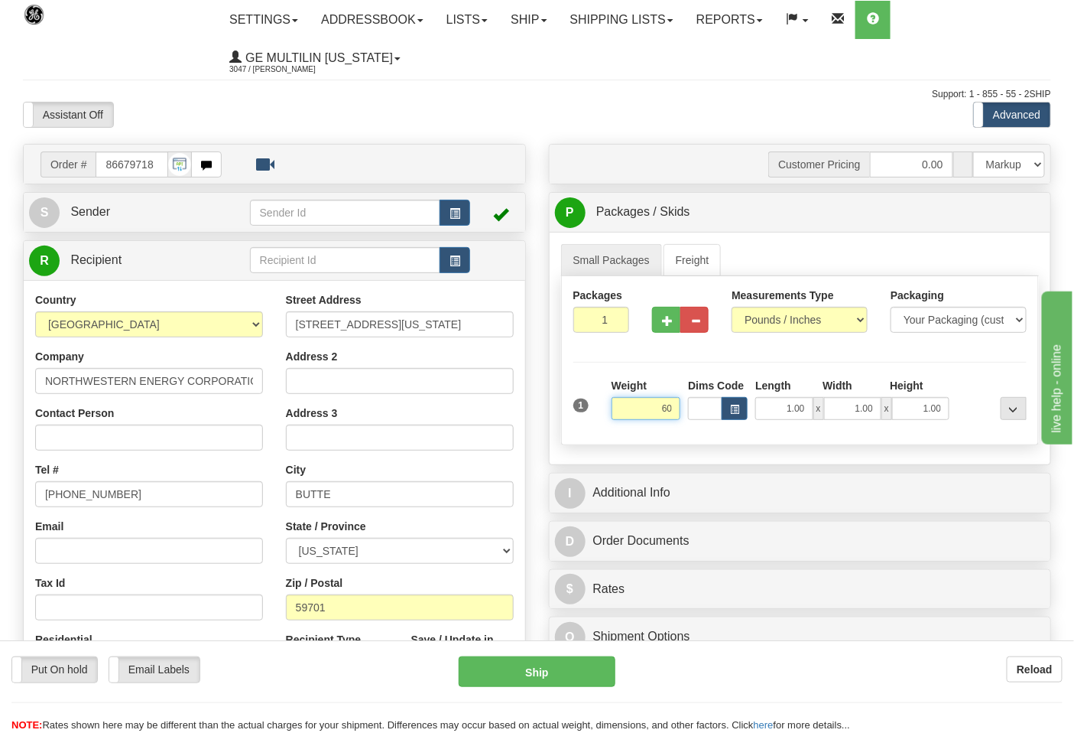
click button "Delete" at bounding box center [0, 0] width 0 height 0
type input "60.00"
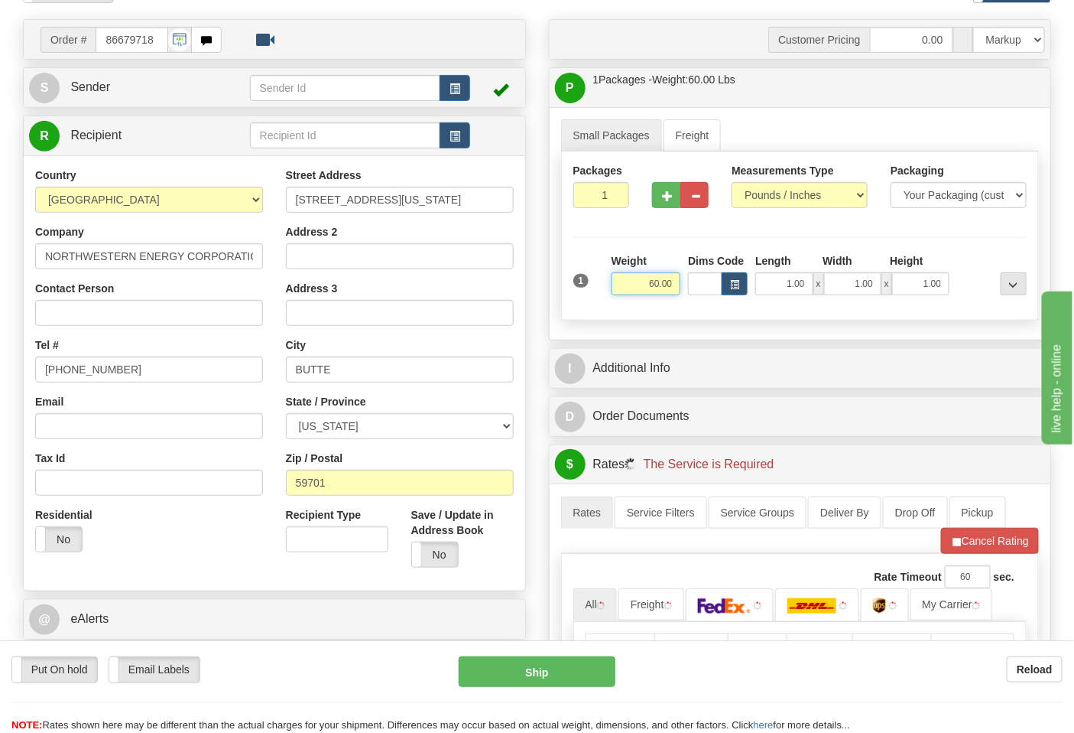
scroll to position [255, 0]
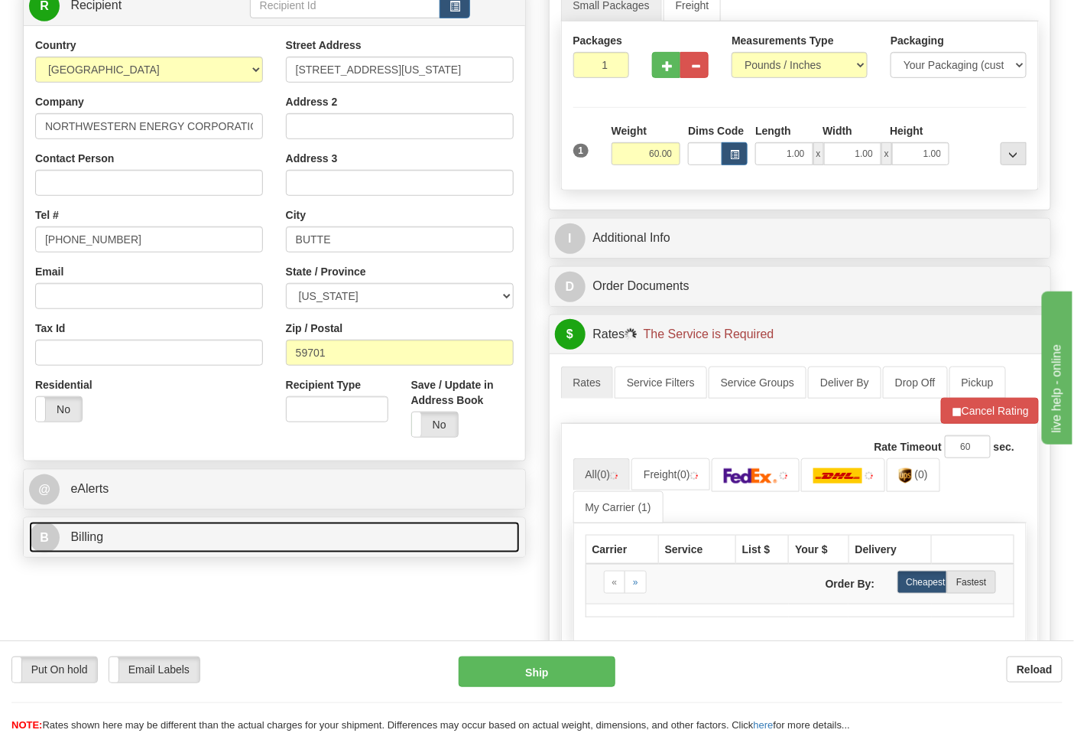
click at [150, 537] on link "B Billing" at bounding box center [274, 537] width 491 height 31
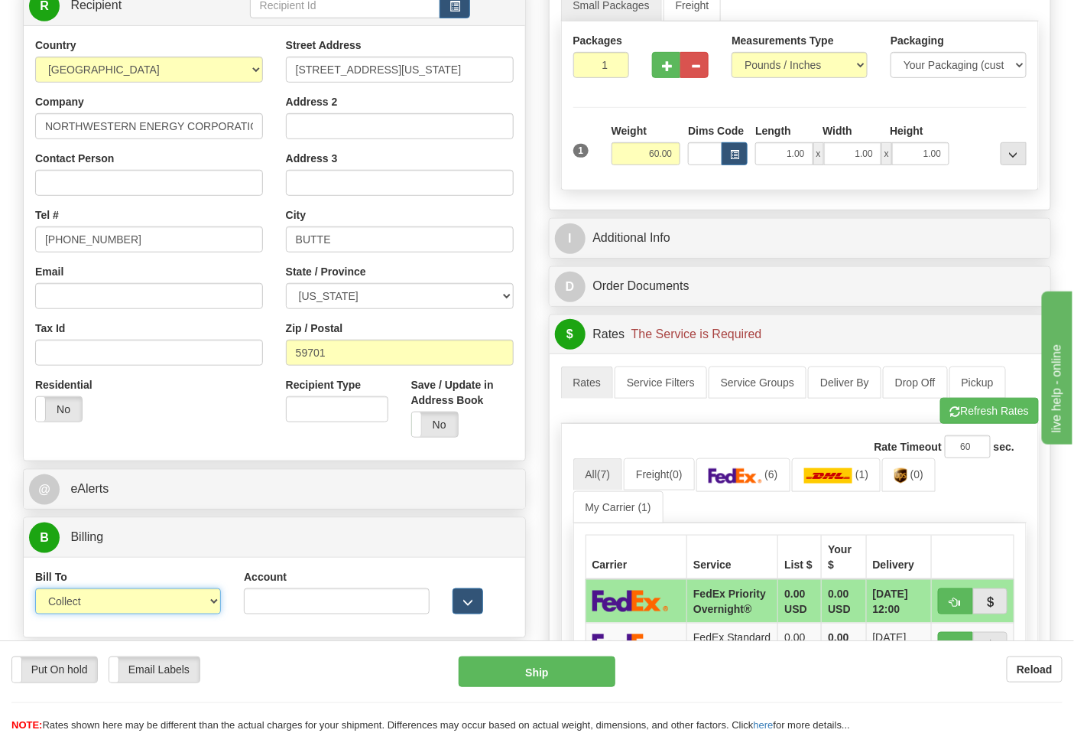
click at [112, 606] on select "Sender Recipient Third Party Collect" at bounding box center [128, 601] width 186 height 26
select select "2"
click at [35, 590] on select "Sender Recipient Third Party Collect" at bounding box center [128, 601] width 186 height 26
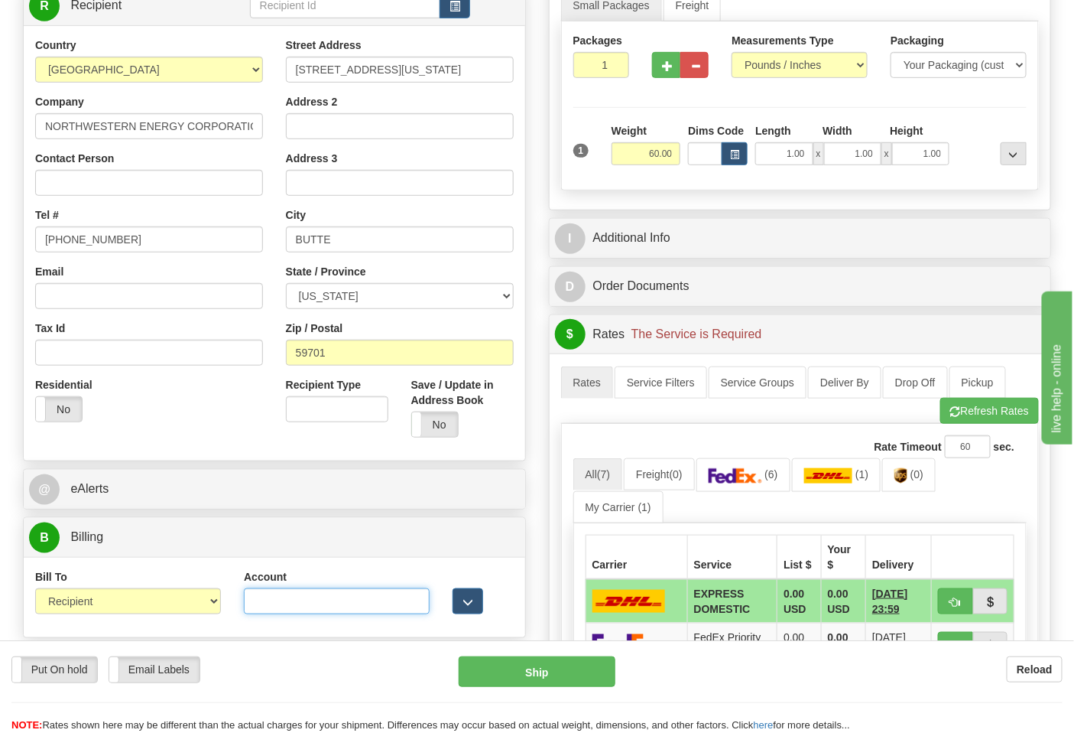
drag, startPoint x: 258, startPoint y: 607, endPoint x: 248, endPoint y: 609, distance: 10.8
click at [258, 607] on input "Account" at bounding box center [337, 601] width 186 height 26
type input "1W827W"
click at [966, 418] on button "Refresh Rates" at bounding box center [990, 411] width 99 height 26
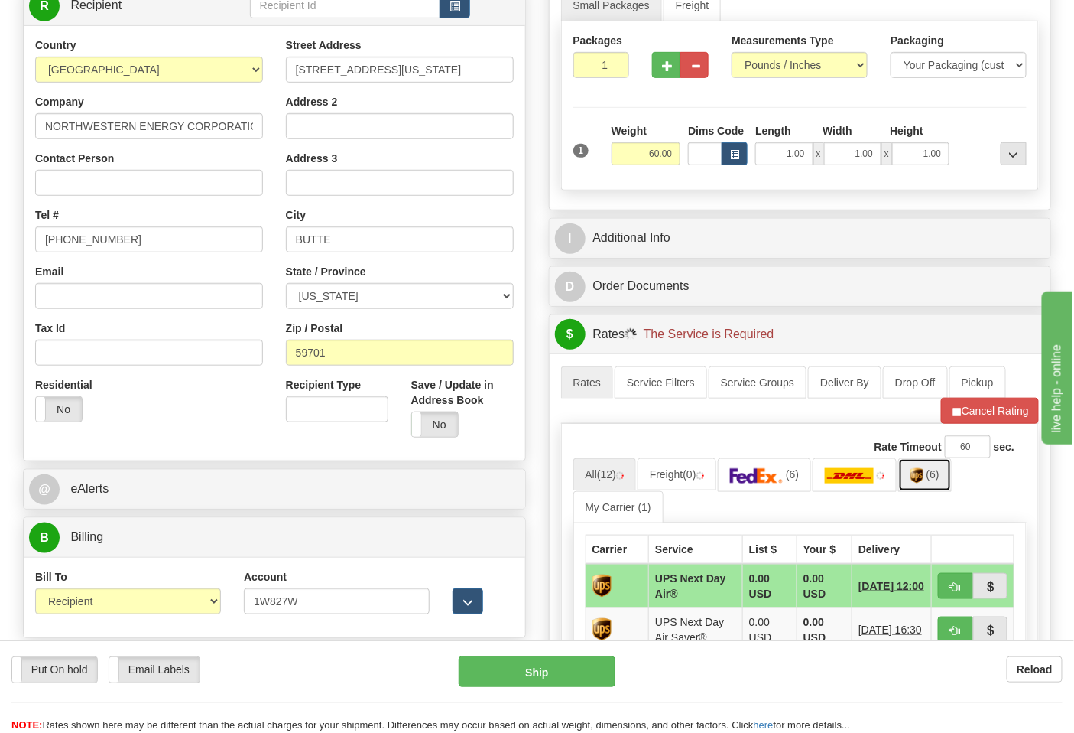
click at [928, 483] on link "(6)" at bounding box center [926, 474] width 54 height 33
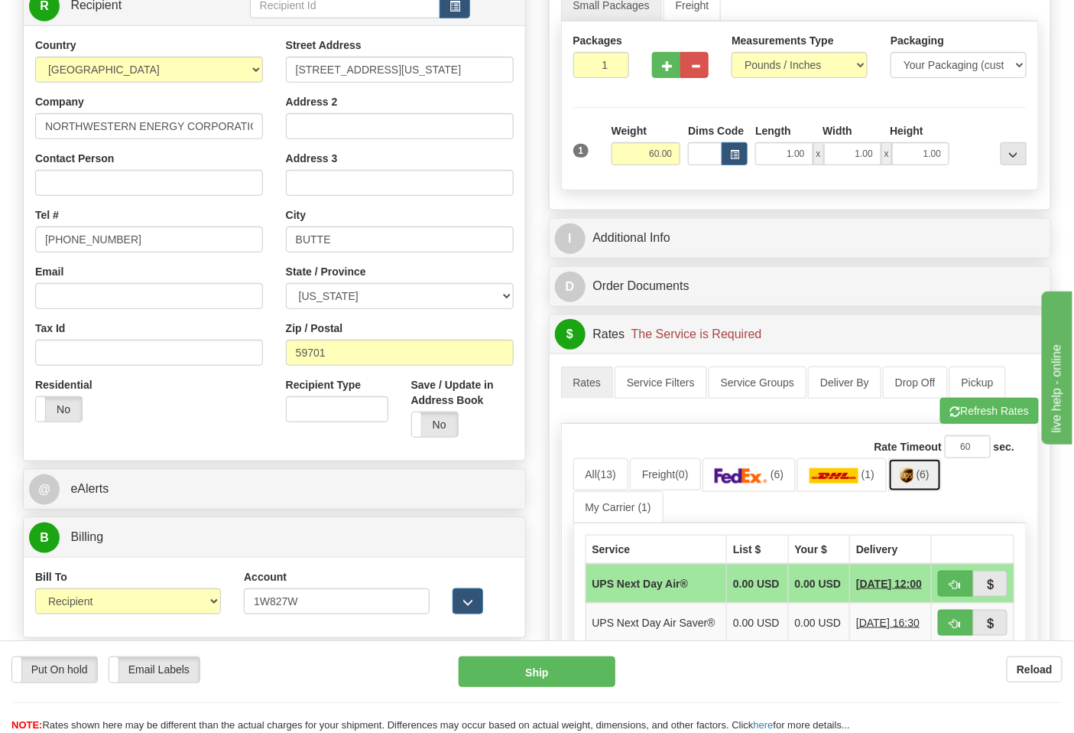
scroll to position [594, 0]
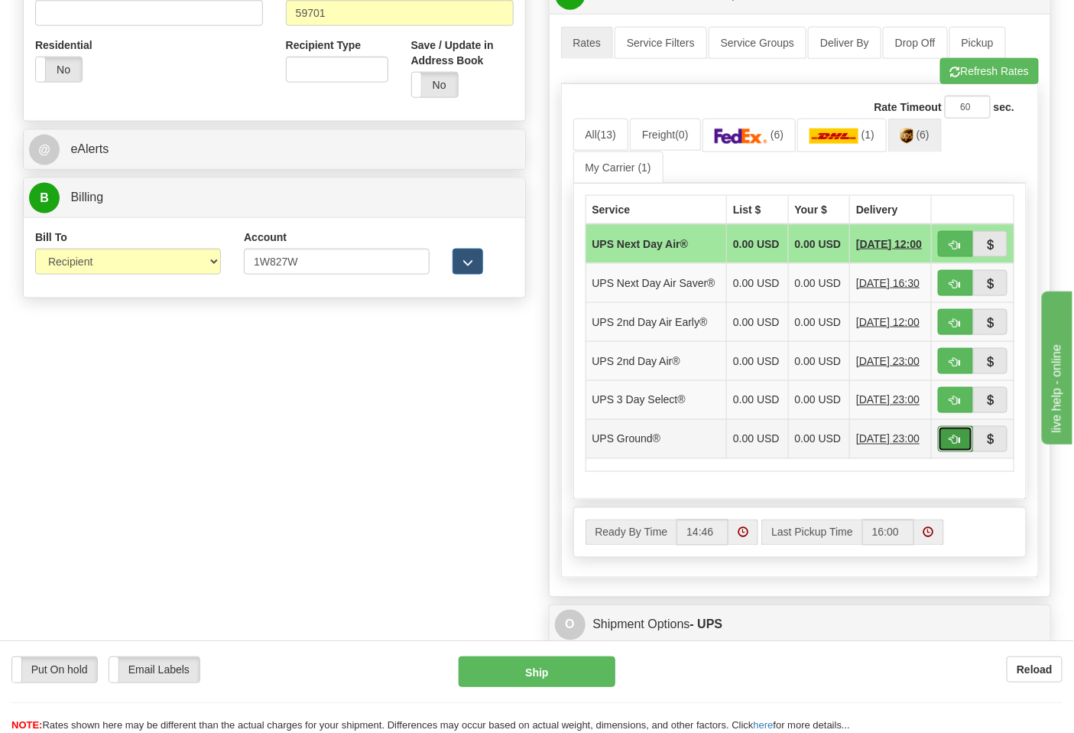
click at [949, 452] on button "button" at bounding box center [955, 439] width 35 height 26
type input "03"
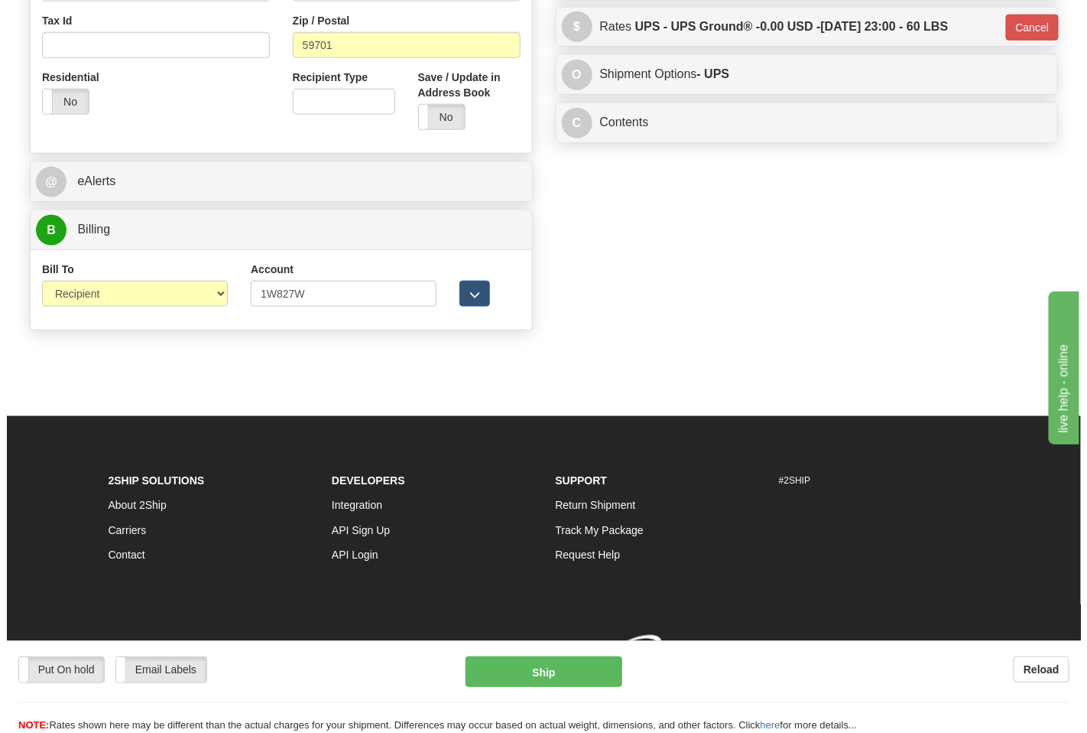
scroll to position [564, 0]
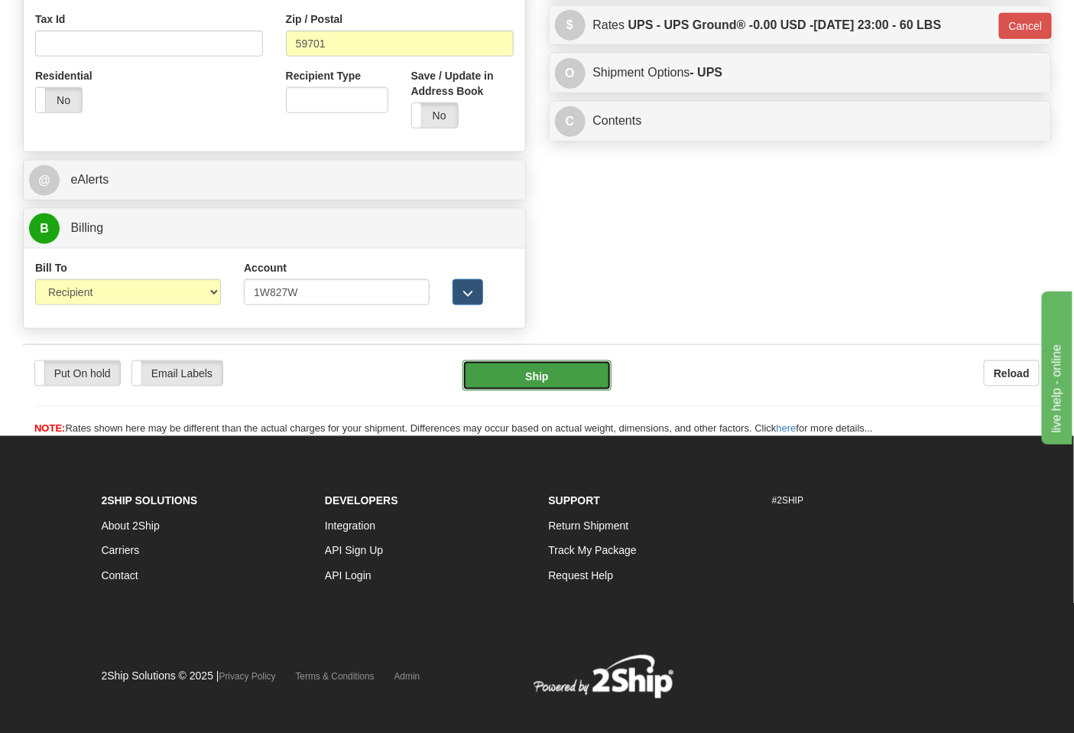
click at [554, 373] on button "Ship" at bounding box center [537, 375] width 148 height 31
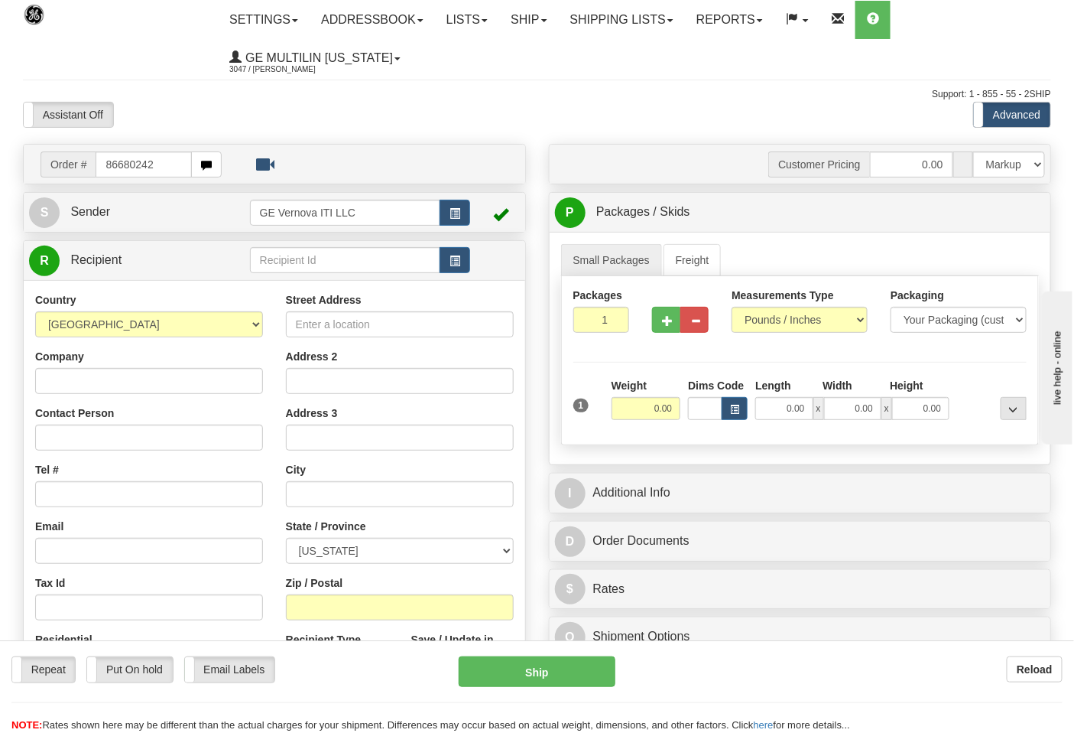
type input "86680242"
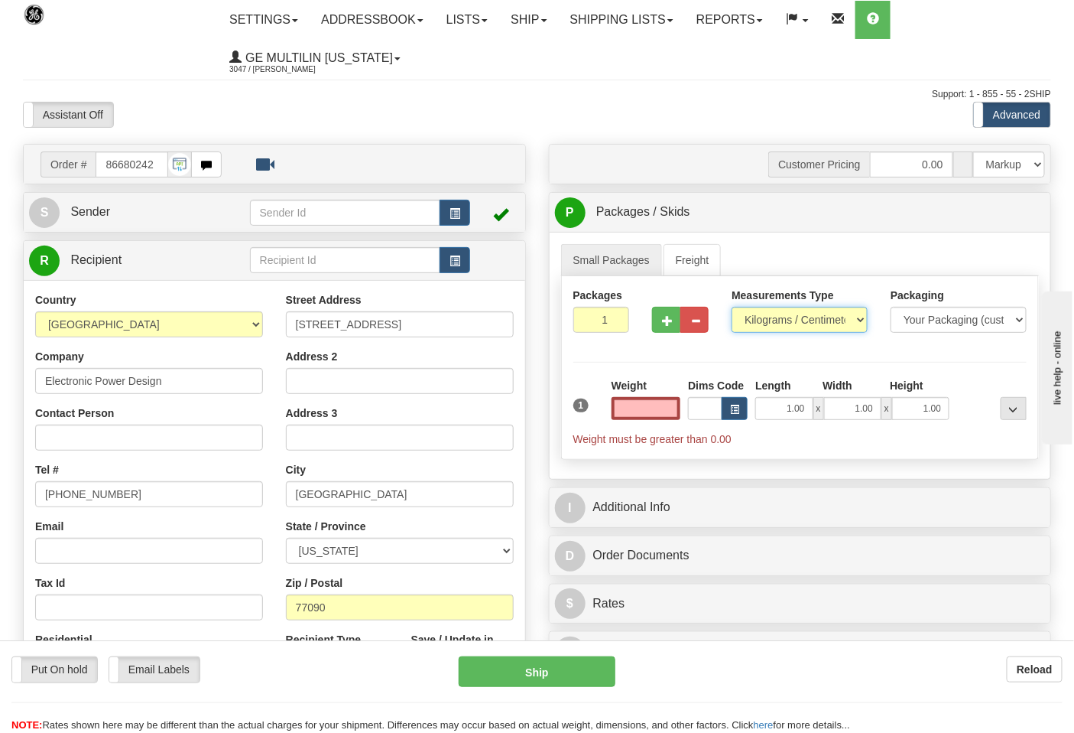
type input "0.00"
click at [775, 323] on select "Pounds / Inches Kilograms / Centimeters" at bounding box center [800, 320] width 136 height 26
select select "0"
click at [732, 307] on select "Pounds / Inches Kilograms / Centimeters" at bounding box center [800, 320] width 136 height 26
click at [671, 407] on input "0.00" at bounding box center [647, 408] width 70 height 23
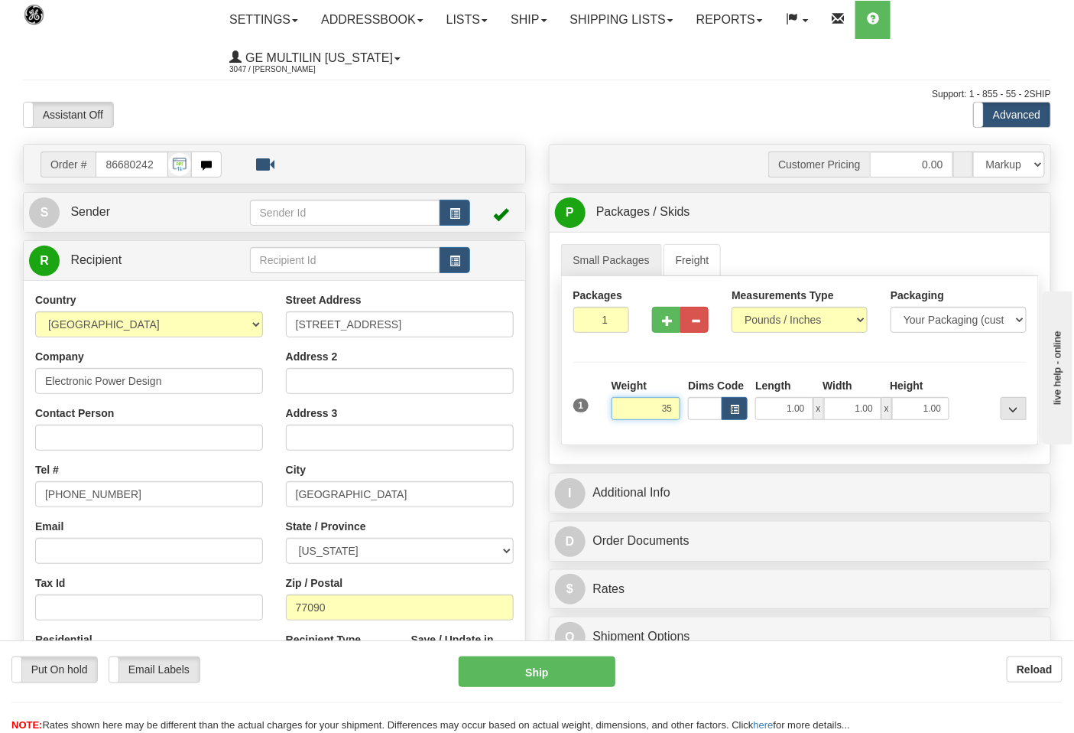
click button "Delete" at bounding box center [0, 0] width 0 height 0
type input "35.00"
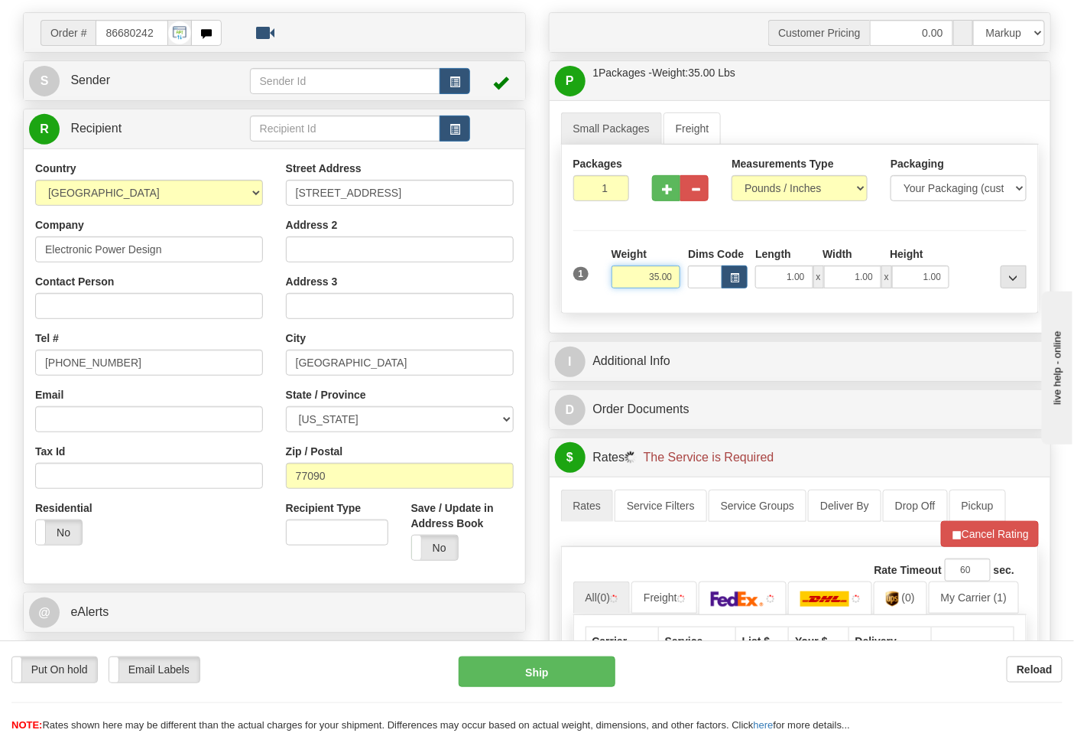
scroll to position [255, 0]
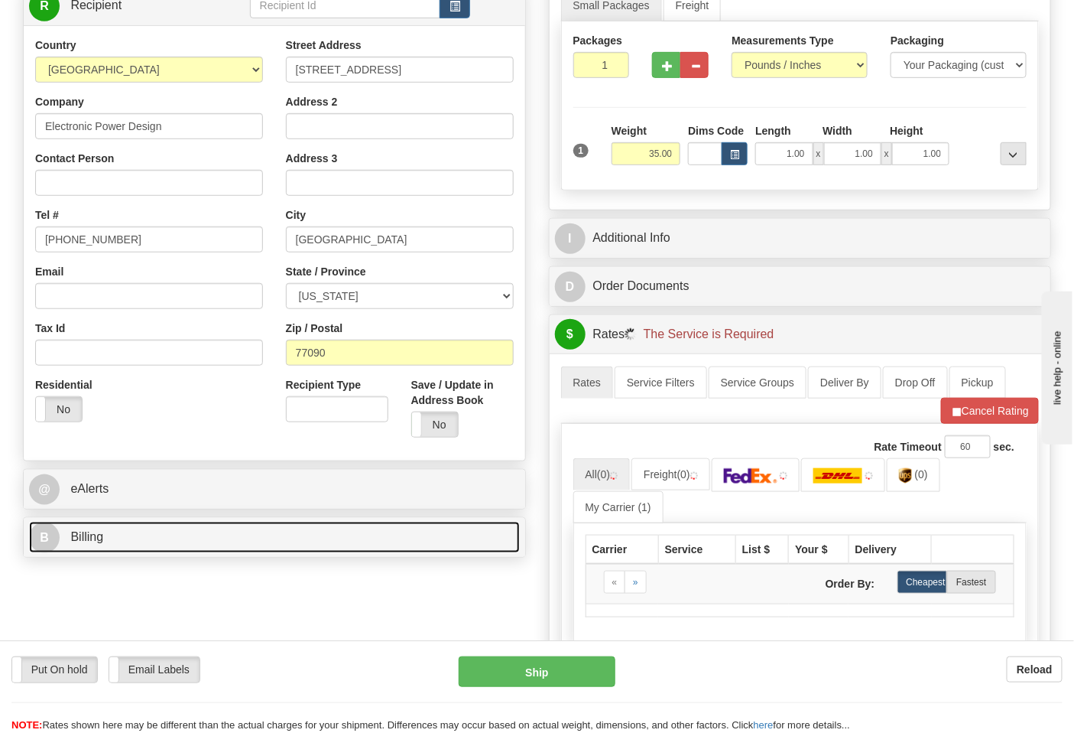
click at [203, 548] on link "B Billing" at bounding box center [274, 537] width 491 height 31
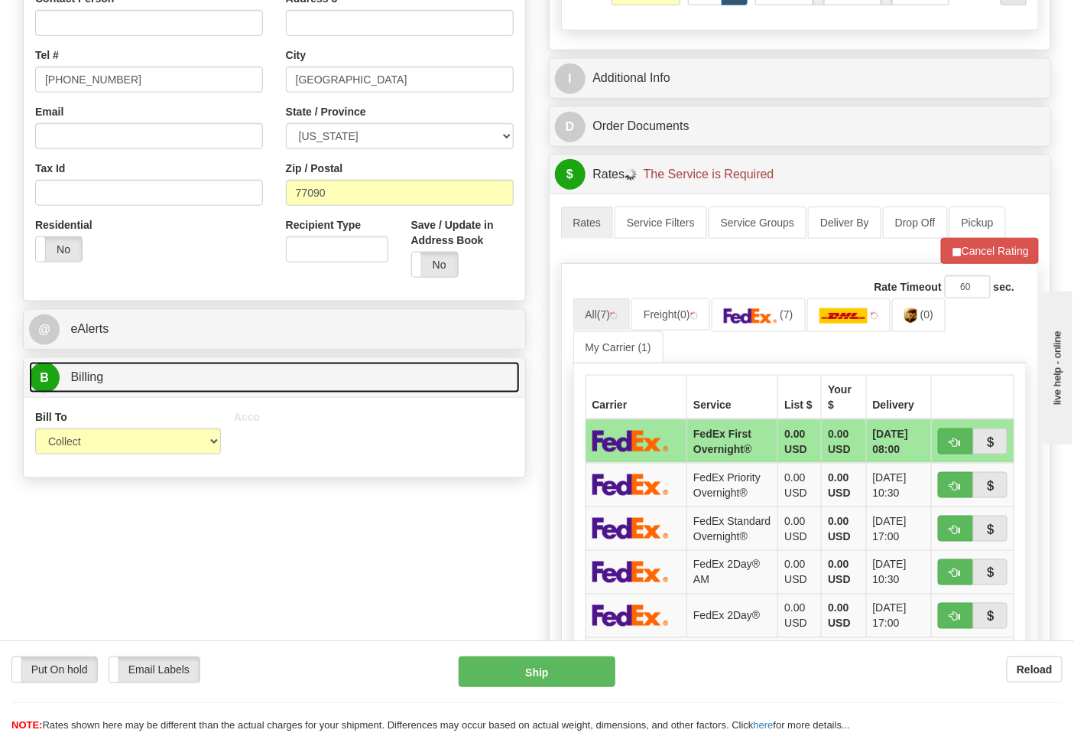
scroll to position [424, 0]
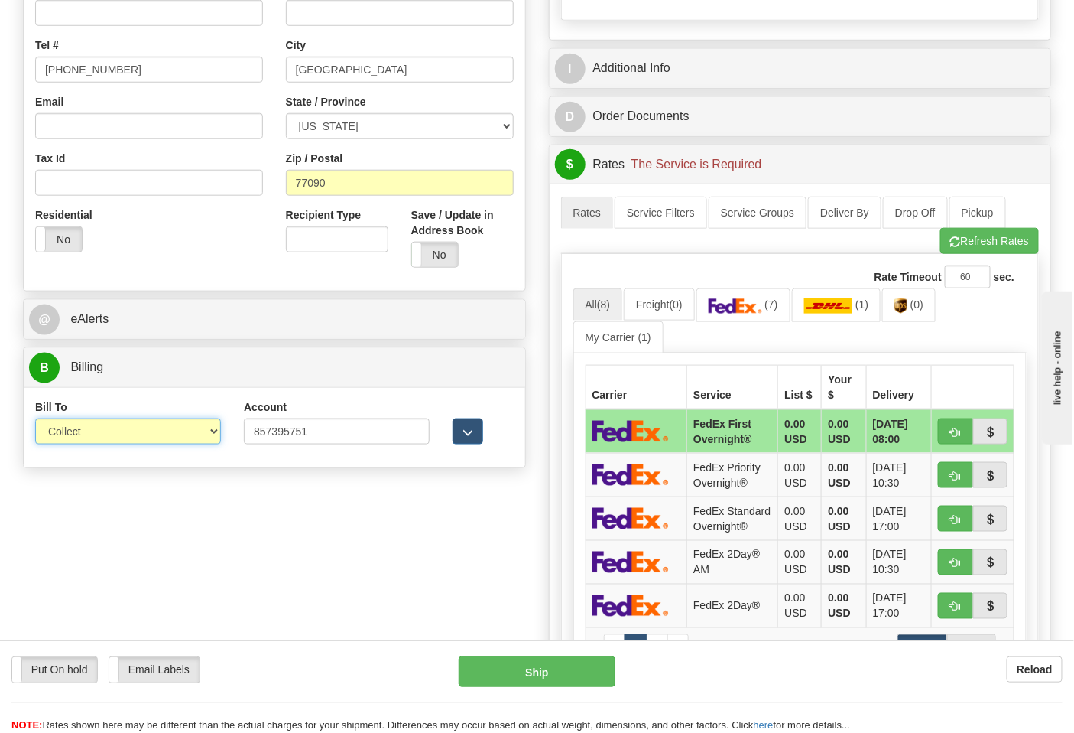
click at [96, 431] on select "Sender Recipient Third Party Collect" at bounding box center [128, 431] width 186 height 26
select select "2"
click at [35, 420] on select "Sender Recipient Third Party Collect" at bounding box center [128, 431] width 186 height 26
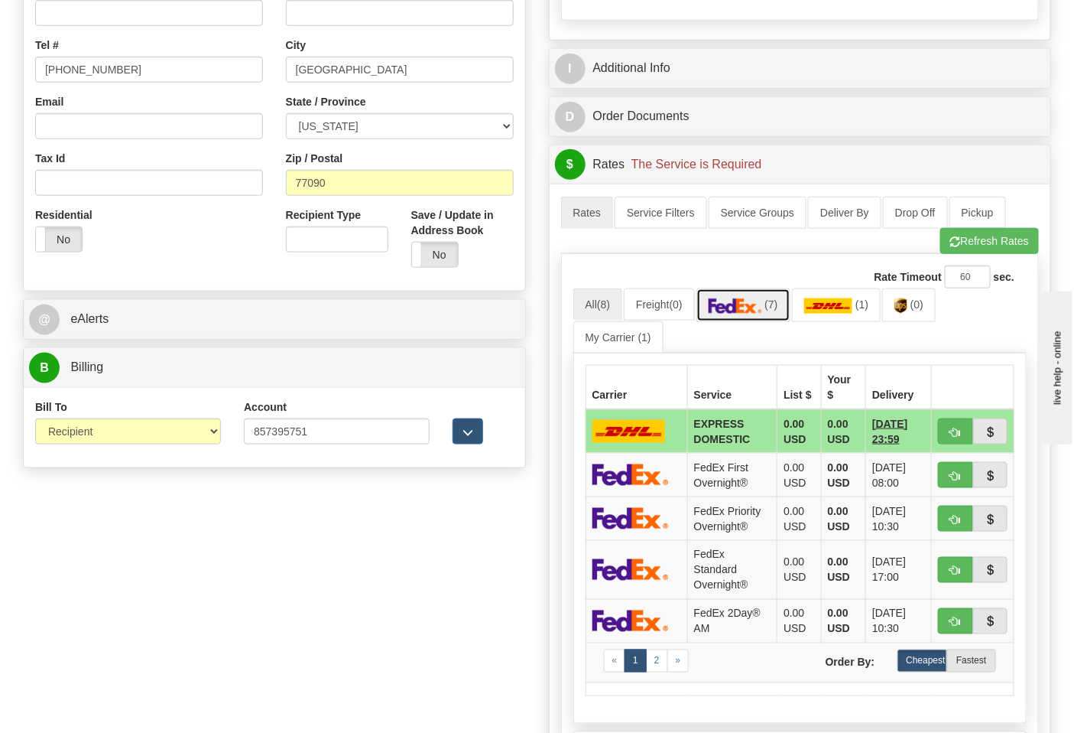
click at [762, 314] on img at bounding box center [736, 305] width 54 height 15
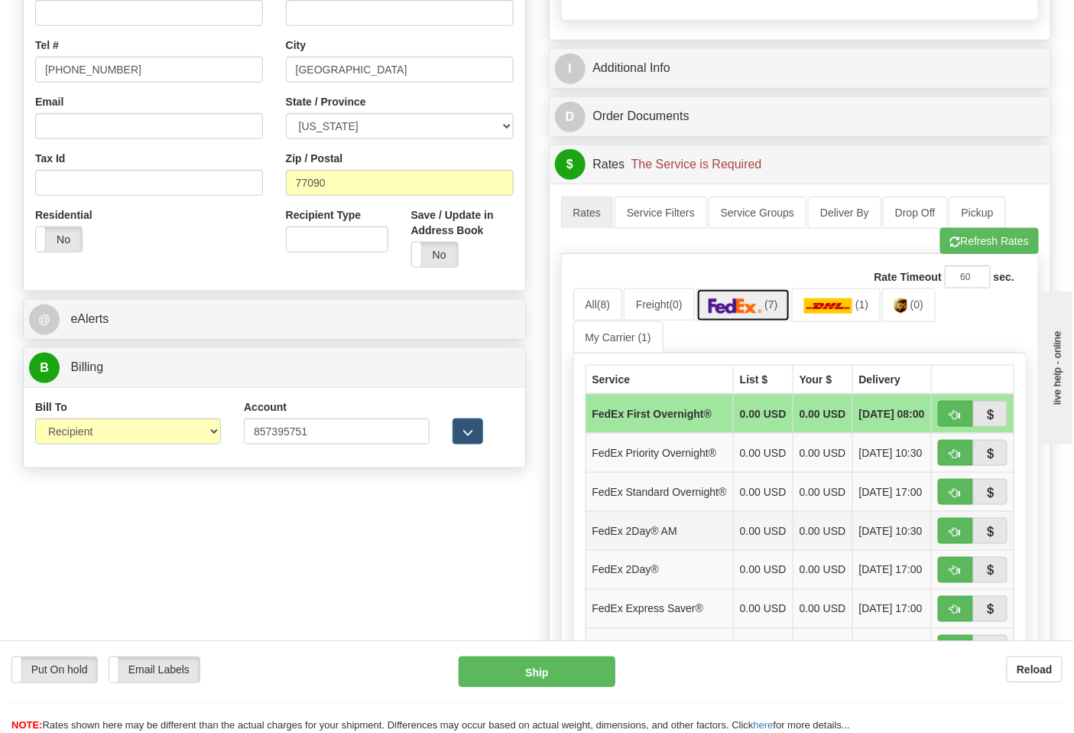
scroll to position [594, 0]
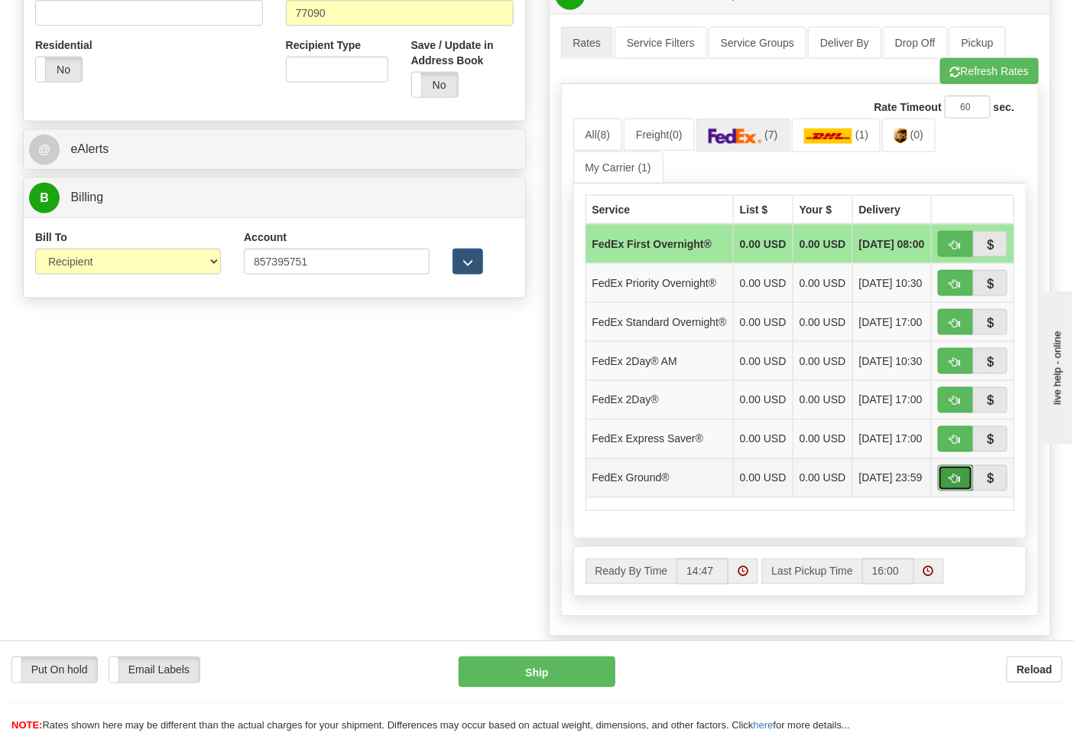
click at [952, 484] on span "button" at bounding box center [956, 479] width 11 height 10
type input "92"
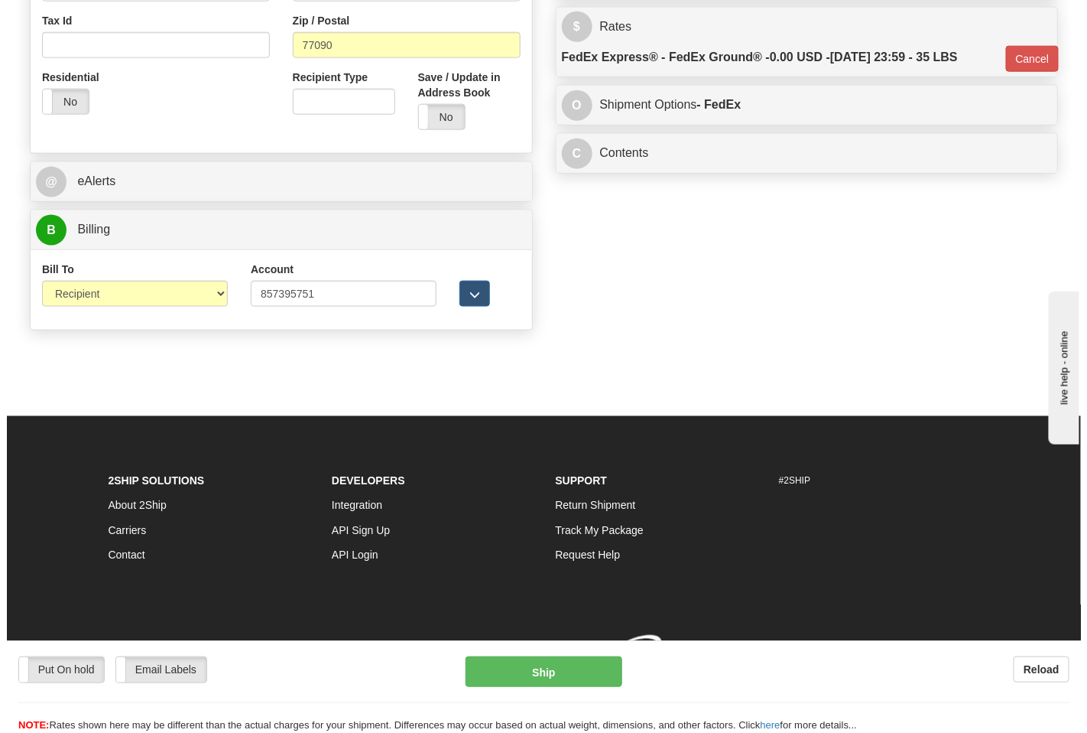
scroll to position [586, 0]
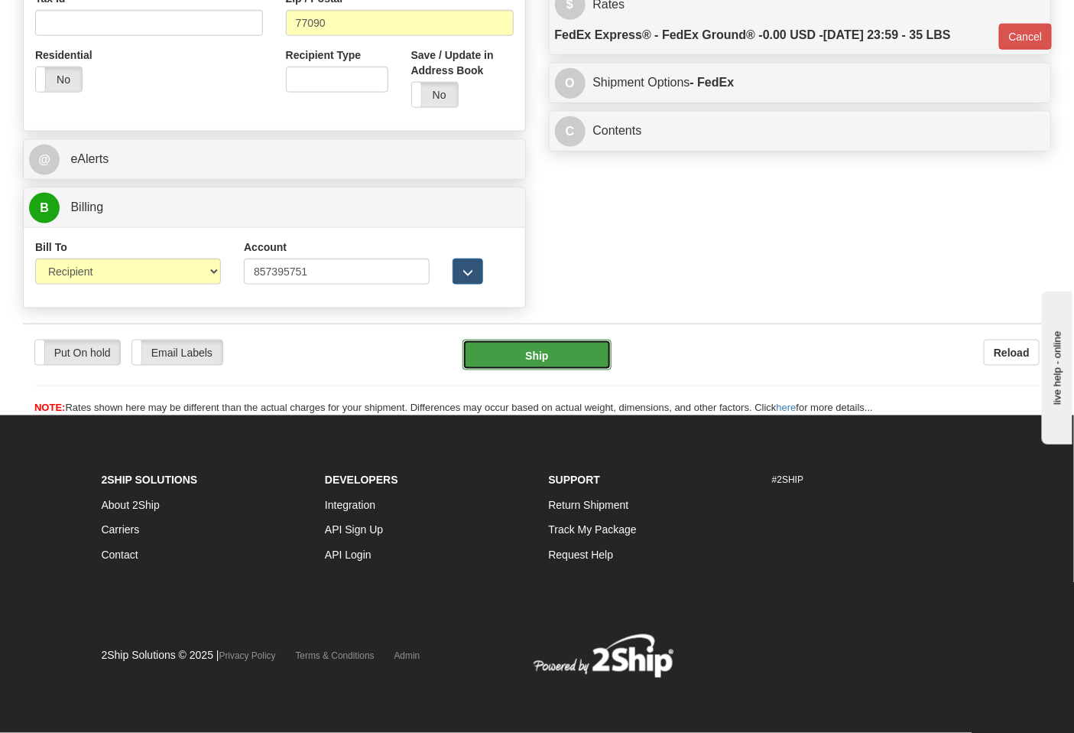
click at [554, 365] on button "Ship" at bounding box center [537, 355] width 148 height 31
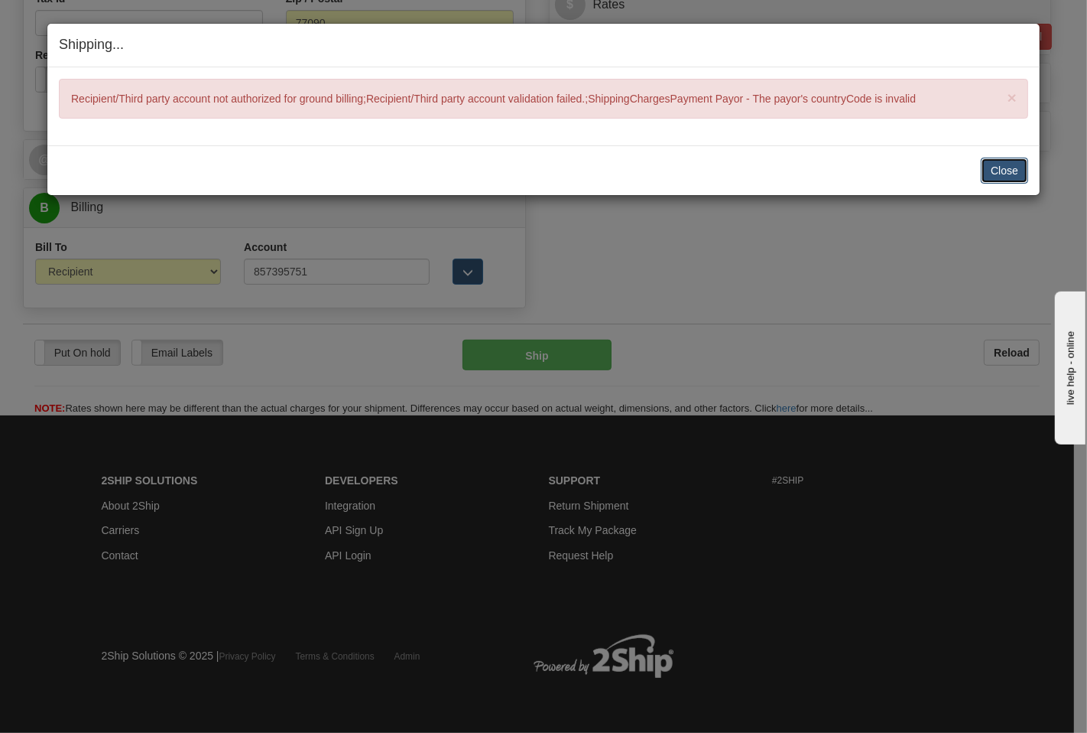
click at [986, 161] on button "Close" at bounding box center [1004, 171] width 47 height 26
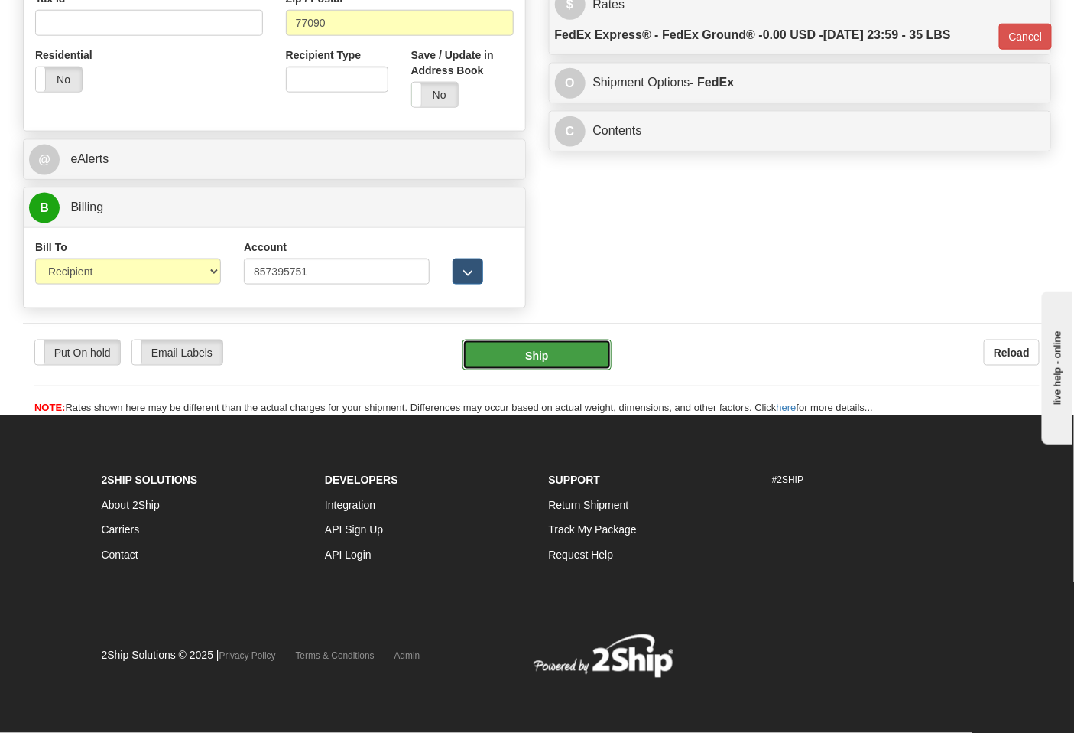
click at [518, 340] on button "Ship" at bounding box center [537, 355] width 148 height 31
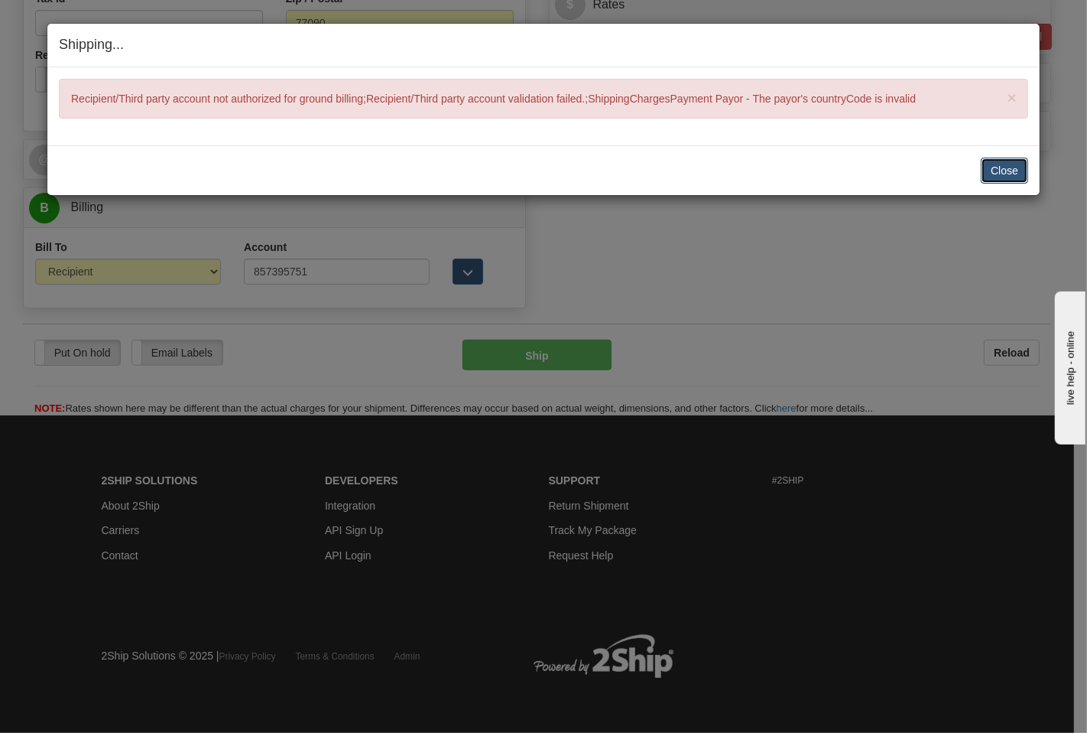
click at [1013, 167] on button "Close" at bounding box center [1004, 171] width 47 height 26
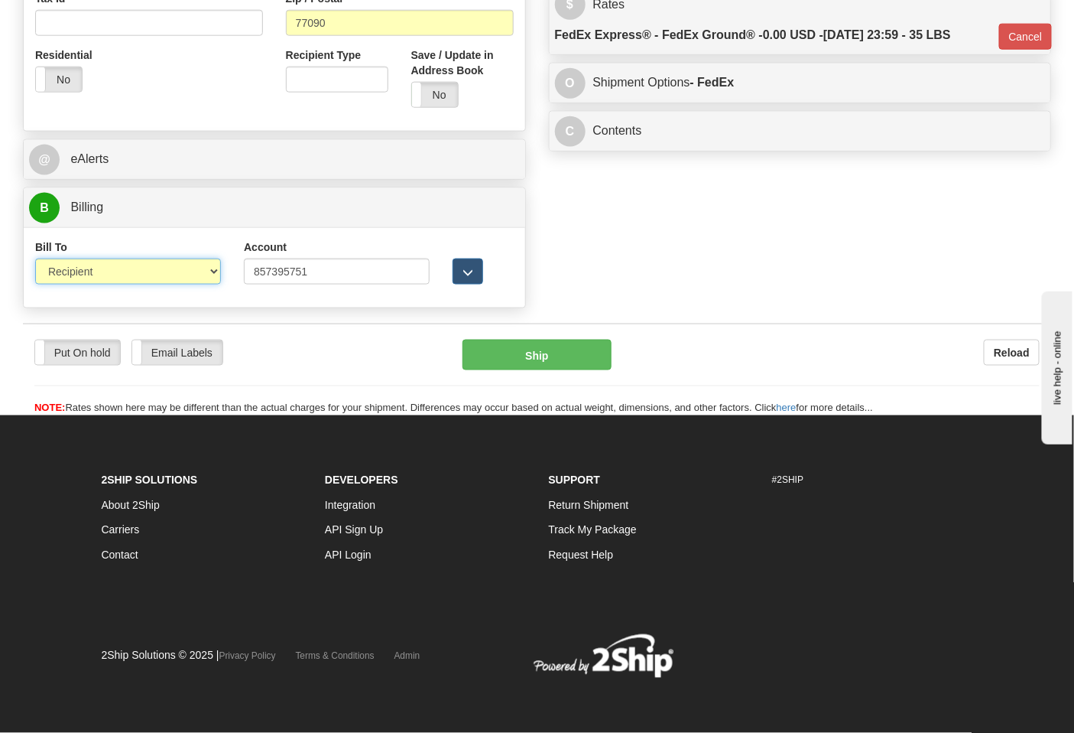
click at [99, 280] on select "Sender Recipient Third Party Collect" at bounding box center [128, 271] width 186 height 26
select select "4"
click at [35, 258] on select "Sender Recipient Third Party Collect" at bounding box center [128, 271] width 186 height 26
type input "92"
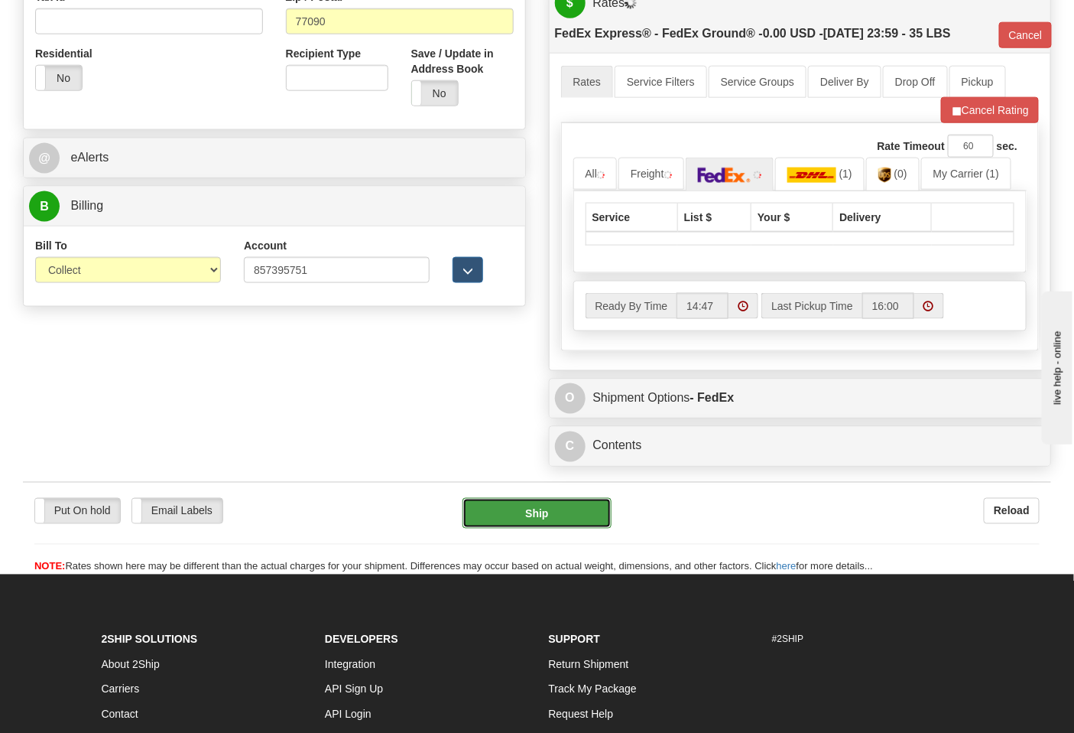
click at [562, 522] on button "Ship" at bounding box center [537, 513] width 148 height 31
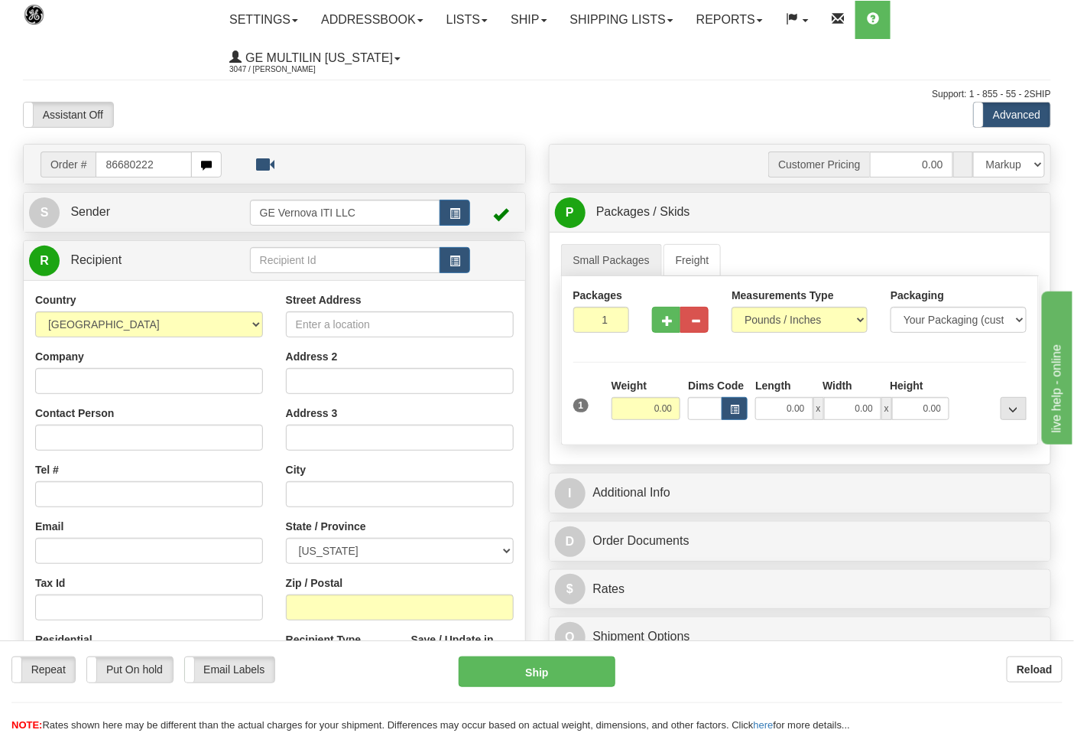
type input "86680222"
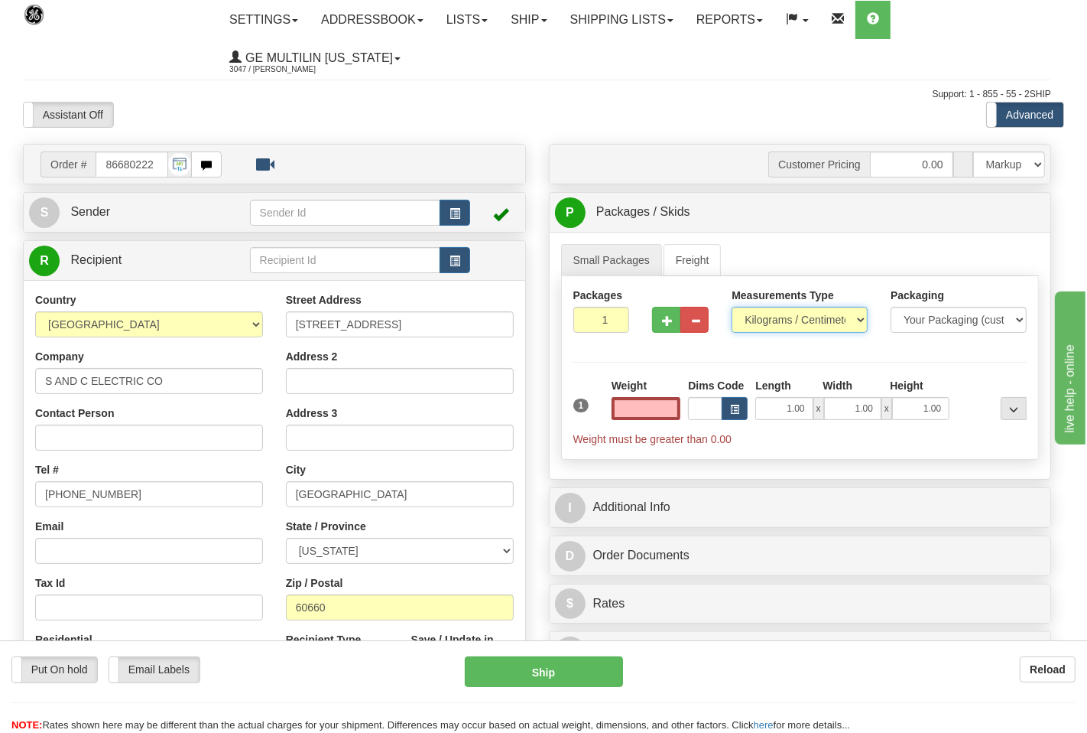
type input "0.00"
click at [765, 323] on select "Pounds / Inches Kilograms / Centimeters" at bounding box center [790, 320] width 134 height 26
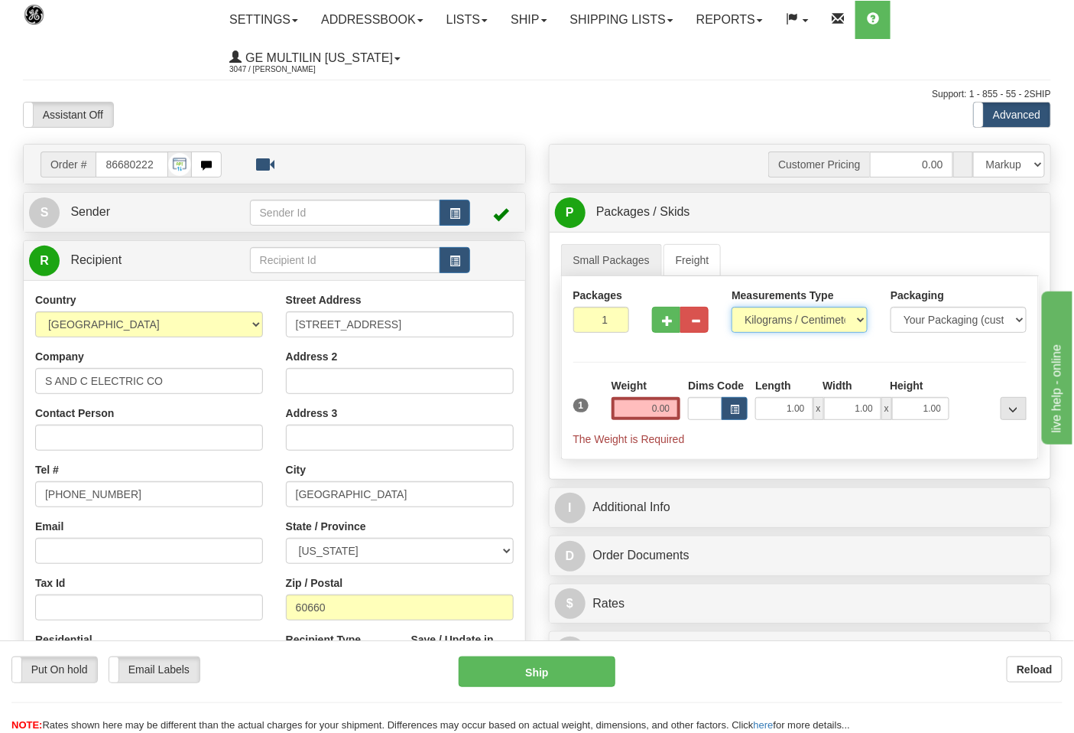
select select "0"
click at [732, 307] on select "Pounds / Inches Kilograms / Centimeters" at bounding box center [800, 320] width 136 height 26
click at [667, 321] on span "button" at bounding box center [667, 321] width 11 height 10
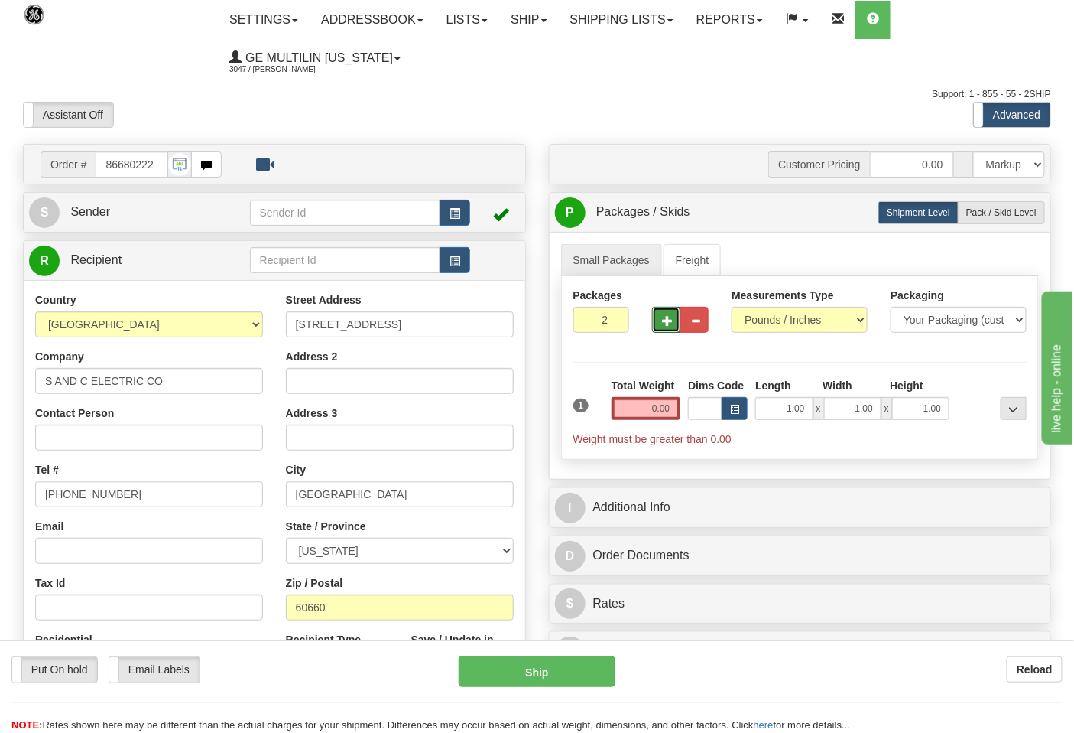
click at [667, 319] on span "button" at bounding box center [667, 321] width 11 height 10
type input "3"
click at [675, 414] on input "0.00" at bounding box center [647, 408] width 70 height 23
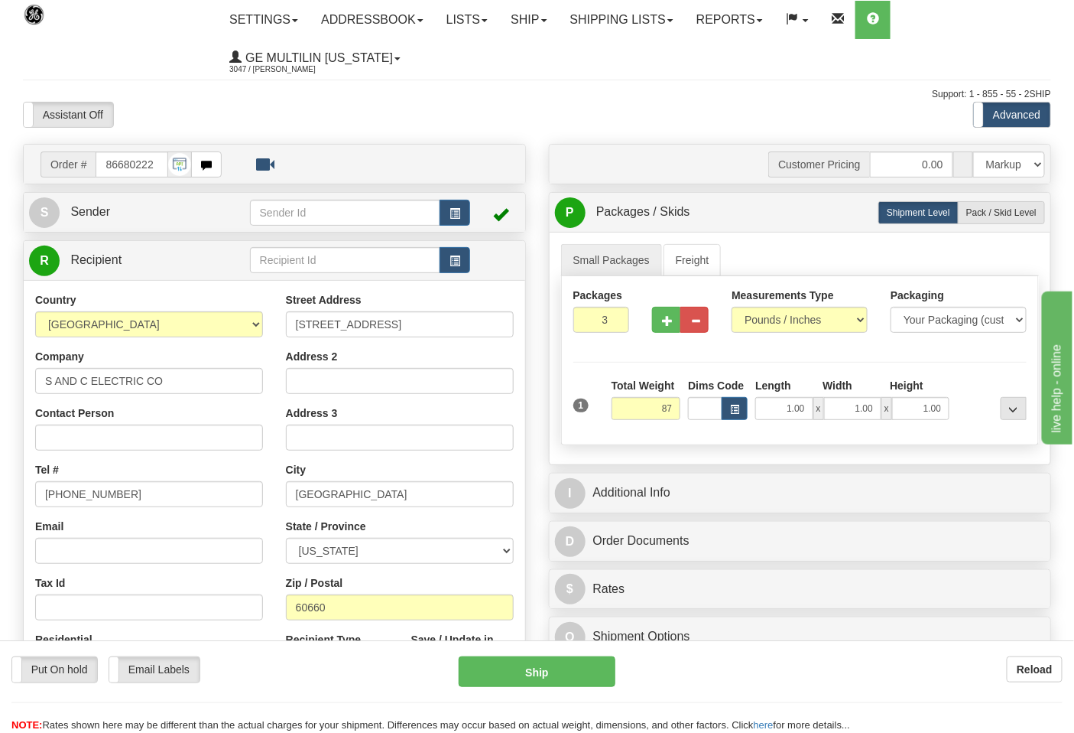
click button "Delete" at bounding box center [0, 0] width 0 height 0
type input "87.00"
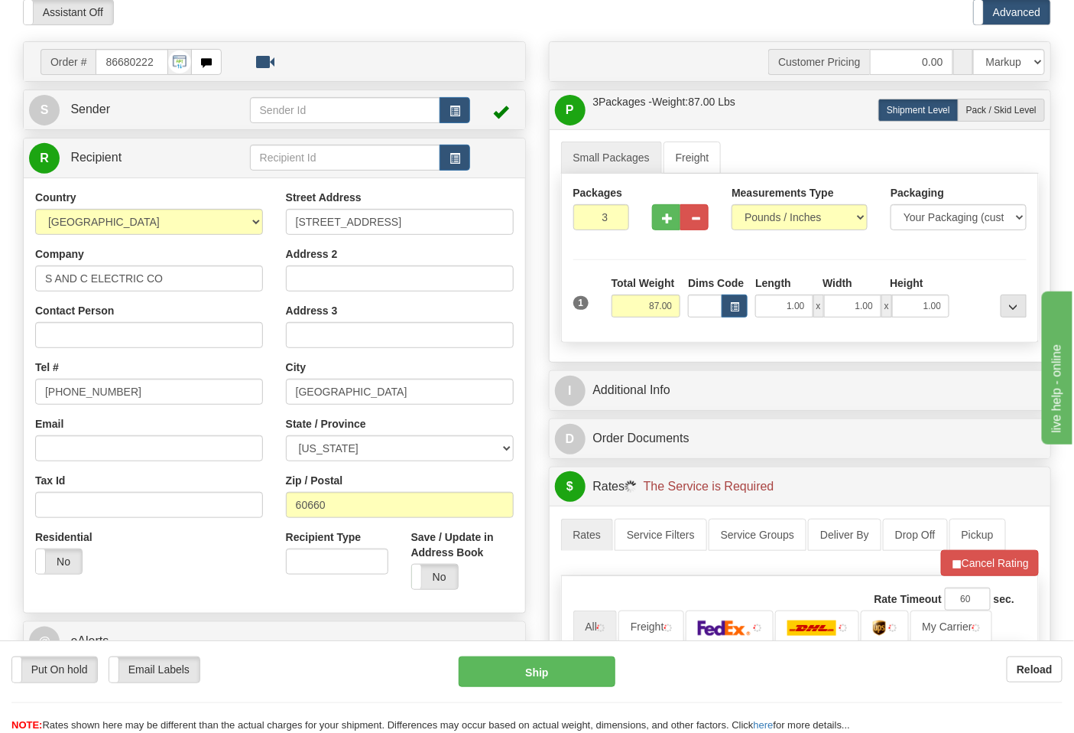
scroll to position [340, 0]
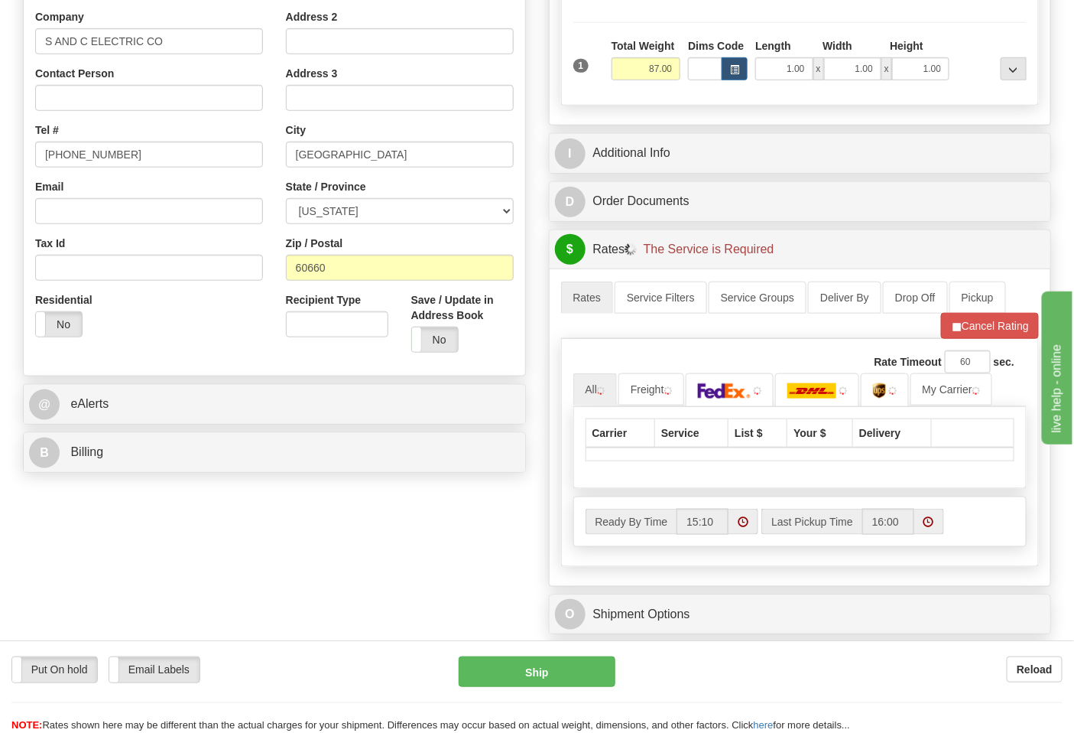
click at [118, 471] on div "B Billing" at bounding box center [275, 452] width 502 height 39
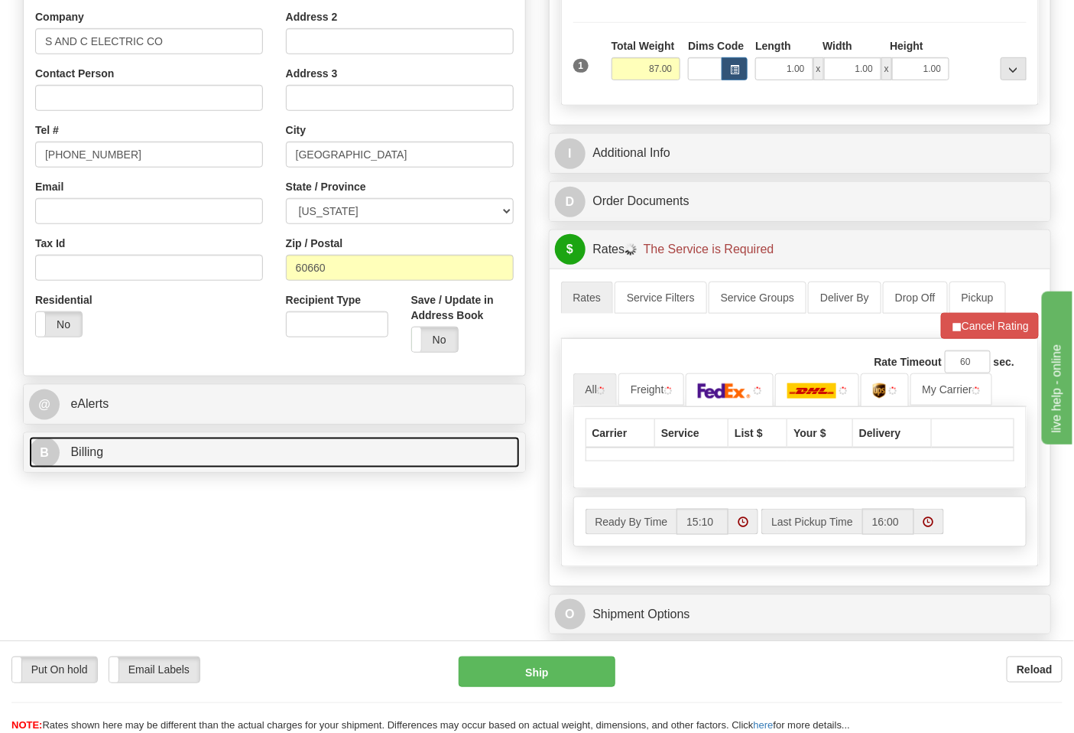
click at [125, 460] on link "B Billing" at bounding box center [274, 452] width 491 height 31
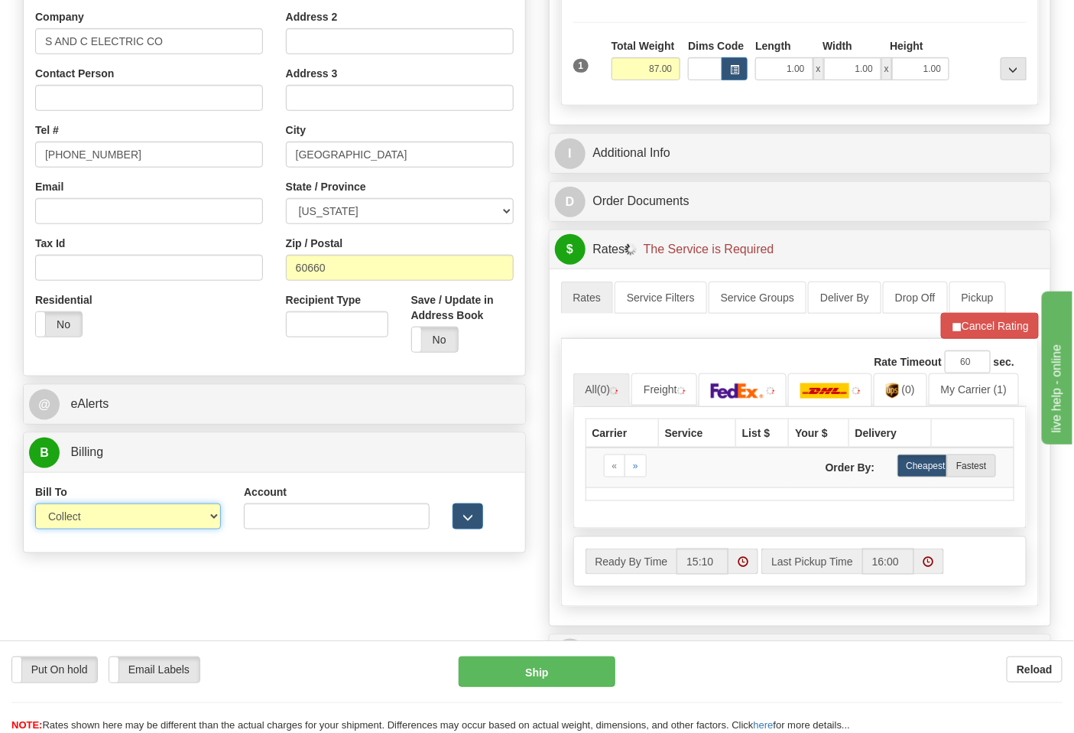
click at [99, 528] on select "Sender Recipient Third Party Collect" at bounding box center [128, 516] width 186 height 26
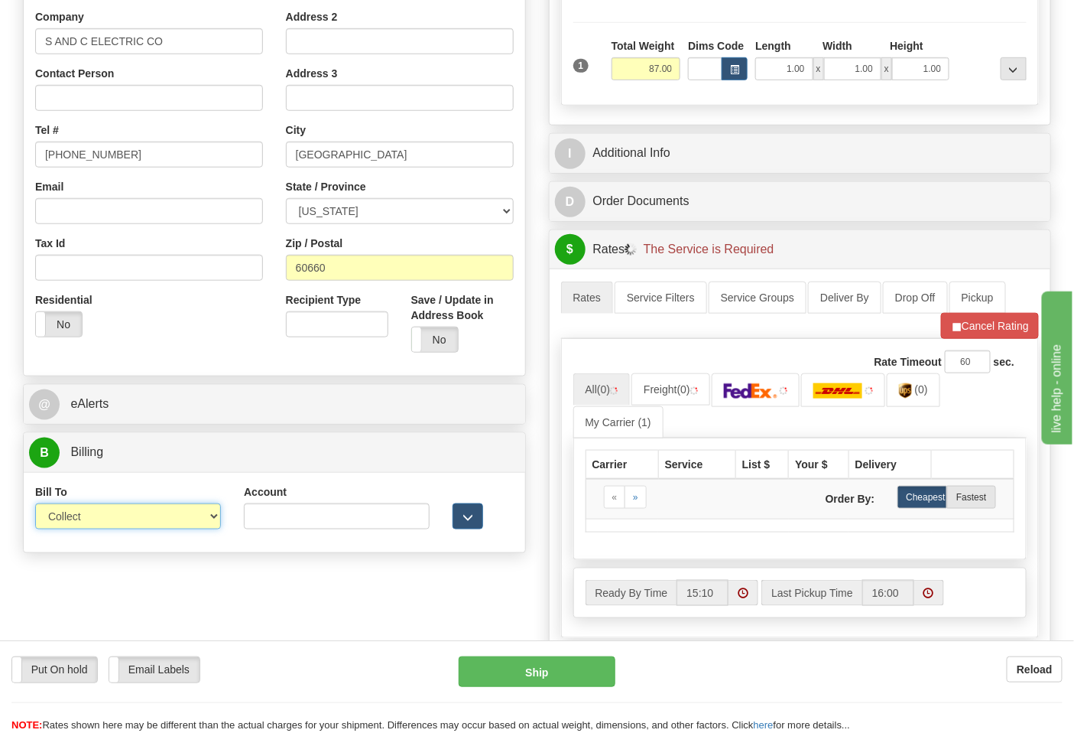
select select "2"
click at [35, 505] on select "Sender Recipient Third Party Collect" at bounding box center [128, 516] width 186 height 26
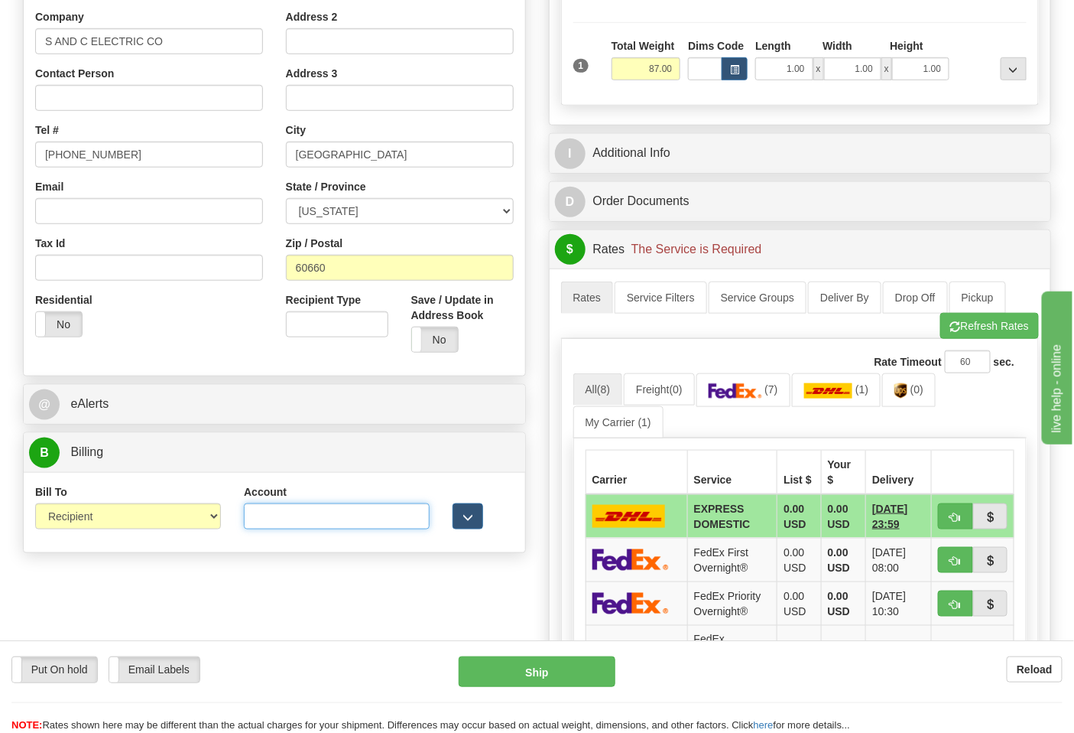
click at [326, 518] on input "Account" at bounding box center [337, 516] width 186 height 26
paste input "060648484"
type input "060648484"
click at [760, 393] on img at bounding box center [736, 390] width 54 height 15
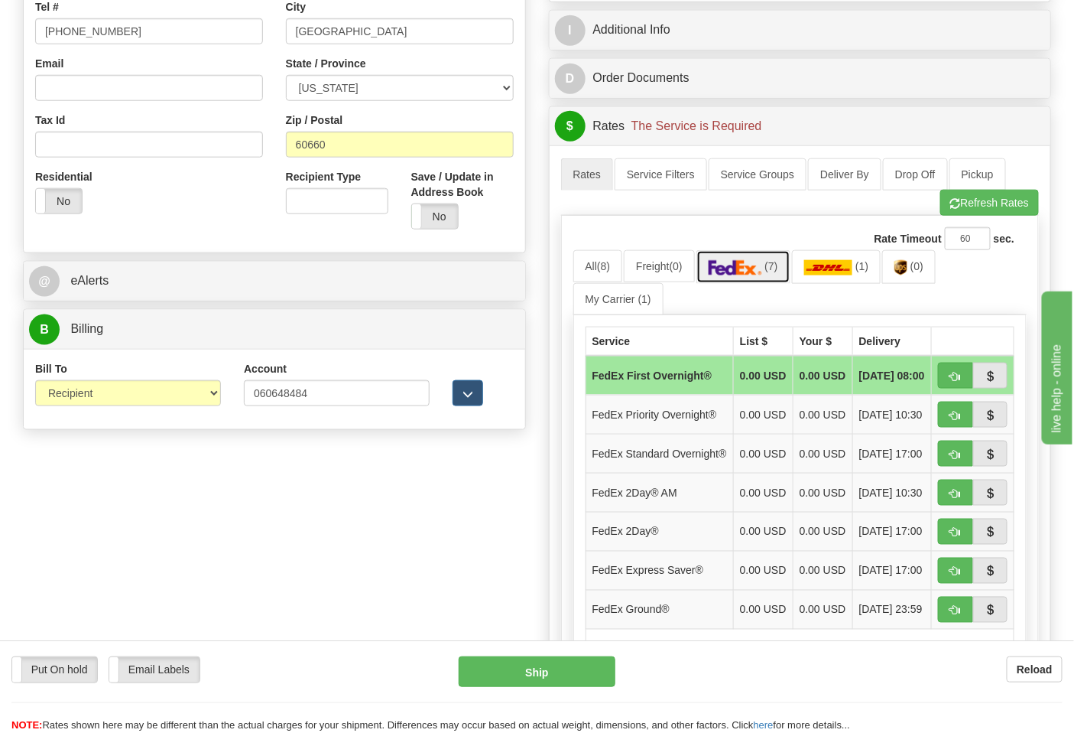
scroll to position [679, 0]
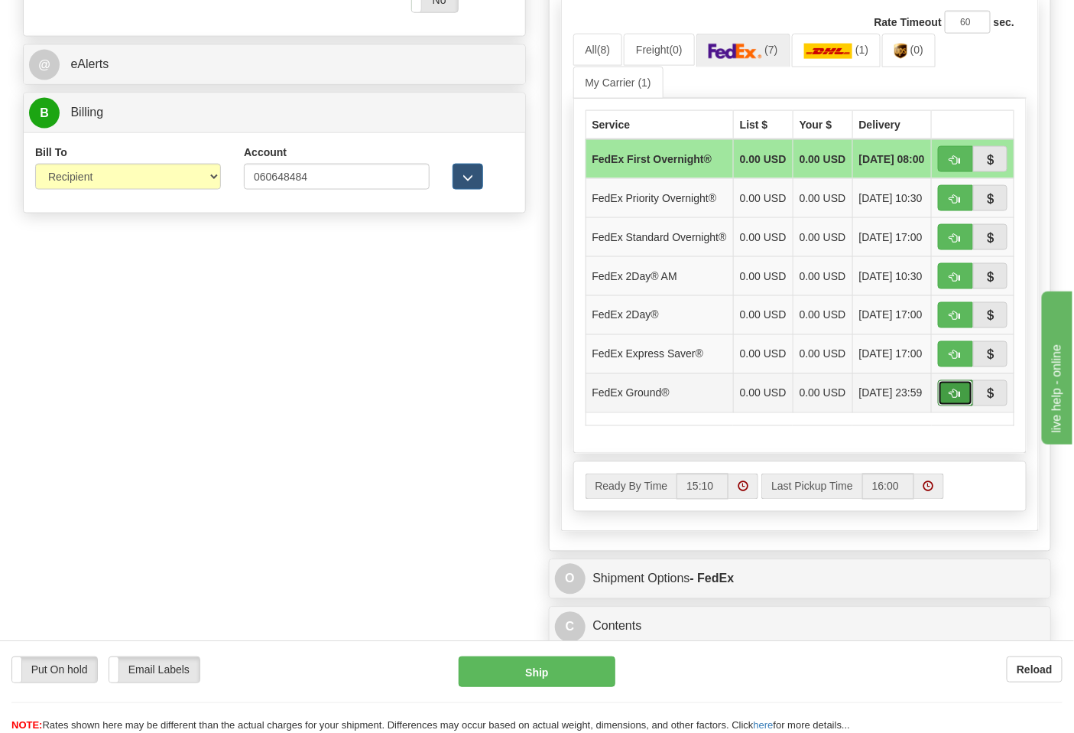
click at [949, 406] on button "button" at bounding box center [955, 393] width 35 height 26
type input "92"
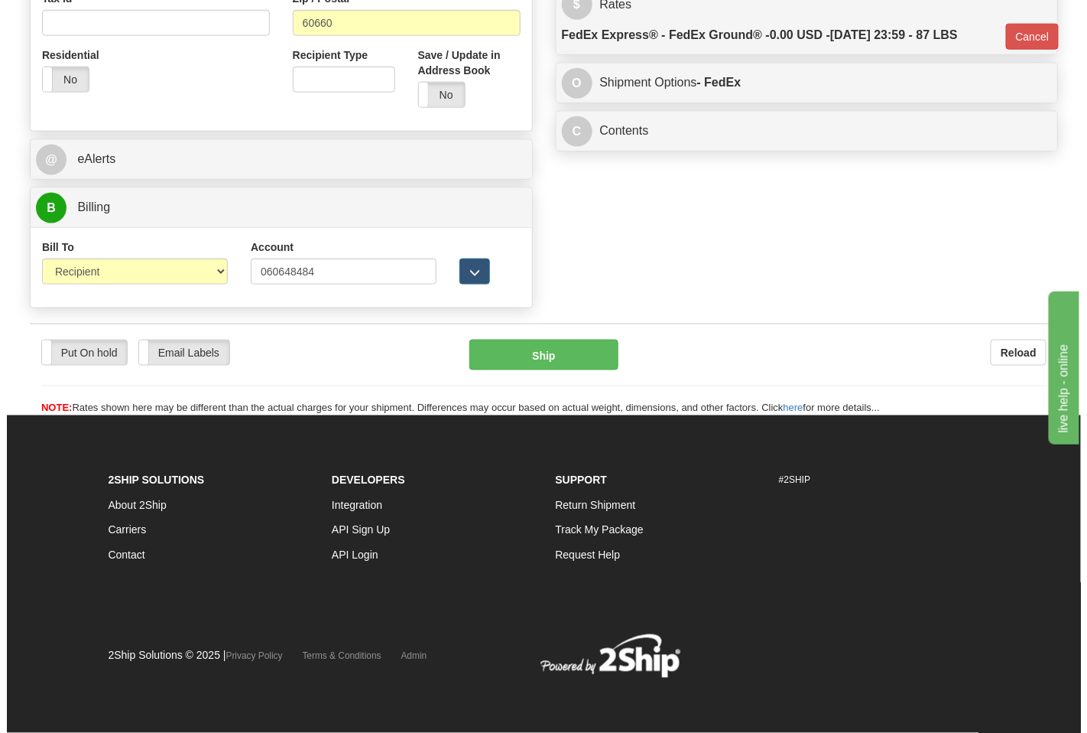
scroll to position [586, 0]
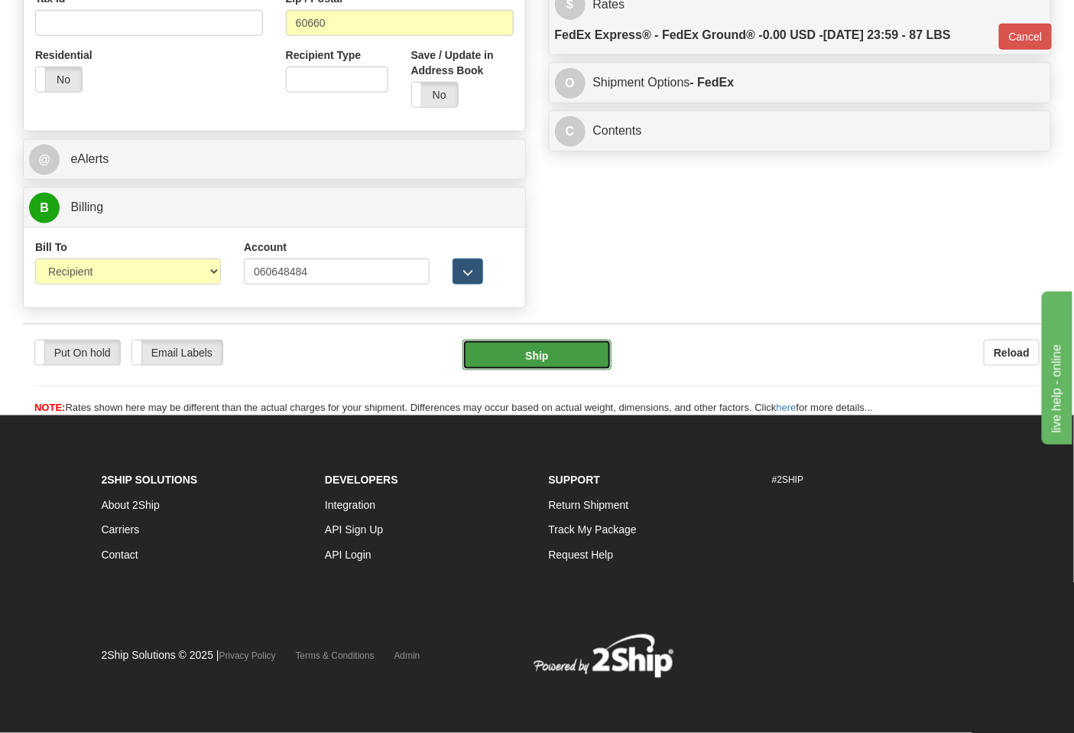
click at [560, 350] on button "Ship" at bounding box center [537, 355] width 148 height 31
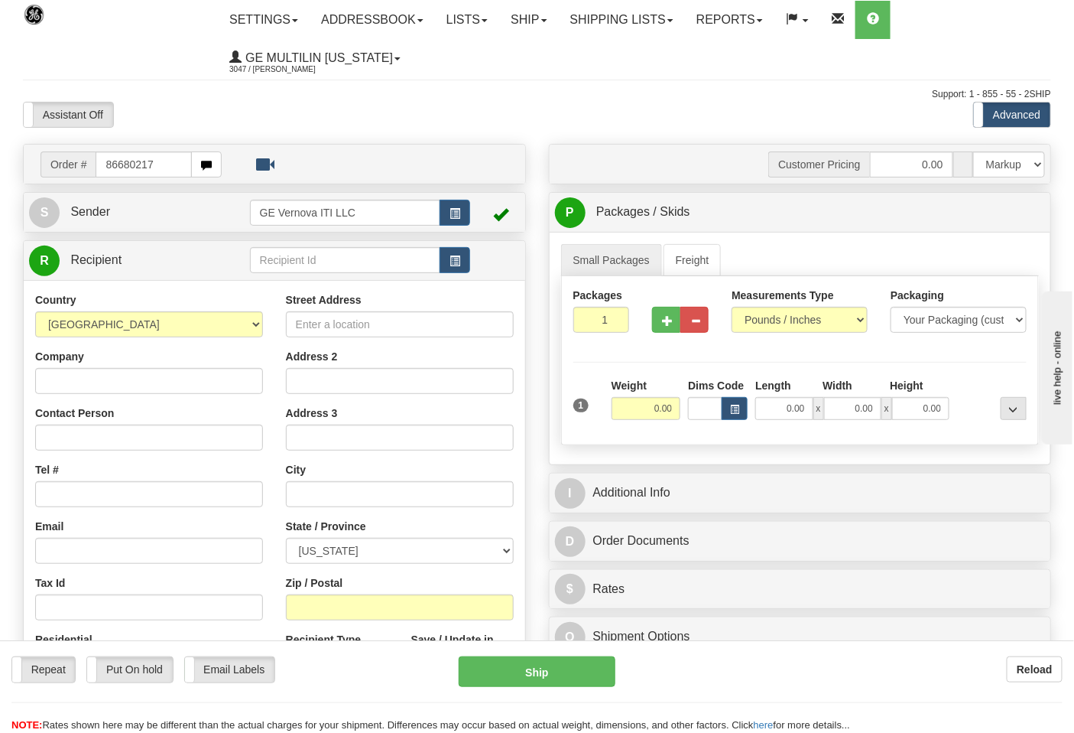
type input "86680217"
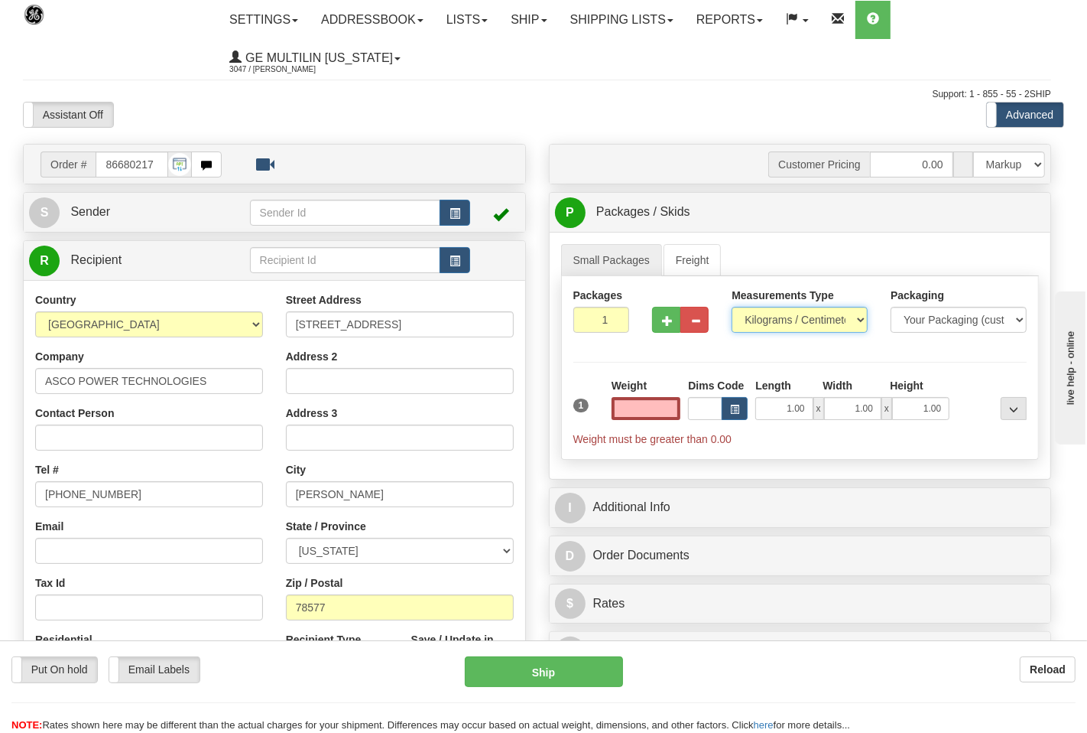
type input "0.00"
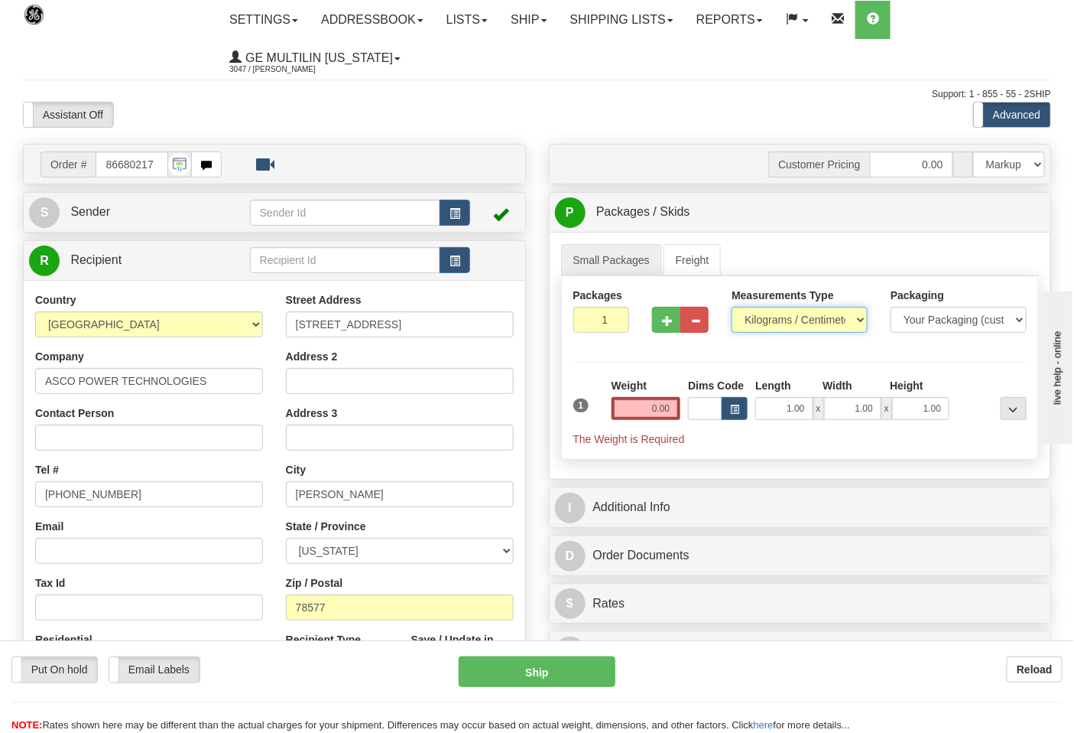
drag, startPoint x: 773, startPoint y: 320, endPoint x: 774, endPoint y: 327, distance: 7.7
click at [773, 320] on select "Pounds / Inches Kilograms / Centimeters" at bounding box center [800, 320] width 136 height 26
select select "0"
click at [732, 307] on select "Pounds / Inches Kilograms / Centimeters" at bounding box center [800, 320] width 136 height 26
click at [674, 410] on input "0.00" at bounding box center [647, 408] width 70 height 23
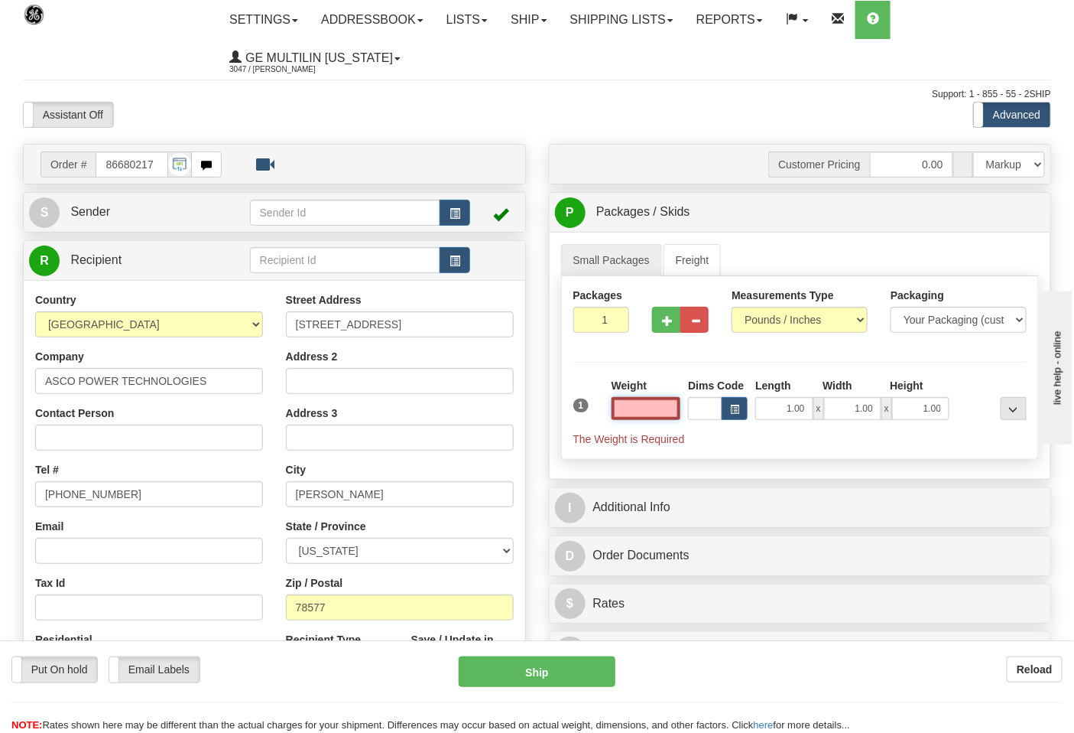
type input "5"
type input "0.00"
click at [662, 316] on span "button" at bounding box center [667, 321] width 11 height 10
type input "2"
click at [992, 223] on label "Pack / Skid Level Pack.." at bounding box center [1001, 212] width 87 height 23
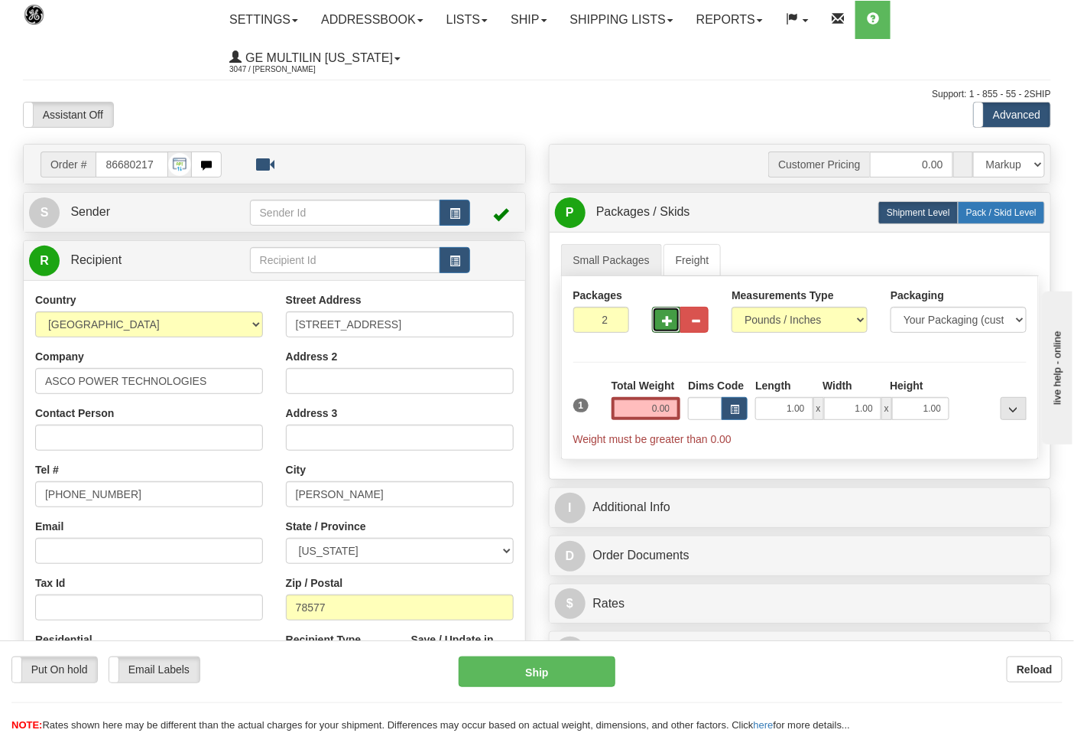
radio input "true"
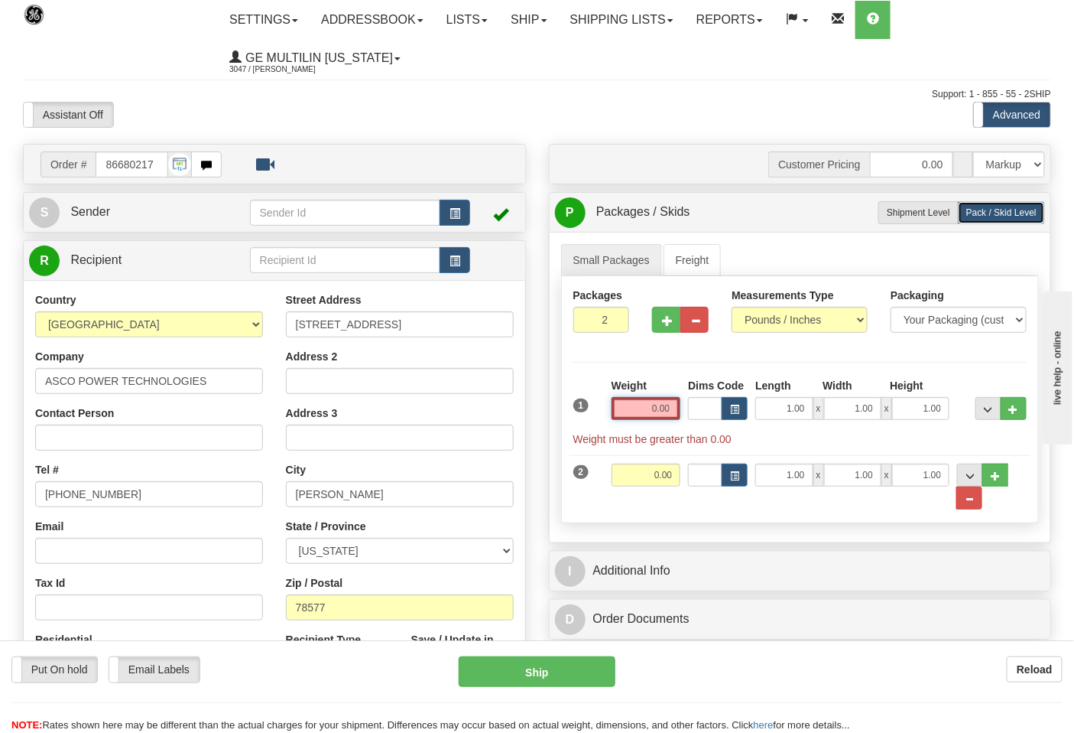
click at [674, 409] on input "0.00" at bounding box center [647, 408] width 70 height 23
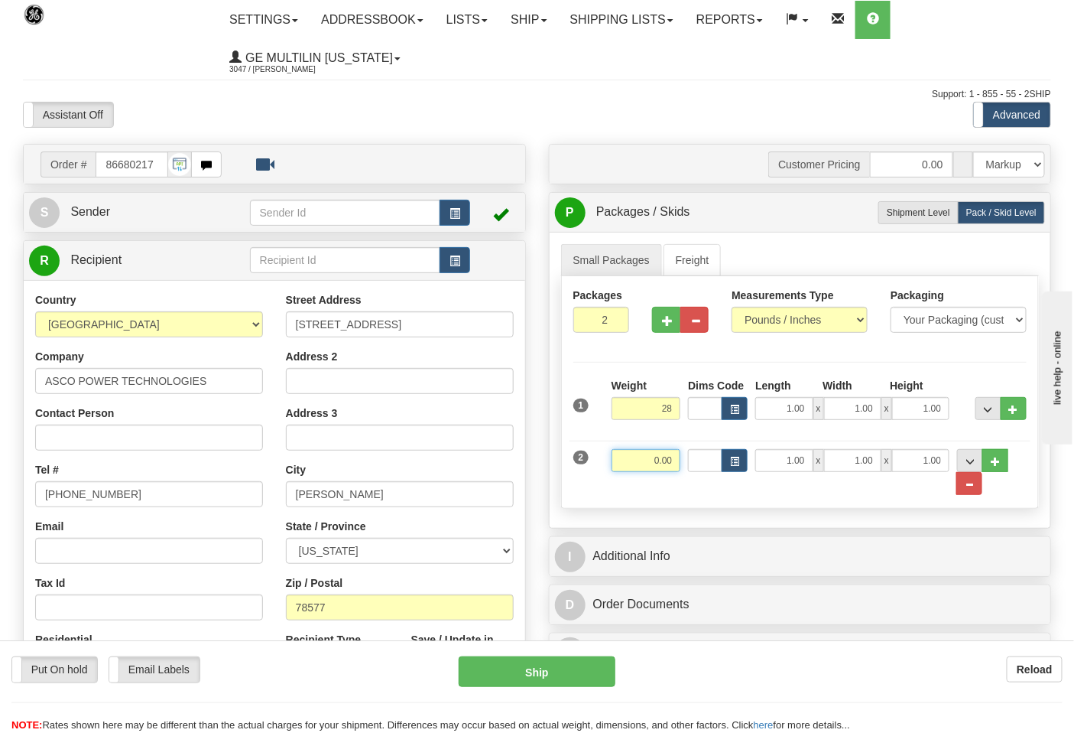
type input "28.00"
click at [671, 462] on input "0.00" at bounding box center [647, 460] width 70 height 23
click button "Delete" at bounding box center [0, 0] width 0 height 0
type input "27.00"
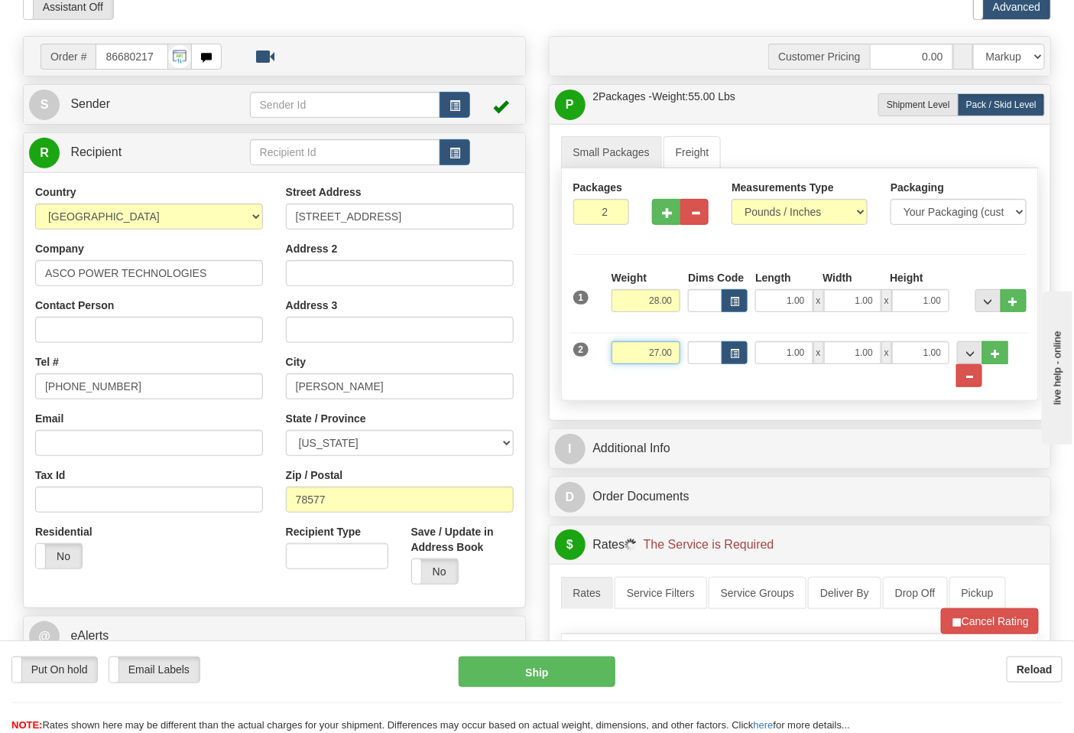
scroll to position [255, 0]
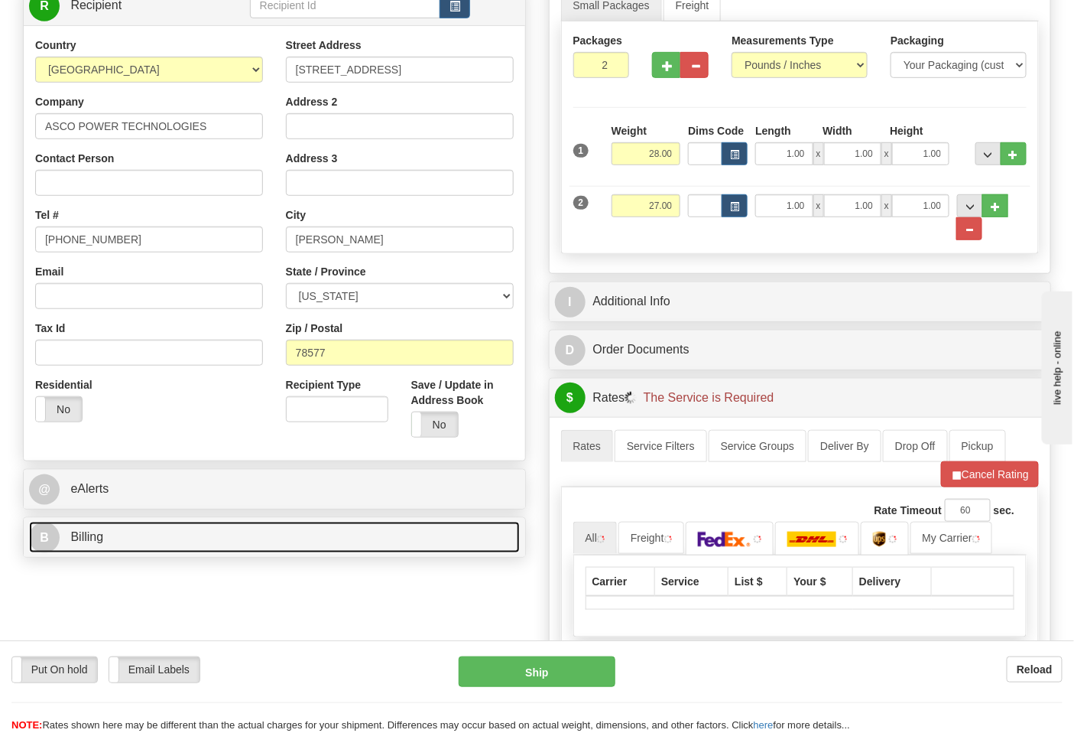
click at [200, 540] on link "B Billing" at bounding box center [274, 537] width 491 height 31
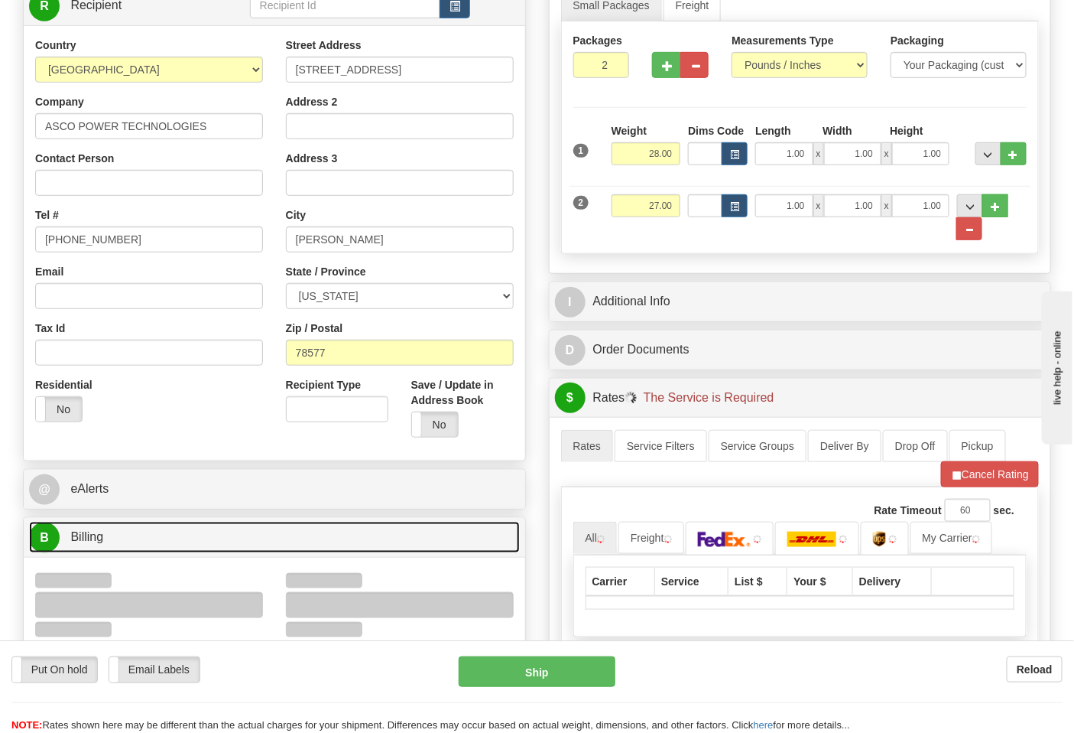
scroll to position [424, 0]
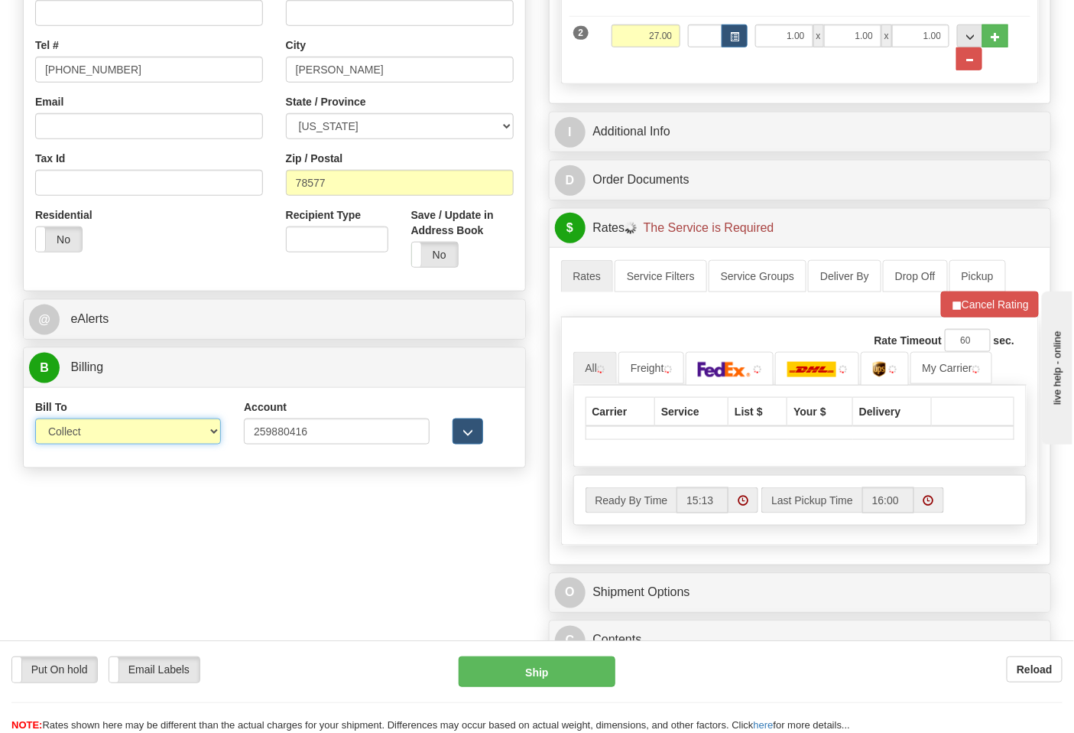
drag, startPoint x: 119, startPoint y: 444, endPoint x: 107, endPoint y: 436, distance: 13.8
click at [107, 436] on select "Sender Recipient Third Party Collect" at bounding box center [128, 431] width 186 height 26
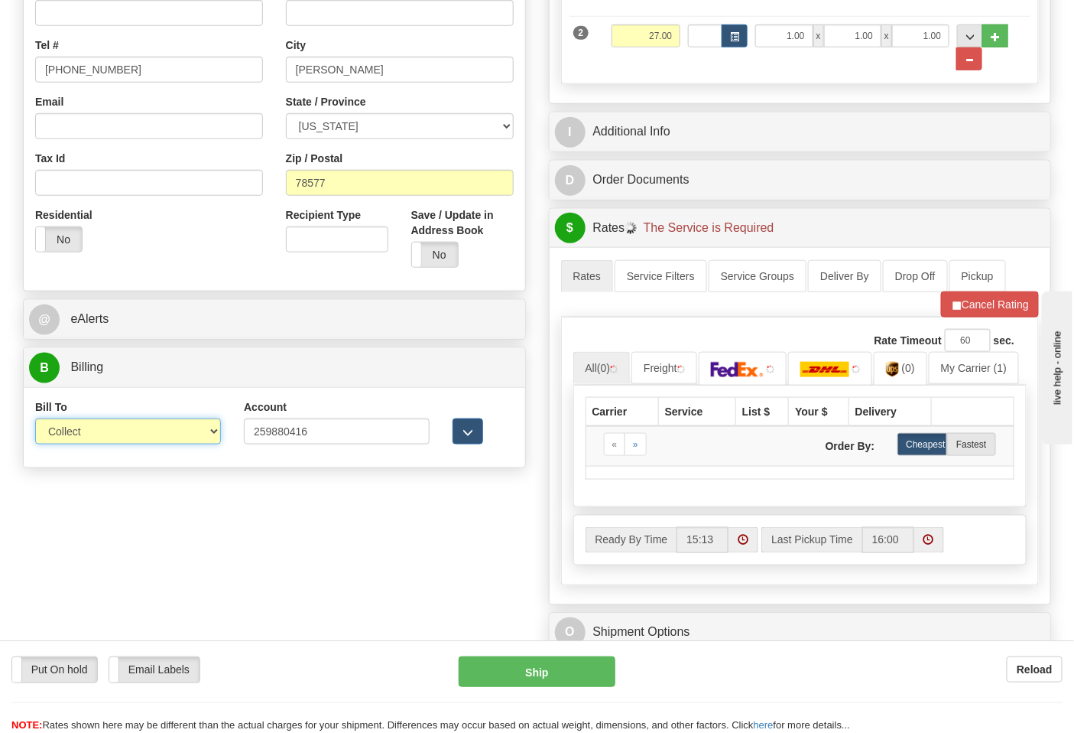
select select "2"
click at [35, 420] on select "Sender Recipient Third Party Collect" at bounding box center [128, 431] width 186 height 26
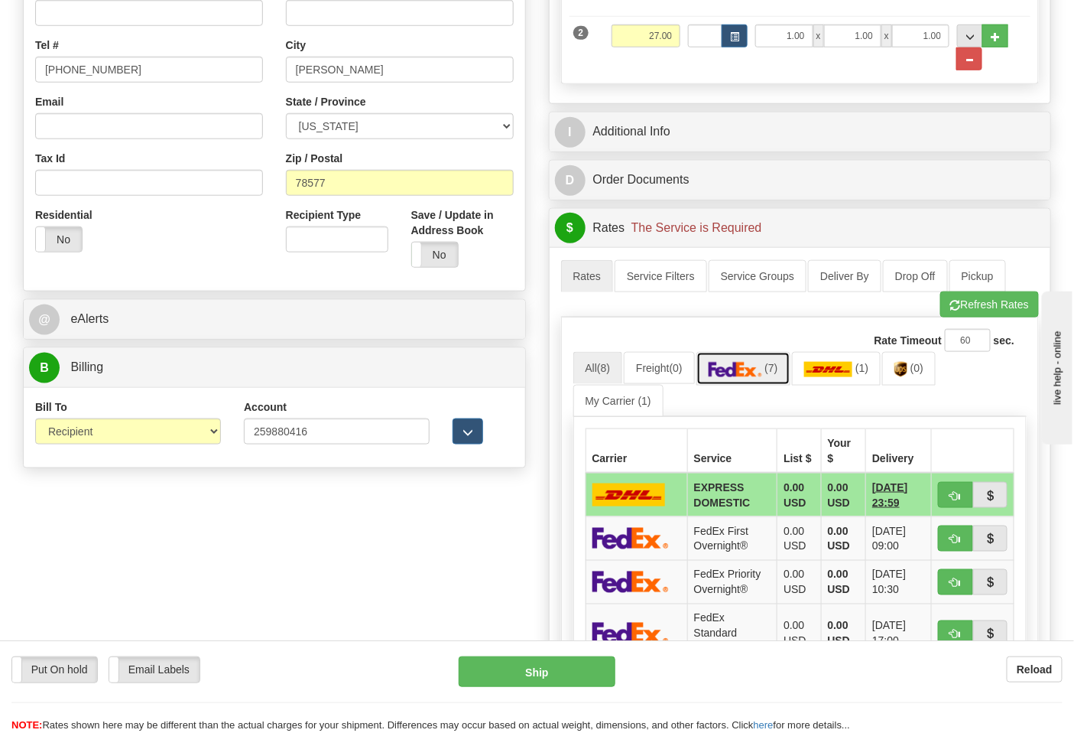
click at [752, 372] on img at bounding box center [736, 369] width 54 height 15
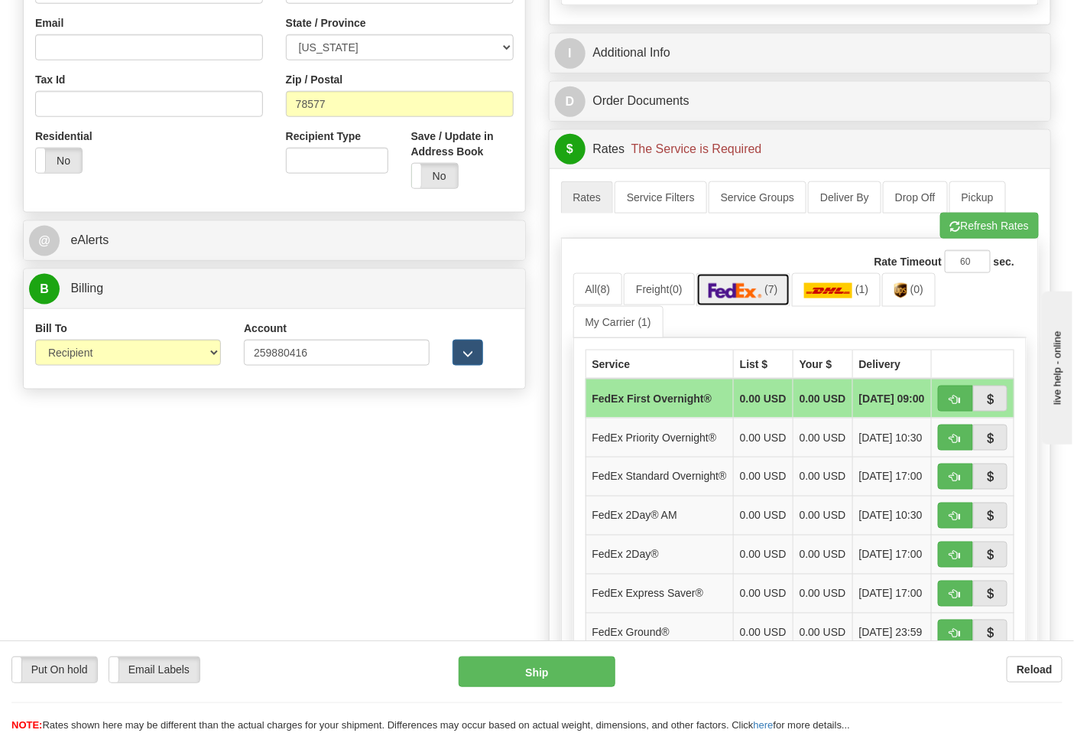
scroll to position [594, 0]
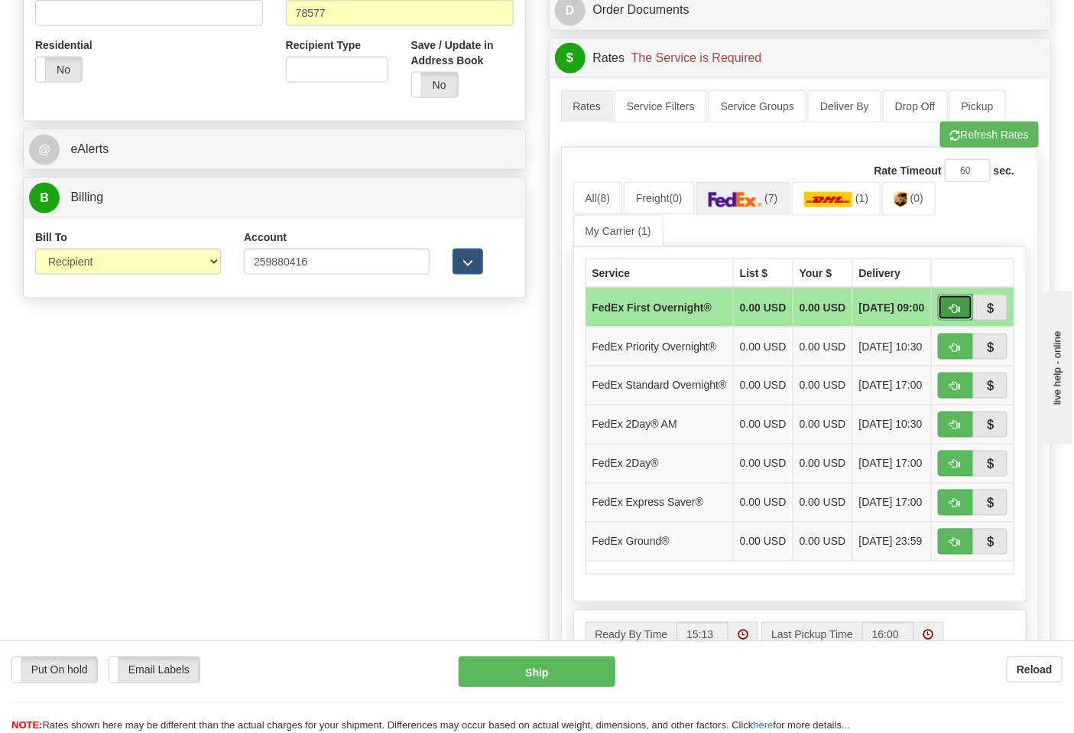
drag, startPoint x: 947, startPoint y: 315, endPoint x: 936, endPoint y: 314, distance: 10.7
click at [948, 315] on button "button" at bounding box center [955, 307] width 35 height 26
type input "06"
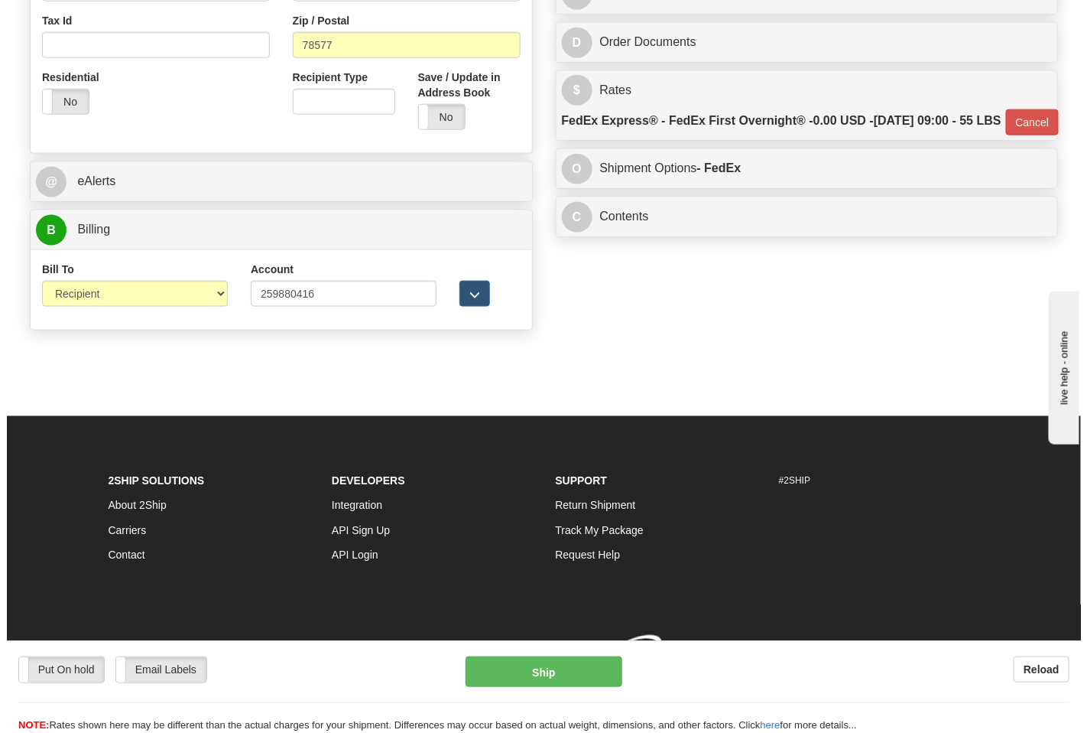
scroll to position [570, 0]
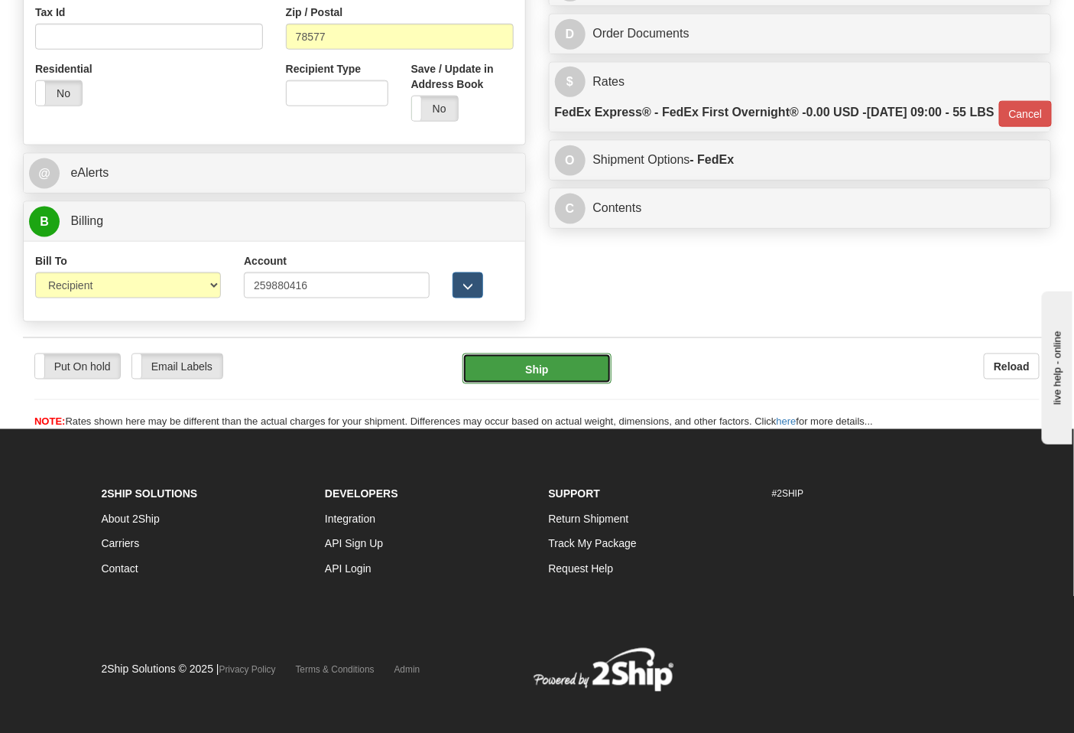
click at [557, 367] on button "Ship" at bounding box center [537, 368] width 148 height 31
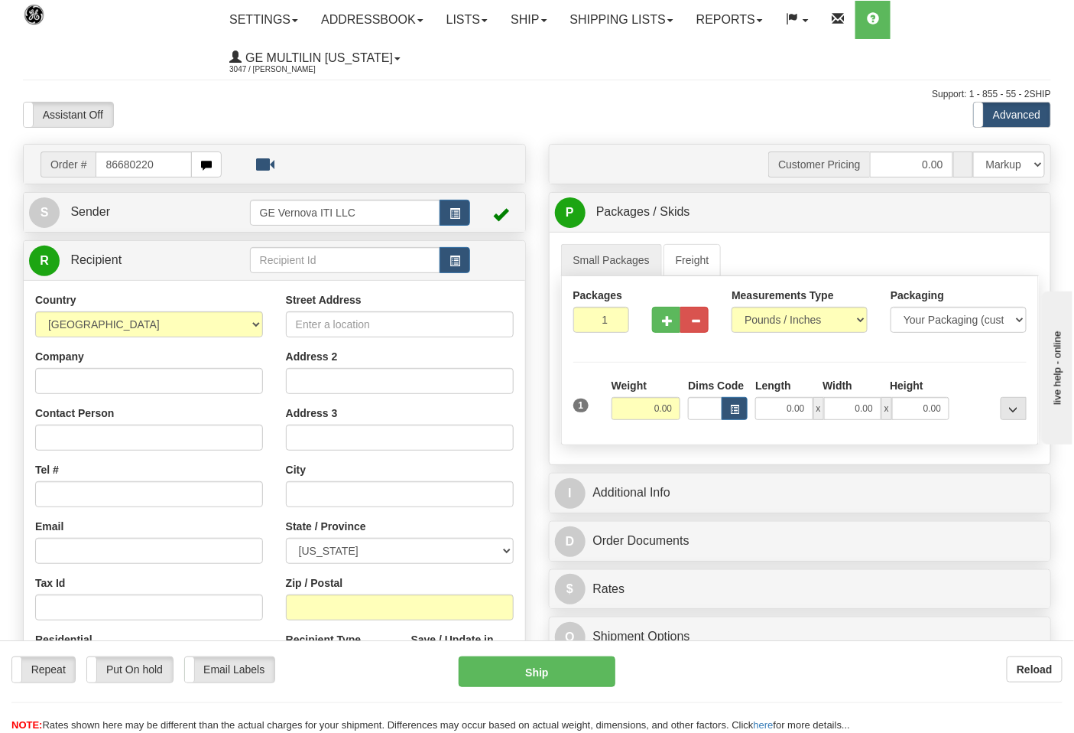
type input "86680220"
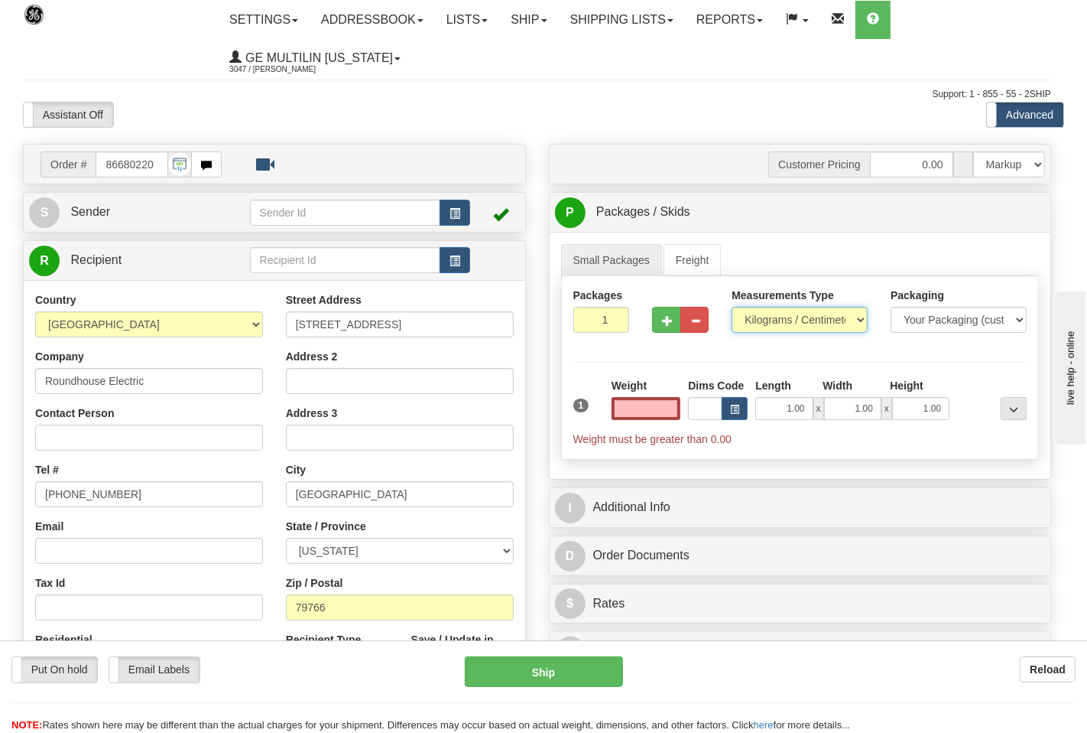
type input "0.00"
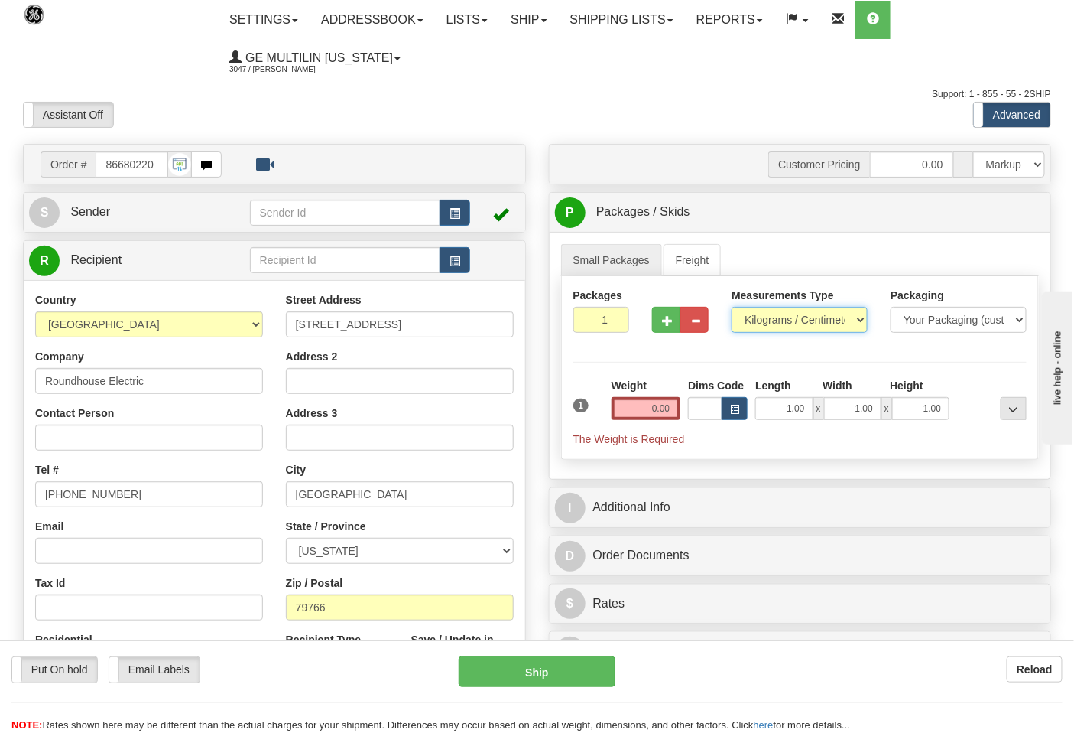
click at [773, 325] on select "Pounds / Inches Kilograms / Centimeters" at bounding box center [800, 320] width 136 height 26
select select "0"
click at [732, 307] on select "Pounds / Inches Kilograms / Centimeters" at bounding box center [800, 320] width 136 height 26
click at [671, 405] on input "0.00" at bounding box center [647, 408] width 70 height 23
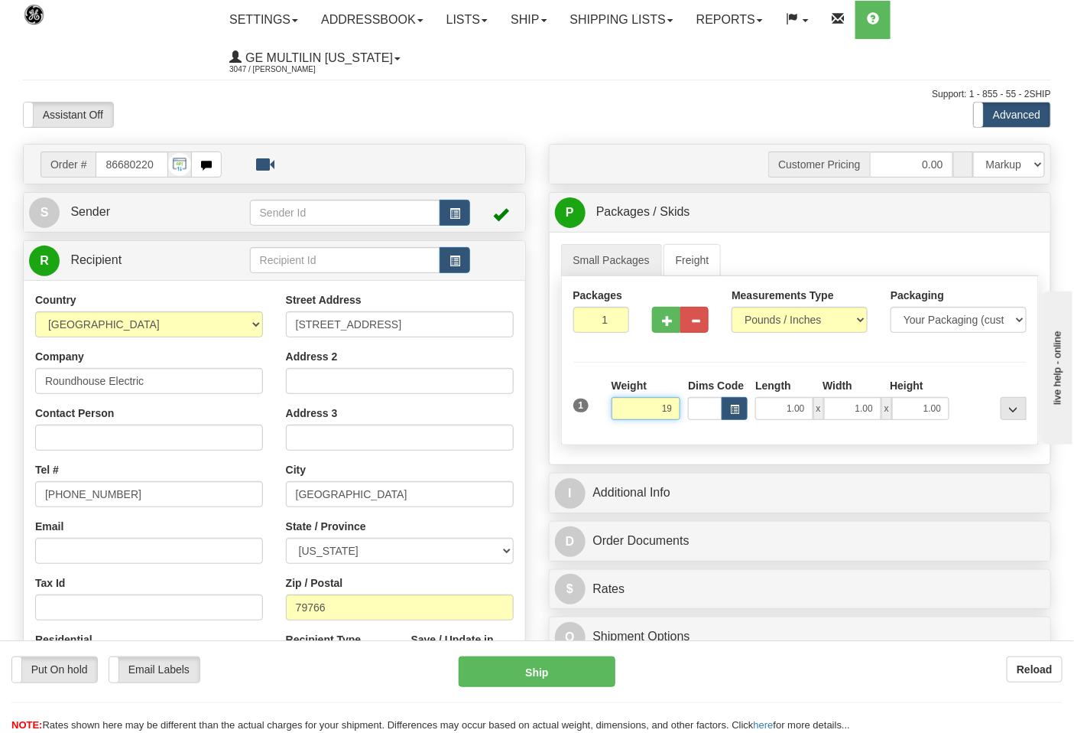
click button "Delete" at bounding box center [0, 0] width 0 height 0
type input "19.00"
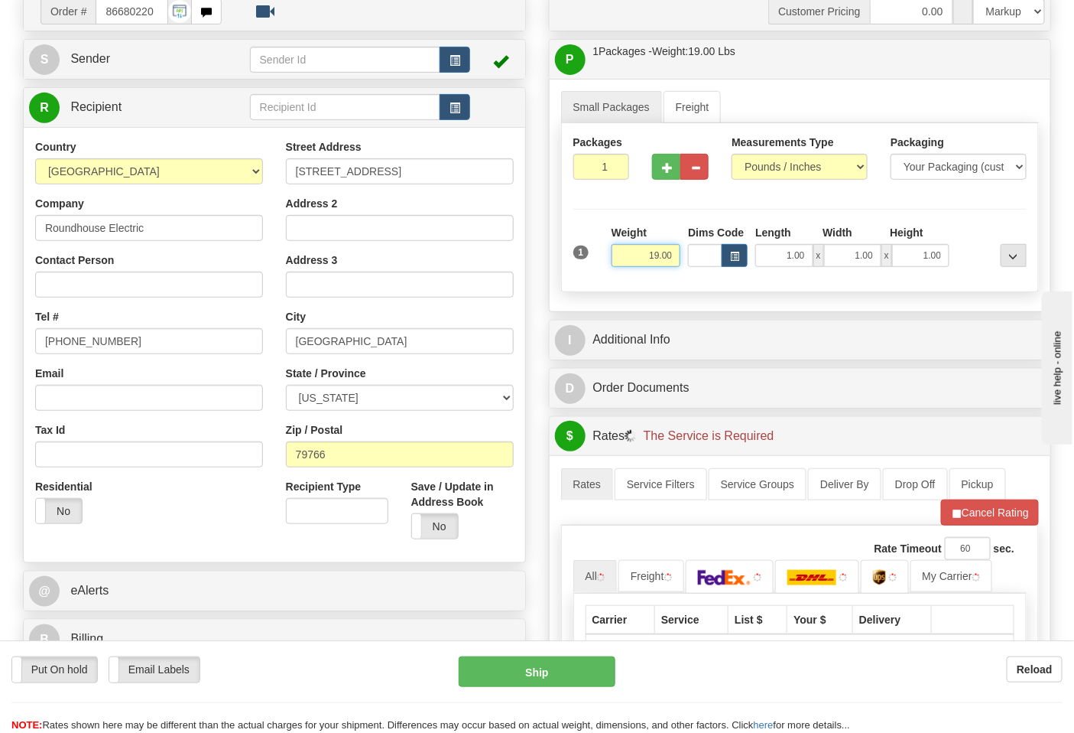
scroll to position [340, 0]
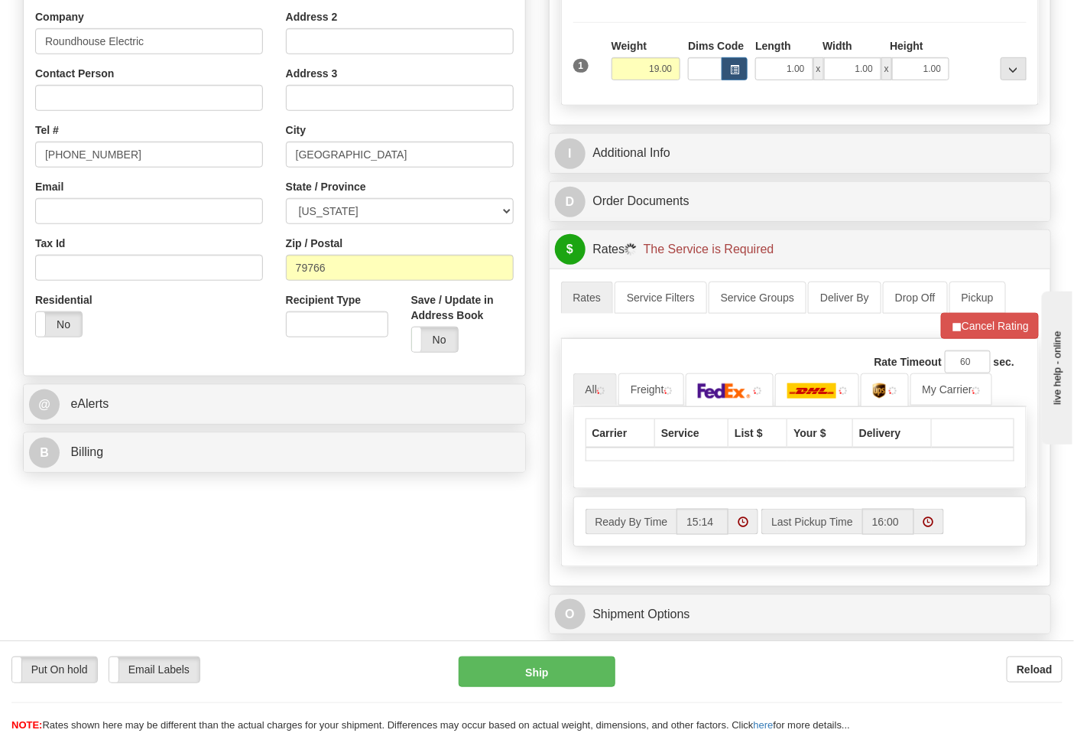
click at [204, 437] on div "B Billing" at bounding box center [275, 452] width 502 height 39
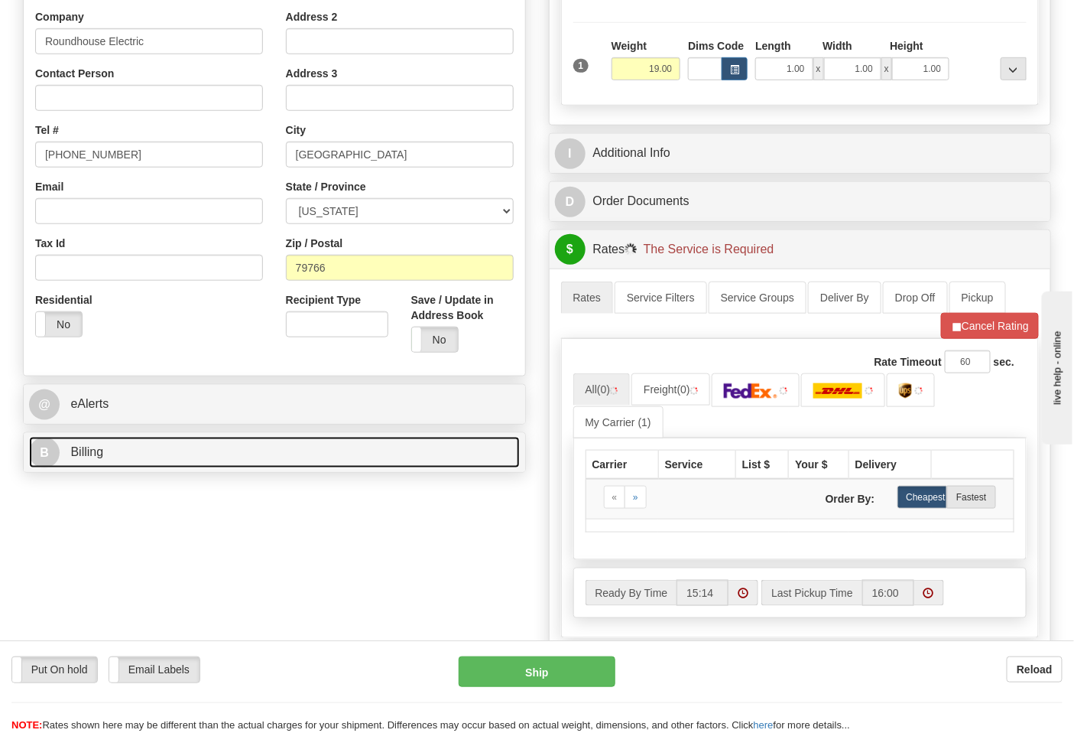
click at [210, 446] on link "B Billing" at bounding box center [274, 452] width 491 height 31
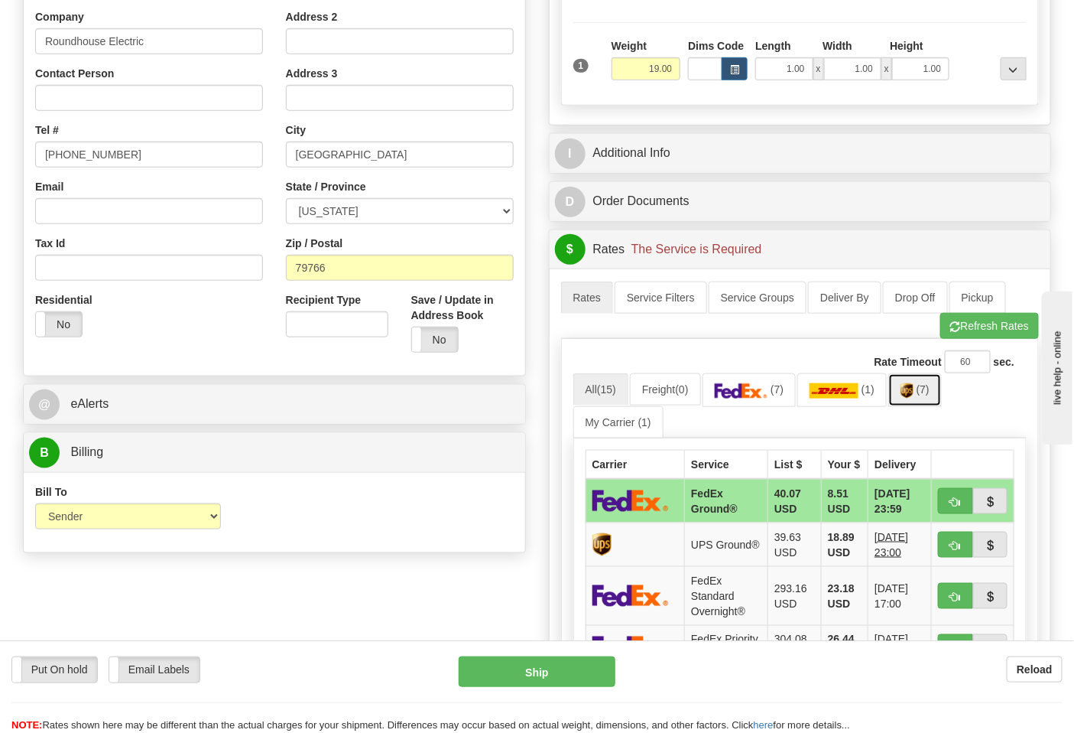
click at [914, 403] on link "(7)" at bounding box center [916, 389] width 54 height 33
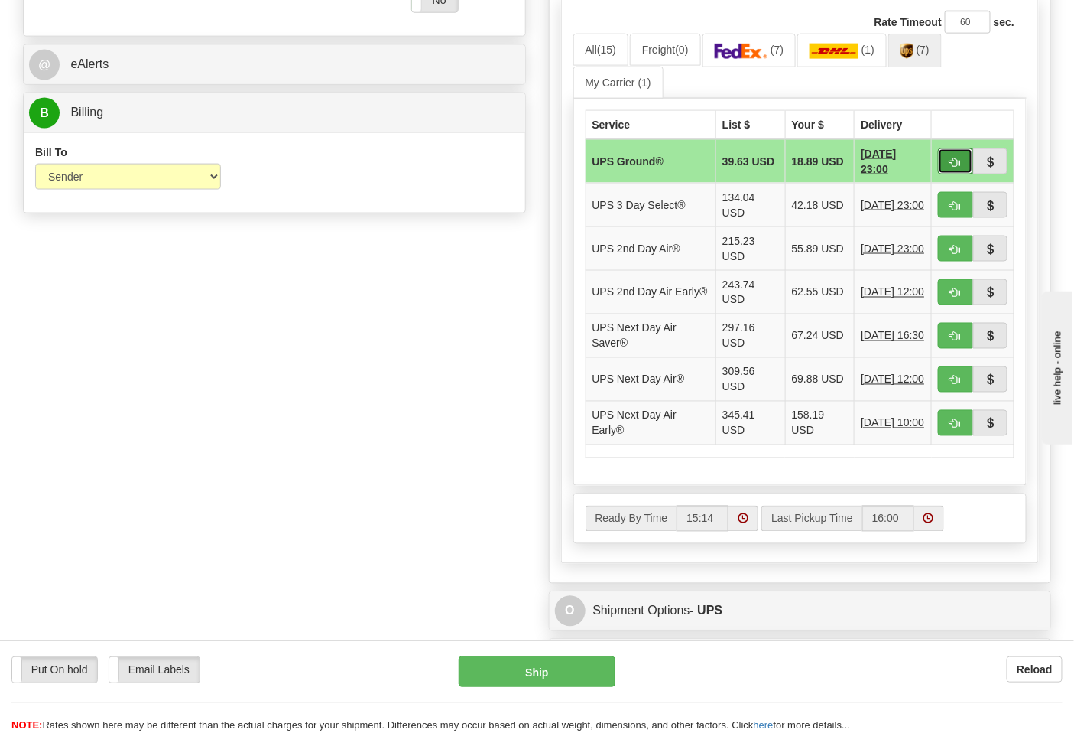
click at [953, 167] on span "button" at bounding box center [956, 163] width 11 height 10
type input "03"
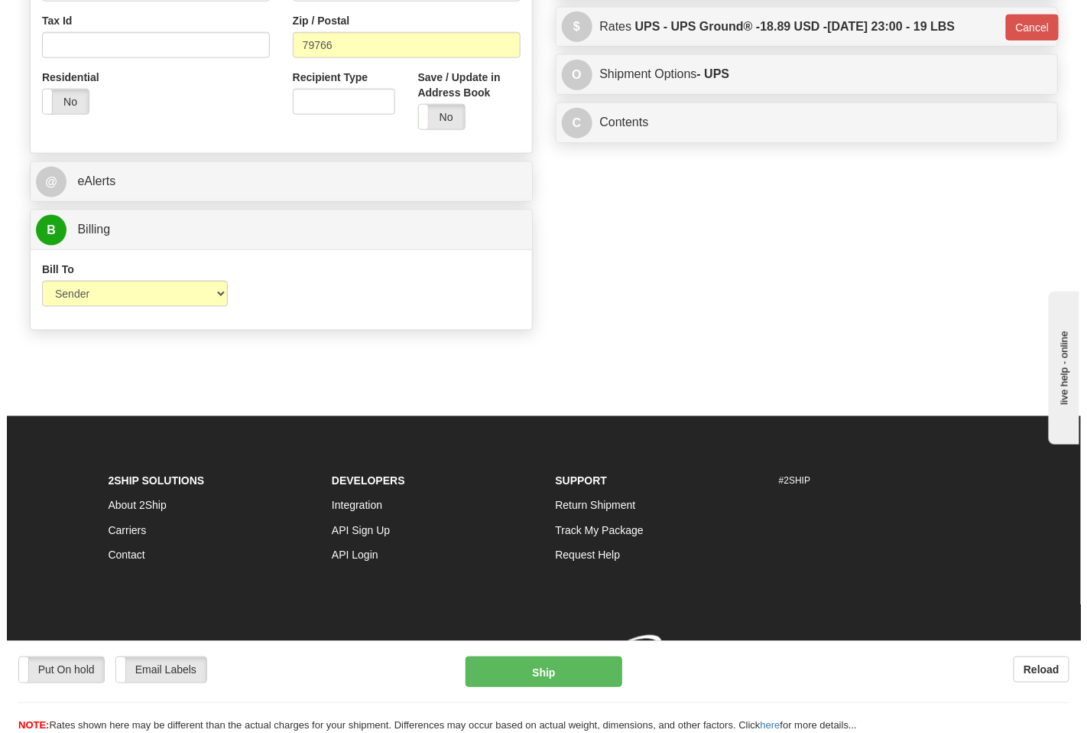
scroll to position [586, 0]
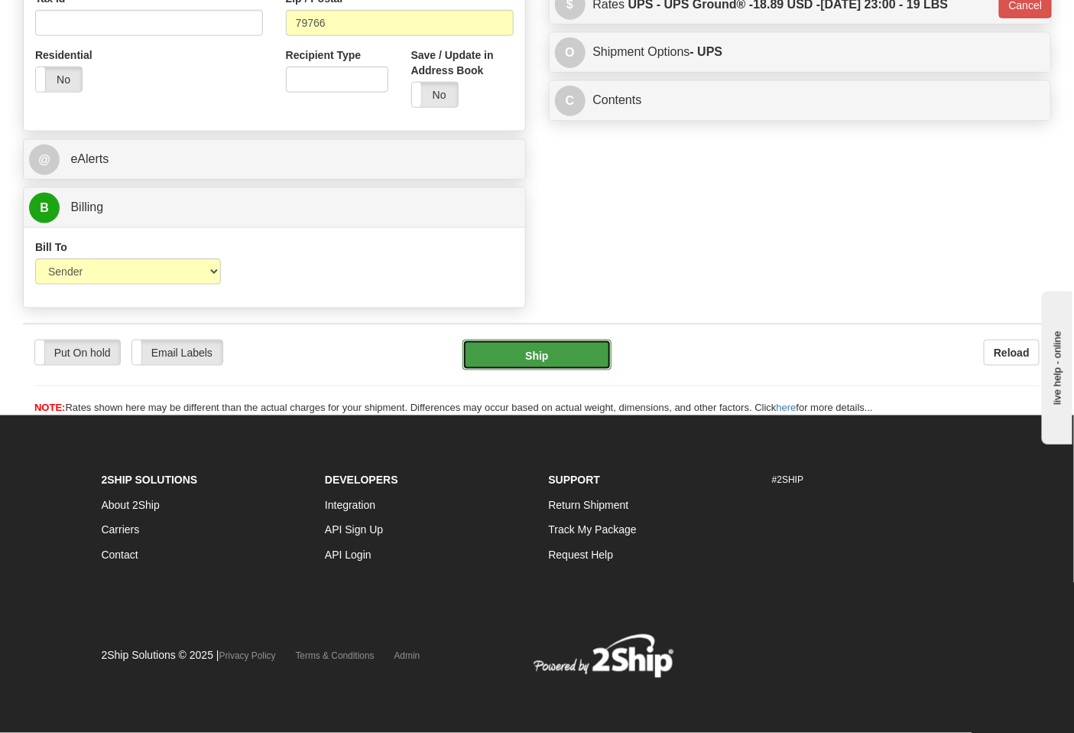
click at [541, 366] on button "Ship" at bounding box center [537, 355] width 148 height 31
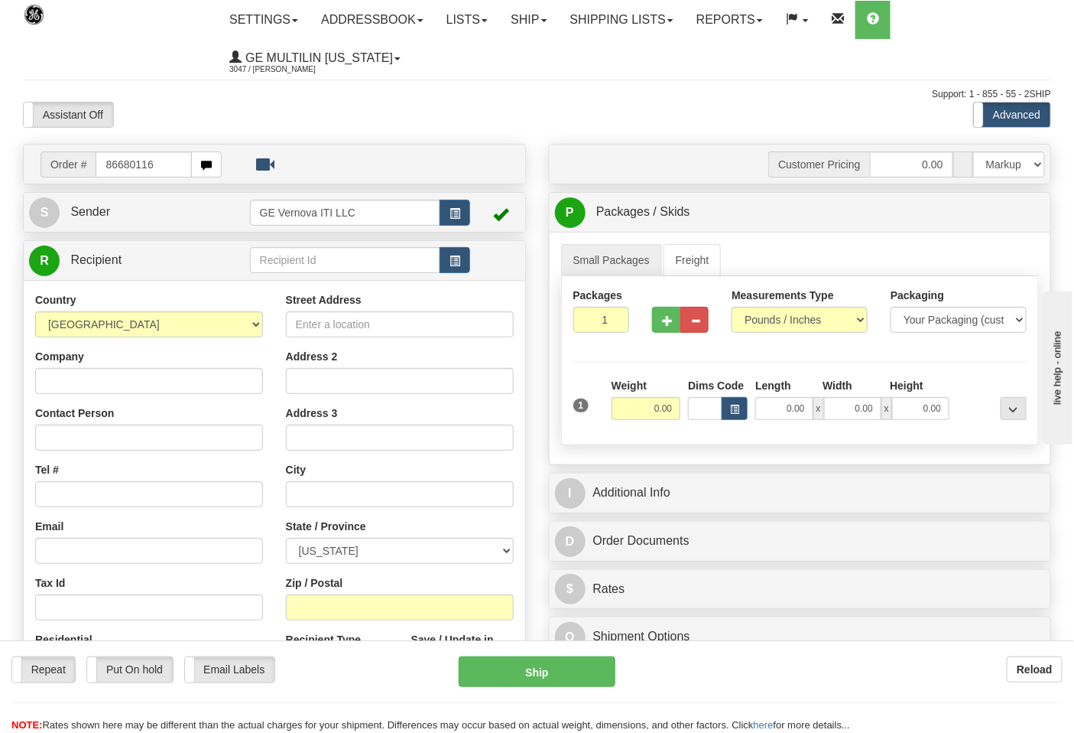
type input "86680116"
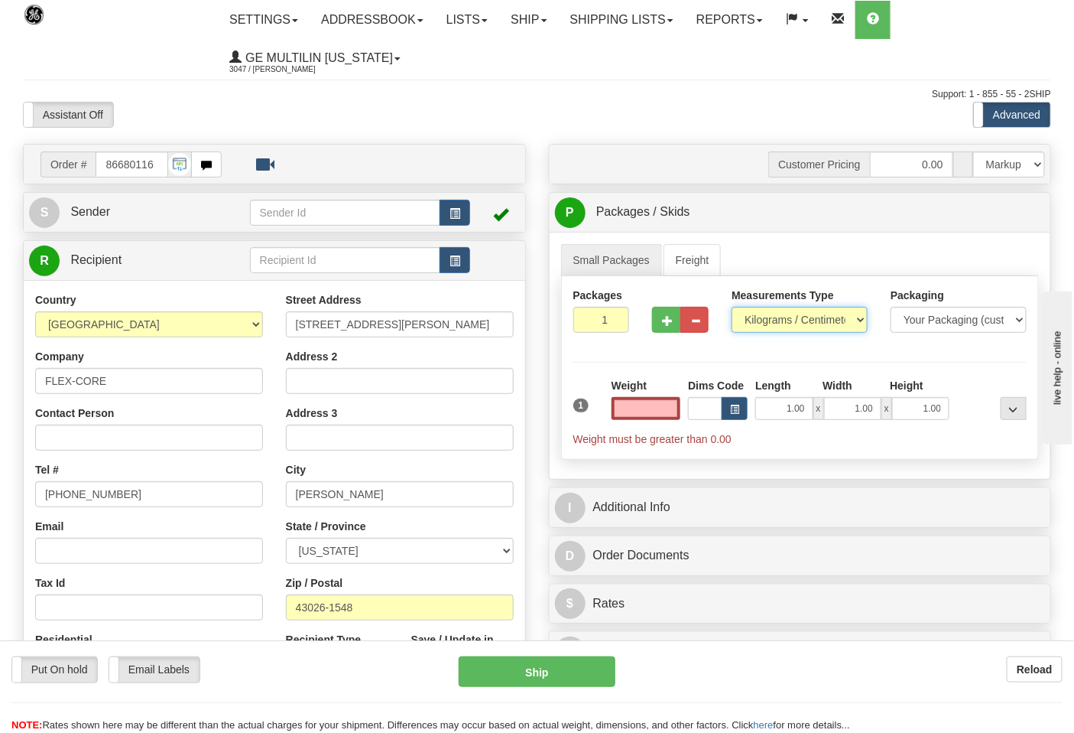
type input "0.00"
click at [773, 322] on select "Pounds / Inches Kilograms / Centimeters" at bounding box center [800, 320] width 136 height 26
select select "0"
click at [732, 307] on select "Pounds / Inches Kilograms / Centimeters" at bounding box center [800, 320] width 136 height 26
click at [664, 324] on span "button" at bounding box center [667, 321] width 11 height 10
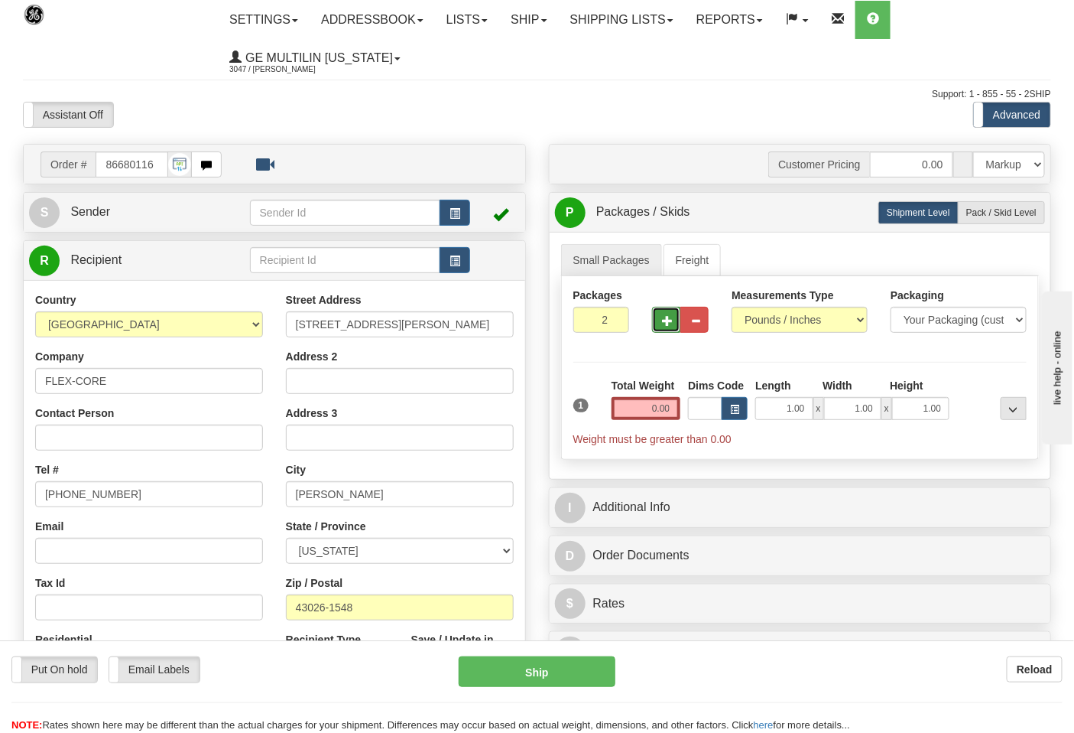
click at [665, 326] on span "button" at bounding box center [667, 321] width 11 height 10
click at [668, 325] on span "button" at bounding box center [667, 321] width 11 height 10
type input "4"
click at [671, 411] on input "0.00" at bounding box center [647, 408] width 70 height 23
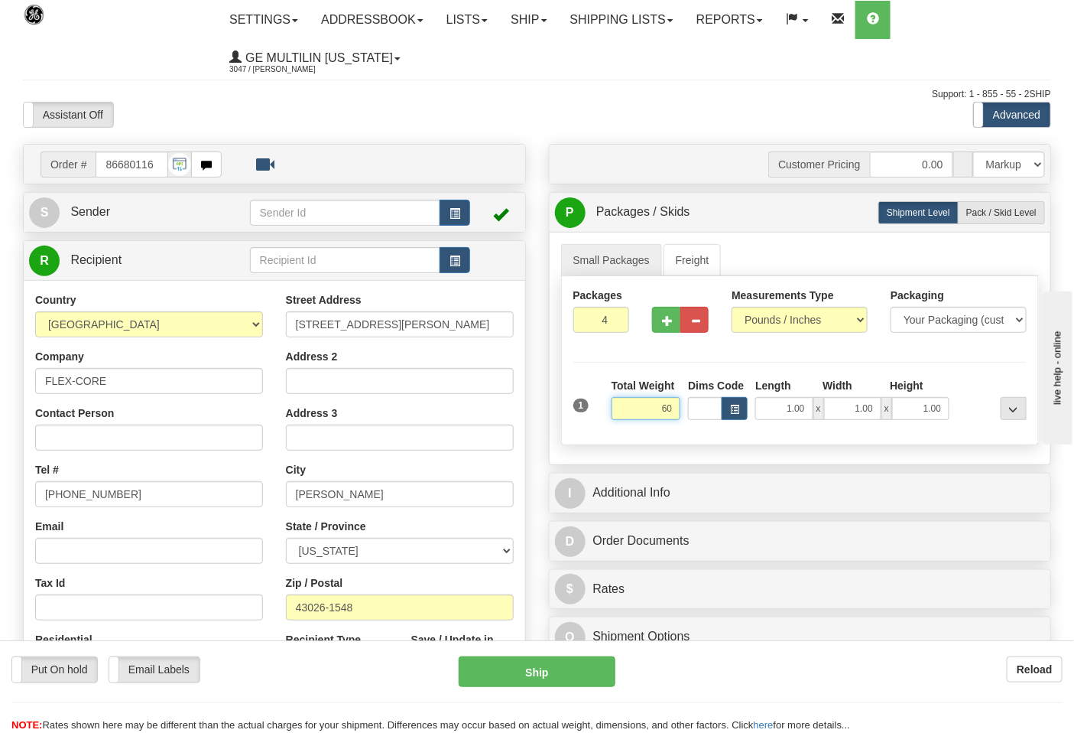
click button "Delete" at bounding box center [0, 0] width 0 height 0
type input "60.00"
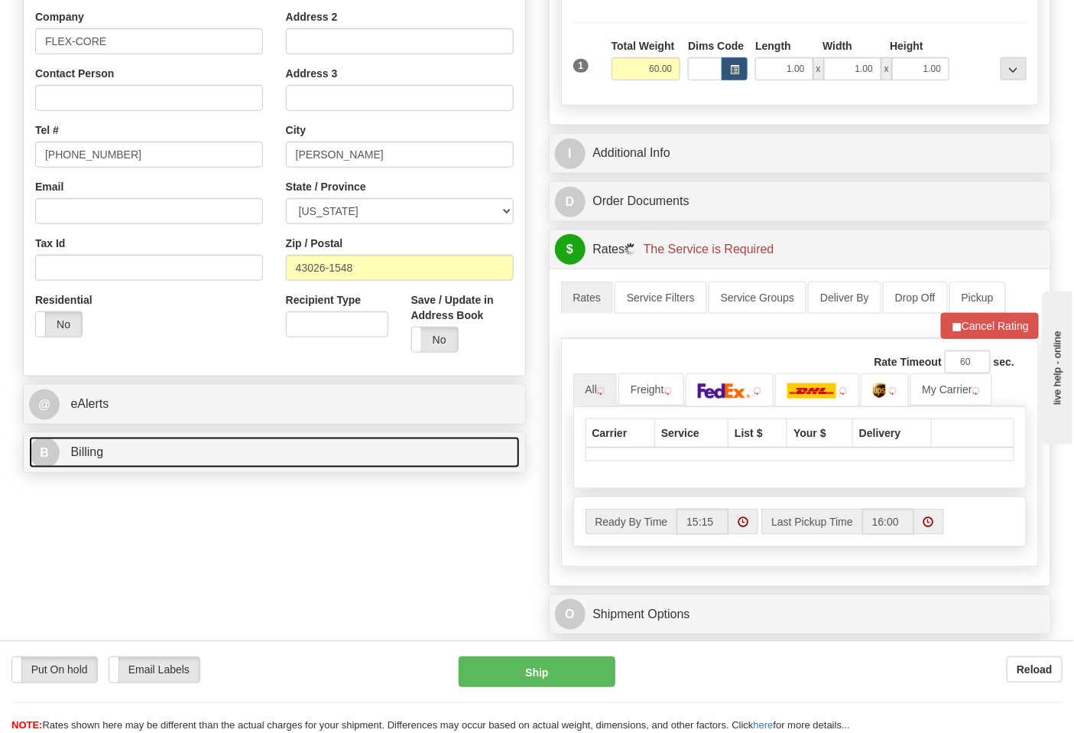
click at [193, 452] on link "B Billing" at bounding box center [274, 452] width 491 height 31
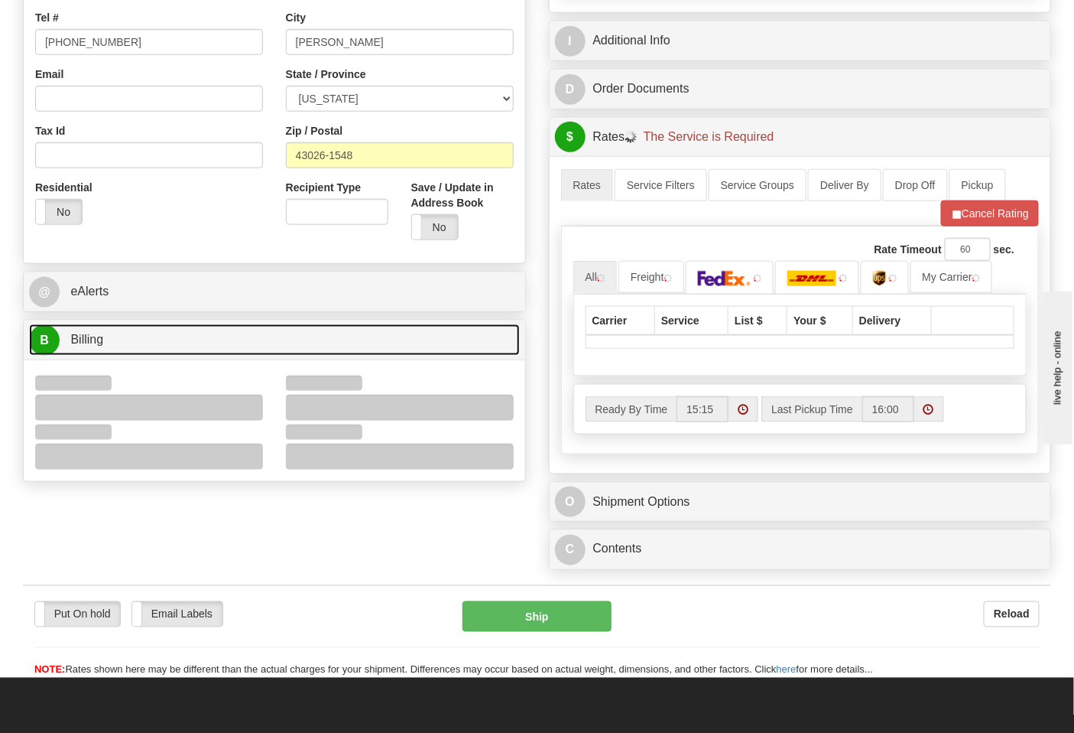
scroll to position [594, 0]
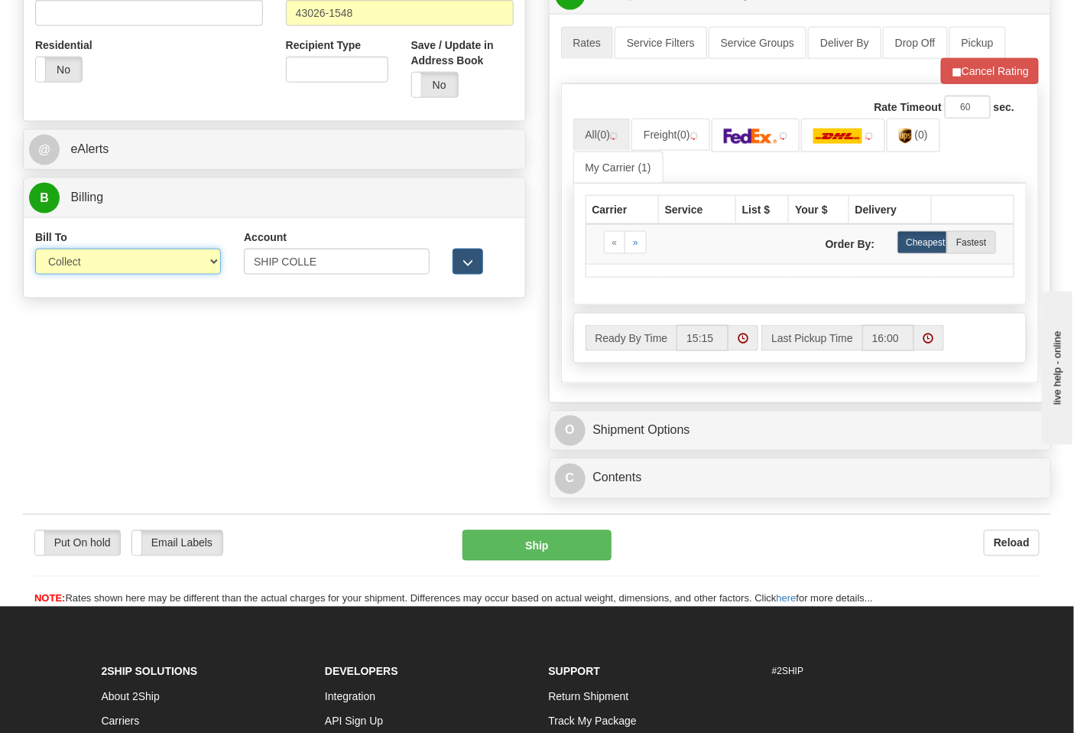
click at [99, 273] on select "Sender Recipient Third Party Collect" at bounding box center [128, 262] width 186 height 26
select select "2"
click at [35, 250] on select "Sender Recipient Third Party Collect" at bounding box center [128, 262] width 186 height 26
drag, startPoint x: 330, startPoint y: 258, endPoint x: 197, endPoint y: 253, distance: 132.4
click at [200, 254] on div "Bill To Sender Recipient Third Party Collect Account SHIP COLLE 3rd Party Accou…" at bounding box center [275, 257] width 502 height 57
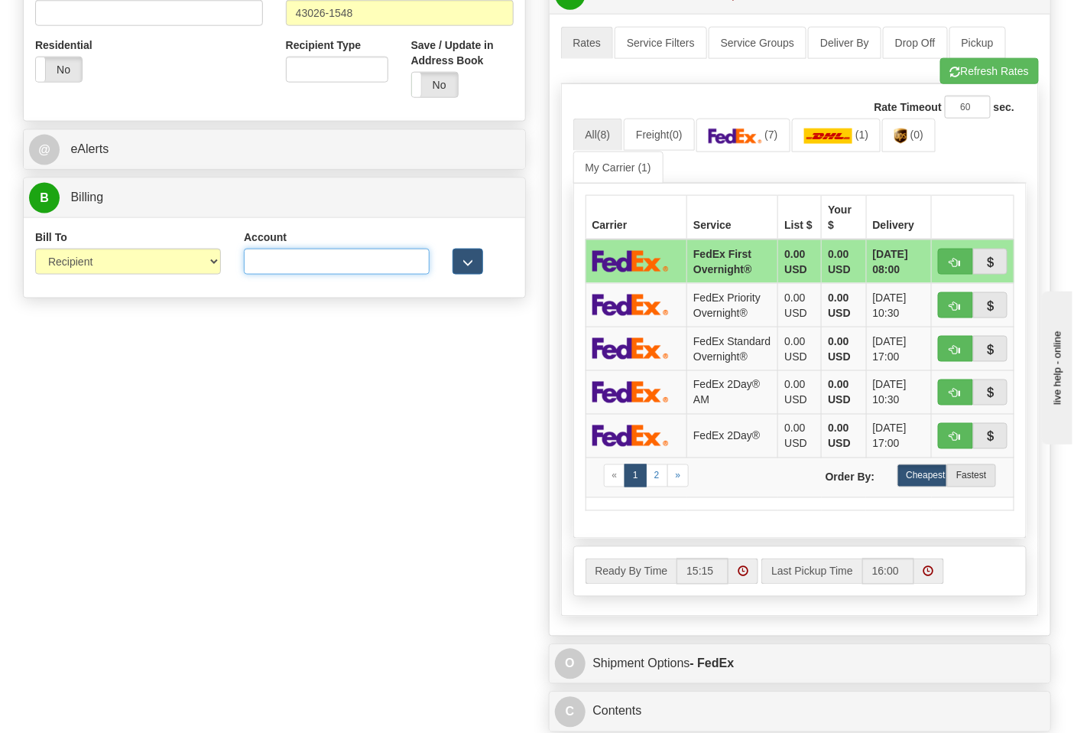
click at [268, 264] on input "Account" at bounding box center [337, 262] width 186 height 26
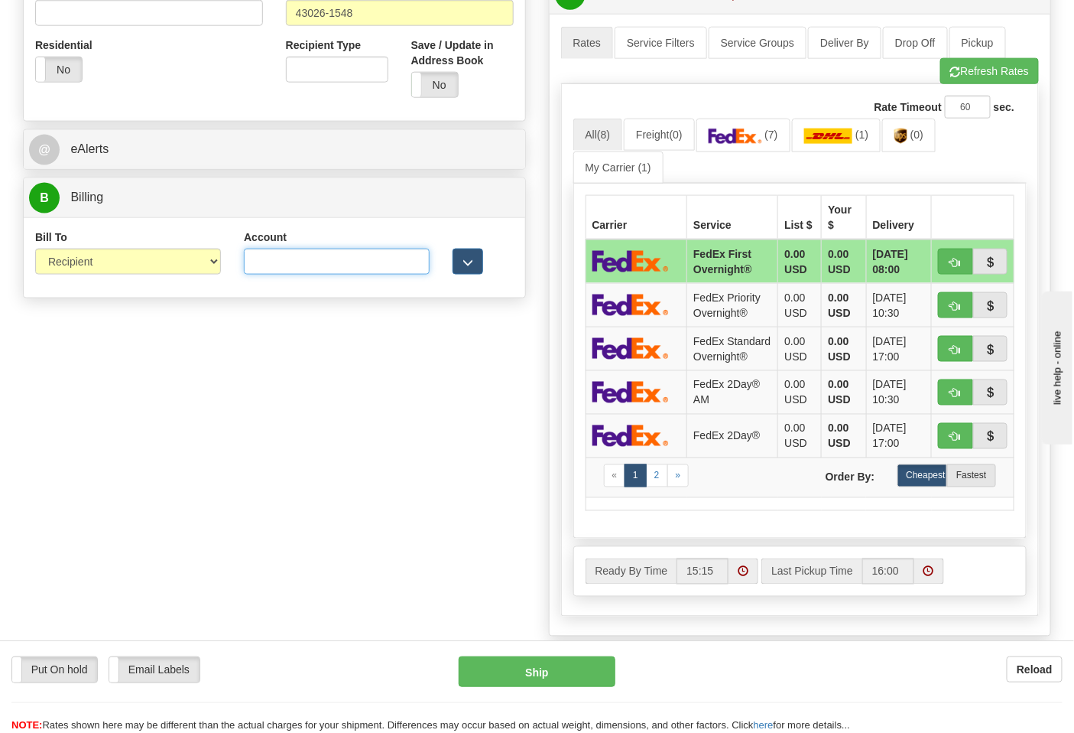
type input "473367"
click at [964, 82] on button "Refresh Rates" at bounding box center [990, 71] width 99 height 26
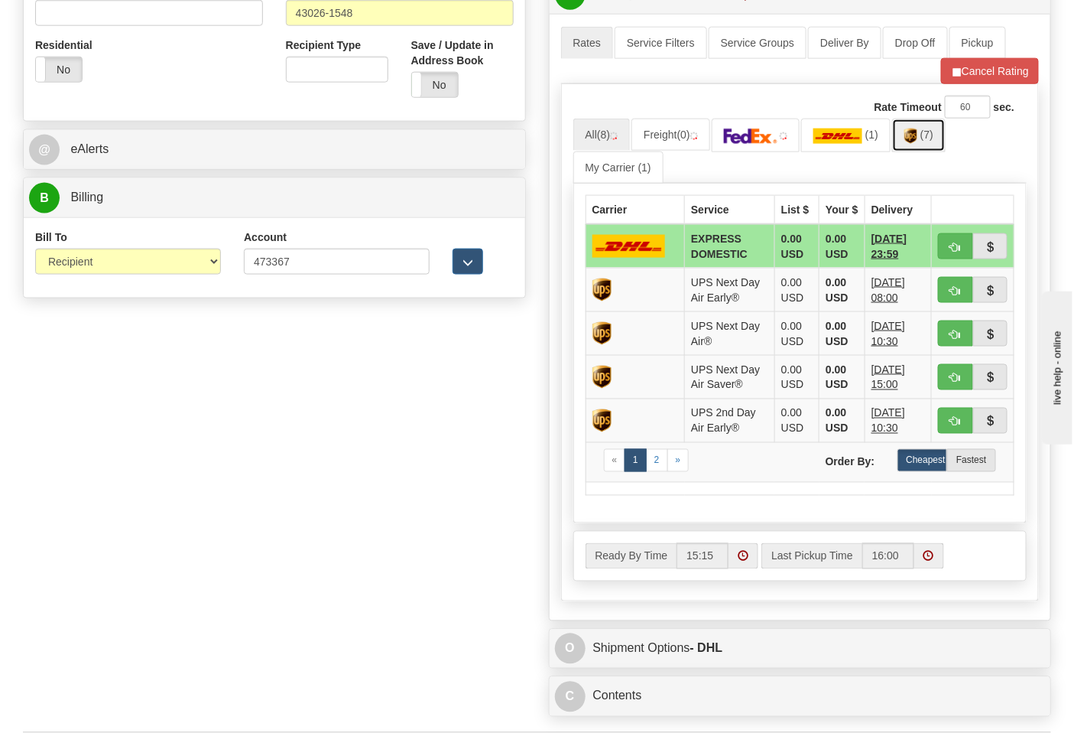
click at [918, 143] on img at bounding box center [911, 135] width 13 height 15
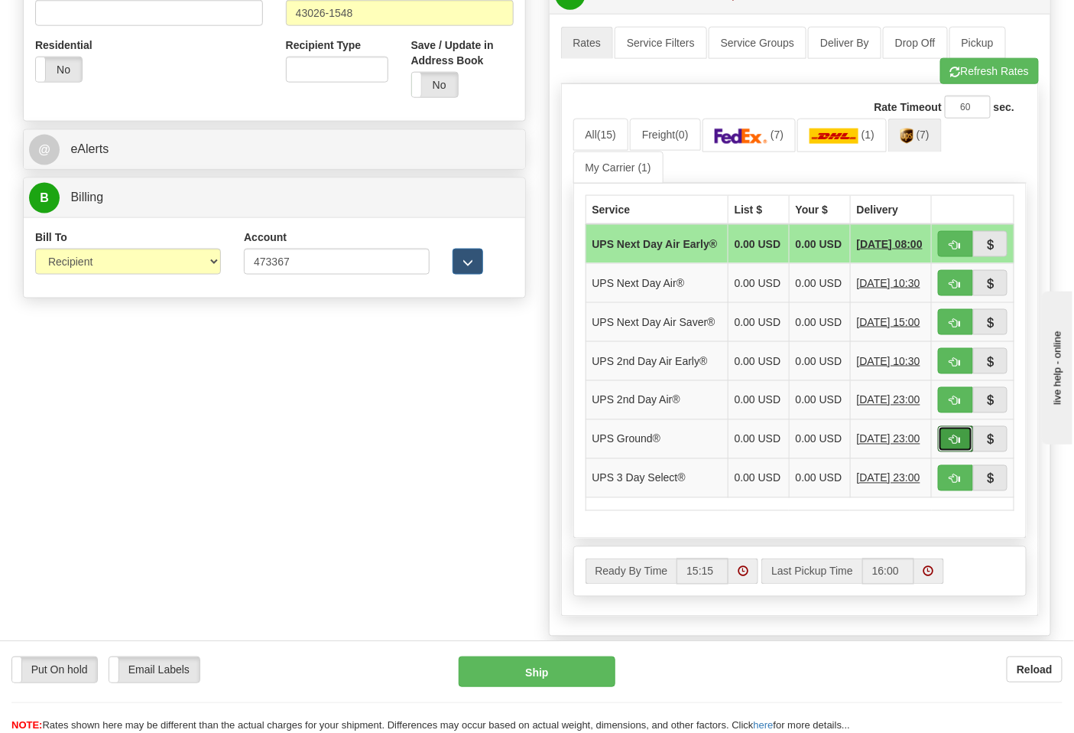
drag, startPoint x: 953, startPoint y: 474, endPoint x: 941, endPoint y: 469, distance: 12.7
click at [949, 452] on button "button" at bounding box center [955, 439] width 35 height 26
type input "03"
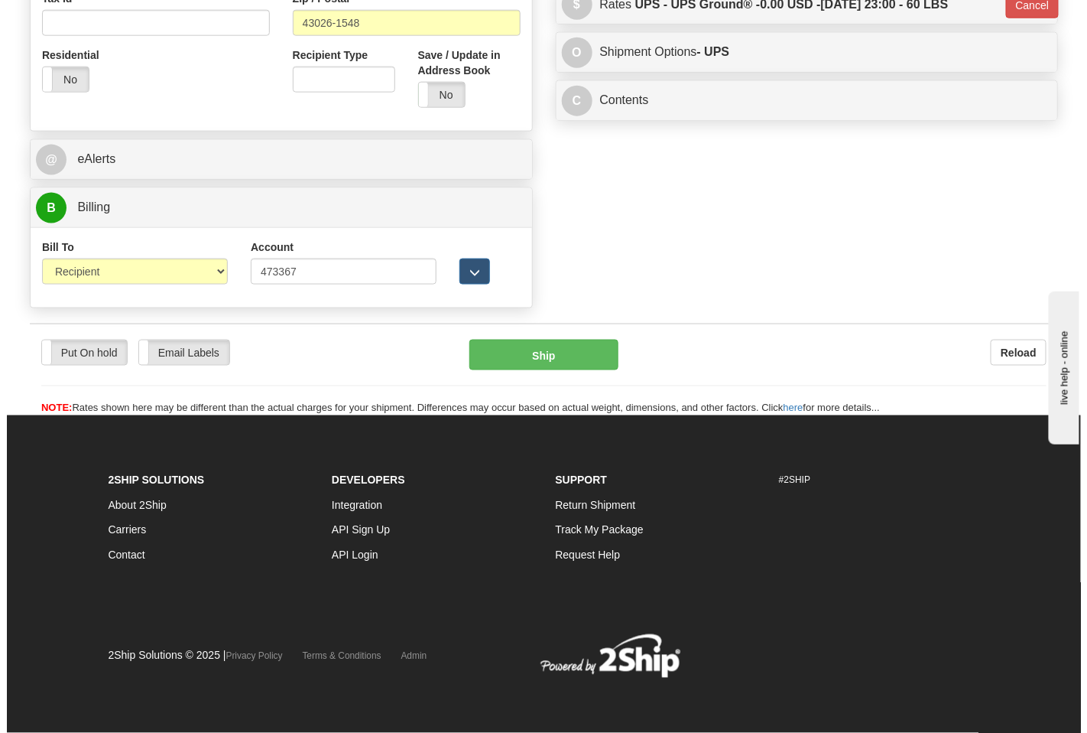
scroll to position [564, 0]
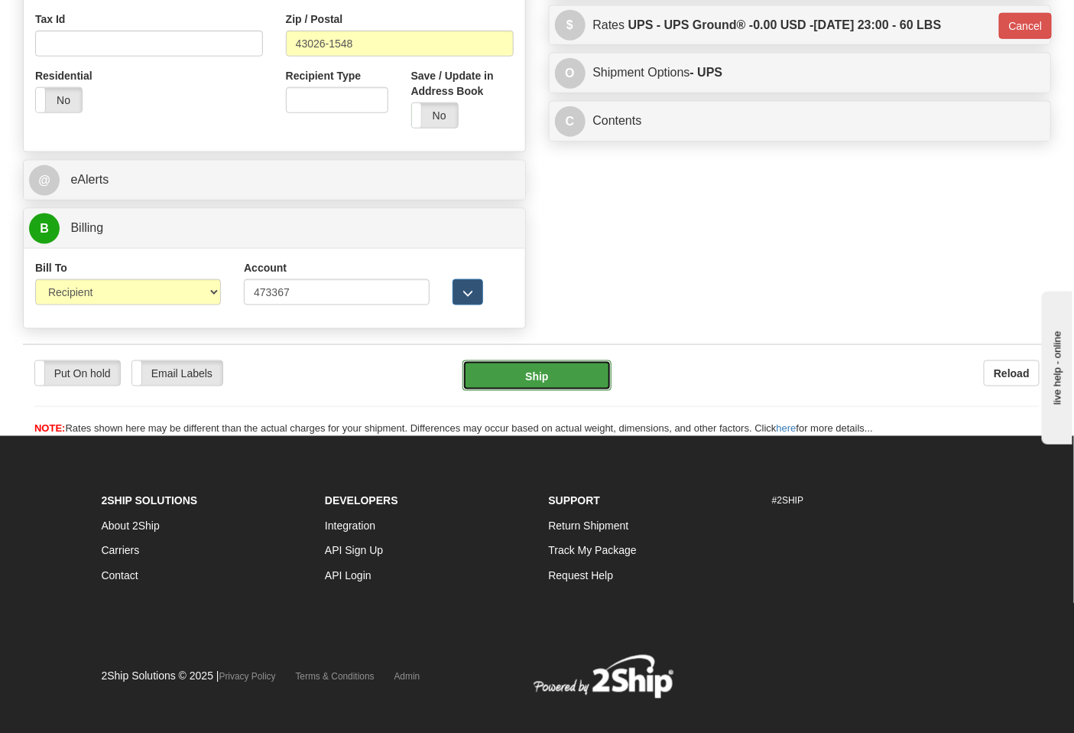
click at [561, 378] on button "Ship" at bounding box center [537, 375] width 148 height 31
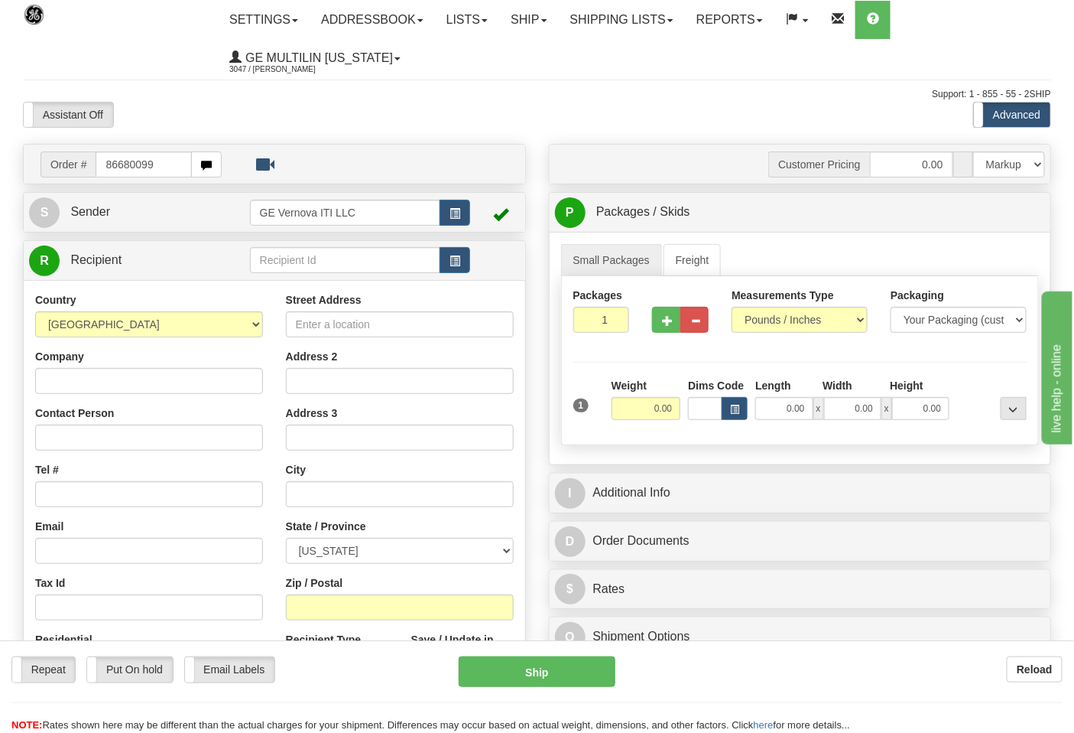
type input "86680099"
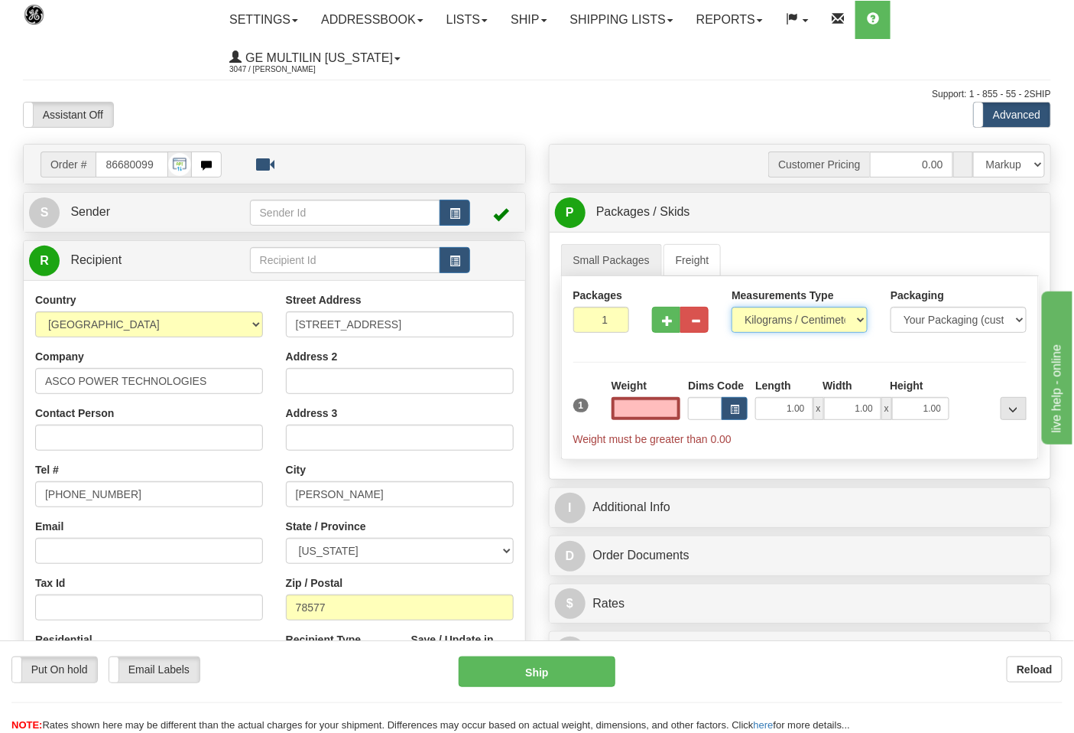
type input "0.00"
click at [770, 324] on select "Pounds / Inches Kilograms / Centimeters" at bounding box center [800, 320] width 136 height 26
select select "0"
click at [732, 307] on select "Pounds / Inches Kilograms / Centimeters" at bounding box center [800, 320] width 136 height 26
click at [662, 324] on span "button" at bounding box center [667, 321] width 11 height 10
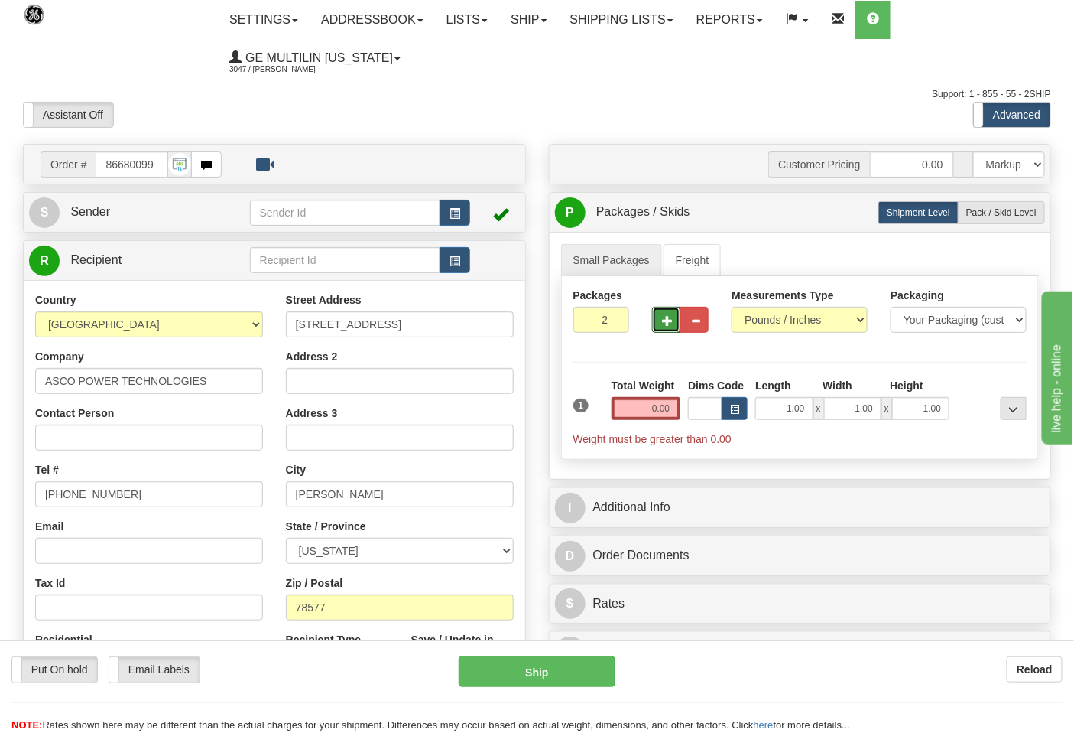
click at [662, 322] on span "button" at bounding box center [667, 321] width 11 height 10
type input "4"
click at [1003, 216] on span "Pack / Skid Level" at bounding box center [1002, 212] width 70 height 11
radio input "true"
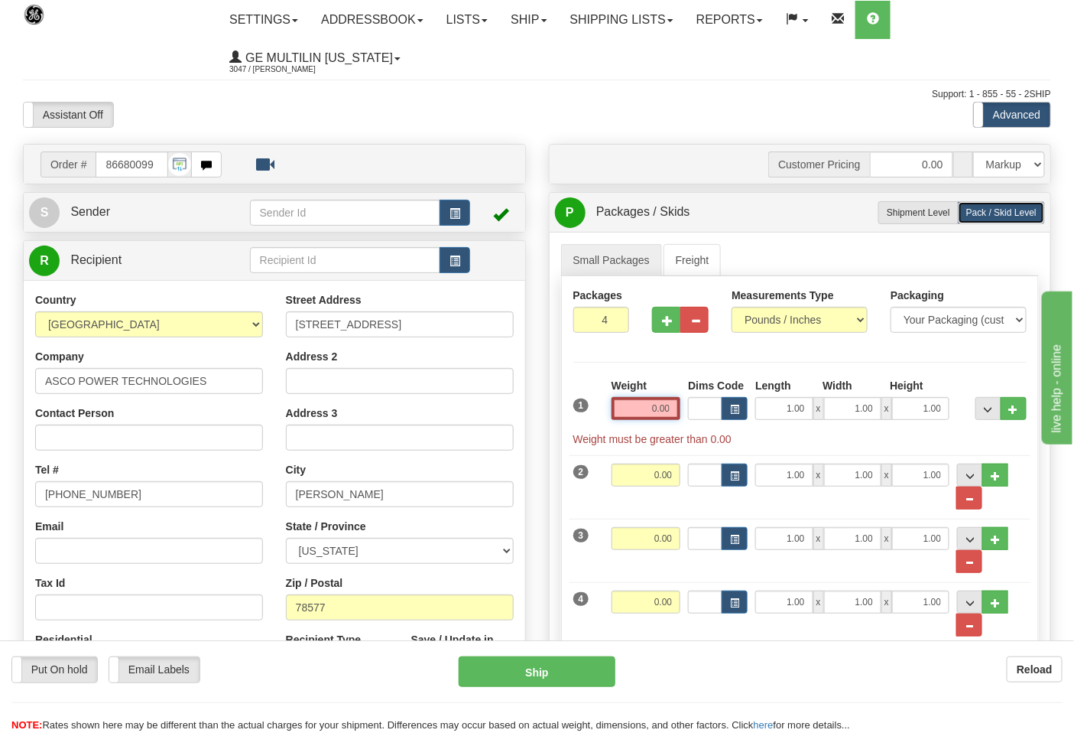
click at [674, 410] on input "0.00" at bounding box center [647, 408] width 70 height 23
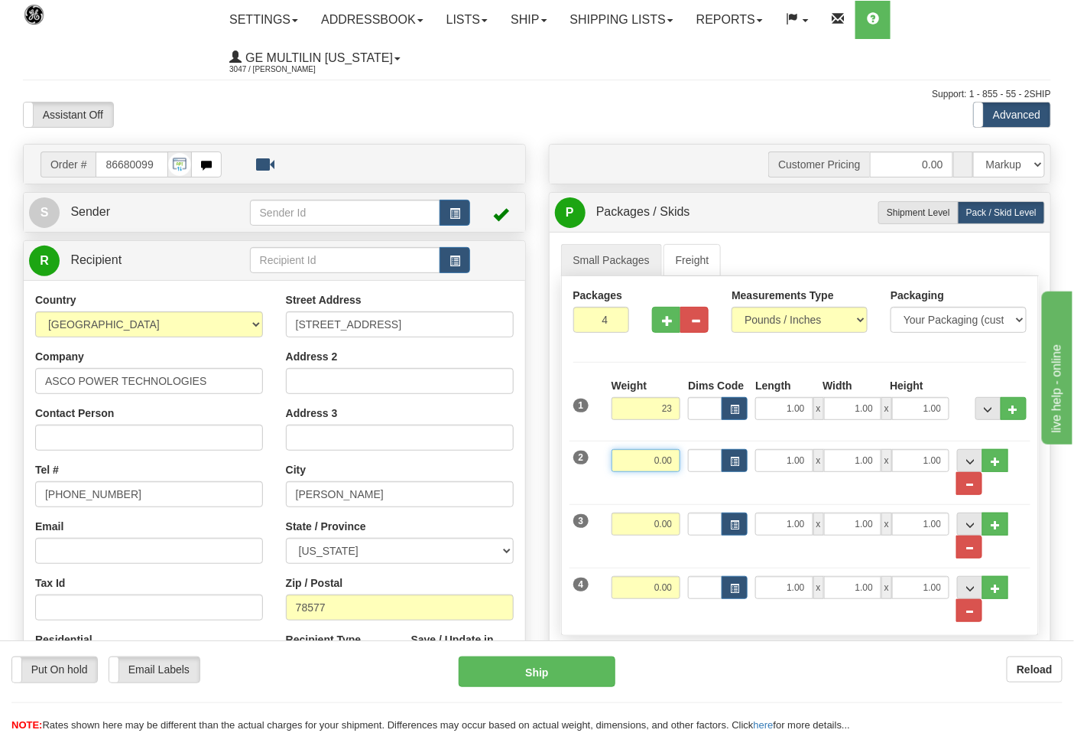
type input "23.00"
click at [678, 459] on input "0.00" at bounding box center [647, 460] width 70 height 23
type input "23.00"
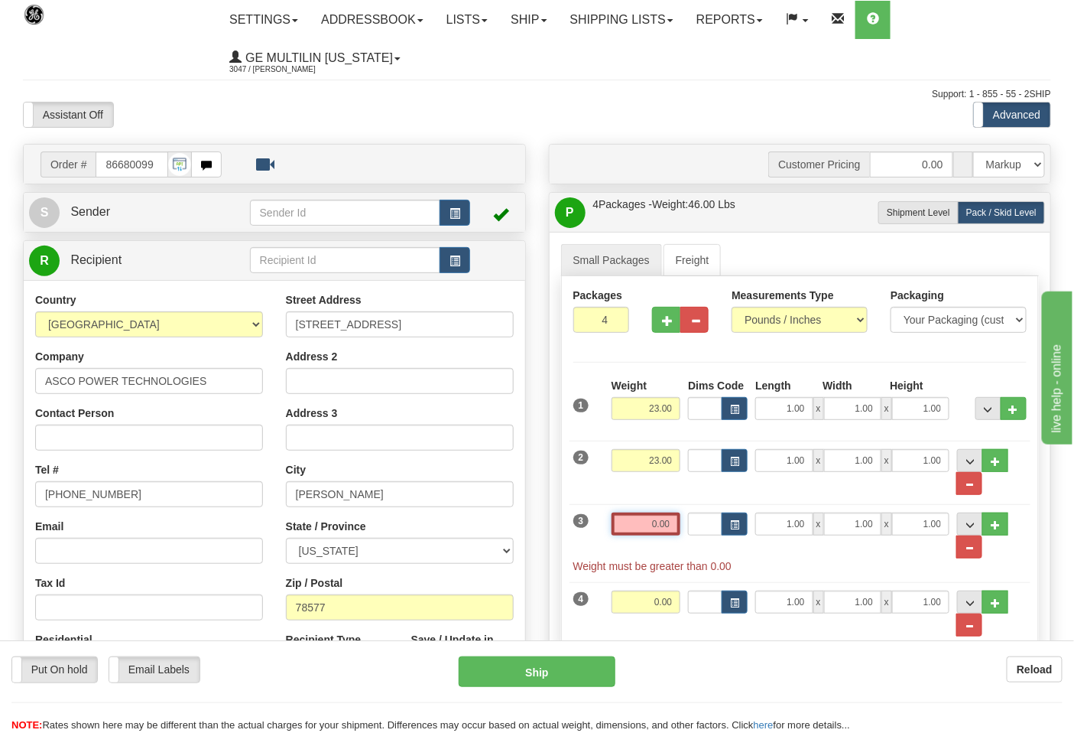
click at [674, 520] on input "0.00" at bounding box center [647, 523] width 70 height 23
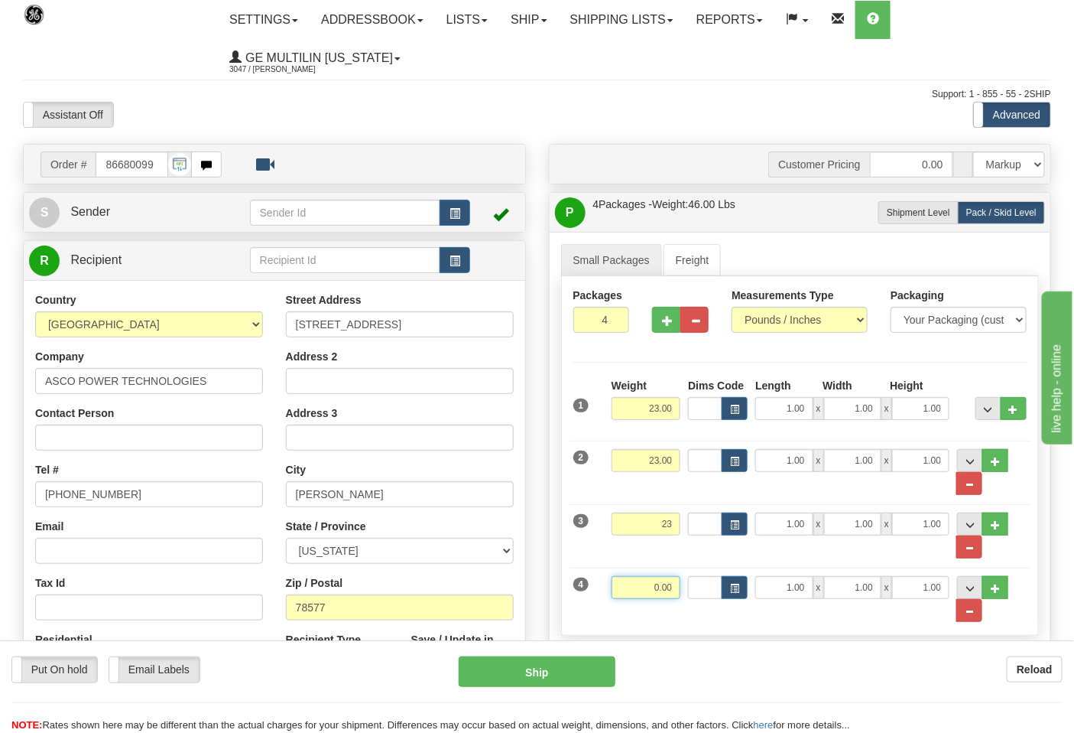
type input "23.00"
click at [678, 589] on input "0.00" at bounding box center [647, 587] width 70 height 23
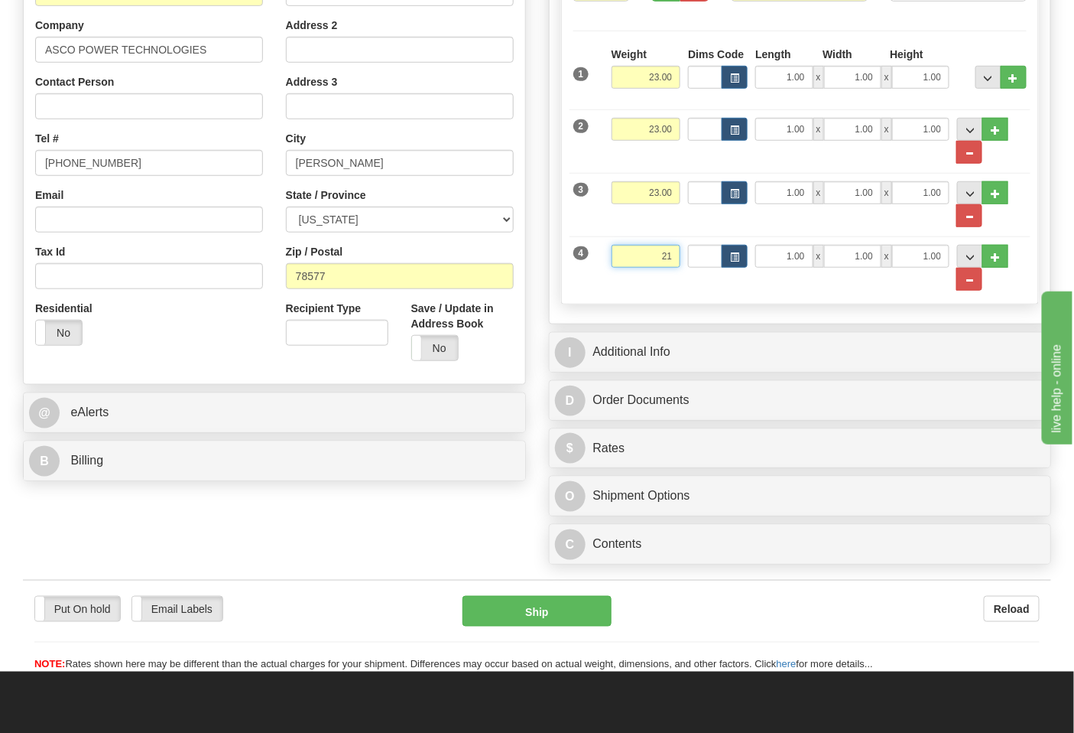
scroll to position [340, 0]
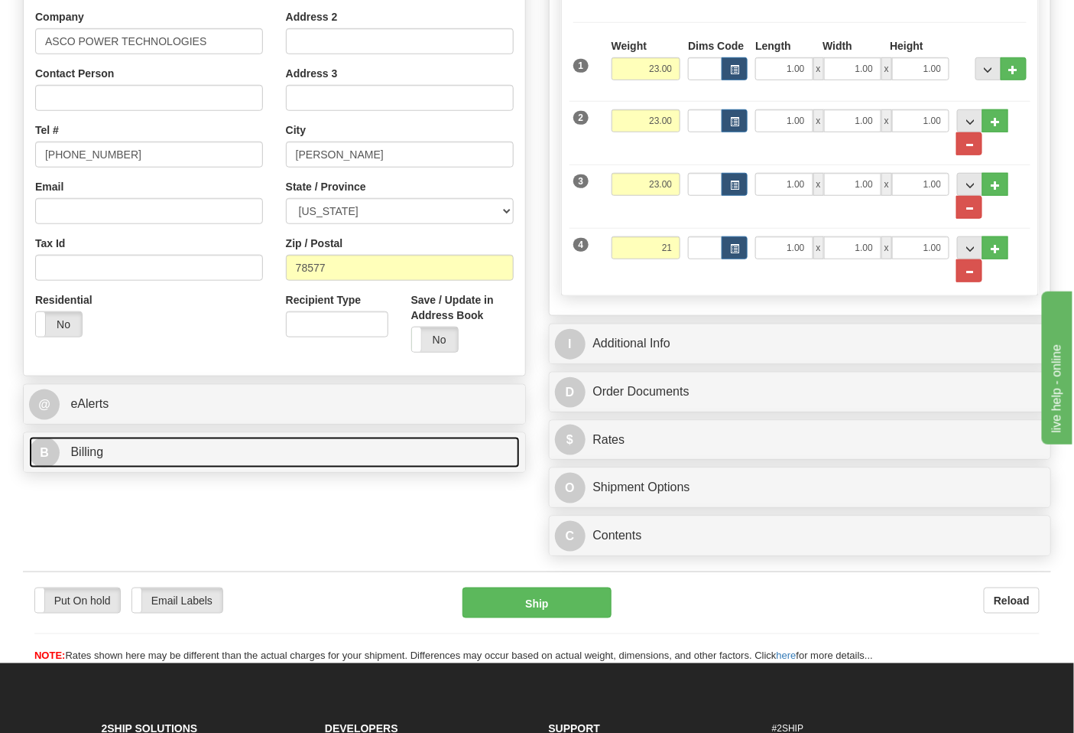
type input "21.00"
click at [239, 457] on link "B Billing" at bounding box center [274, 452] width 491 height 31
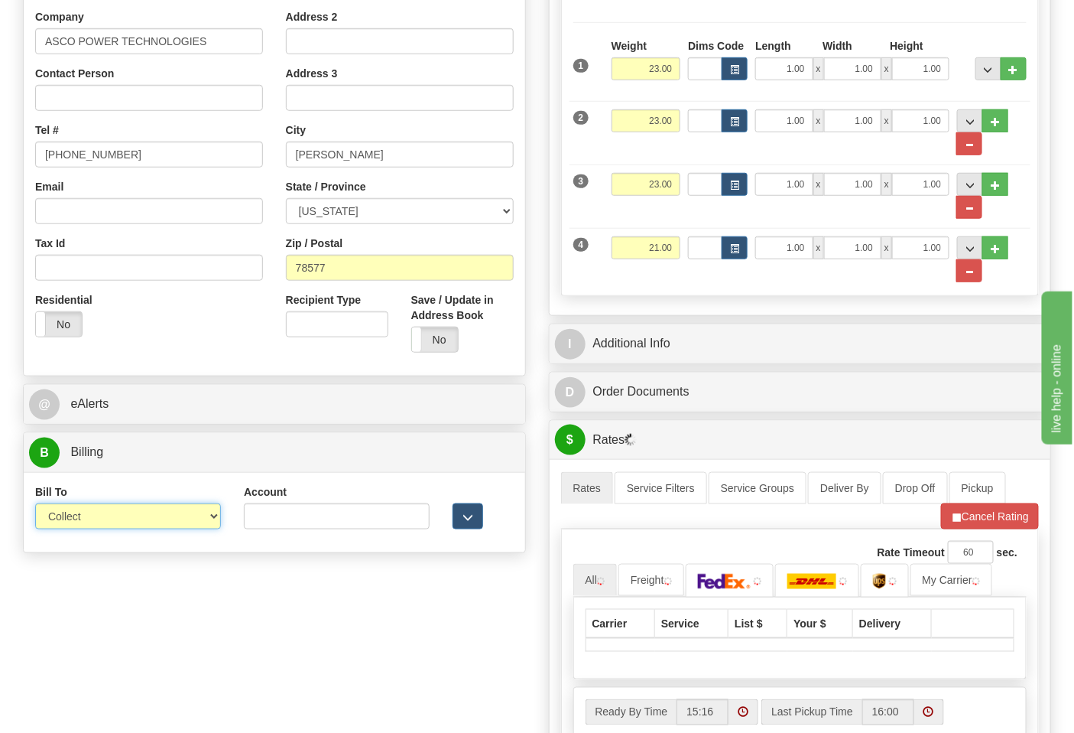
click at [101, 522] on select "Sender Recipient Third Party Collect" at bounding box center [128, 516] width 186 height 26
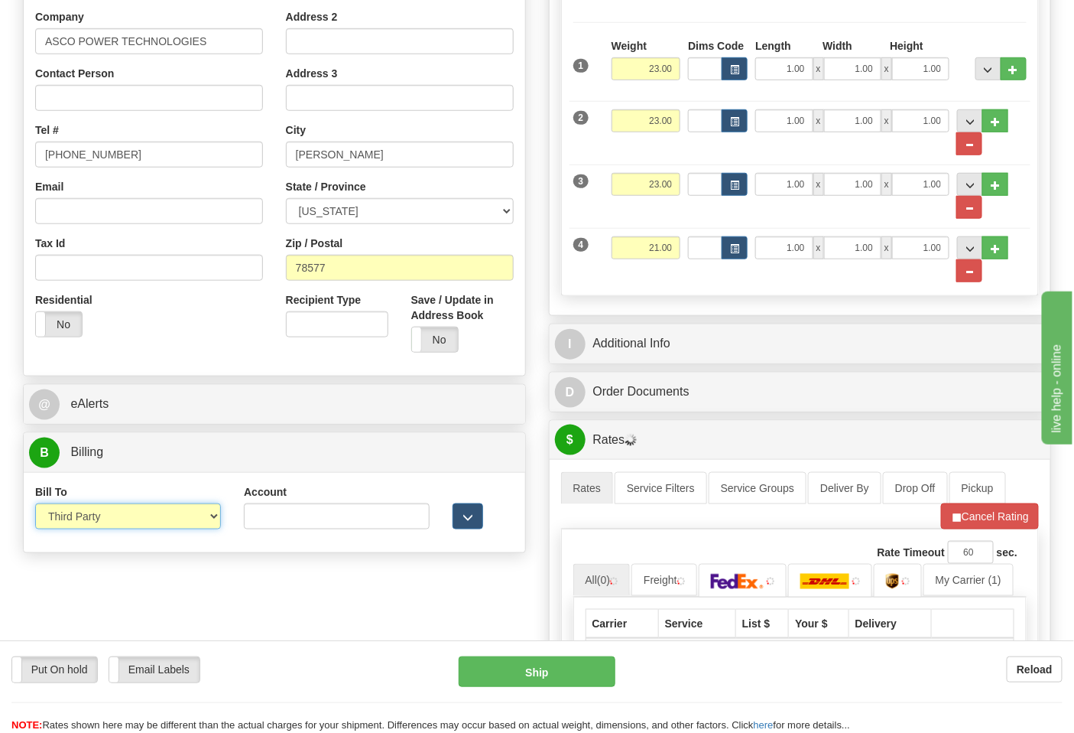
click at [35, 505] on select "Sender Recipient Third Party Collect" at bounding box center [128, 516] width 186 height 26
click at [124, 513] on select "Sender Recipient Third Party Collect" at bounding box center [128, 516] width 186 height 26
select select "2"
click at [35, 505] on select "Sender Recipient Third Party Collect" at bounding box center [128, 516] width 186 height 26
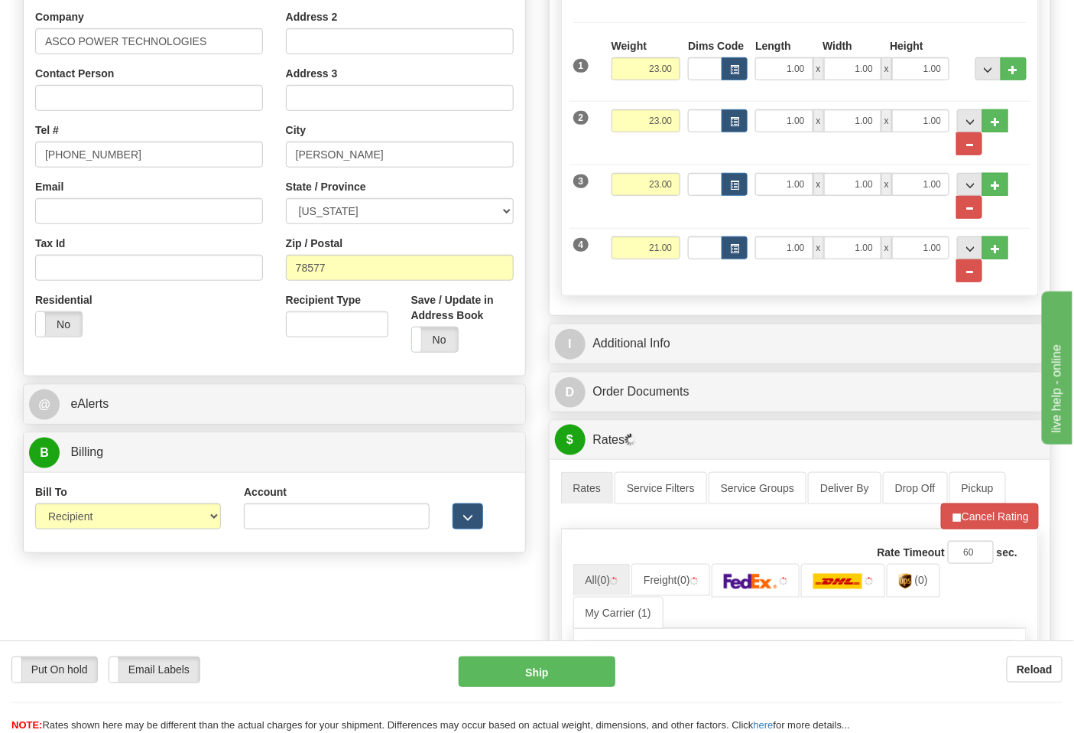
click at [271, 531] on div "Account 3rd Party Account List Please select" at bounding box center [336, 512] width 209 height 57
click at [270, 522] on input "Account" at bounding box center [337, 516] width 186 height 26
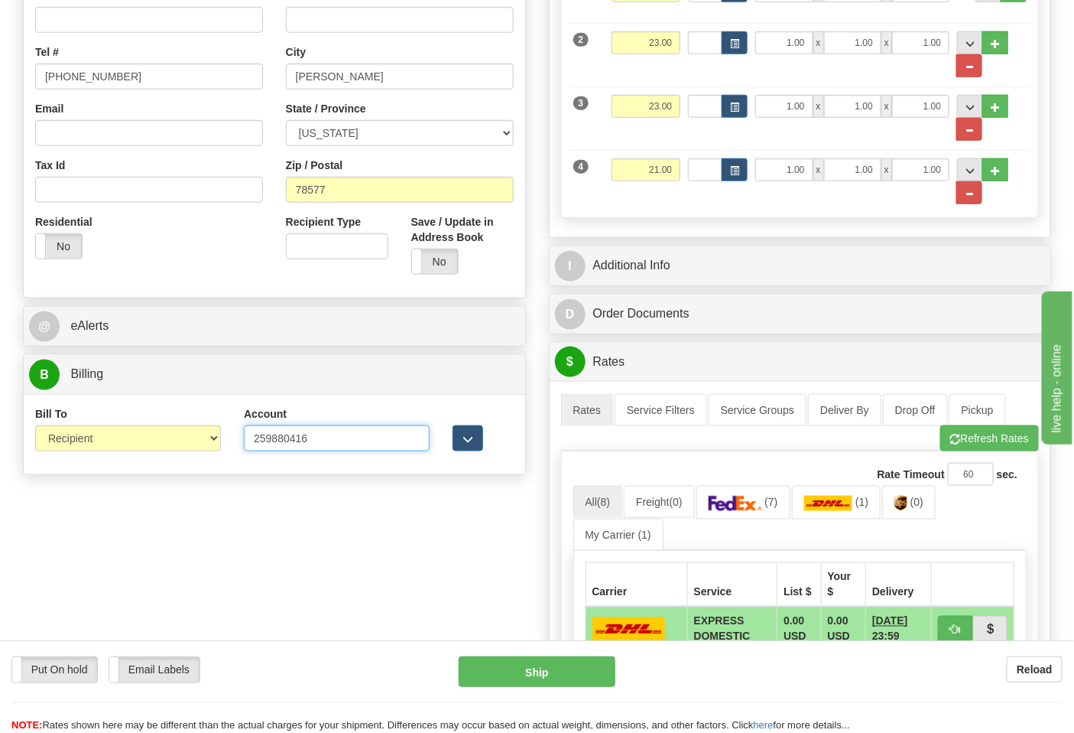
scroll to position [594, 0]
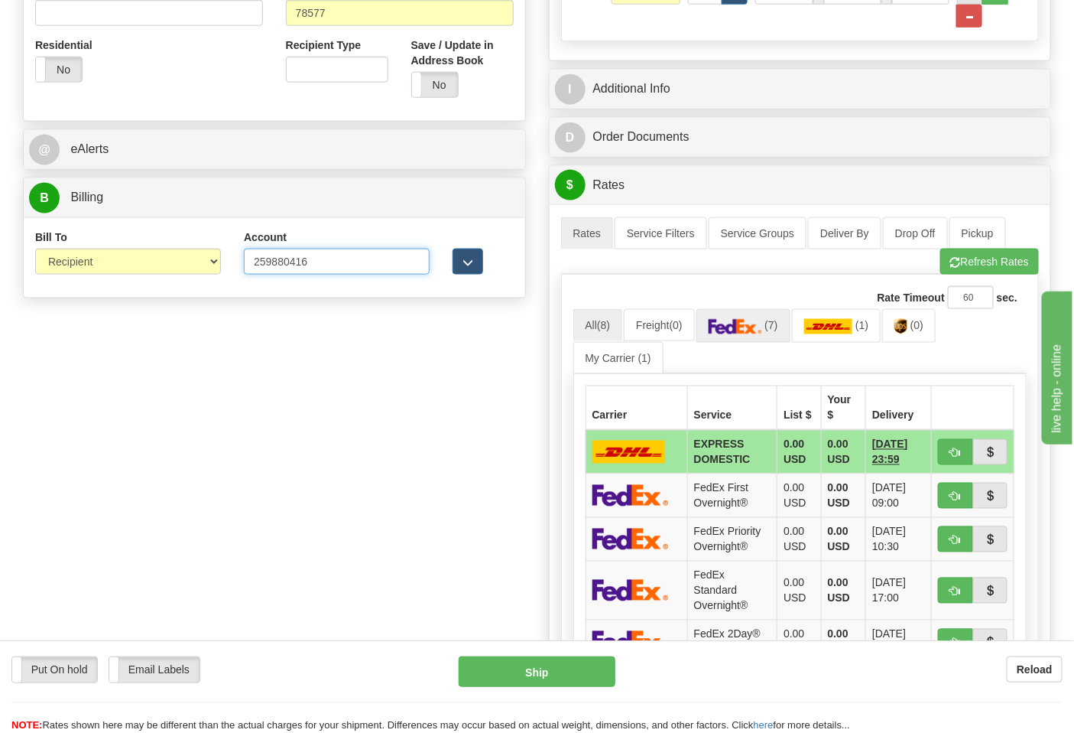
type input "259880416"
click at [770, 334] on link "(7)" at bounding box center [744, 325] width 94 height 33
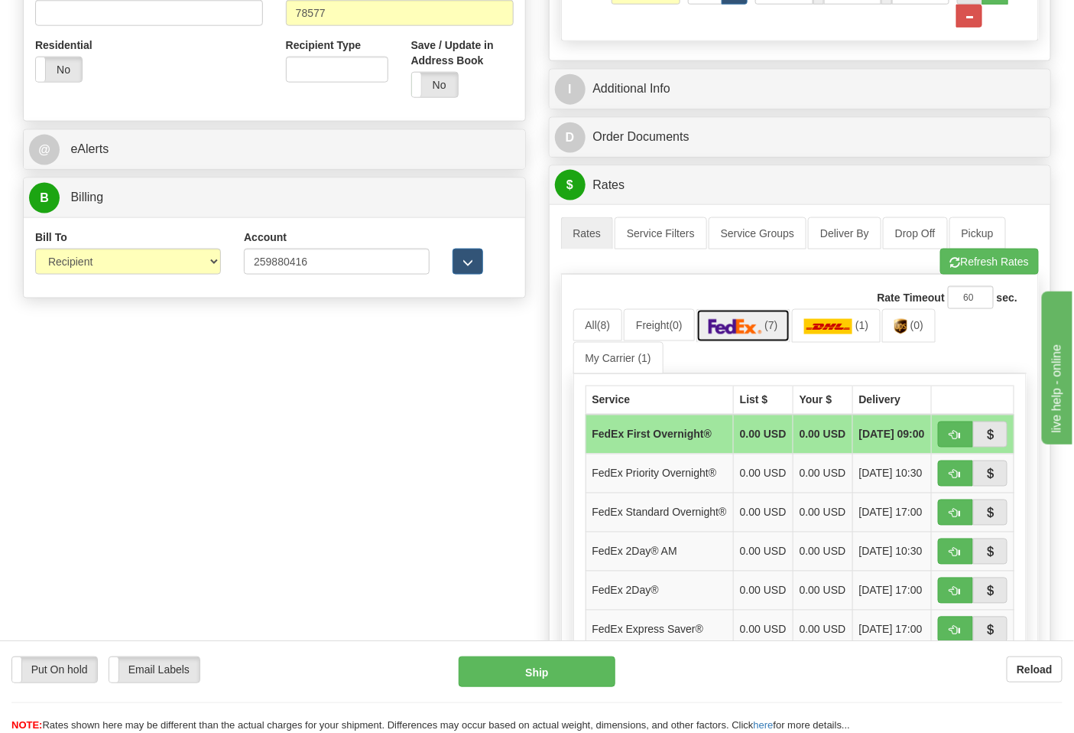
scroll to position [765, 0]
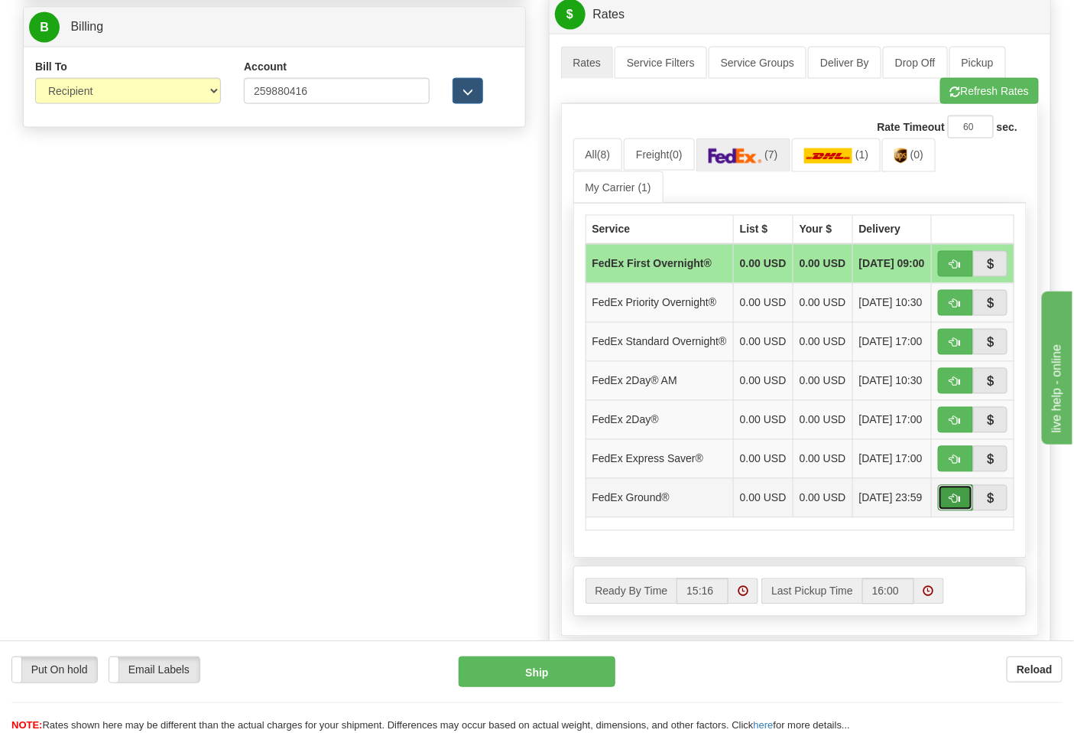
click at [958, 511] on button "button" at bounding box center [955, 498] width 35 height 26
type input "92"
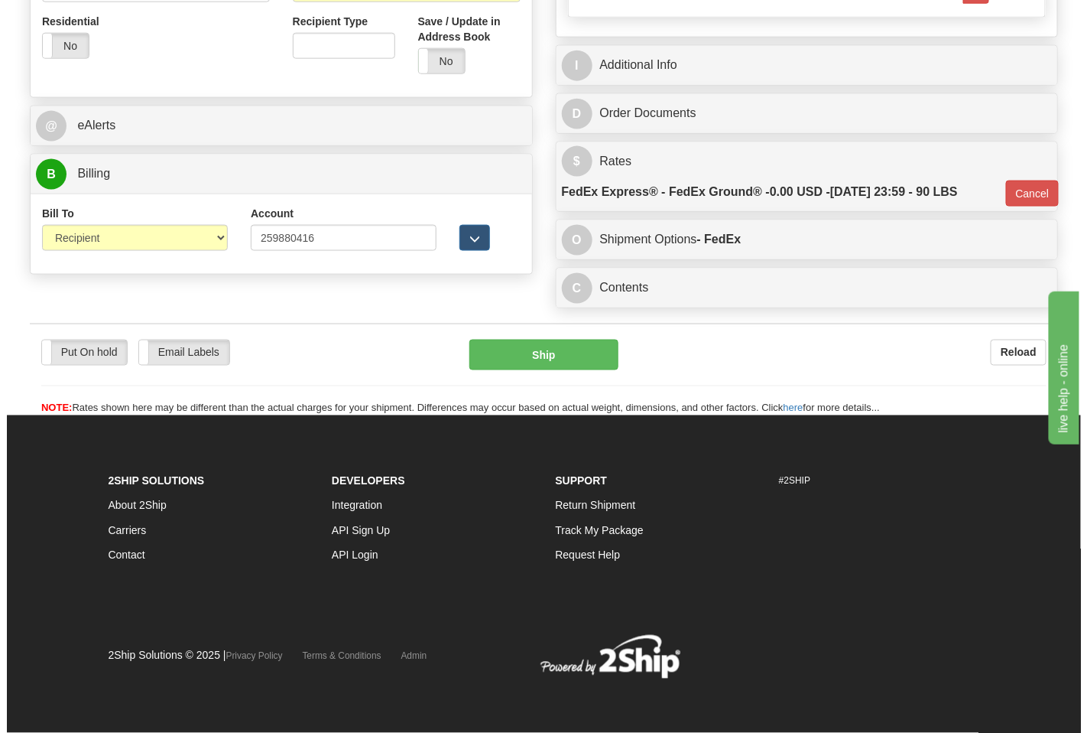
scroll to position [622, 0]
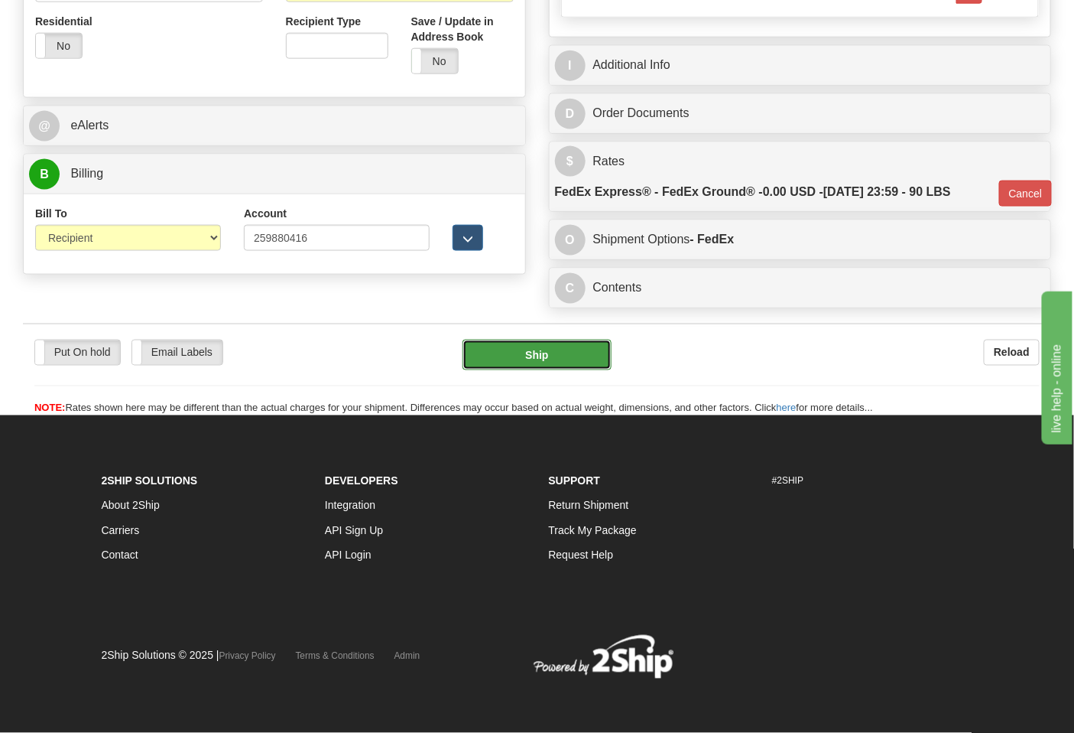
click at [512, 364] on button "Ship" at bounding box center [537, 355] width 148 height 31
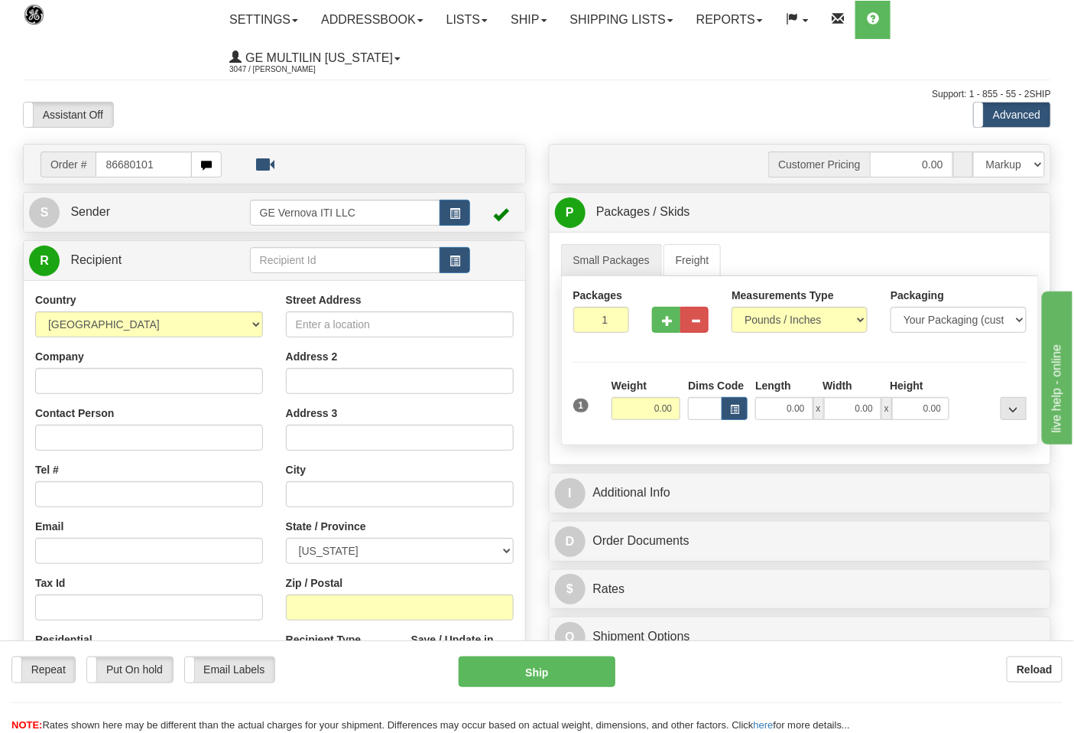
type input "86680101"
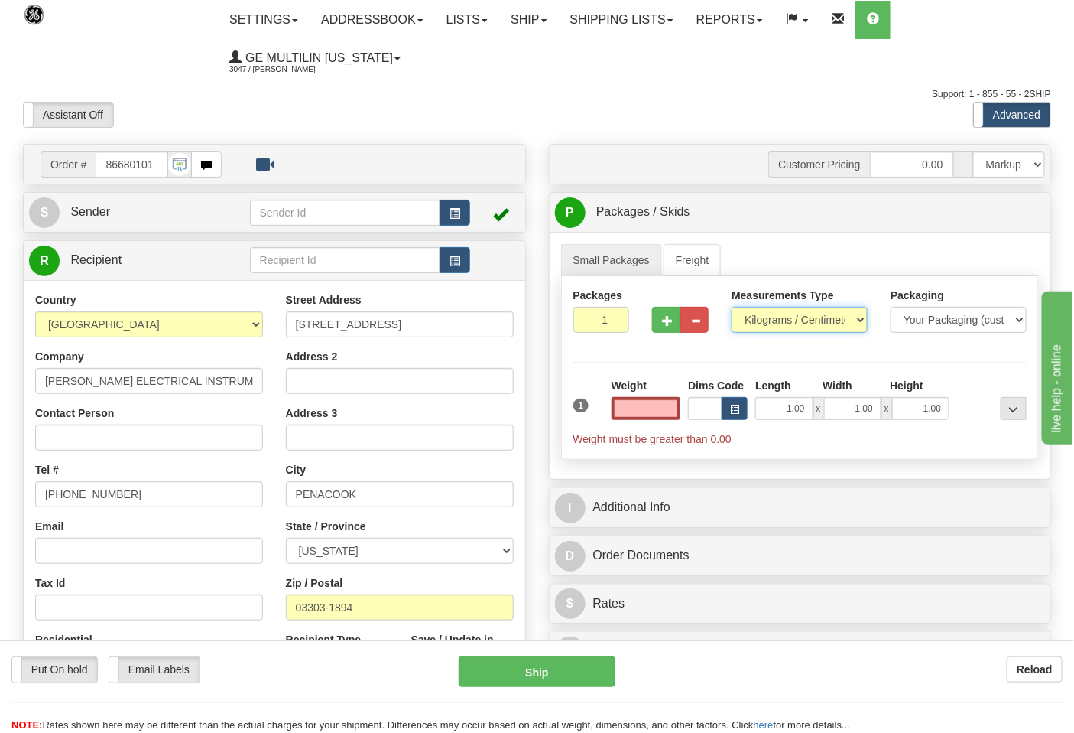
type input "0.00"
click at [771, 324] on select "Pounds / Inches Kilograms / Centimeters" at bounding box center [800, 320] width 136 height 26
select select "0"
click at [732, 307] on select "Pounds / Inches Kilograms / Centimeters" at bounding box center [800, 320] width 136 height 26
click at [676, 410] on input "0.00" at bounding box center [647, 408] width 70 height 23
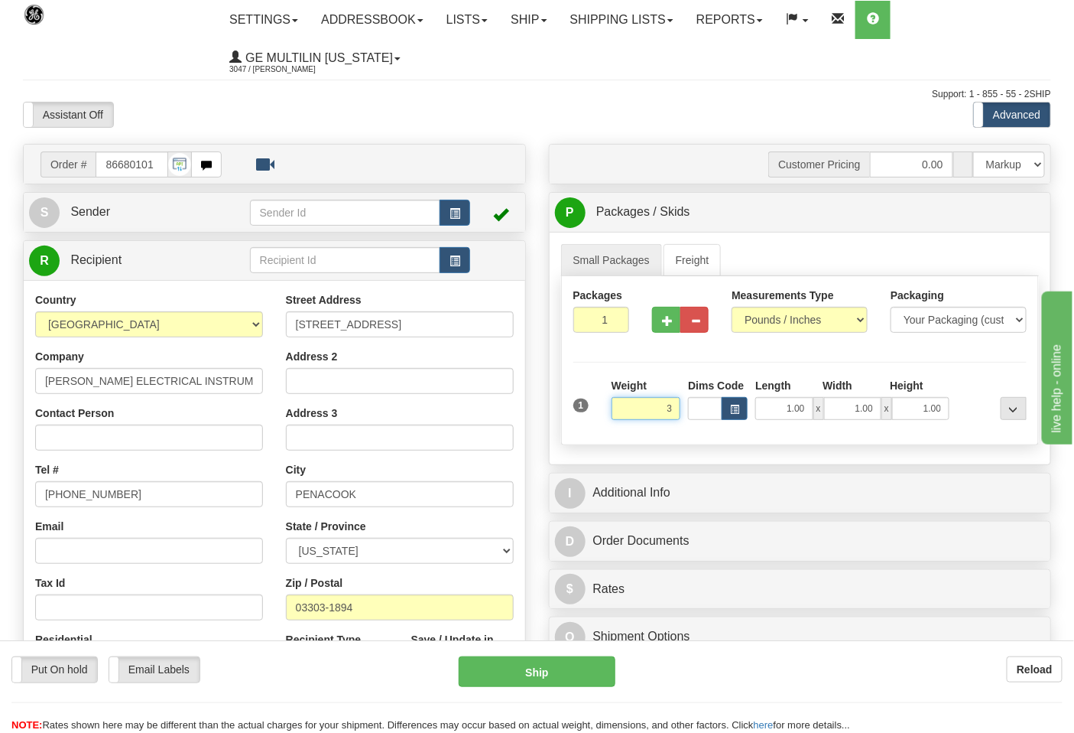
click button "Delete" at bounding box center [0, 0] width 0 height 0
type input "3.00"
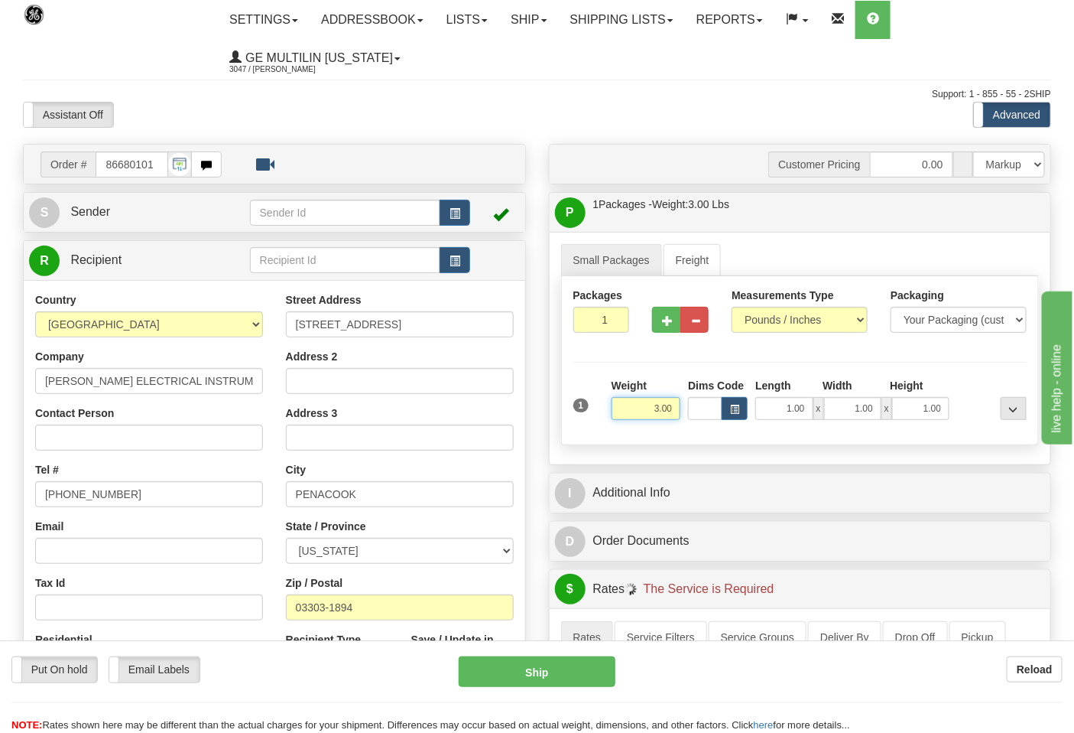
scroll to position [424, 0]
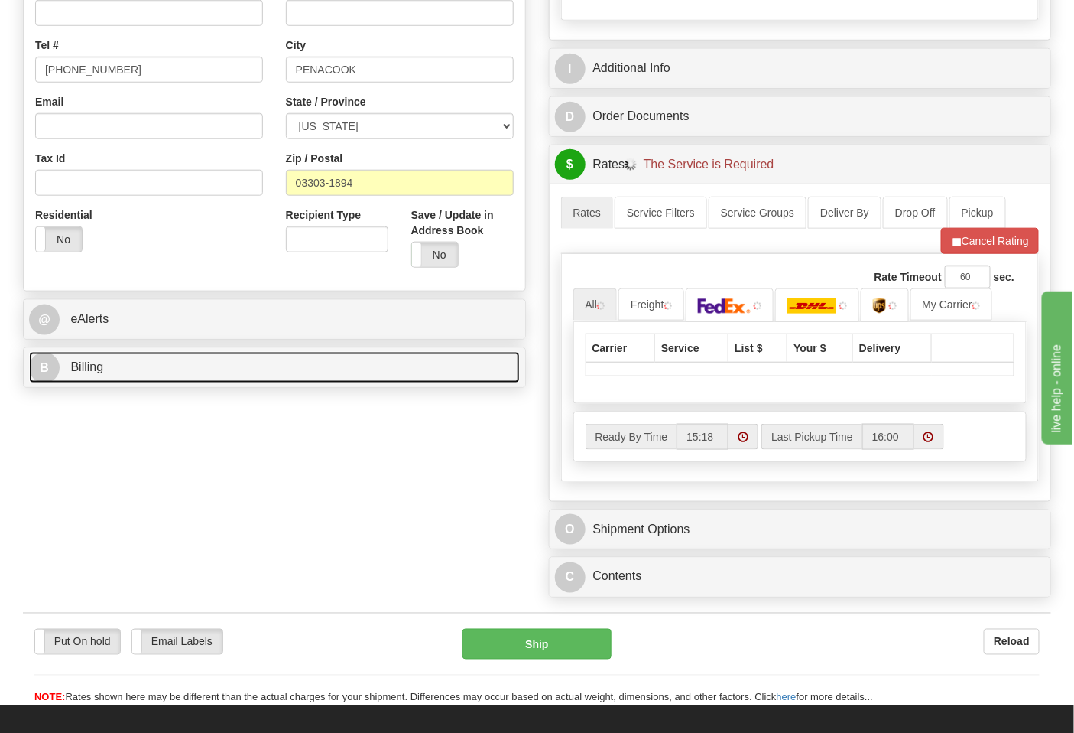
click at [180, 375] on link "B Billing" at bounding box center [274, 367] width 491 height 31
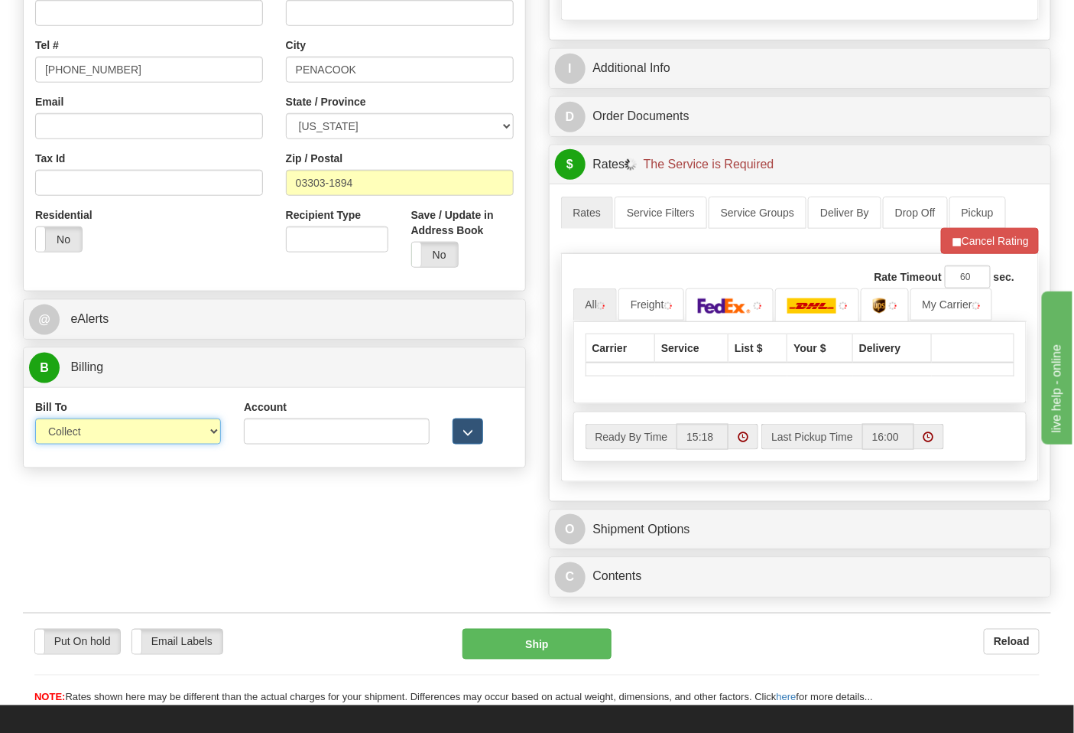
click at [90, 442] on select "Sender Recipient Third Party Collect" at bounding box center [128, 431] width 186 height 26
select select "2"
click at [35, 420] on select "Sender Recipient Third Party Collect" at bounding box center [128, 431] width 186 height 26
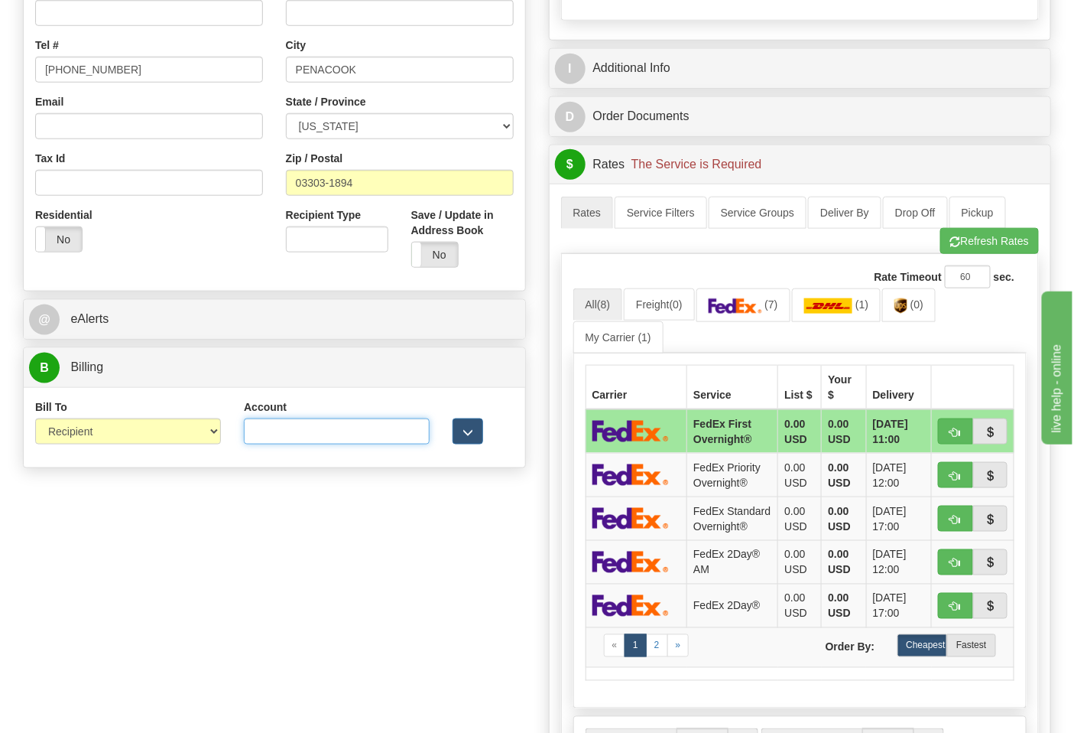
click at [289, 421] on input "Account" at bounding box center [337, 431] width 186 height 26
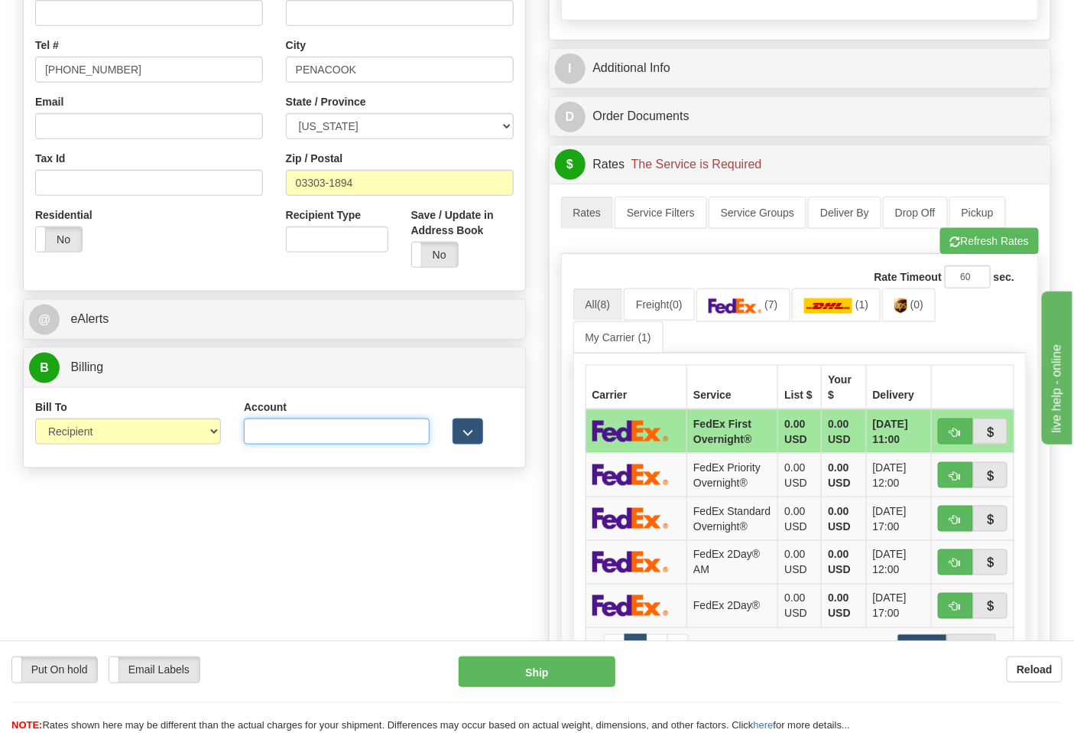
paste input "033969"
type input "033969"
click at [960, 250] on button "Refresh Rates" at bounding box center [990, 241] width 99 height 26
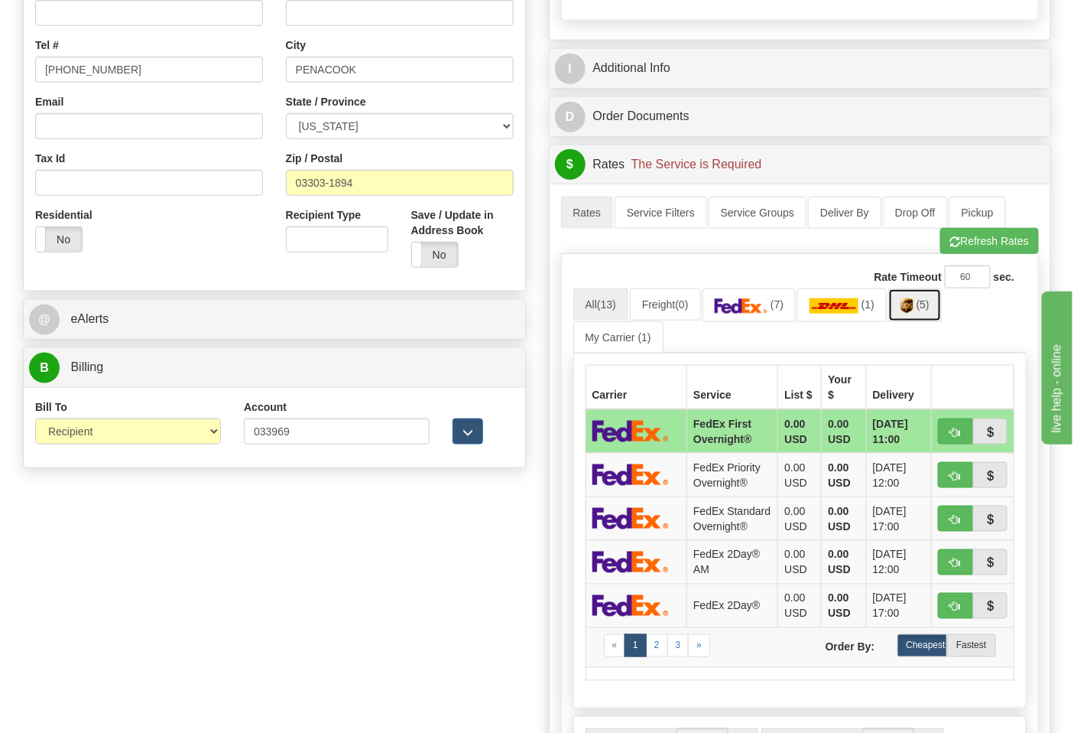
click at [921, 308] on link "(5)" at bounding box center [916, 304] width 54 height 33
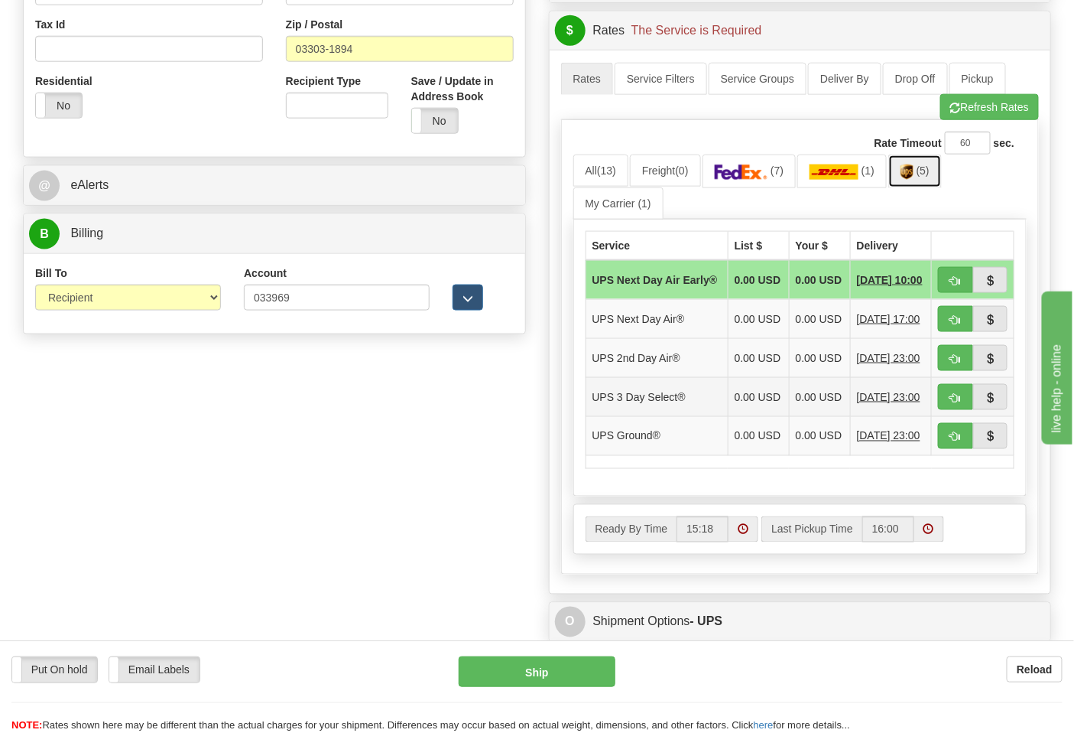
scroll to position [594, 0]
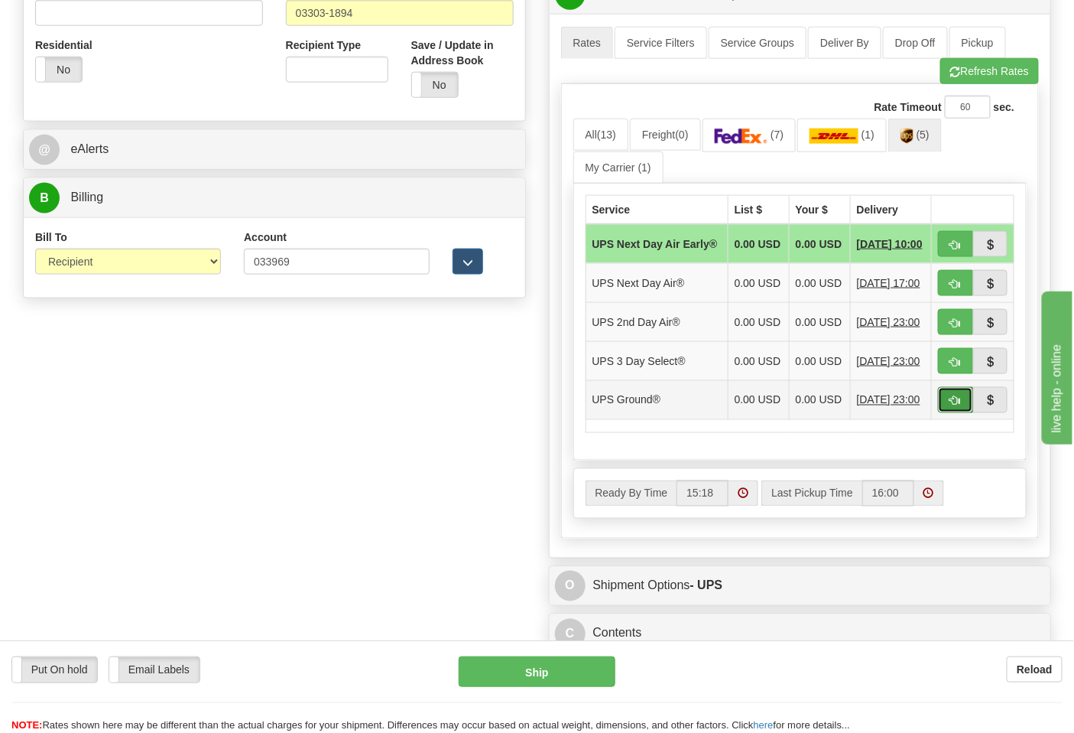
click at [958, 406] on span "button" at bounding box center [956, 401] width 11 height 10
type input "03"
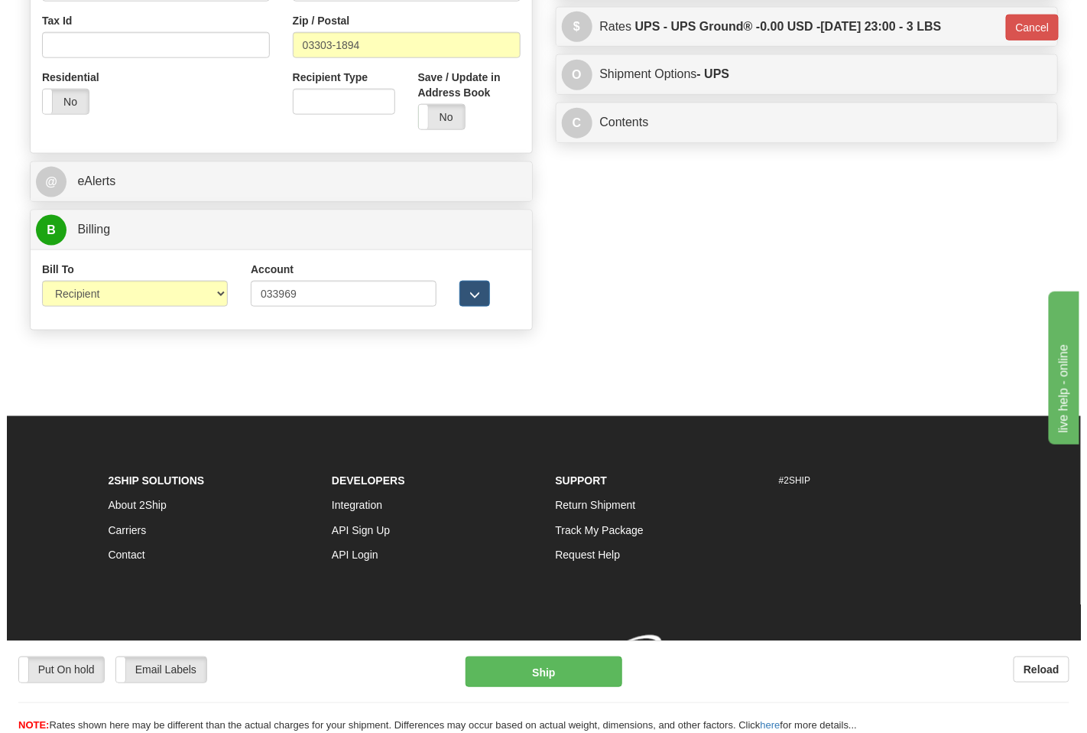
scroll to position [564, 0]
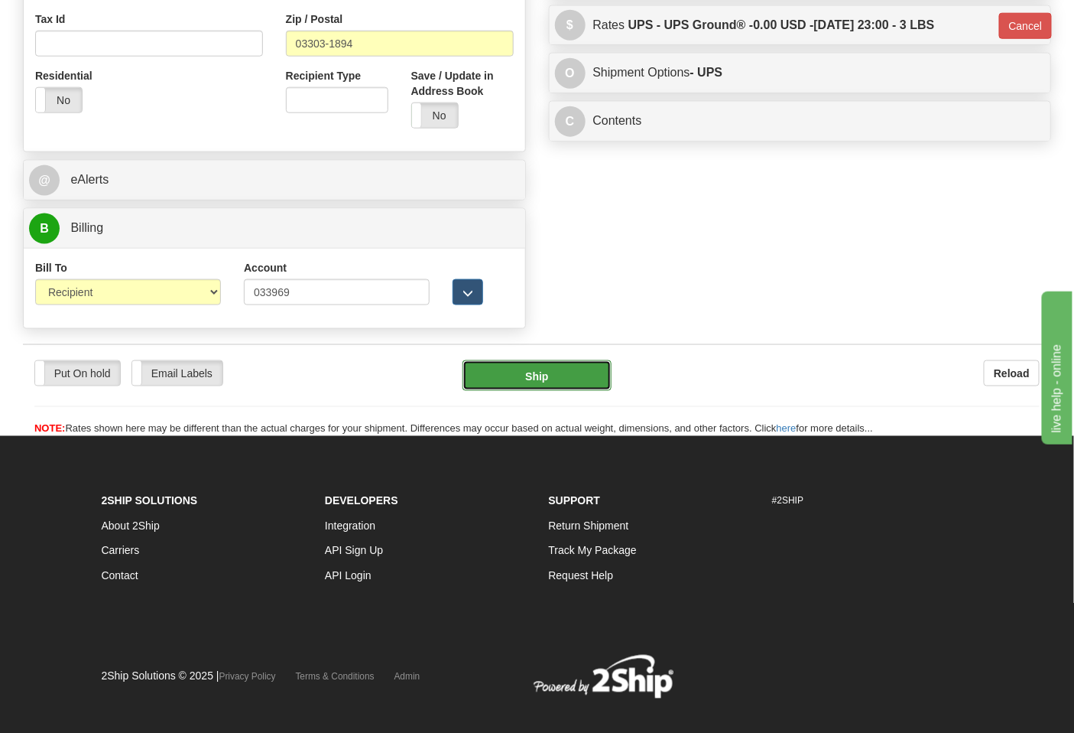
click at [564, 372] on button "Ship" at bounding box center [537, 375] width 148 height 31
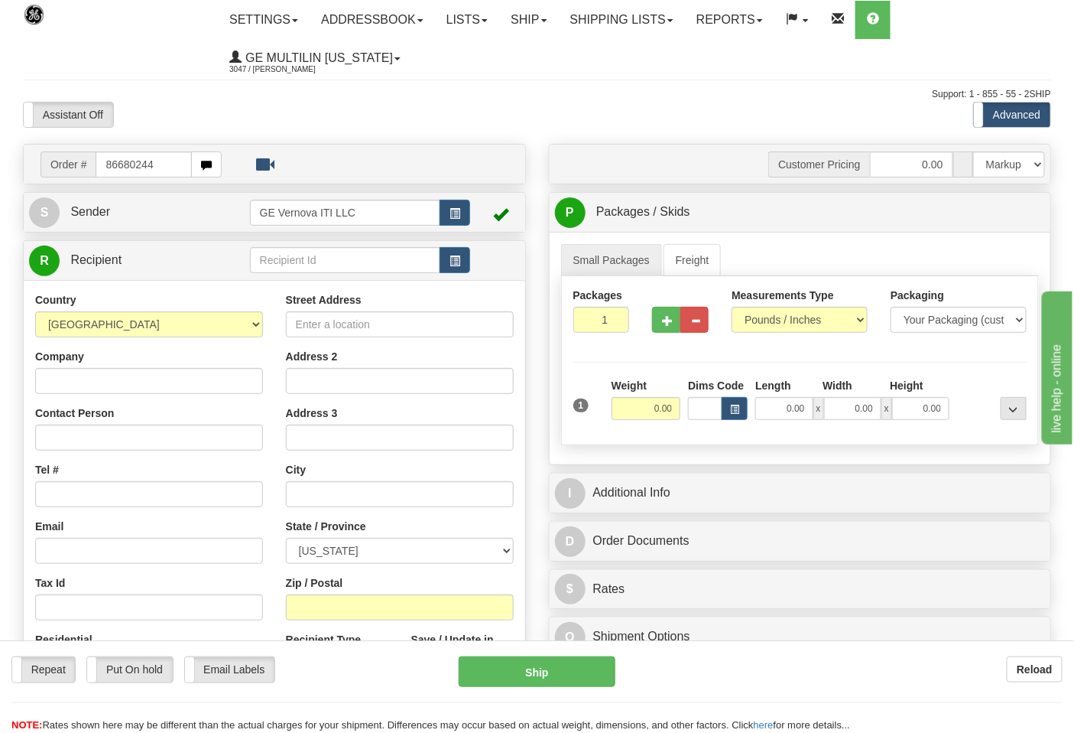
type input "86680244"
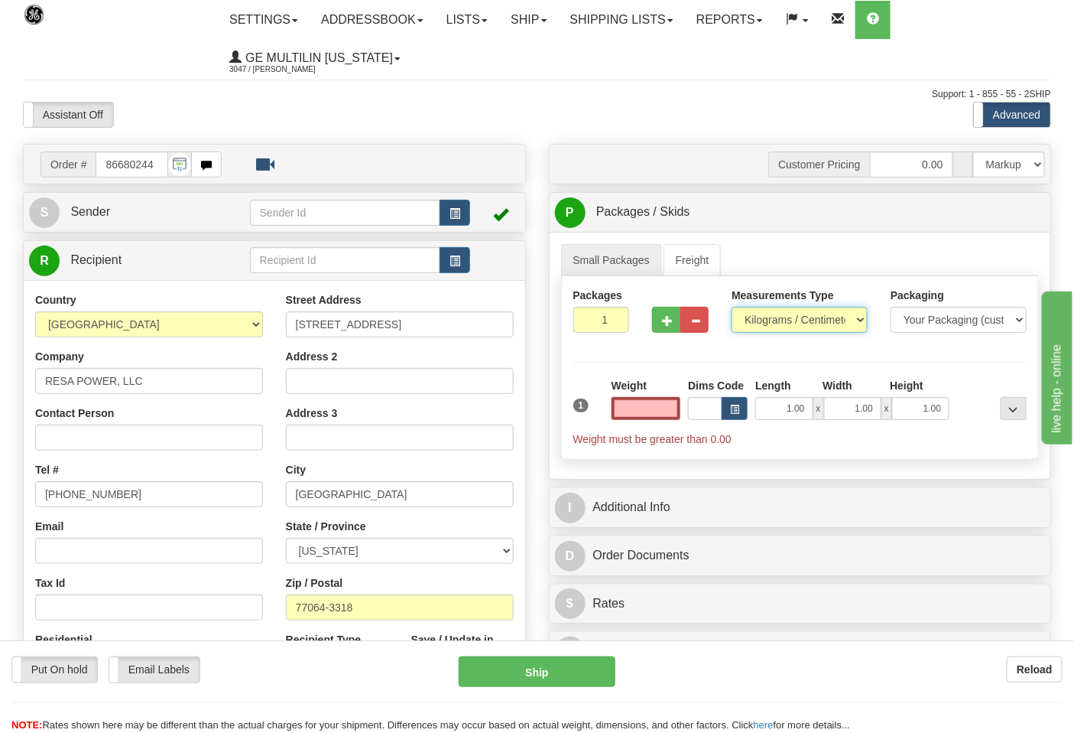
type input "0.00"
click at [773, 323] on select "Pounds / Inches Kilograms / Centimeters" at bounding box center [800, 320] width 136 height 26
select select "0"
click at [732, 307] on select "Pounds / Inches Kilograms / Centimeters" at bounding box center [800, 320] width 136 height 26
click at [660, 410] on input "0.00" at bounding box center [647, 408] width 70 height 23
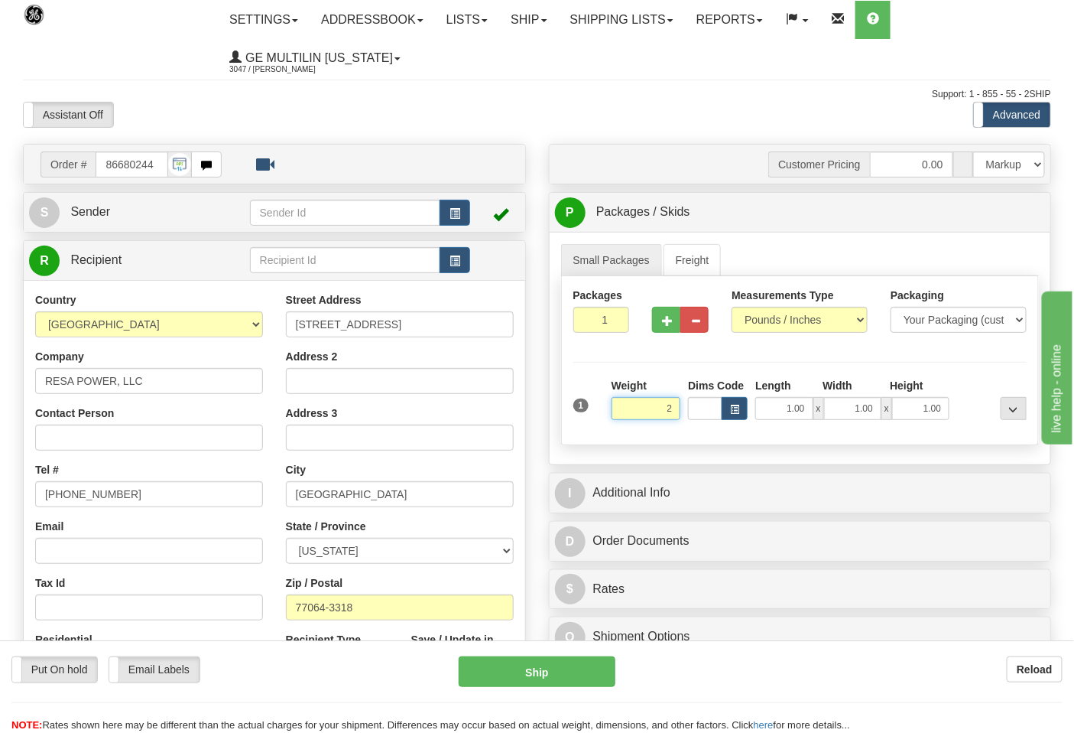
click button "Delete" at bounding box center [0, 0] width 0 height 0
type input "2.00"
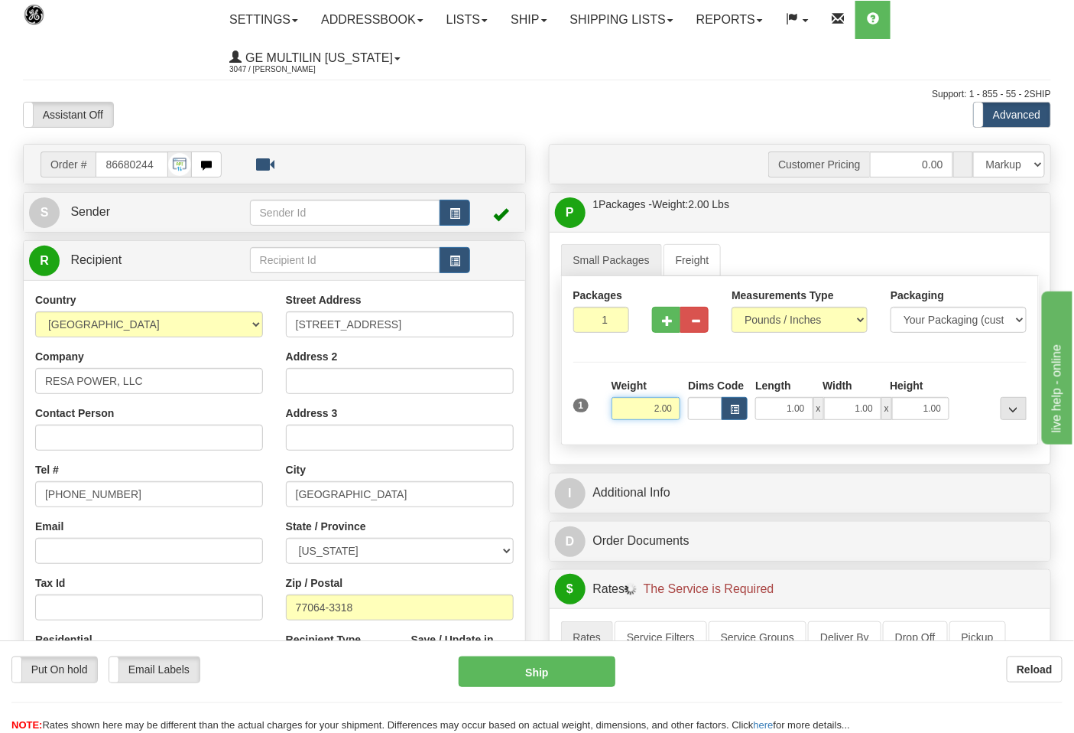
scroll to position [340, 0]
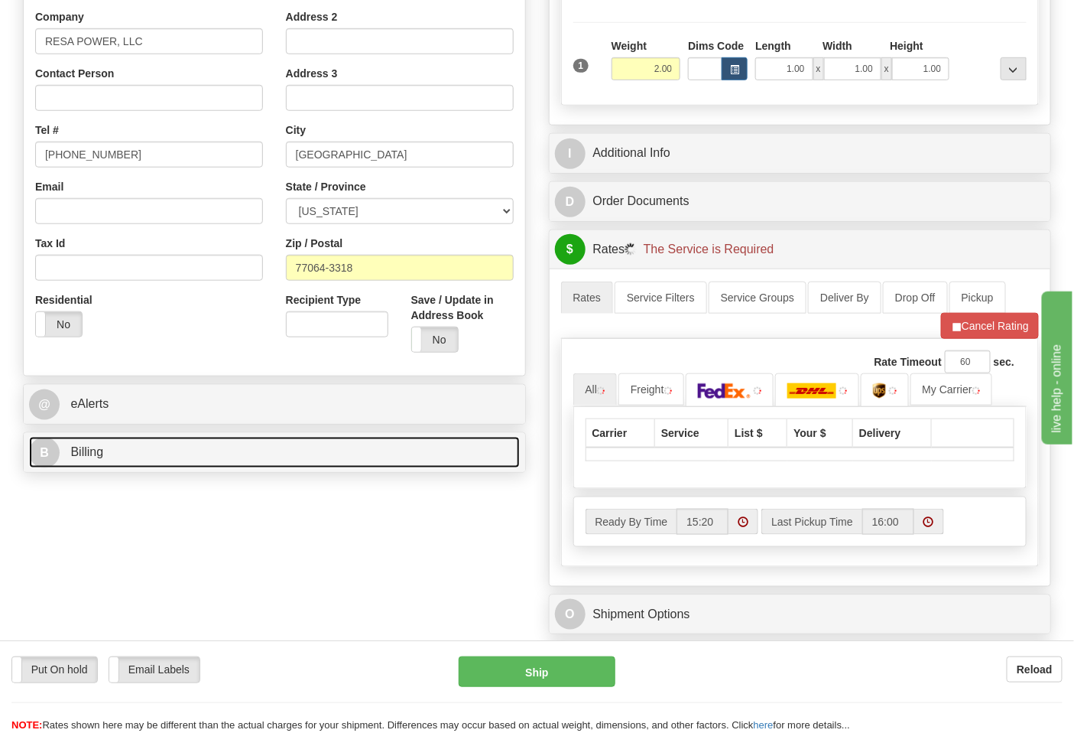
click at [155, 467] on link "B Billing" at bounding box center [274, 452] width 491 height 31
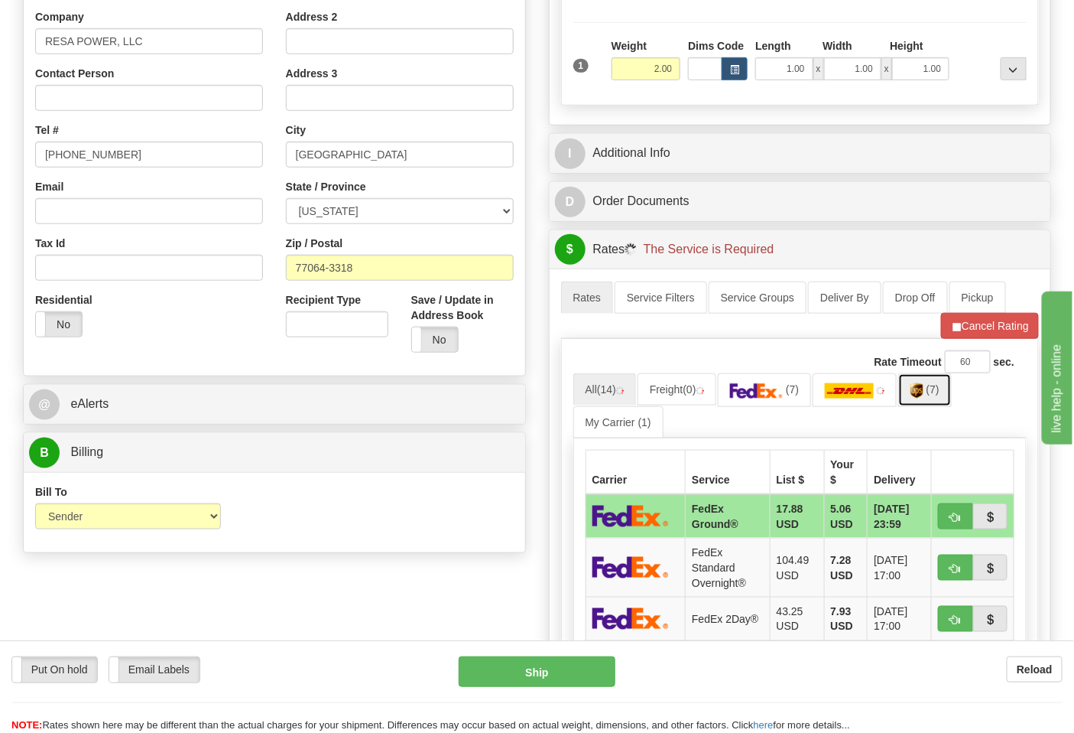
click at [925, 401] on link "(7)" at bounding box center [926, 389] width 54 height 33
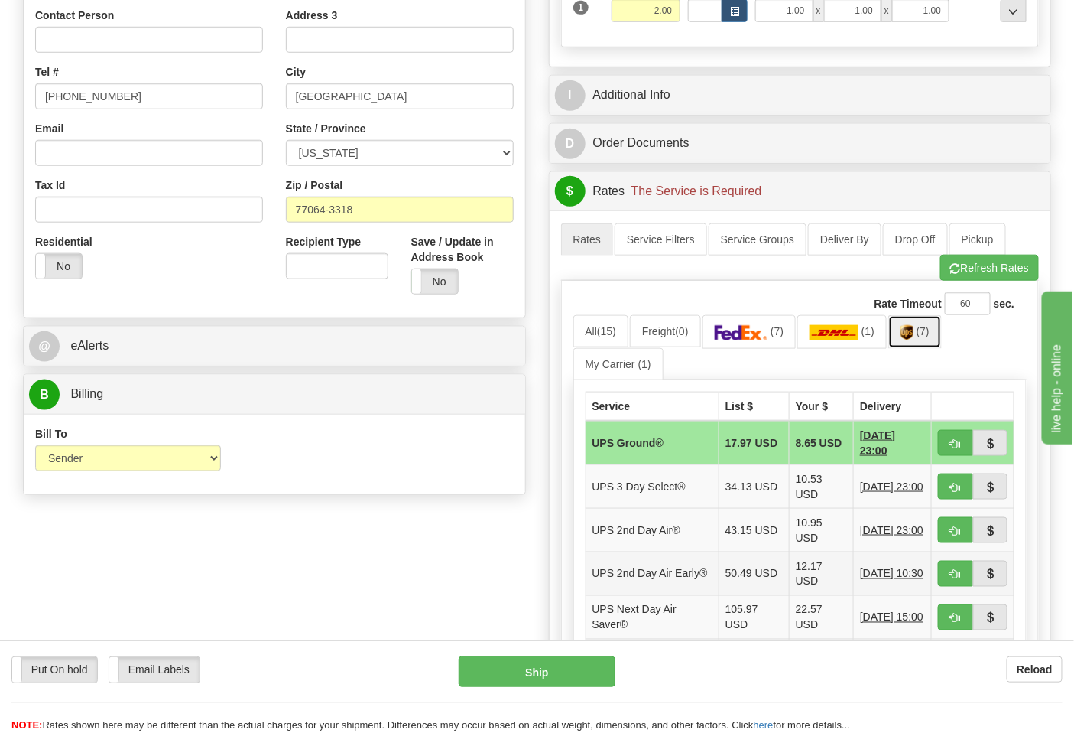
scroll to position [594, 0]
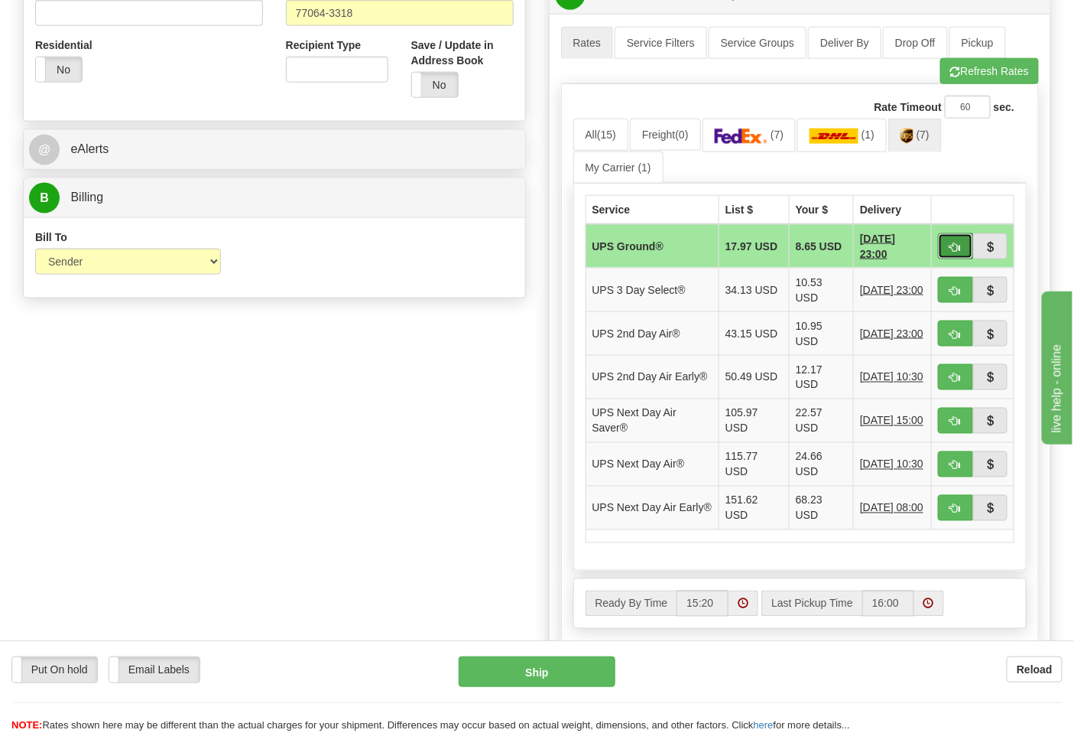
click at [951, 242] on span "button" at bounding box center [956, 247] width 11 height 10
type input "03"
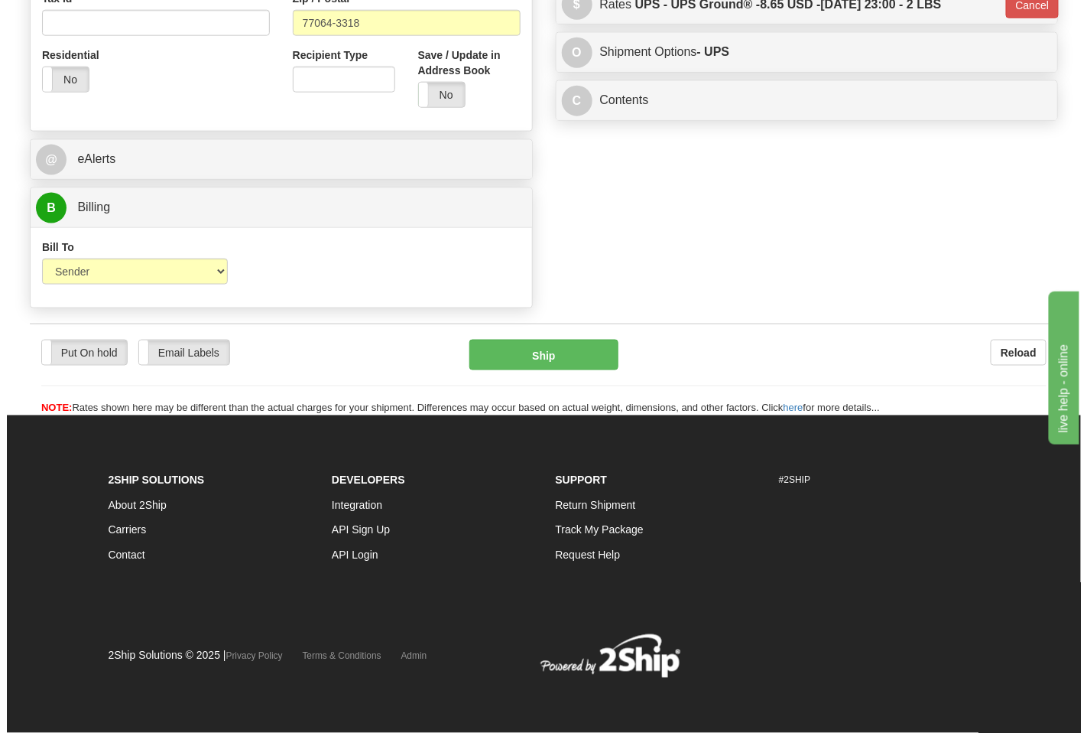
scroll to position [564, 0]
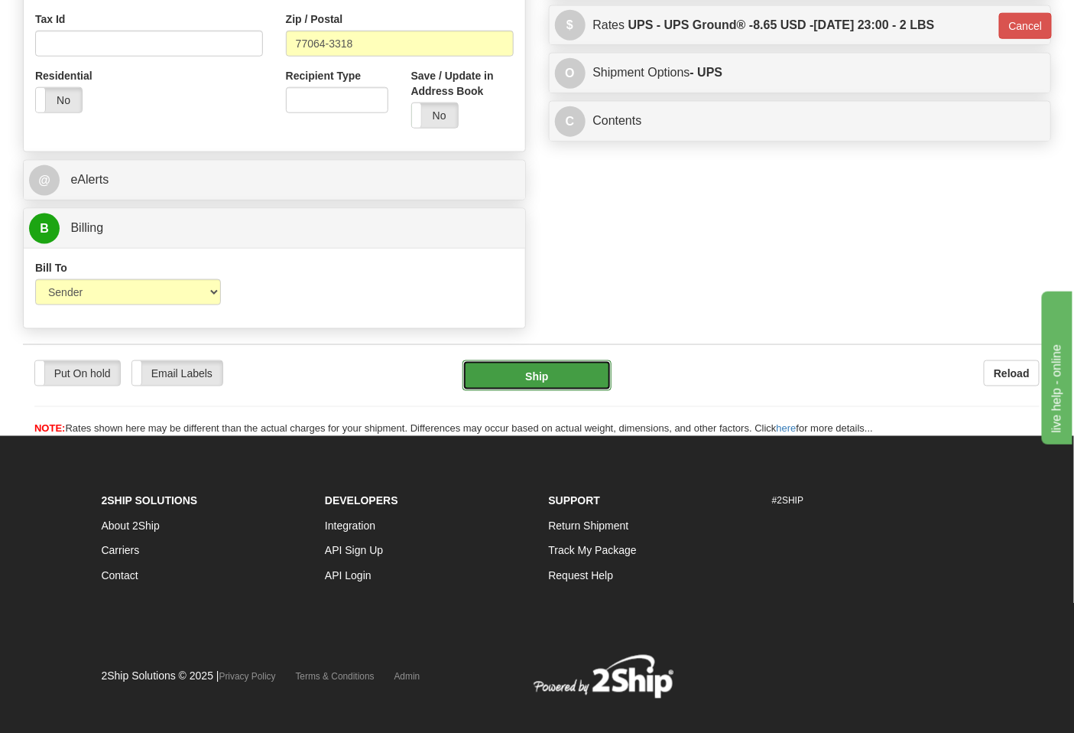
click at [539, 375] on button "Ship" at bounding box center [537, 375] width 148 height 31
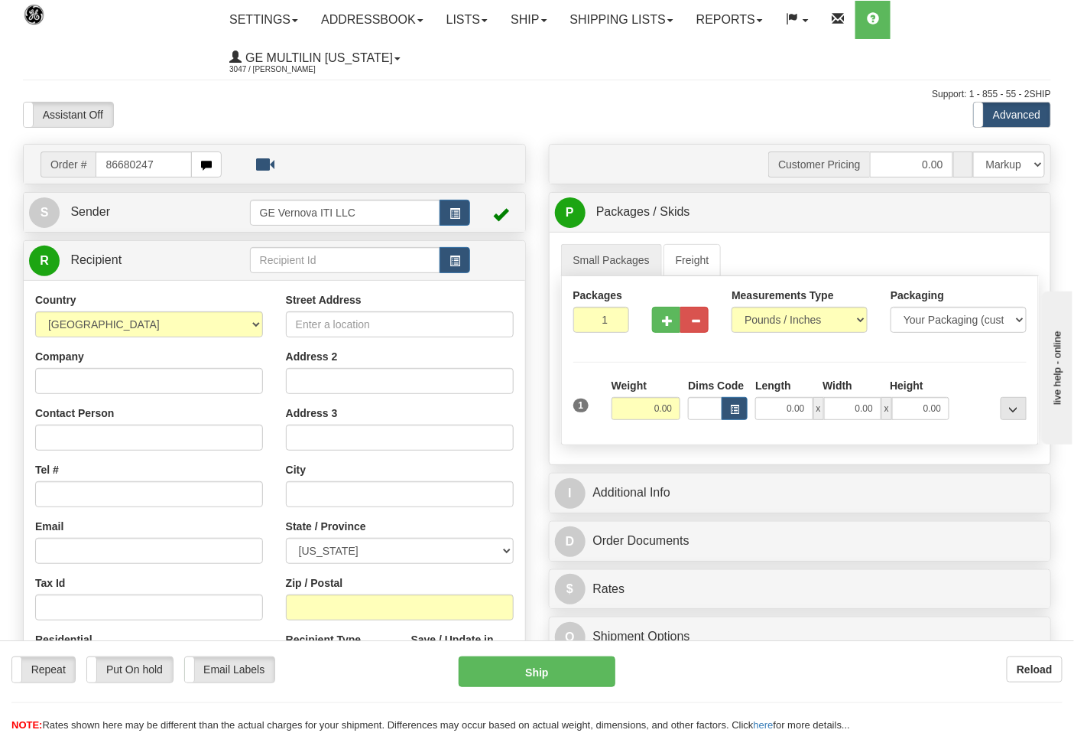
type input "86680247"
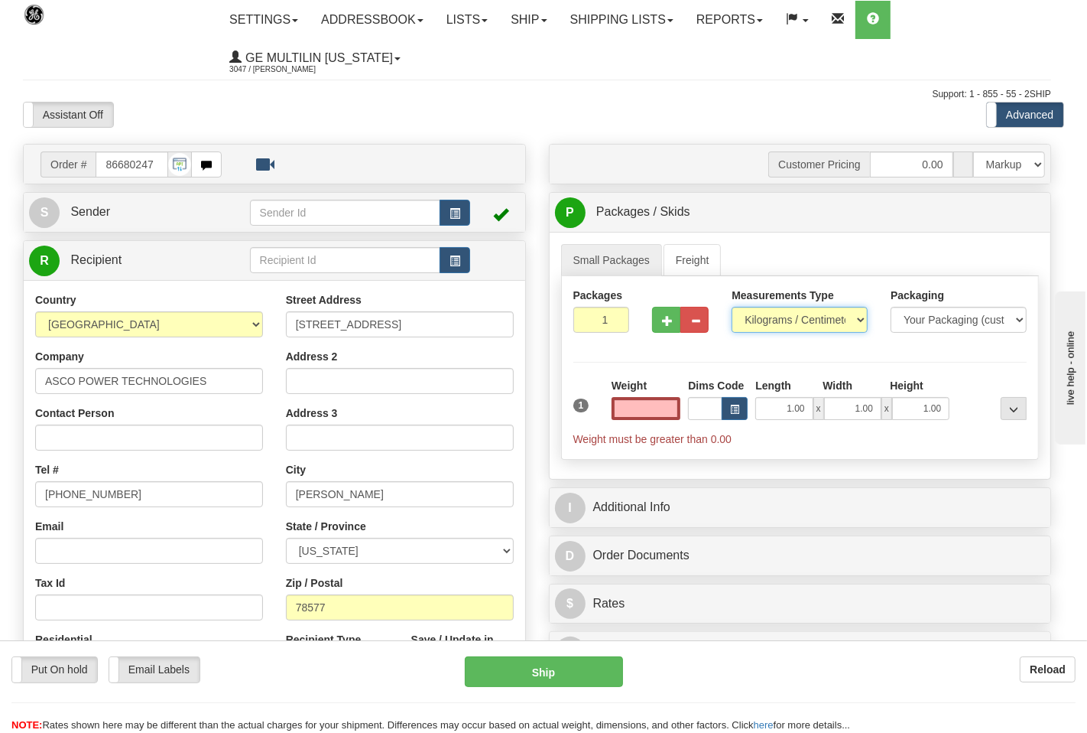
type input "0.00"
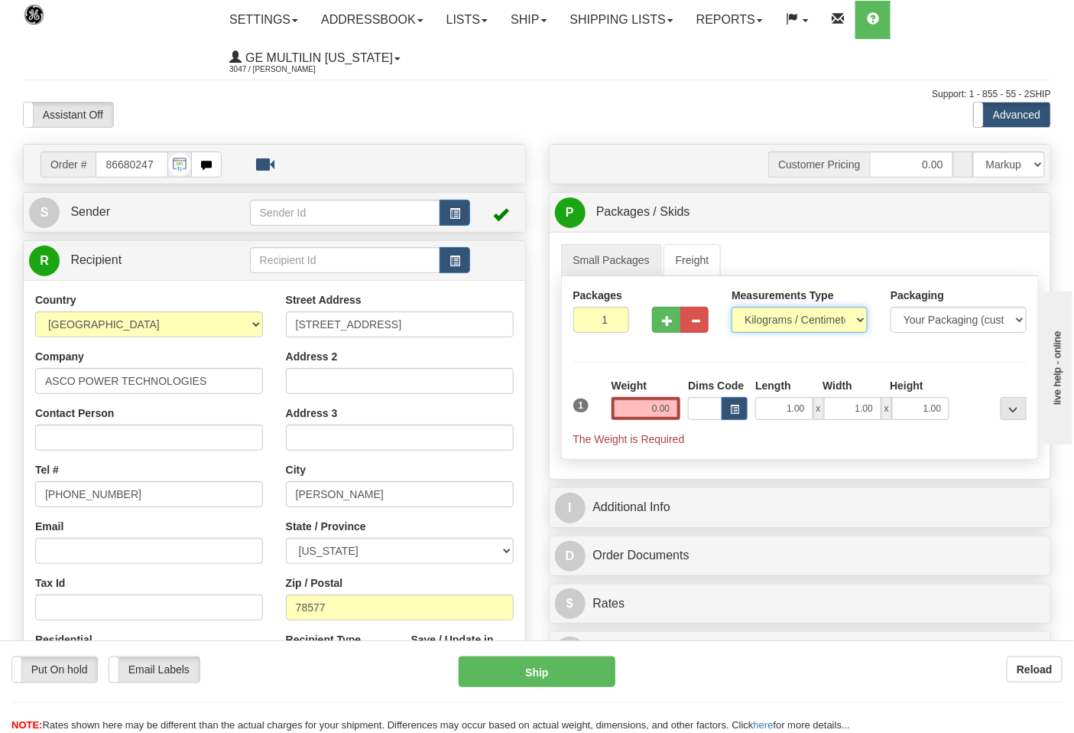
click at [778, 323] on select "Pounds / Inches Kilograms / Centimeters" at bounding box center [800, 320] width 136 height 26
select select "0"
click at [732, 307] on select "Pounds / Inches Kilograms / Centimeters" at bounding box center [800, 320] width 136 height 26
click at [677, 410] on input "0.00" at bounding box center [647, 408] width 70 height 23
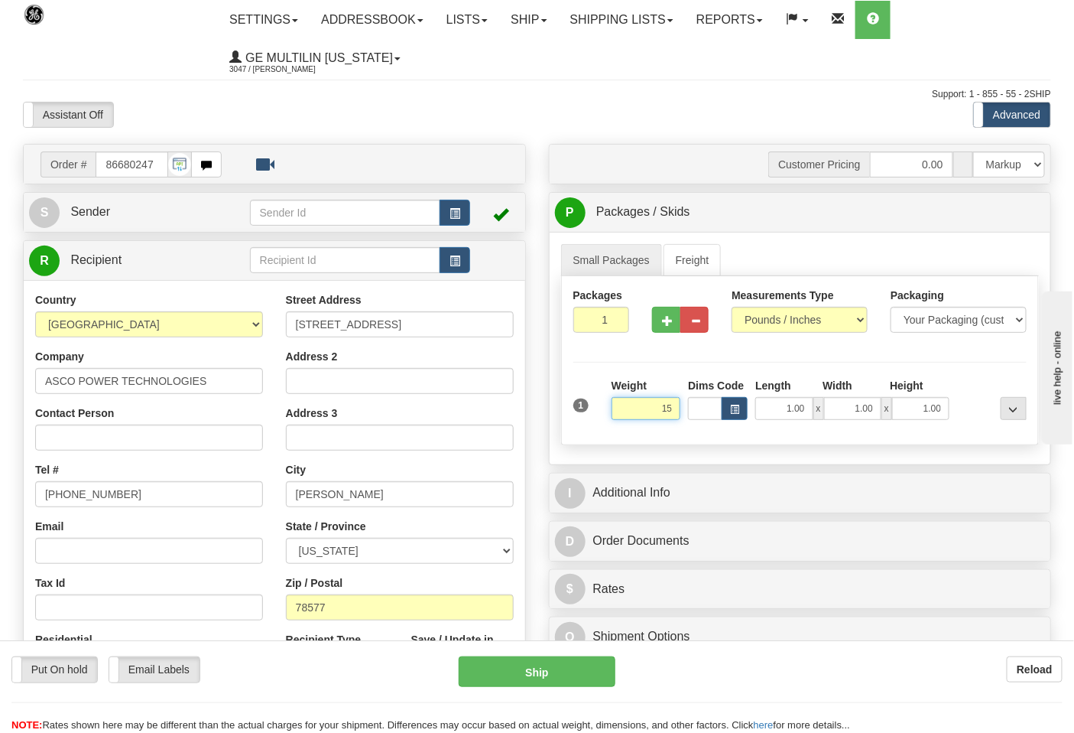
click button "Delete" at bounding box center [0, 0] width 0 height 0
type input "15.00"
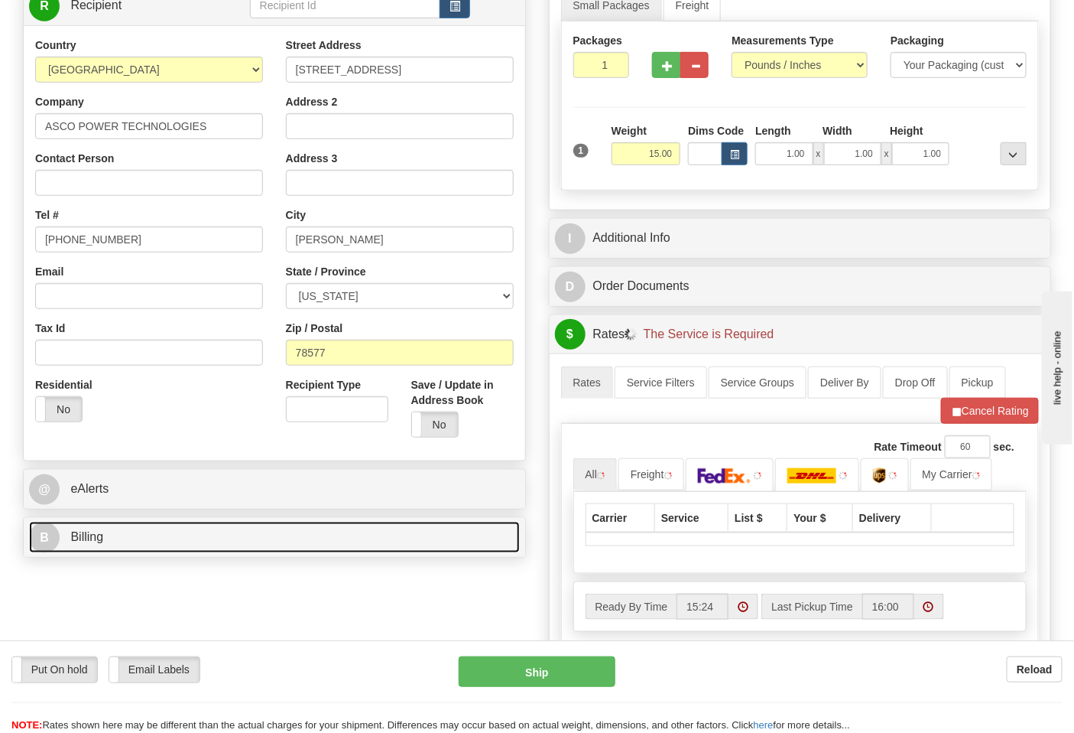
click at [173, 530] on link "B Billing" at bounding box center [274, 537] width 491 height 31
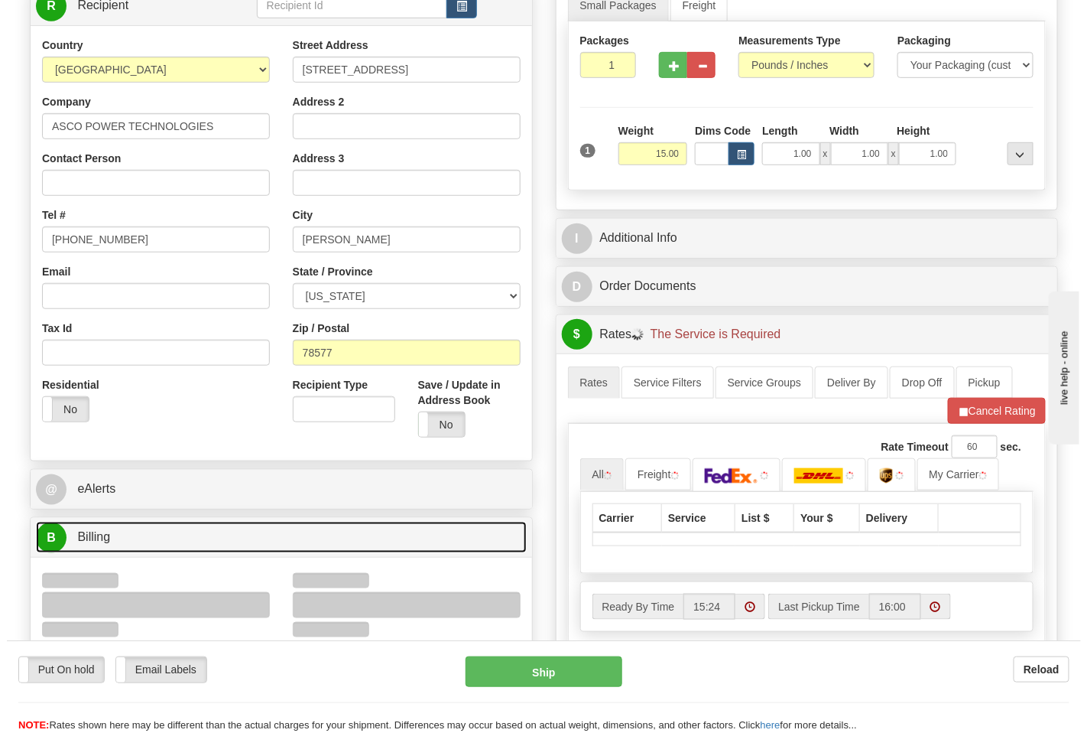
scroll to position [509, 0]
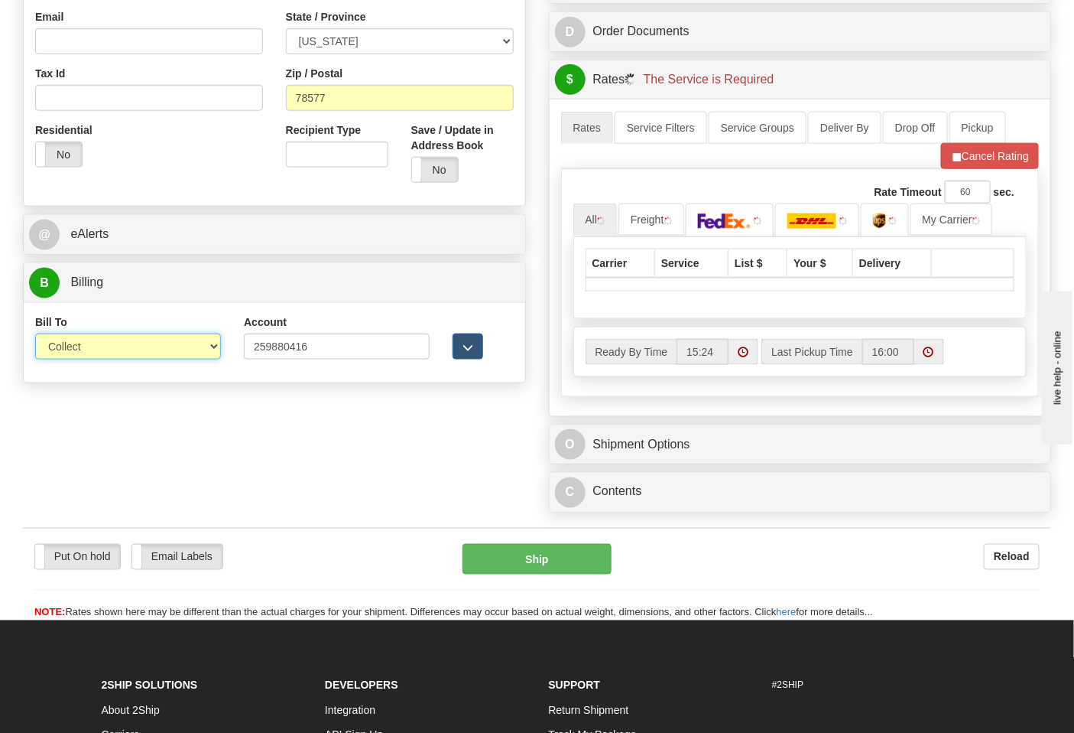
click at [77, 356] on select "Sender Recipient Third Party Collect" at bounding box center [128, 346] width 186 height 26
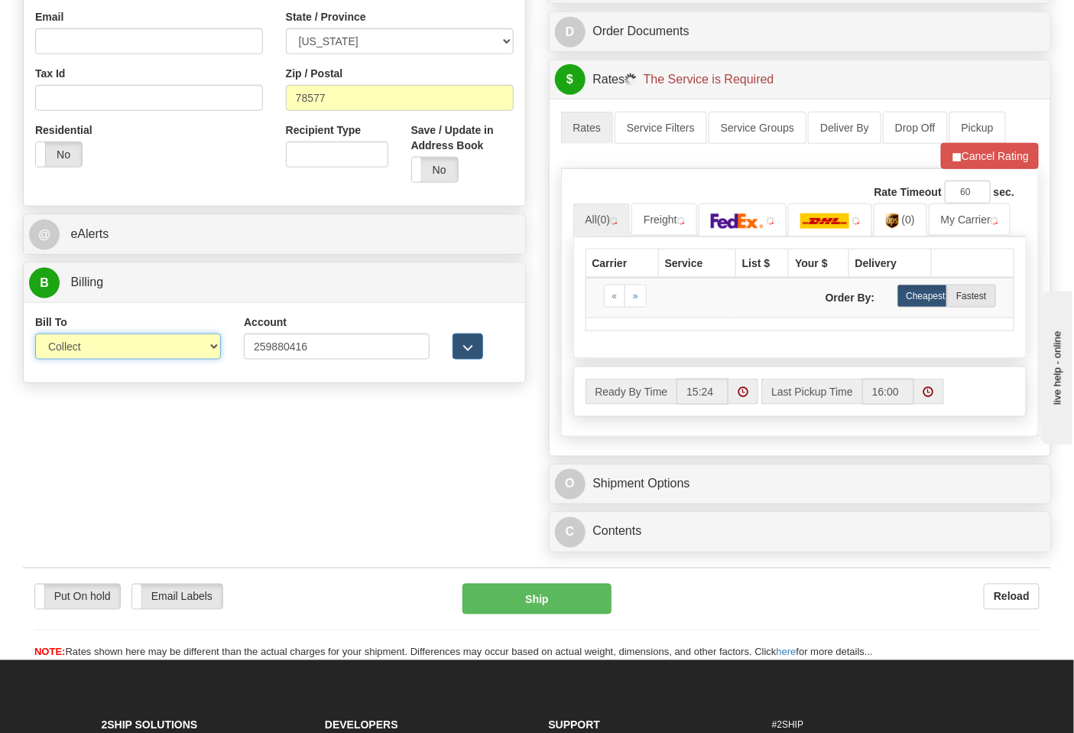
select select "2"
click at [35, 335] on select "Sender Recipient Third Party Collect" at bounding box center [128, 346] width 186 height 26
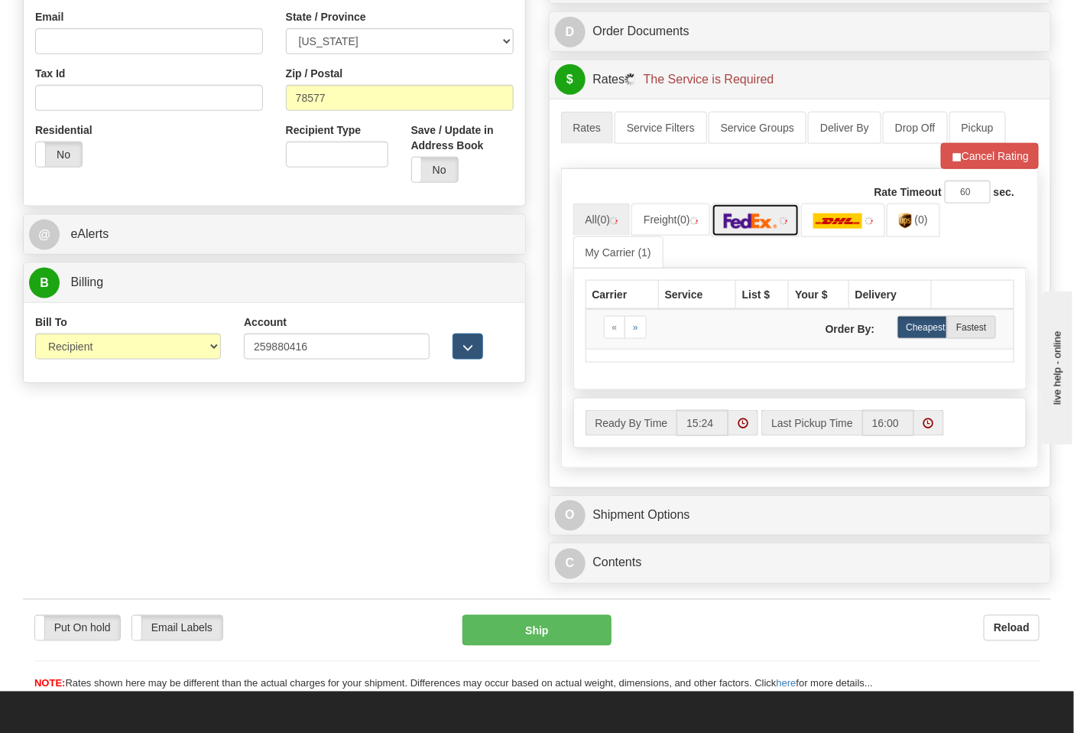
click at [765, 231] on link at bounding box center [756, 219] width 89 height 33
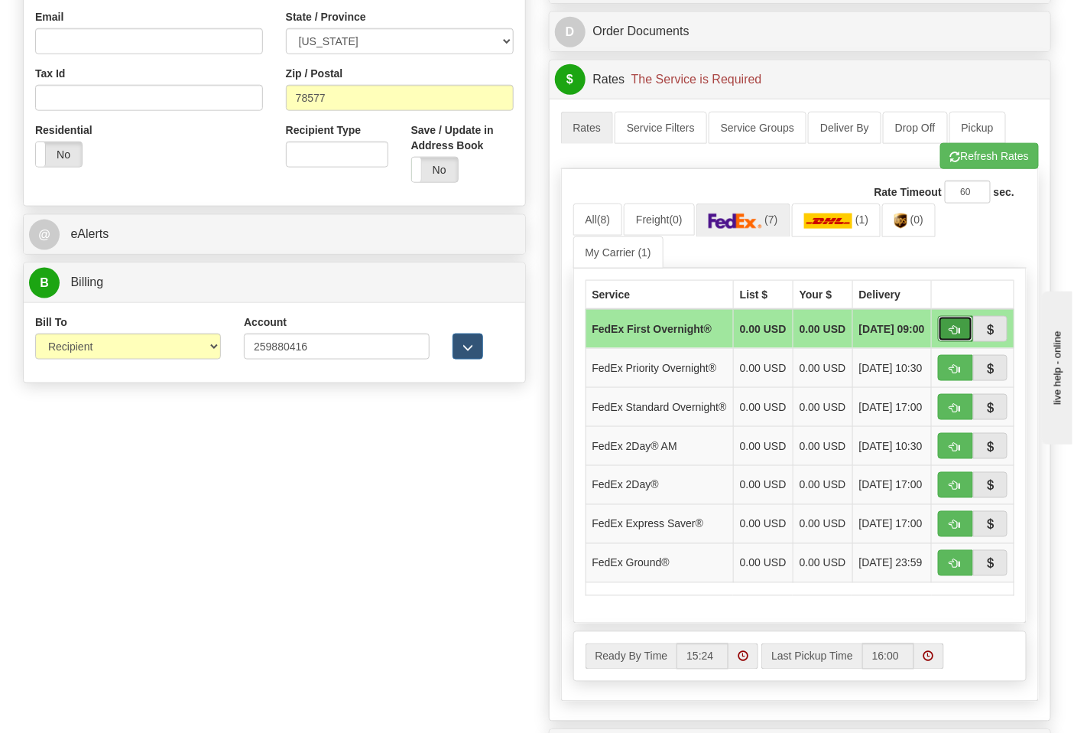
click at [961, 329] on button "button" at bounding box center [955, 329] width 35 height 26
type input "06"
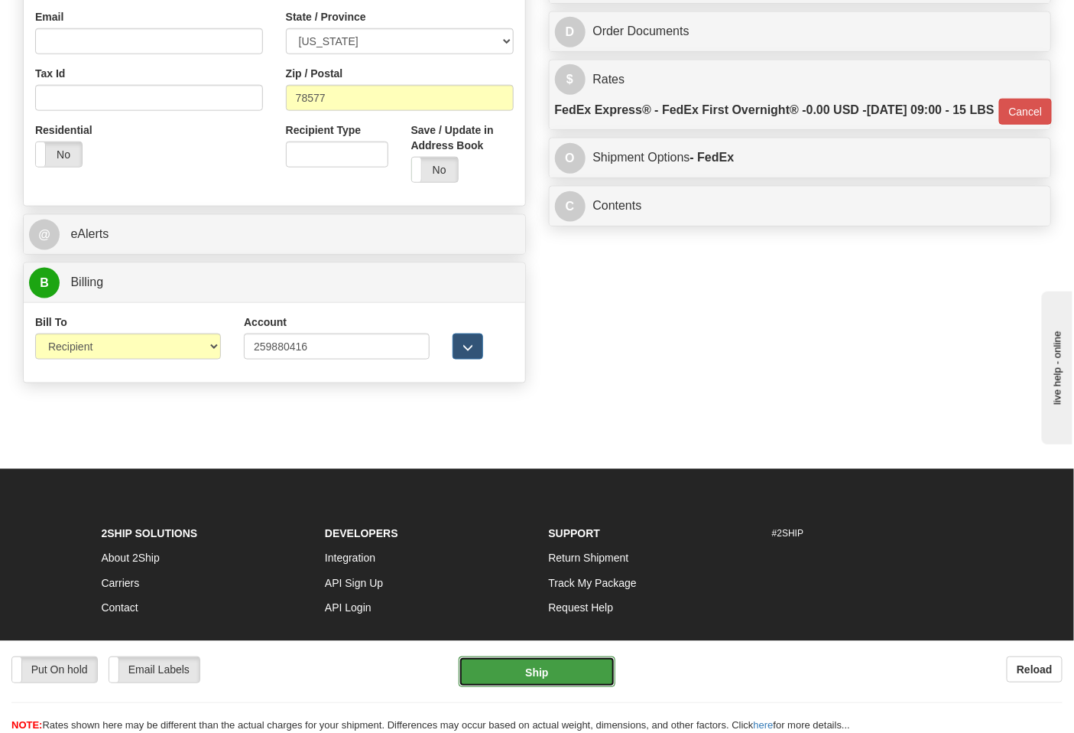
click at [556, 665] on button "Ship" at bounding box center [537, 671] width 156 height 31
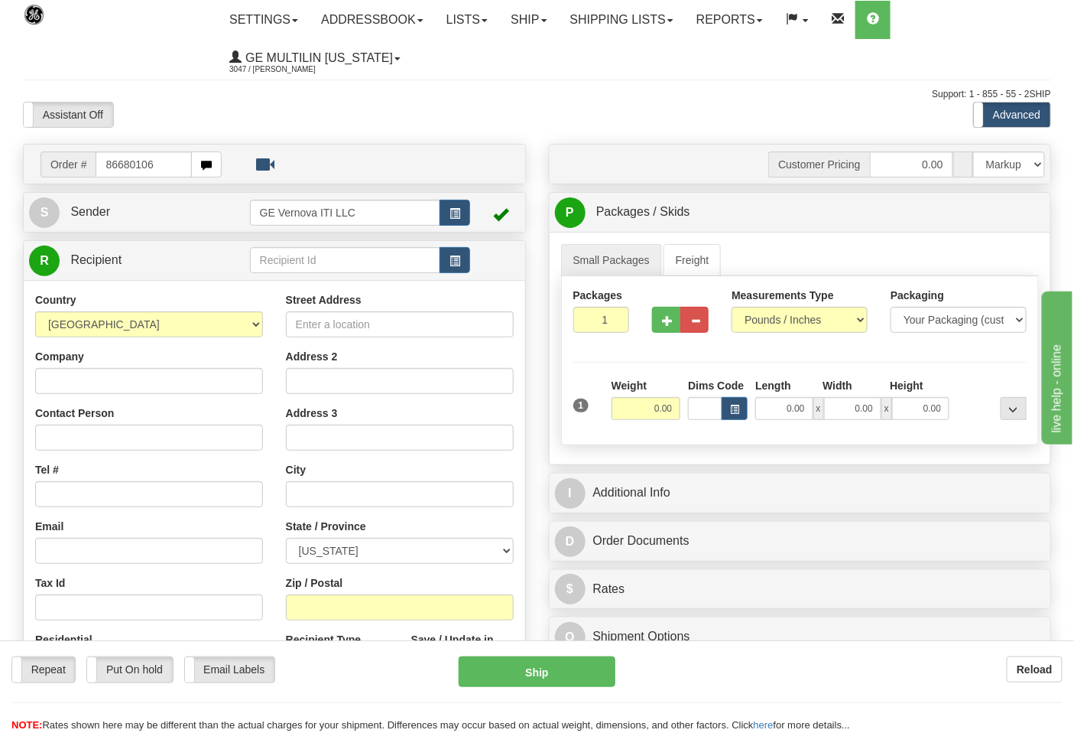
type input "86680106"
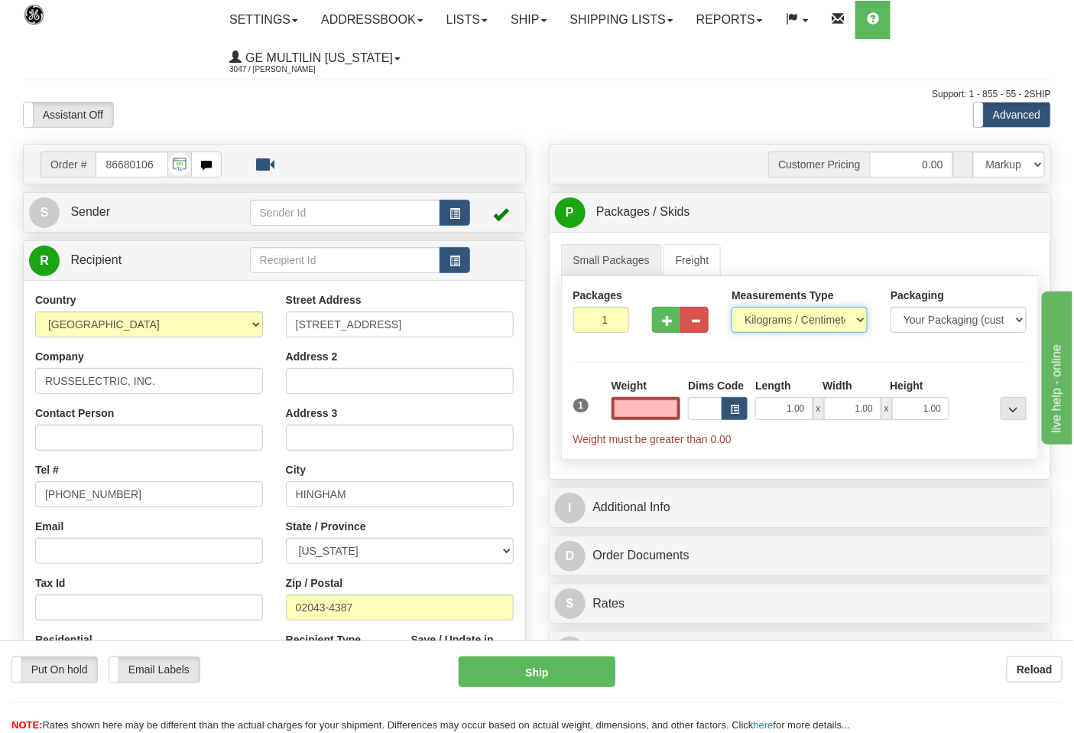
type input "0.00"
click at [788, 322] on select "Pounds / Inches Kilograms / Centimeters" at bounding box center [800, 320] width 136 height 26
select select "0"
click at [732, 307] on select "Pounds / Inches Kilograms / Centimeters" at bounding box center [800, 320] width 136 height 26
click at [675, 414] on input "0.00" at bounding box center [647, 408] width 70 height 23
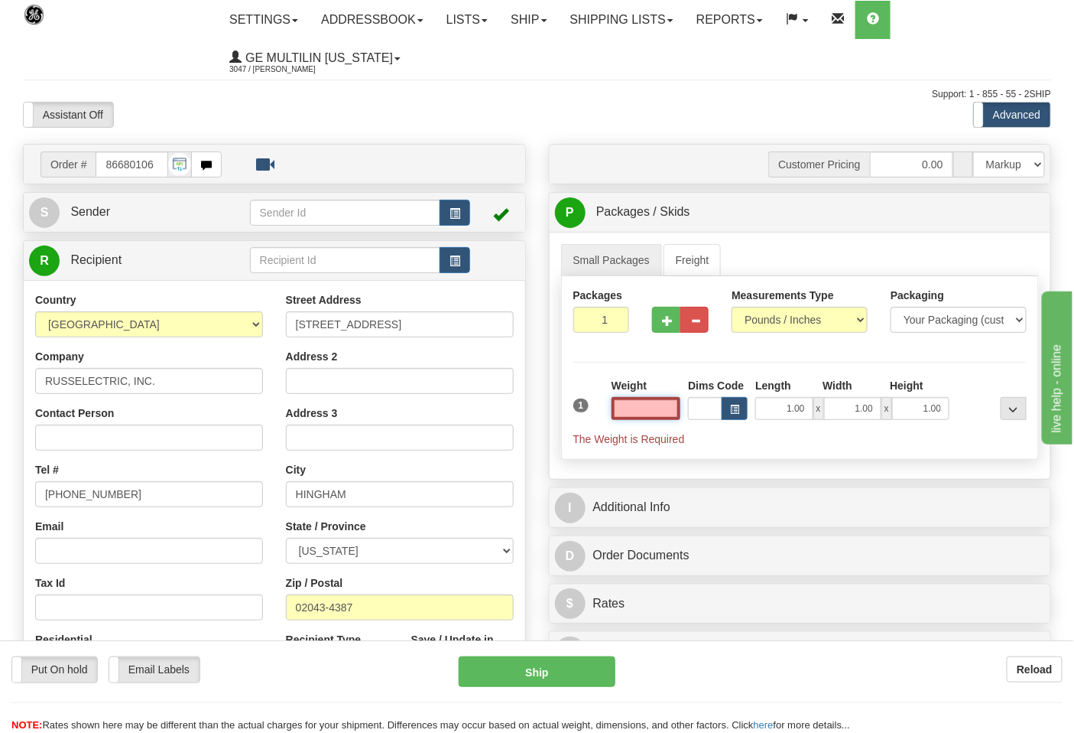
type input "3"
type input "0.00"
drag, startPoint x: 674, startPoint y: 323, endPoint x: 707, endPoint y: 291, distance: 47.0
click at [673, 323] on button "button" at bounding box center [666, 320] width 28 height 26
type input "2"
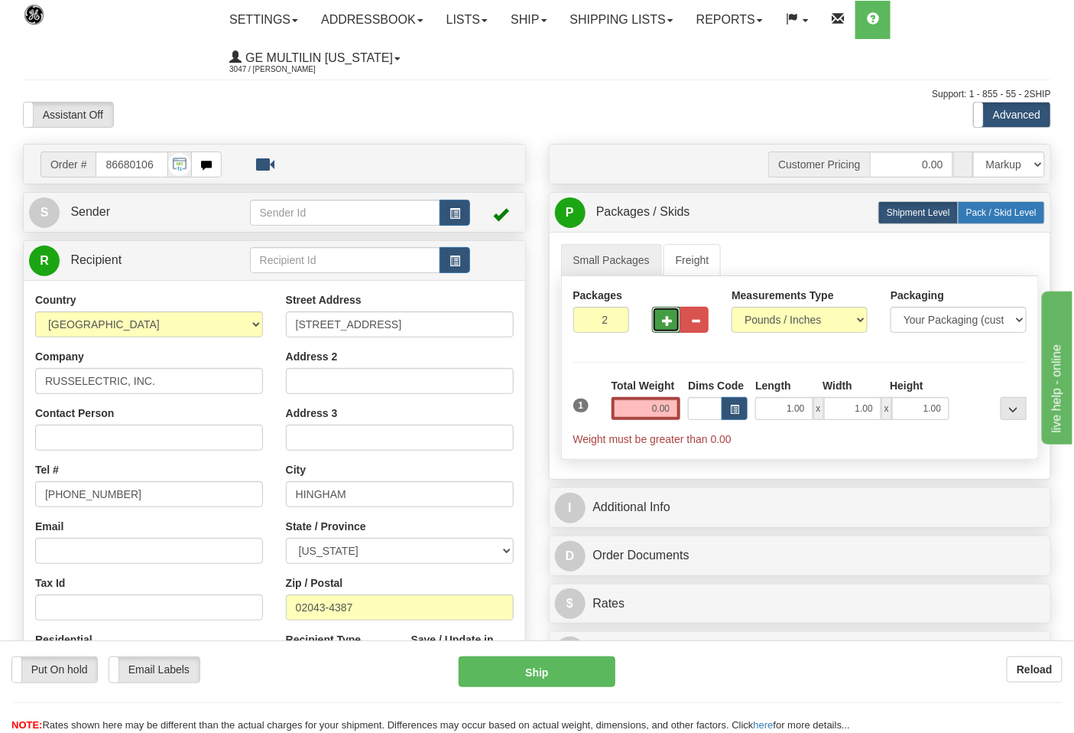
click at [985, 216] on span "Pack / Skid Level" at bounding box center [1002, 212] width 70 height 11
radio input "true"
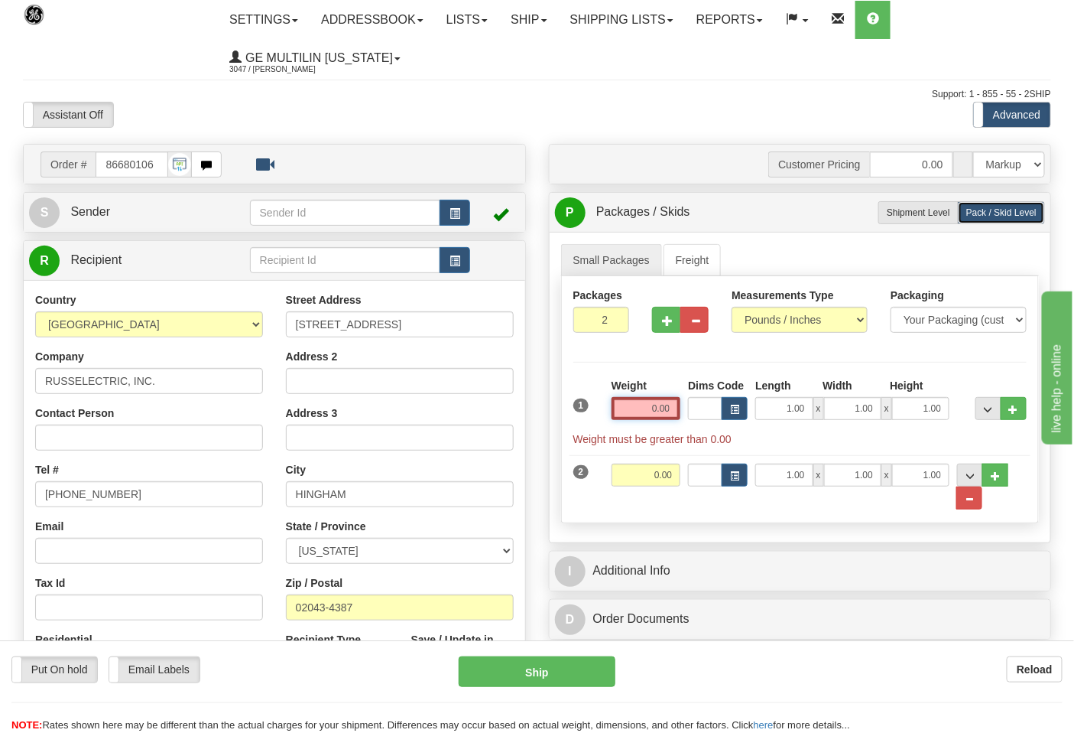
click at [668, 415] on input "0.00" at bounding box center [647, 408] width 70 height 23
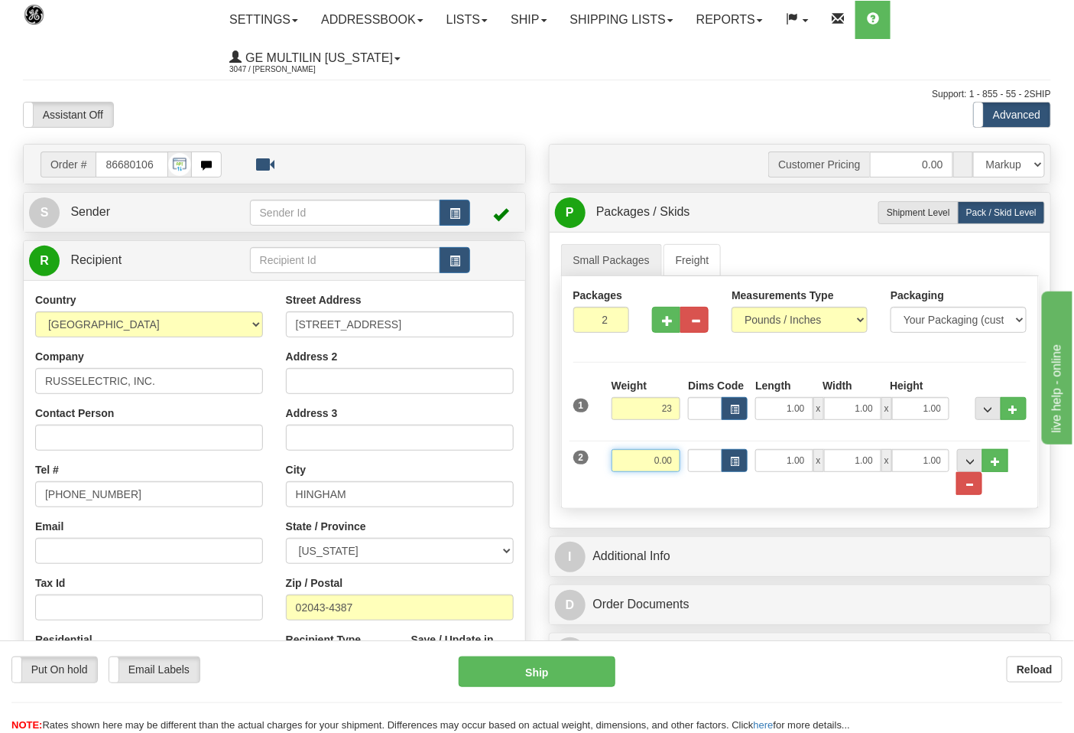
type input "23.00"
click at [676, 459] on input "0.00" at bounding box center [647, 460] width 70 height 23
click button "Delete" at bounding box center [0, 0] width 0 height 0
type input "16.00"
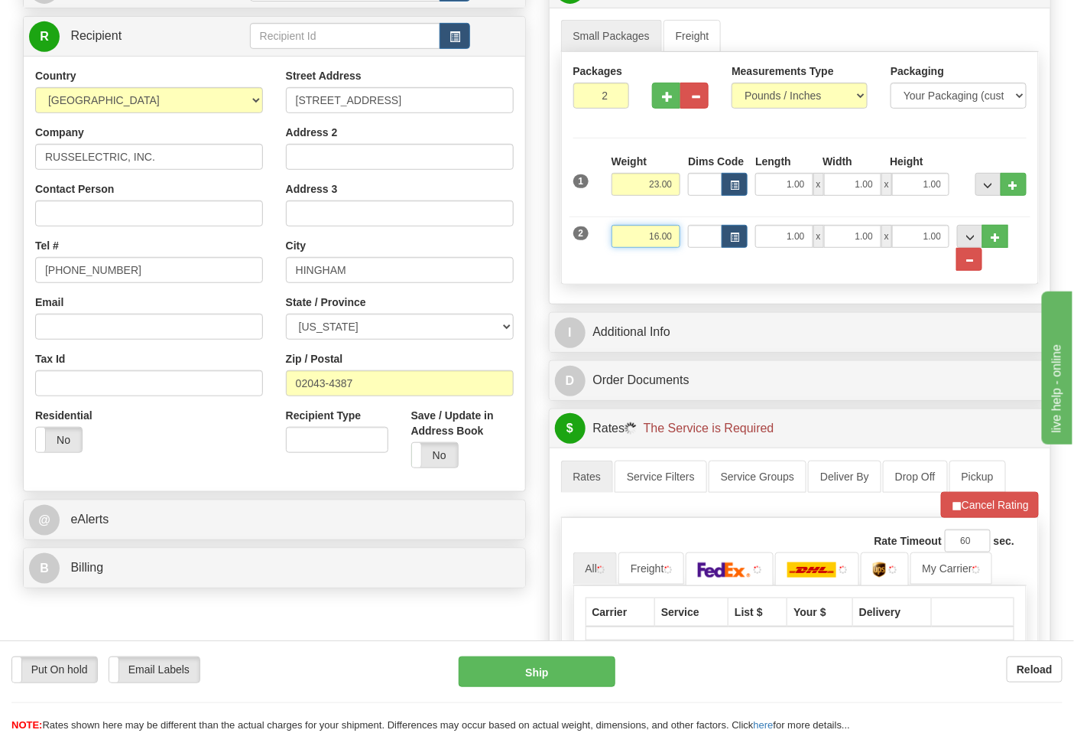
scroll to position [255, 0]
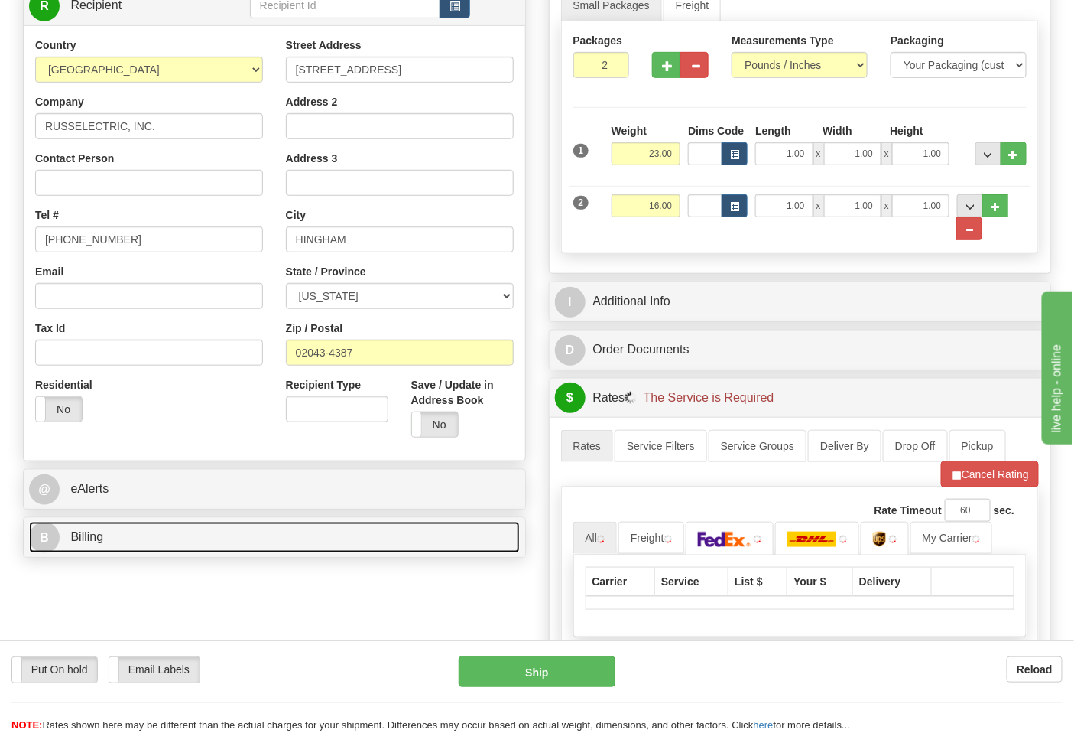
click at [96, 536] on span "Billing" at bounding box center [86, 536] width 33 height 13
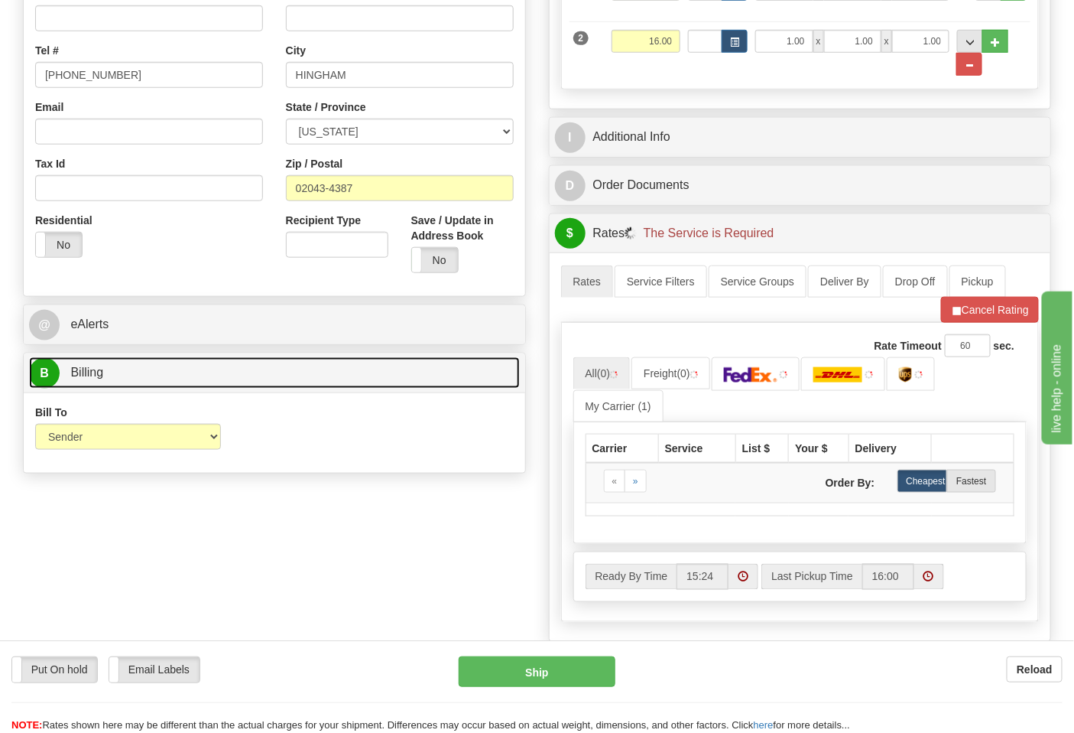
scroll to position [424, 0]
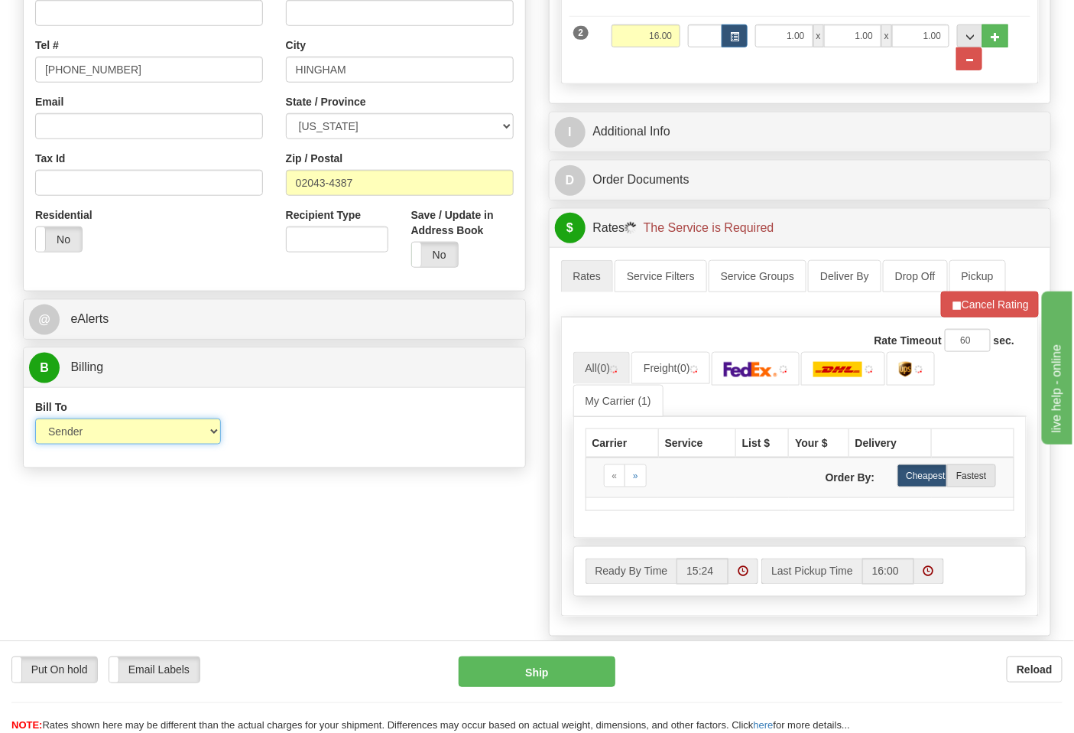
drag, startPoint x: 86, startPoint y: 431, endPoint x: 86, endPoint y: 440, distance: 8.4
click at [86, 431] on select "Sender Recipient Third Party Collect" at bounding box center [128, 431] width 186 height 26
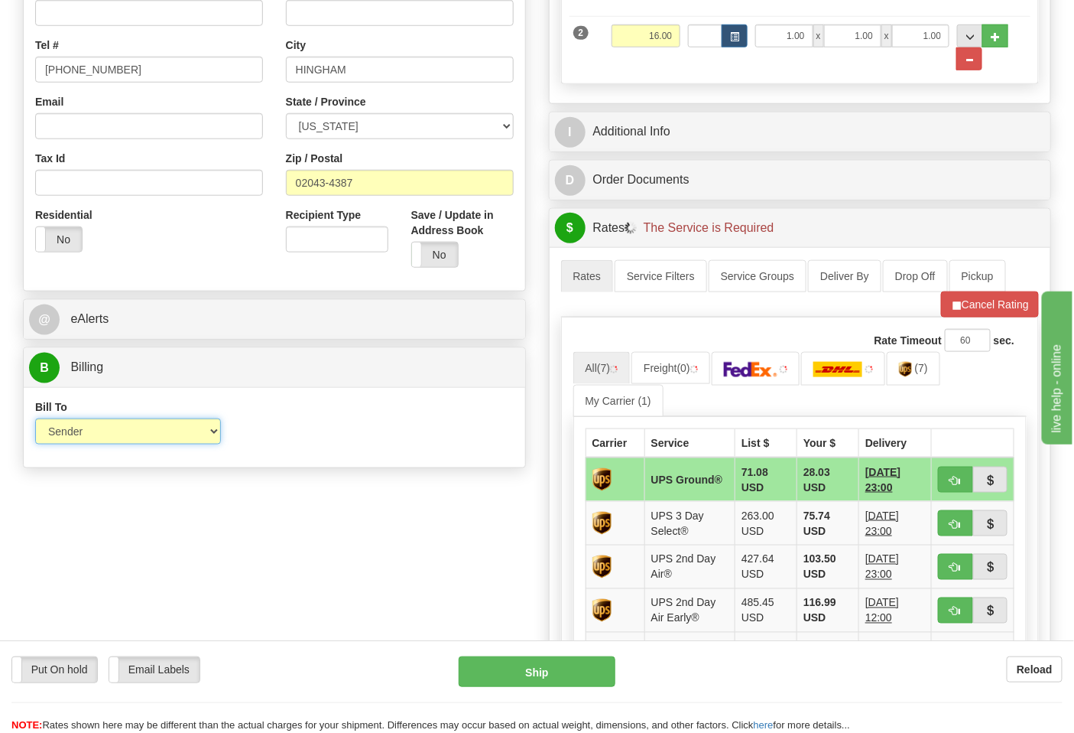
select select "2"
click at [35, 420] on select "Sender Recipient Third Party Collect" at bounding box center [128, 431] width 186 height 26
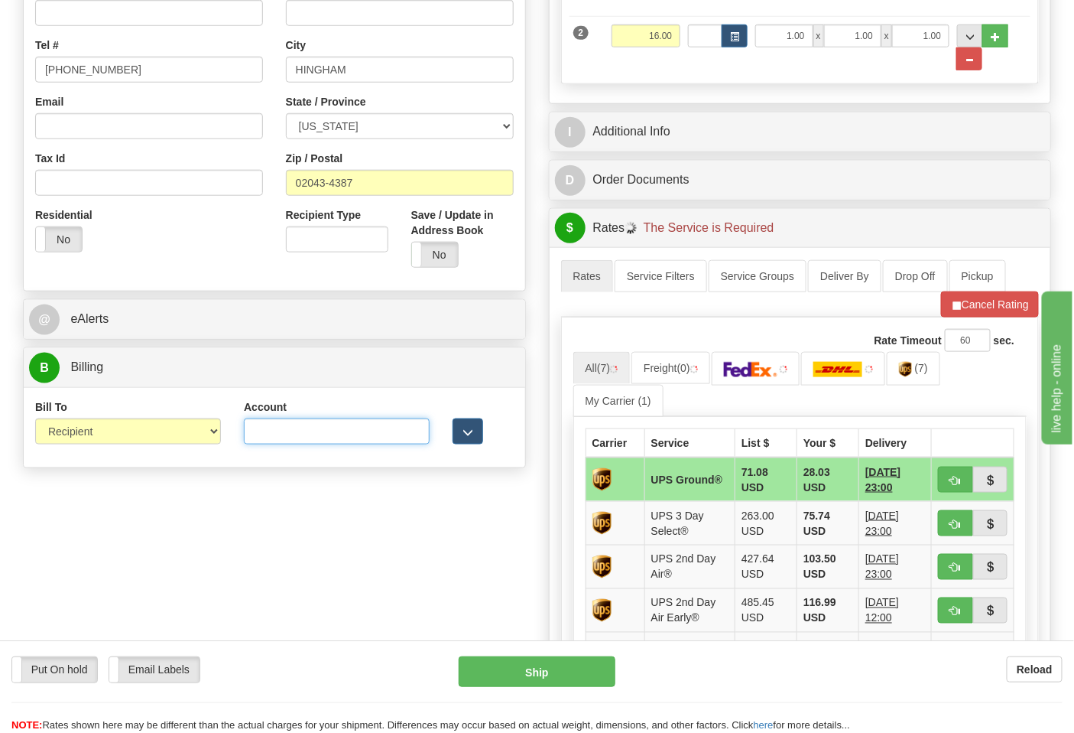
click at [291, 440] on input "Account" at bounding box center [337, 431] width 186 height 26
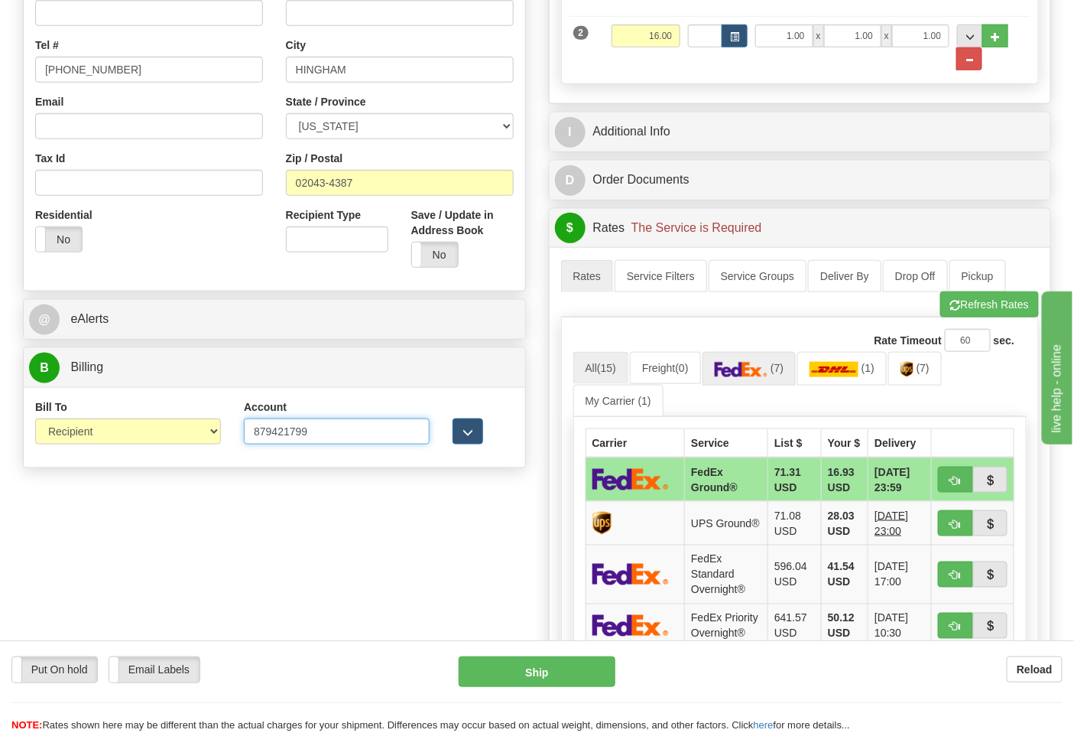
type input "879421799"
click at [756, 372] on img at bounding box center [742, 369] width 54 height 15
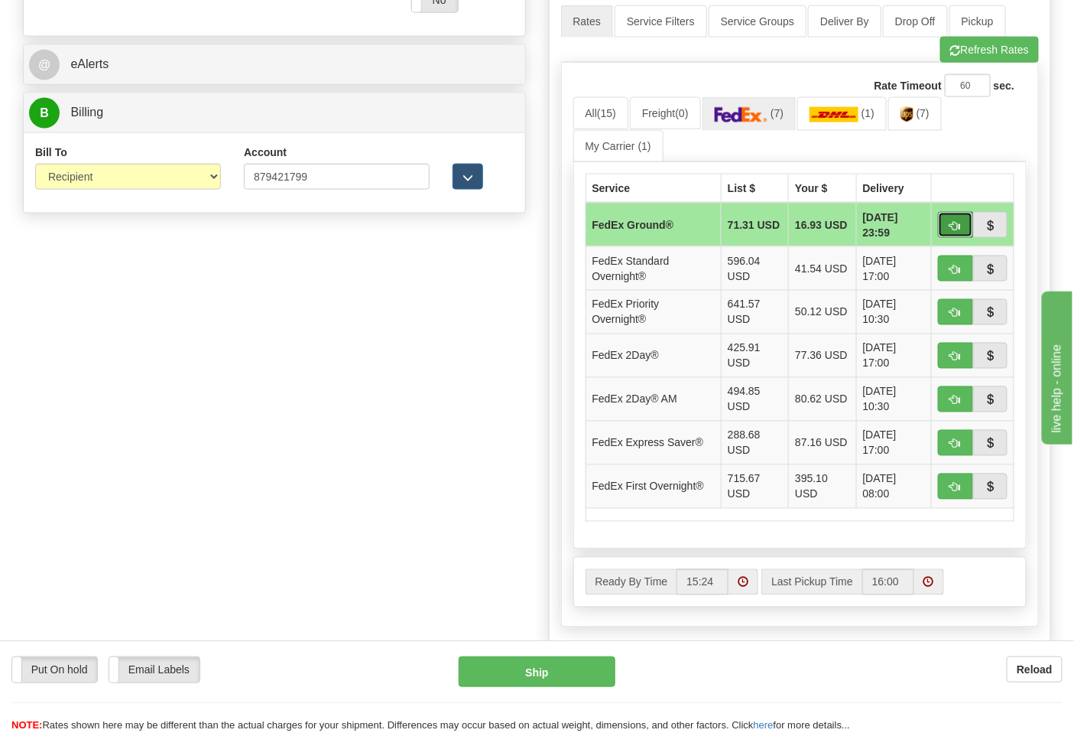
click at [941, 230] on button "button" at bounding box center [955, 225] width 35 height 26
type input "92"
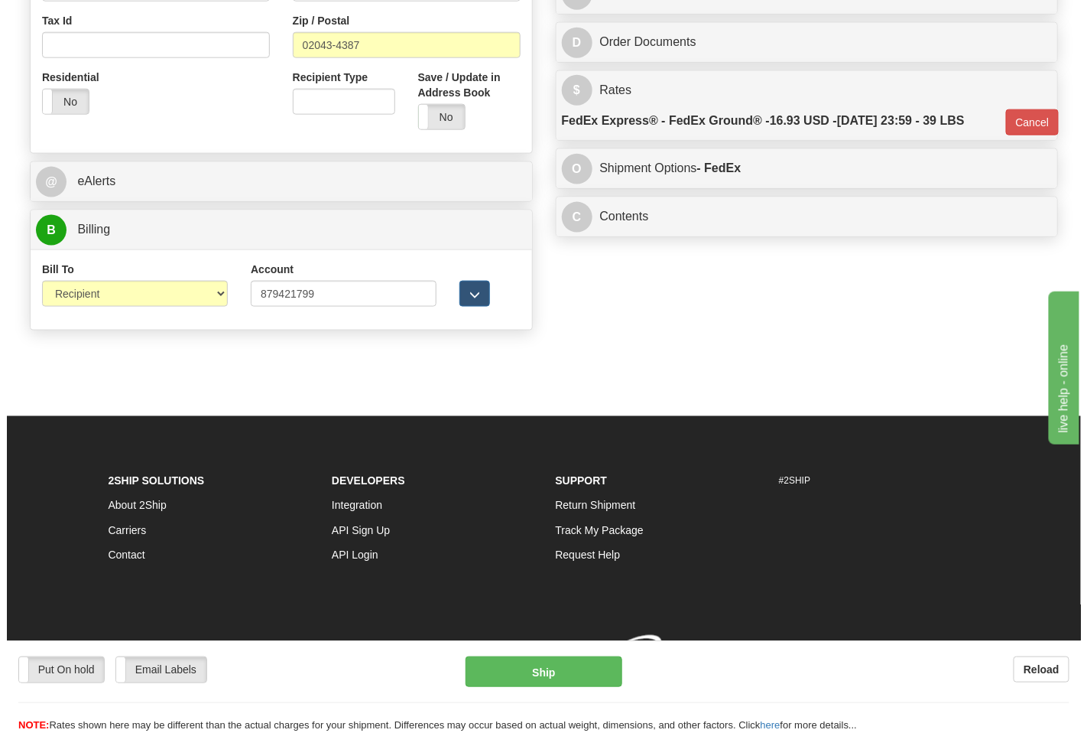
scroll to position [586, 0]
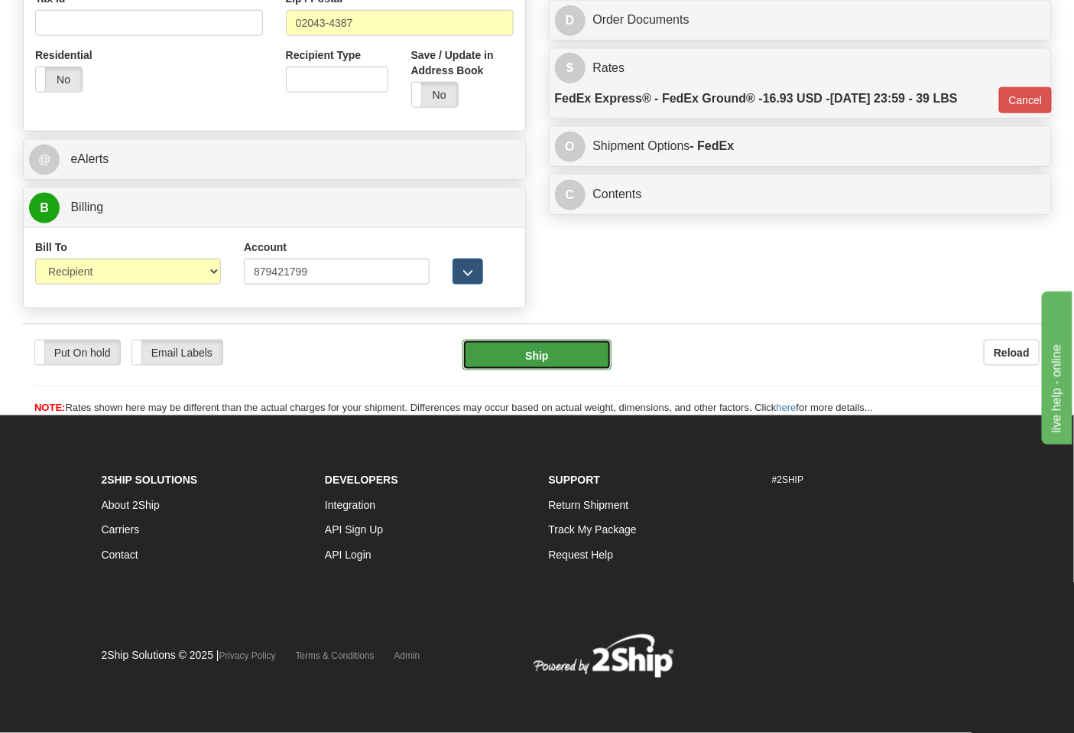
click at [536, 364] on button "Ship" at bounding box center [537, 355] width 148 height 31
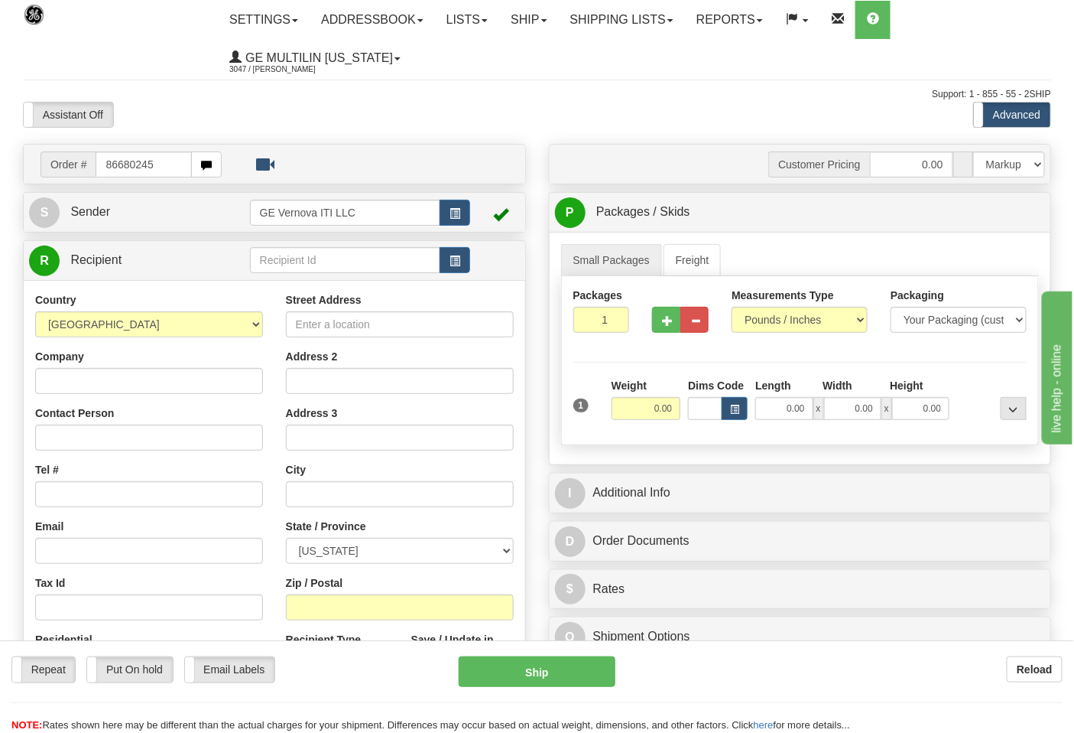
type input "866802453"
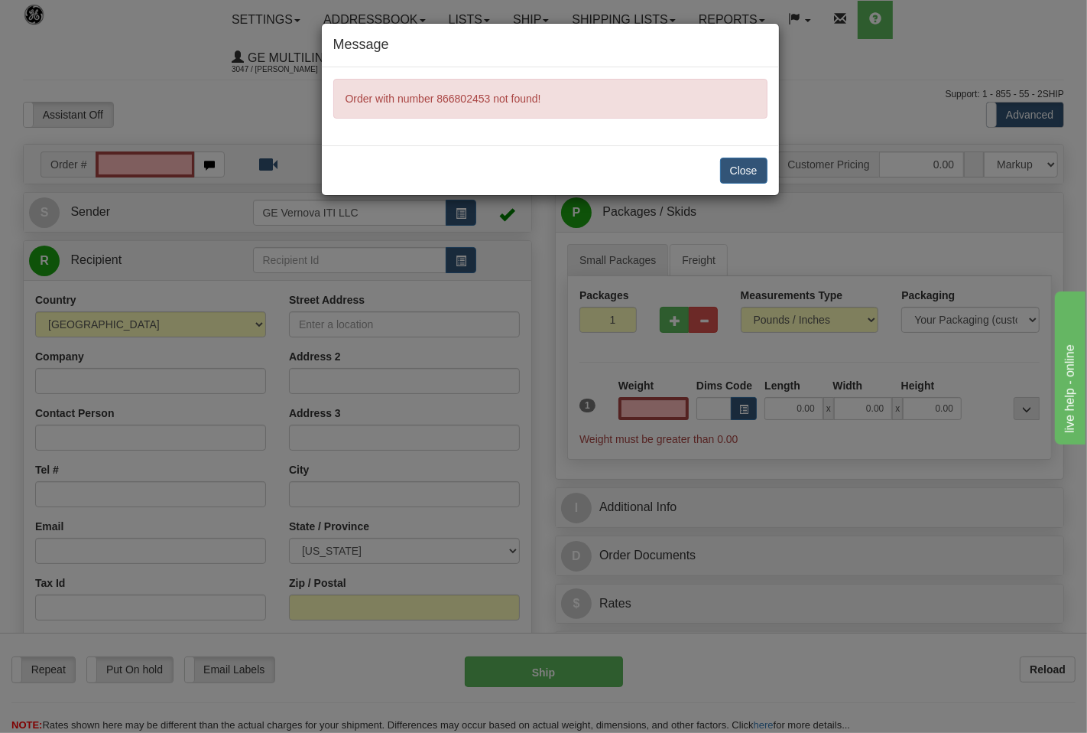
type input "0.00"
drag, startPoint x: 713, startPoint y: 165, endPoint x: 726, endPoint y: 168, distance: 13.4
click at [724, 167] on div "Close" at bounding box center [550, 170] width 457 height 50
click at [726, 168] on button "Close" at bounding box center [743, 171] width 47 height 26
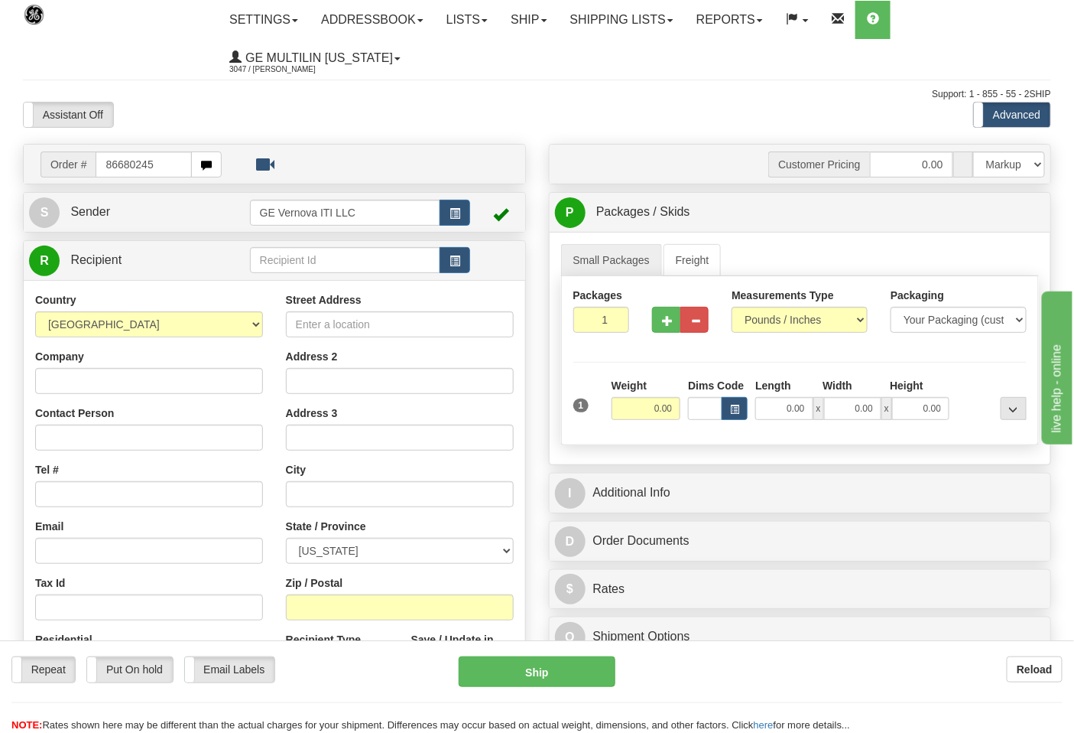
type input "86680245"
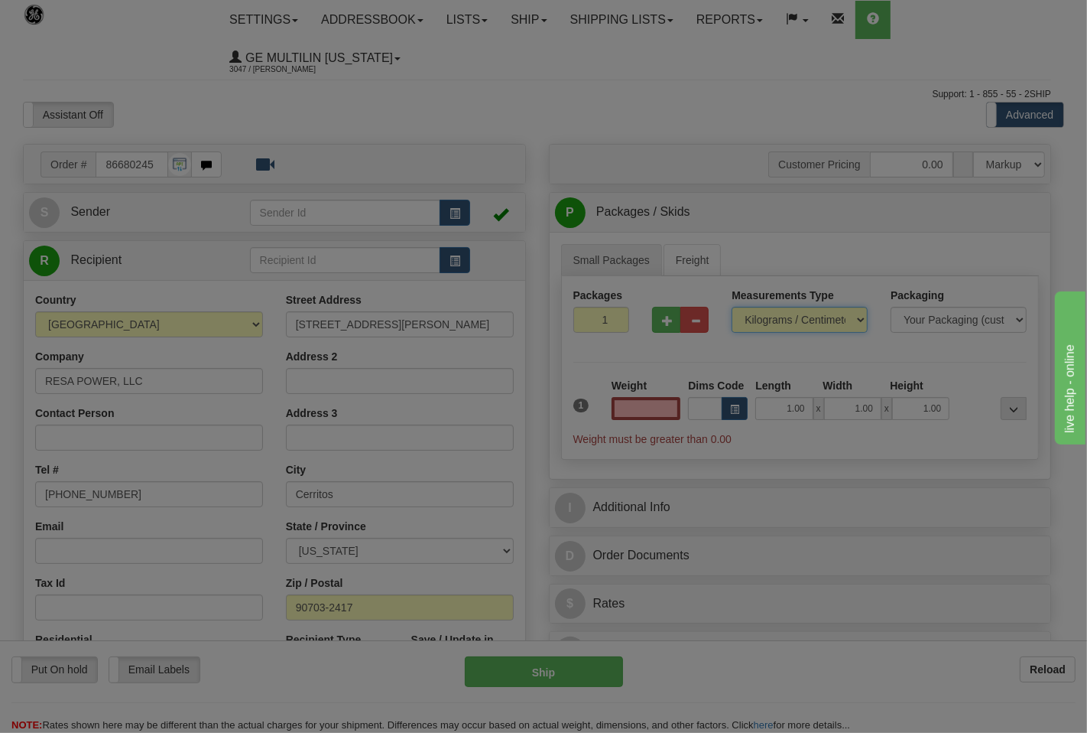
type input "0.00"
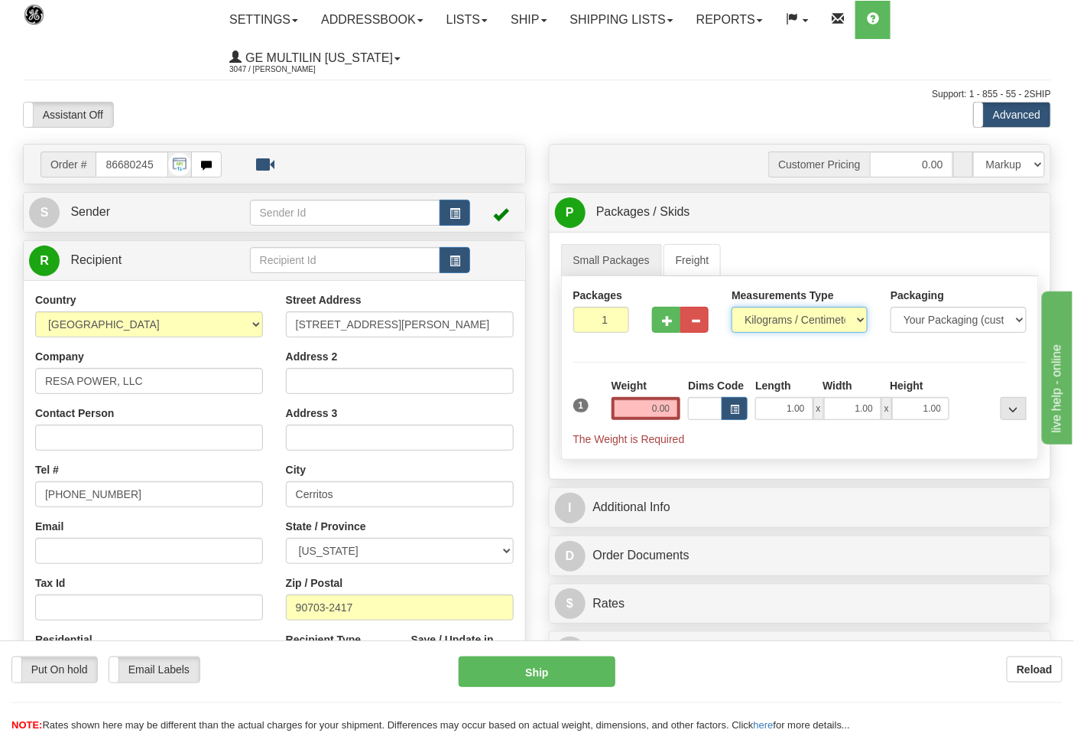
drag, startPoint x: 822, startPoint y: 319, endPoint x: 812, endPoint y: 333, distance: 17.0
click at [822, 319] on select "Pounds / Inches Kilograms / Centimeters" at bounding box center [800, 320] width 136 height 26
select select "0"
click at [732, 307] on select "Pounds / Inches Kilograms / Centimeters" at bounding box center [800, 320] width 136 height 26
click at [676, 414] on input "0.00" at bounding box center [647, 408] width 70 height 23
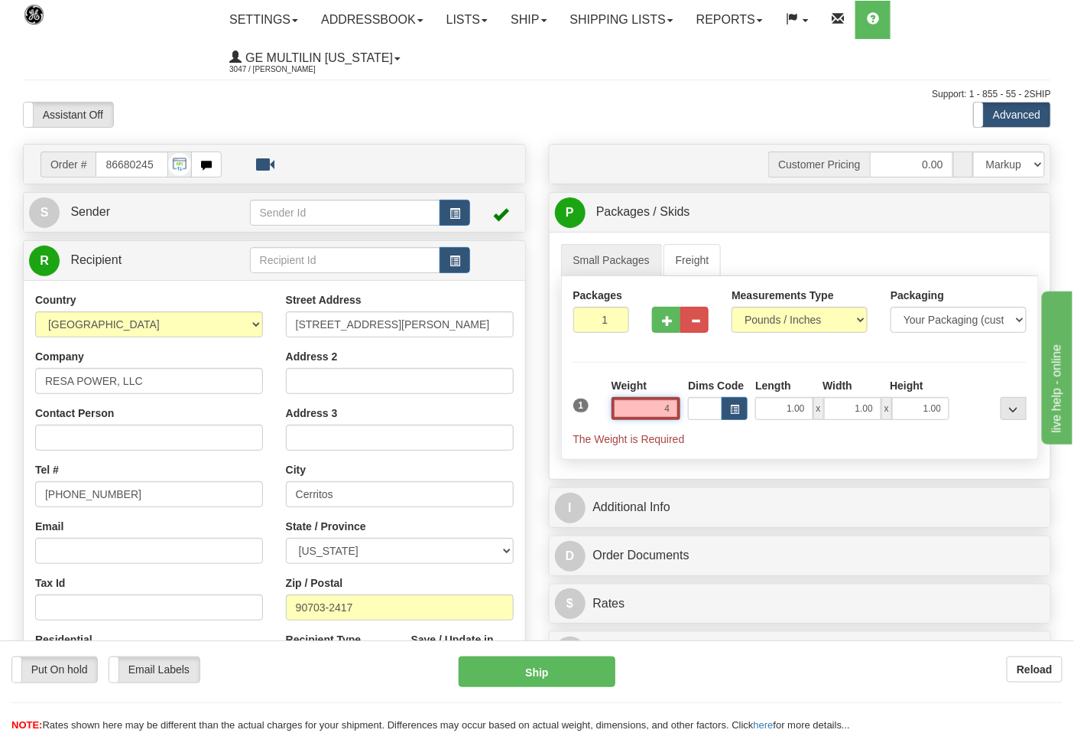
click button "Delete" at bounding box center [0, 0] width 0 height 0
type input "4.00"
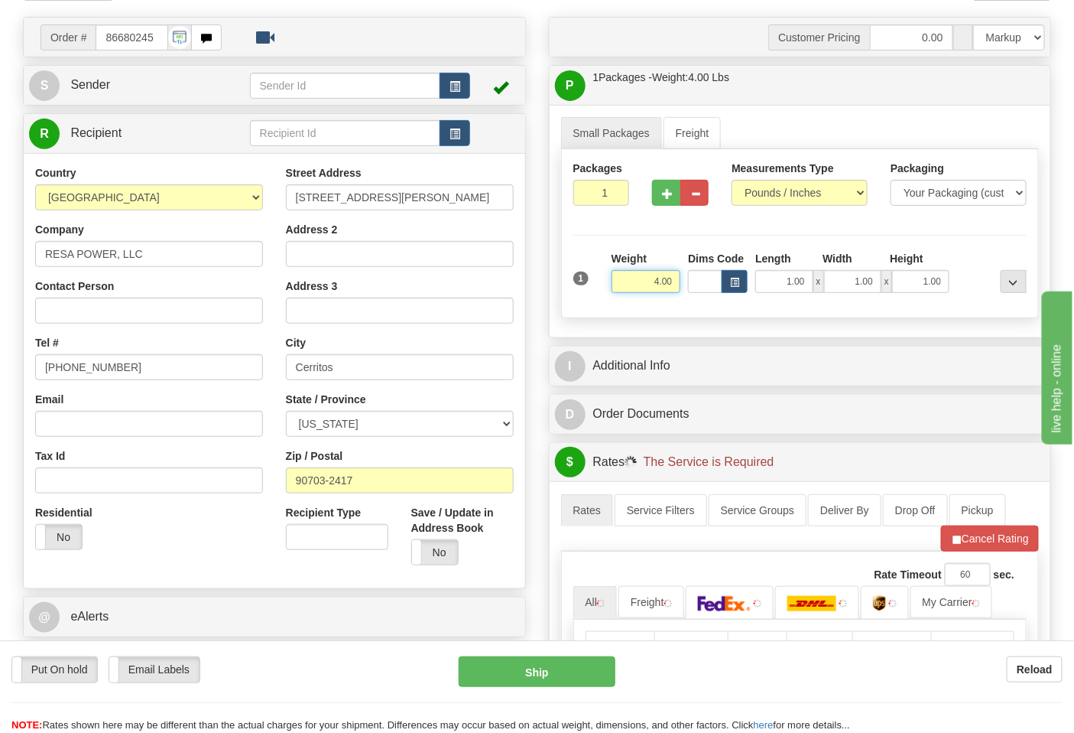
scroll to position [255, 0]
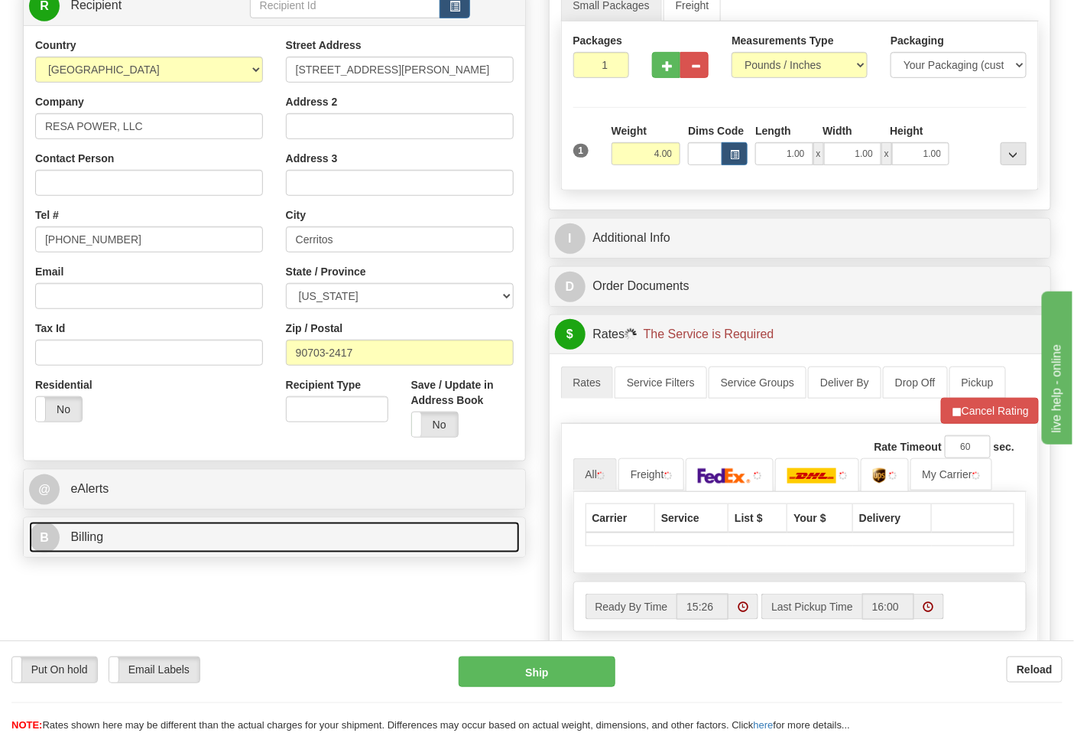
click at [147, 538] on link "B Billing" at bounding box center [274, 537] width 491 height 31
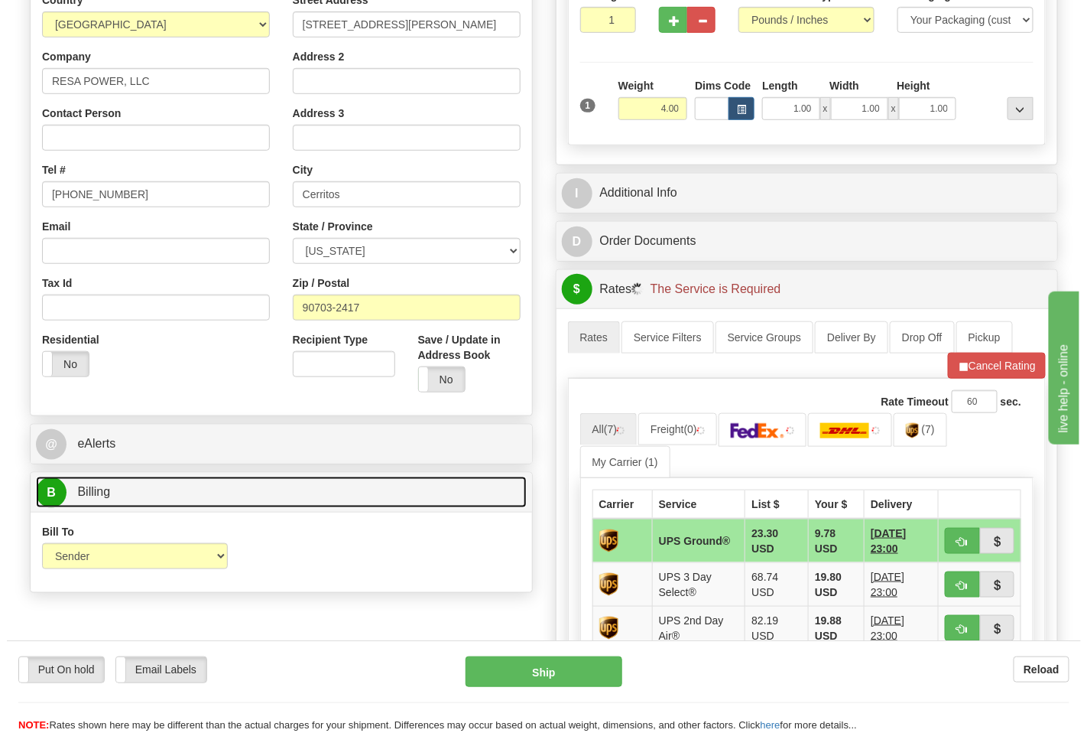
scroll to position [340, 0]
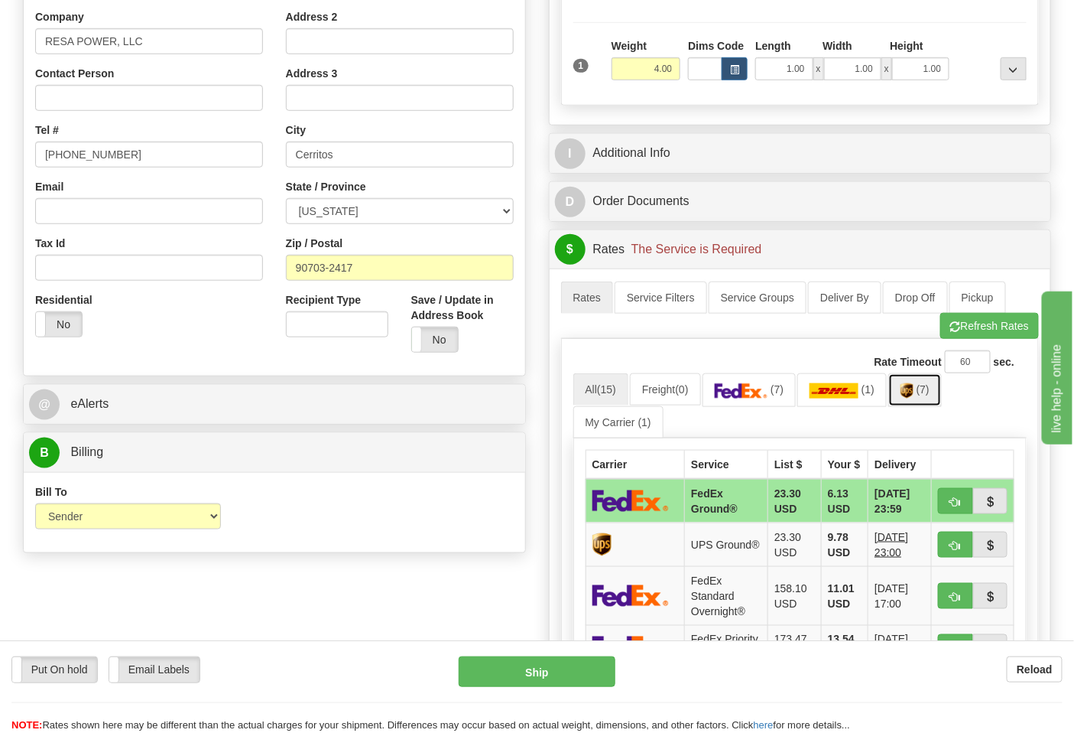
click at [914, 394] on img at bounding box center [907, 390] width 13 height 15
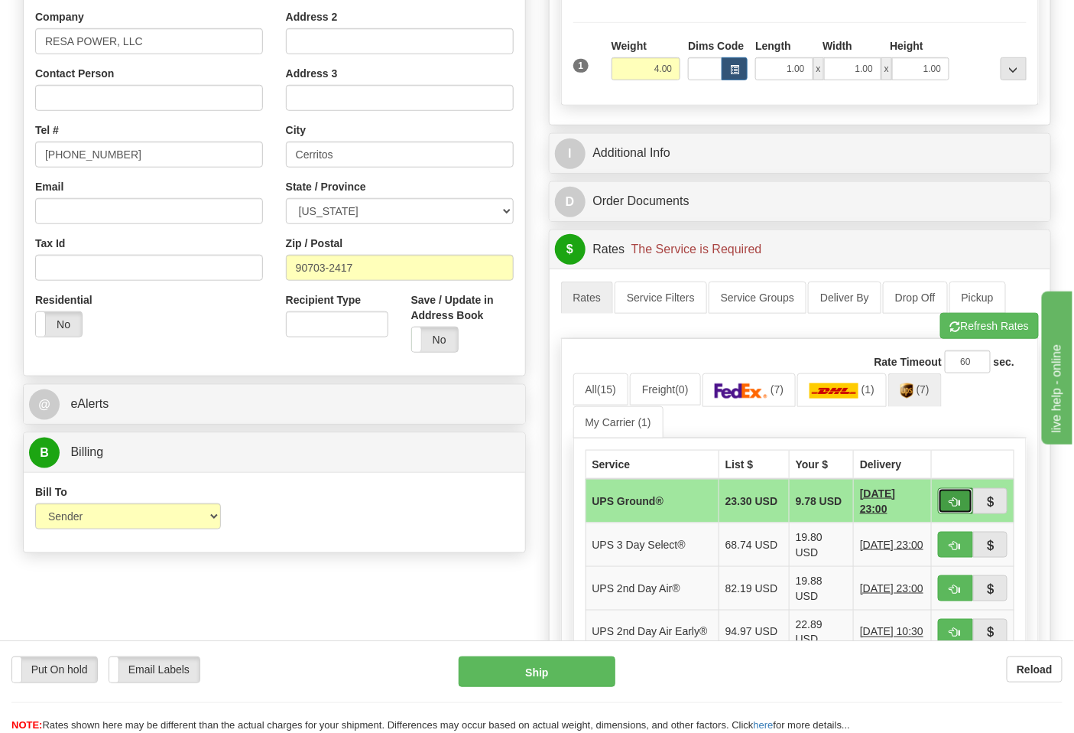
click at [960, 499] on span "button" at bounding box center [956, 502] width 11 height 10
type input "03"
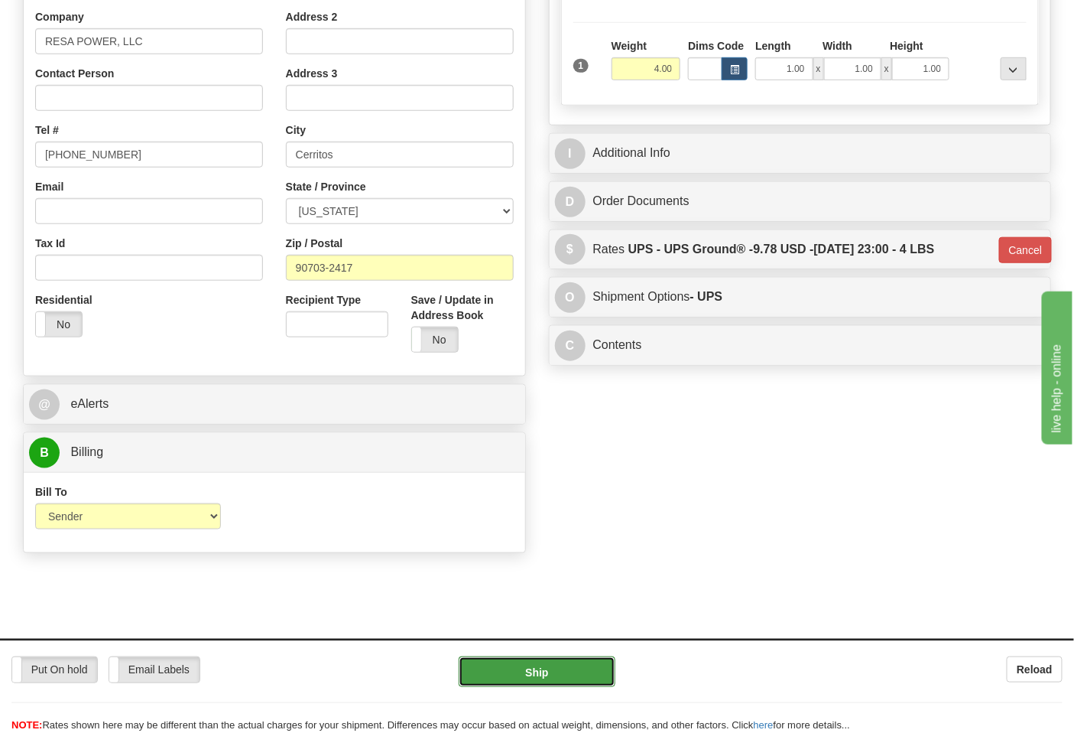
click at [516, 687] on button "Ship" at bounding box center [537, 671] width 156 height 31
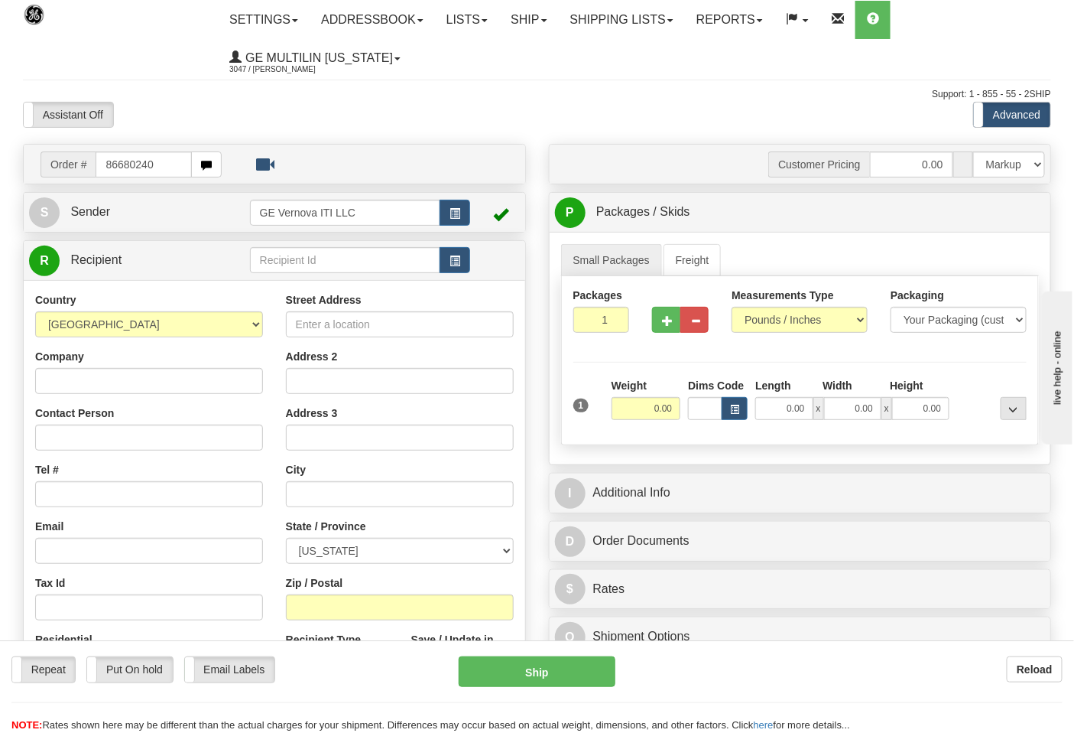
type input "86680240"
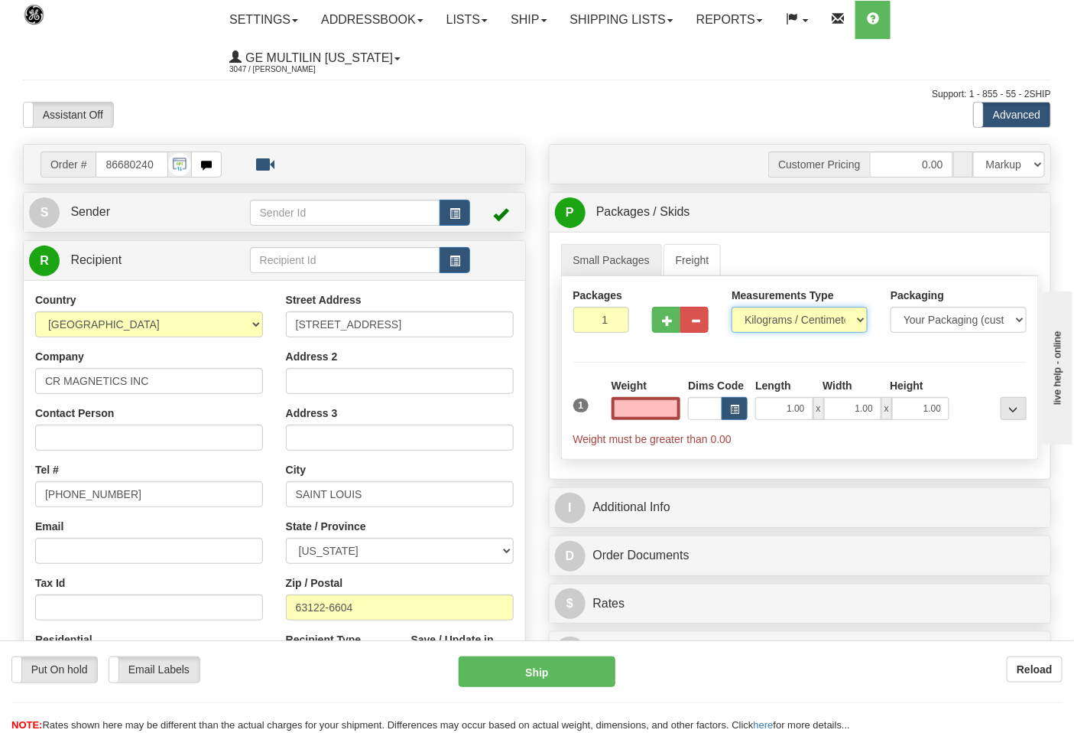
type input "0.00"
drag, startPoint x: 789, startPoint y: 321, endPoint x: 782, endPoint y: 327, distance: 8.7
click at [789, 321] on select "Pounds / Inches Kilograms / Centimeters" at bounding box center [800, 320] width 136 height 26
select select "0"
click at [732, 307] on select "Pounds / Inches Kilograms / Centimeters" at bounding box center [800, 320] width 136 height 26
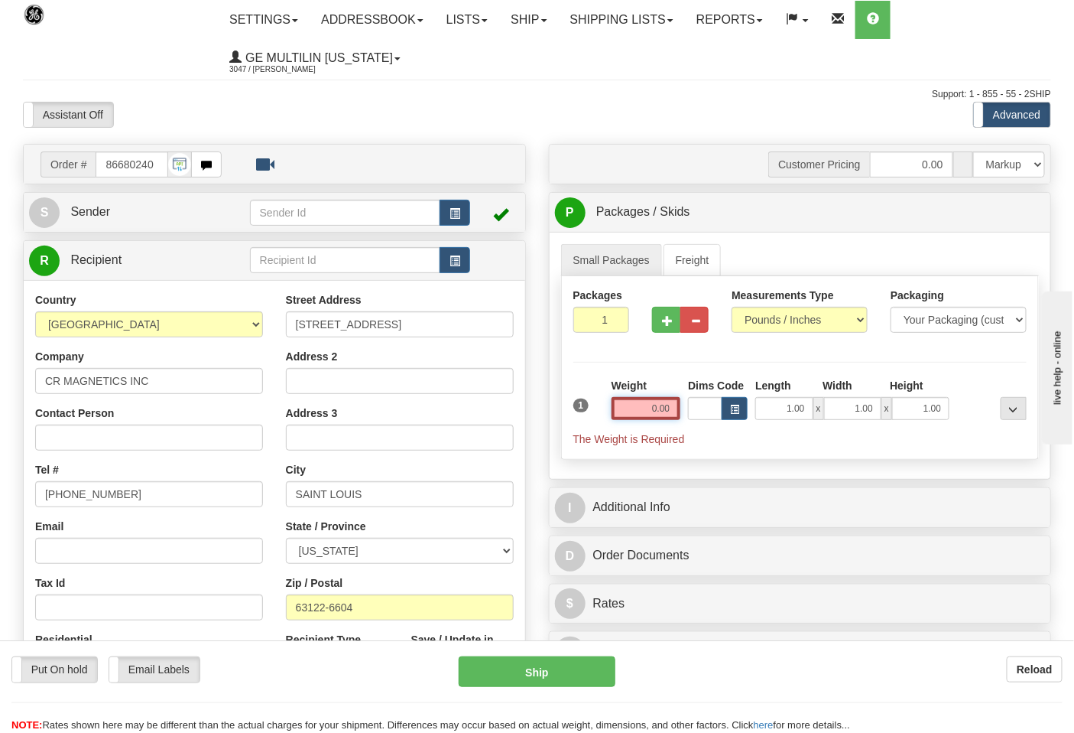
click at [674, 407] on input "0.00" at bounding box center [647, 408] width 70 height 23
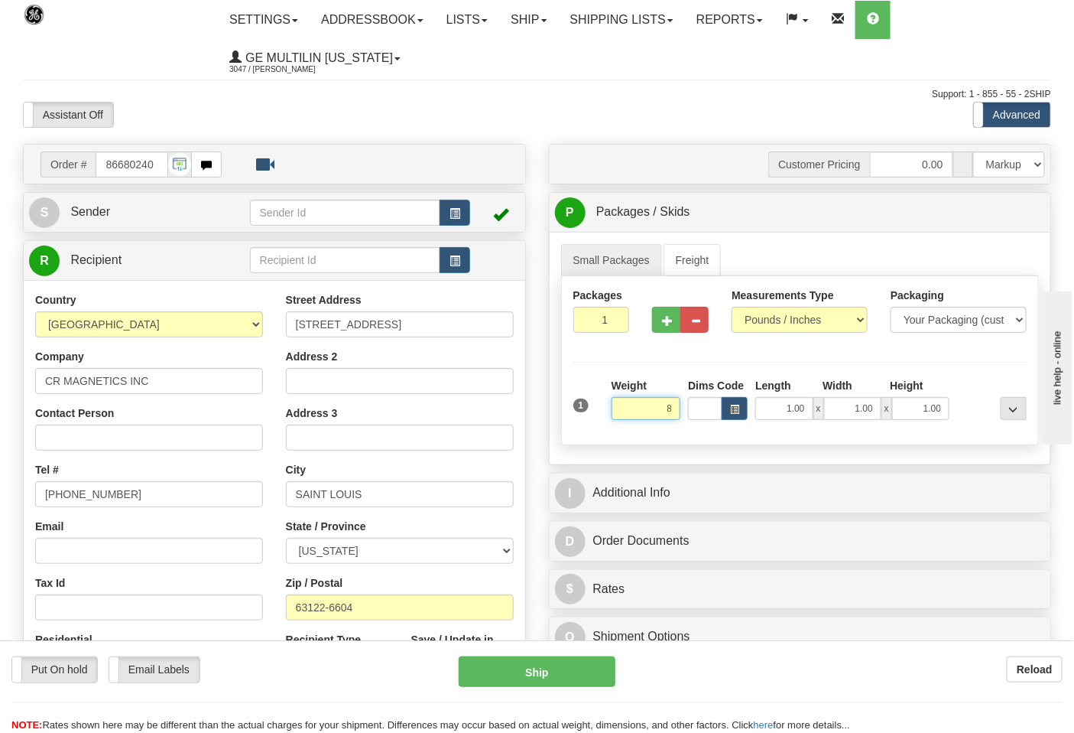
click button "Delete" at bounding box center [0, 0] width 0 height 0
type input "8.00"
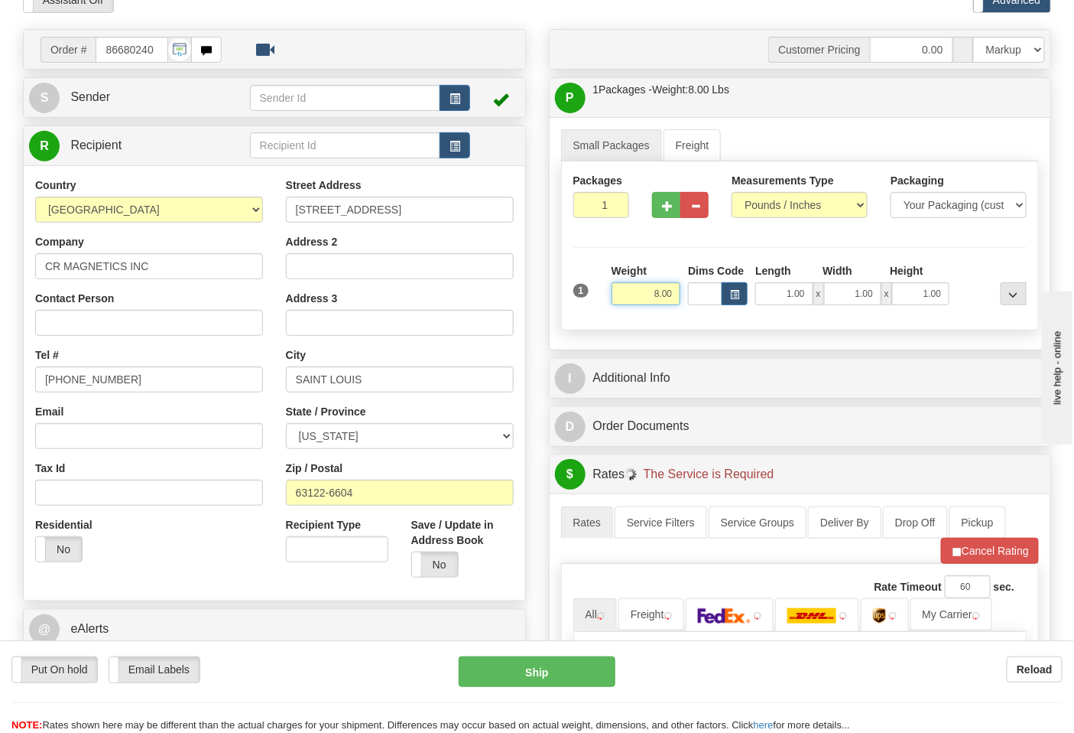
scroll to position [255, 0]
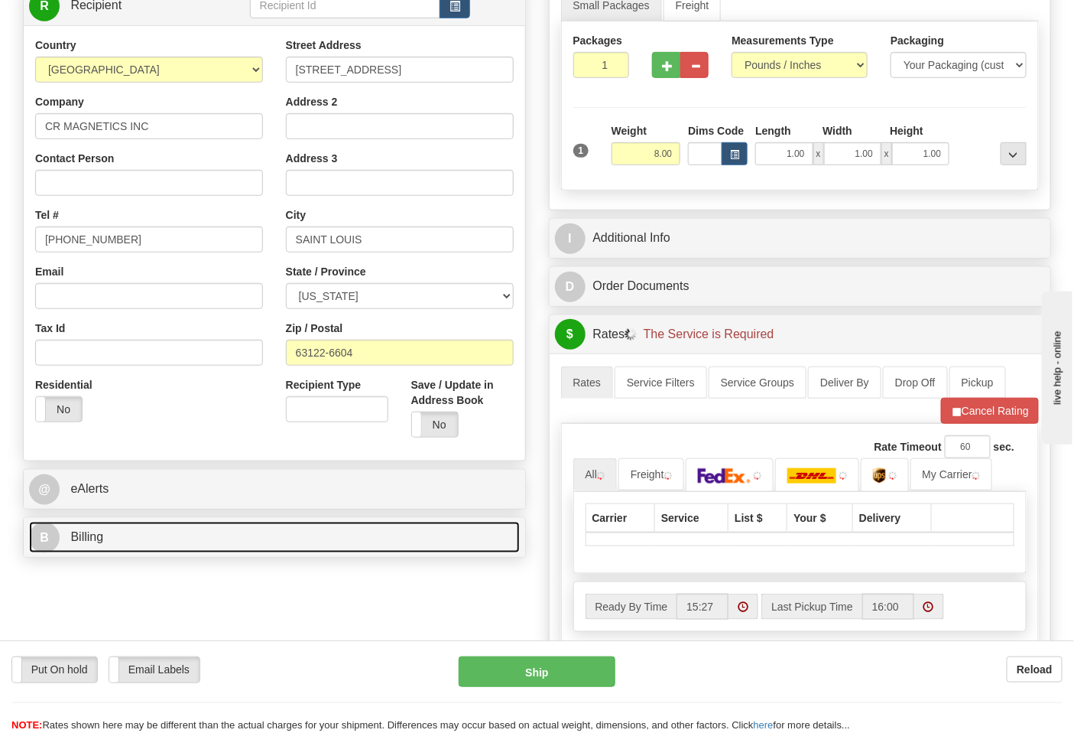
click at [195, 526] on link "B Billing" at bounding box center [274, 537] width 491 height 31
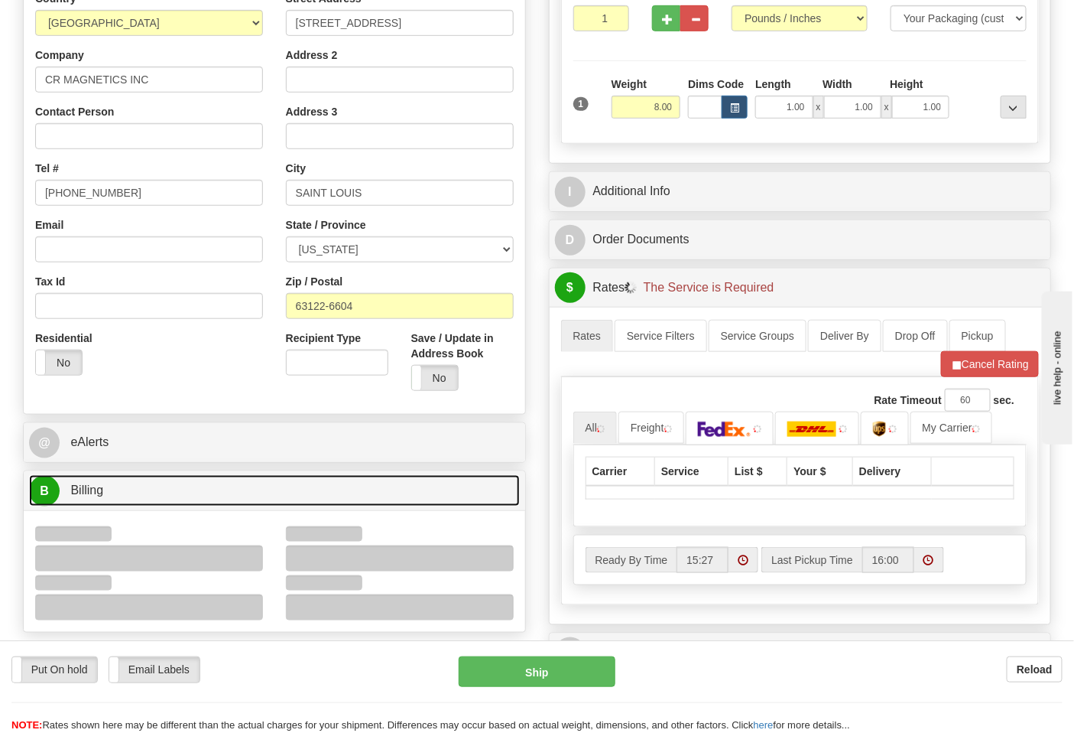
scroll to position [340, 0]
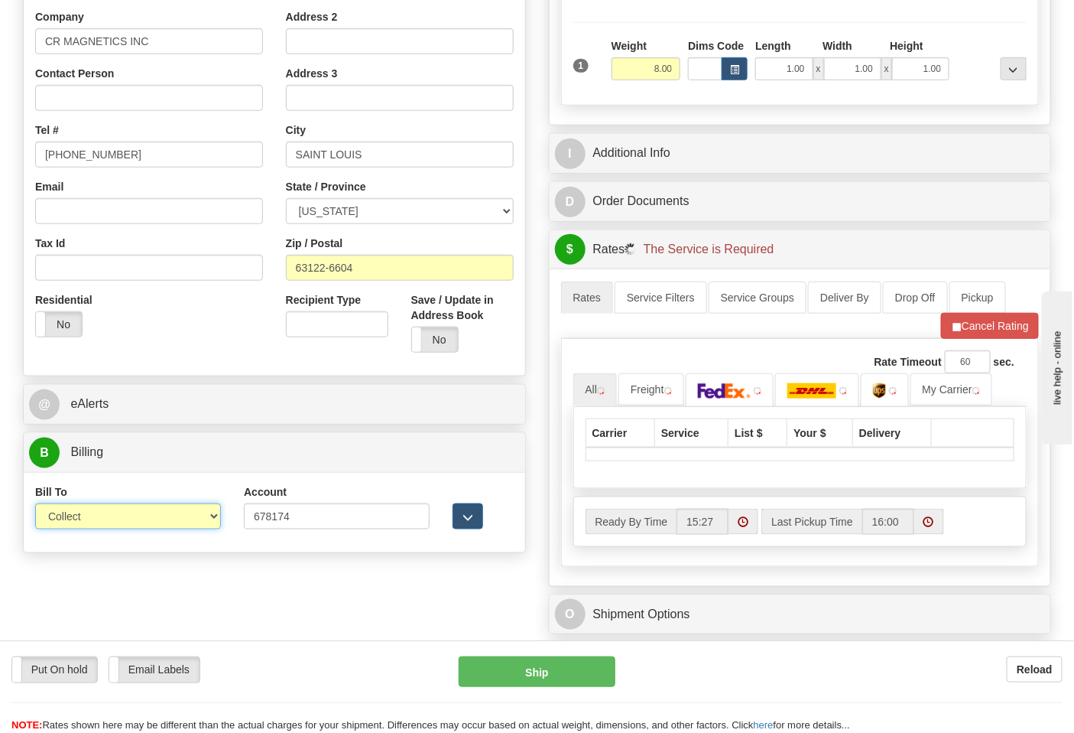
click at [95, 523] on select "Sender Recipient Third Party Collect" at bounding box center [128, 516] width 186 height 26
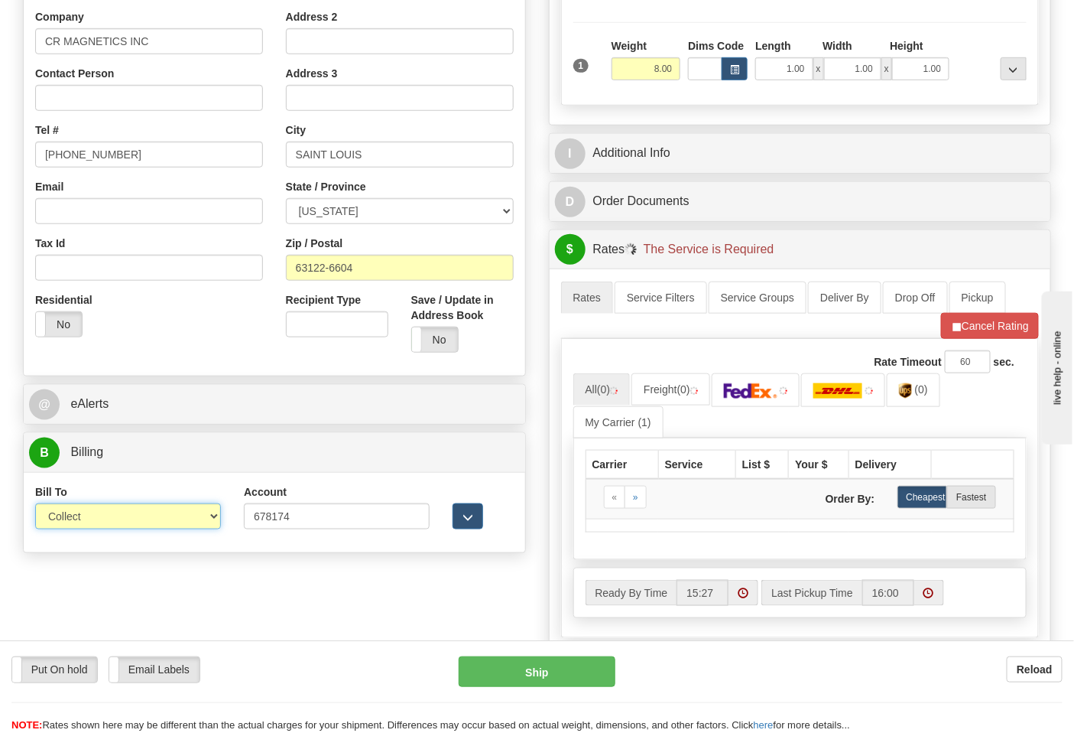
select select "2"
click at [35, 505] on select "Sender Recipient Third Party Collect" at bounding box center [128, 516] width 186 height 26
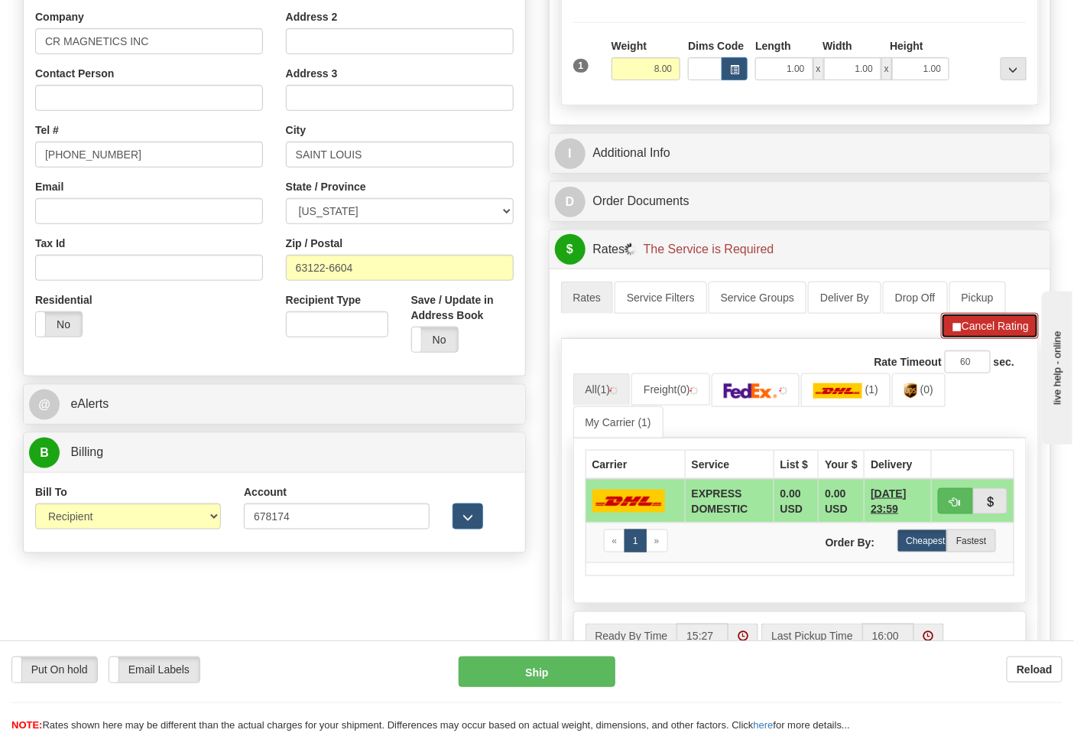
click at [961, 335] on button "Cancel Rating" at bounding box center [990, 326] width 98 height 26
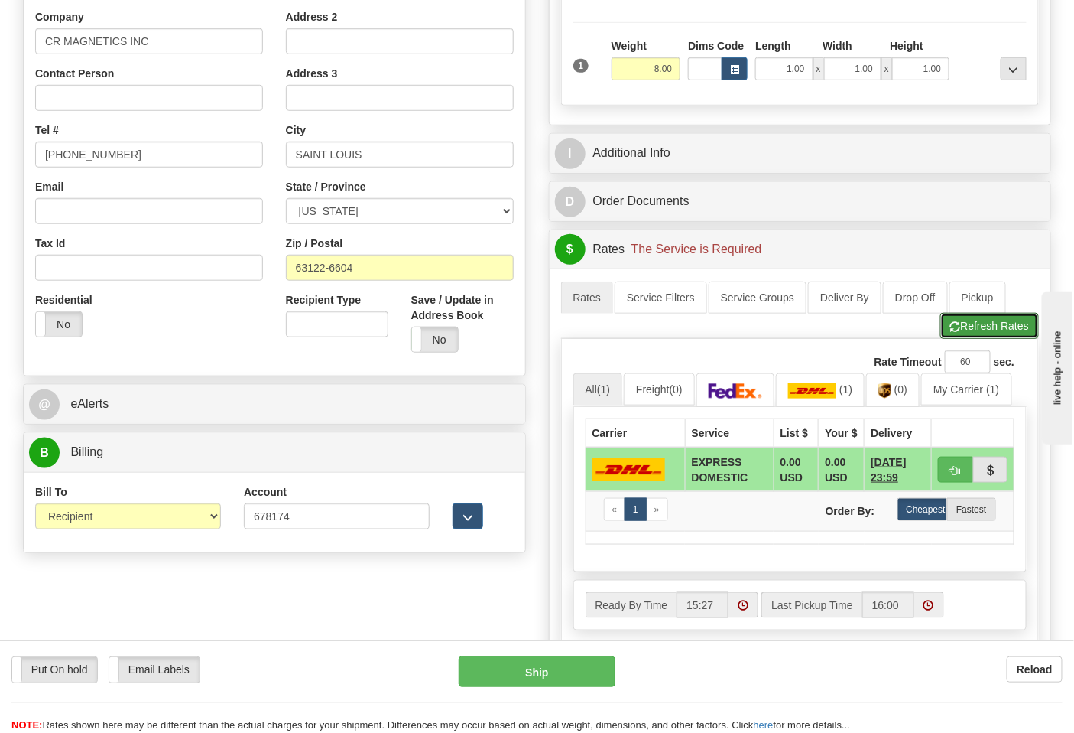
click at [961, 335] on button "Refresh Rates" at bounding box center [990, 326] width 99 height 26
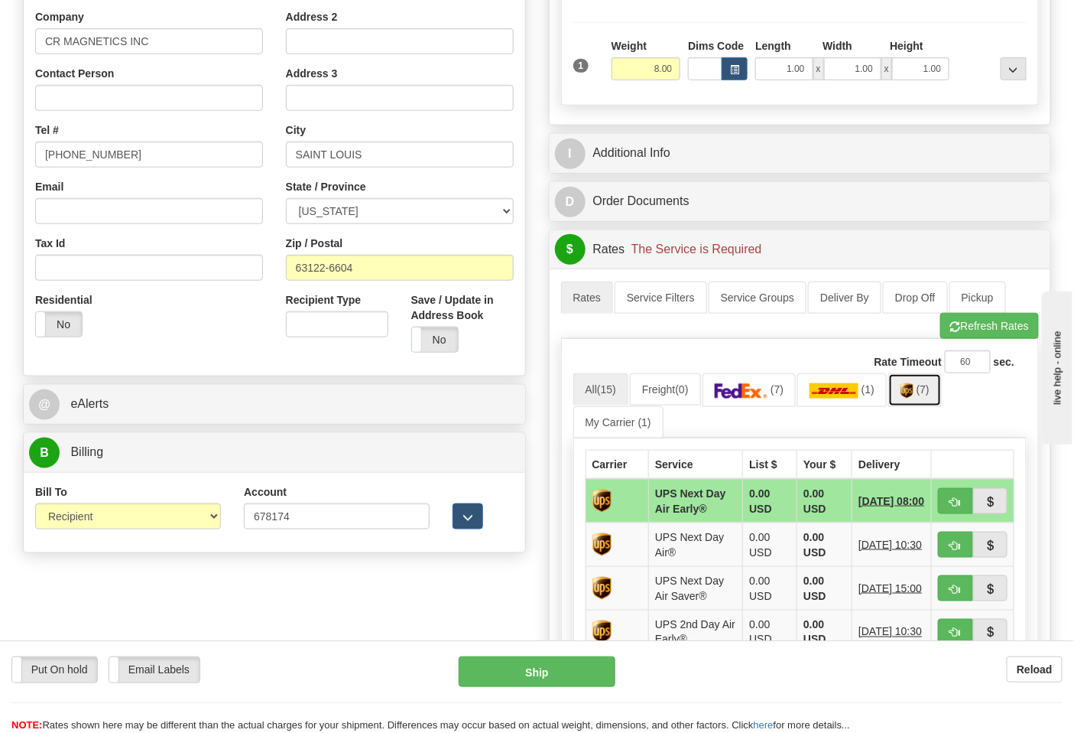
click at [923, 401] on link "(7)" at bounding box center [916, 389] width 54 height 33
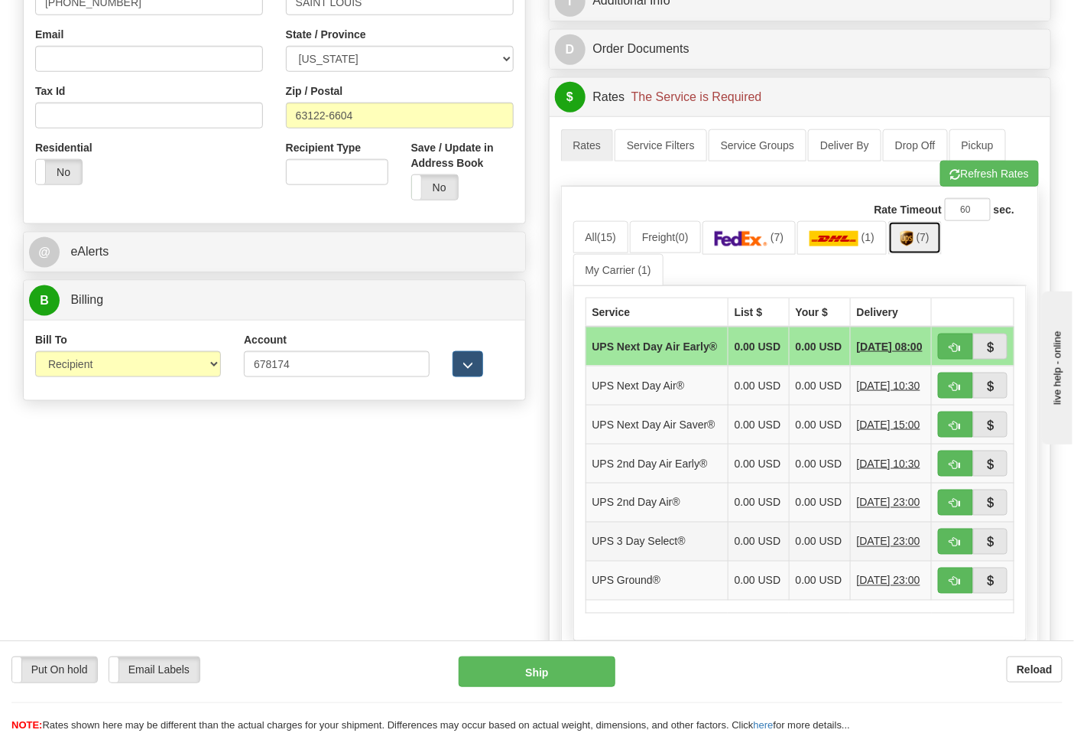
scroll to position [679, 0]
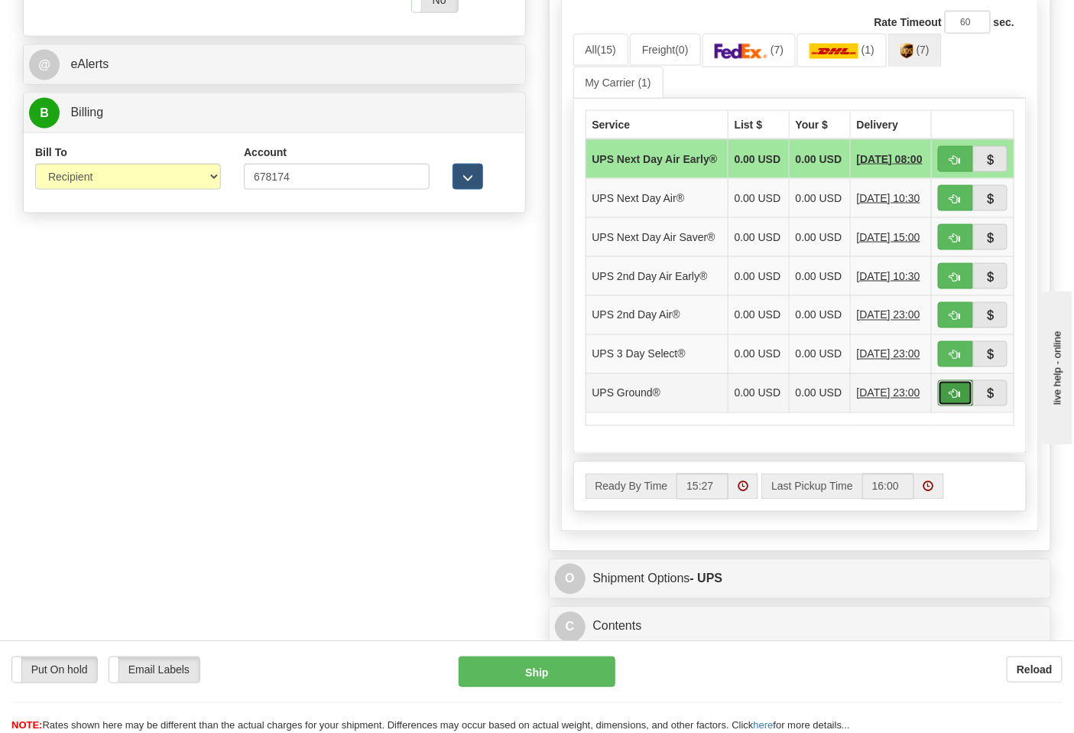
click at [954, 399] on span "button" at bounding box center [956, 394] width 11 height 10
type input "03"
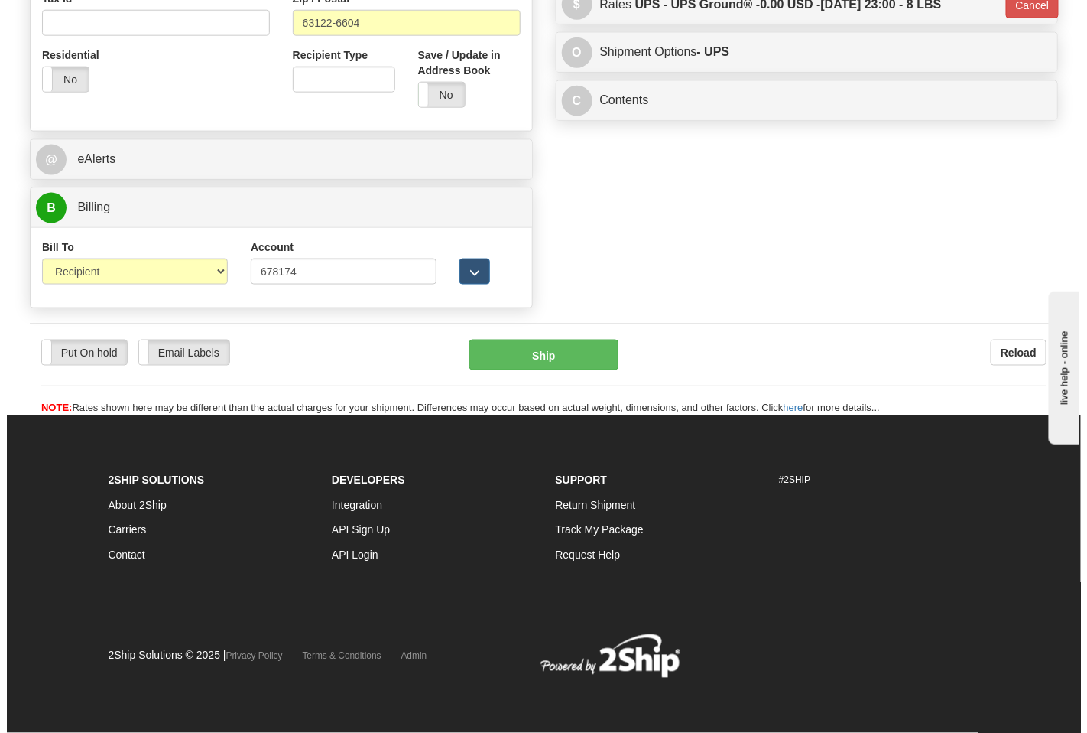
scroll to position [586, 0]
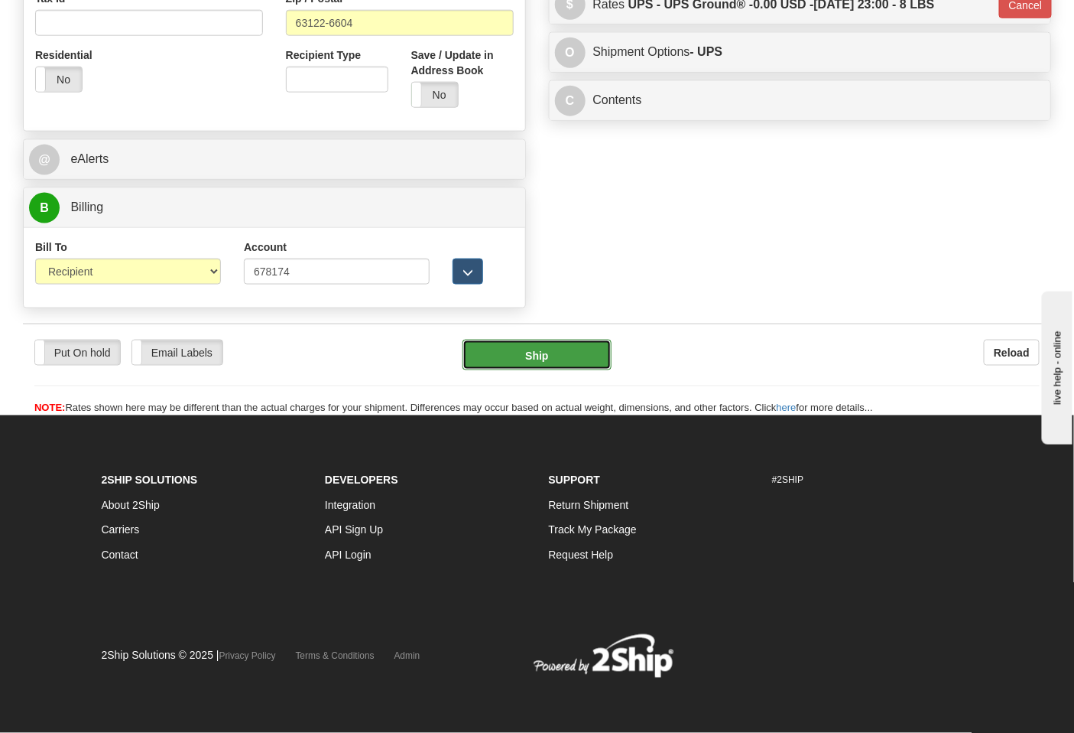
click at [562, 361] on button "Ship" at bounding box center [537, 355] width 148 height 31
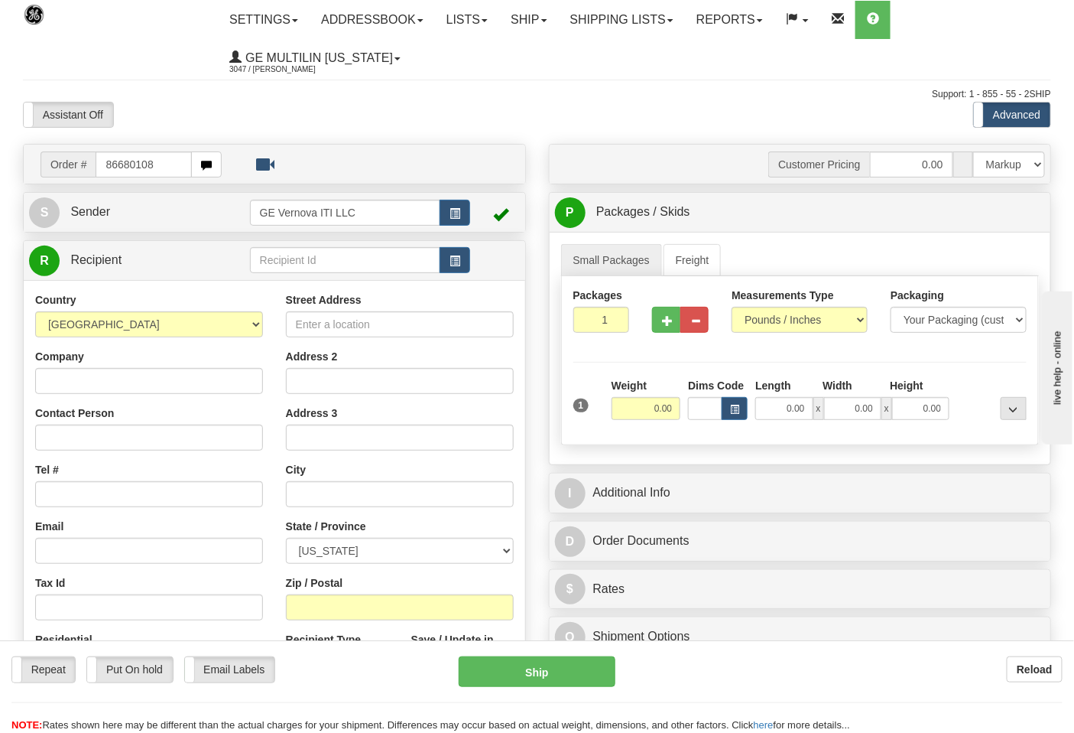
type input "86680108"
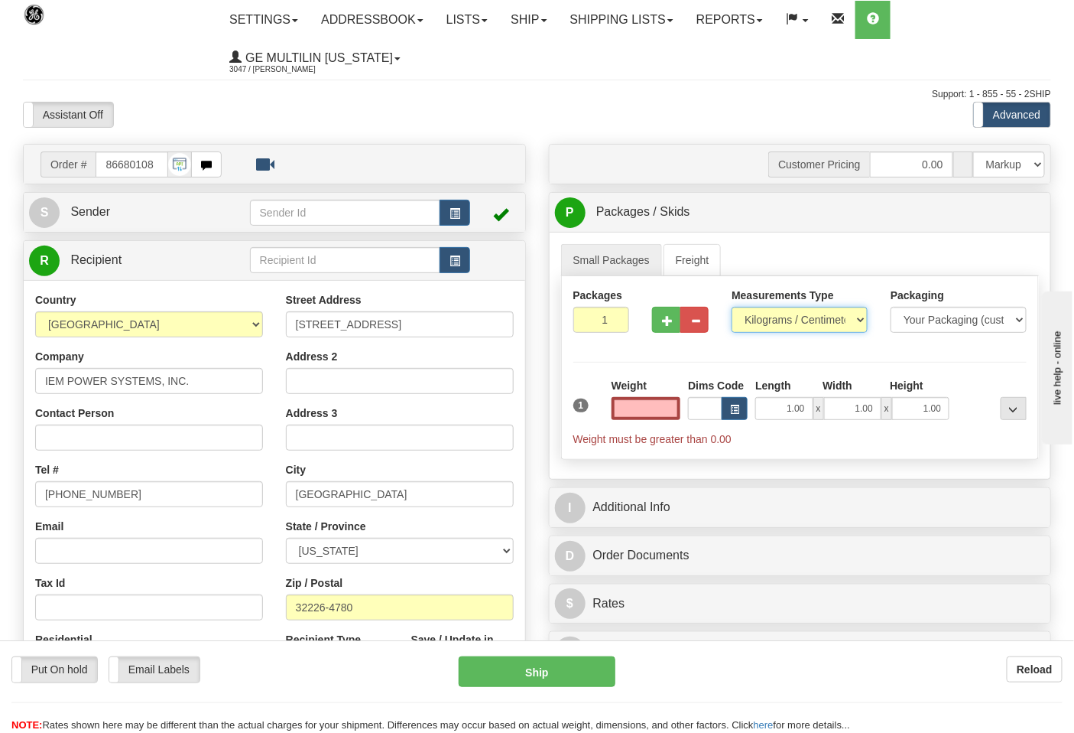
type input "0.00"
click at [769, 317] on select "Pounds / Inches Kilograms / Centimeters" at bounding box center [800, 320] width 136 height 26
select select "0"
click at [732, 307] on select "Pounds / Inches Kilograms / Centimeters" at bounding box center [800, 320] width 136 height 26
click at [662, 336] on div at bounding box center [681, 317] width 80 height 59
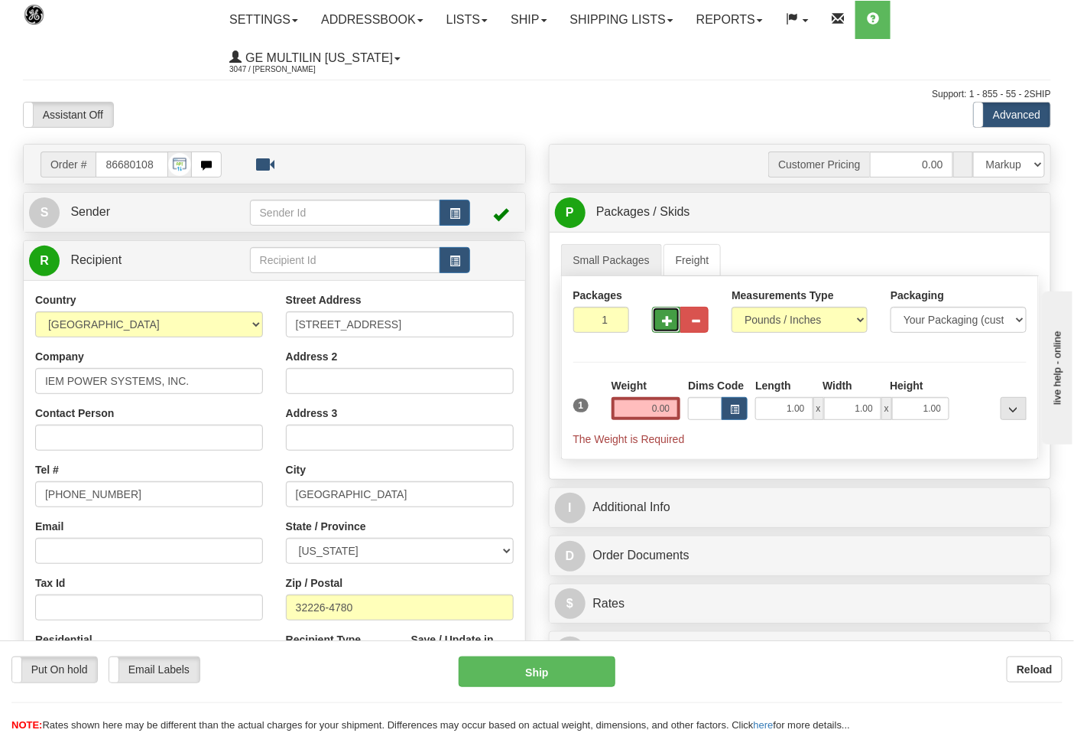
click at [667, 331] on button "button" at bounding box center [666, 320] width 28 height 26
click at [666, 325] on span "button" at bounding box center [667, 321] width 11 height 10
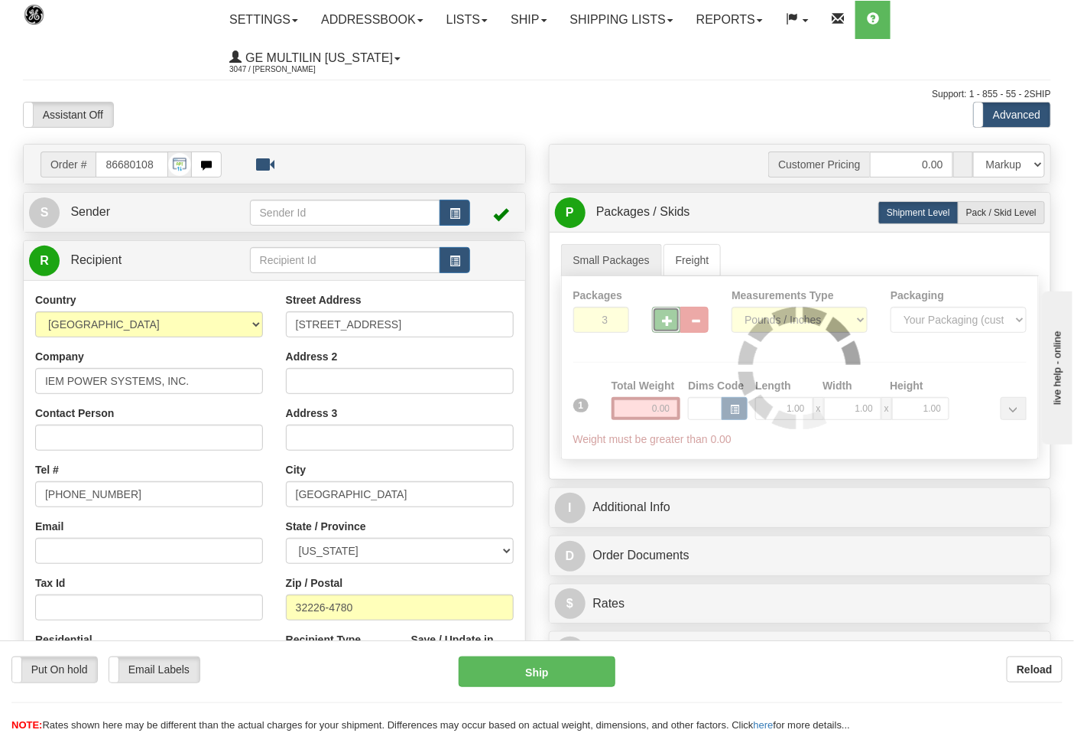
click at [666, 325] on span "button" at bounding box center [667, 321] width 11 height 10
type input "4"
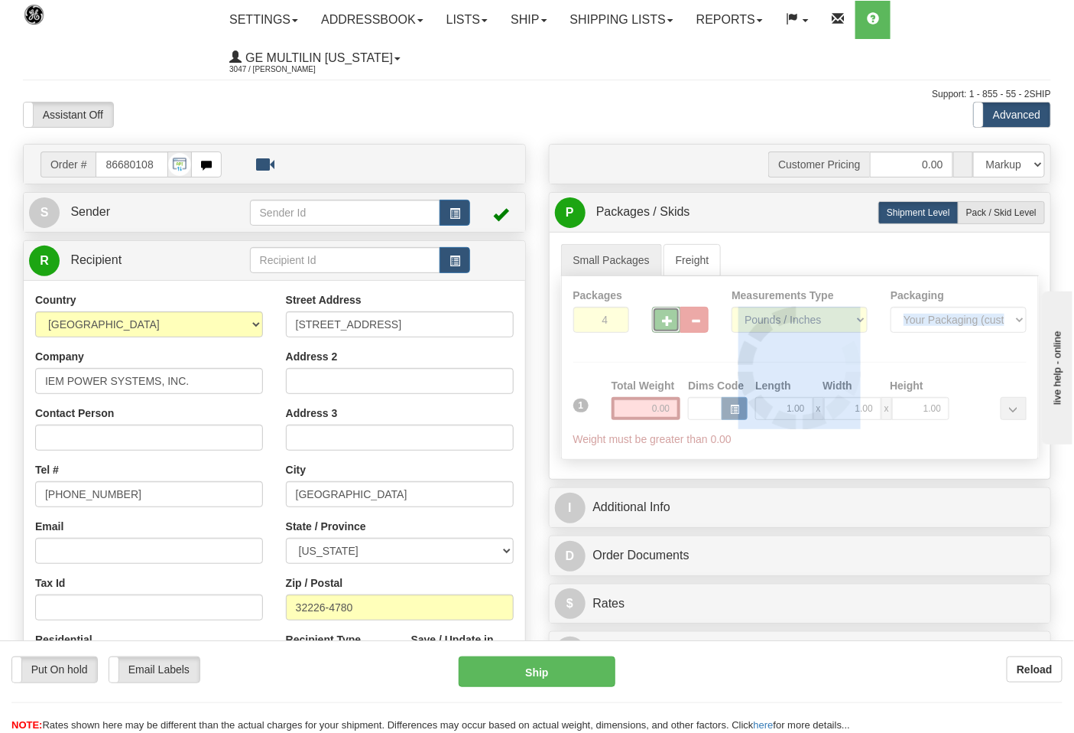
click at [666, 325] on div at bounding box center [800, 367] width 477 height 183
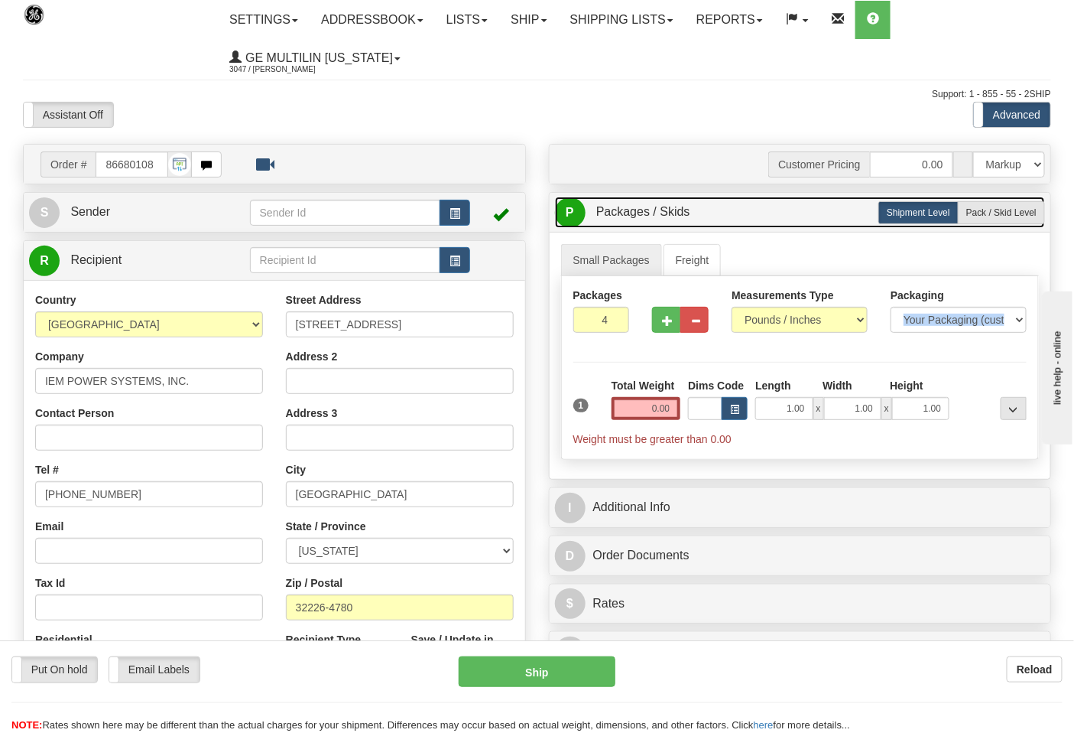
click at [971, 226] on link "P Packages / Skids 4 Packages - Weight: 0.00 Lbs 1 Skids - Weight: NaN Lbs" at bounding box center [800, 212] width 491 height 31
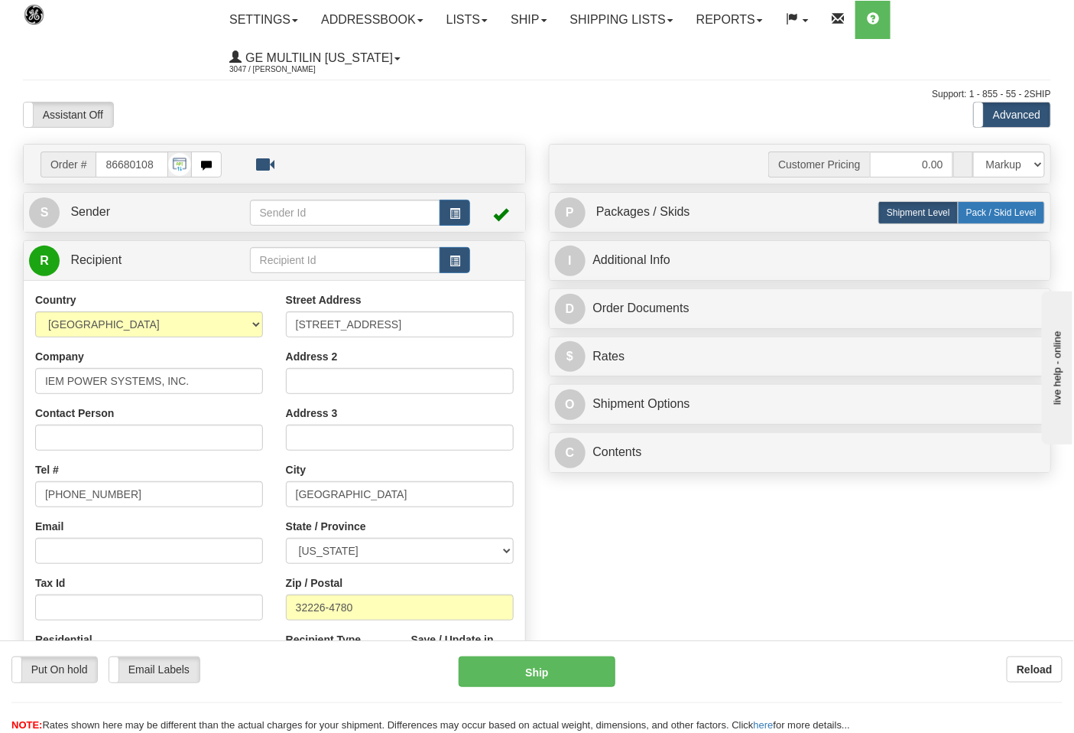
click at [971, 223] on label "Pack / Skid Level Pack.." at bounding box center [1001, 212] width 87 height 23
radio input "true"
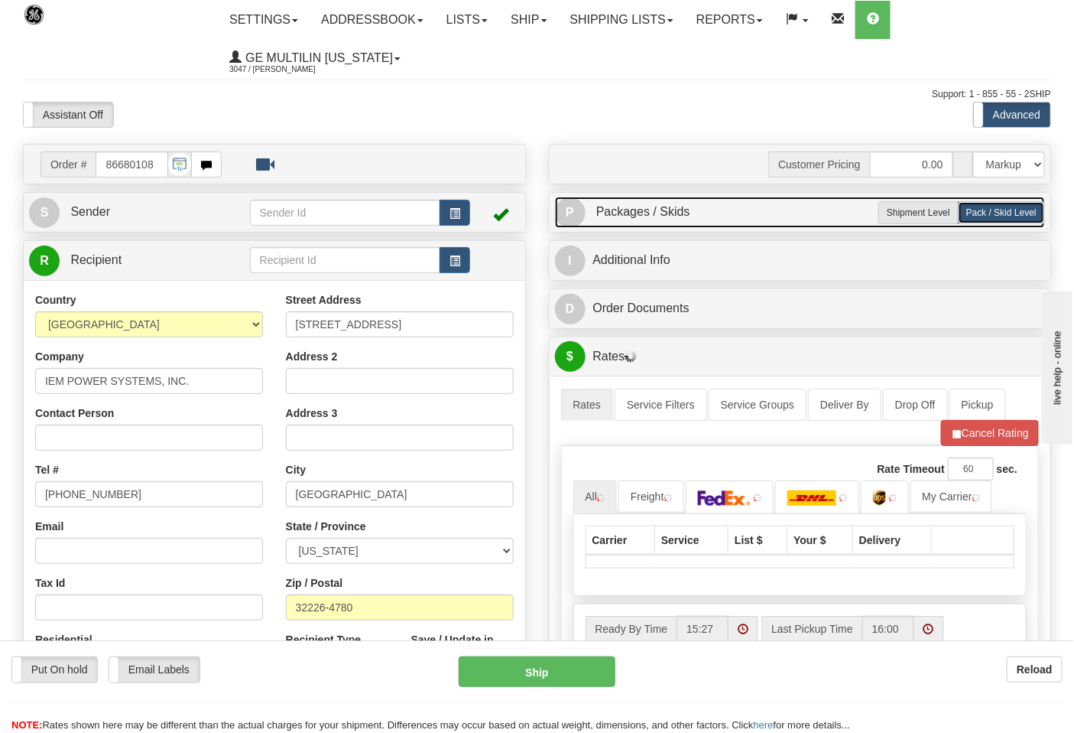
click at [775, 226] on link "P Packages / Skids 4 Packages - Weight: 0.00 Lbs 1 Skids - Weight: 0.00 Lbs" at bounding box center [800, 212] width 491 height 31
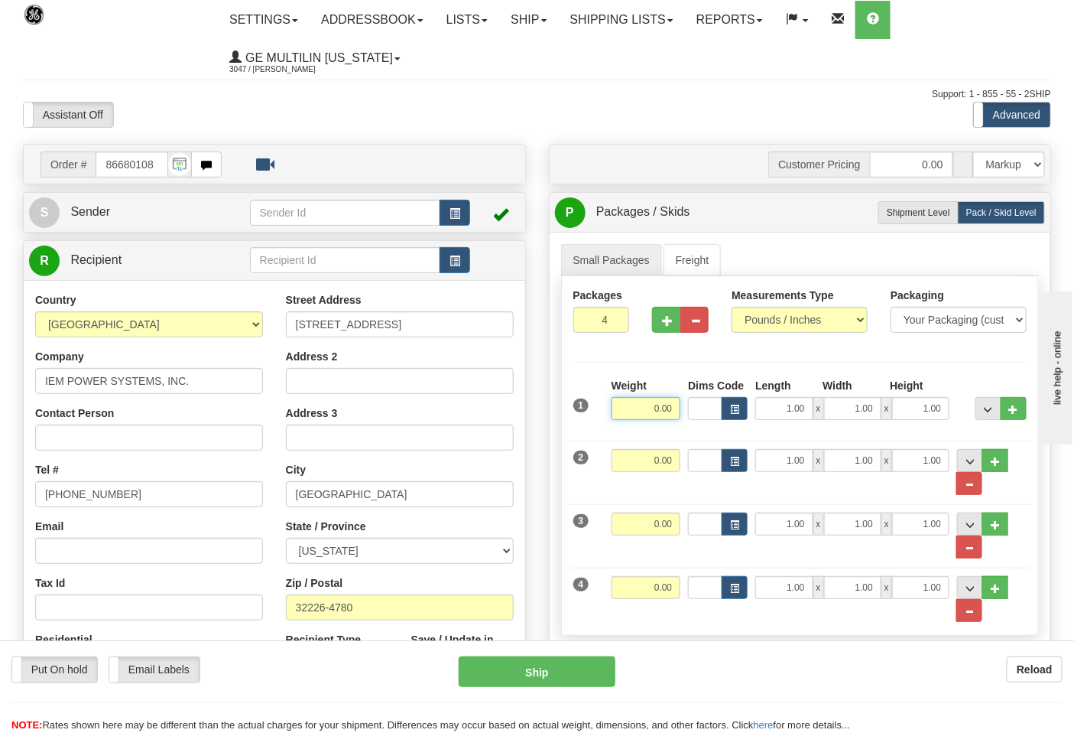
click at [678, 414] on input "0.00" at bounding box center [647, 408] width 70 height 23
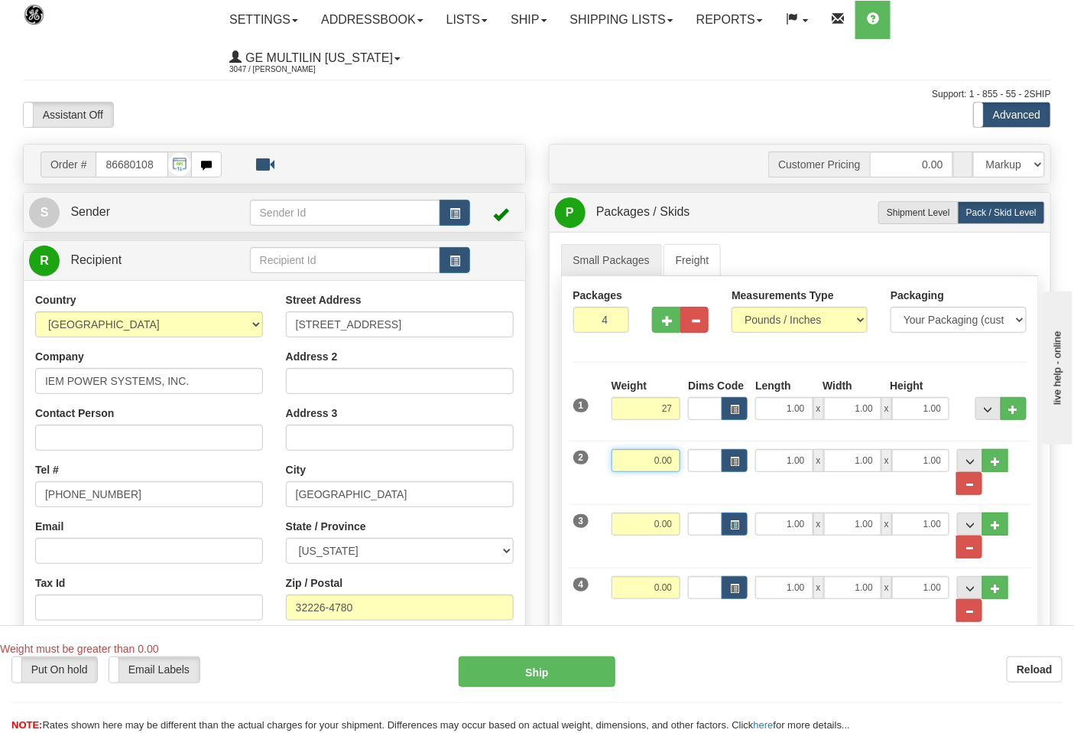
type input "27.00"
click at [677, 461] on input "0.00" at bounding box center [647, 460] width 70 height 23
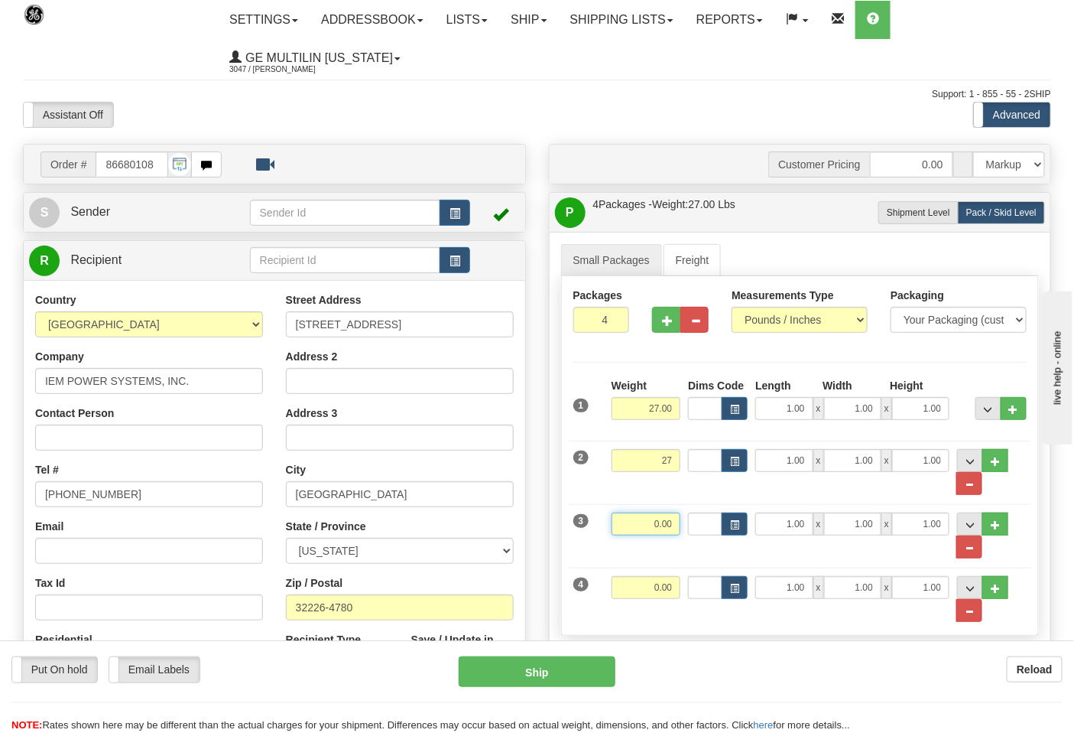
type input "27.00"
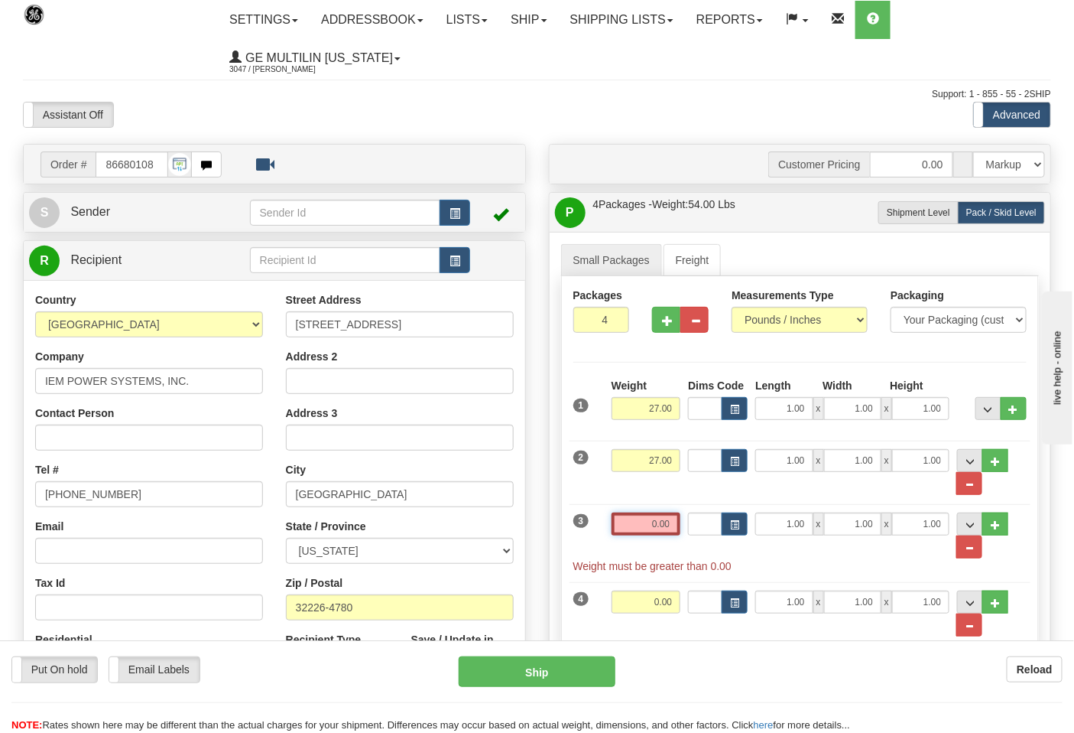
click at [669, 528] on input "0.00" at bounding box center [647, 523] width 70 height 23
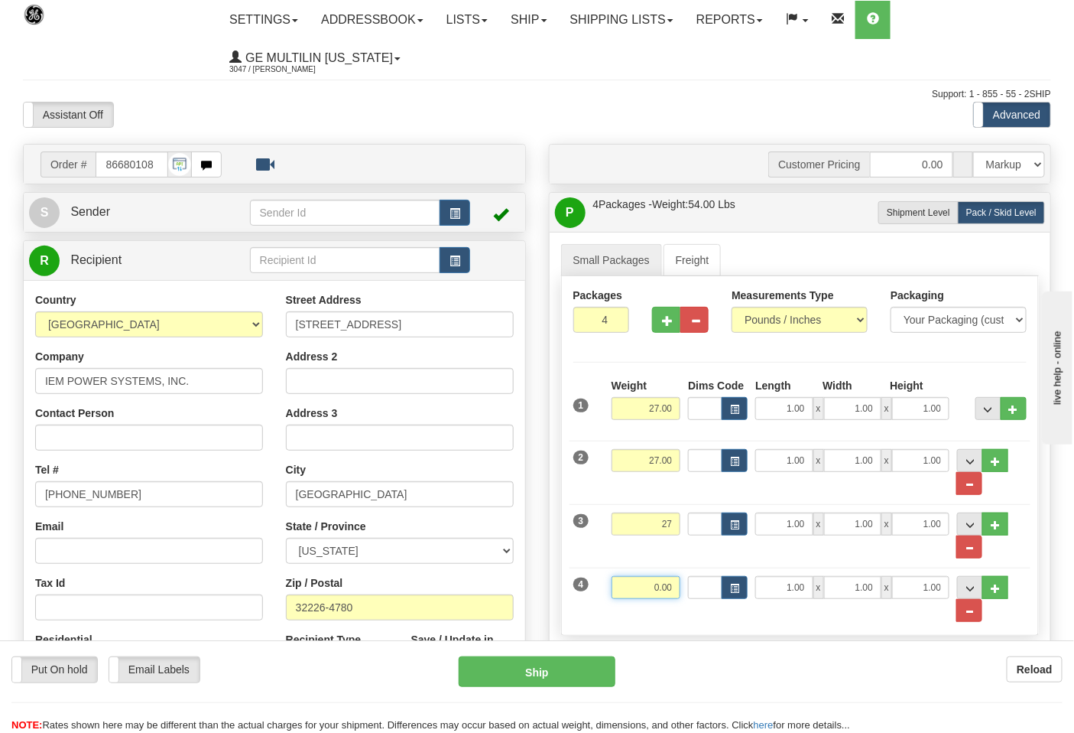
type input "27.00"
click at [674, 589] on input "0.00" at bounding box center [647, 587] width 70 height 23
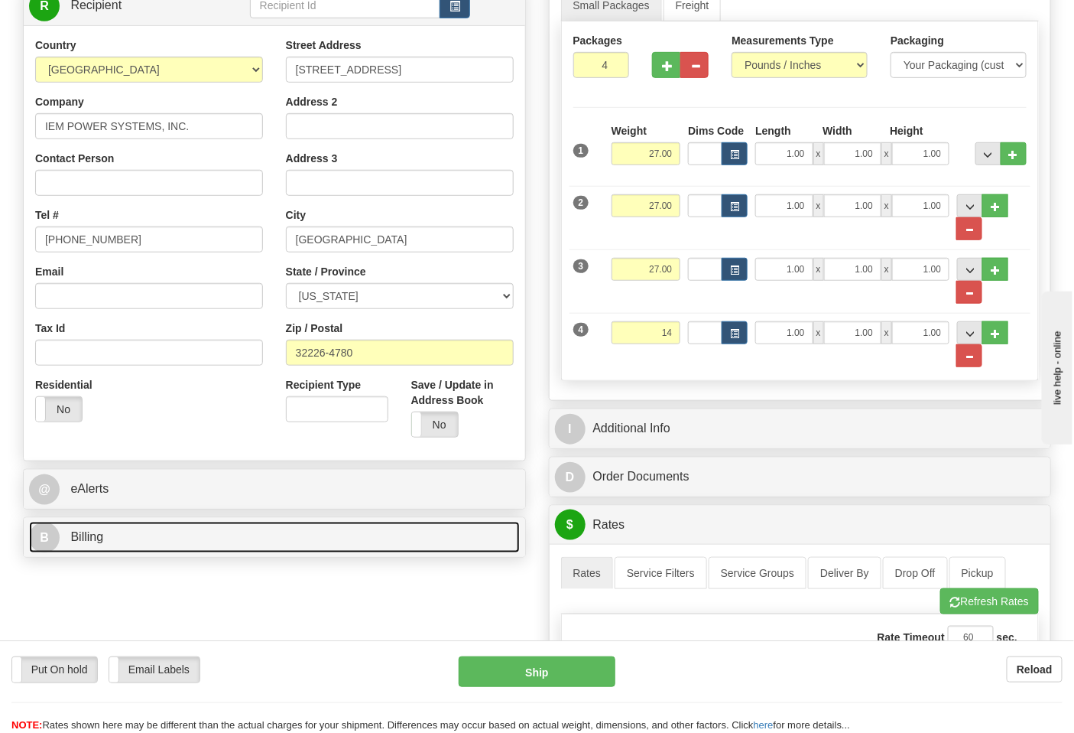
type input "14.00"
click at [161, 531] on link "B Billing" at bounding box center [274, 537] width 491 height 31
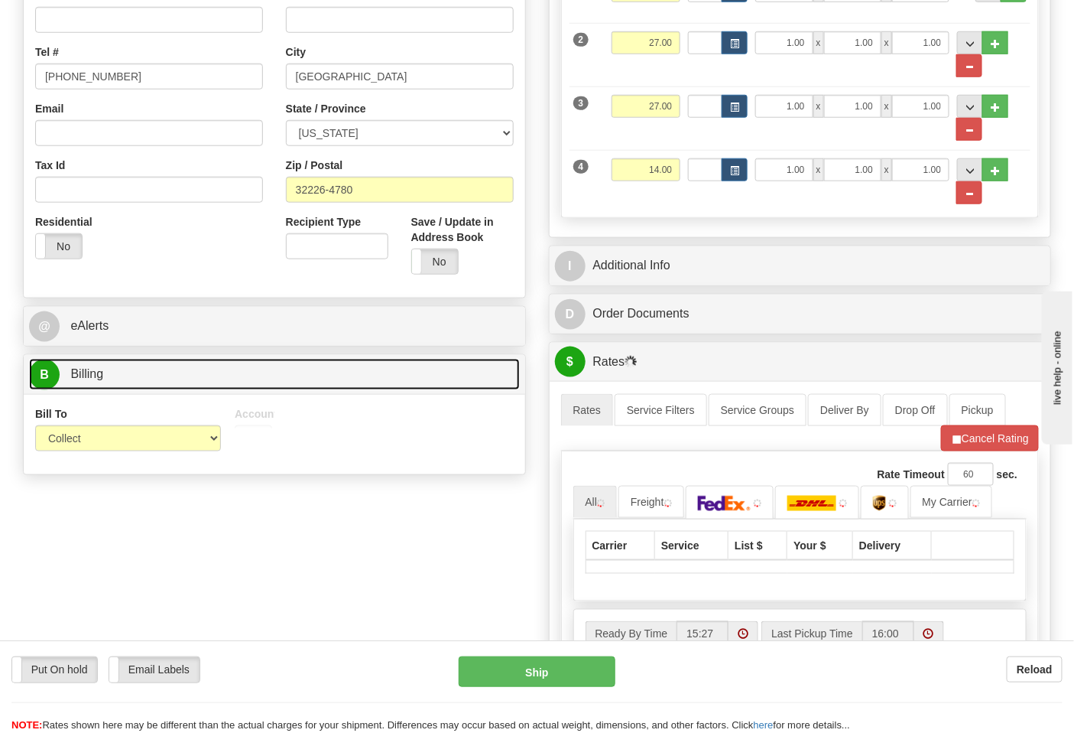
scroll to position [424, 0]
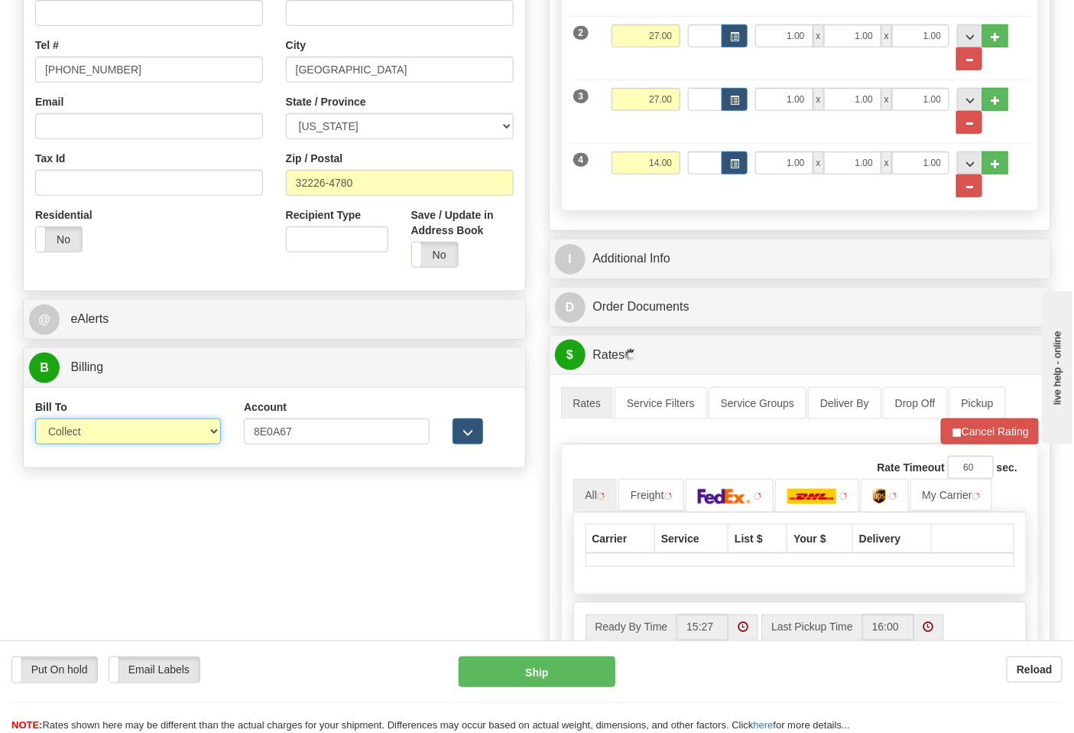
click at [115, 439] on select "Sender Recipient Third Party Collect" at bounding box center [128, 431] width 186 height 26
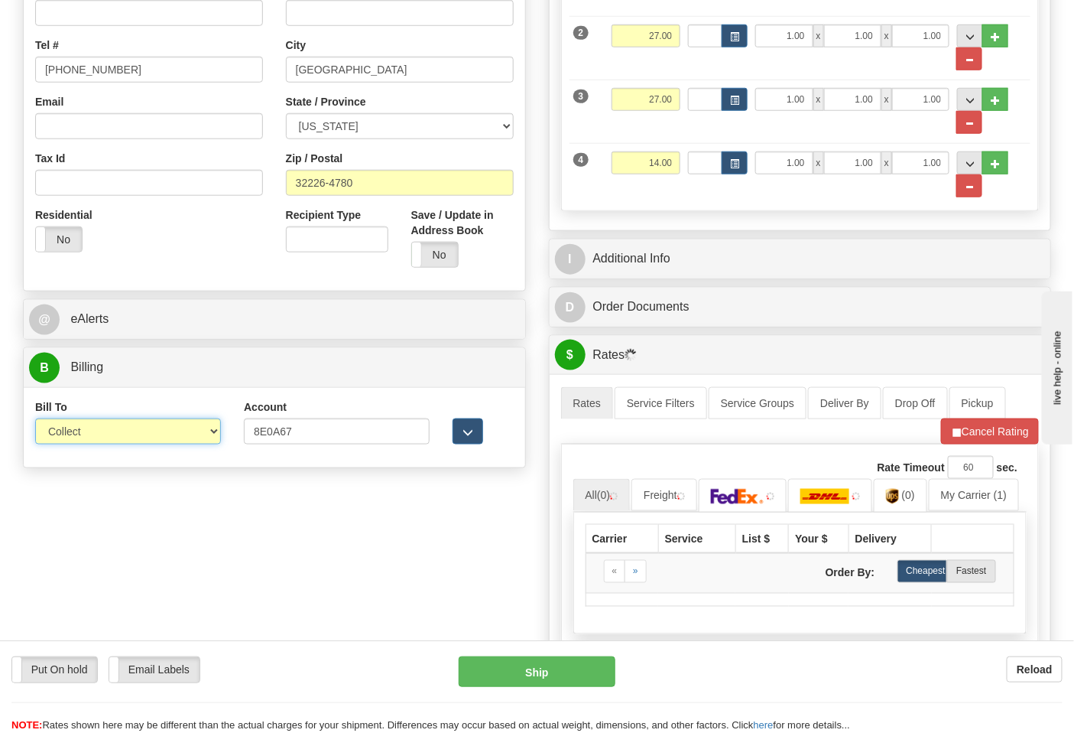
select select "2"
click at [35, 420] on select "Sender Recipient Third Party Collect" at bounding box center [128, 431] width 186 height 26
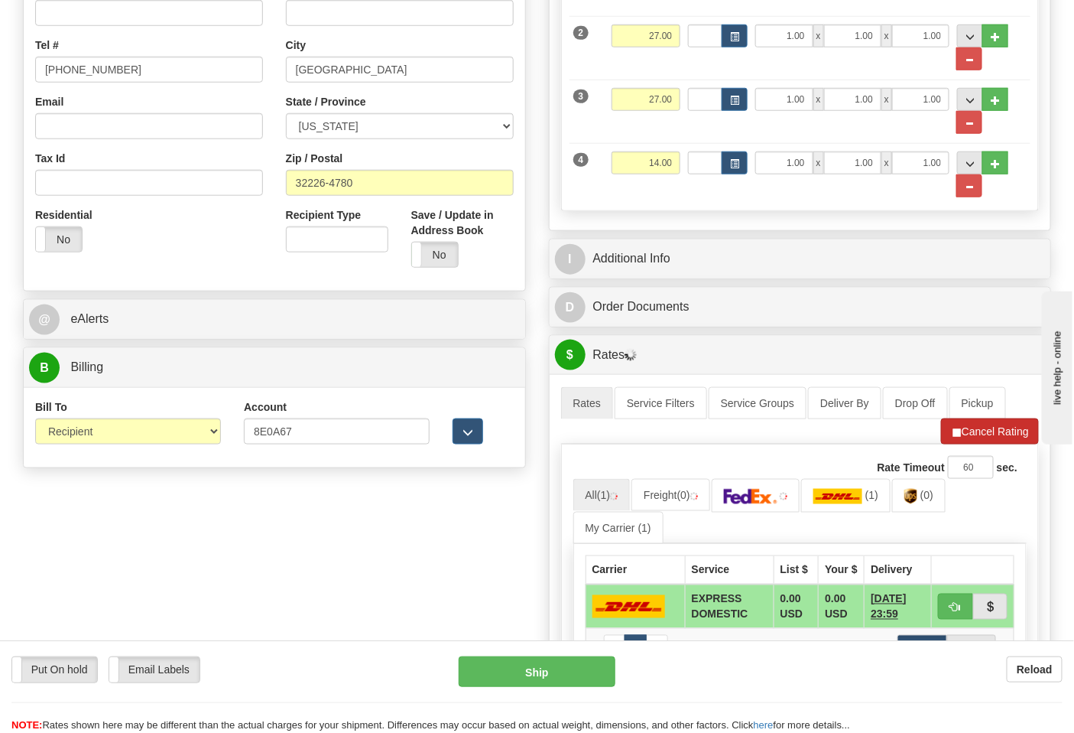
click at [968, 434] on li "Refresh Rates Cancel Rating" at bounding box center [990, 431] width 98 height 26
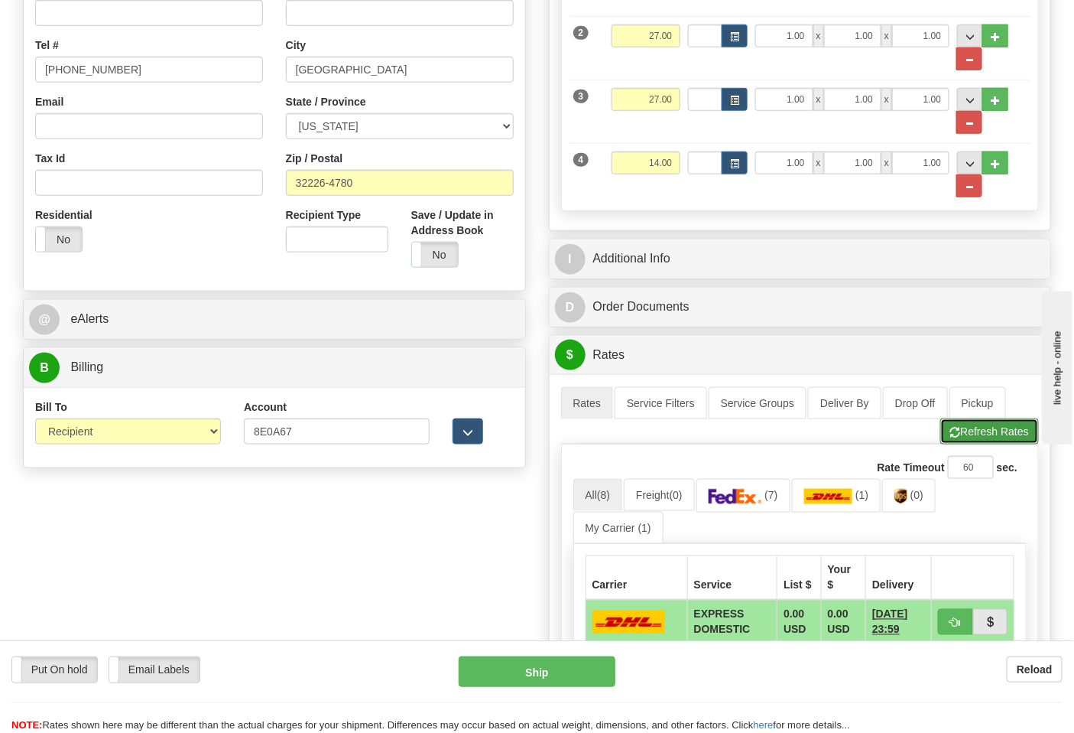
click at [973, 432] on button "Refresh Rates" at bounding box center [990, 431] width 99 height 26
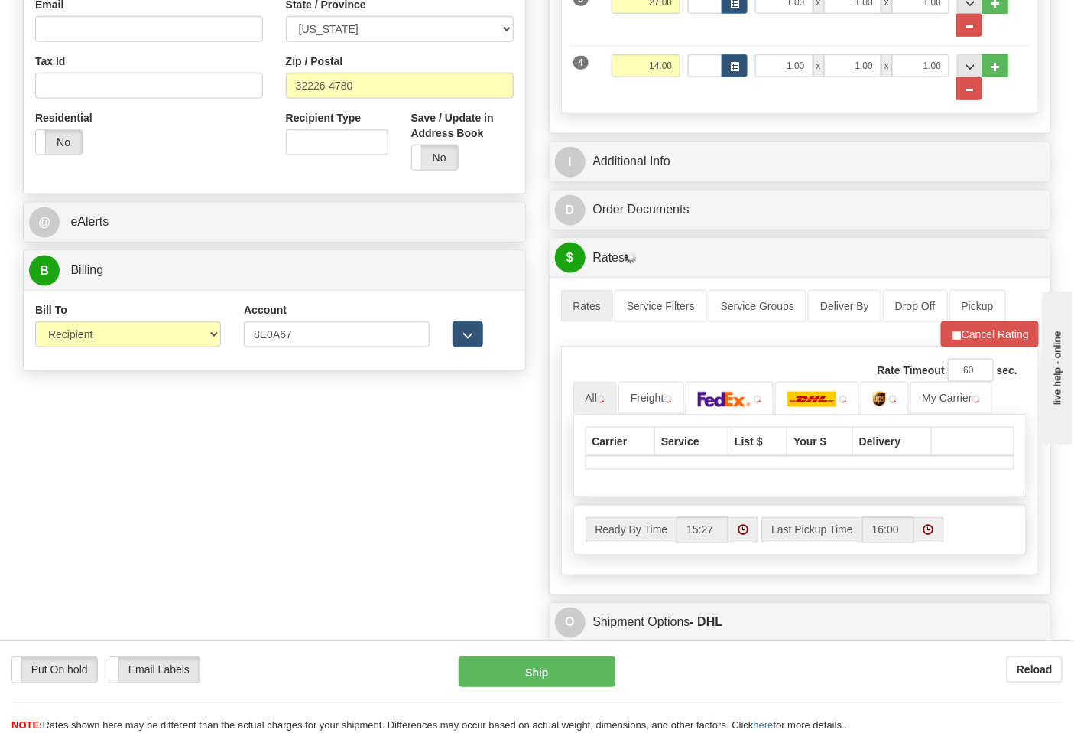
scroll to position [594, 0]
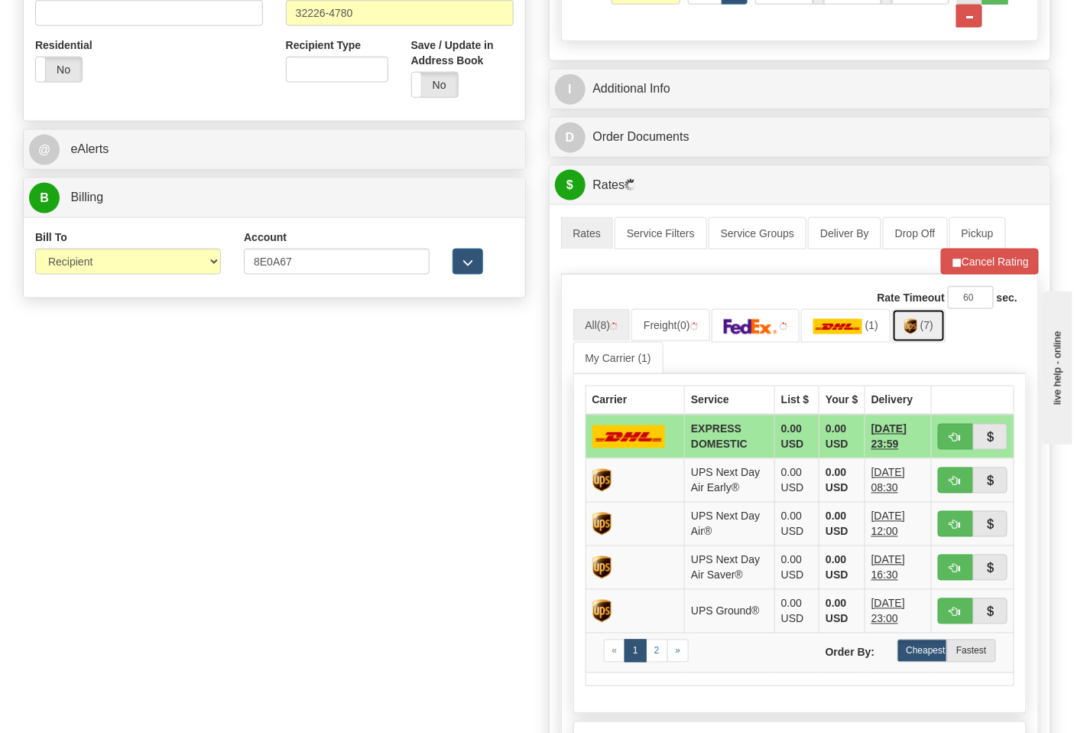
click at [918, 334] on img at bounding box center [911, 326] width 13 height 15
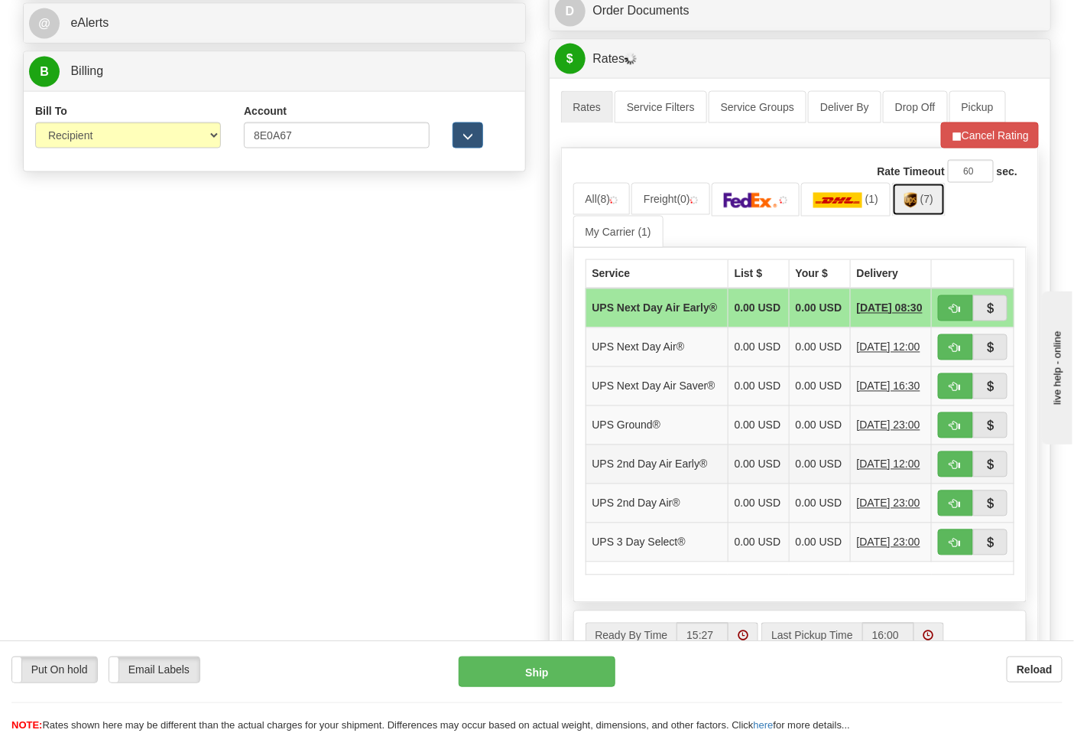
scroll to position [850, 0]
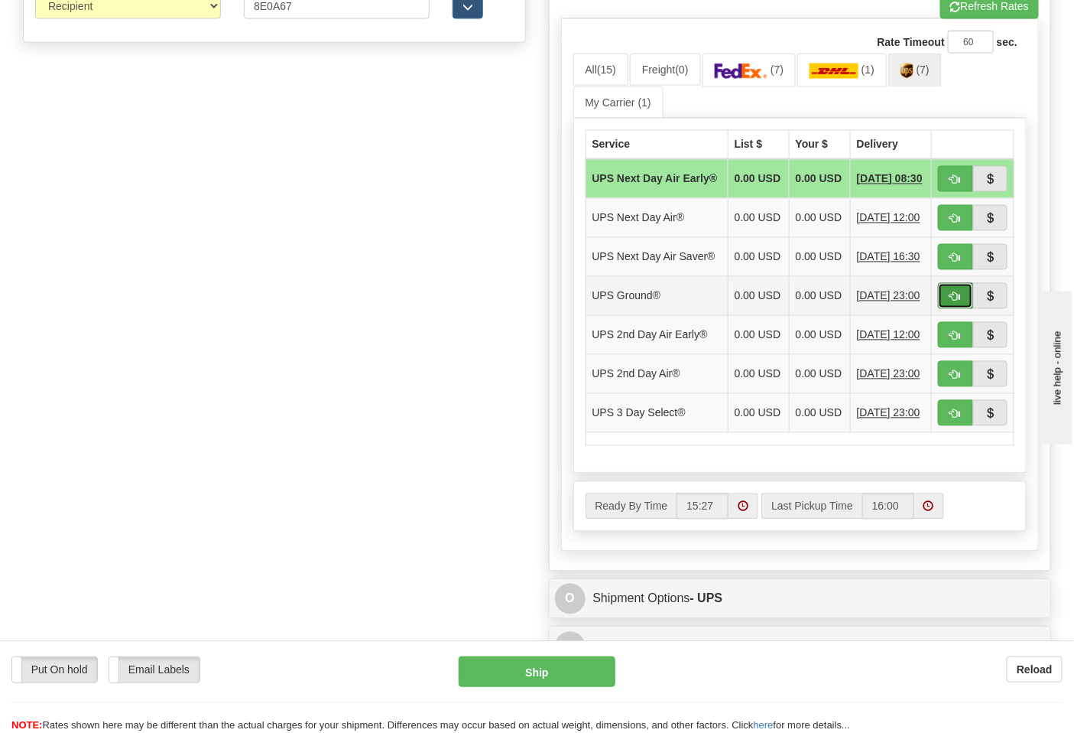
click at [959, 302] on span "button" at bounding box center [956, 297] width 11 height 10
type input "03"
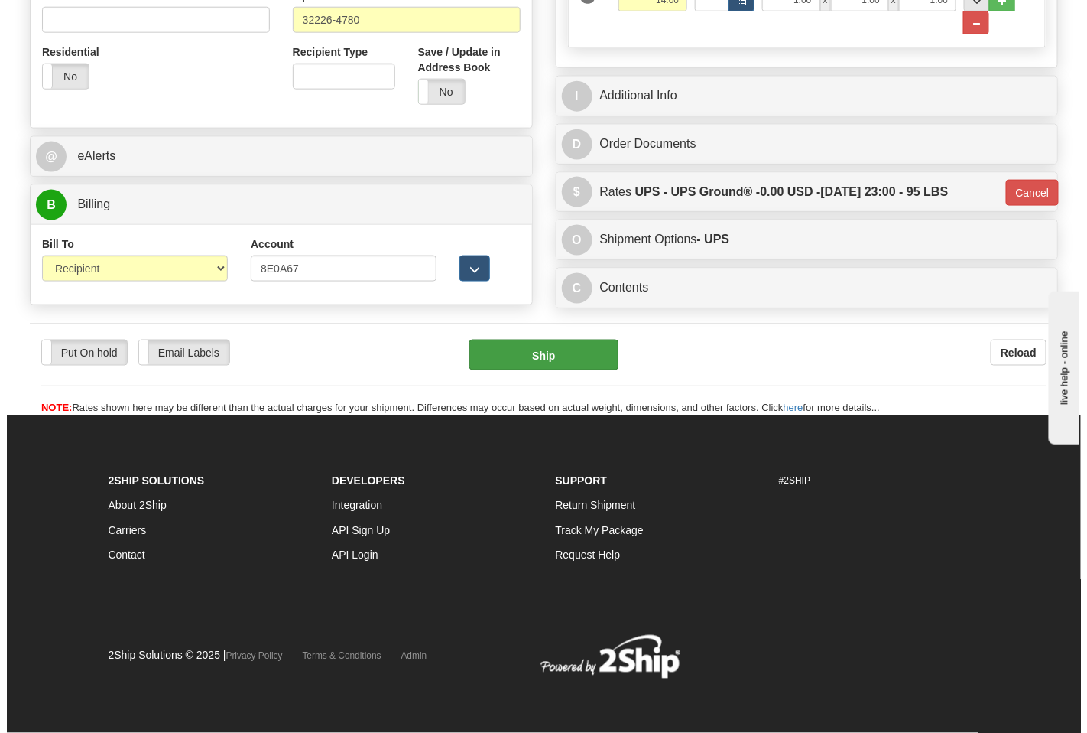
scroll to position [592, 0]
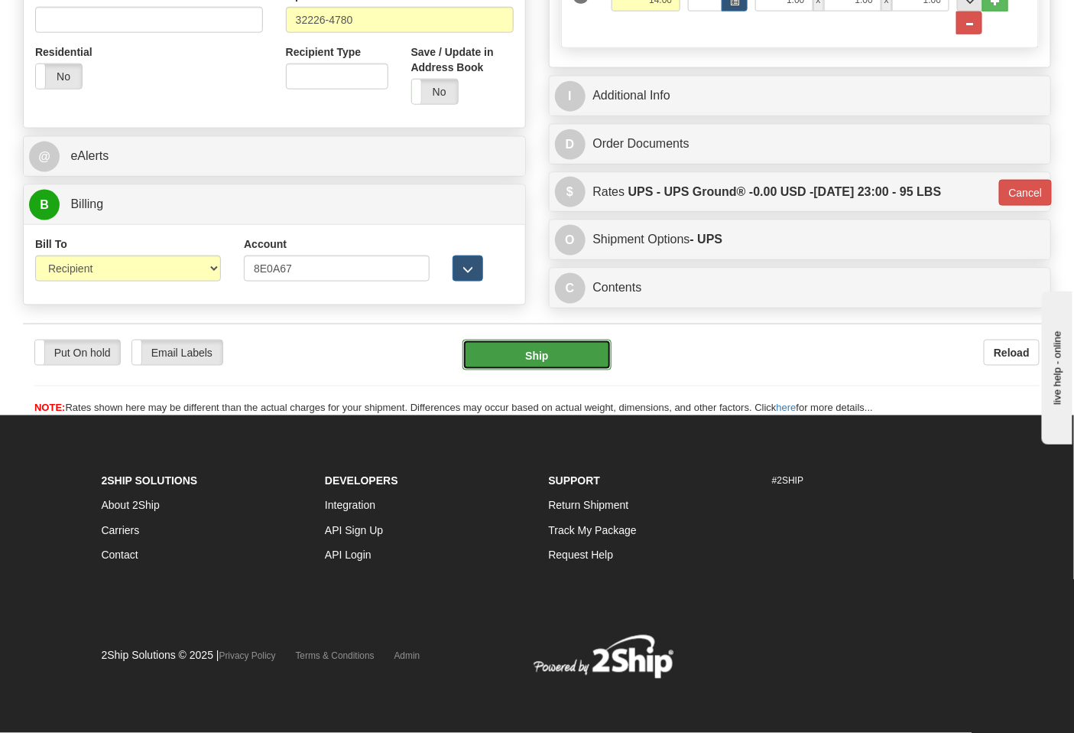
click at [546, 357] on button "Ship" at bounding box center [537, 355] width 148 height 31
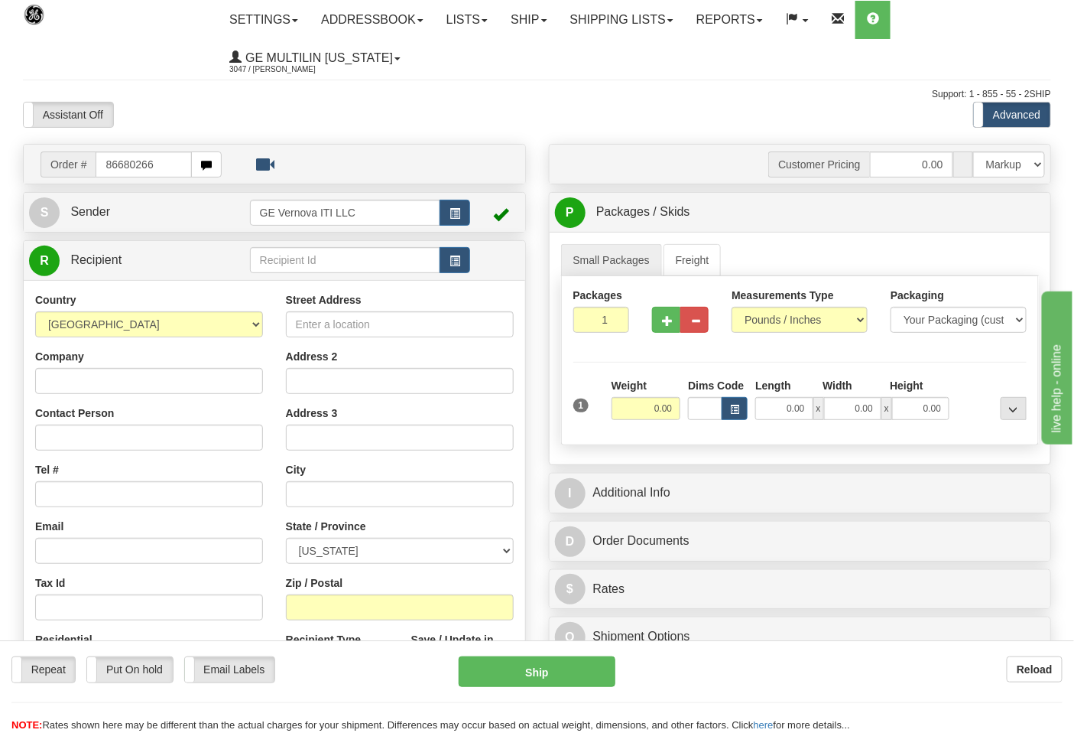
type input "86680266"
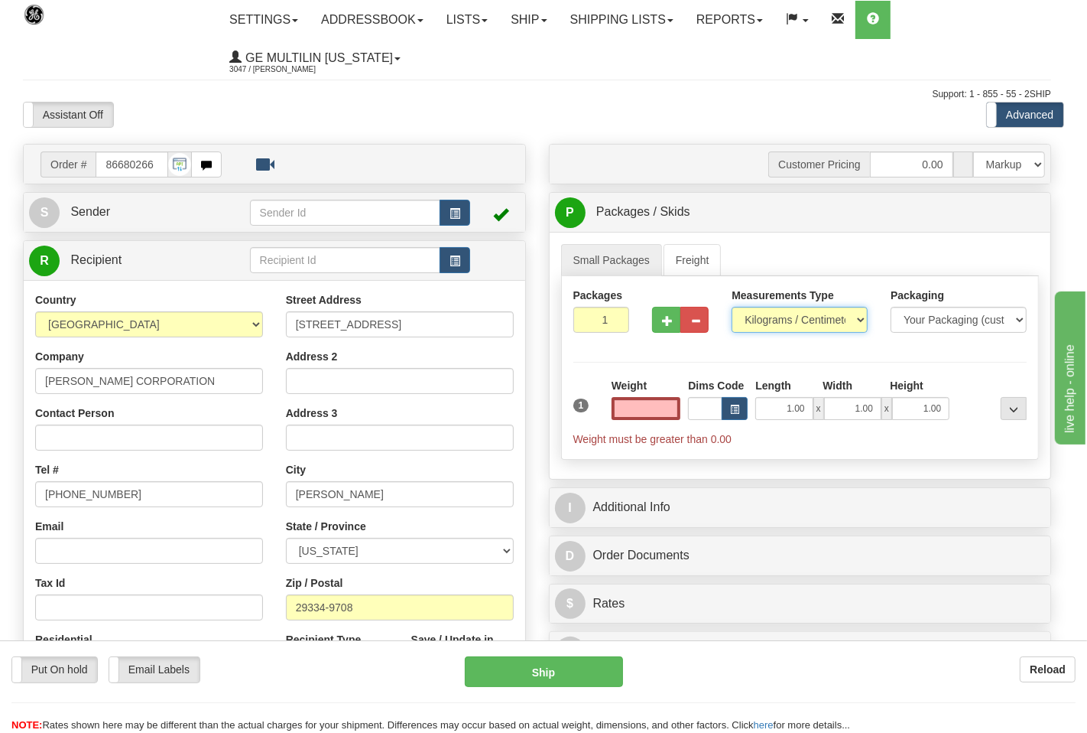
type input "0.00"
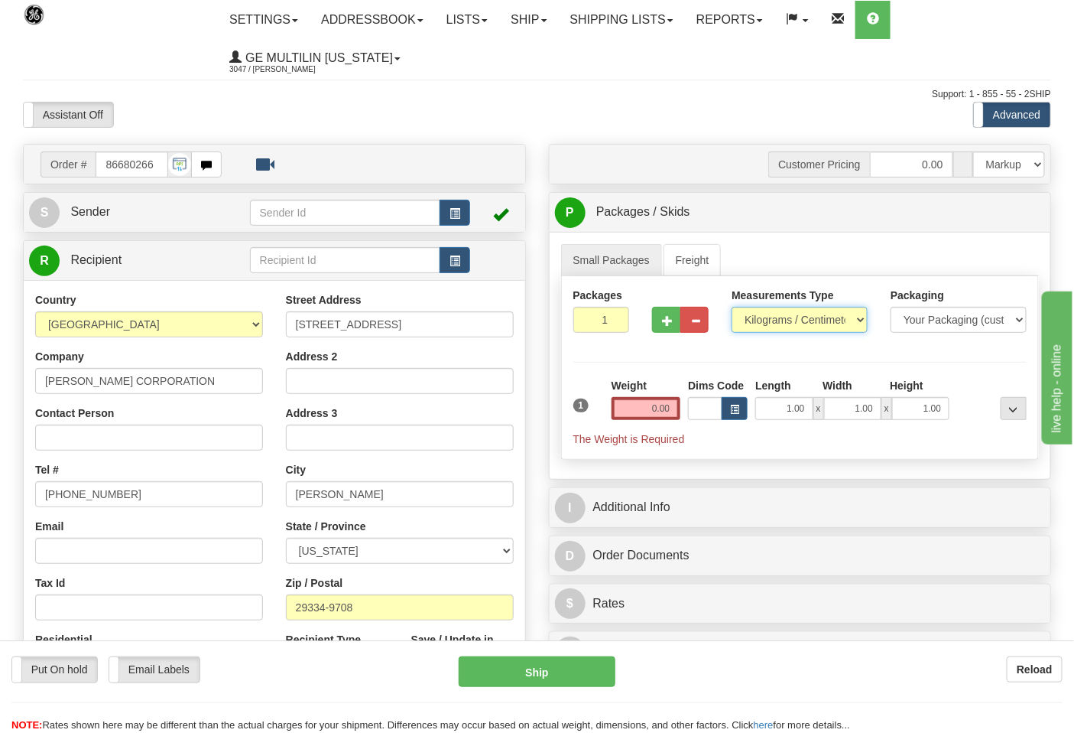
drag, startPoint x: 773, startPoint y: 319, endPoint x: 777, endPoint y: 331, distance: 12.8
click at [773, 319] on select "Pounds / Inches Kilograms / Centimeters" at bounding box center [800, 320] width 136 height 26
select select "0"
click at [732, 307] on select "Pounds / Inches Kilograms / Centimeters" at bounding box center [800, 320] width 136 height 26
click at [673, 413] on input "0.00" at bounding box center [647, 408] width 70 height 23
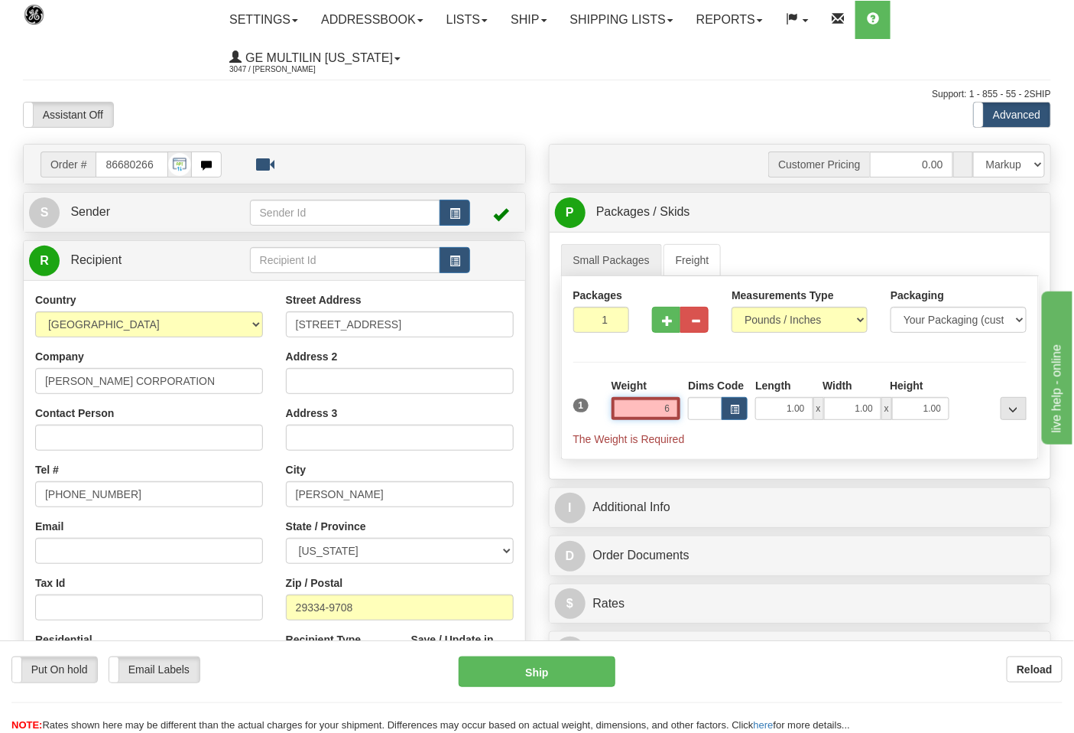
click button "Delete" at bounding box center [0, 0] width 0 height 0
type input "6.00"
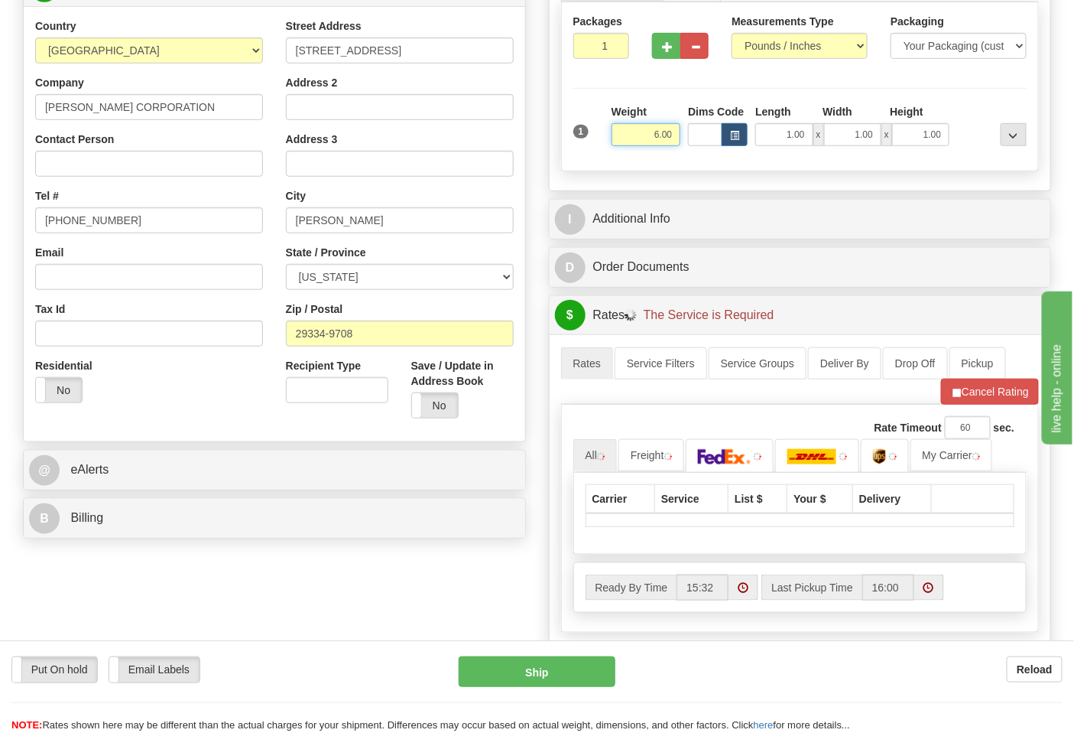
scroll to position [340, 0]
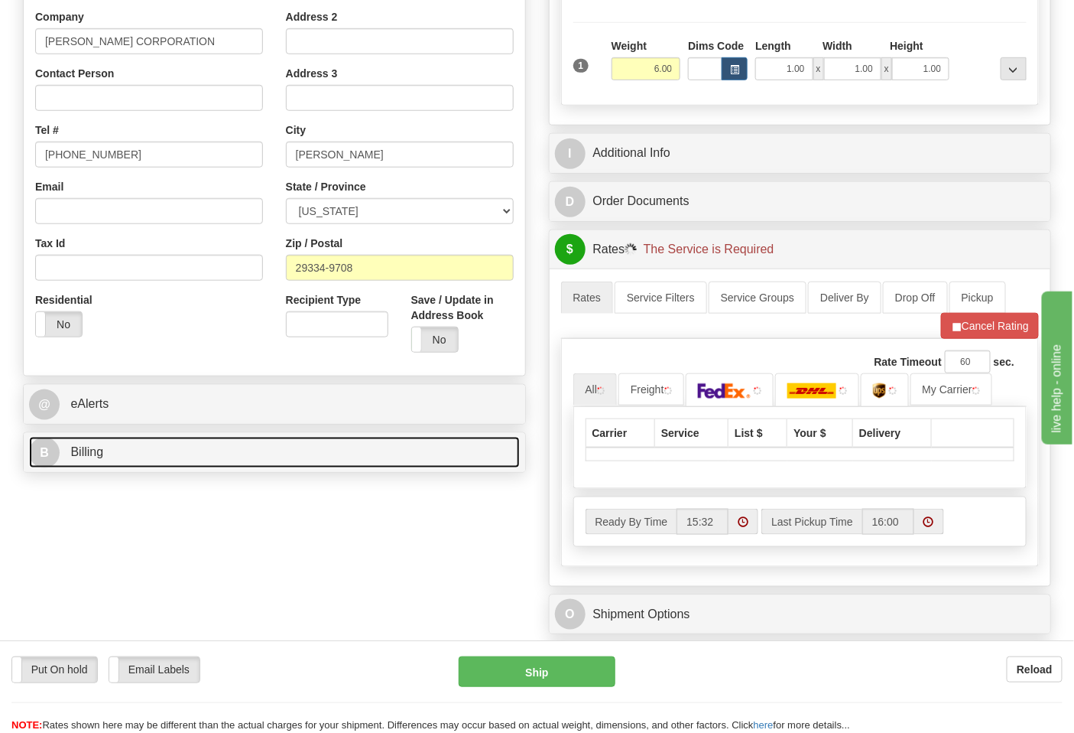
click at [124, 444] on link "B Billing" at bounding box center [274, 452] width 491 height 31
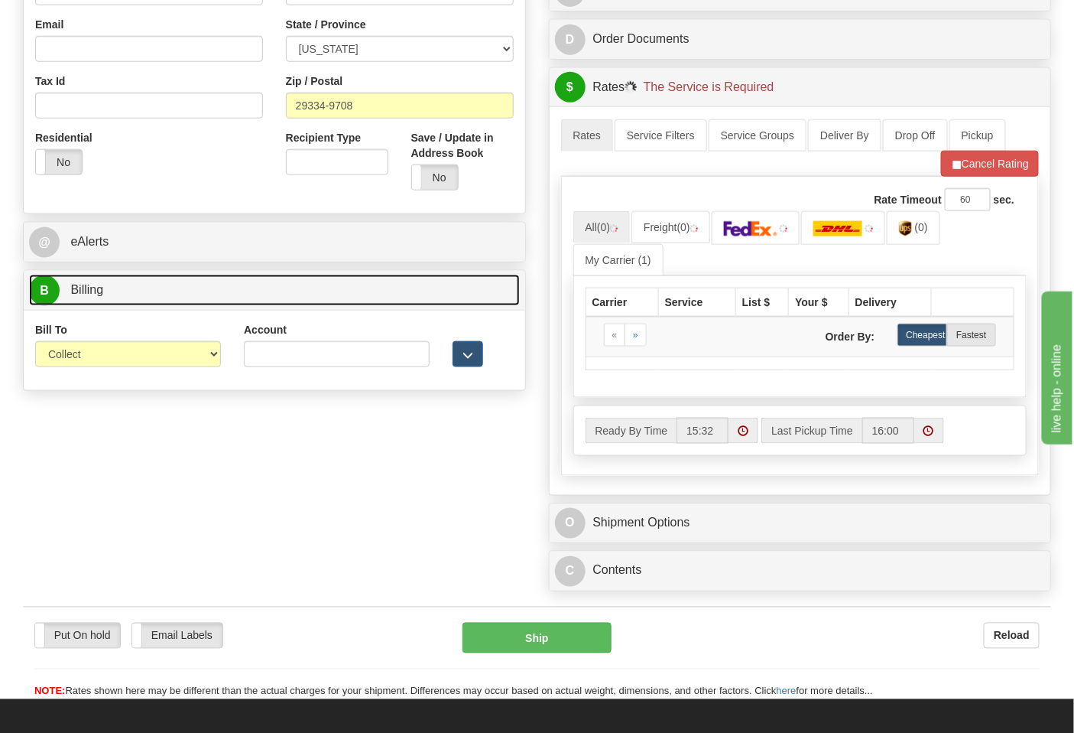
scroll to position [509, 0]
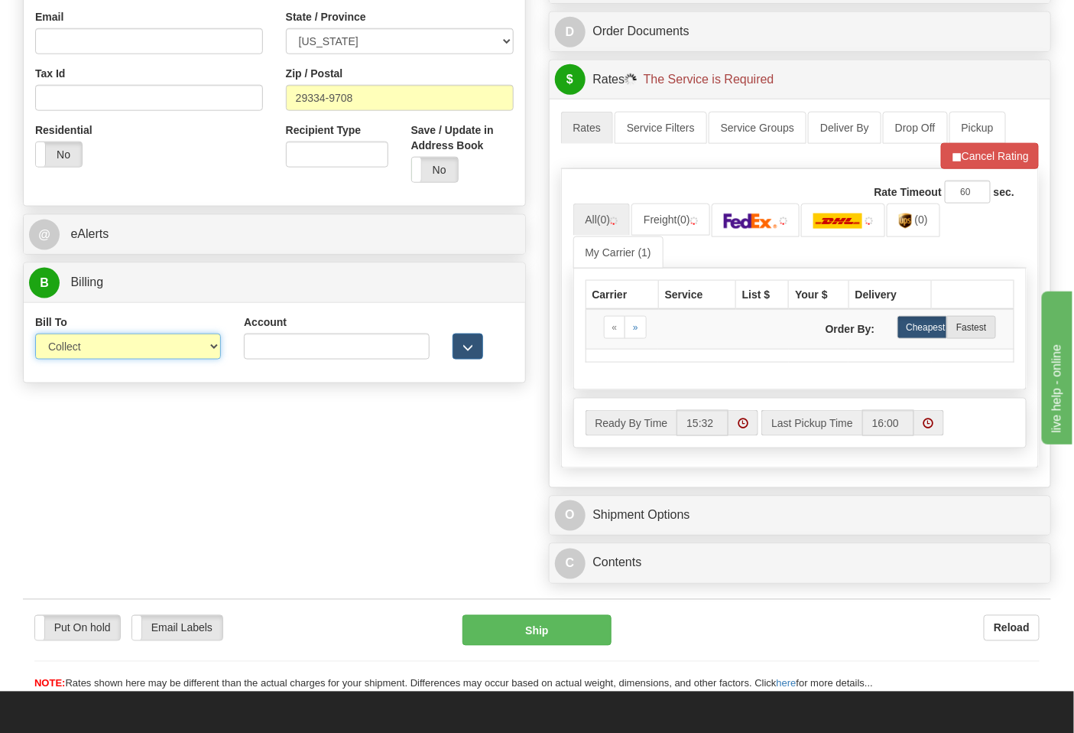
drag, startPoint x: 80, startPoint y: 349, endPoint x: 89, endPoint y: 360, distance: 14.6
click at [80, 349] on select "Sender Recipient Third Party Collect" at bounding box center [128, 346] width 186 height 26
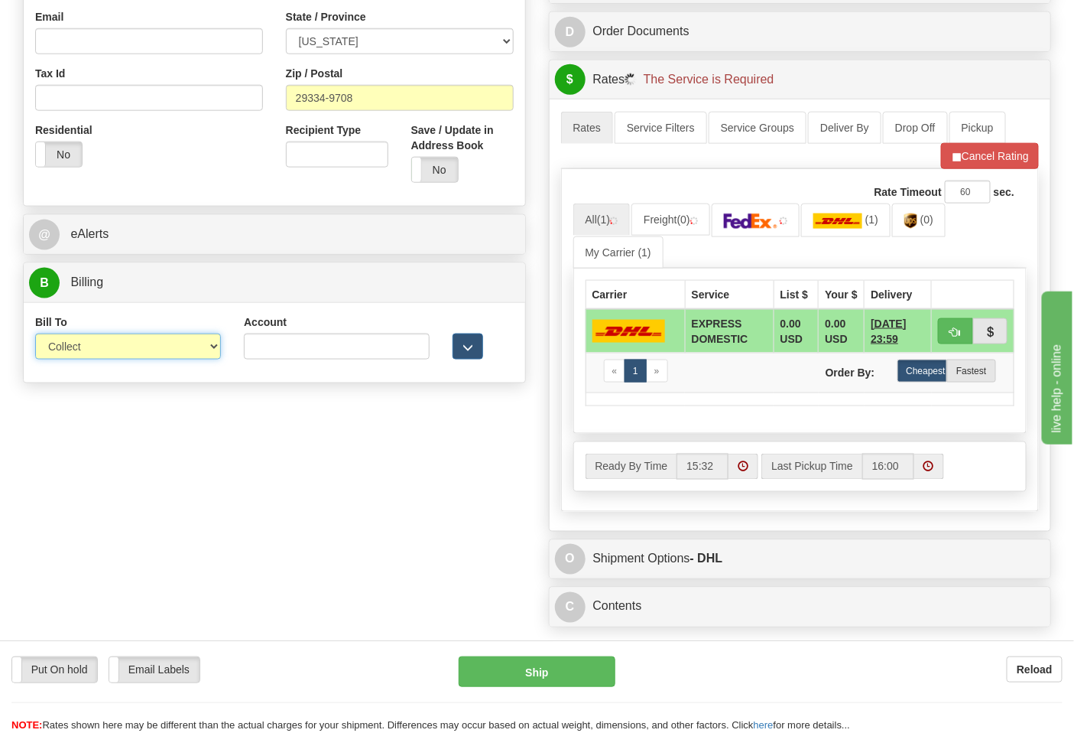
select select "2"
click at [35, 335] on select "Sender Recipient Third Party Collect" at bounding box center [128, 346] width 186 height 26
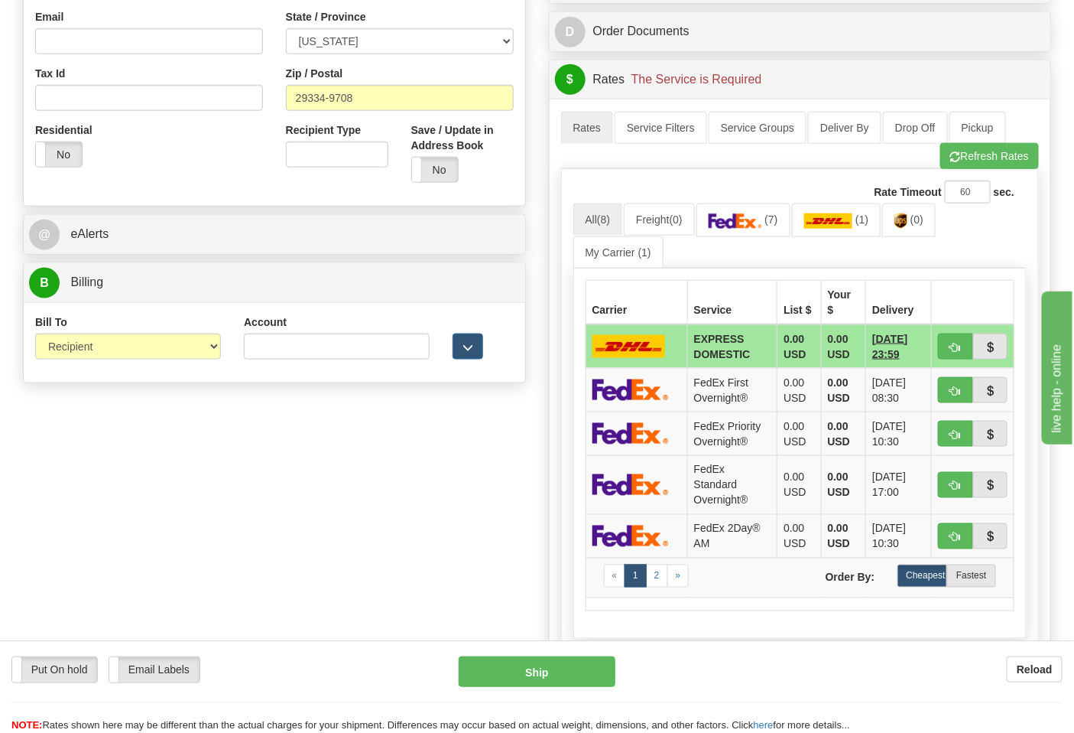
click at [311, 362] on div "Account 3rd Party Account List Please select" at bounding box center [336, 342] width 209 height 57
click at [309, 356] on input "Account" at bounding box center [337, 346] width 186 height 26
paste input "103538629"
type input "103538629"
click at [758, 212] on link "(7)" at bounding box center [744, 219] width 94 height 33
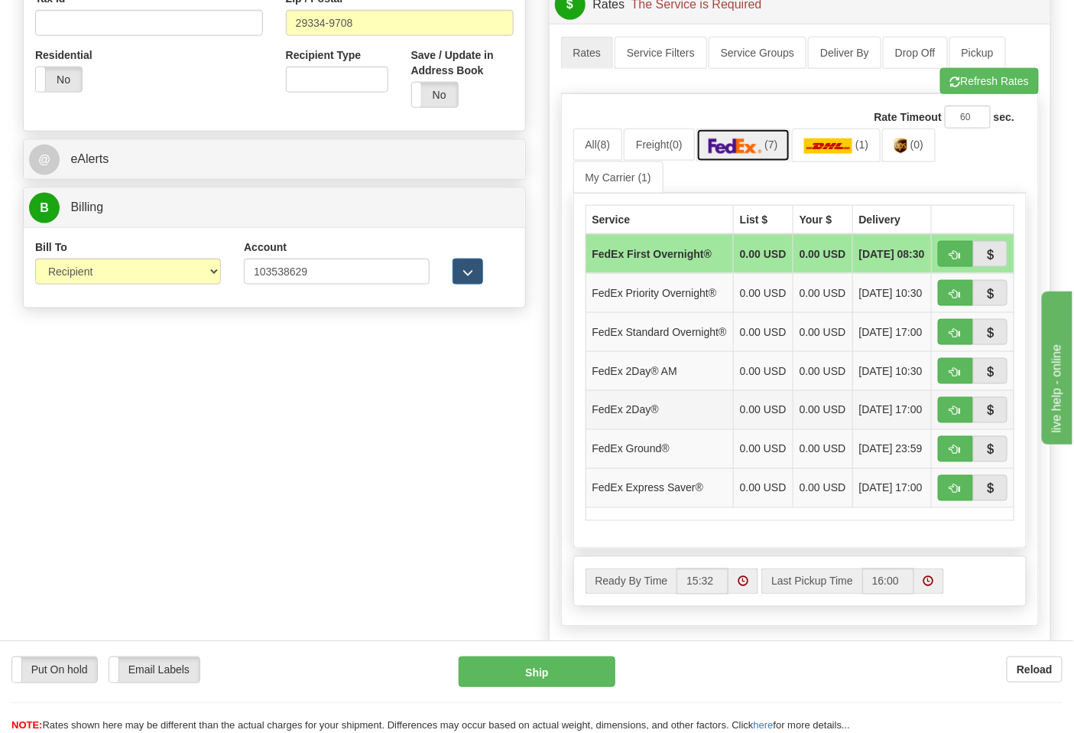
scroll to position [679, 0]
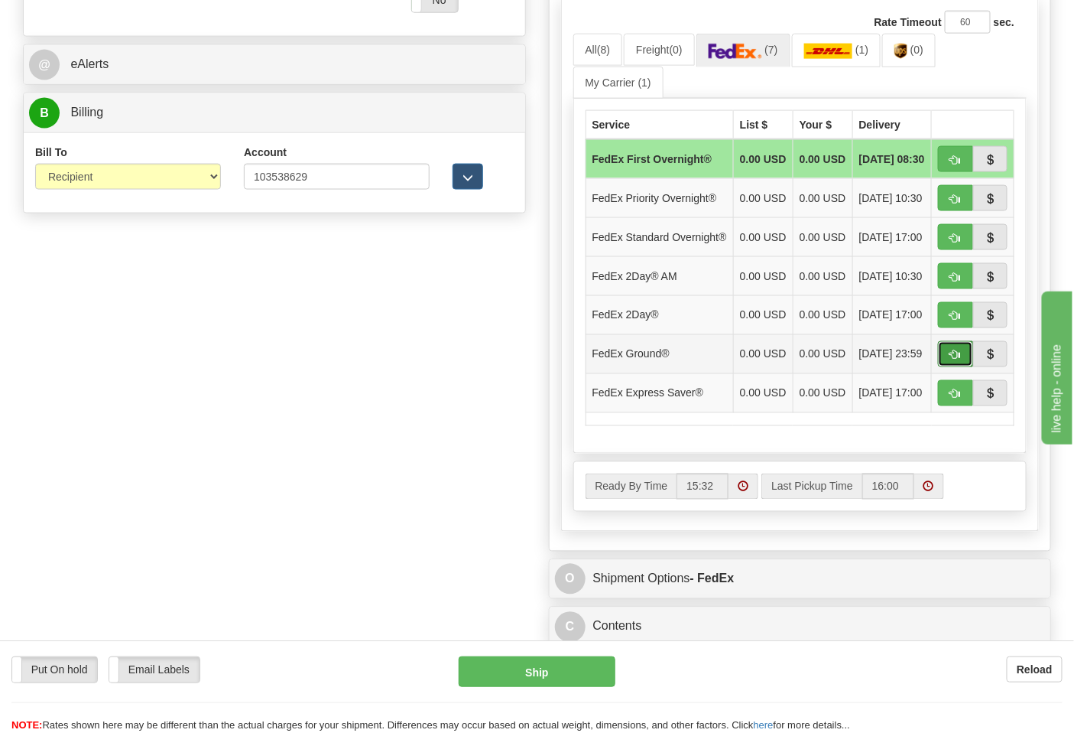
click at [947, 367] on button "button" at bounding box center [955, 354] width 35 height 26
type input "92"
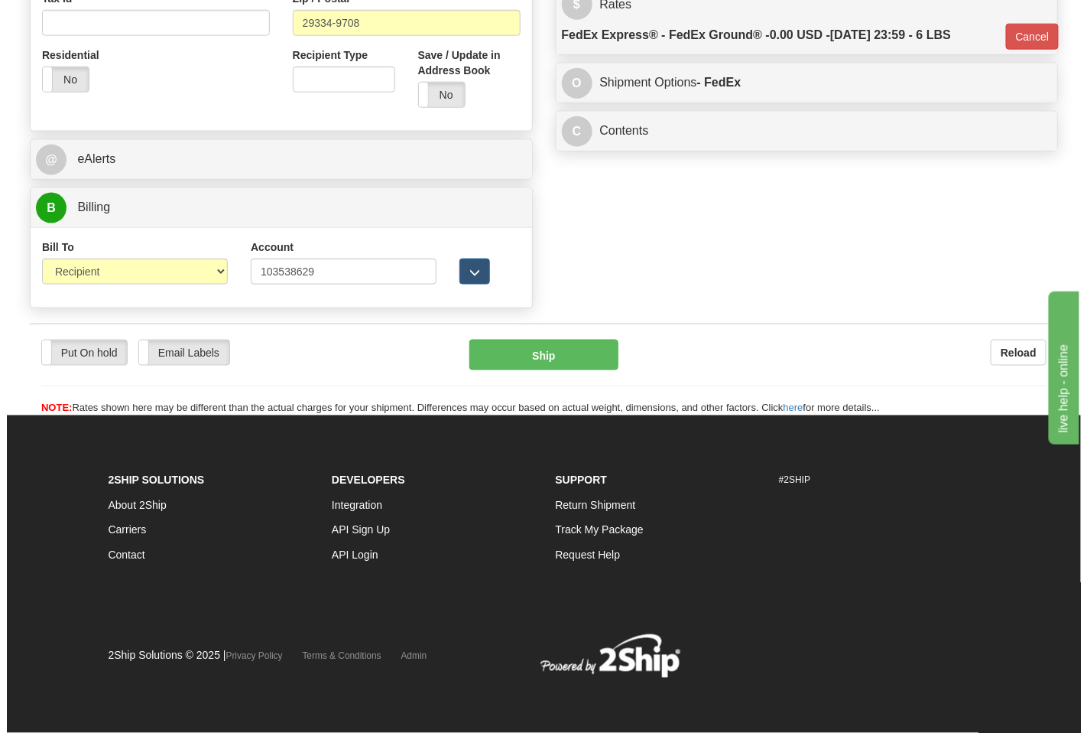
scroll to position [586, 0]
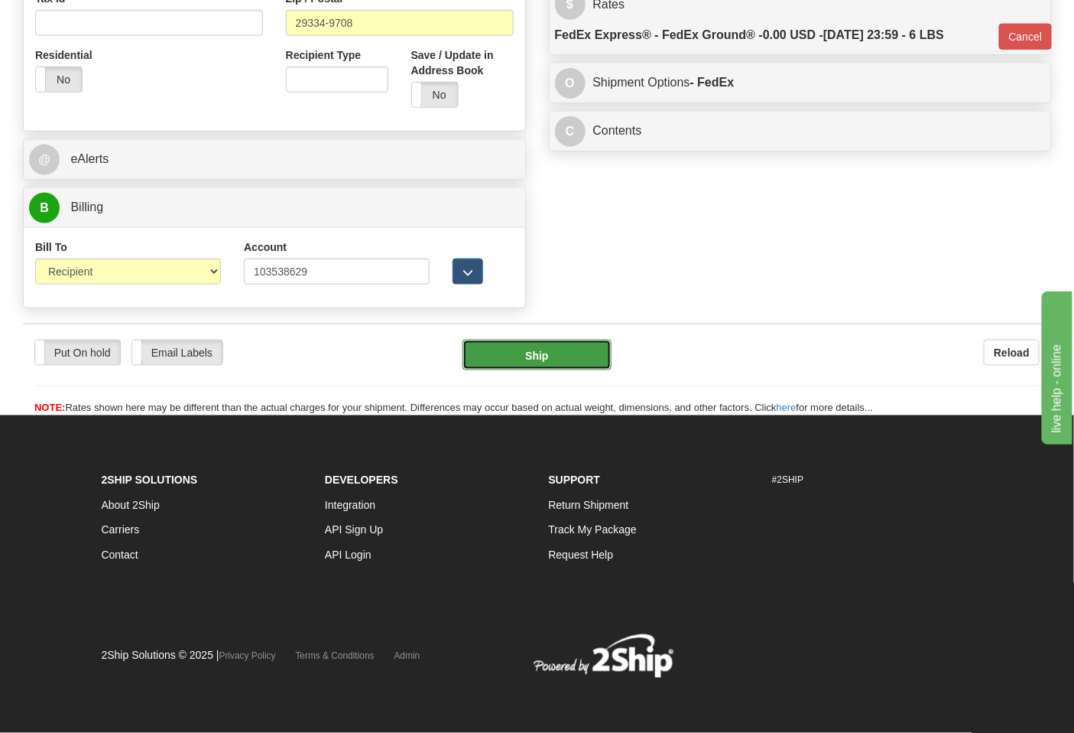
click at [553, 363] on button "Ship" at bounding box center [537, 355] width 148 height 31
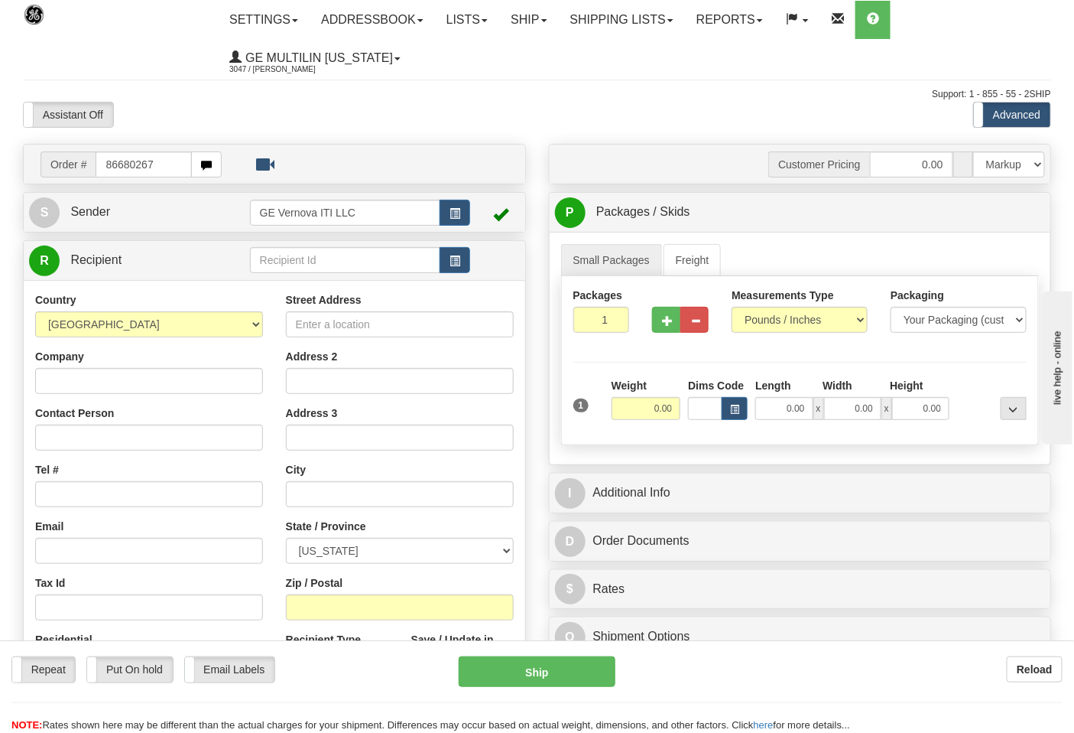
type input "86680267"
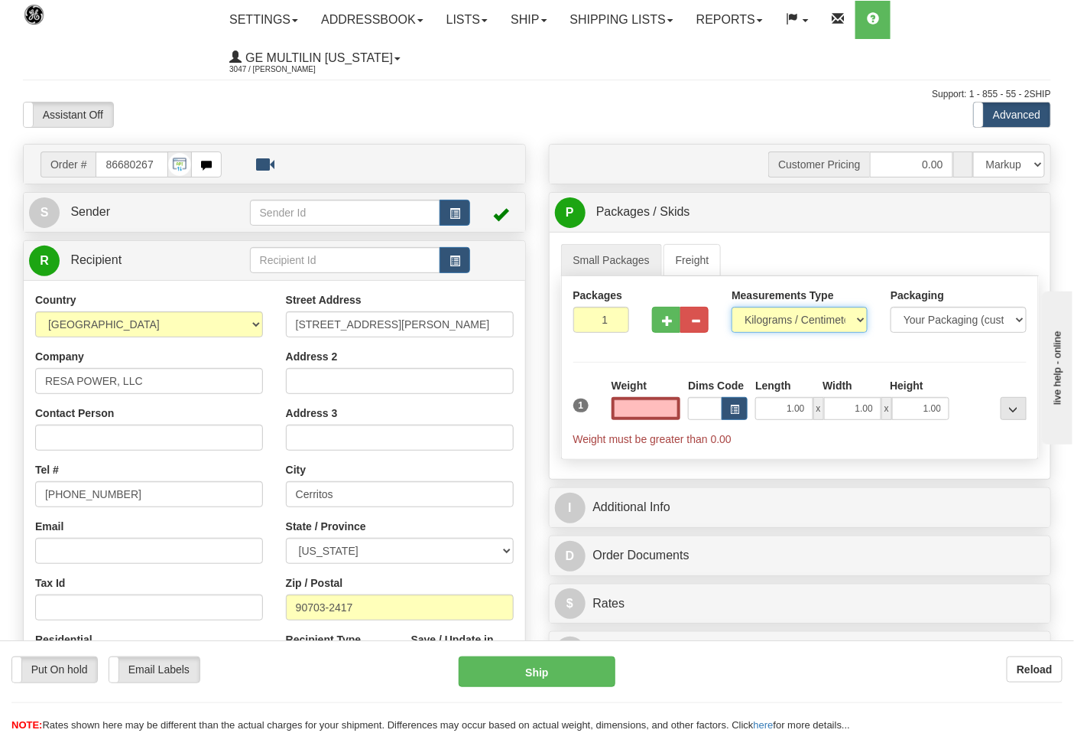
type input "0.00"
click at [773, 321] on select "Pounds / Inches Kilograms / Centimeters" at bounding box center [800, 320] width 136 height 26
select select "0"
click at [732, 307] on select "Pounds / Inches Kilograms / Centimeters" at bounding box center [800, 320] width 136 height 26
click at [670, 414] on input "0.00" at bounding box center [647, 408] width 70 height 23
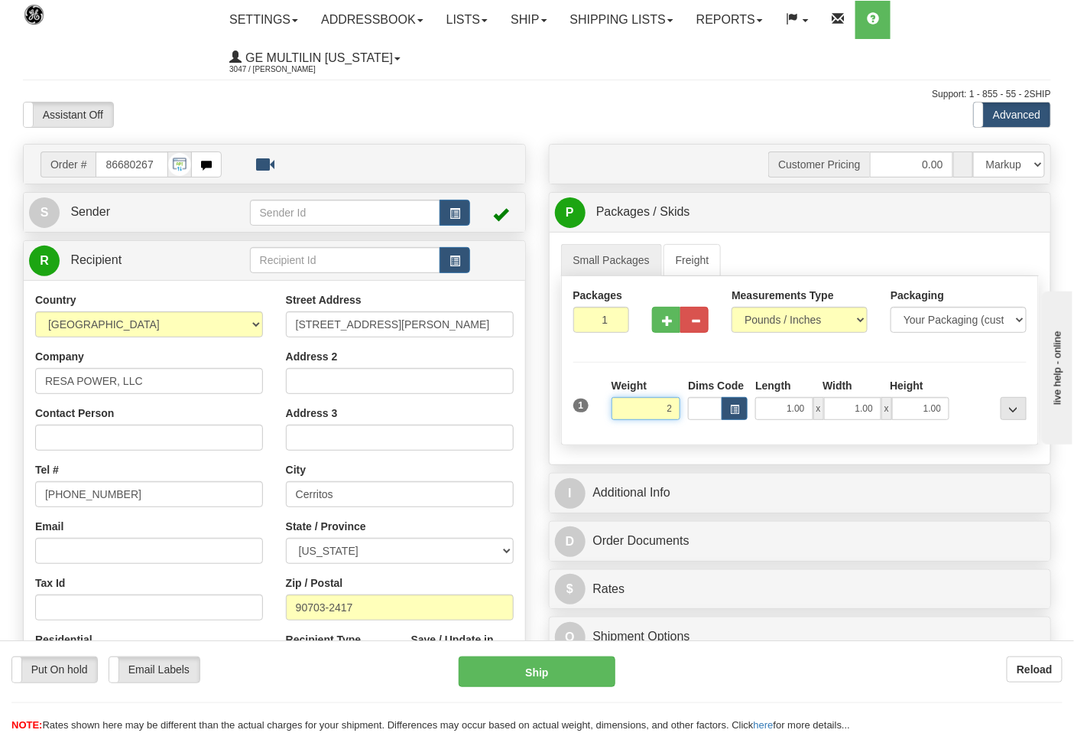
click button "Delete" at bounding box center [0, 0] width 0 height 0
type input "2.00"
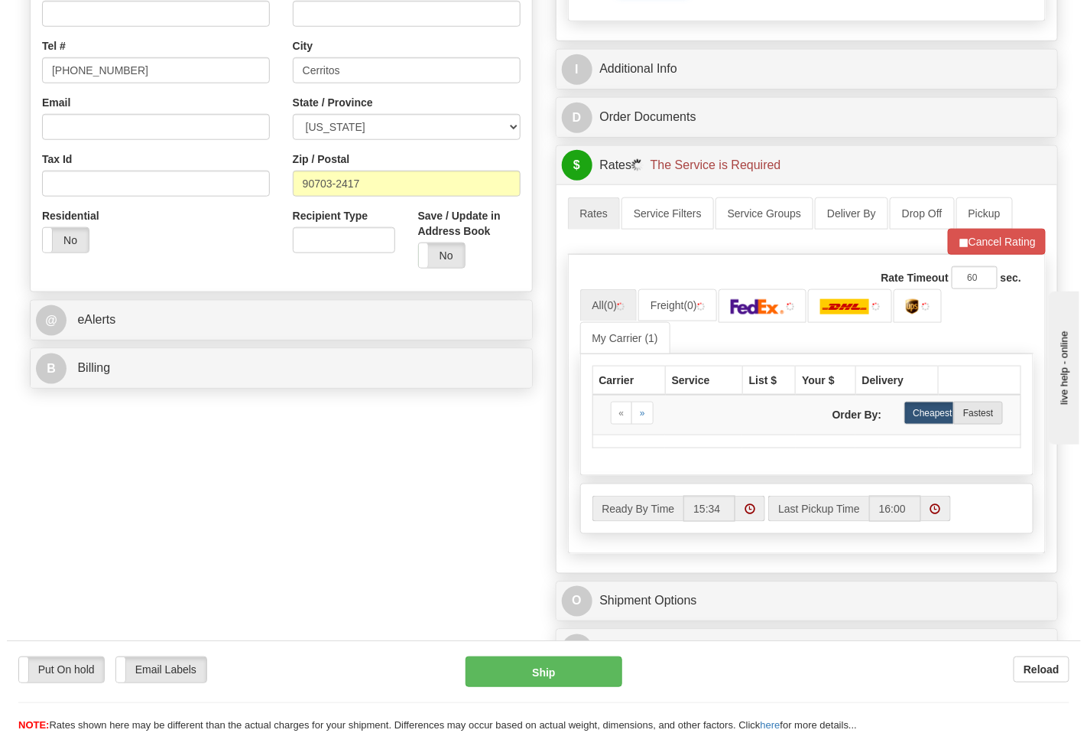
scroll to position [424, 0]
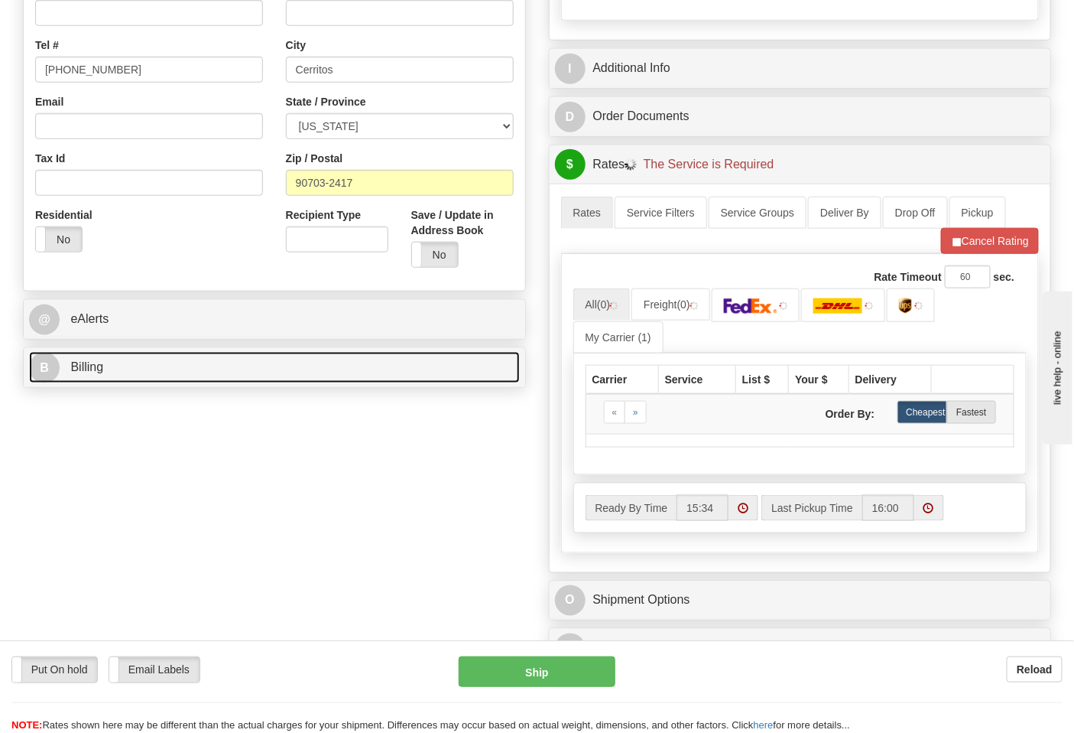
click at [120, 372] on link "B Billing" at bounding box center [274, 367] width 491 height 31
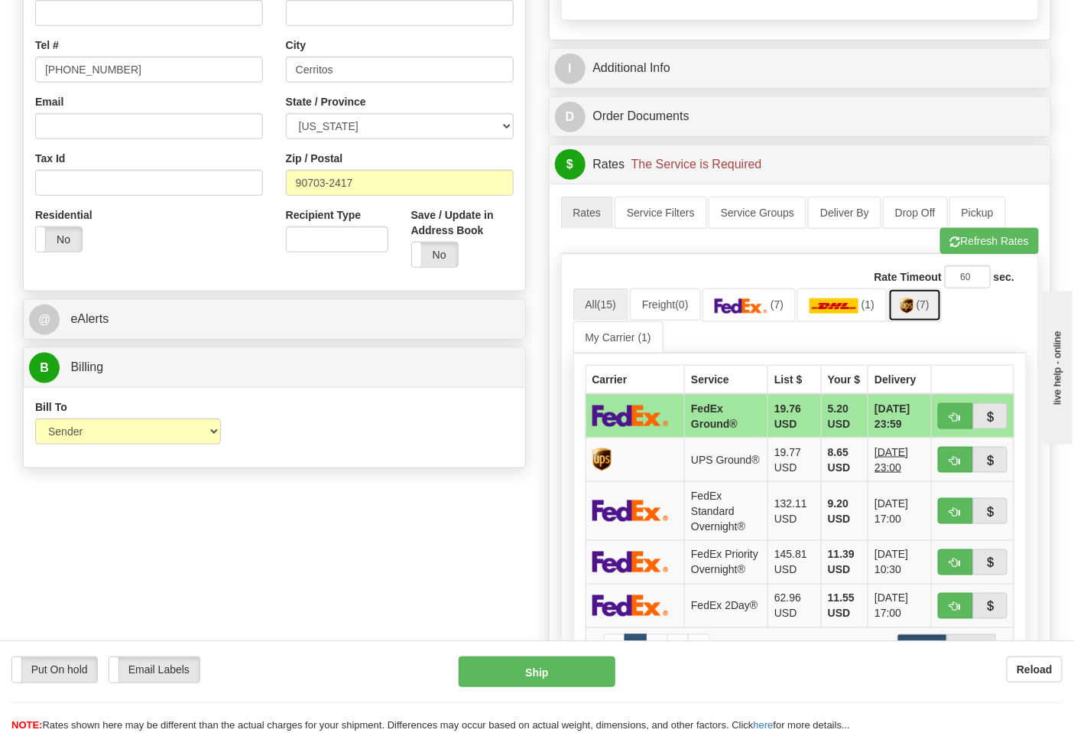
click at [916, 317] on link "(7)" at bounding box center [916, 304] width 54 height 33
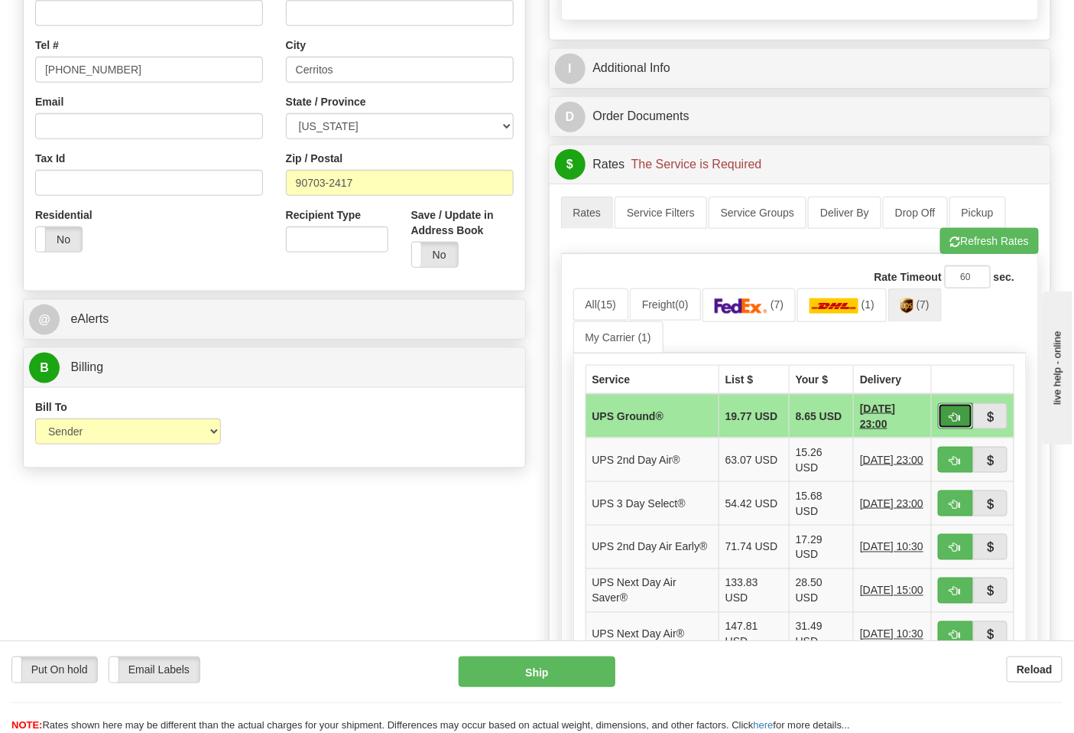
click at [946, 415] on button "button" at bounding box center [955, 416] width 35 height 26
type input "03"
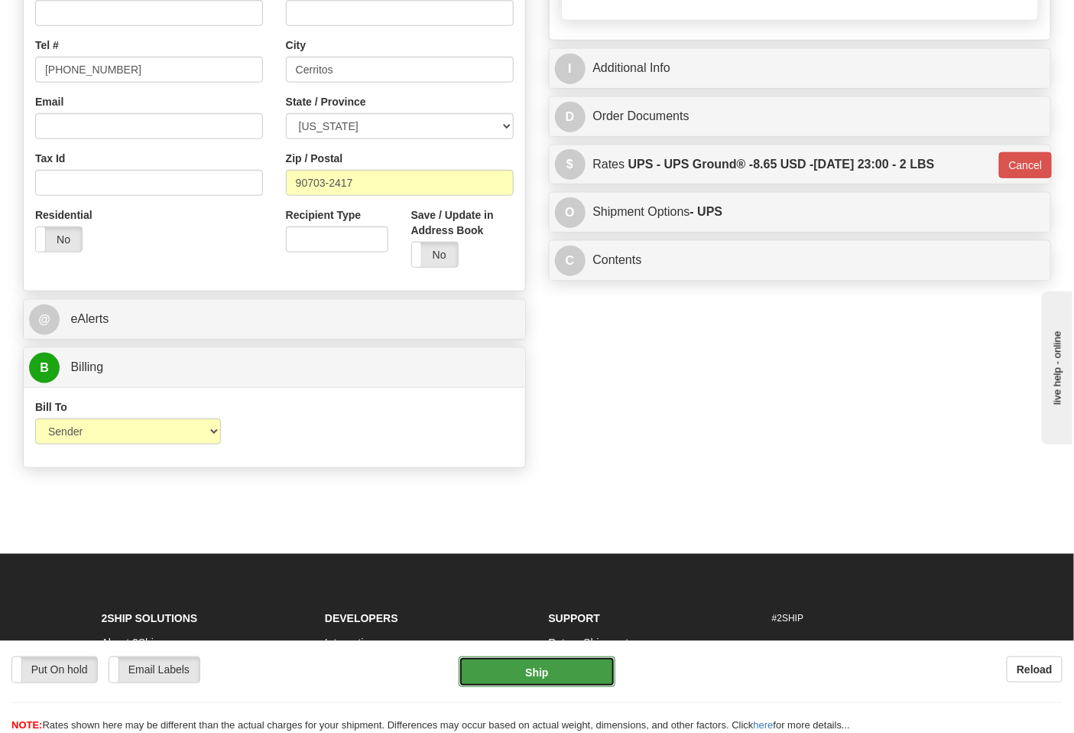
click at [564, 667] on button "Ship" at bounding box center [537, 671] width 156 height 31
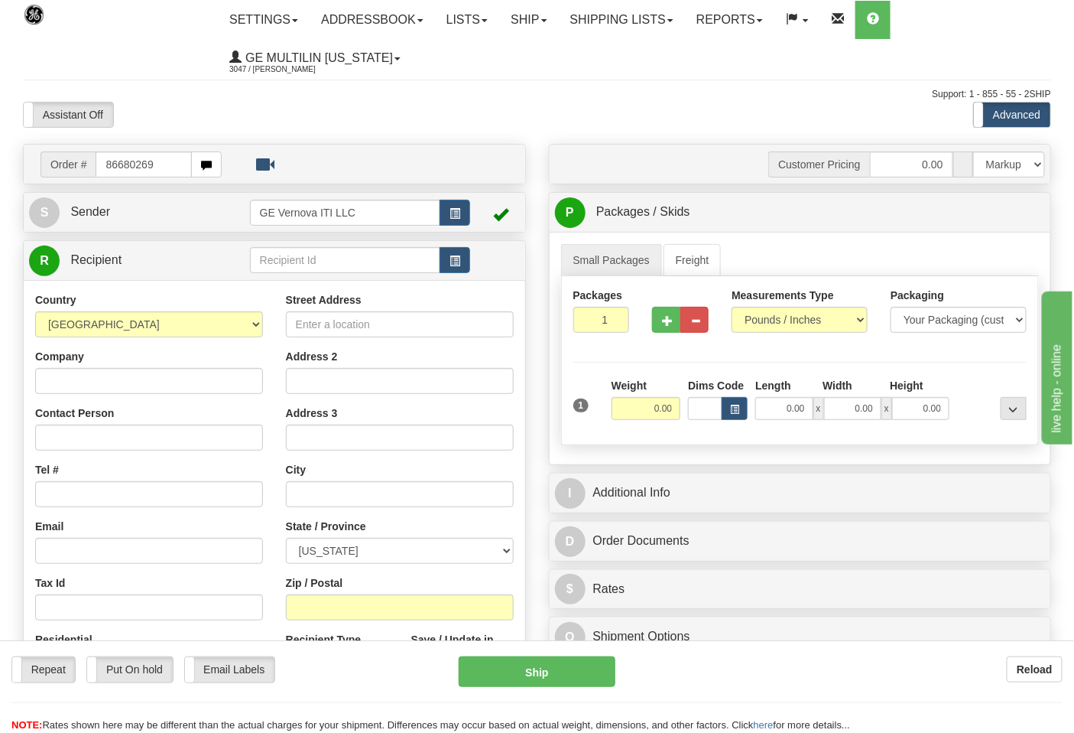
type input "86680269"
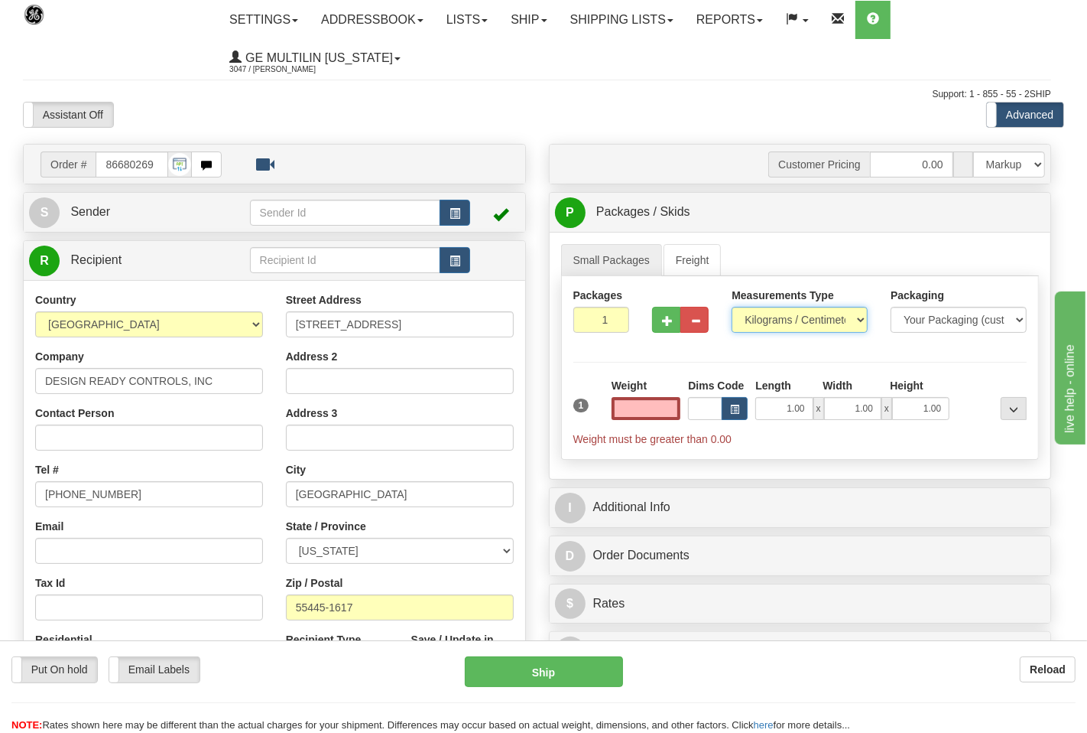
type input "0.00"
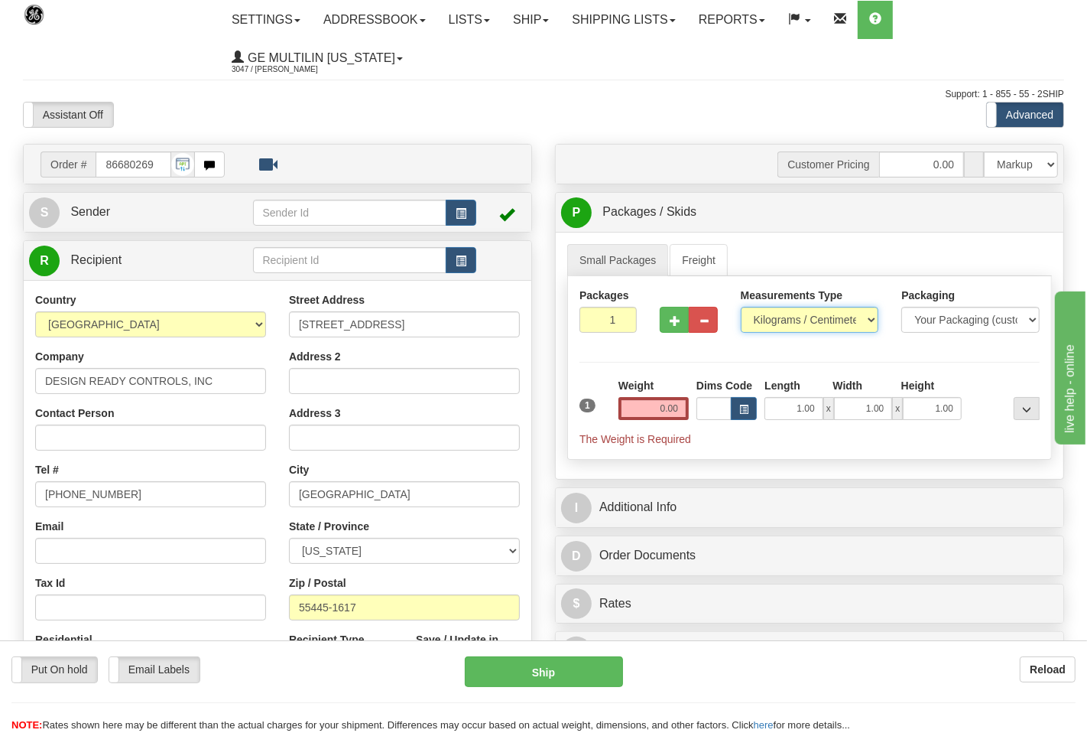
drag, startPoint x: 785, startPoint y: 323, endPoint x: 780, endPoint y: 332, distance: 10.3
click at [784, 323] on select "Pounds / Inches Kilograms / Centimeters" at bounding box center [810, 320] width 138 height 26
select select "0"
click at [732, 307] on select "Pounds / Inches Kilograms / Centimeters" at bounding box center [800, 320] width 136 height 26
click at [674, 411] on input "0.00" at bounding box center [647, 408] width 70 height 23
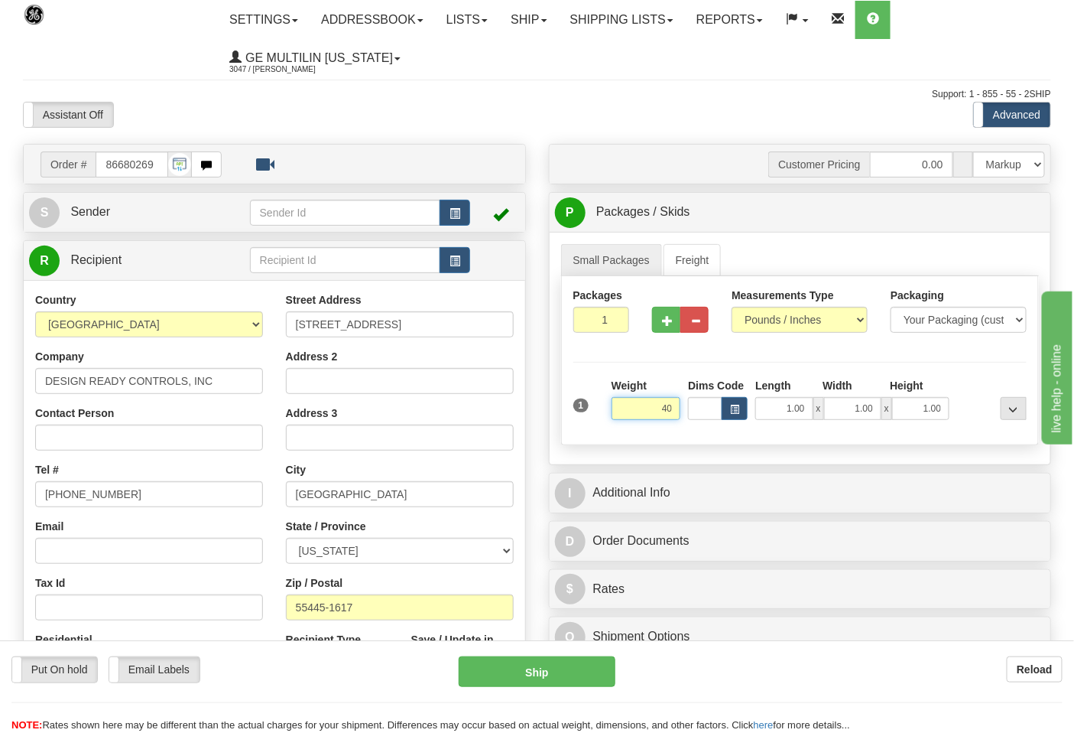
click button "Delete" at bounding box center [0, 0] width 0 height 0
type input "40.00"
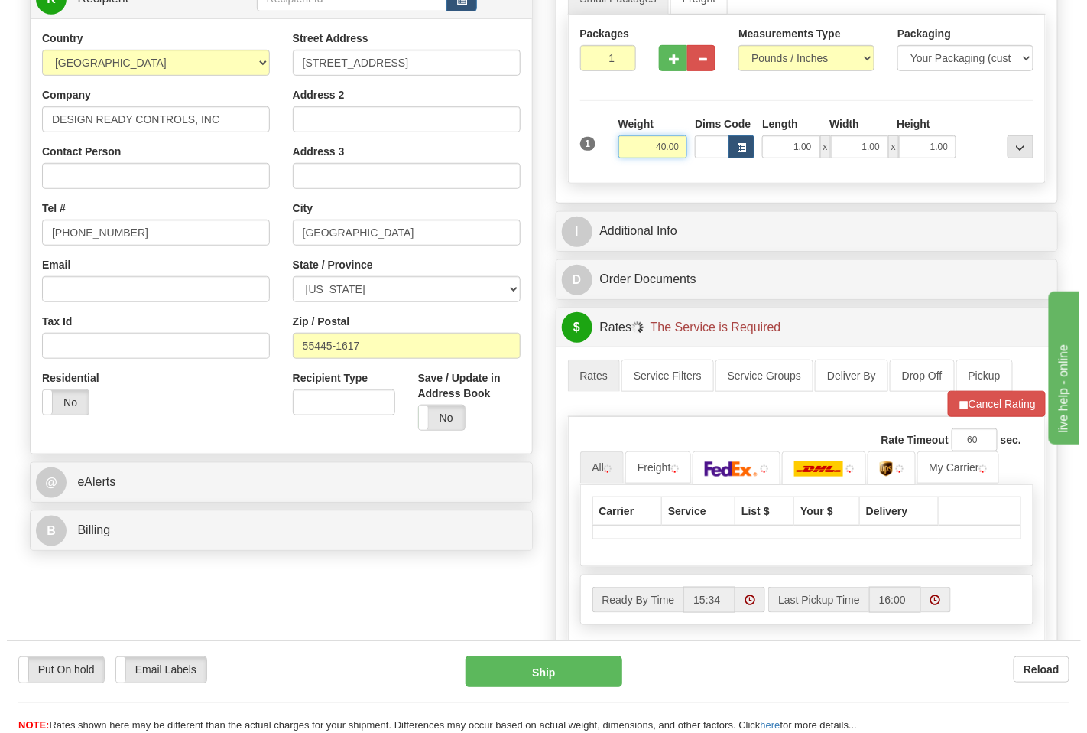
scroll to position [424, 0]
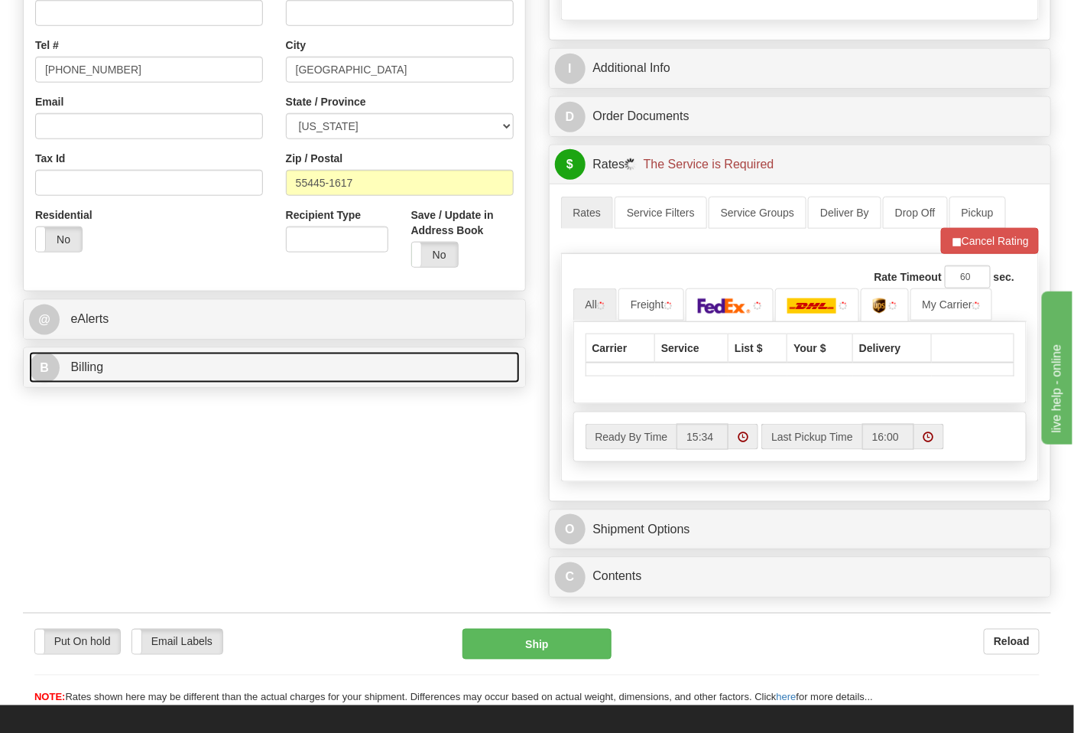
click at [187, 362] on link "B Billing" at bounding box center [274, 367] width 491 height 31
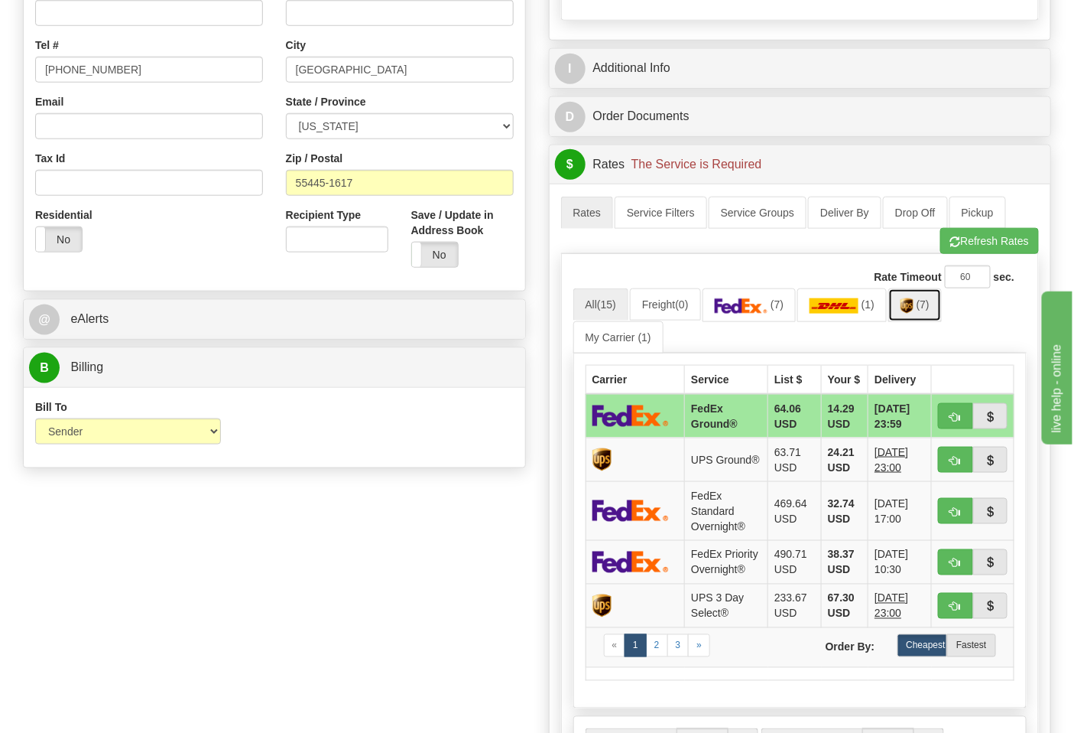
click at [918, 318] on link "(7)" at bounding box center [916, 304] width 54 height 33
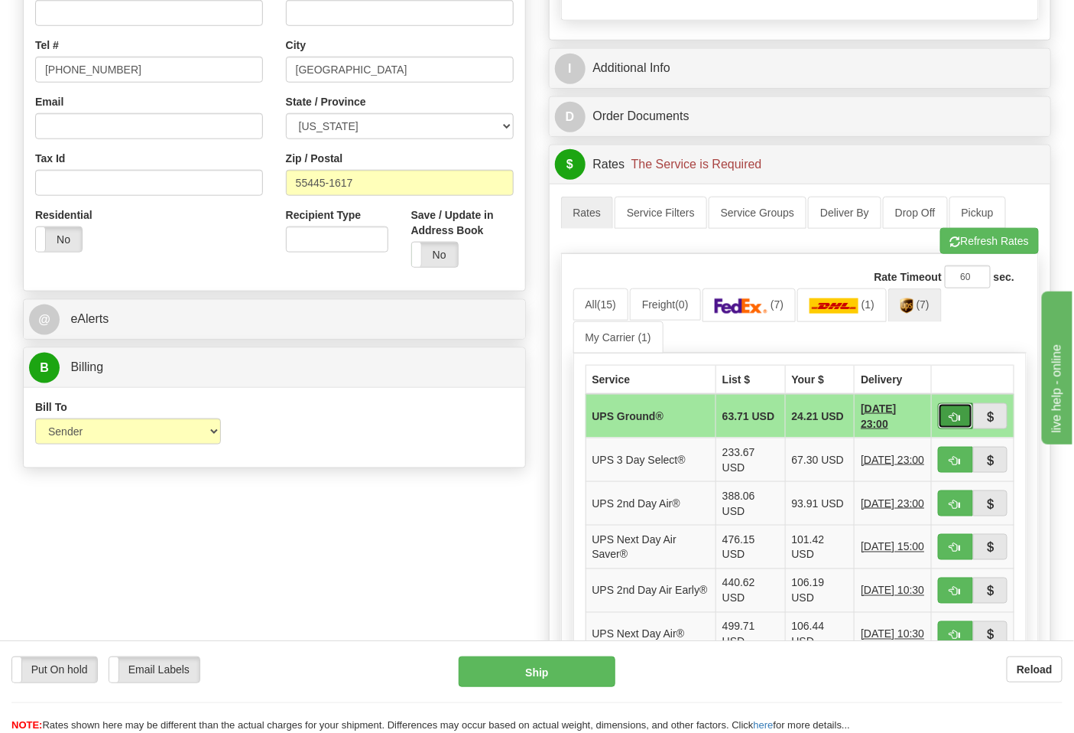
click at [956, 408] on button "button" at bounding box center [955, 416] width 35 height 26
type input "03"
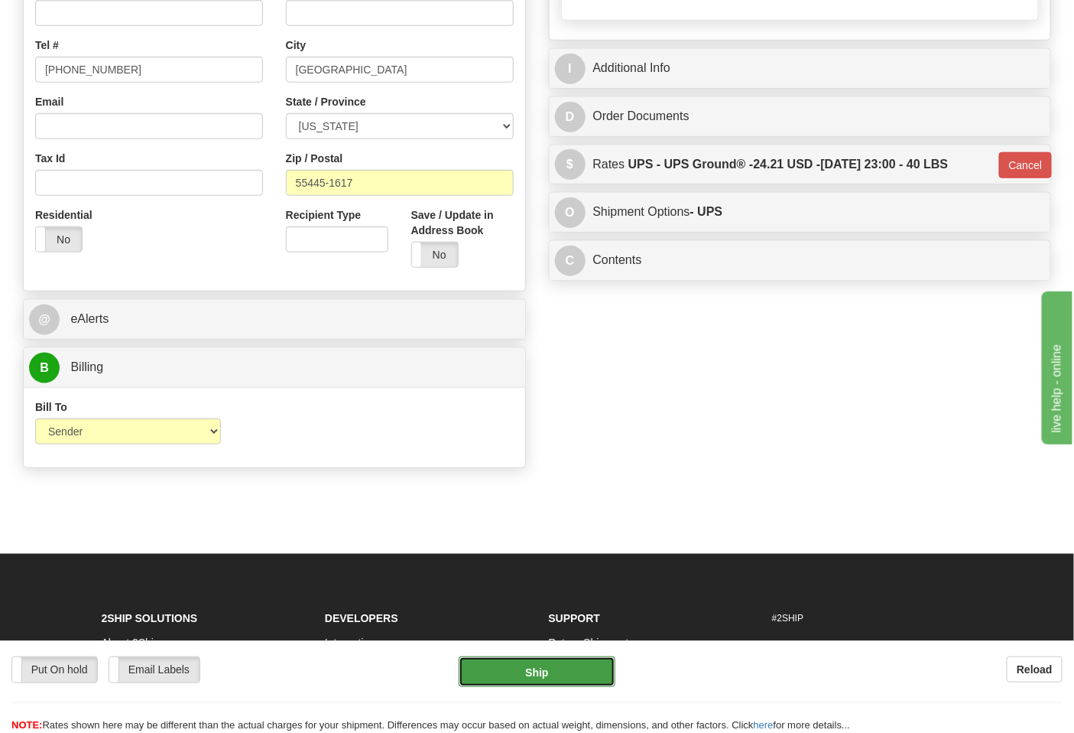
click at [567, 676] on button "Ship" at bounding box center [537, 671] width 156 height 31
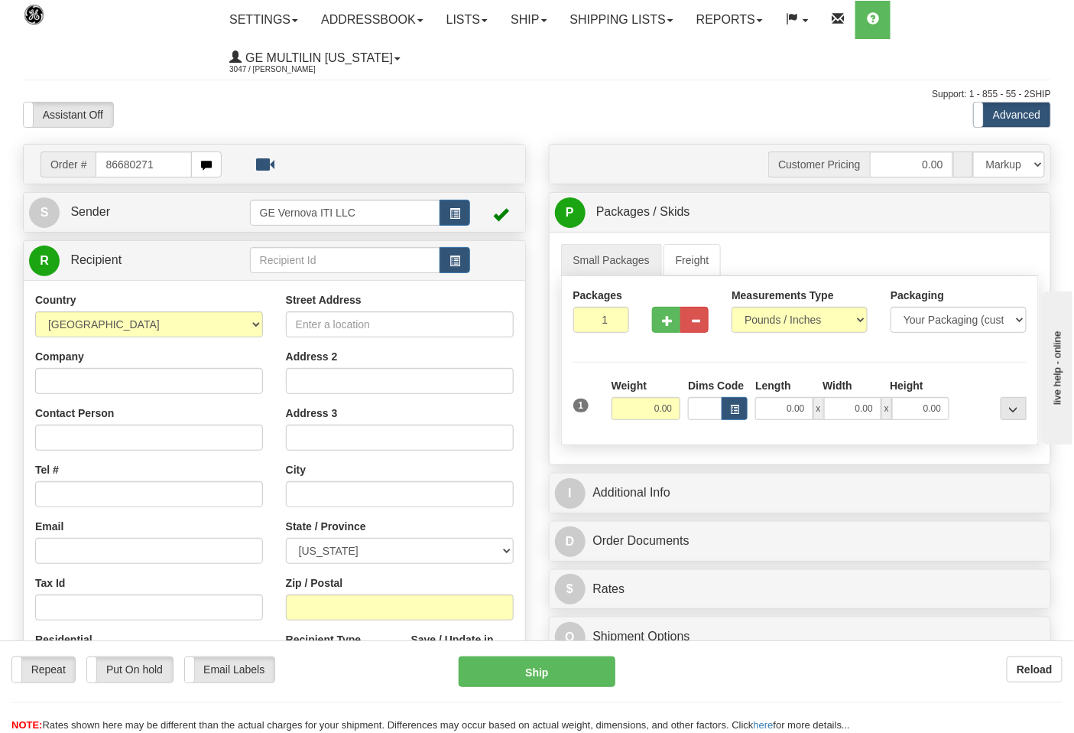
type input "86680271"
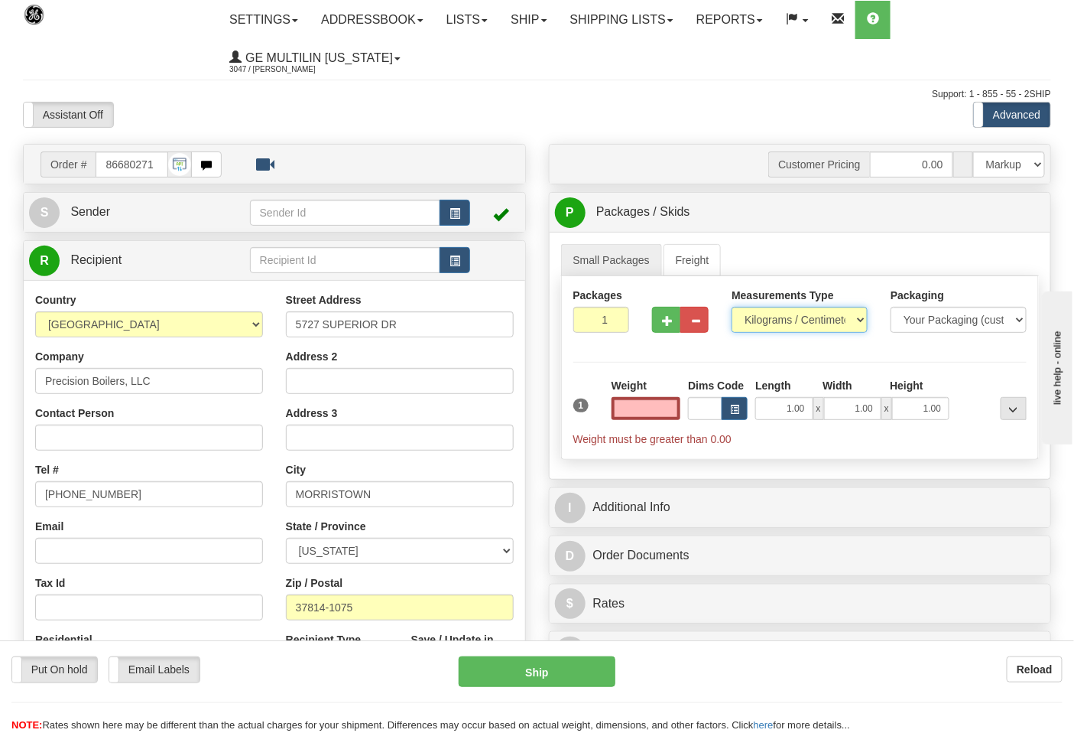
type input "0.00"
click at [756, 317] on select "Pounds / Inches Kilograms / Centimeters" at bounding box center [800, 320] width 136 height 26
select select "0"
click at [732, 307] on select "Pounds / Inches Kilograms / Centimeters" at bounding box center [800, 320] width 136 height 26
click at [677, 408] on input "0.00" at bounding box center [647, 408] width 70 height 23
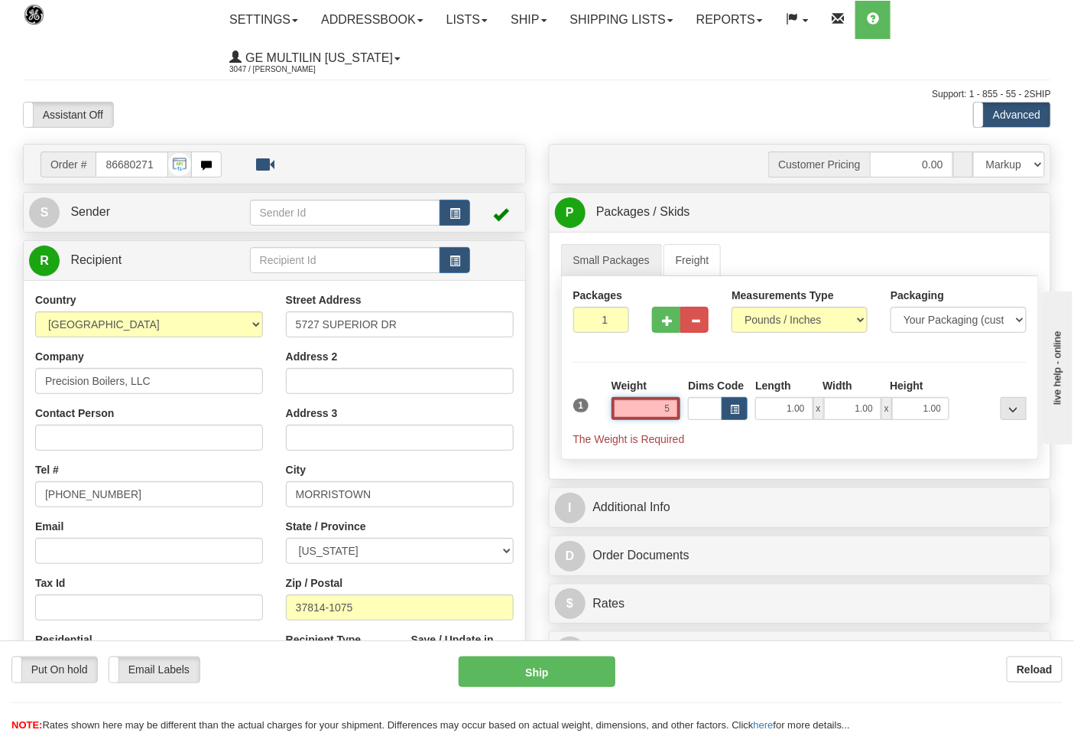
click button "Delete" at bounding box center [0, 0] width 0 height 0
type input "5.00"
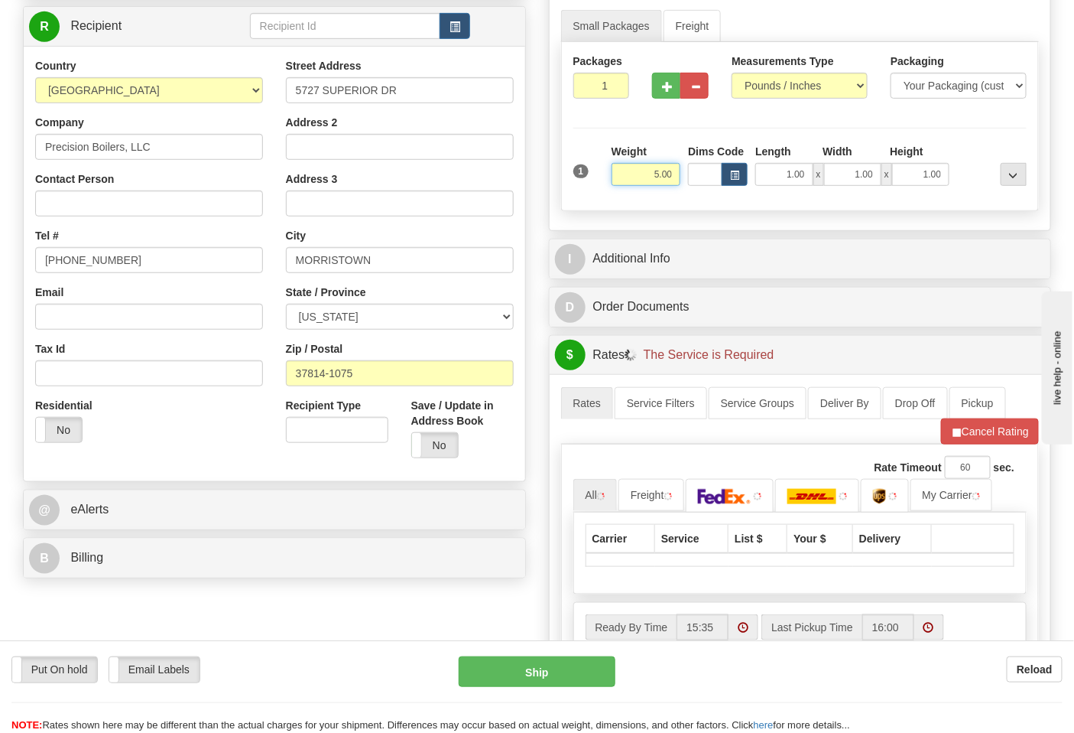
scroll to position [255, 0]
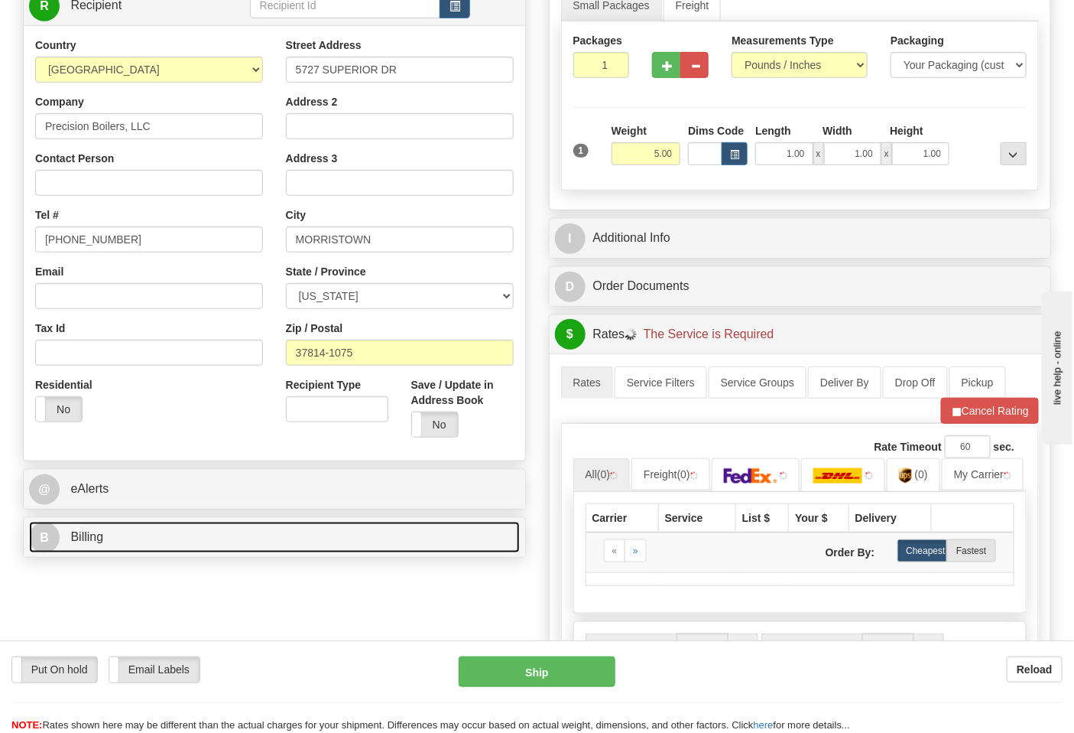
click at [214, 536] on link "B Billing" at bounding box center [274, 537] width 491 height 31
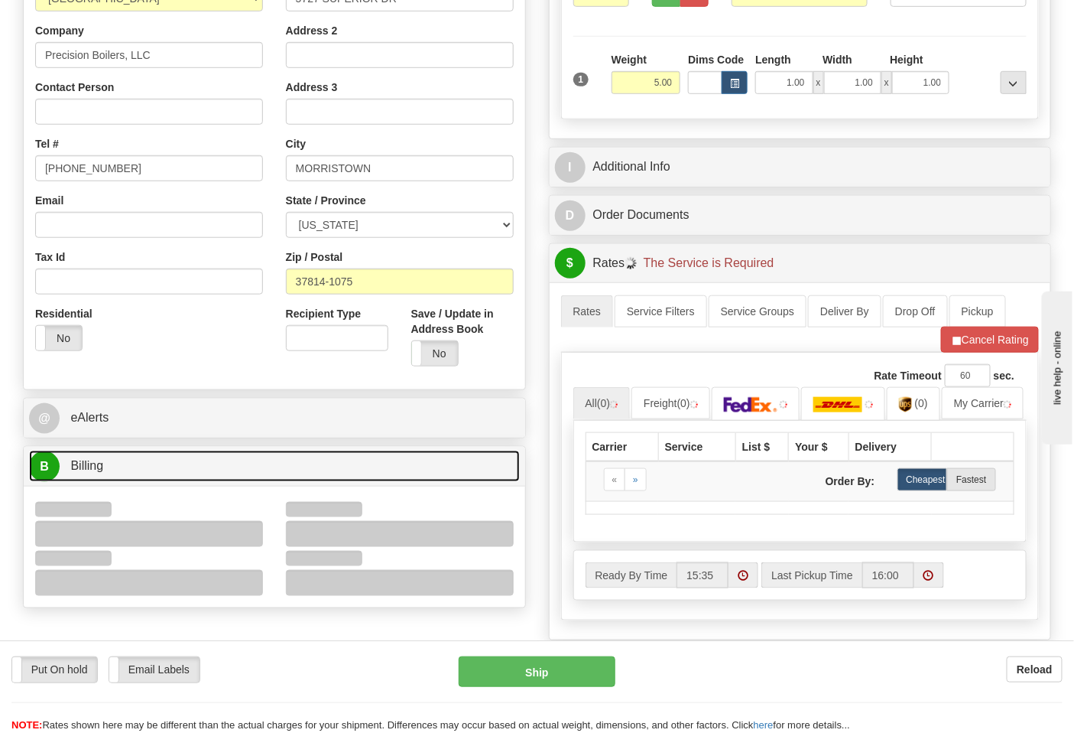
scroll to position [424, 0]
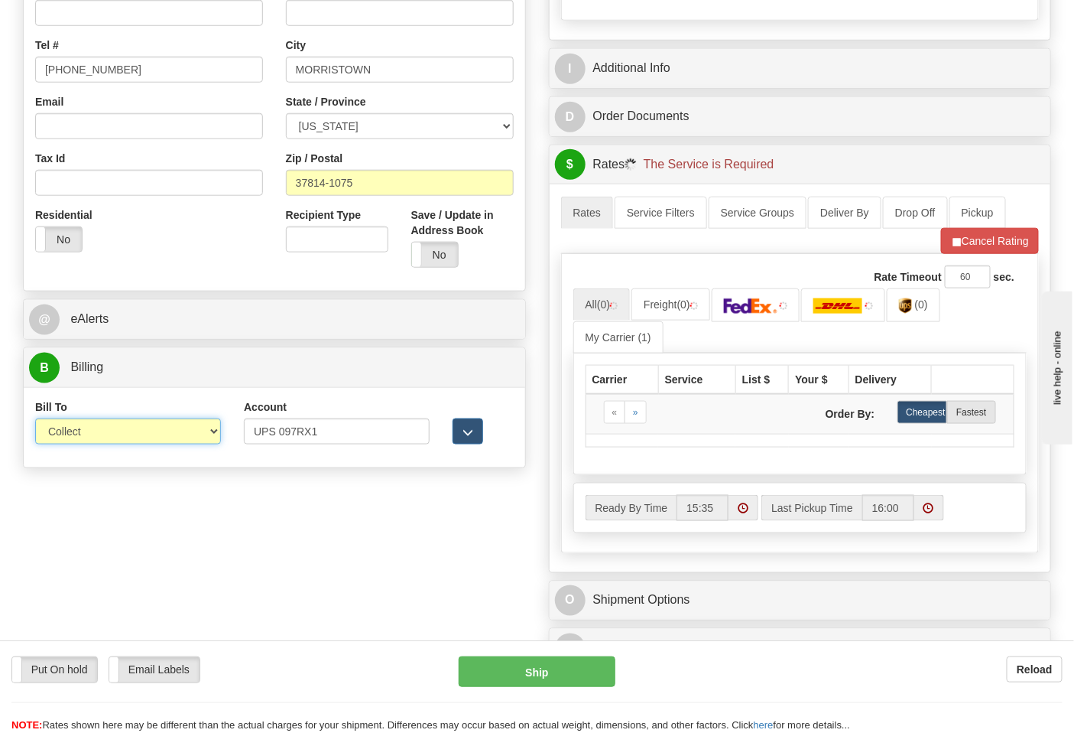
drag, startPoint x: 119, startPoint y: 427, endPoint x: 117, endPoint y: 441, distance: 14.7
click at [119, 427] on select "Sender Recipient Third Party Collect" at bounding box center [128, 431] width 186 height 26
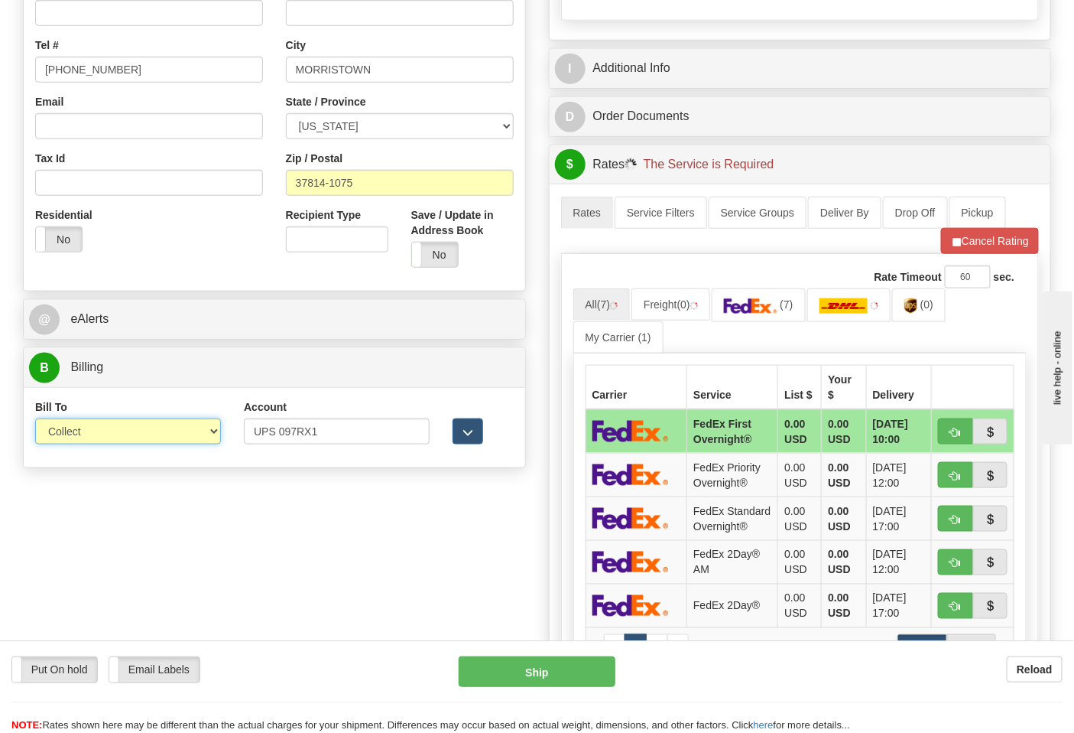
select select "2"
click at [35, 420] on select "Sender Recipient Third Party Collect" at bounding box center [128, 431] width 186 height 26
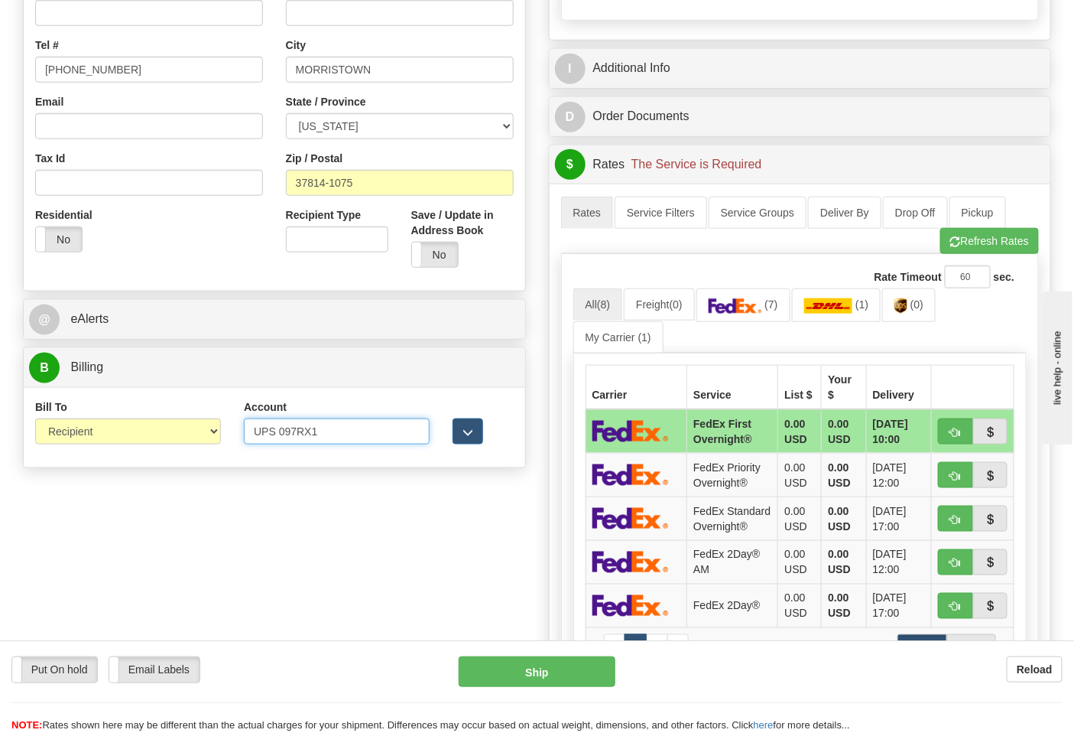
click at [278, 428] on input "UPS 097RX1" at bounding box center [337, 431] width 186 height 26
type input "097RX1"
click at [974, 249] on button "Refresh Rates" at bounding box center [990, 241] width 99 height 26
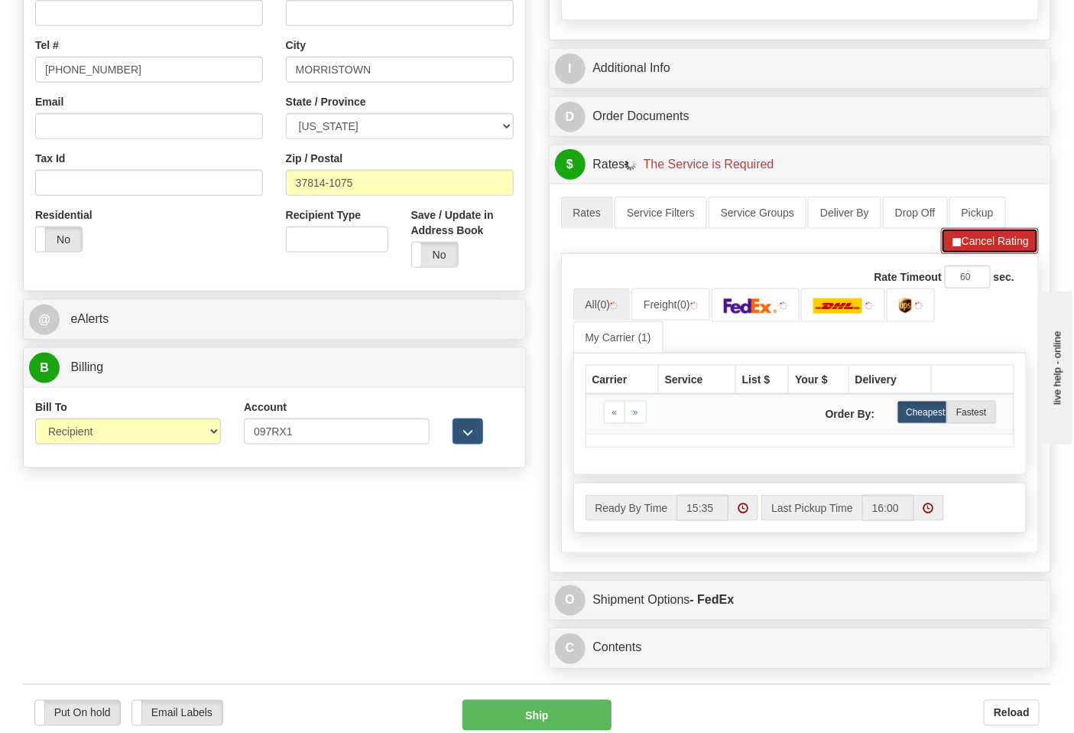
click at [961, 241] on button "Cancel Rating" at bounding box center [990, 241] width 98 height 26
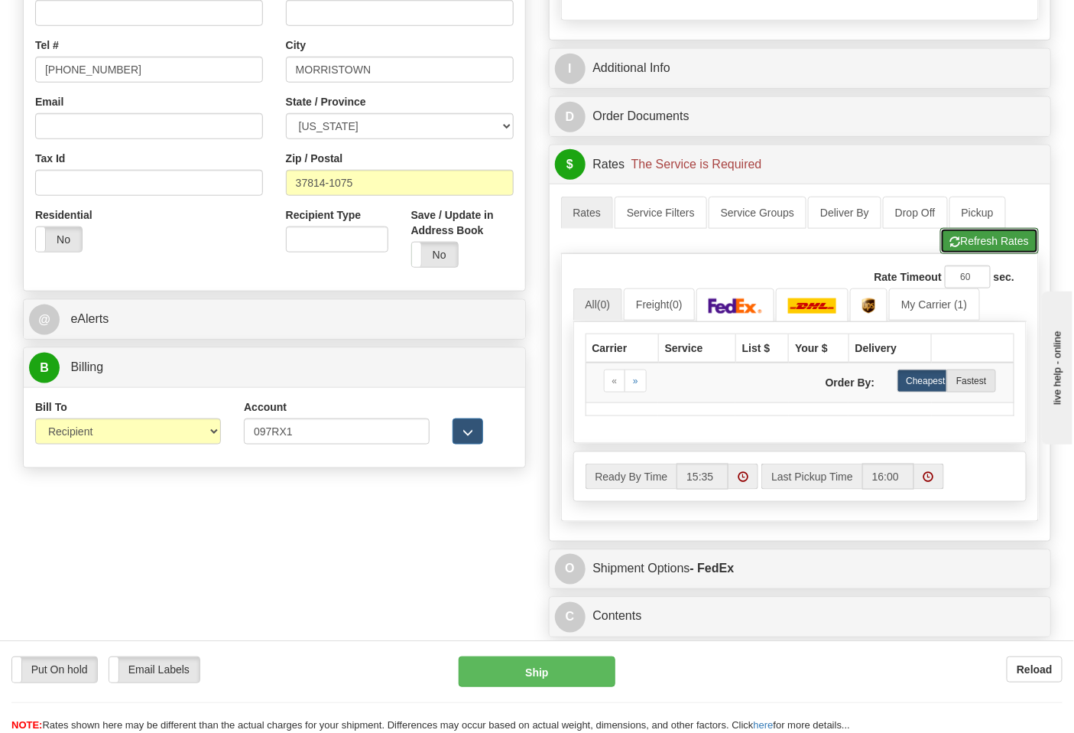
click at [967, 245] on button "Refresh Rates" at bounding box center [990, 241] width 99 height 26
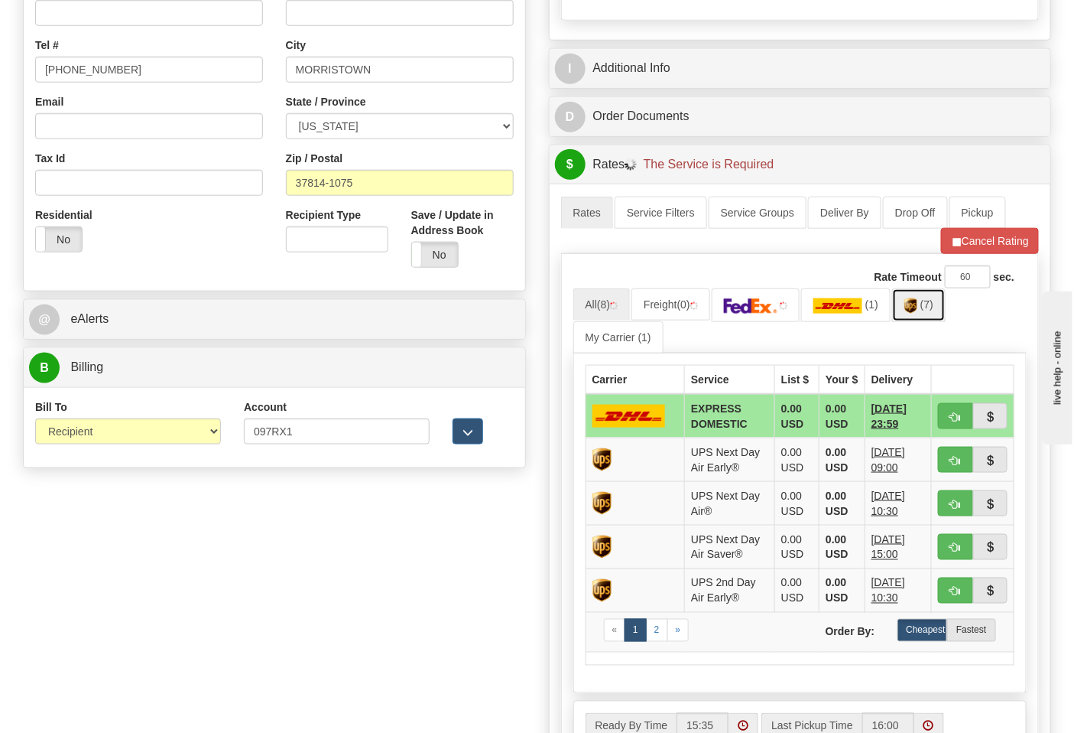
click at [931, 307] on span "(7)" at bounding box center [927, 304] width 13 height 12
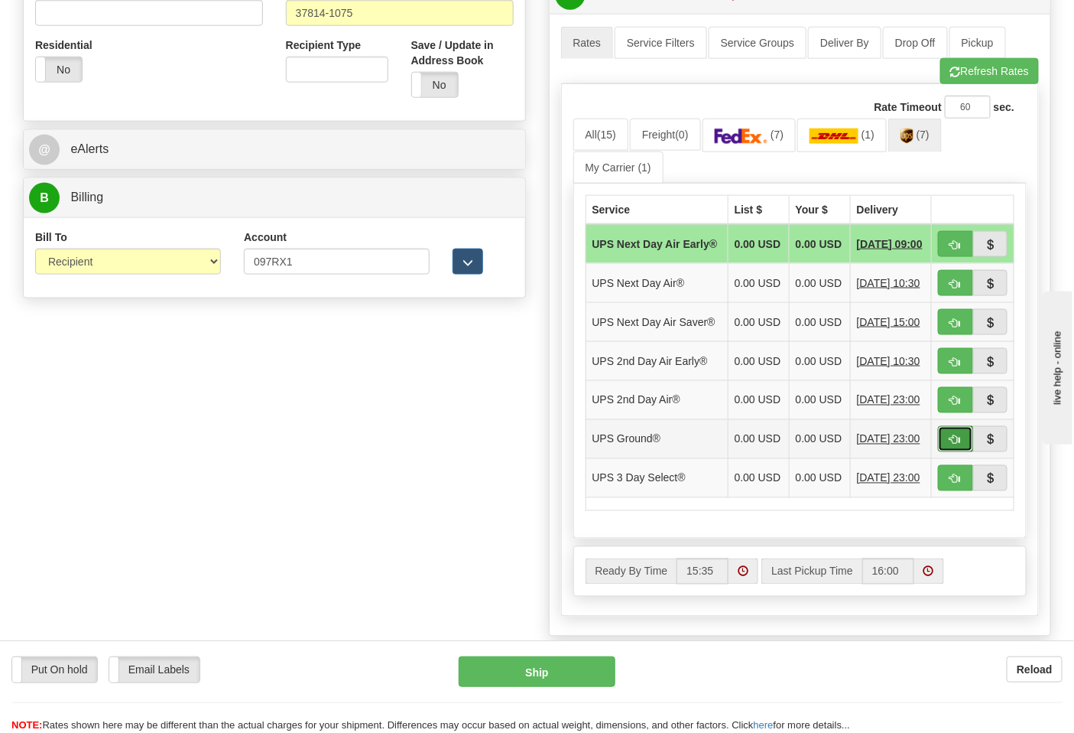
click at [951, 452] on button "button" at bounding box center [955, 439] width 35 height 26
type input "03"
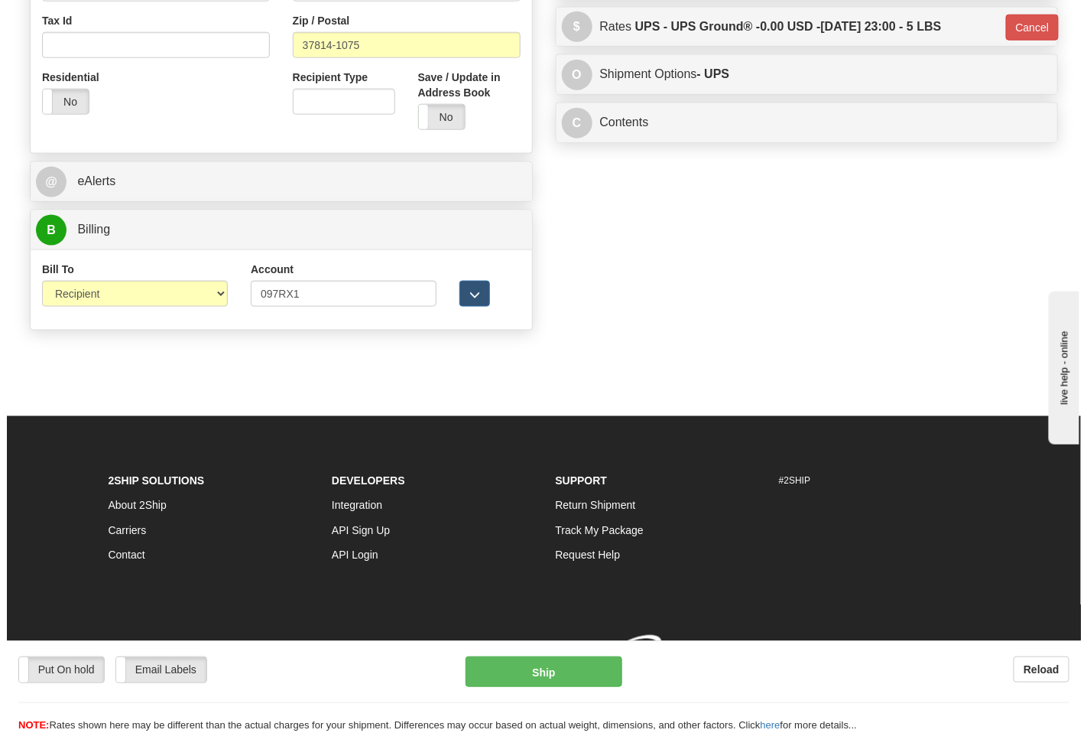
scroll to position [564, 0]
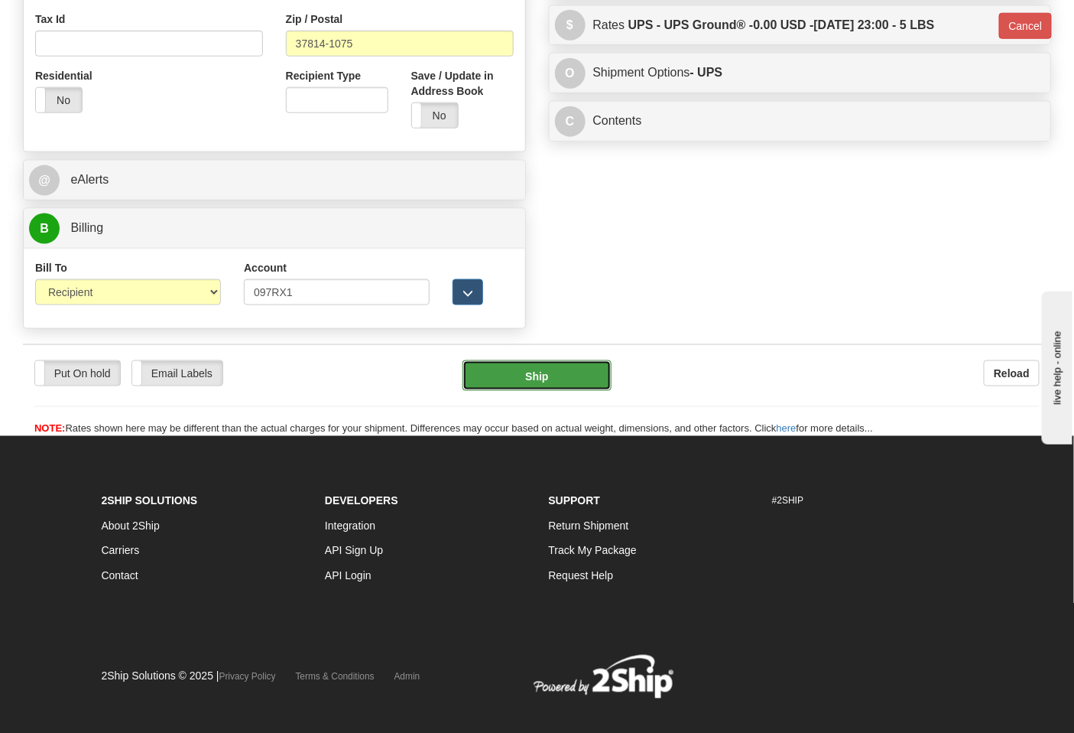
click at [547, 391] on button "Ship" at bounding box center [537, 375] width 148 height 31
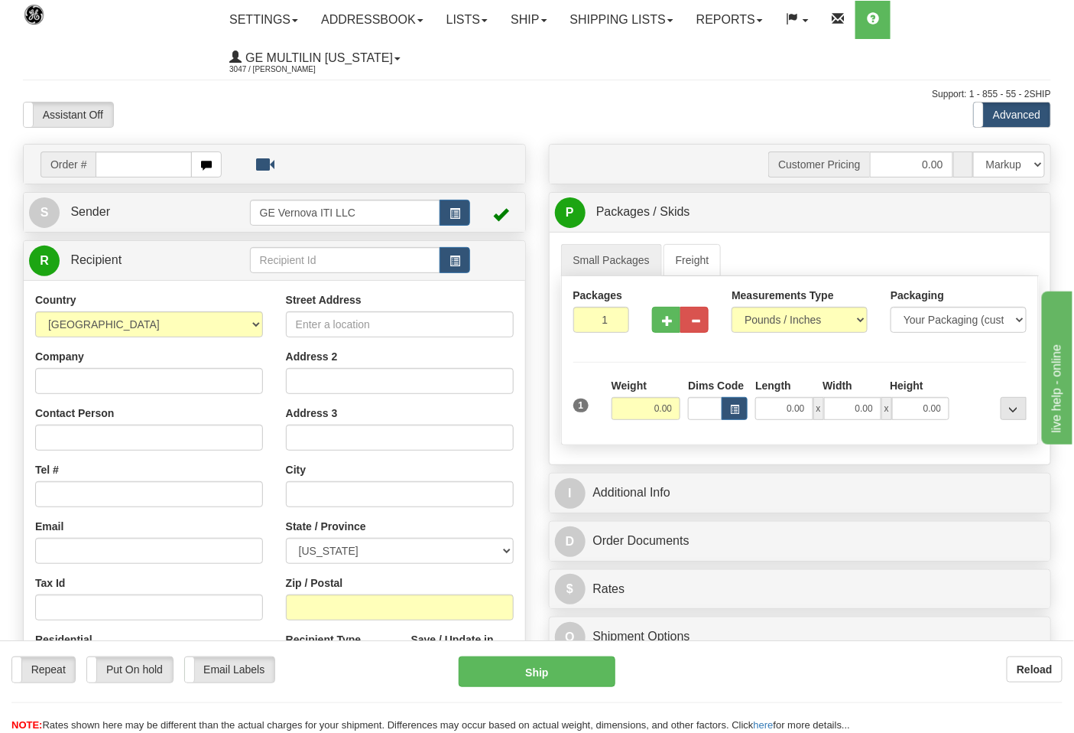
click at [350, 98] on div "Support: 1 - 855 - 55 - 2SHIP" at bounding box center [537, 94] width 1029 height 13
click at [132, 174] on input "text" at bounding box center [144, 164] width 96 height 26
type input "86680272"
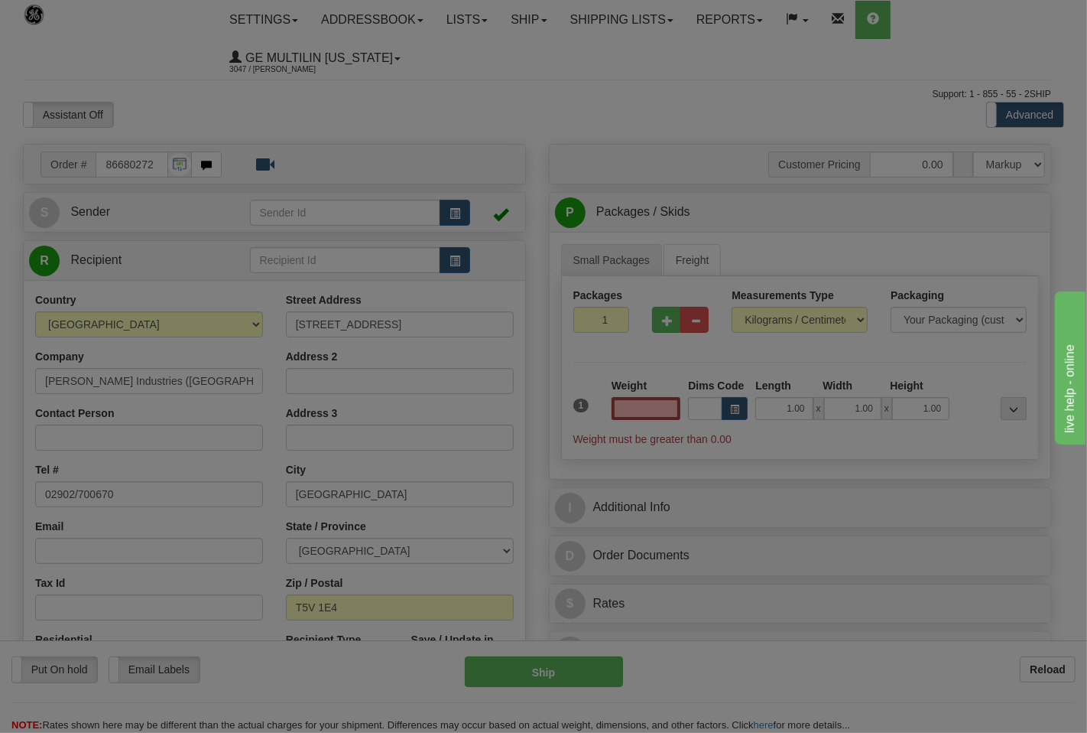
type input "0.00"
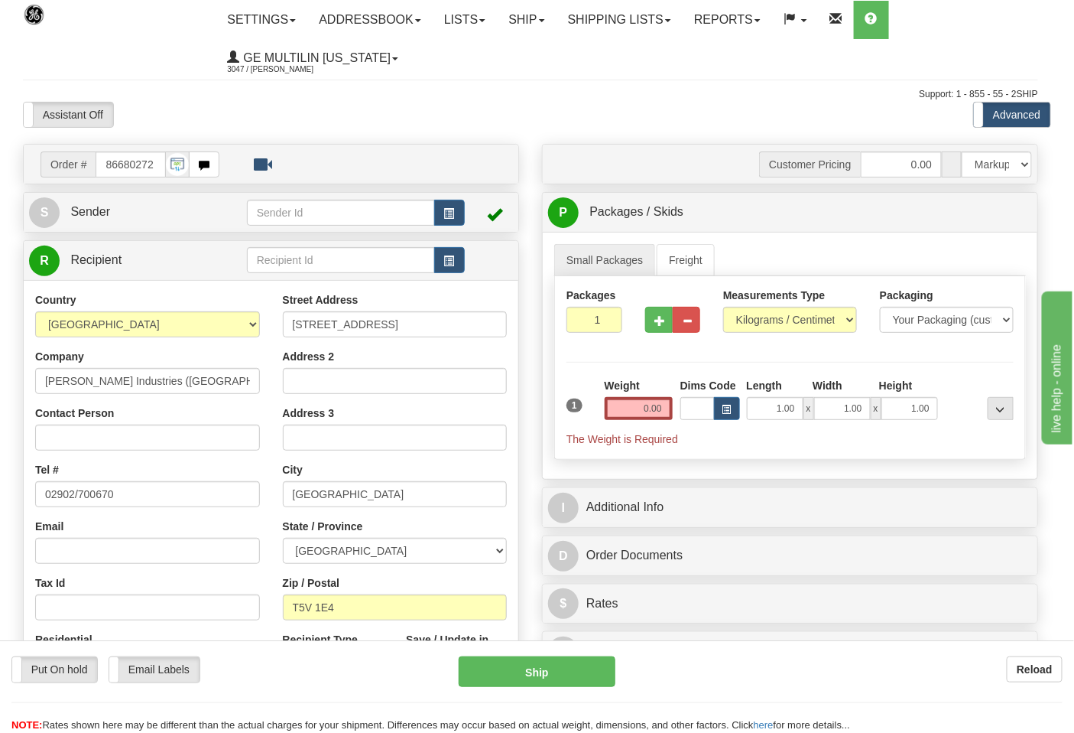
drag, startPoint x: 765, startPoint y: 324, endPoint x: 765, endPoint y: 332, distance: 7.7
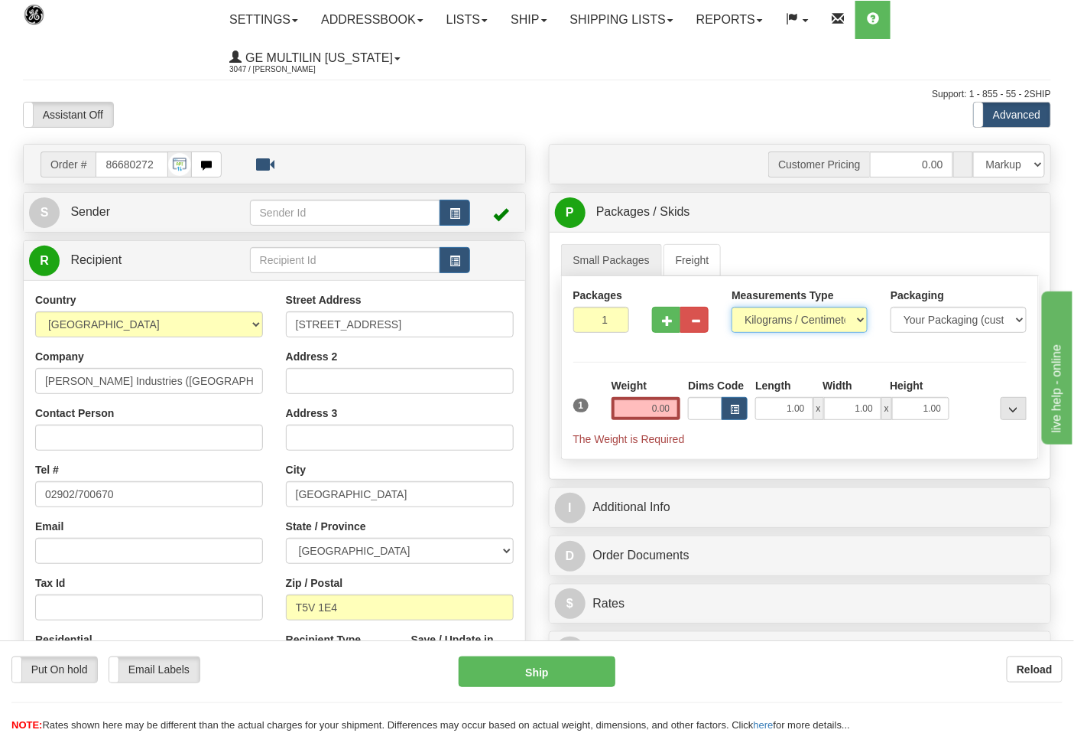
click at [758, 325] on select "Pounds / Inches Kilograms / Centimeters" at bounding box center [800, 320] width 136 height 26
select select "0"
click at [732, 307] on select "Pounds / Inches Kilograms / Centimeters" at bounding box center [800, 320] width 136 height 26
click at [669, 410] on input "0.00" at bounding box center [647, 408] width 70 height 23
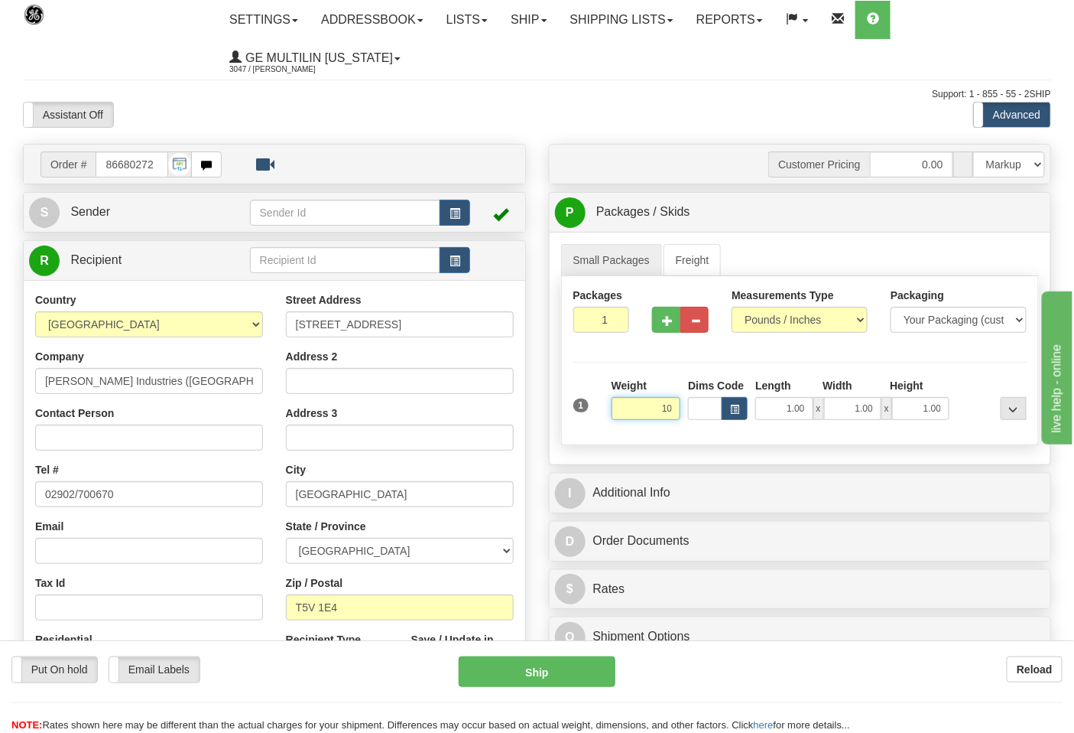
click button "Delete" at bounding box center [0, 0] width 0 height 0
type input "10.00"
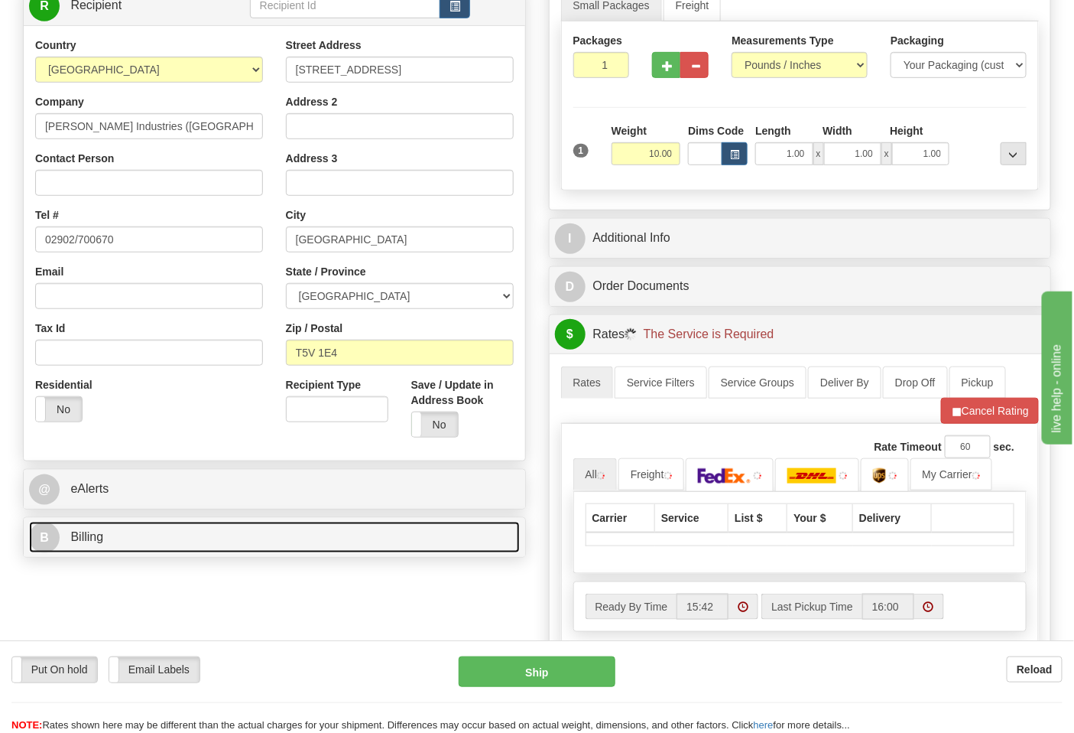
click at [177, 552] on link "B Billing" at bounding box center [274, 537] width 491 height 31
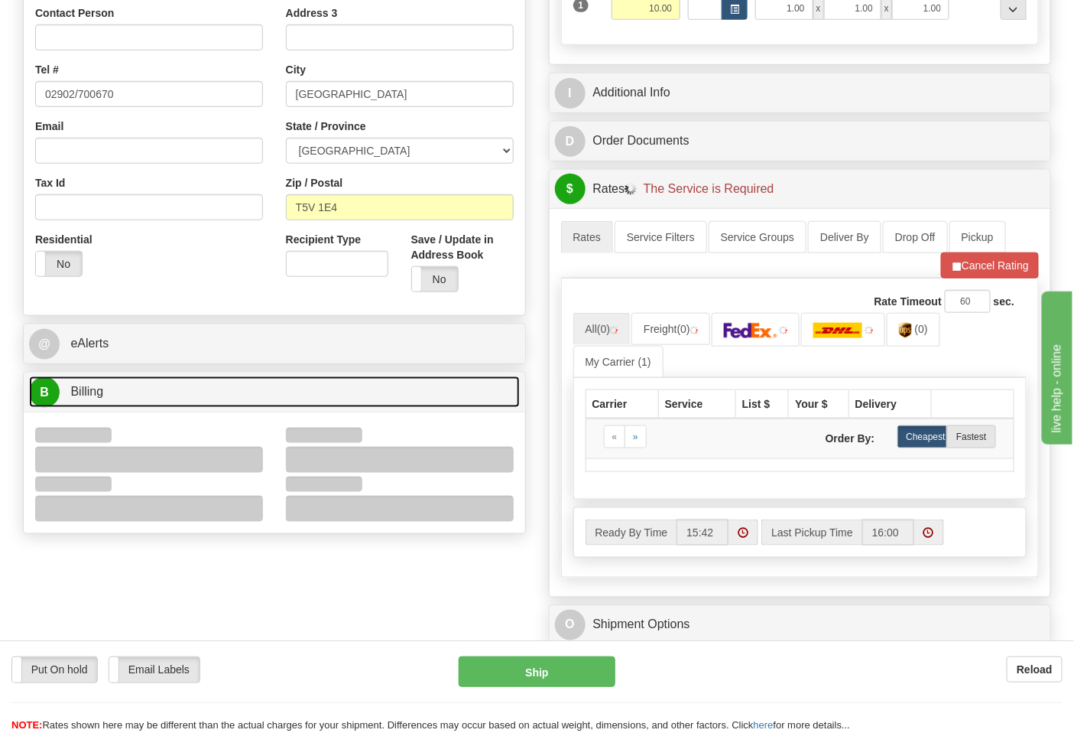
scroll to position [509, 0]
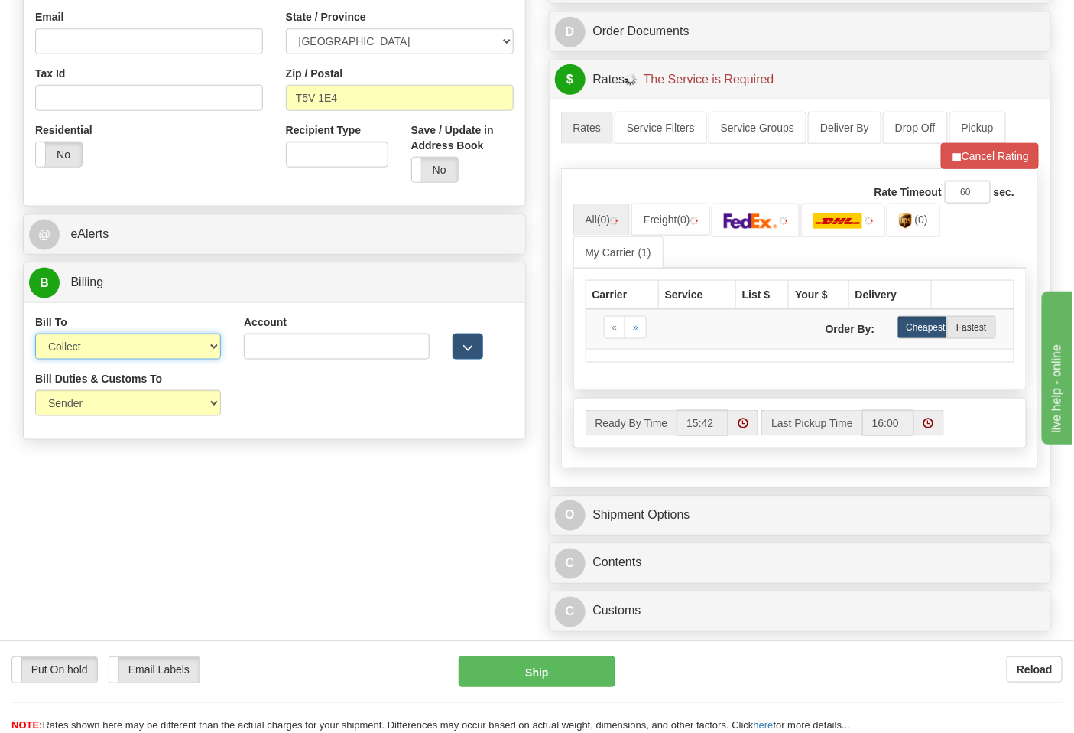
click at [79, 356] on select "Sender Recipient Third Party Collect" at bounding box center [128, 346] width 186 height 26
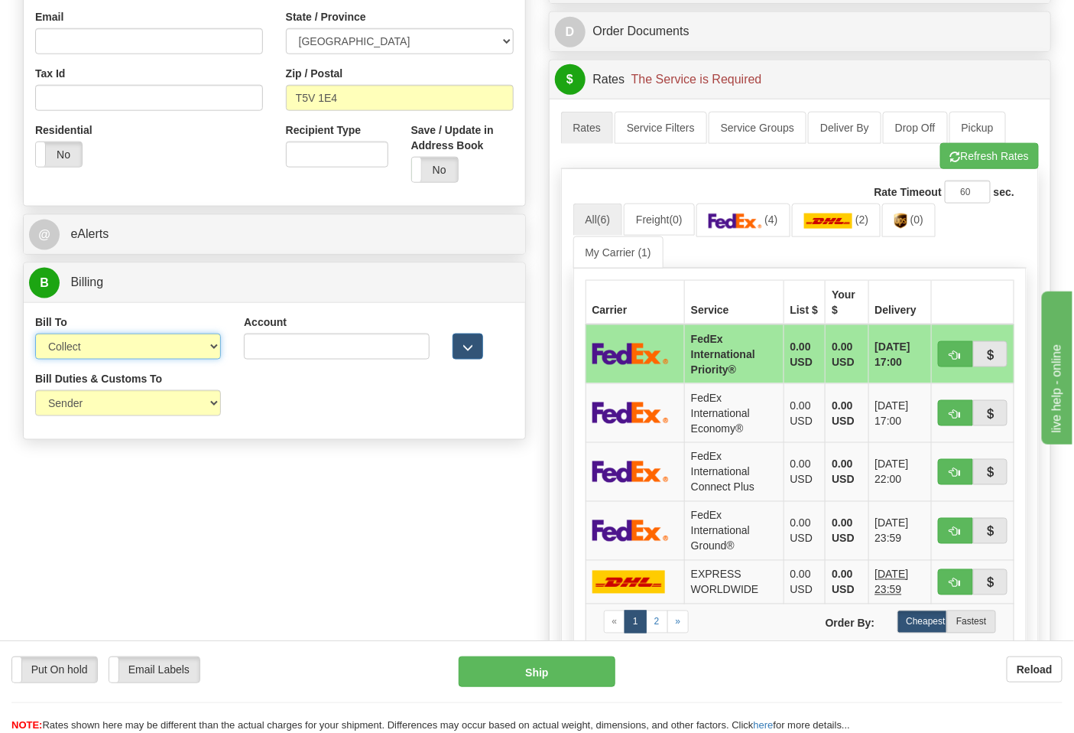
select select "2"
click at [35, 335] on select "Sender Recipient Third Party Collect" at bounding box center [128, 346] width 186 height 26
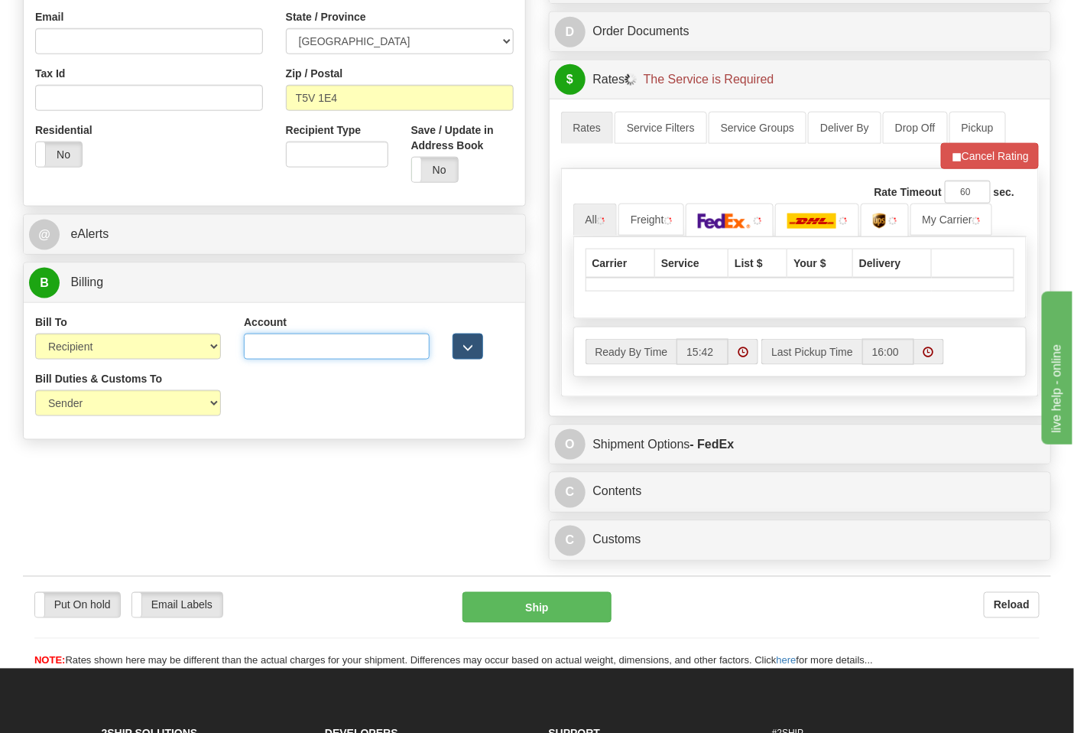
click at [281, 346] on input "Account" at bounding box center [337, 346] width 186 height 26
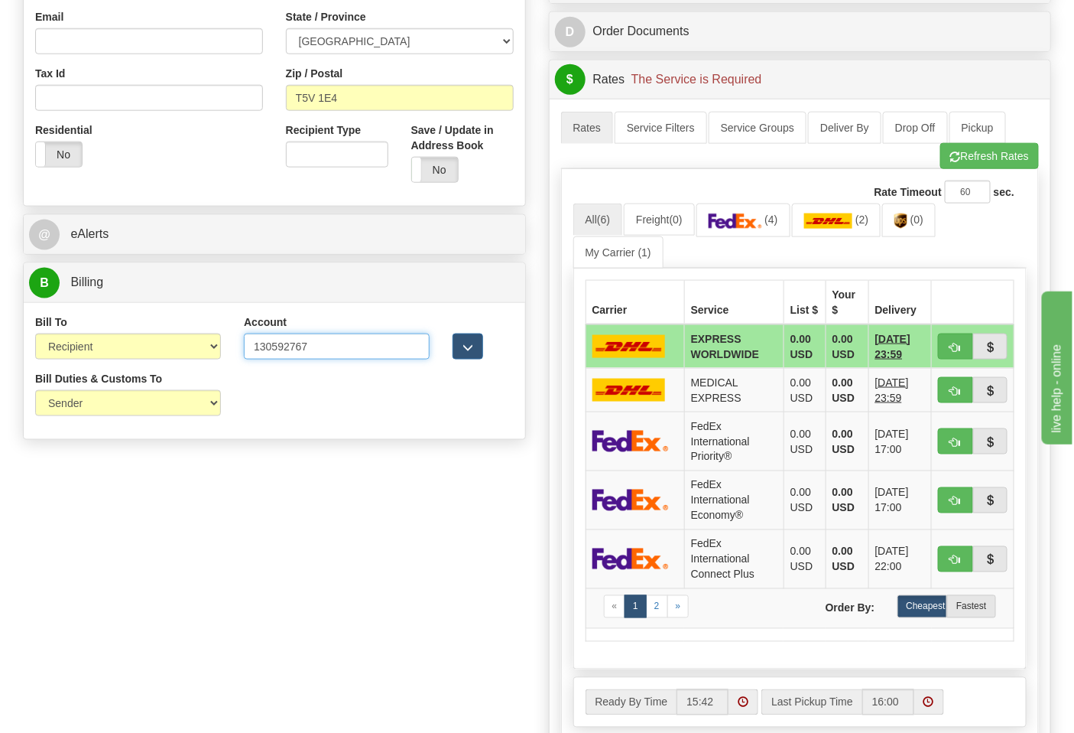
type input "130592767"
click button "Delete" at bounding box center [0, 0] width 0 height 0
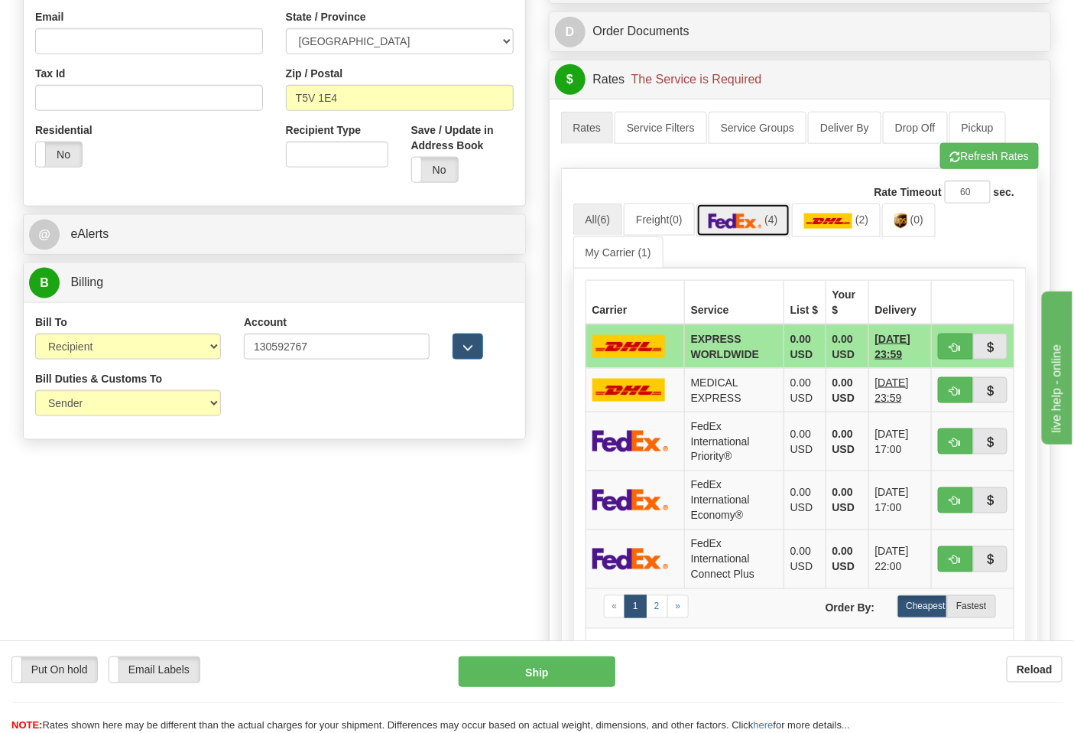
click at [739, 235] on link "(4)" at bounding box center [744, 219] width 94 height 33
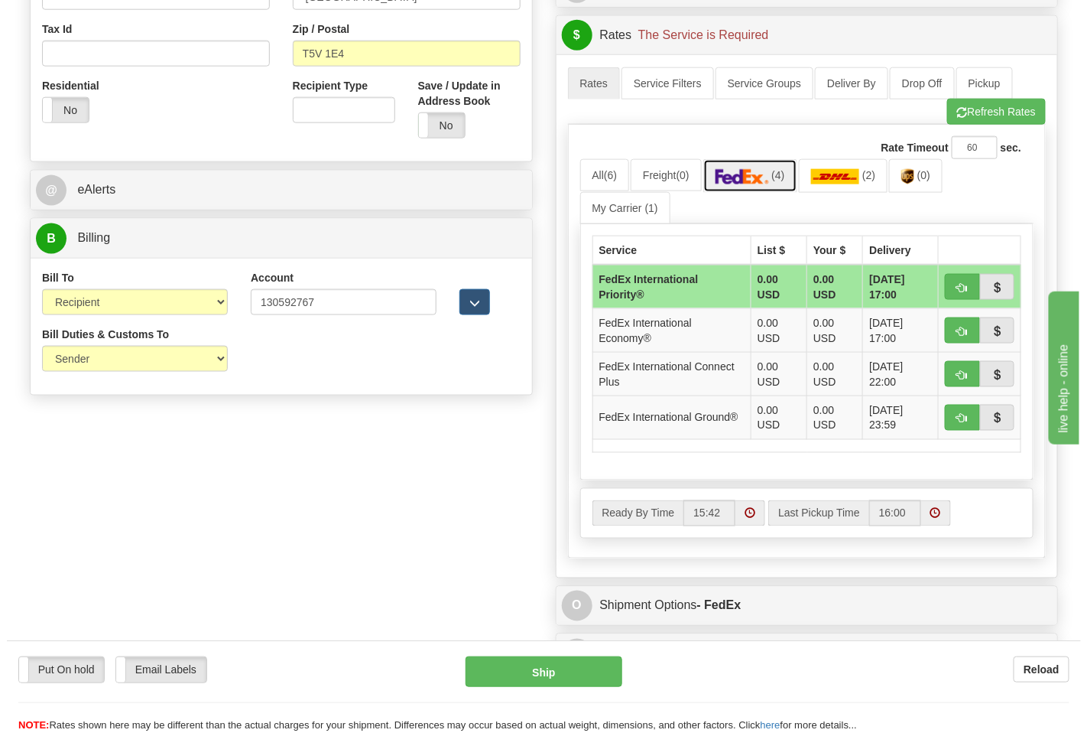
scroll to position [594, 0]
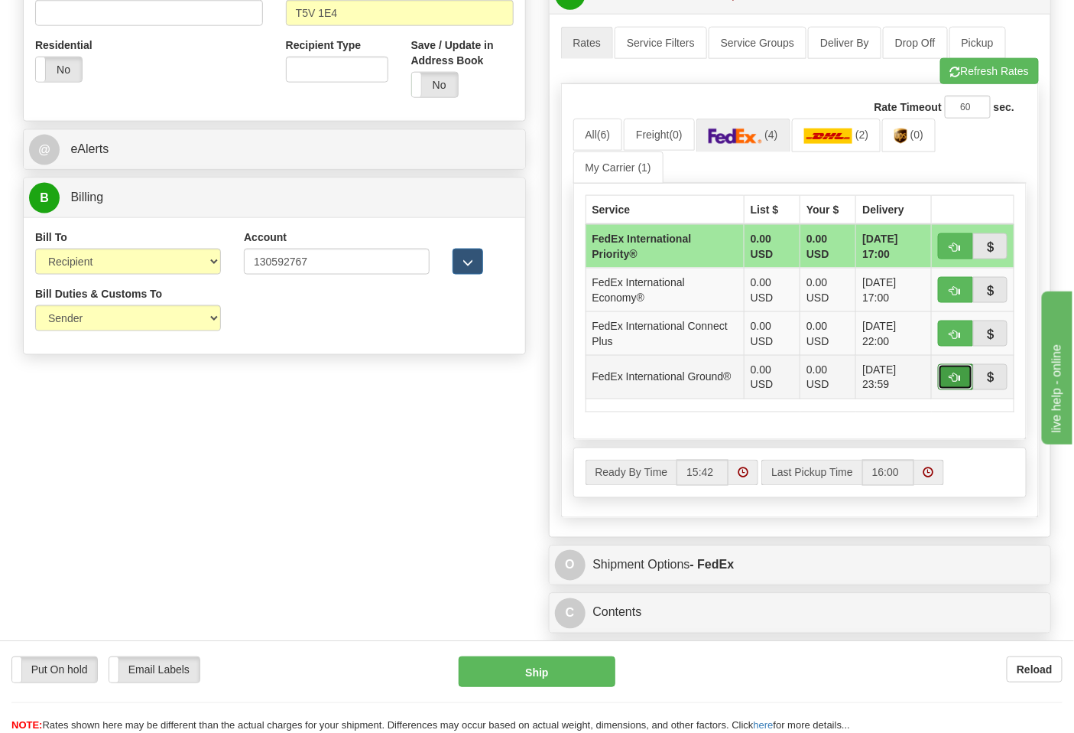
click at [944, 379] on button "button" at bounding box center [955, 377] width 35 height 26
type input "92"
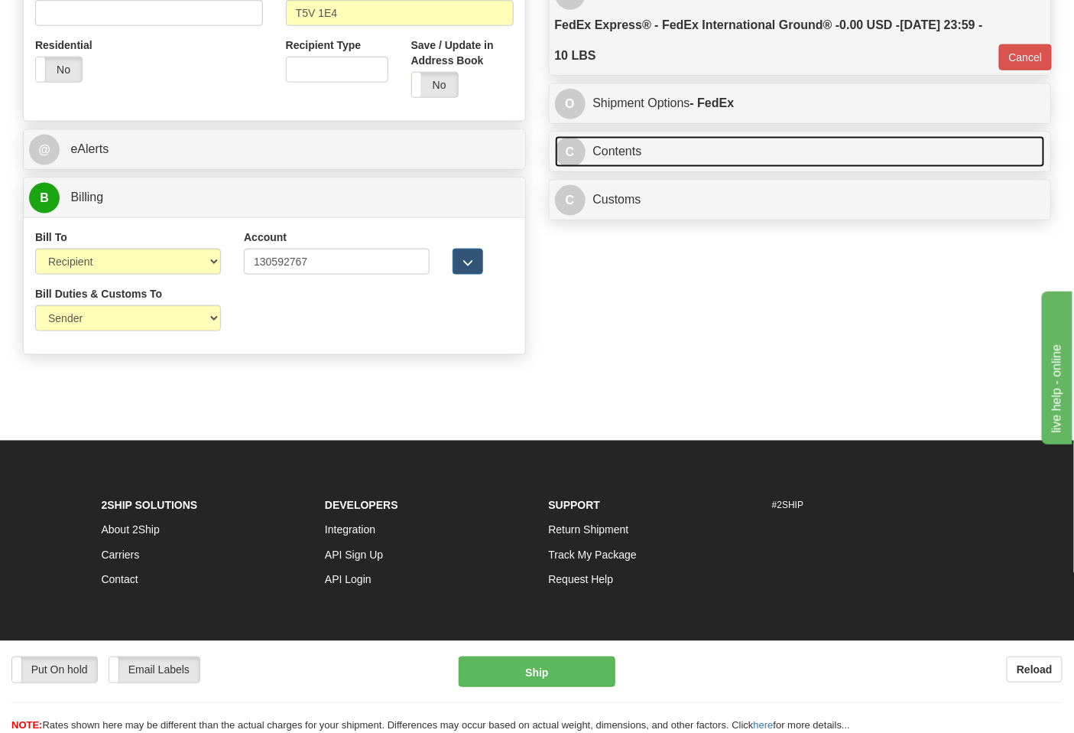
click at [608, 154] on link "C Contents" at bounding box center [800, 151] width 491 height 31
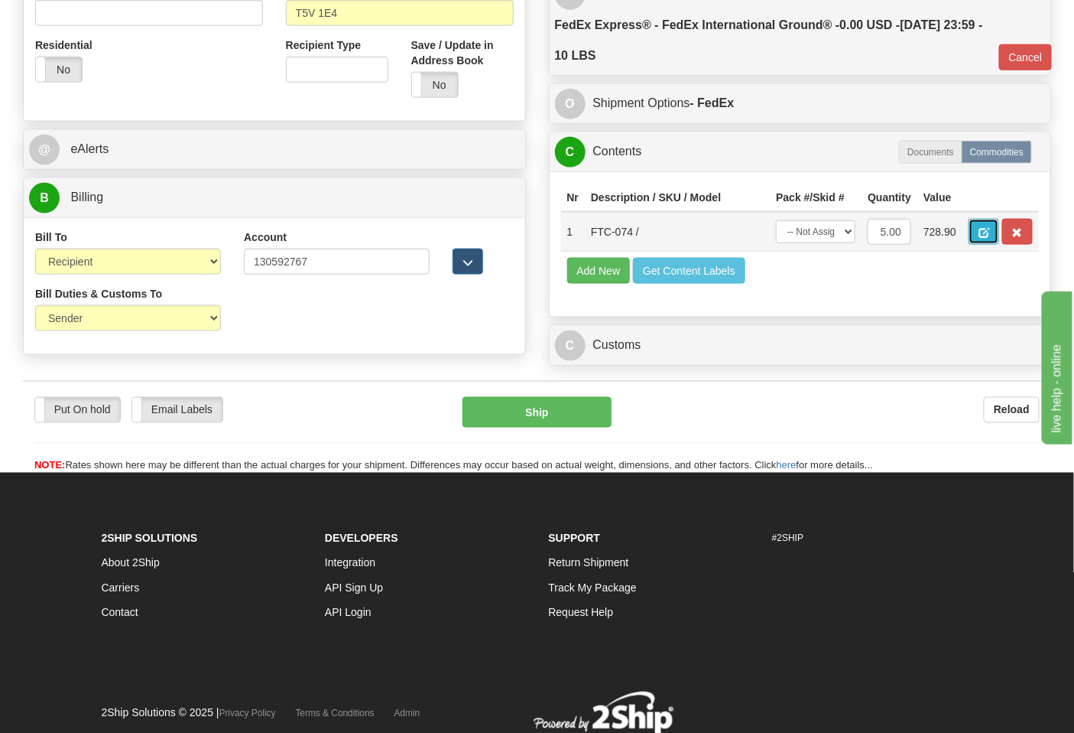
click at [990, 229] on span "button" at bounding box center [984, 233] width 11 height 10
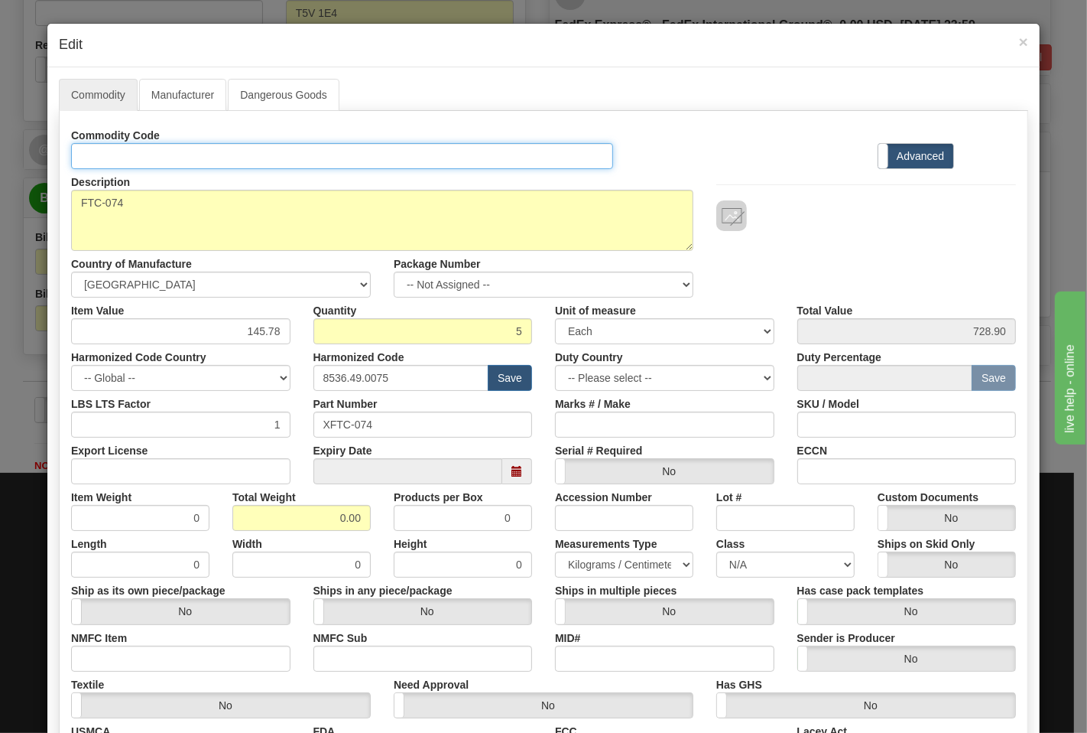
click at [199, 159] on input "Id" at bounding box center [342, 156] width 542 height 26
type input "TRANSFORMERS"
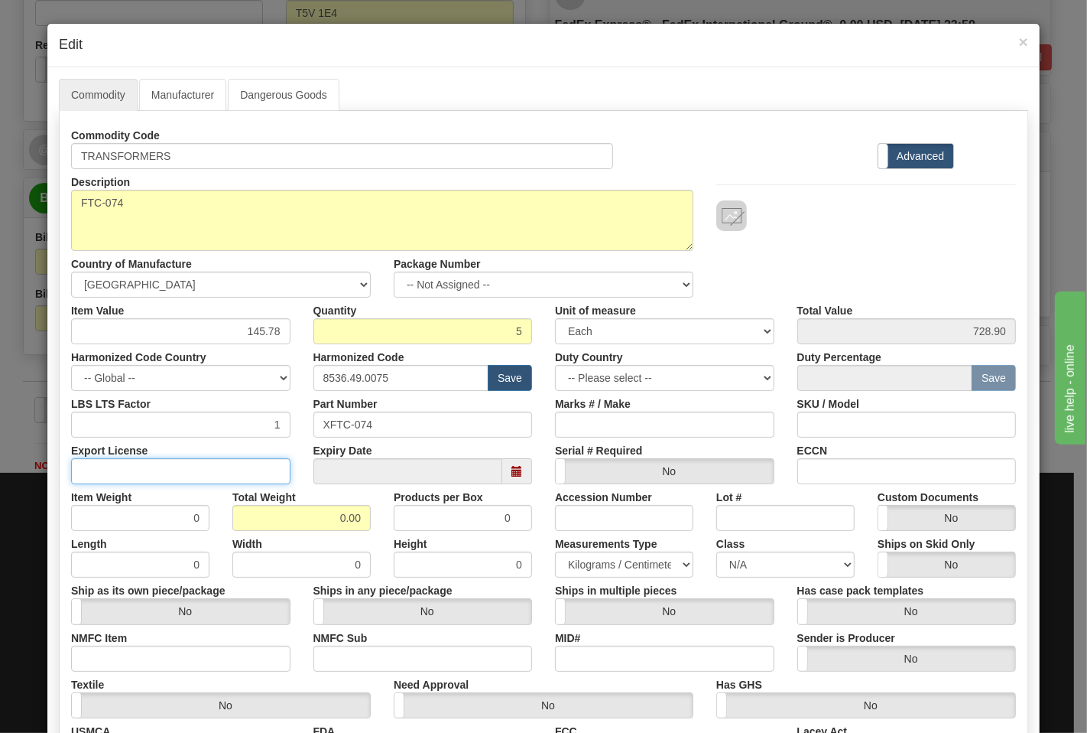
click at [232, 463] on input "Export License" at bounding box center [180, 471] width 219 height 26
type input "N/A"
drag, startPoint x: 285, startPoint y: 514, endPoint x: 368, endPoint y: 525, distance: 83.3
click at [368, 525] on div "Total Weight 0.00" at bounding box center [301, 507] width 161 height 47
type input "10"
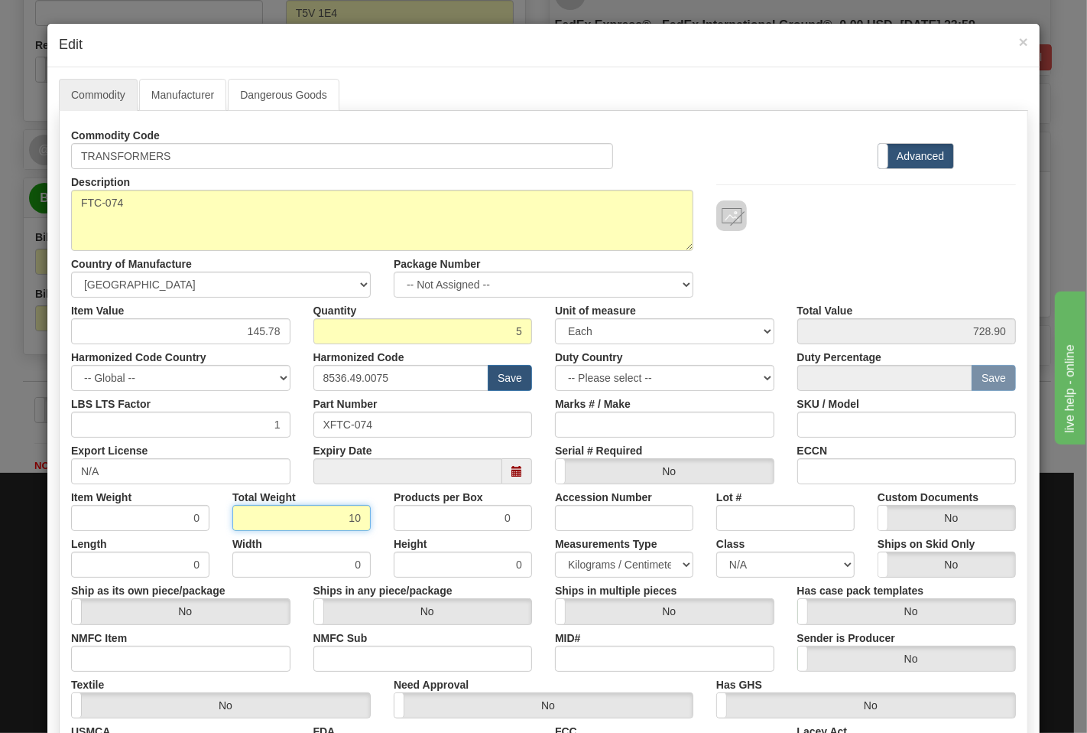
type input "2.0000"
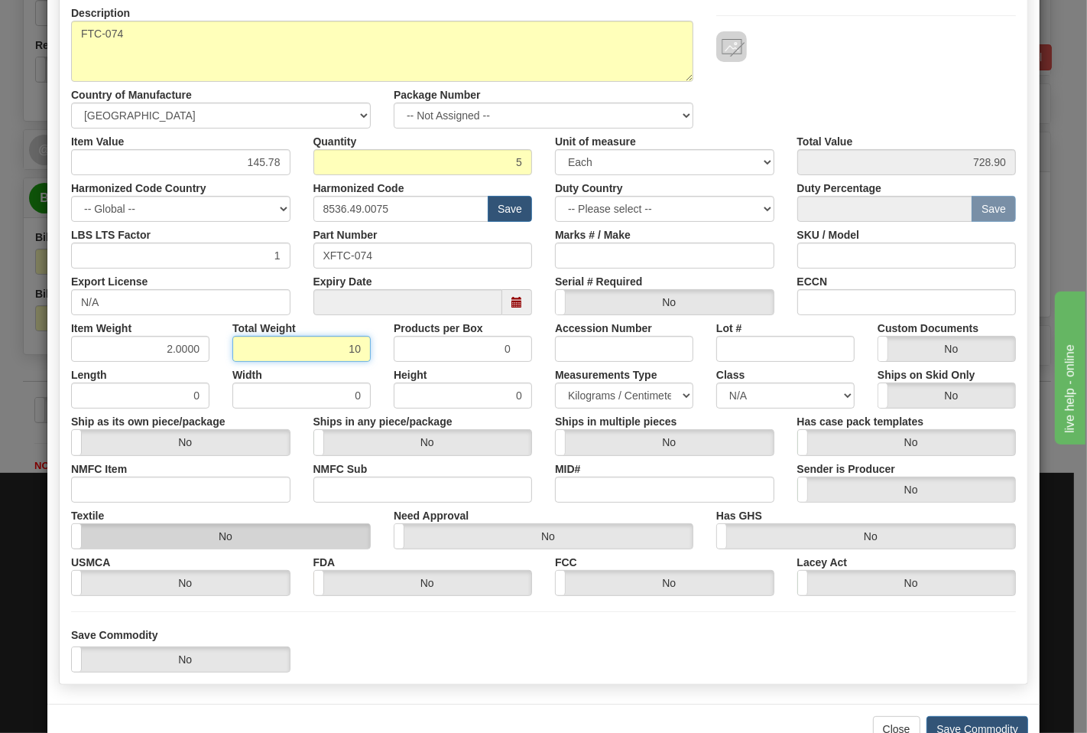
scroll to position [170, 0]
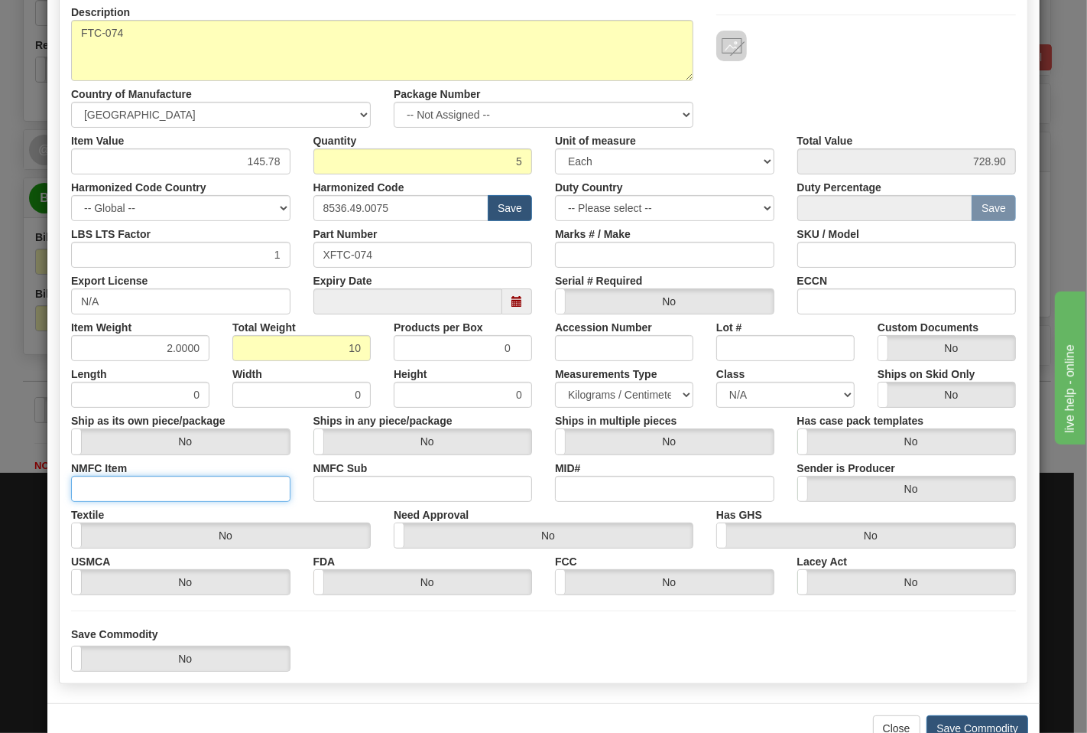
click at [122, 494] on input "NMFC Item" at bounding box center [180, 489] width 219 height 26
type input "63170"
drag, startPoint x: 361, startPoint y: 486, endPoint x: 385, endPoint y: 502, distance: 29.3
click at [361, 486] on input "NMFC Sub" at bounding box center [423, 489] width 219 height 26
type input "4"
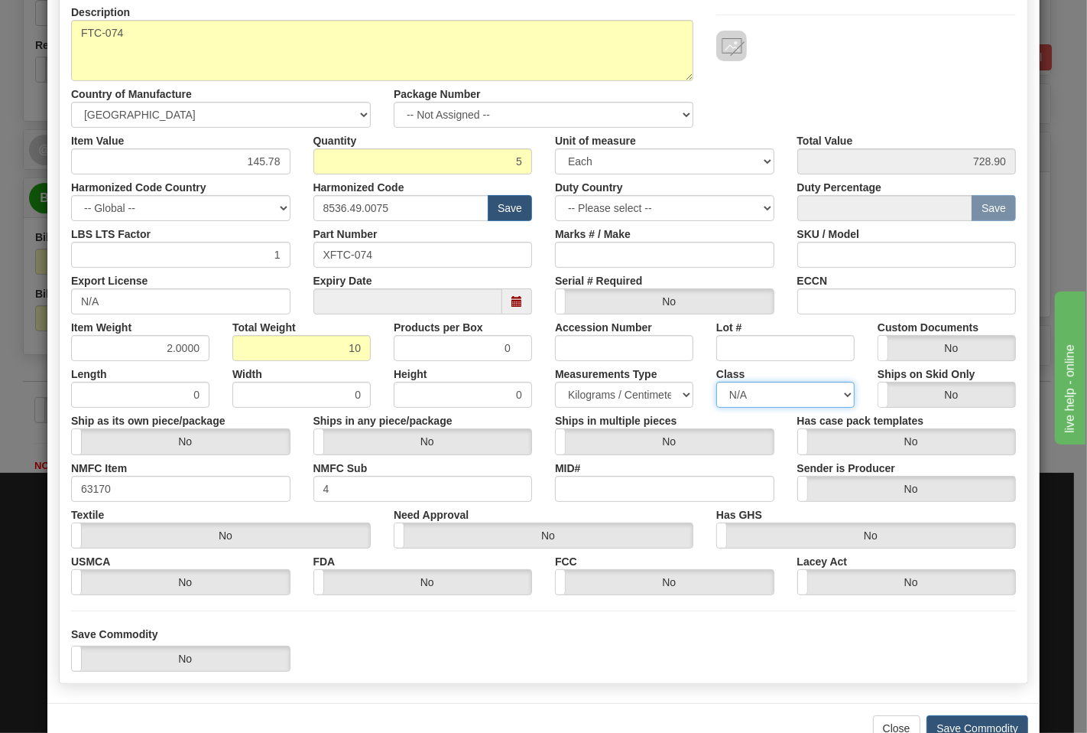
click at [775, 401] on select "N/A 50.0 55.0 60.0 65.0 70.0 85.0 92.5 100.0 125.0 175.0 250.0 300.0 400.0" at bounding box center [786, 395] width 138 height 26
click at [717, 382] on select "N/A 50.0 55.0 60.0 65.0 70.0 85.0 92.5 100.0 125.0 175.0 250.0 300.0 400.0" at bounding box center [786, 395] width 138 height 26
click at [733, 388] on select "N/A 50.0 55.0 60.0 65.0 70.0 85.0 92.5 100.0 125.0 175.0 250.0 300.0 400.0" at bounding box center [786, 395] width 138 height 26
select select "70.0"
click at [717, 382] on select "N/A 50.0 55.0 60.0 65.0 70.0 85.0 92.5 100.0 125.0 175.0 250.0 300.0 400.0" at bounding box center [786, 395] width 138 height 26
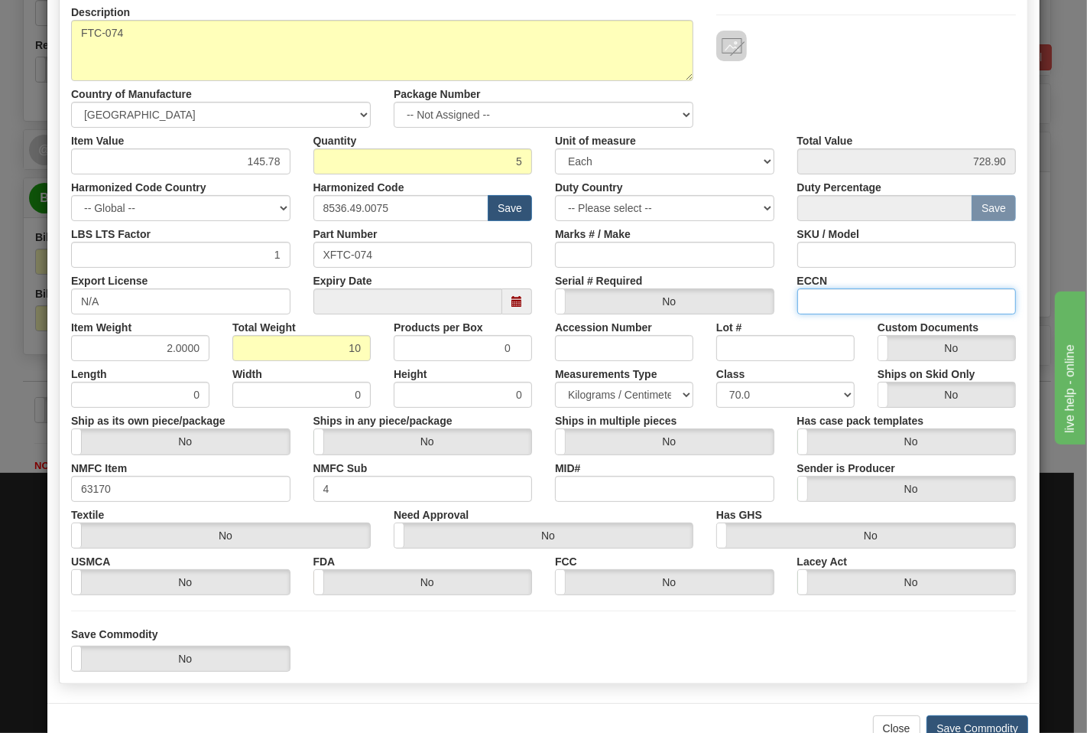
click at [826, 297] on input "ECCN" at bounding box center [907, 301] width 219 height 26
type input "EAR99"
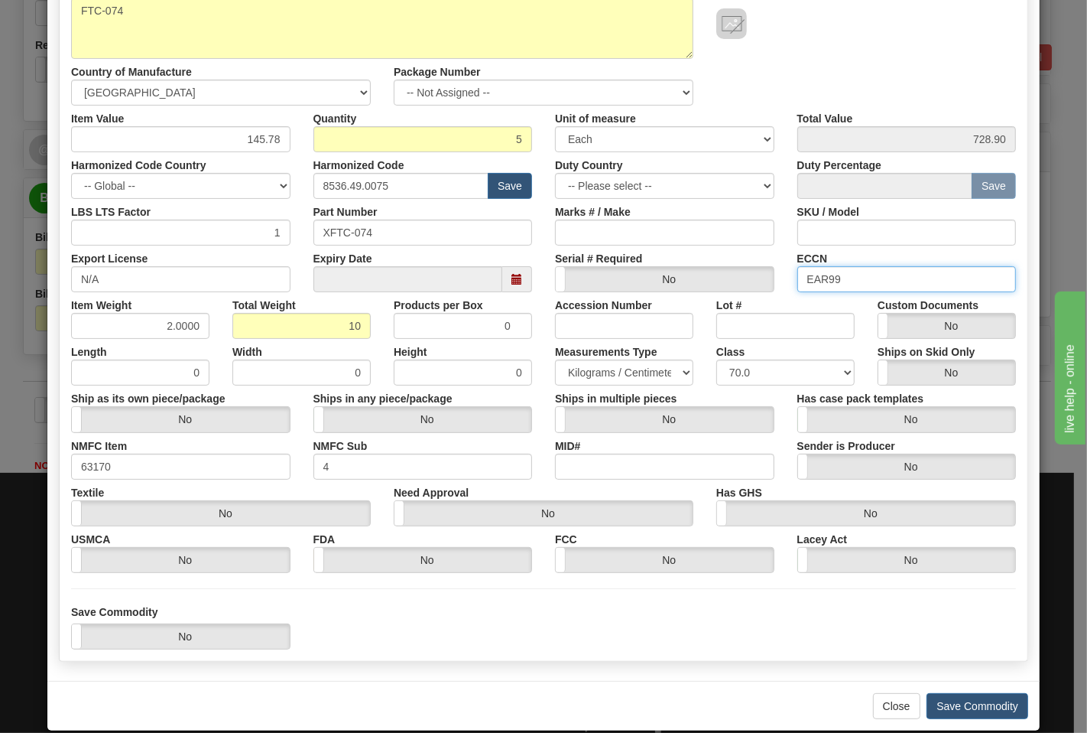
scroll to position [213, 0]
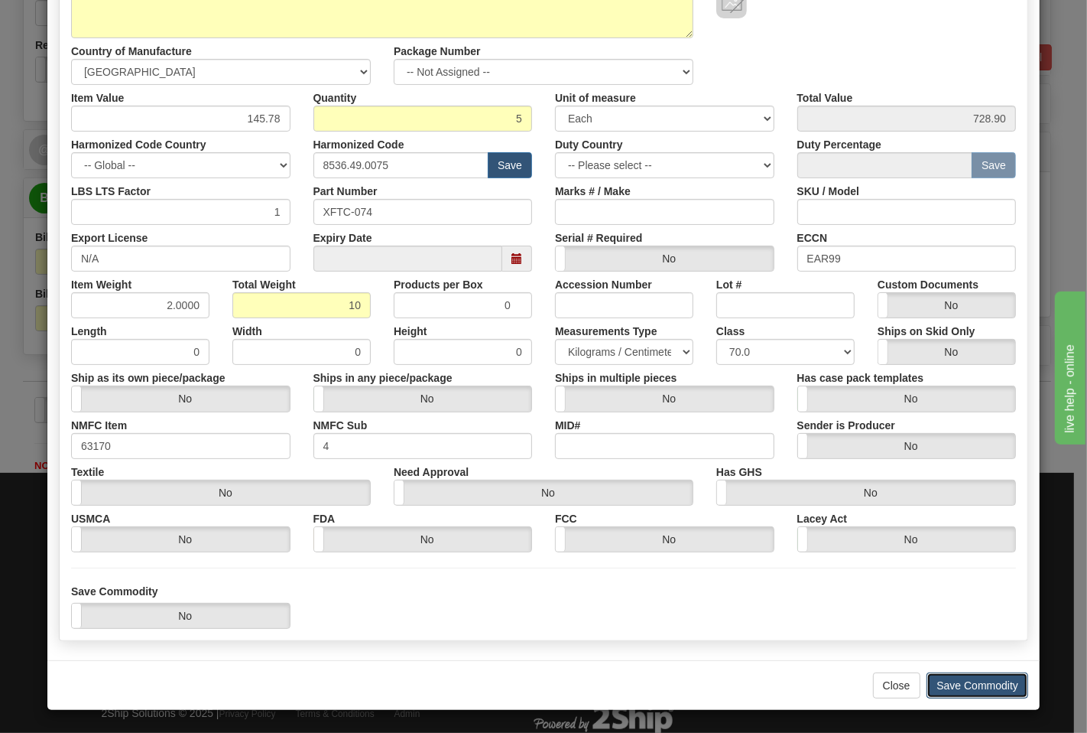
click at [975, 697] on button "Save Commodity" at bounding box center [978, 685] width 102 height 26
click at [969, 690] on button "Save Commodity" at bounding box center [978, 685] width 102 height 26
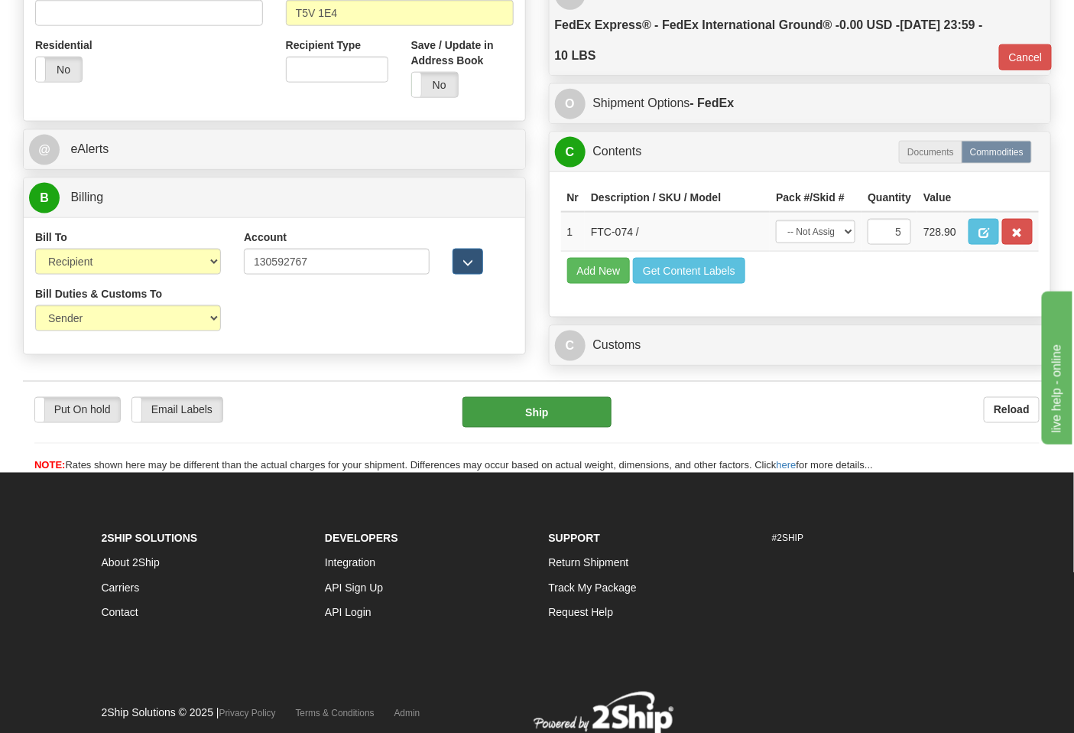
click at [521, 427] on div "Put On hold Put On hold Email Labels Email Labels Edit Reload Ship Reload" at bounding box center [537, 427] width 1029 height 93
click at [538, 427] on button "Ship" at bounding box center [537, 412] width 148 height 31
